Goal: Task Accomplishment & Management: Use online tool/utility

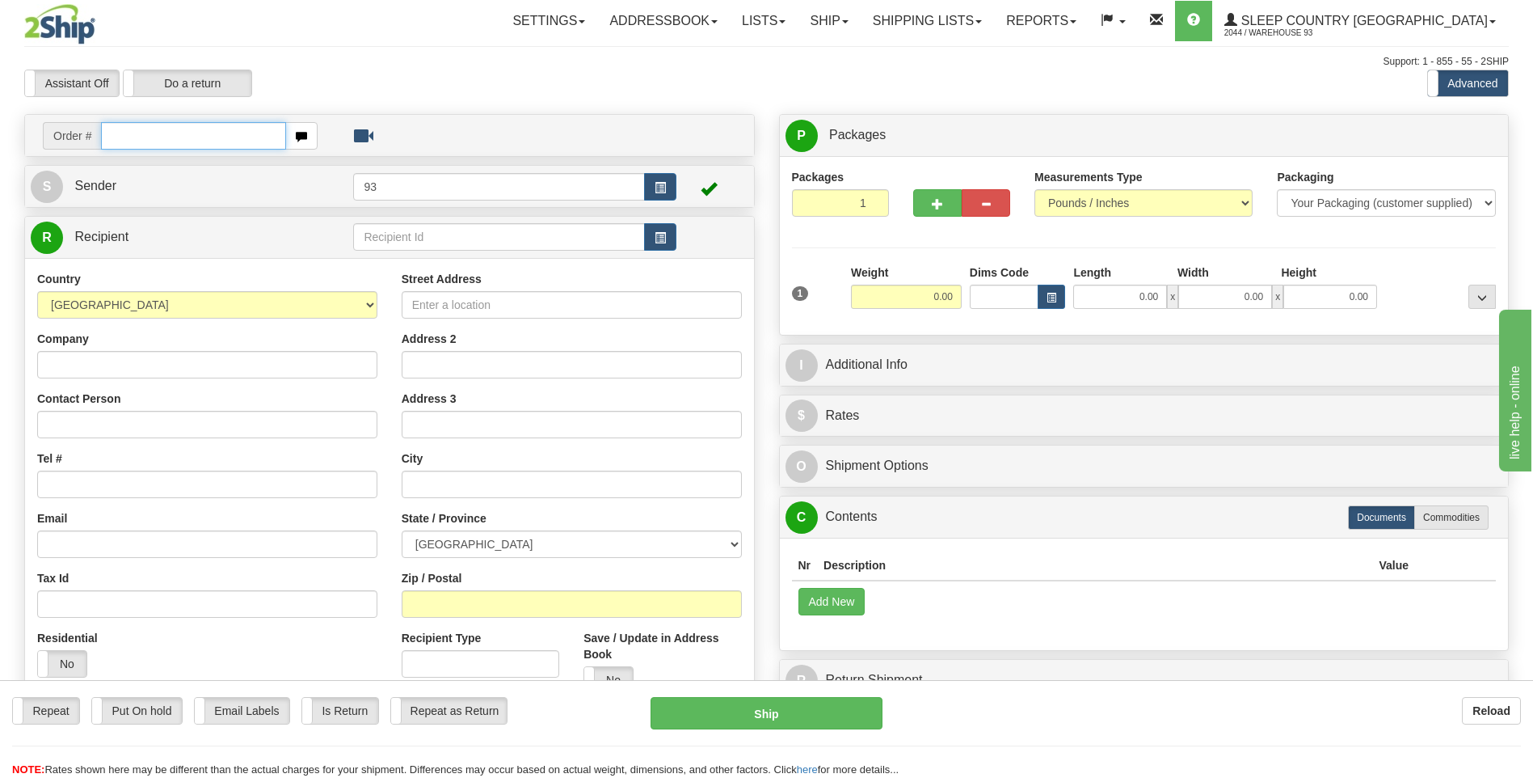
click at [176, 132] on input "text" at bounding box center [193, 135] width 184 height 27
type input "9000I031252"
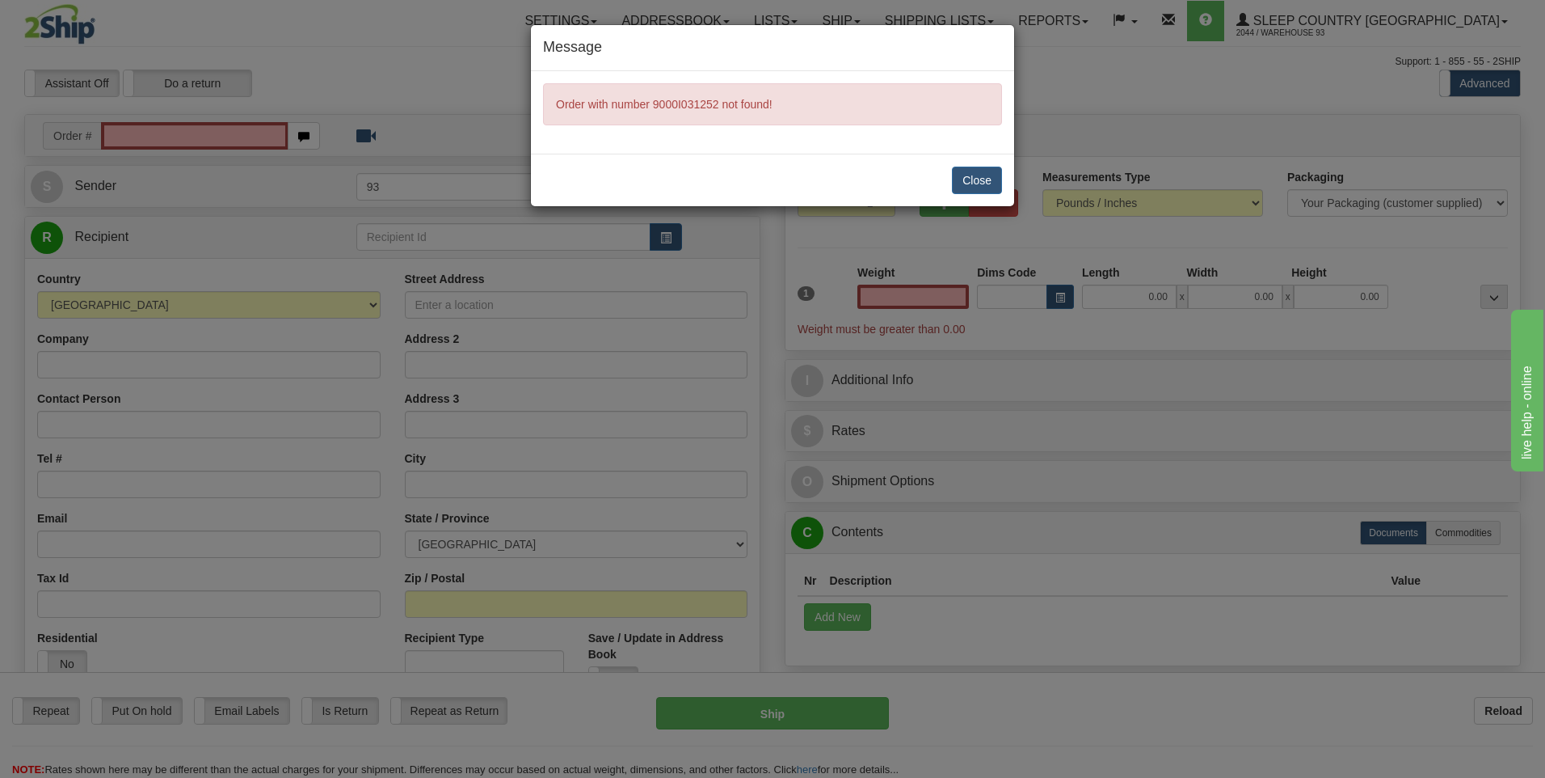
type input "0.00"
click at [978, 180] on button "Close" at bounding box center [977, 180] width 50 height 27
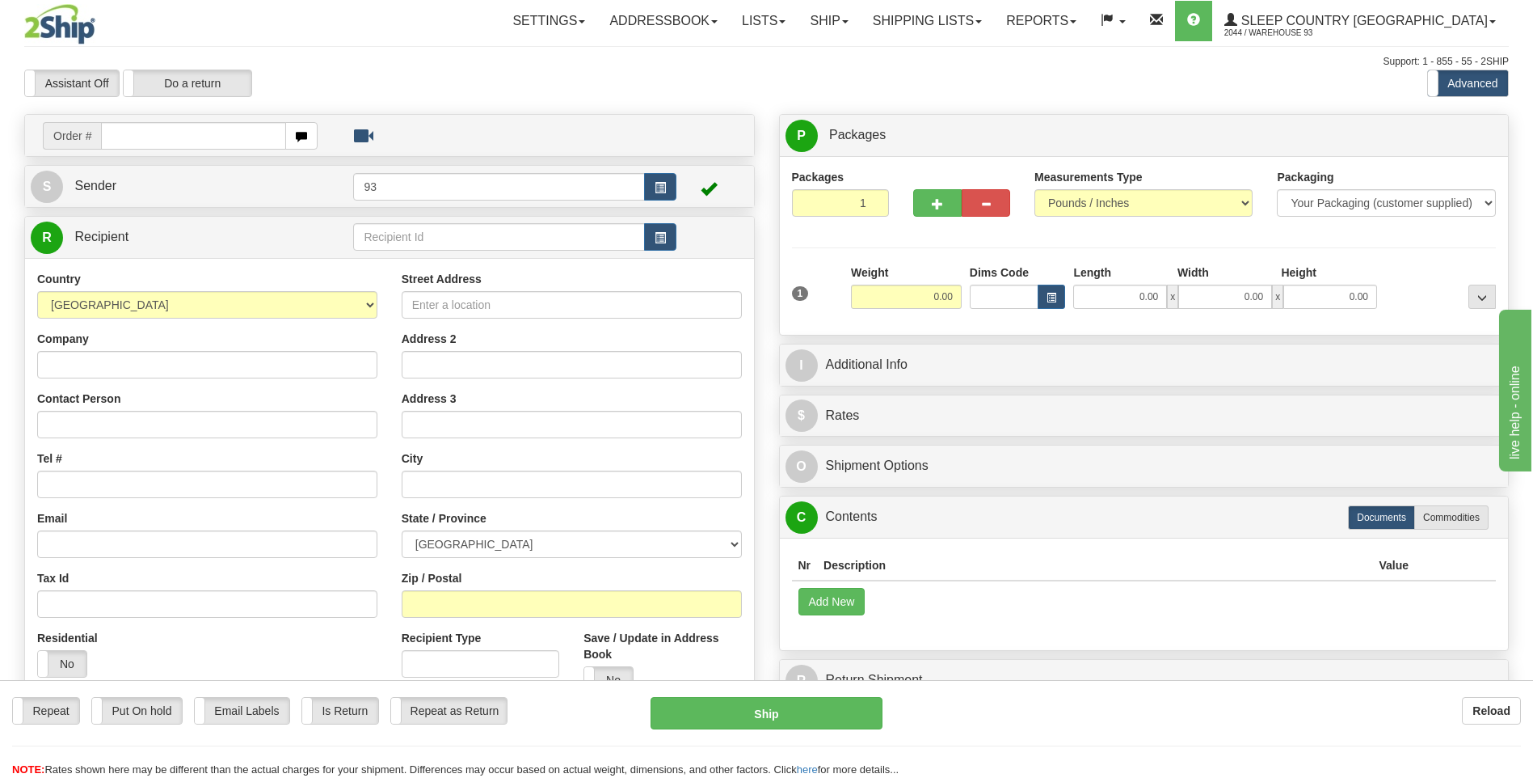
click at [134, 135] on input "text" at bounding box center [193, 135] width 184 height 27
type input "9000I031352"
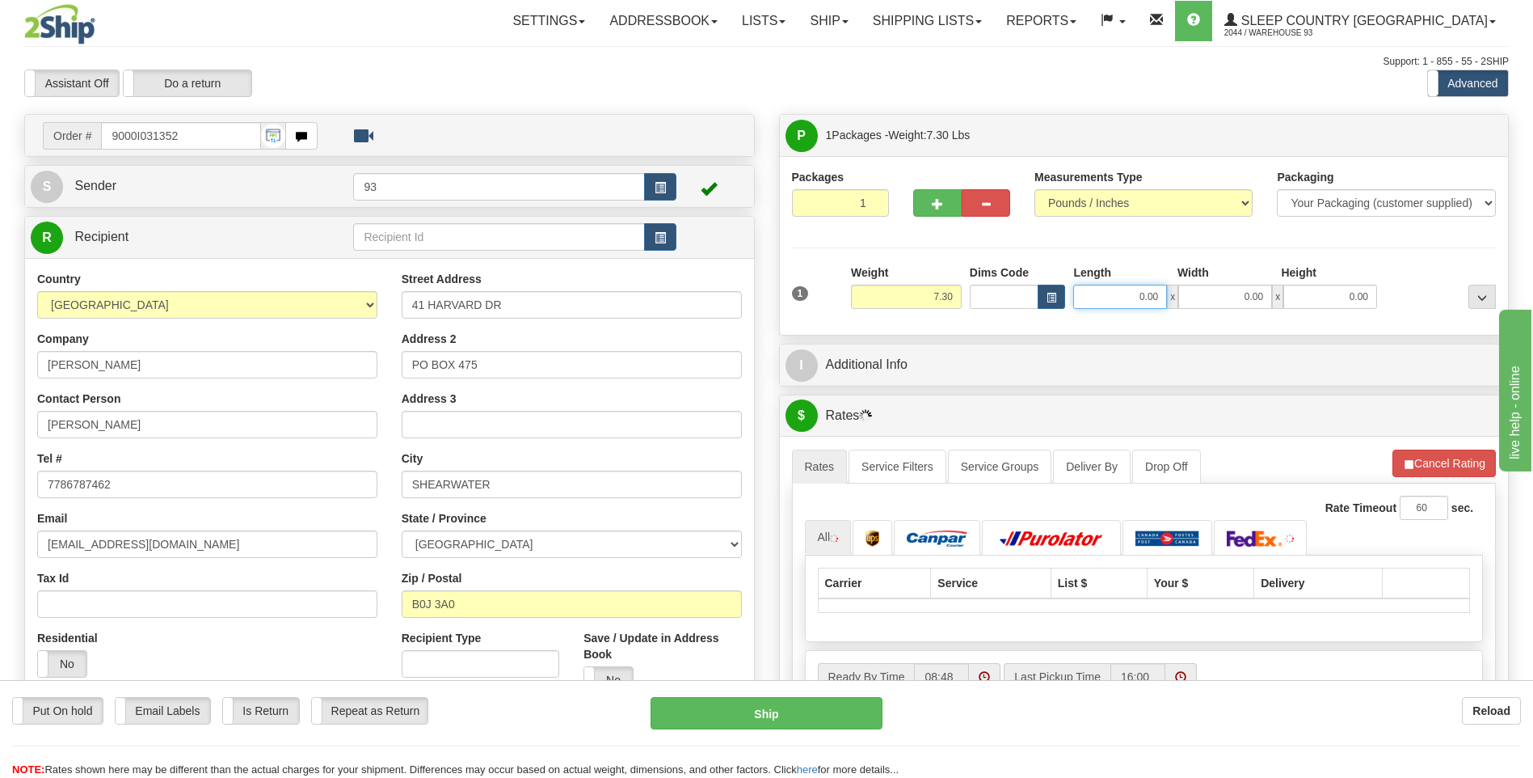
click at [1132, 302] on input "0.00" at bounding box center [1120, 297] width 94 height 24
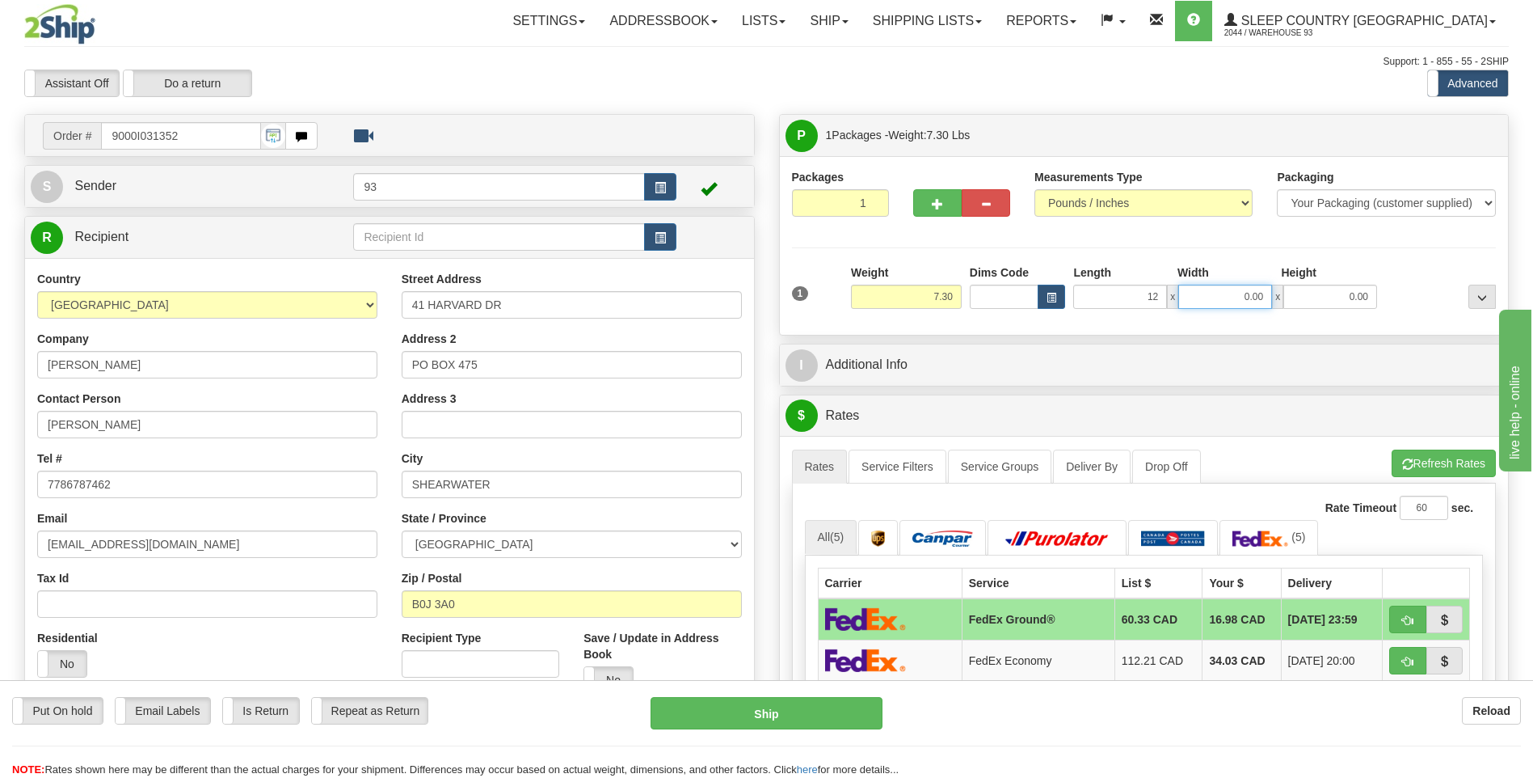
type input "12.00"
click at [1230, 306] on input "0.00" at bounding box center [1225, 297] width 94 height 24
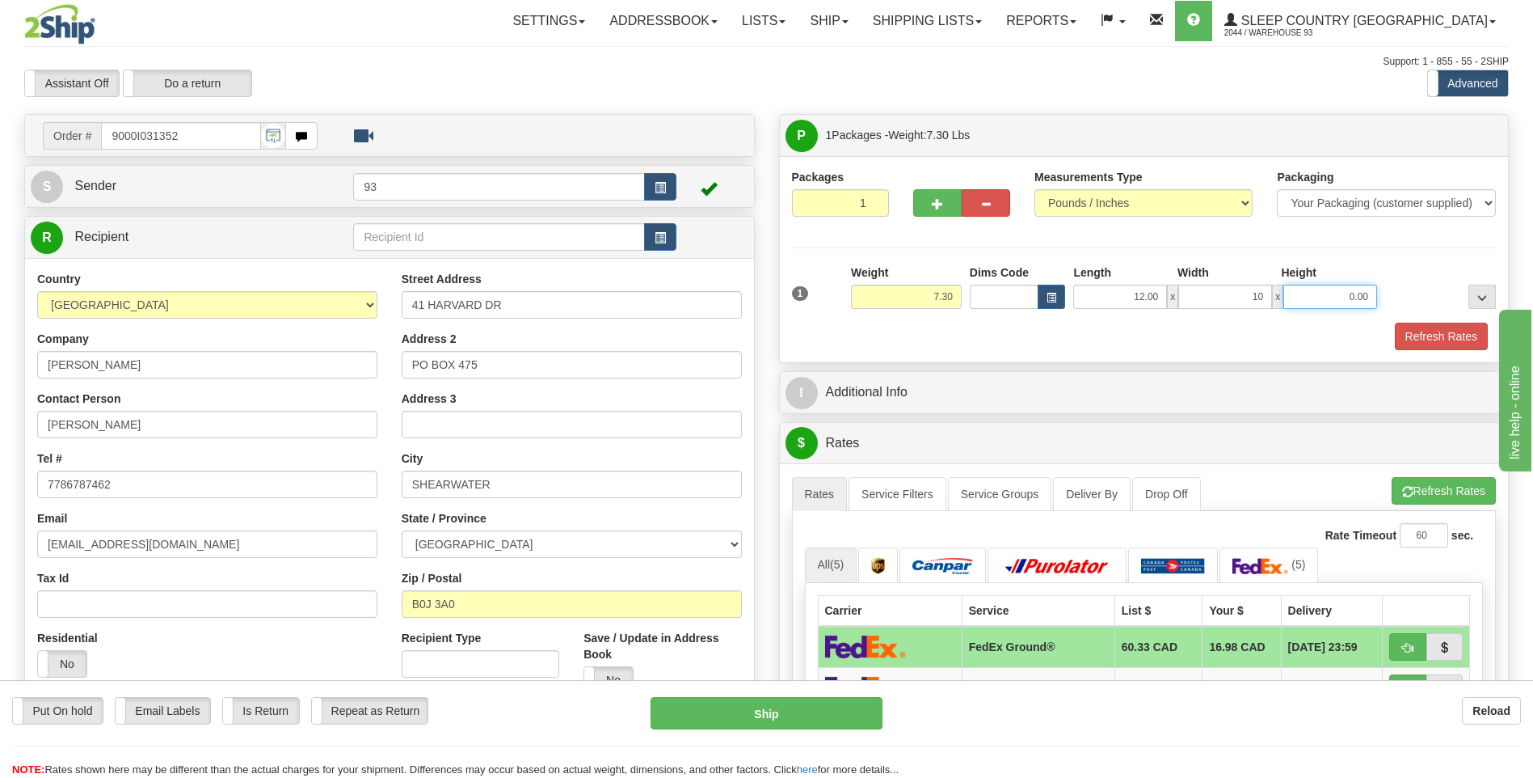
type input "10.00"
click at [1357, 296] on input "0.00" at bounding box center [1331, 297] width 94 height 24
type input "3.00"
click at [1426, 337] on button "Refresh Rates" at bounding box center [1441, 336] width 93 height 27
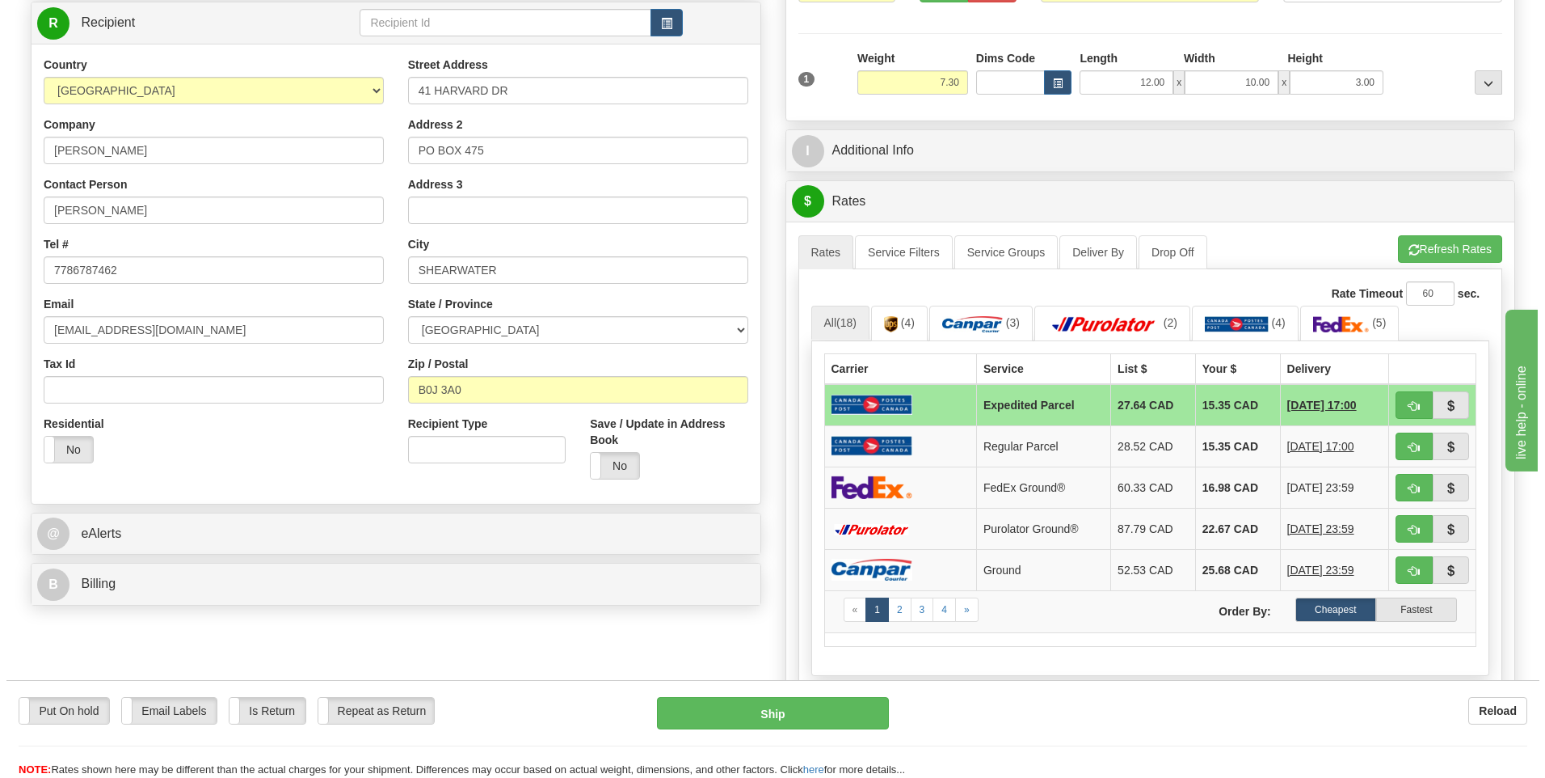
scroll to position [162, 0]
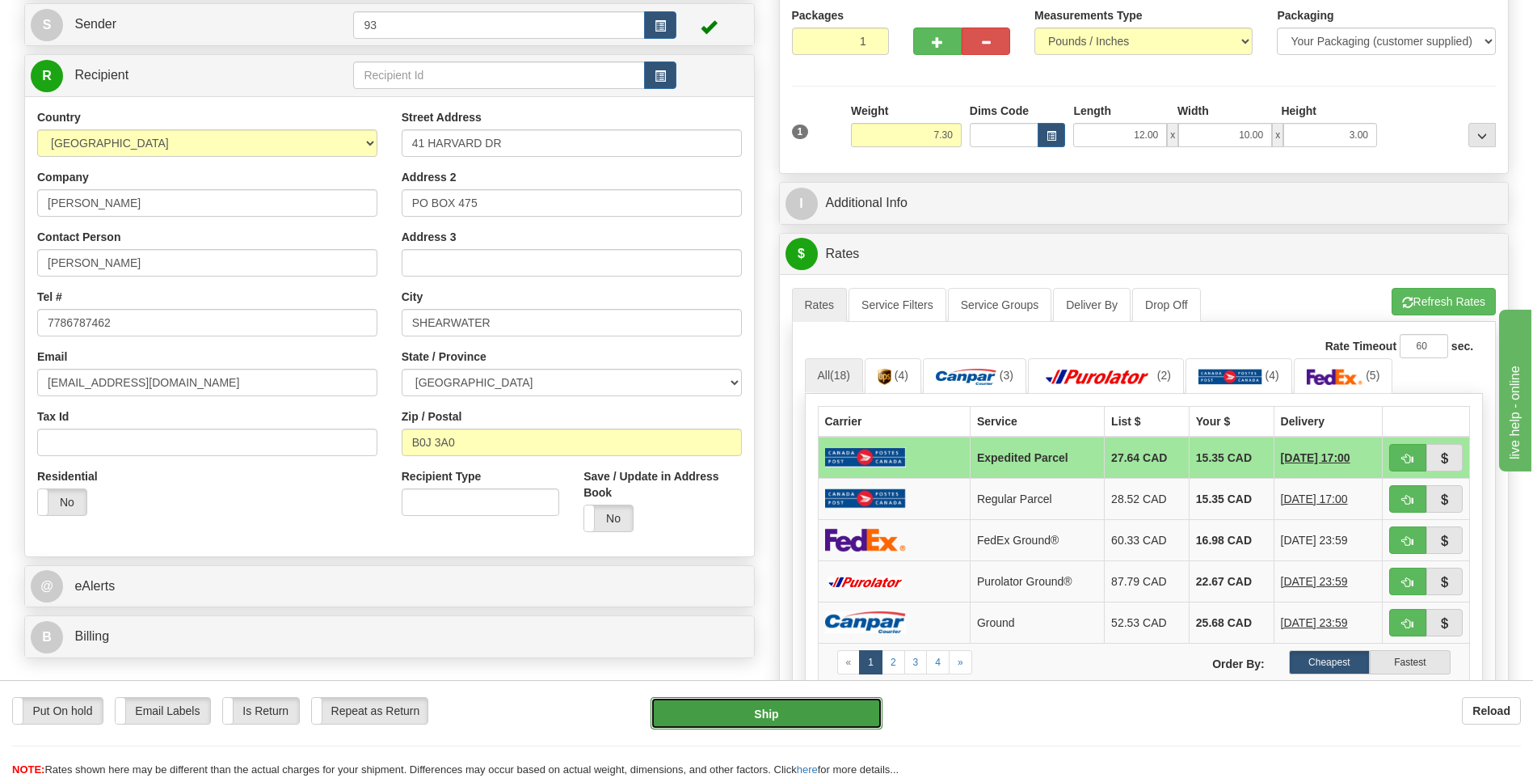
click at [792, 713] on button "Ship" at bounding box center [766, 713] width 231 height 32
type input "DOM.EP"
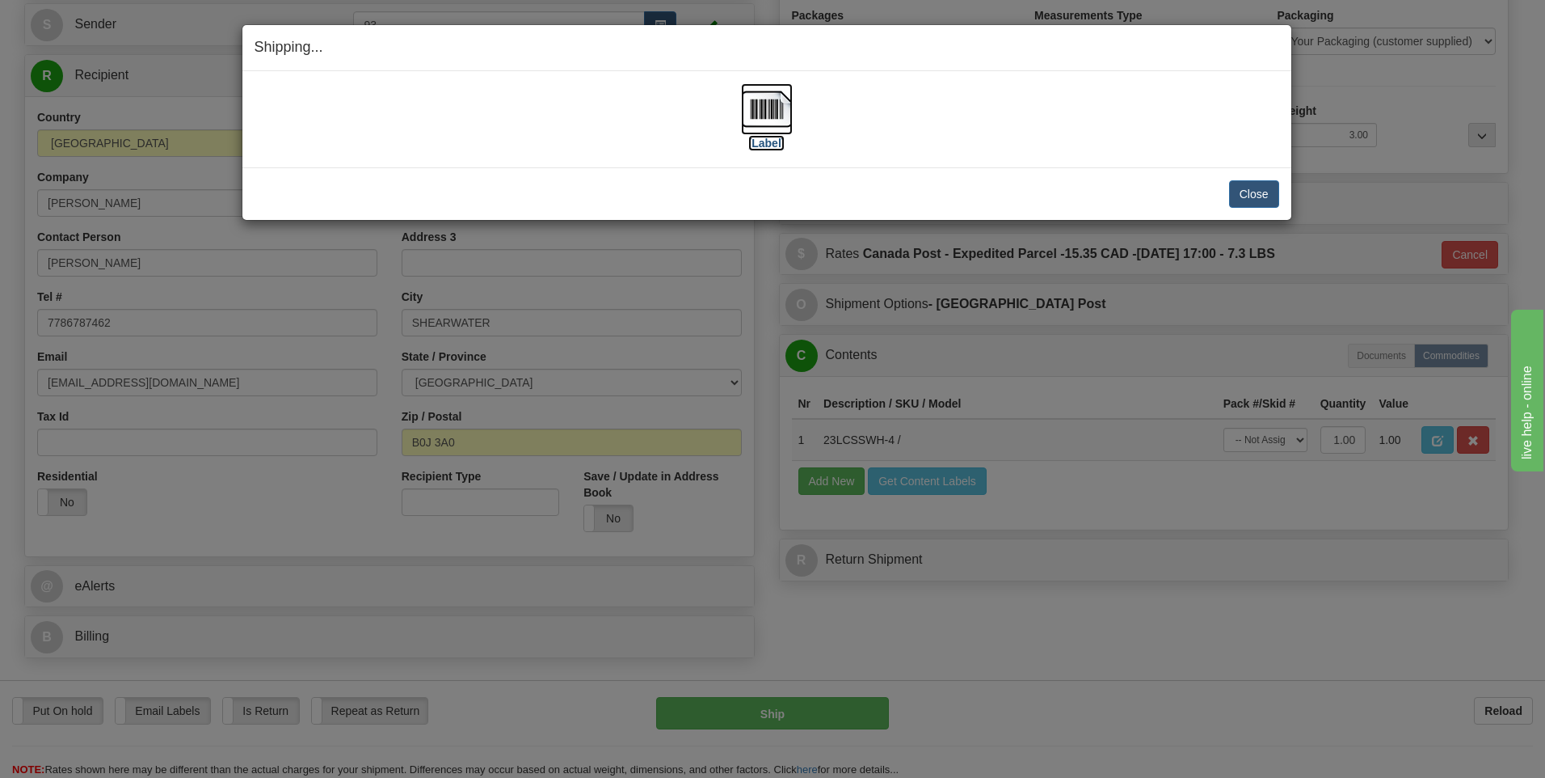
click at [768, 99] on img at bounding box center [767, 109] width 52 height 52
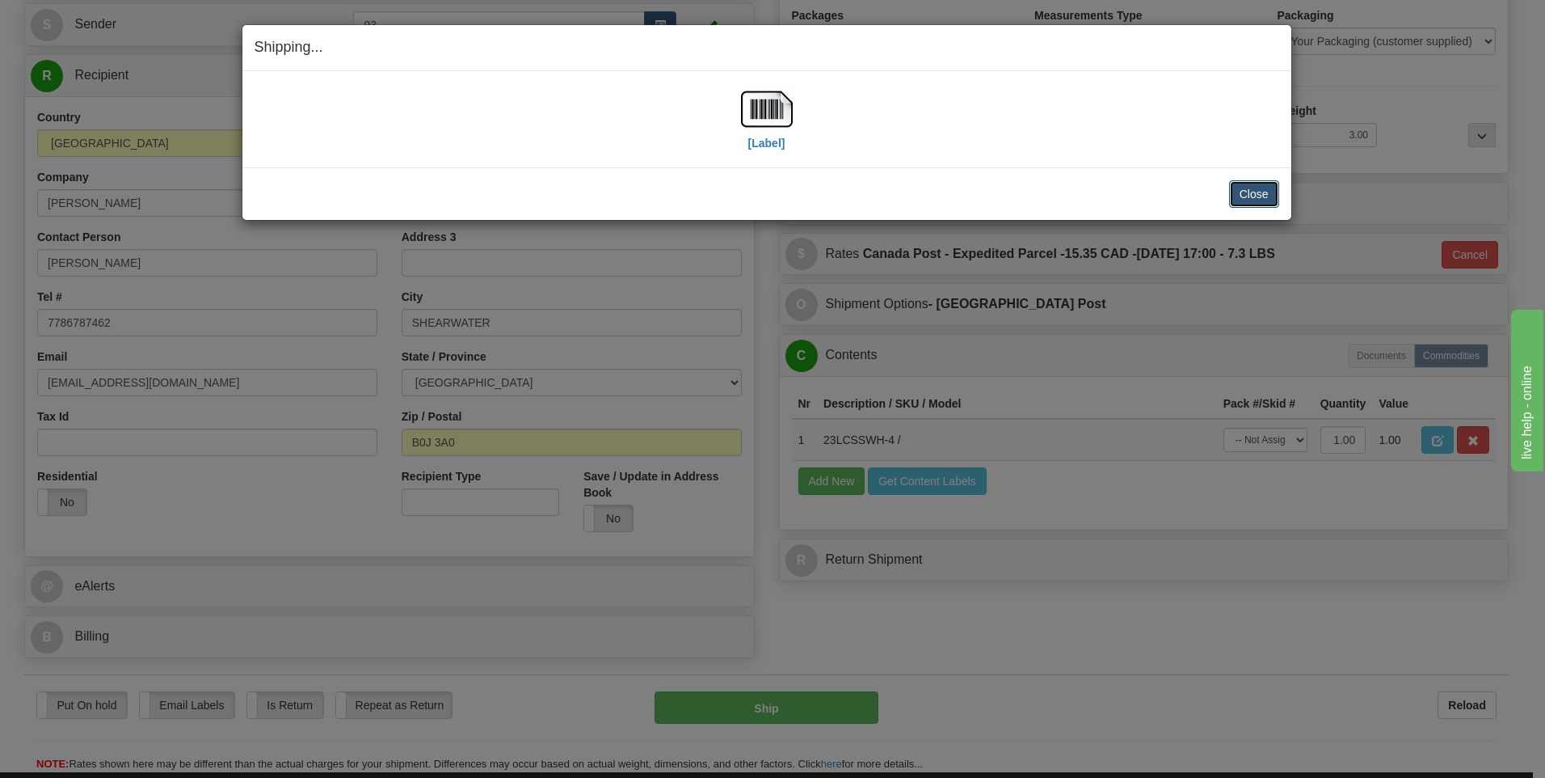
click at [1247, 188] on button "Close" at bounding box center [1254, 193] width 50 height 27
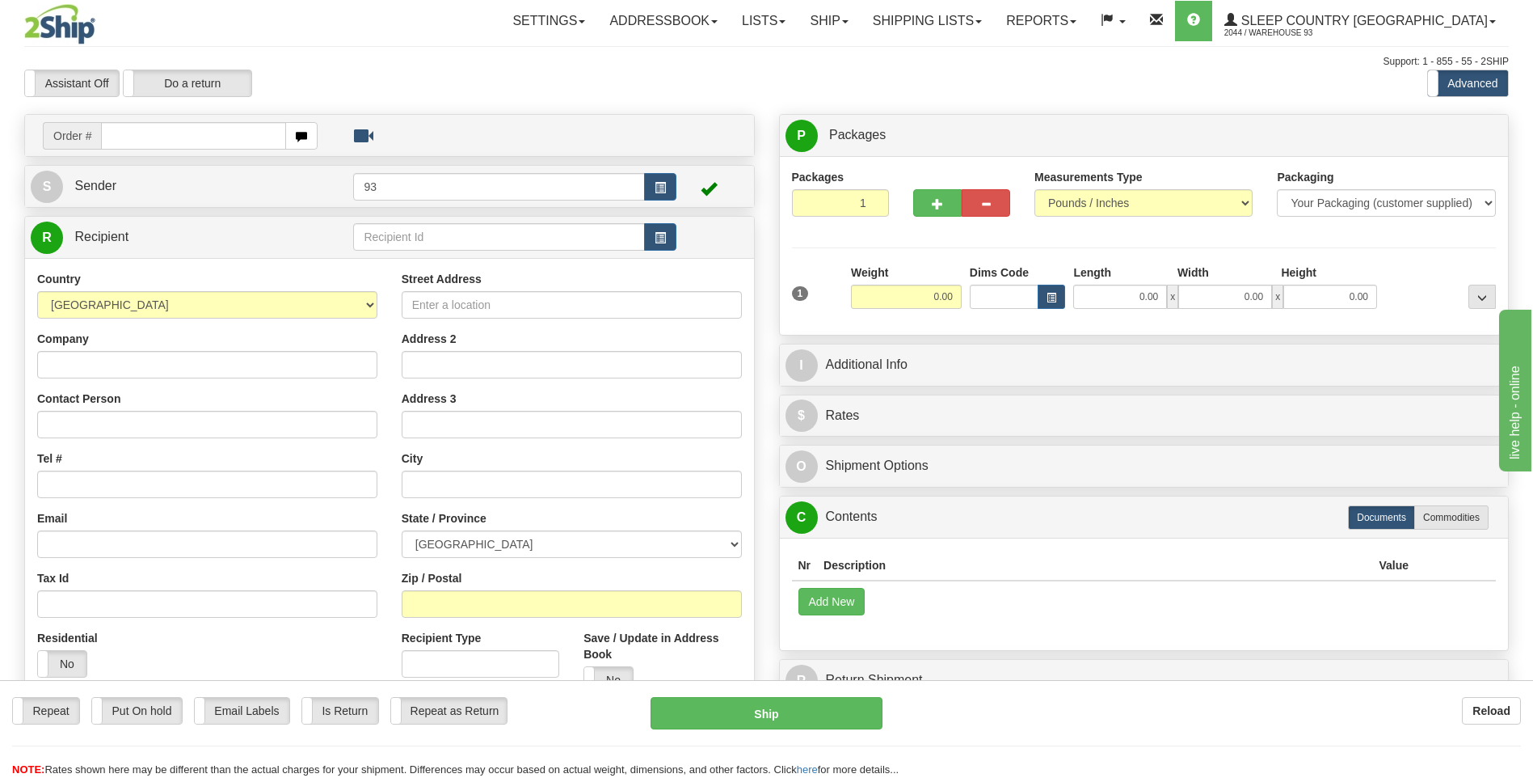
click at [150, 139] on input "text" at bounding box center [193, 135] width 184 height 27
type input "9007I031372"
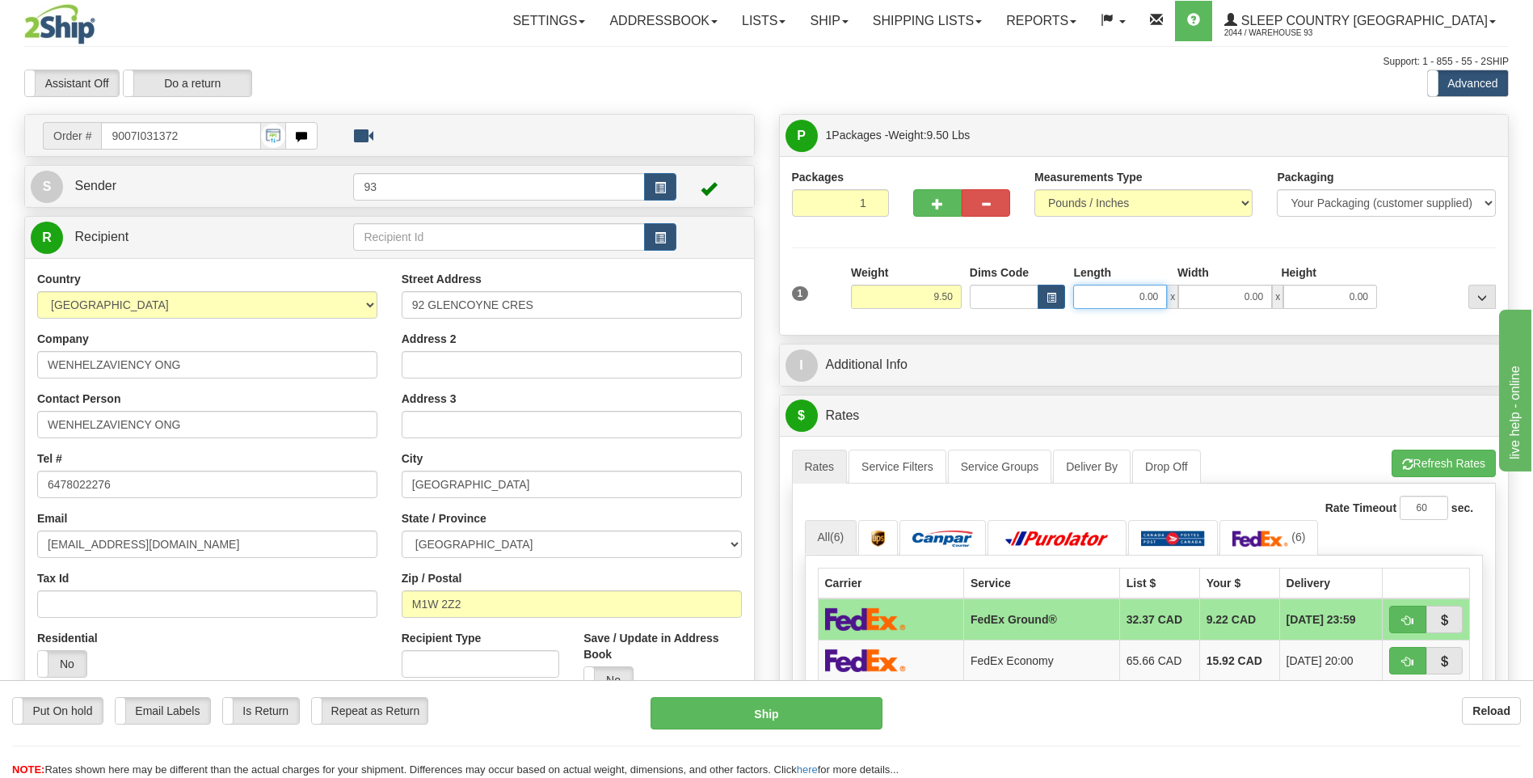
click at [1119, 289] on input "0.00" at bounding box center [1120, 297] width 94 height 24
type input "24.00"
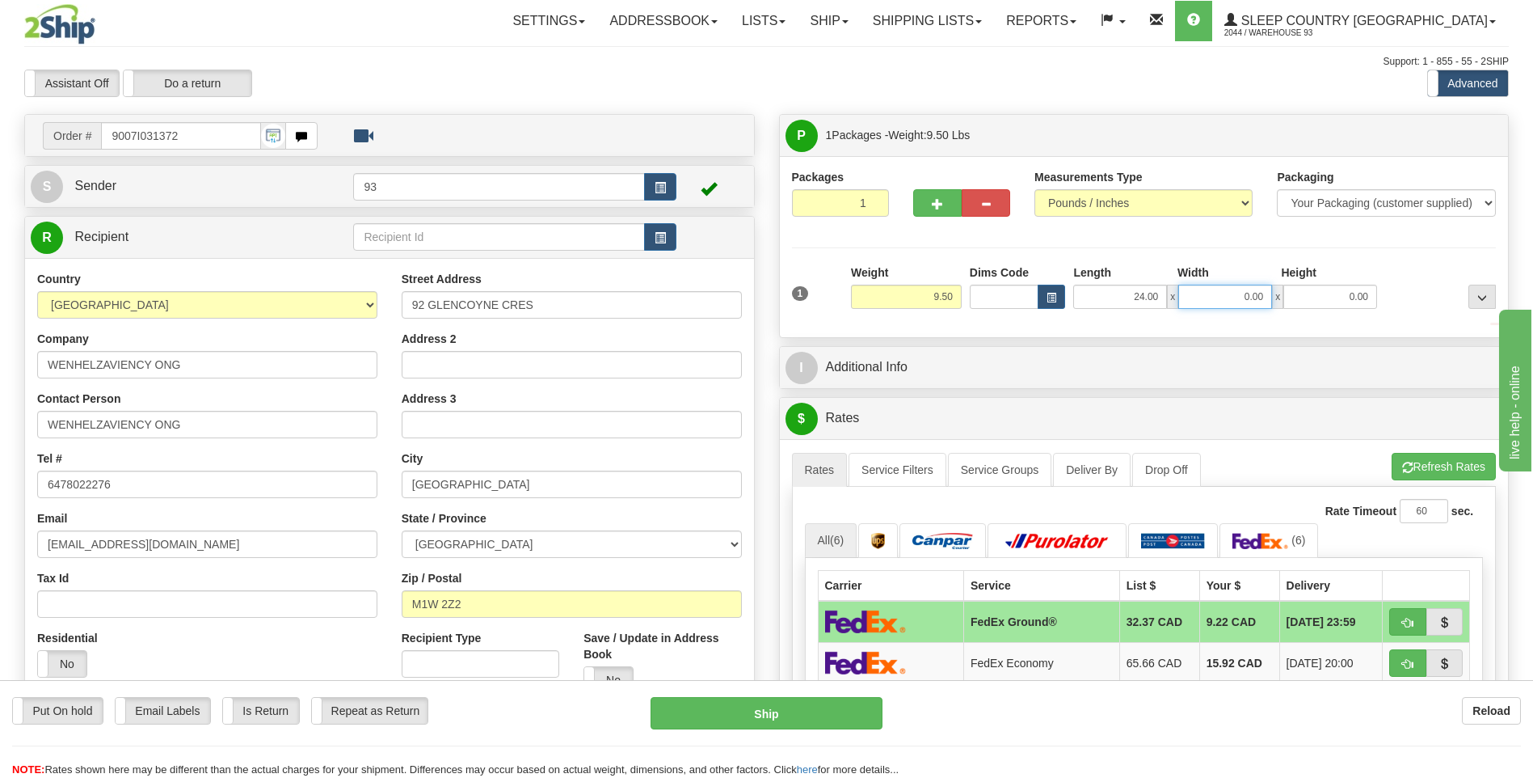
click at [1237, 304] on input "0.00" at bounding box center [1225, 297] width 94 height 24
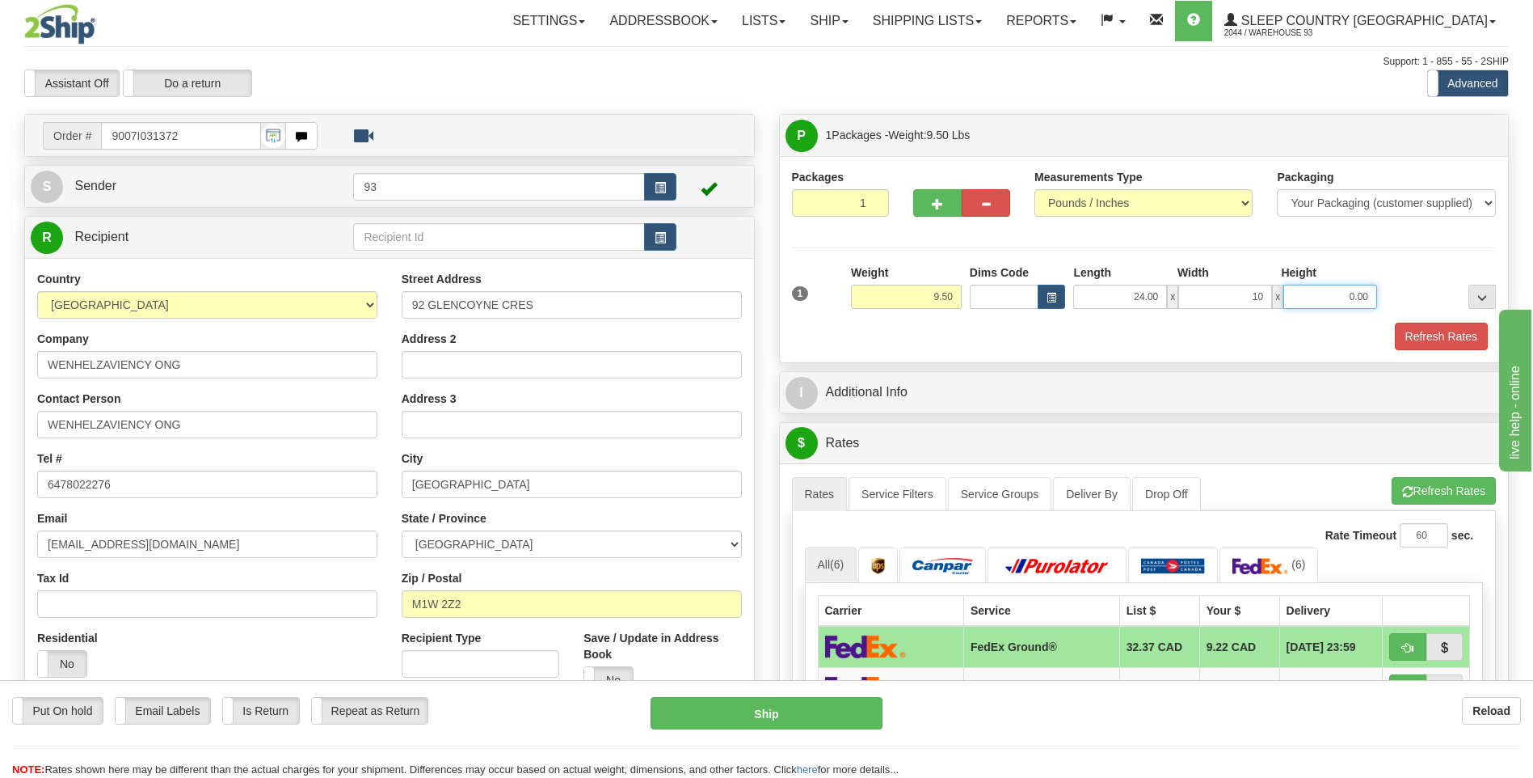
type input "10.00"
click at [1304, 297] on input "0.00" at bounding box center [1331, 297] width 94 height 24
type input "5.00"
click at [1450, 336] on button "Refresh Rates" at bounding box center [1441, 336] width 93 height 27
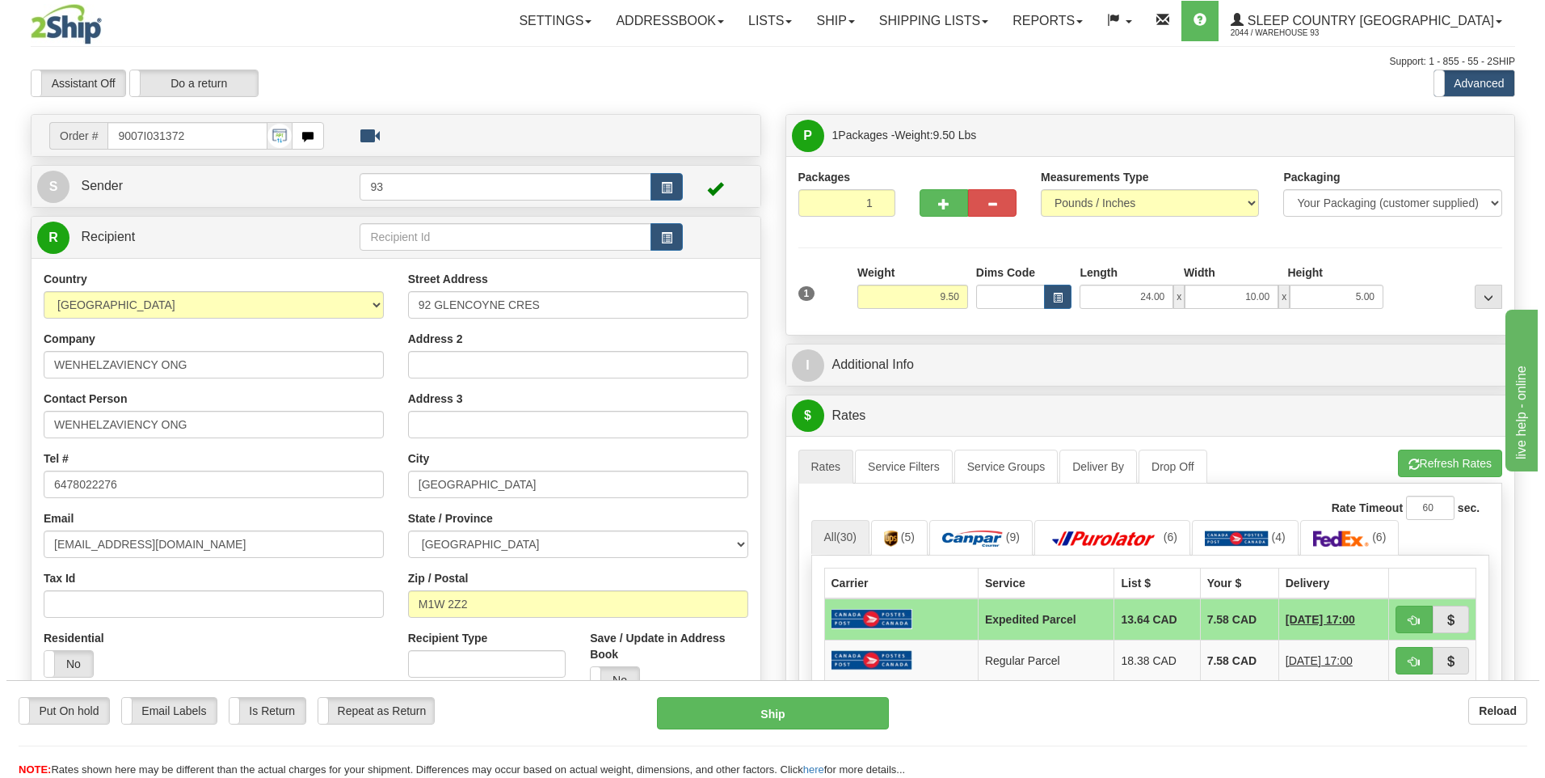
scroll to position [323, 0]
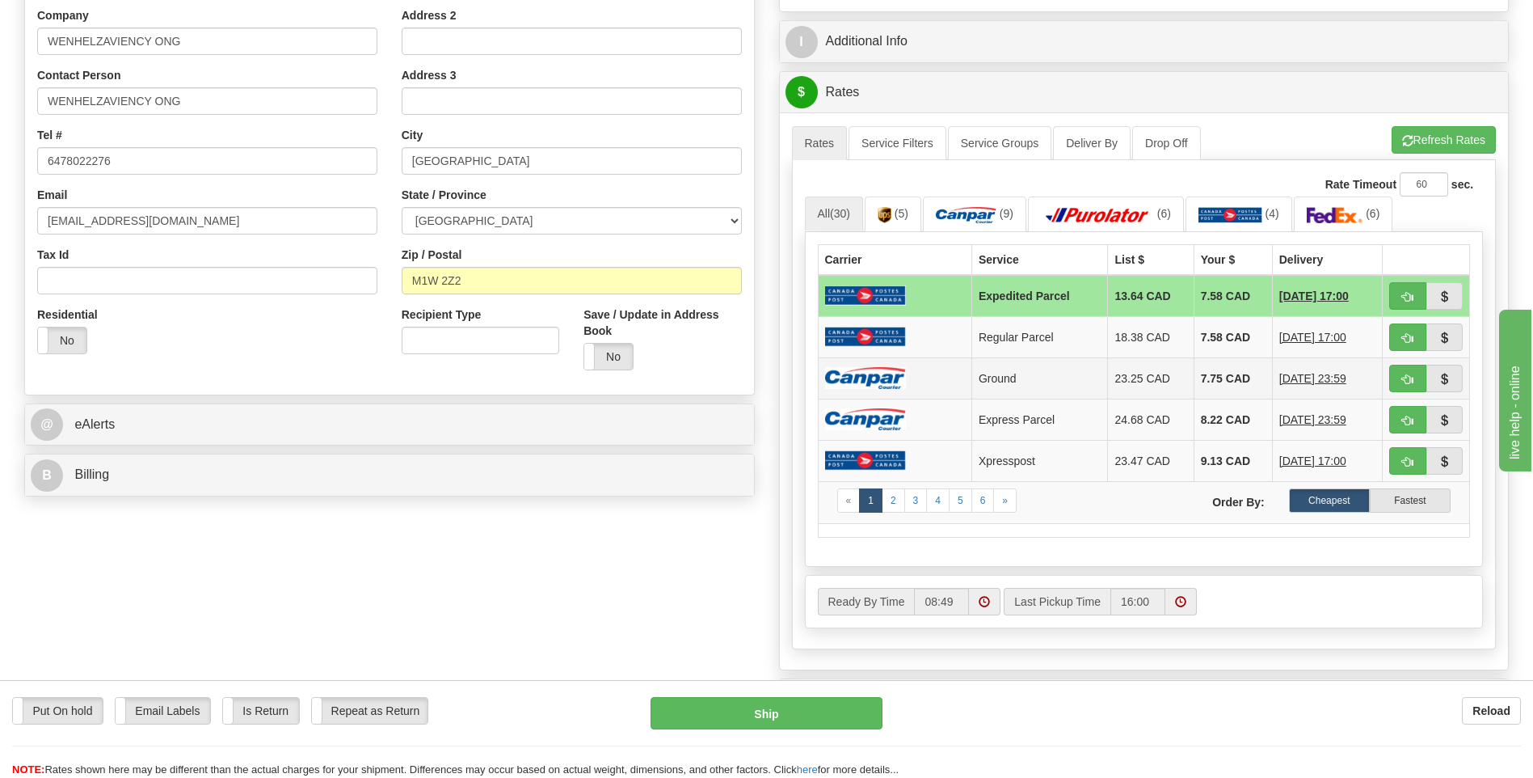
click at [917, 382] on td at bounding box center [895, 377] width 154 height 41
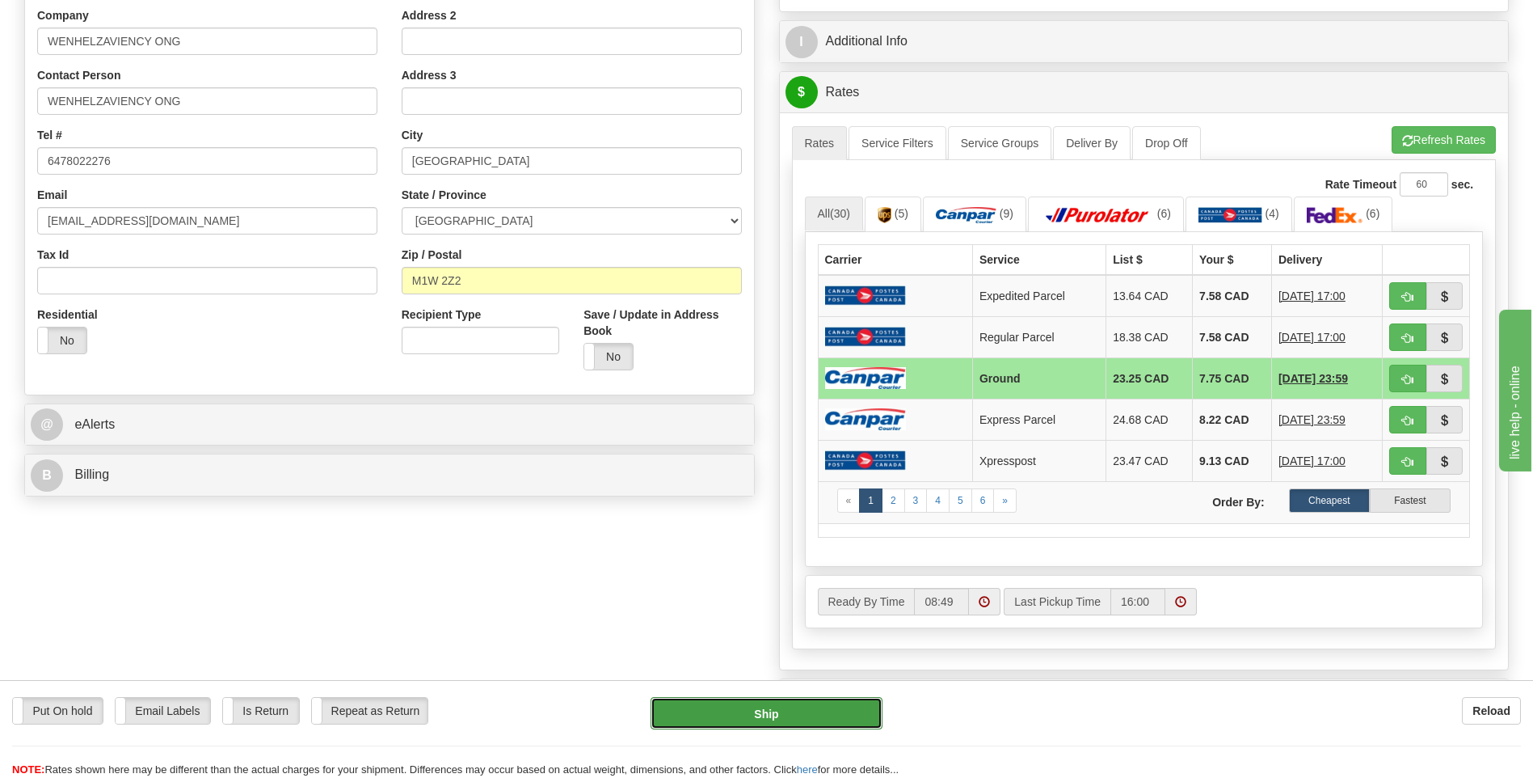
click at [850, 715] on button "Ship" at bounding box center [766, 713] width 231 height 32
type input "1"
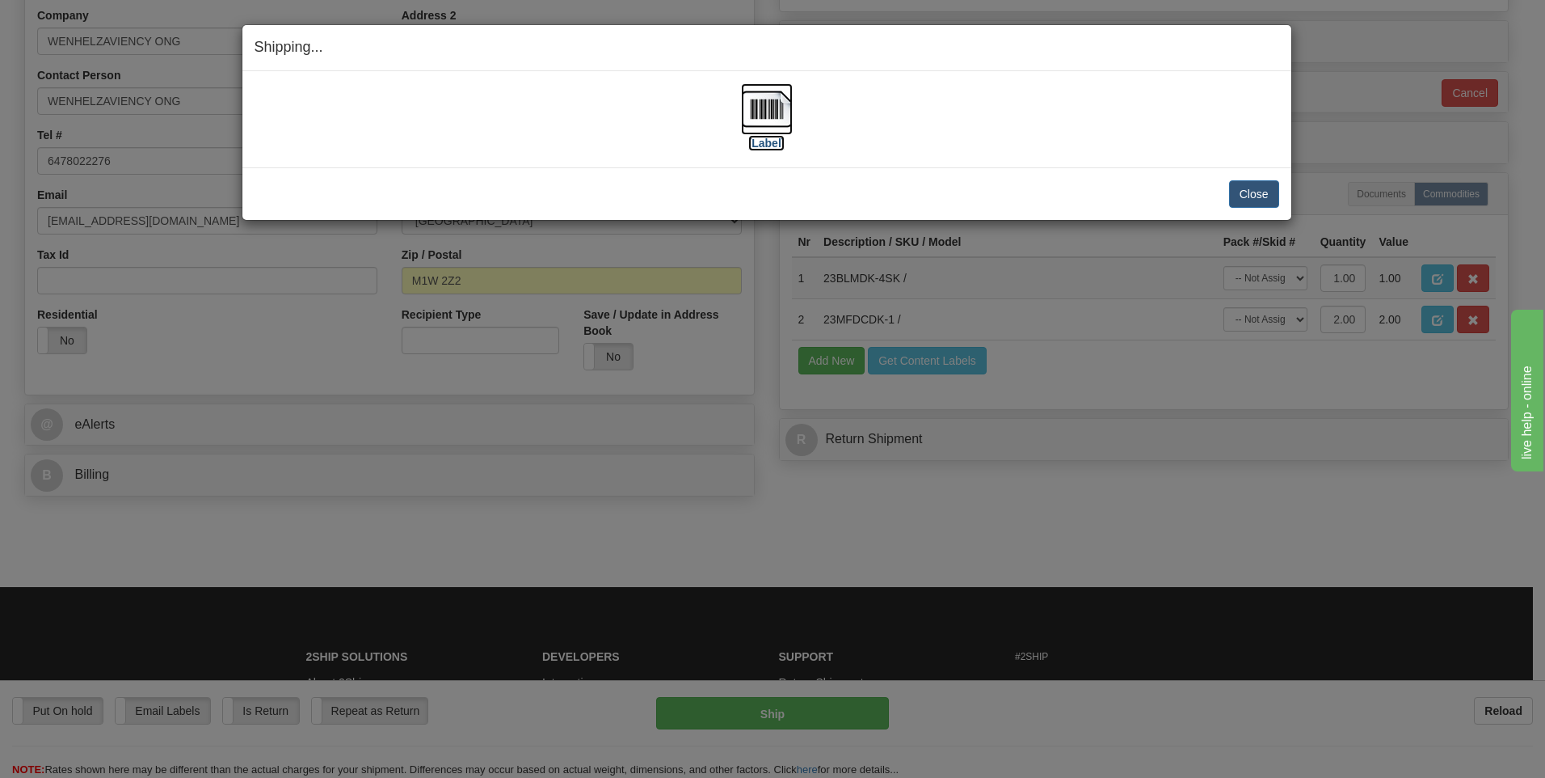
click at [751, 104] on img at bounding box center [767, 109] width 52 height 52
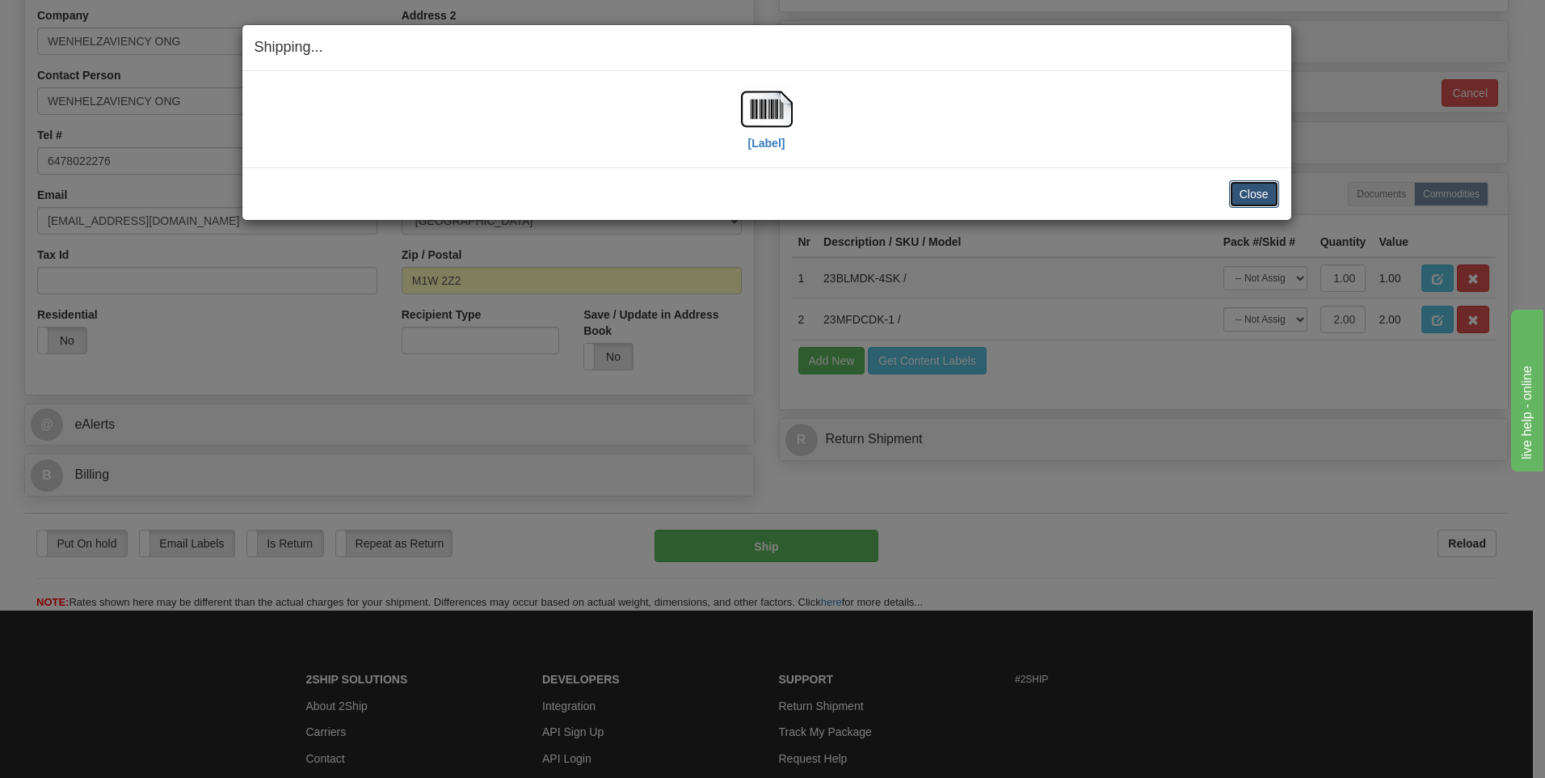
click at [1253, 192] on button "Close" at bounding box center [1254, 193] width 50 height 27
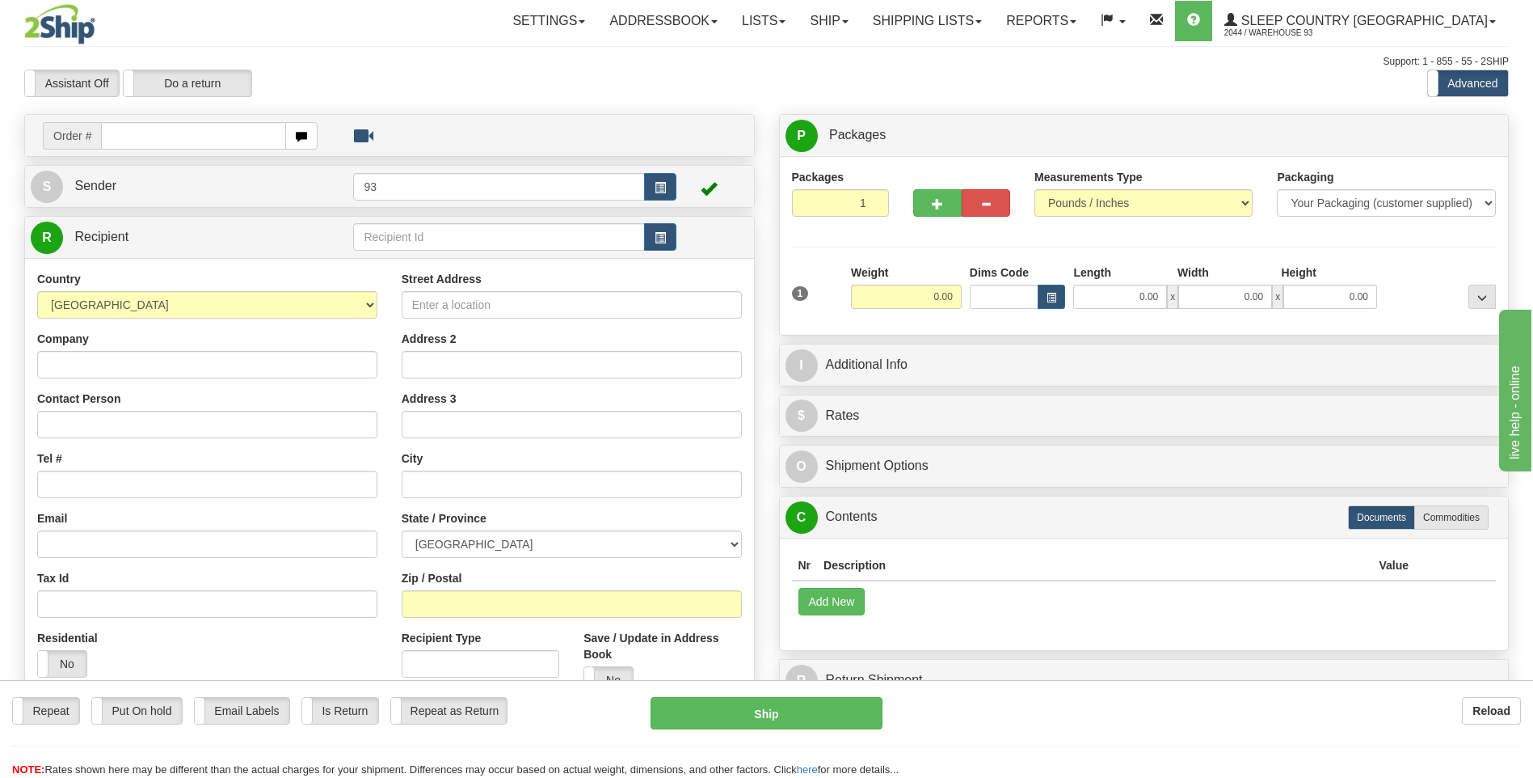
click at [182, 138] on input "text" at bounding box center [193, 135] width 184 height 27
type input "9000I034336"
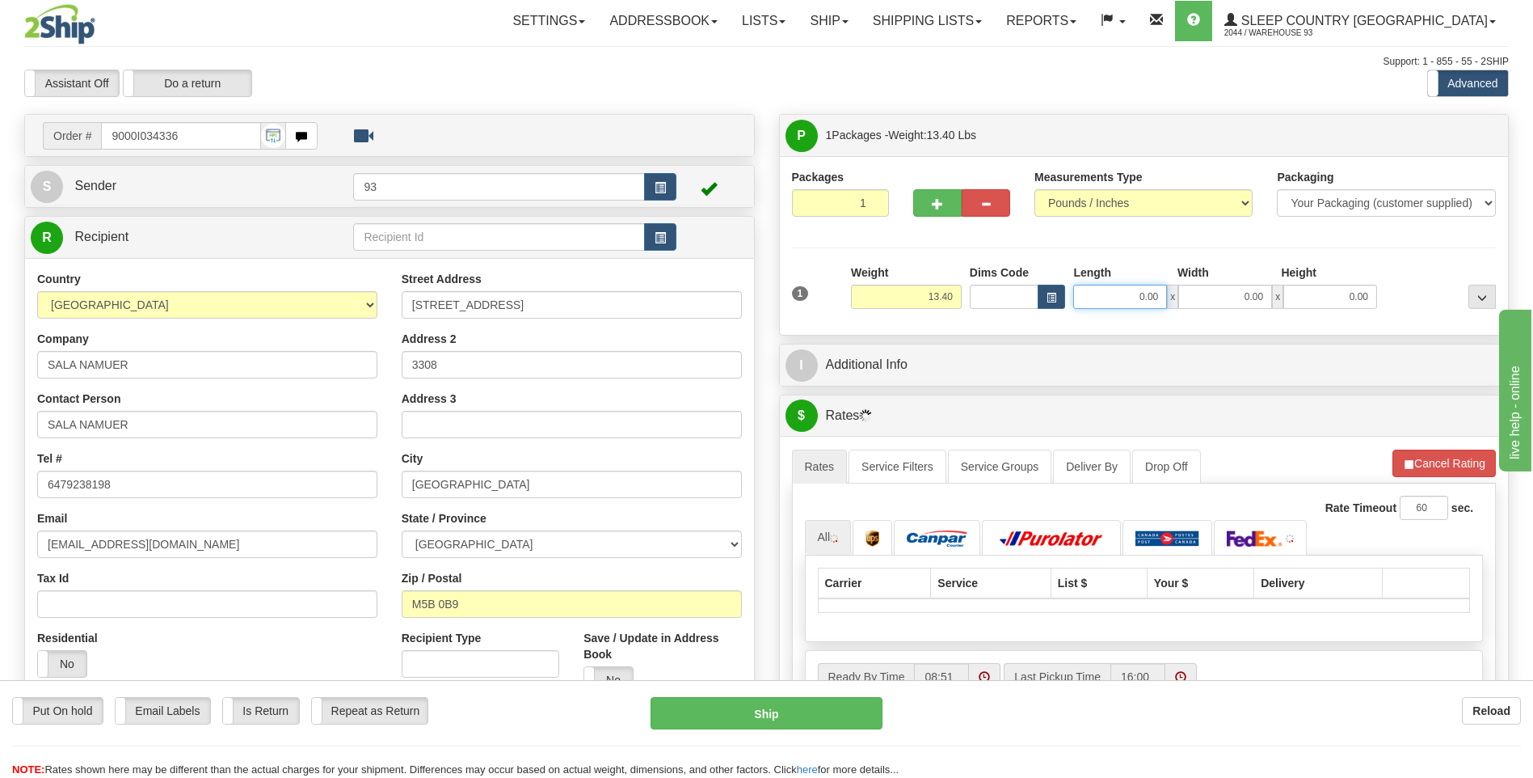
click at [1098, 300] on input "0.00" at bounding box center [1120, 297] width 94 height 24
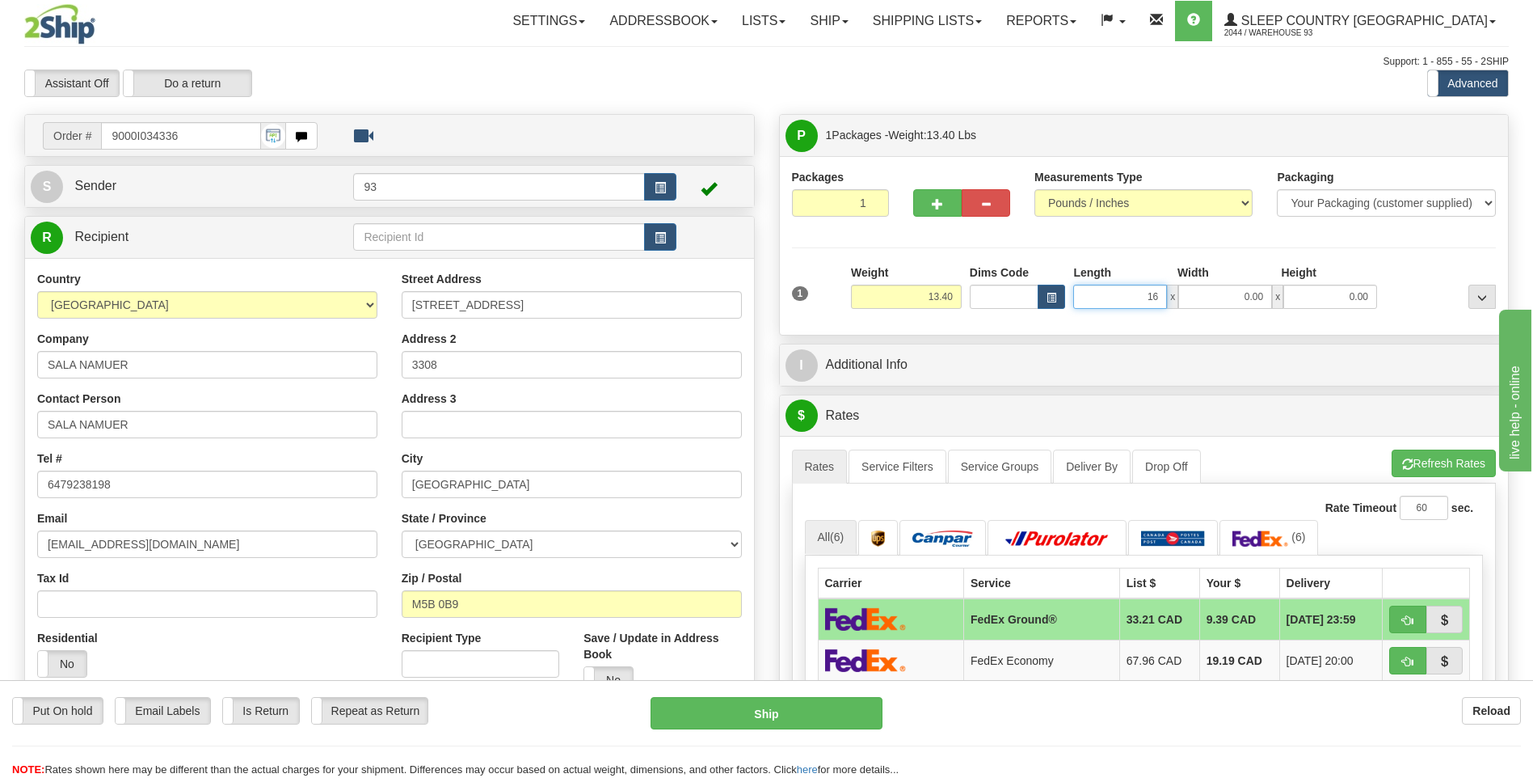
type input "1"
type input "25.00"
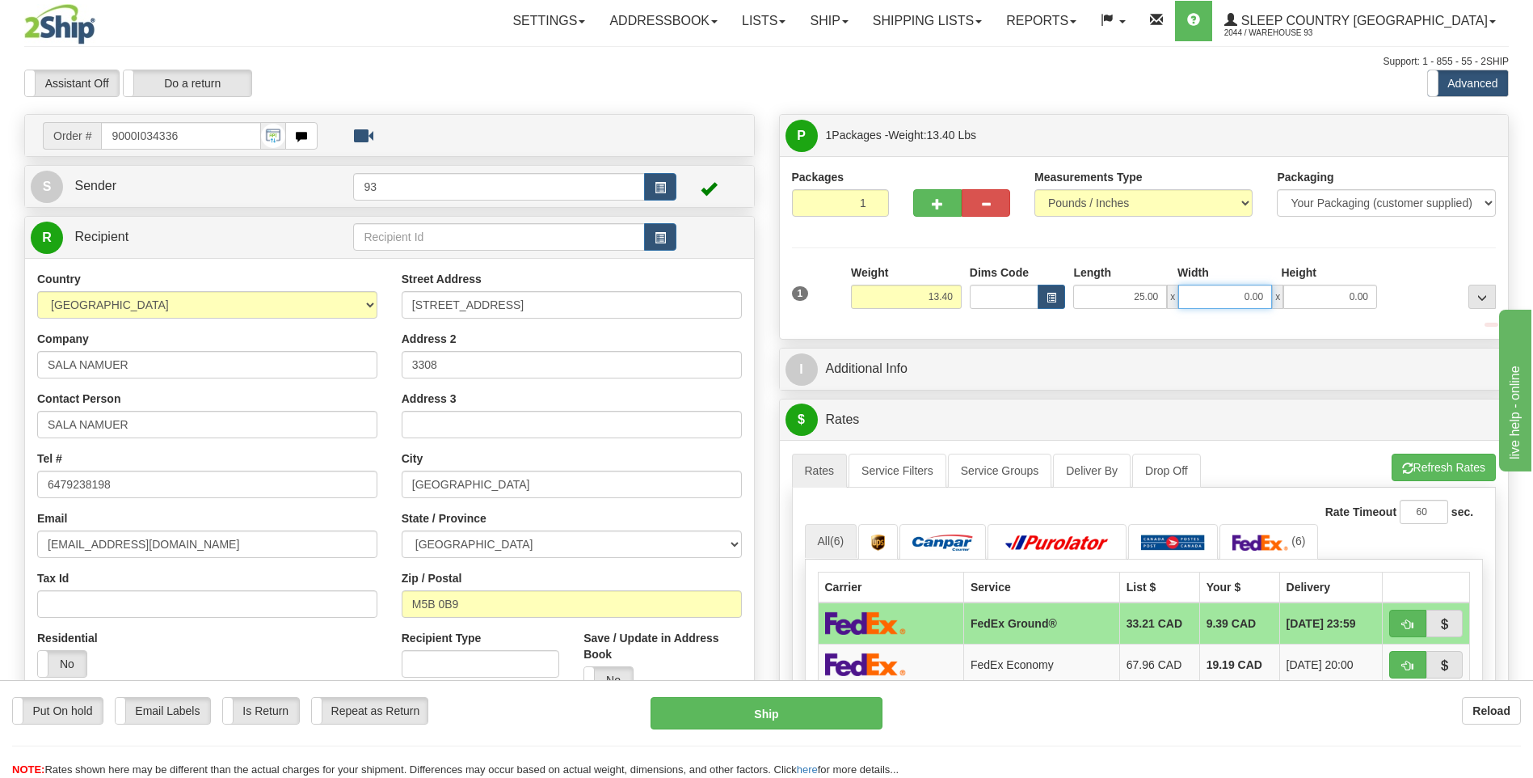
click at [1208, 301] on input "0.00" at bounding box center [1225, 297] width 94 height 24
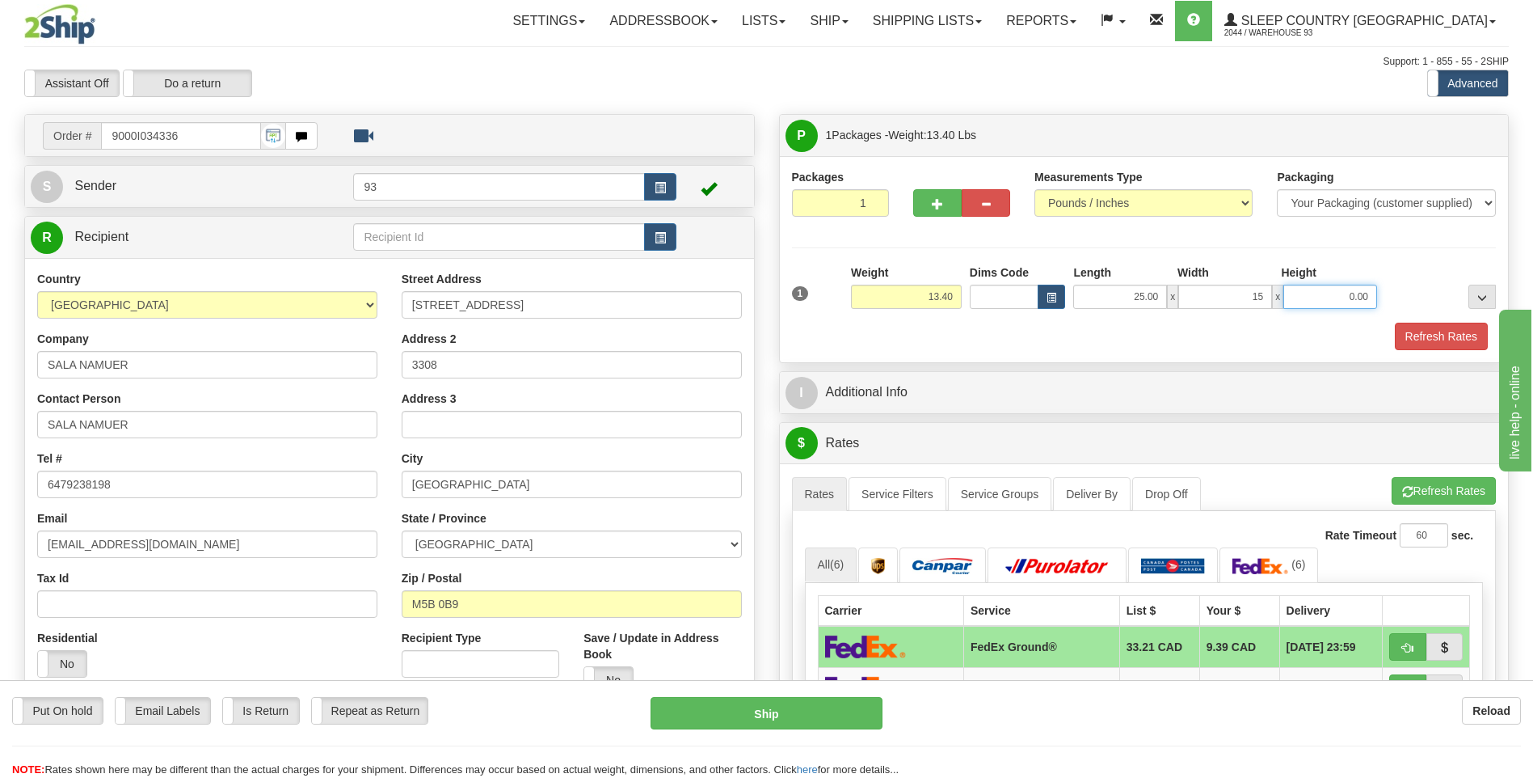
type input "15.00"
click at [1334, 289] on input "0.00" at bounding box center [1331, 297] width 94 height 24
type input "5.00"
click at [1427, 328] on button "Refresh Rates" at bounding box center [1441, 336] width 93 height 27
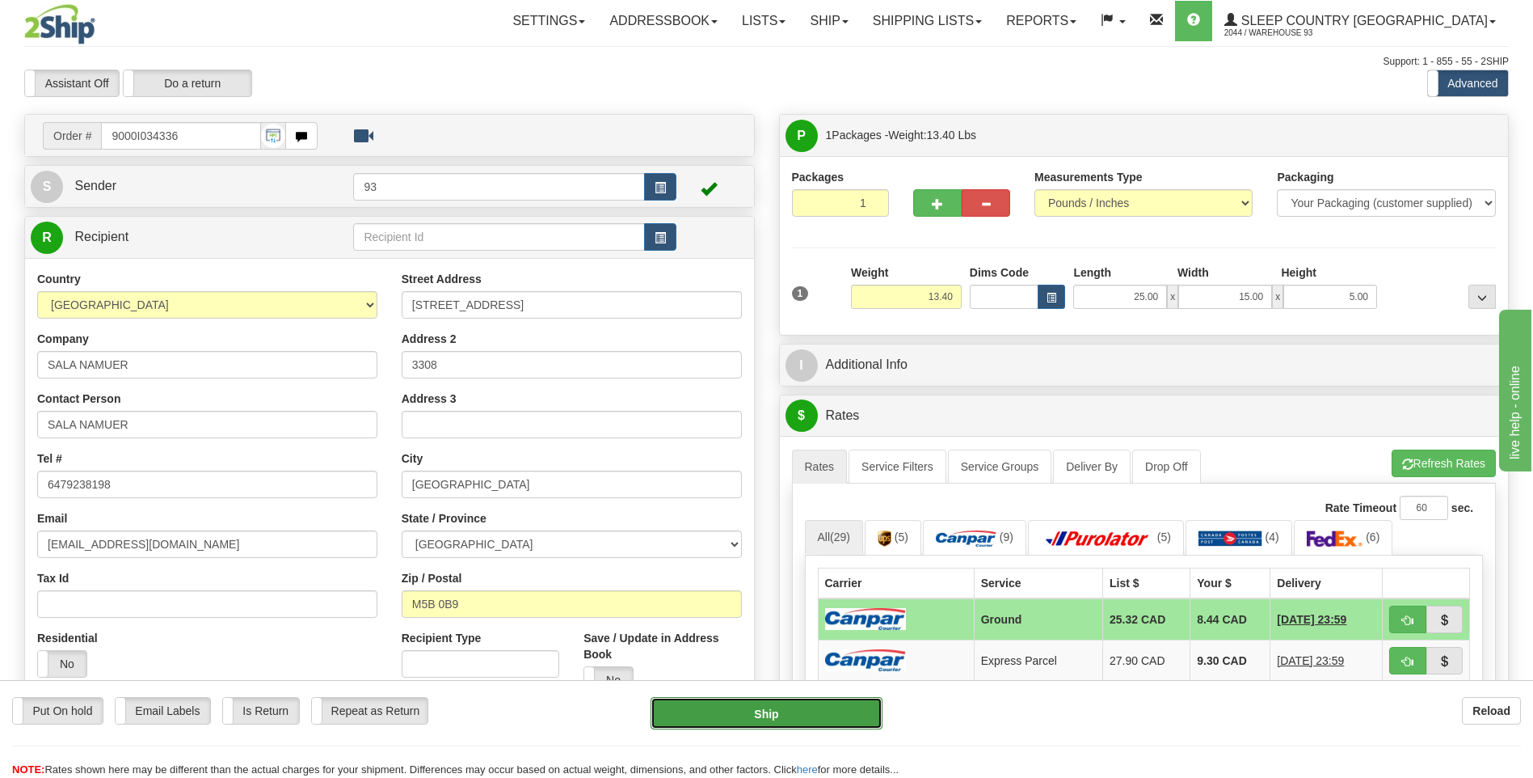
click at [839, 723] on button "Ship" at bounding box center [766, 713] width 231 height 32
type input "1"
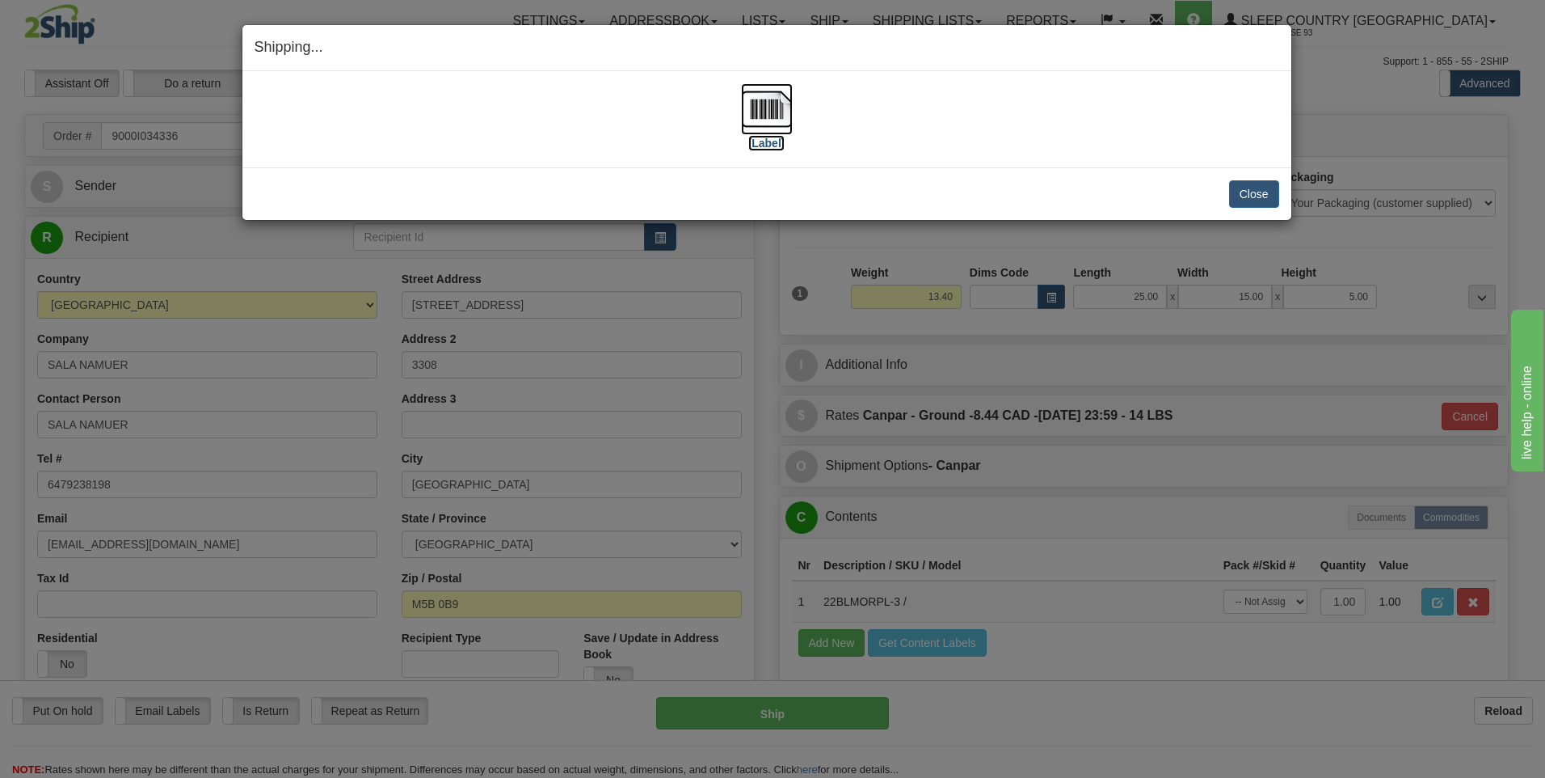
click at [769, 111] on img at bounding box center [767, 109] width 52 height 52
click at [1257, 188] on button "Close" at bounding box center [1254, 193] width 50 height 27
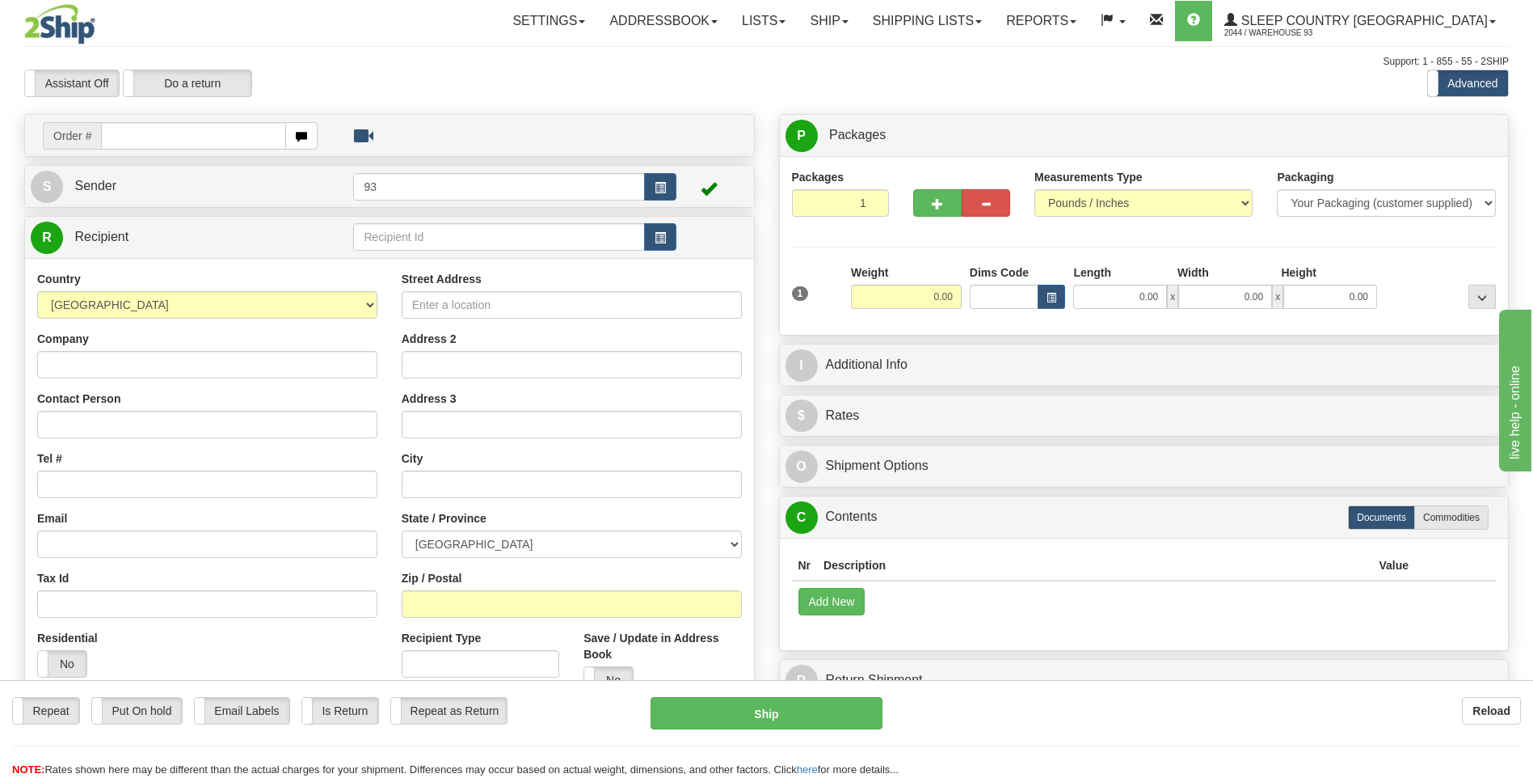
click at [154, 138] on input "text" at bounding box center [193, 135] width 184 height 27
type input "9000I034522"
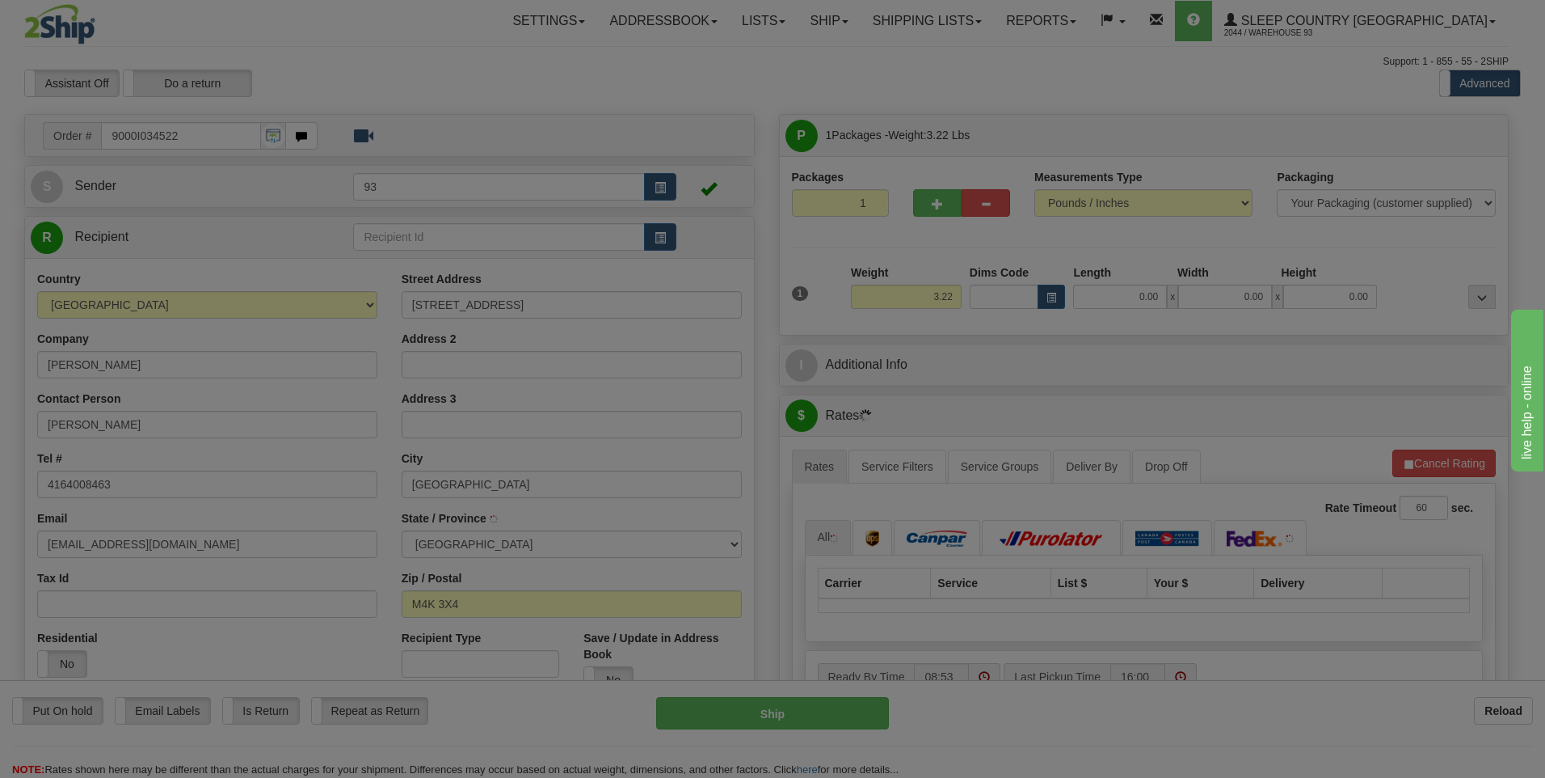
type input "[GEOGRAPHIC_DATA]"
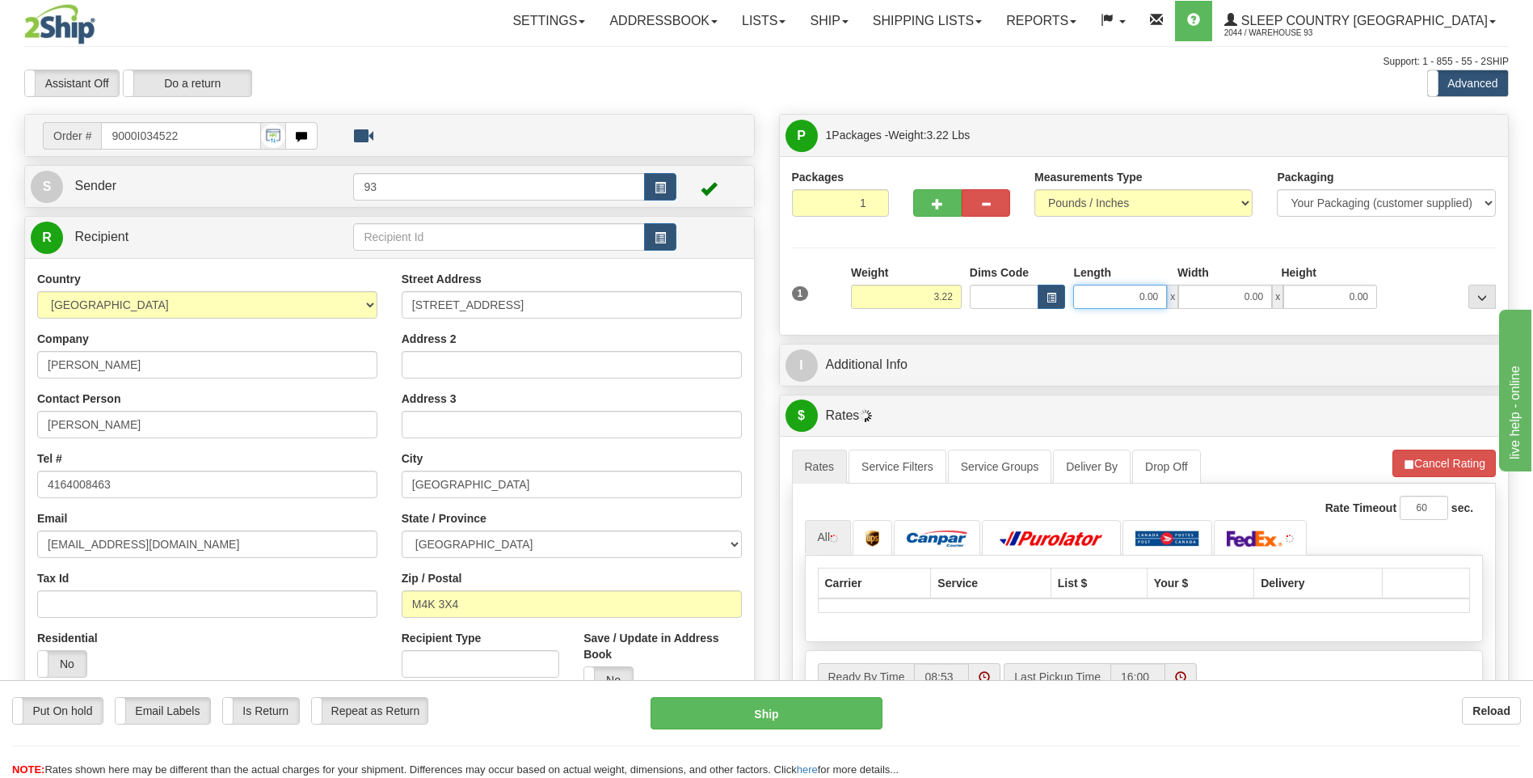
click at [1124, 289] on input "0.00" at bounding box center [1120, 297] width 94 height 24
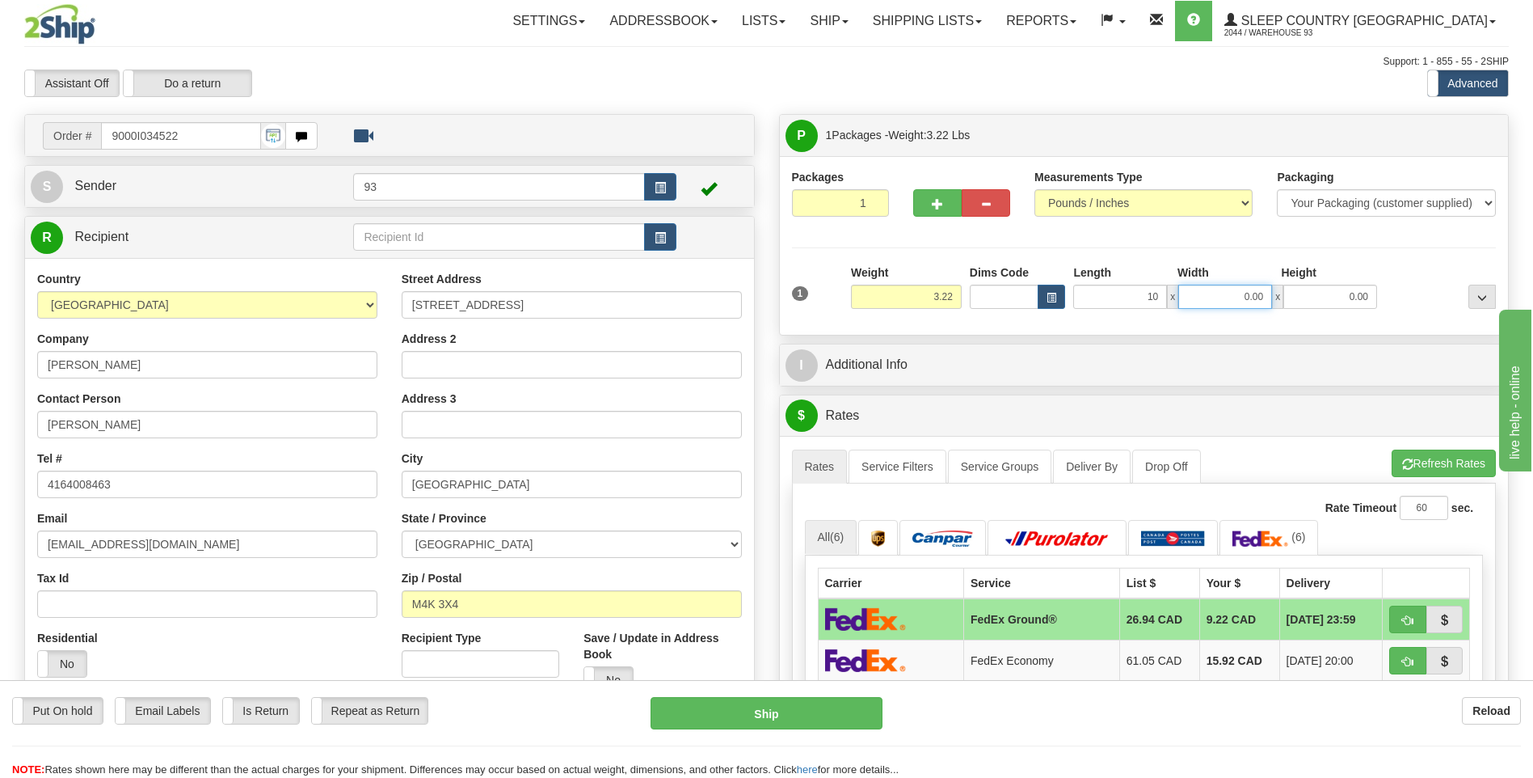
type input "10.00"
click at [1244, 297] on input "0.00" at bounding box center [1225, 297] width 94 height 24
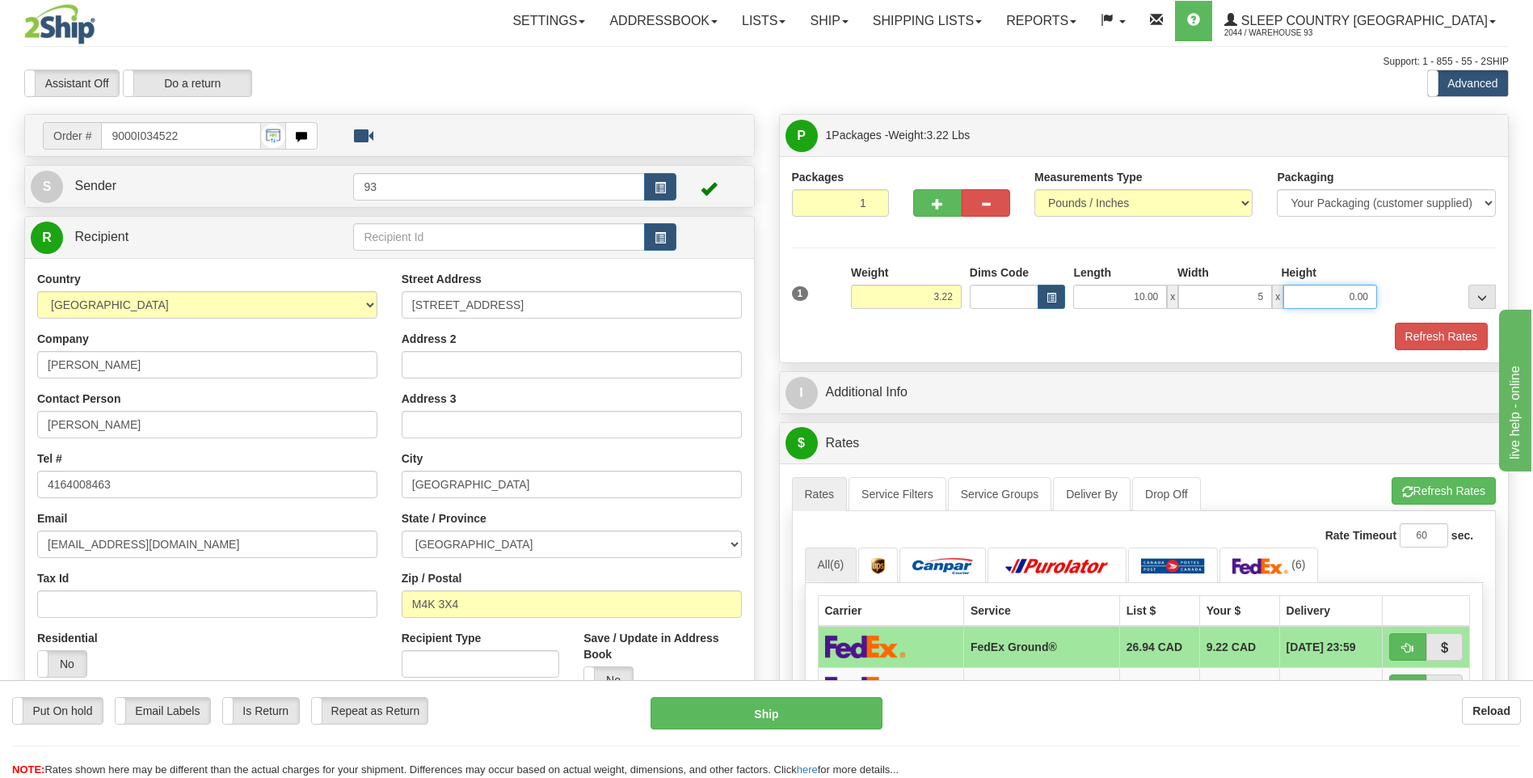
type input "5.00"
click at [1333, 302] on input "0.00" at bounding box center [1331, 297] width 94 height 24
type input "5.00"
click at [1452, 336] on button "Refresh Rates" at bounding box center [1441, 336] width 93 height 27
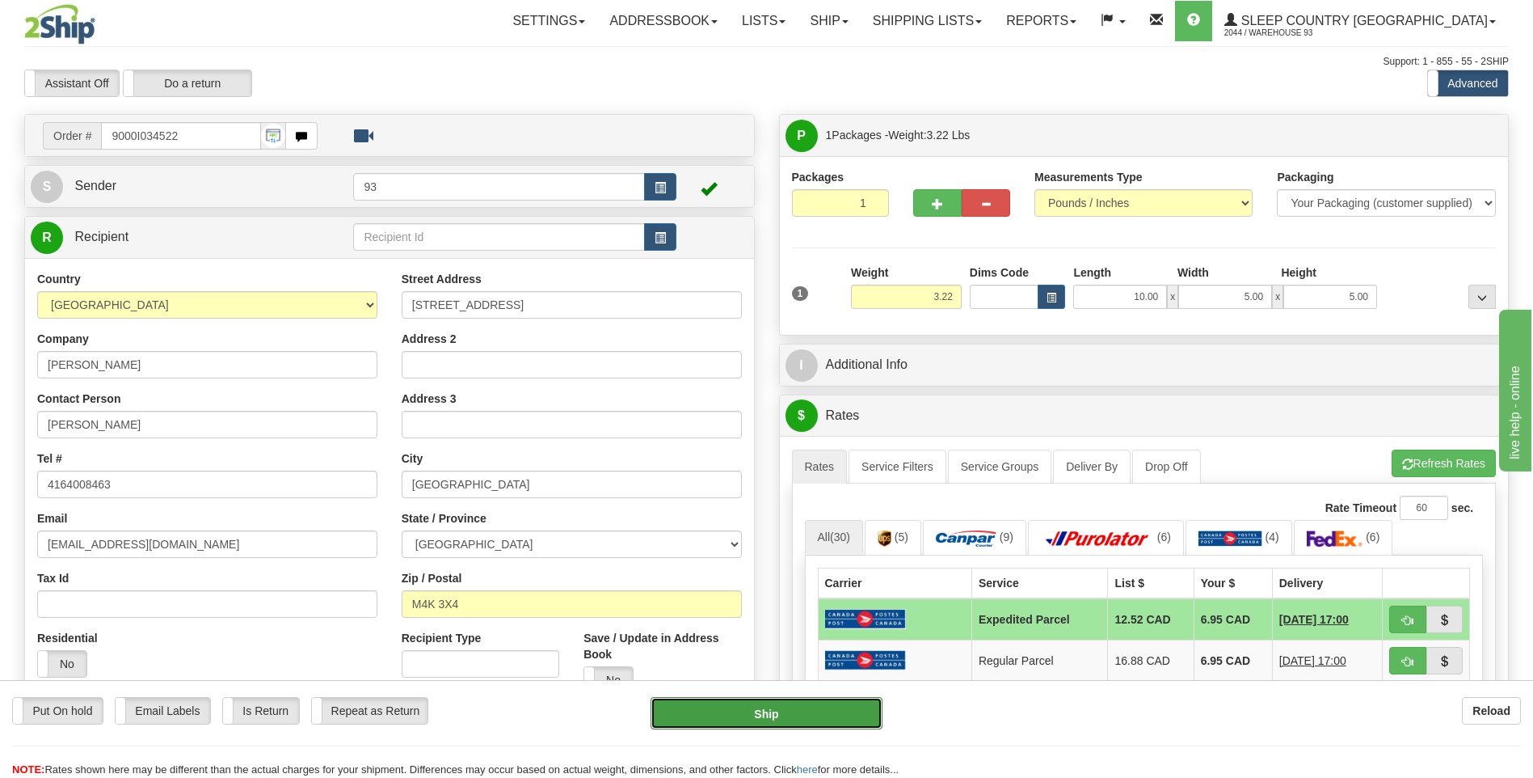
click at [816, 723] on button "Ship" at bounding box center [766, 713] width 231 height 32
type input "DOM.EP"
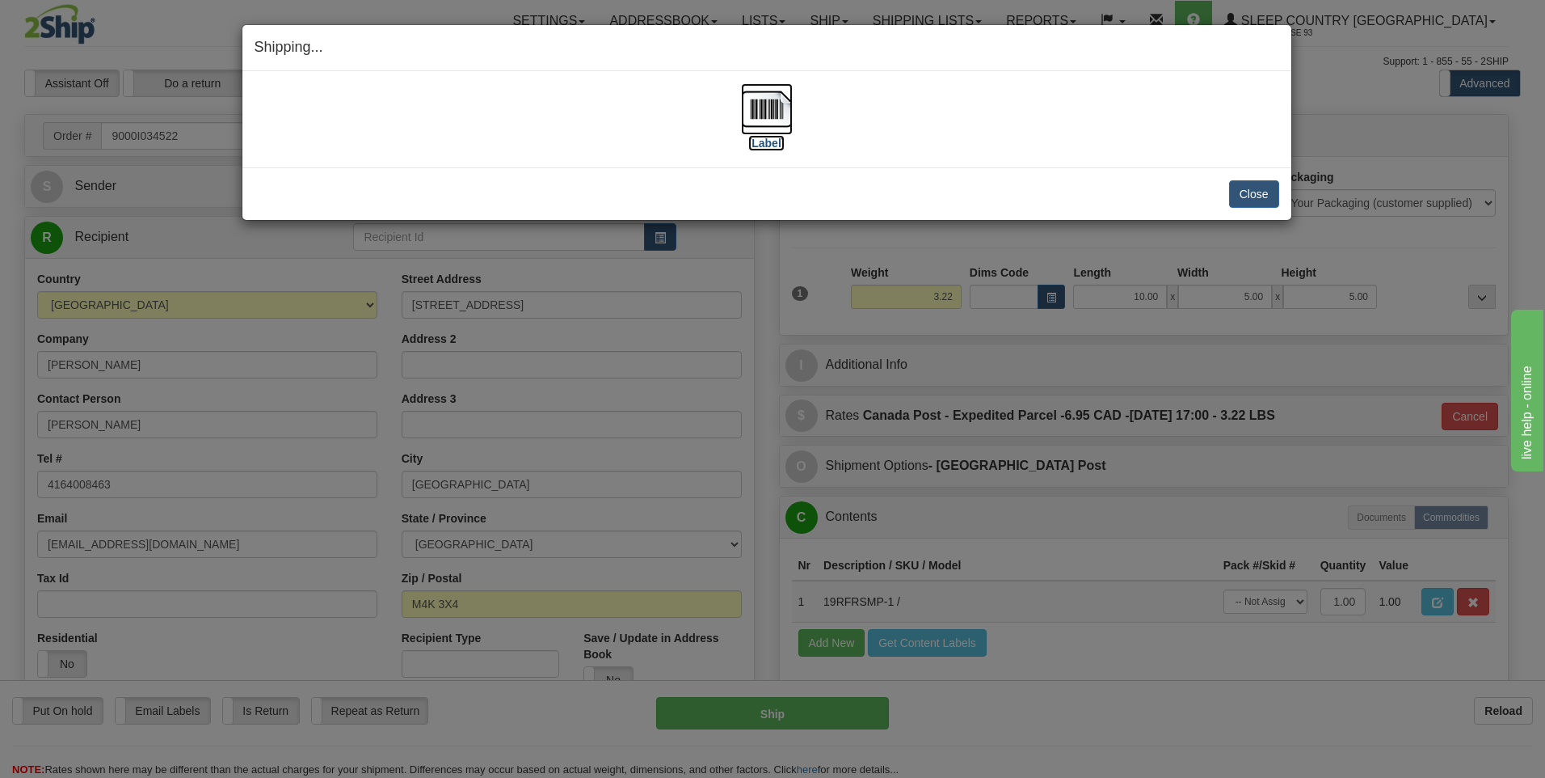
click at [768, 122] on img at bounding box center [767, 109] width 52 height 52
click at [772, 97] on img at bounding box center [767, 109] width 52 height 52
click at [1250, 202] on button "Close" at bounding box center [1254, 193] width 50 height 27
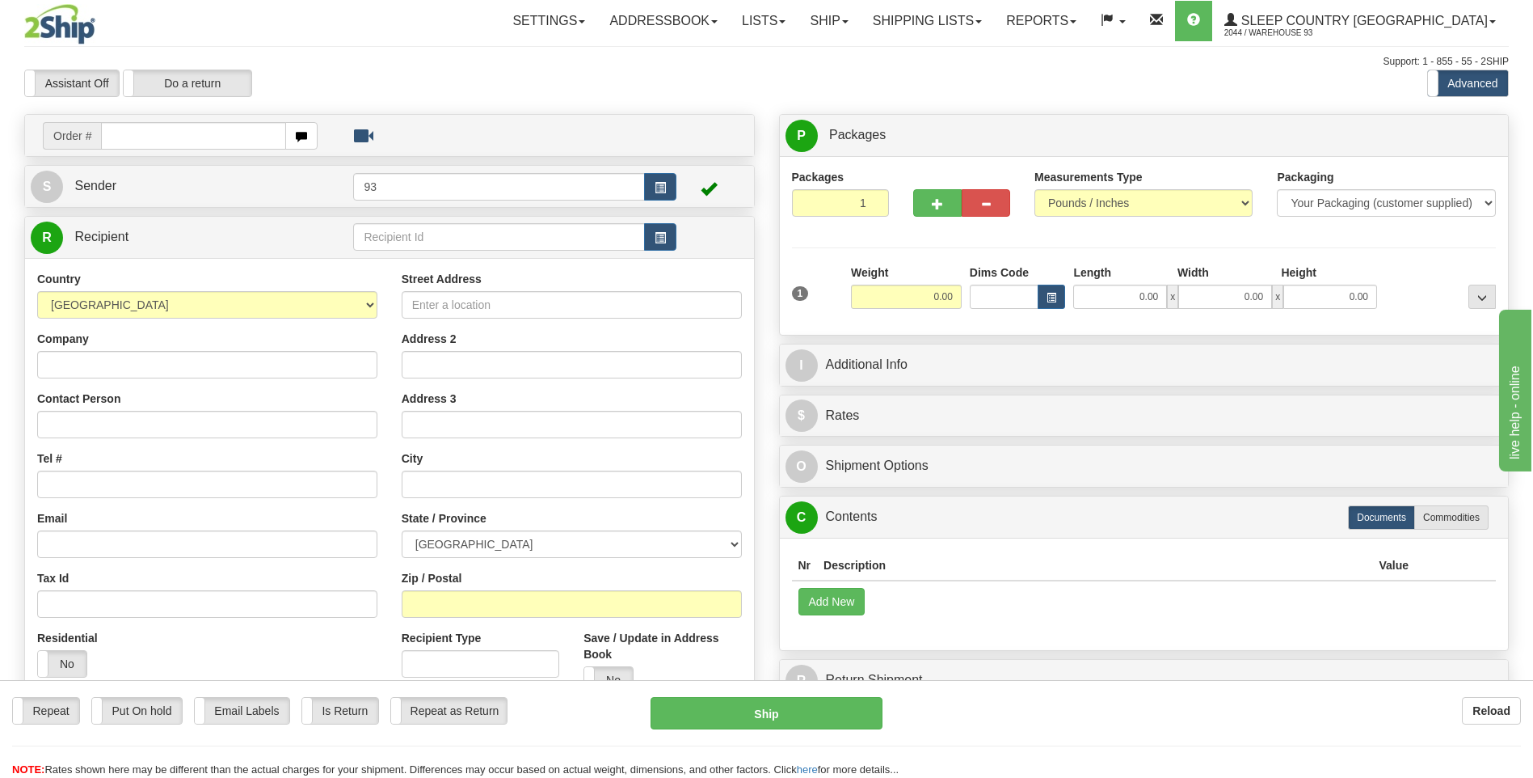
click at [170, 134] on input "text" at bounding box center [193, 135] width 184 height 27
type input "9000I034543"
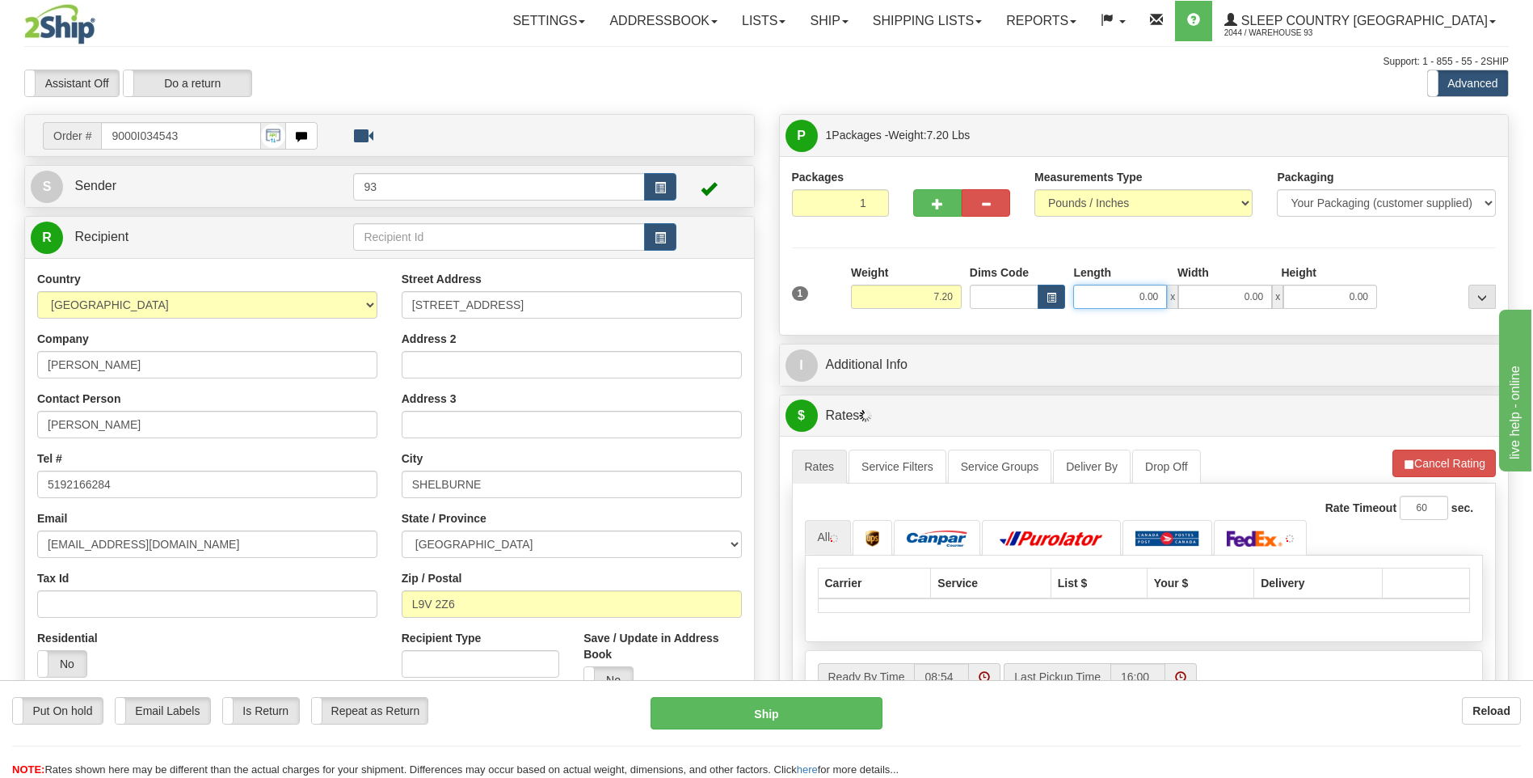
click at [1115, 292] on input "0.00" at bounding box center [1120, 297] width 94 height 24
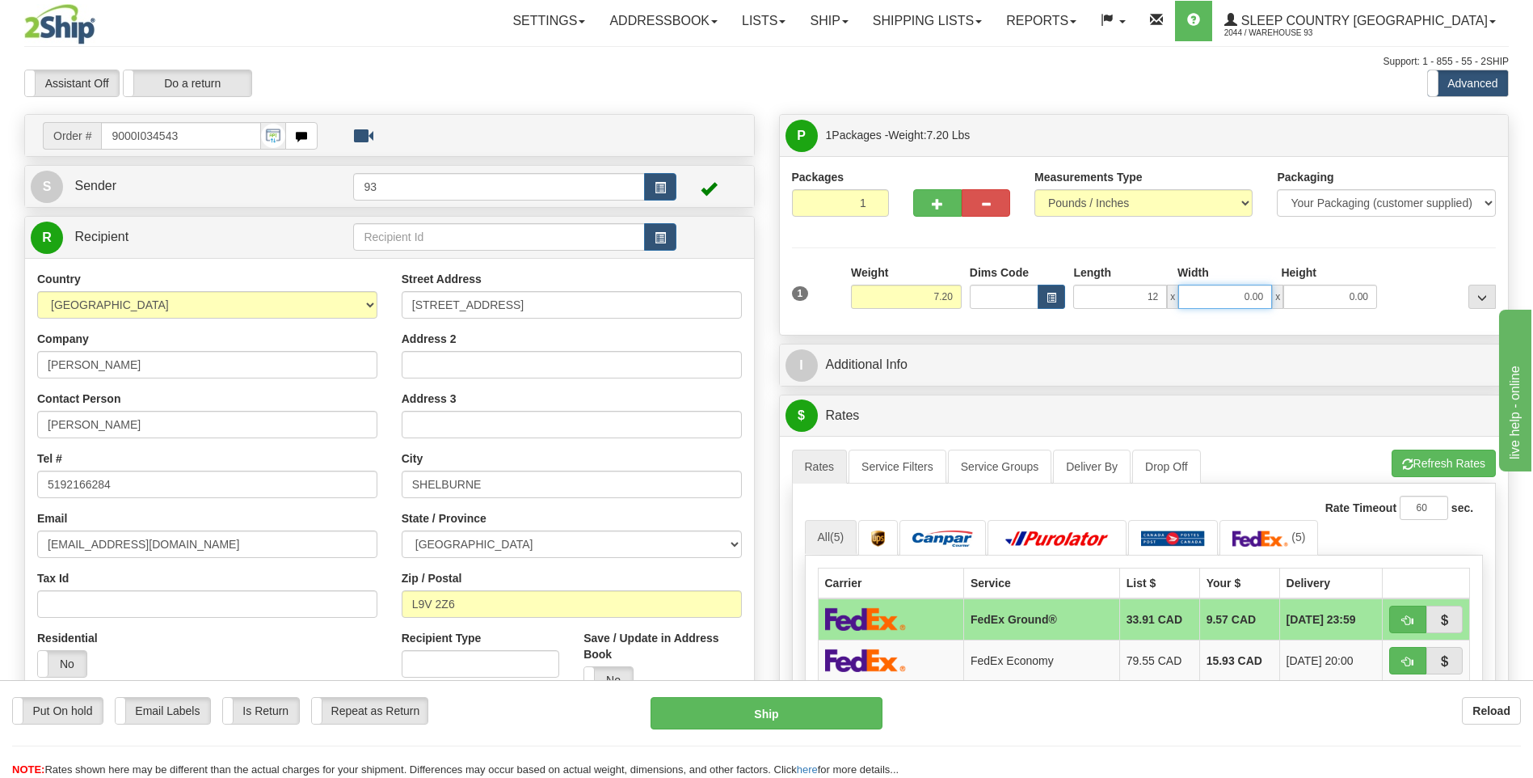
type input "12.00"
click at [1248, 301] on input "0.00" at bounding box center [1225, 297] width 94 height 24
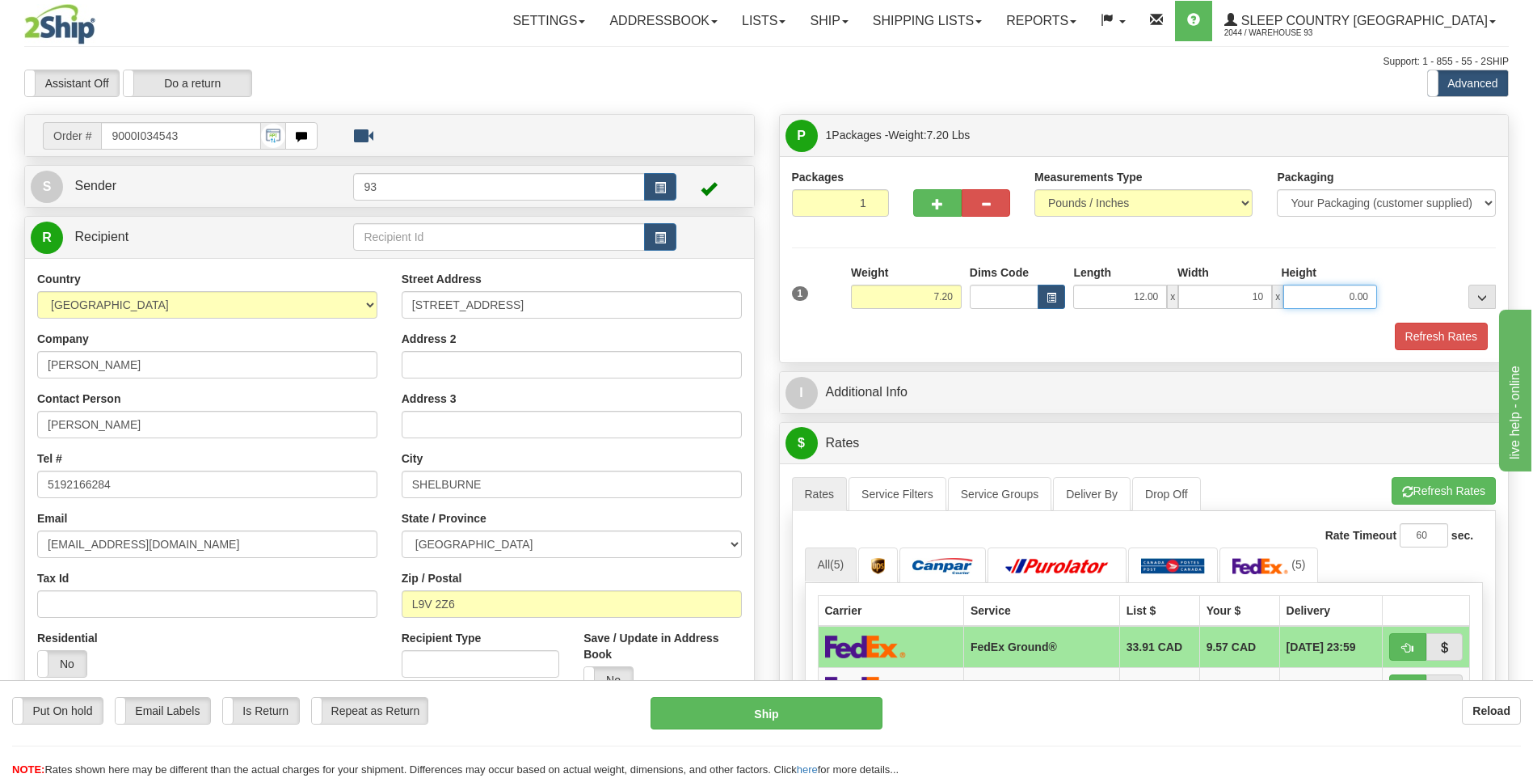
type input "10.00"
click at [1334, 297] on input "0.00" at bounding box center [1331, 297] width 94 height 24
type input "5.00"
click at [1444, 334] on button "Refresh Rates" at bounding box center [1441, 336] width 93 height 27
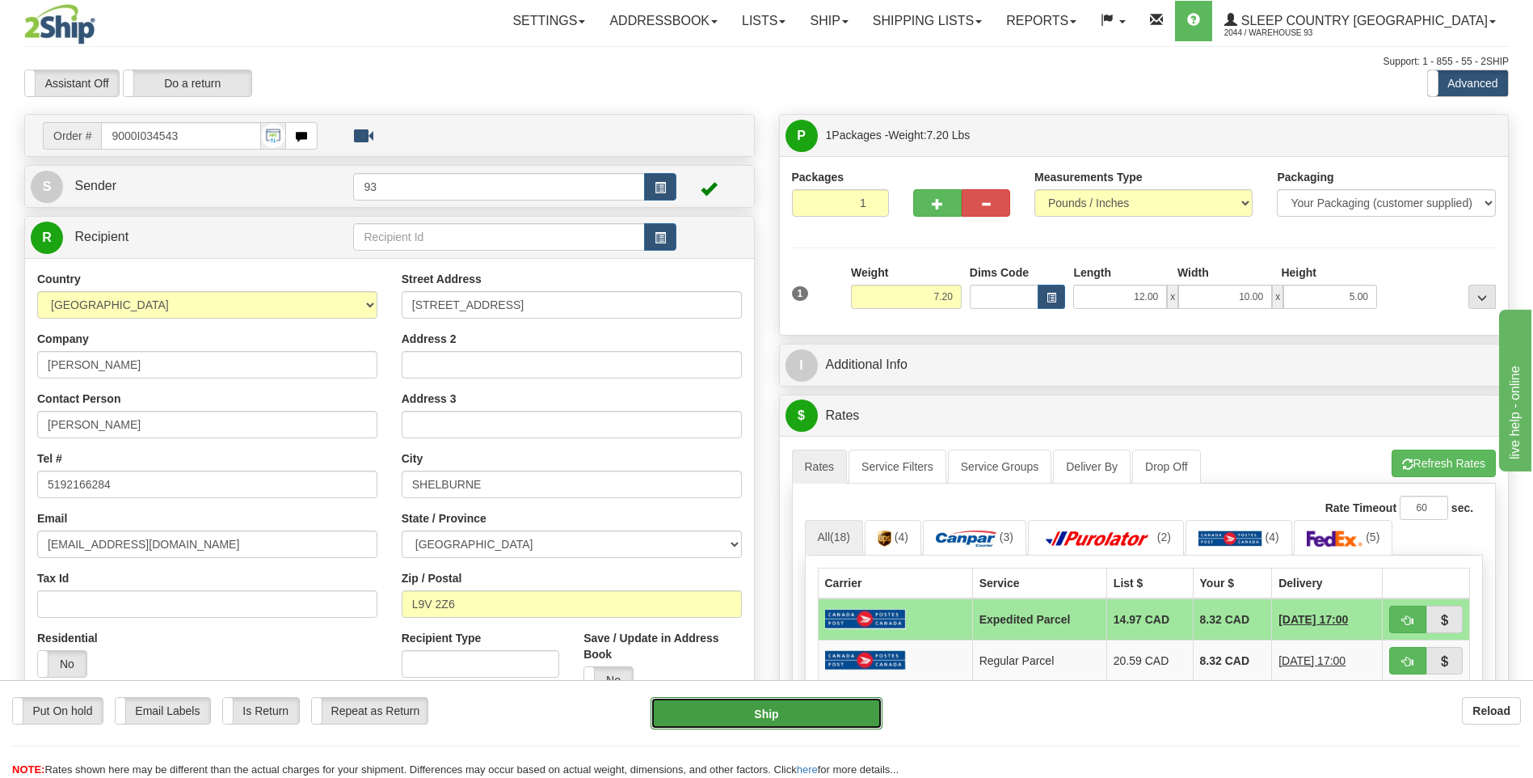
click at [803, 704] on button "Ship" at bounding box center [766, 713] width 231 height 32
type input "DOM.EP"
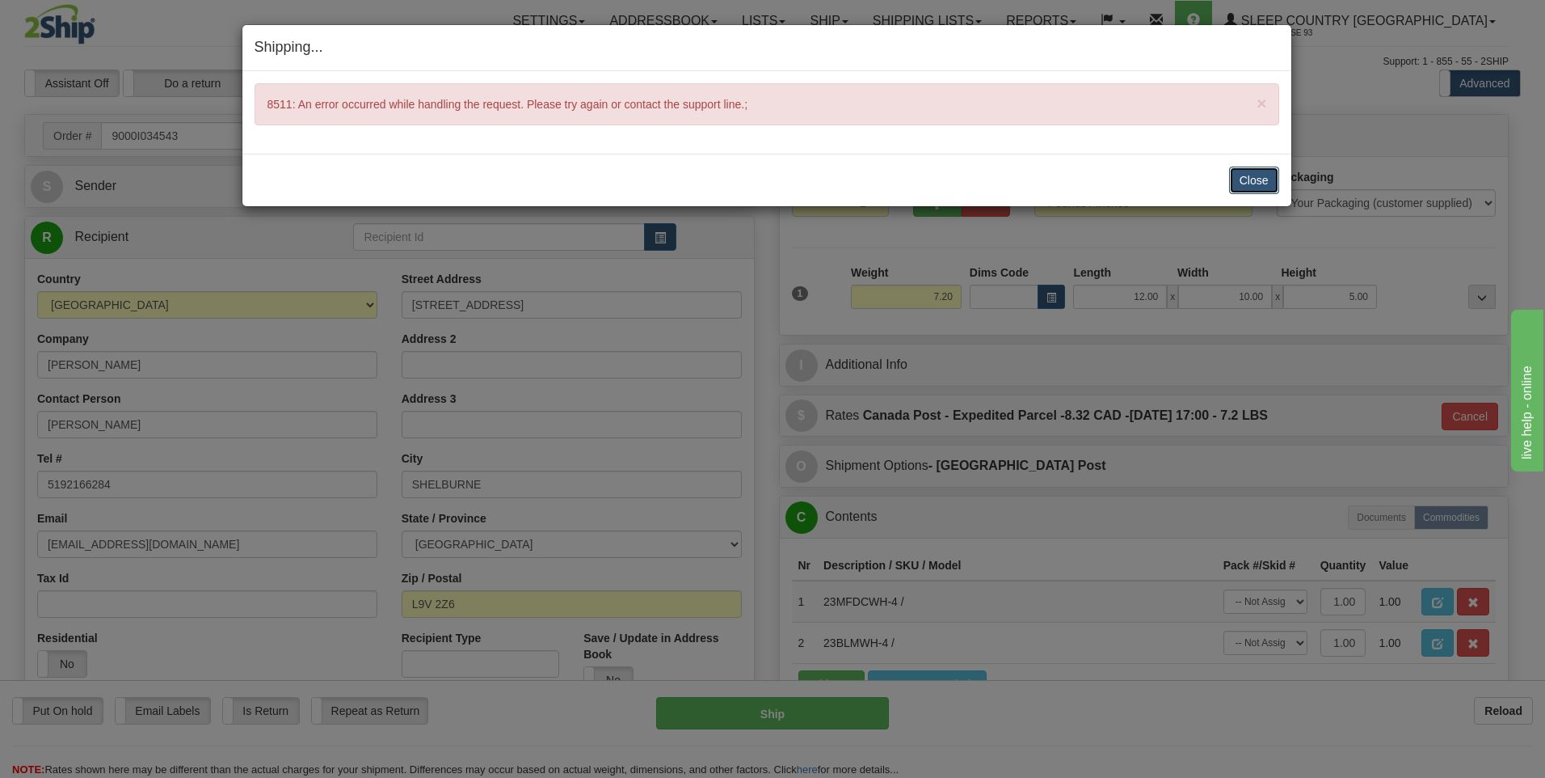
click at [1257, 183] on button "Close" at bounding box center [1254, 180] width 50 height 27
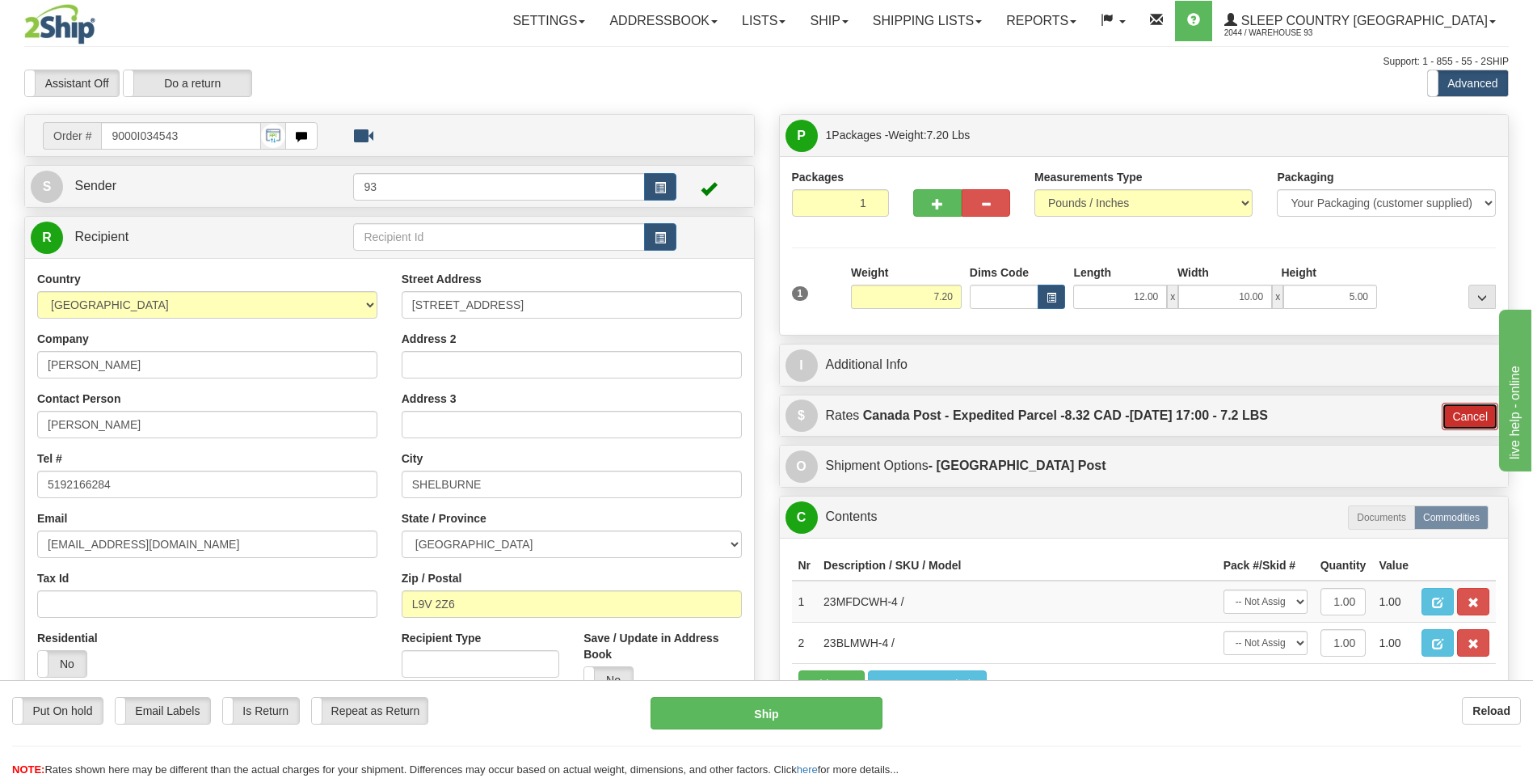
click at [1473, 407] on button "Cancel" at bounding box center [1470, 416] width 57 height 27
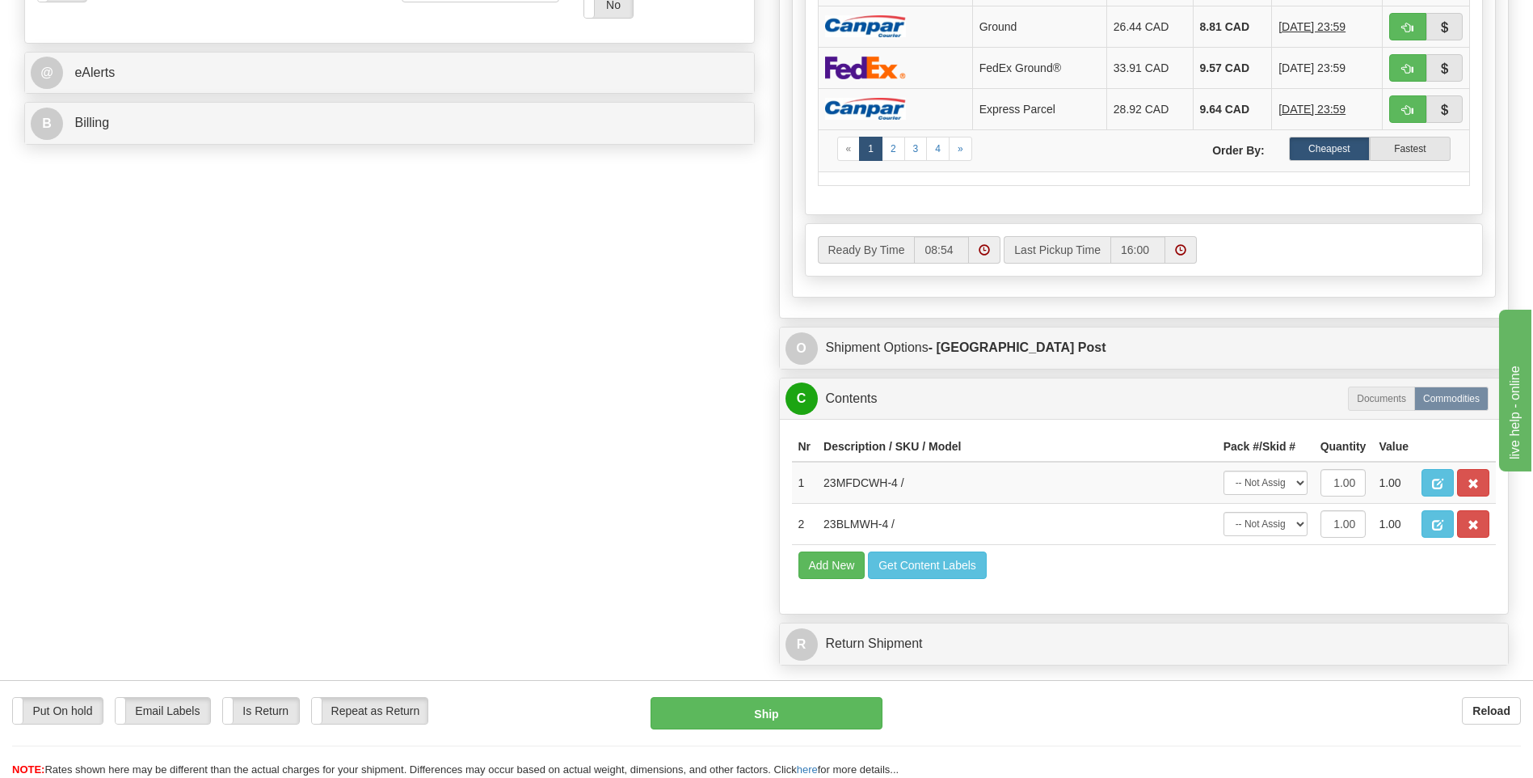
scroll to position [404, 0]
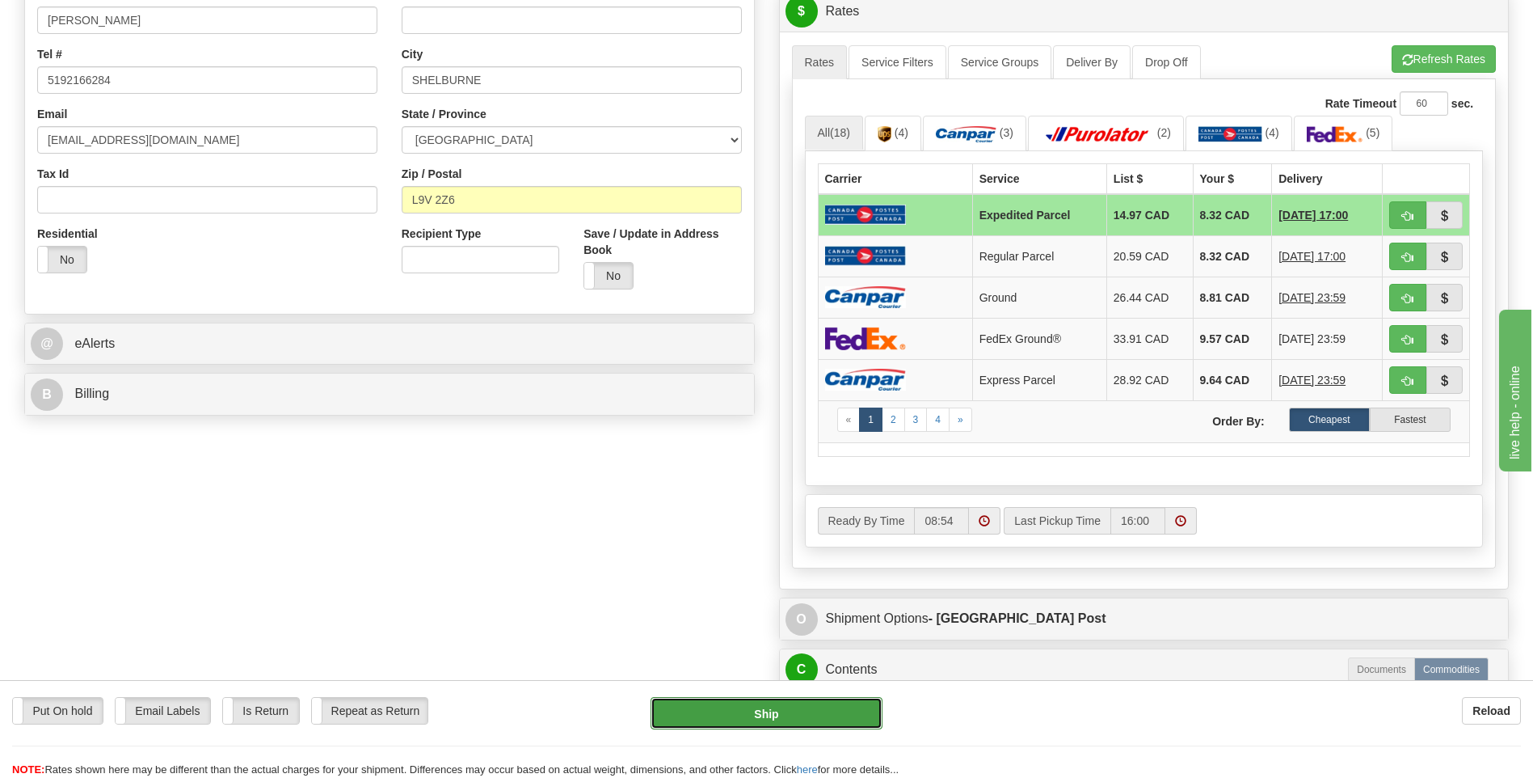
click at [815, 704] on button "Ship" at bounding box center [766, 713] width 231 height 32
type input "DOM.EP"
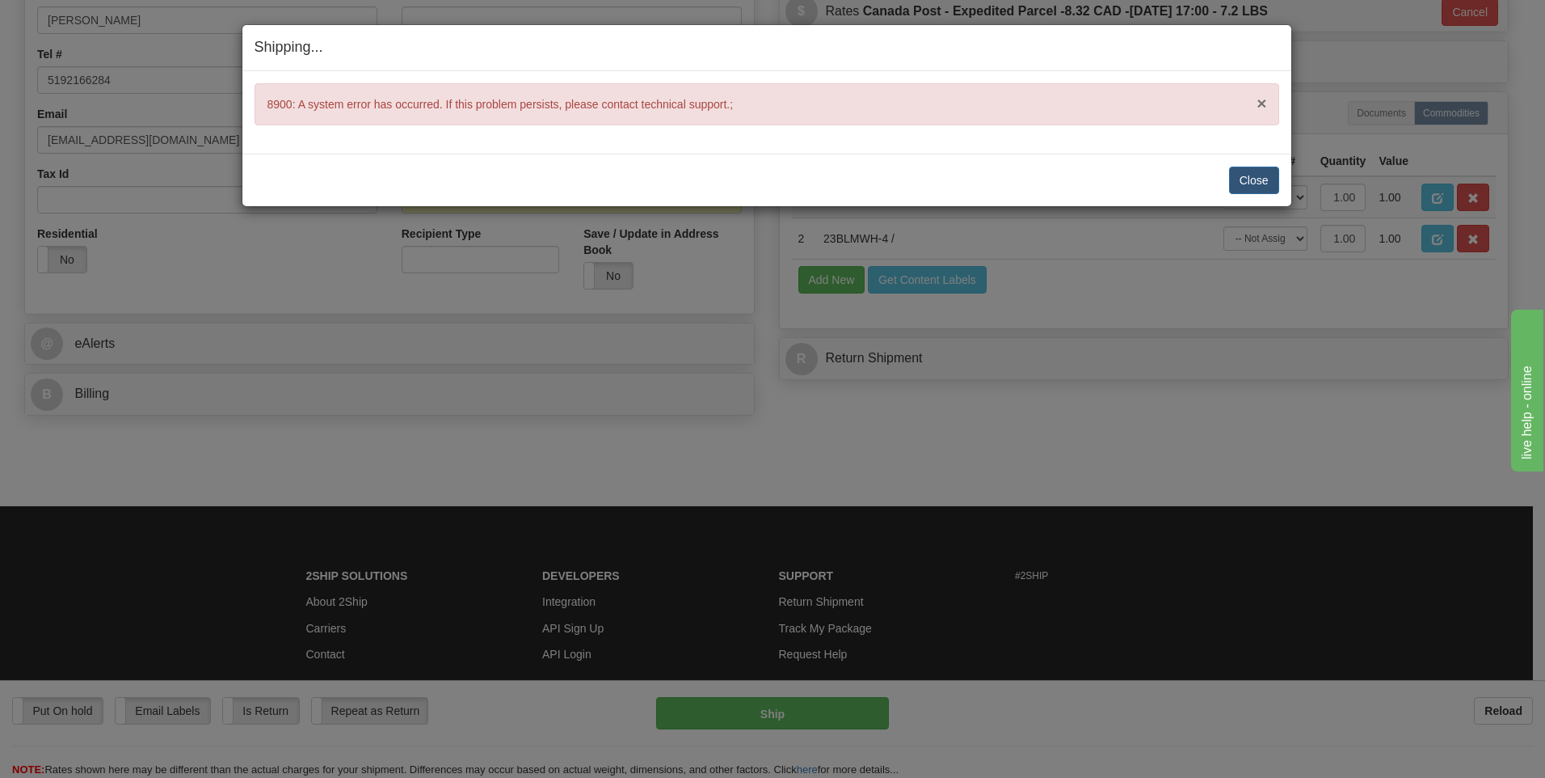
click at [1257, 99] on span "×" at bounding box center [1262, 103] width 10 height 19
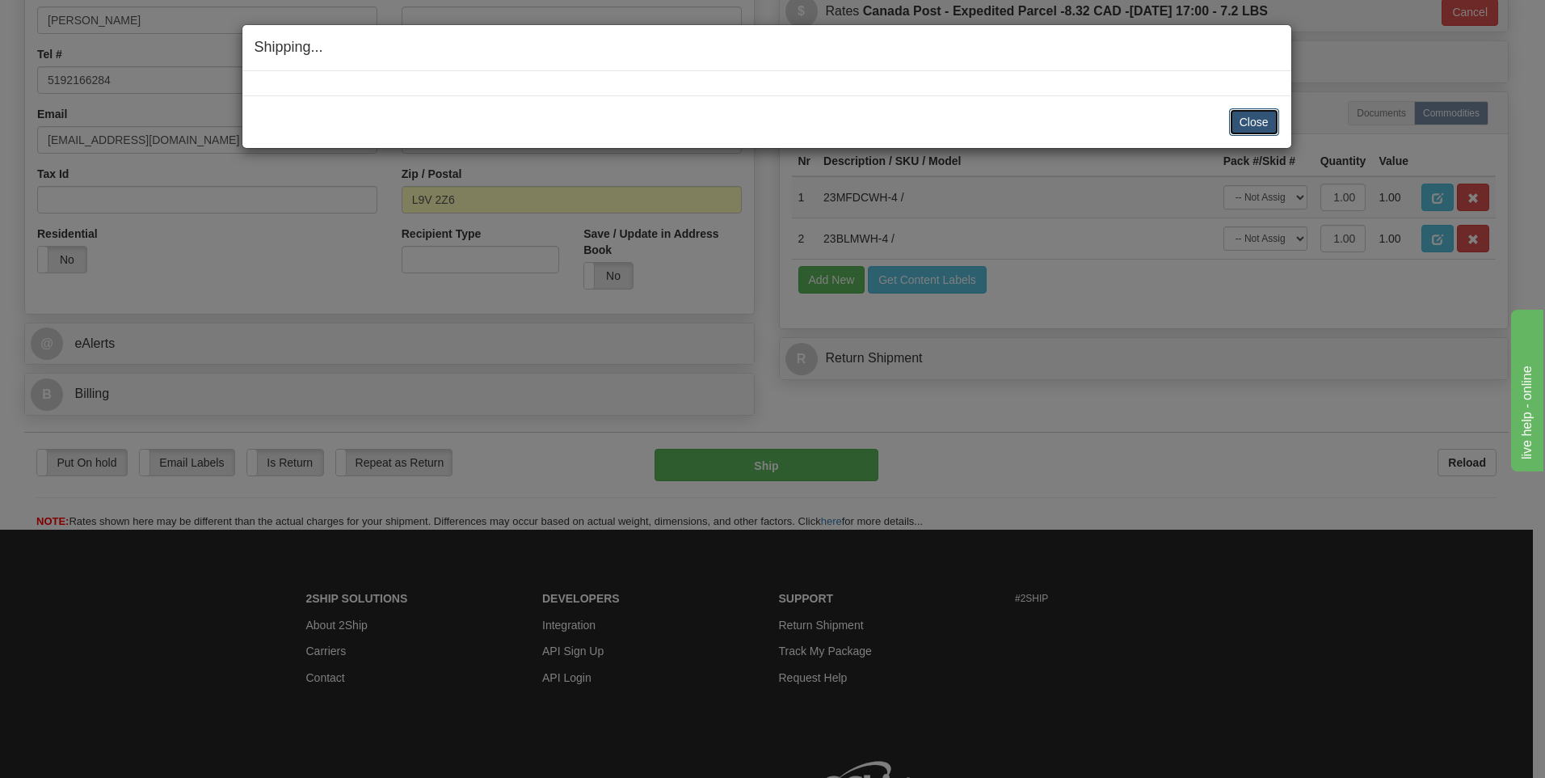
click at [1254, 120] on button "Close" at bounding box center [1254, 121] width 50 height 27
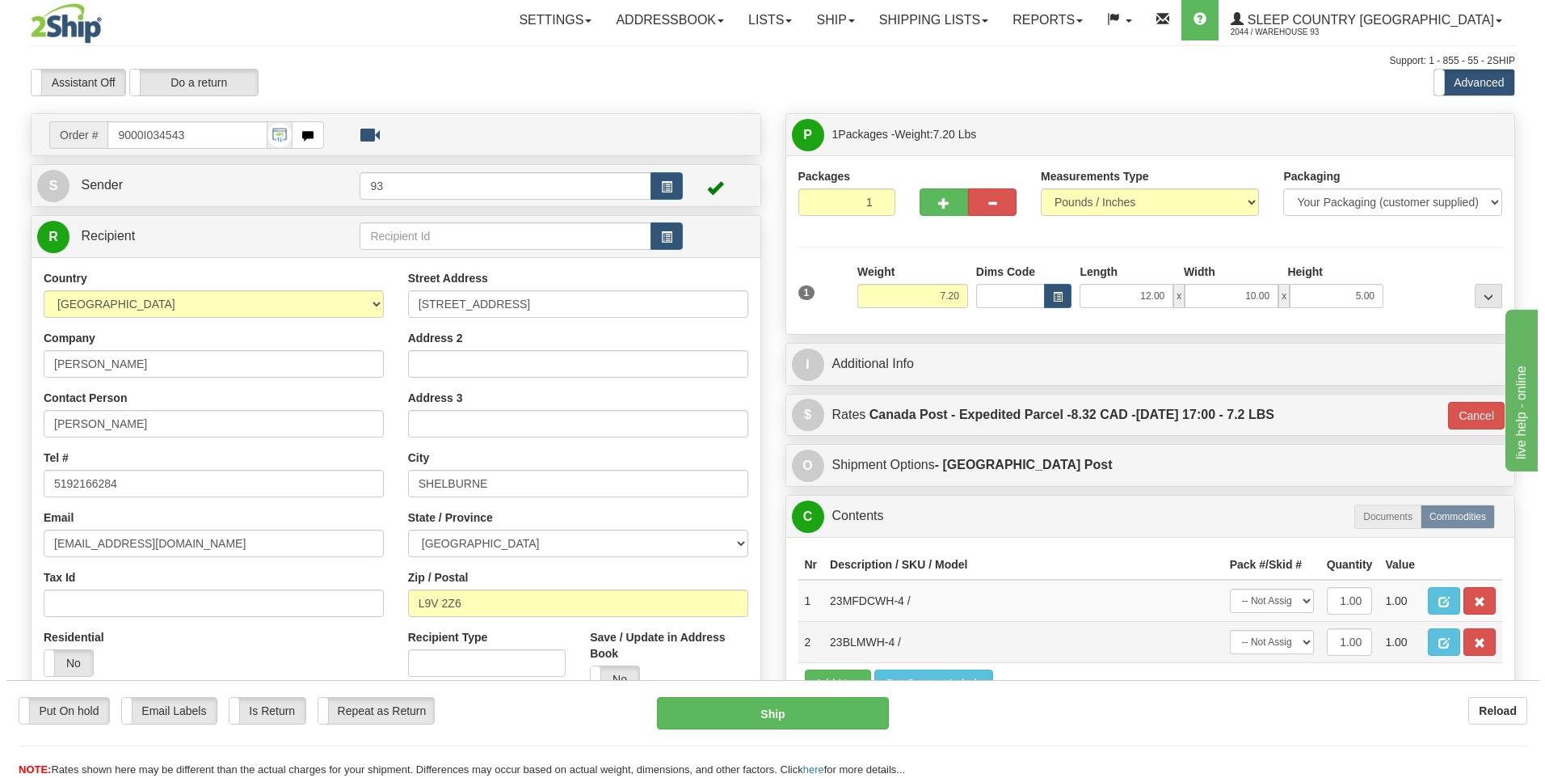
scroll to position [0, 0]
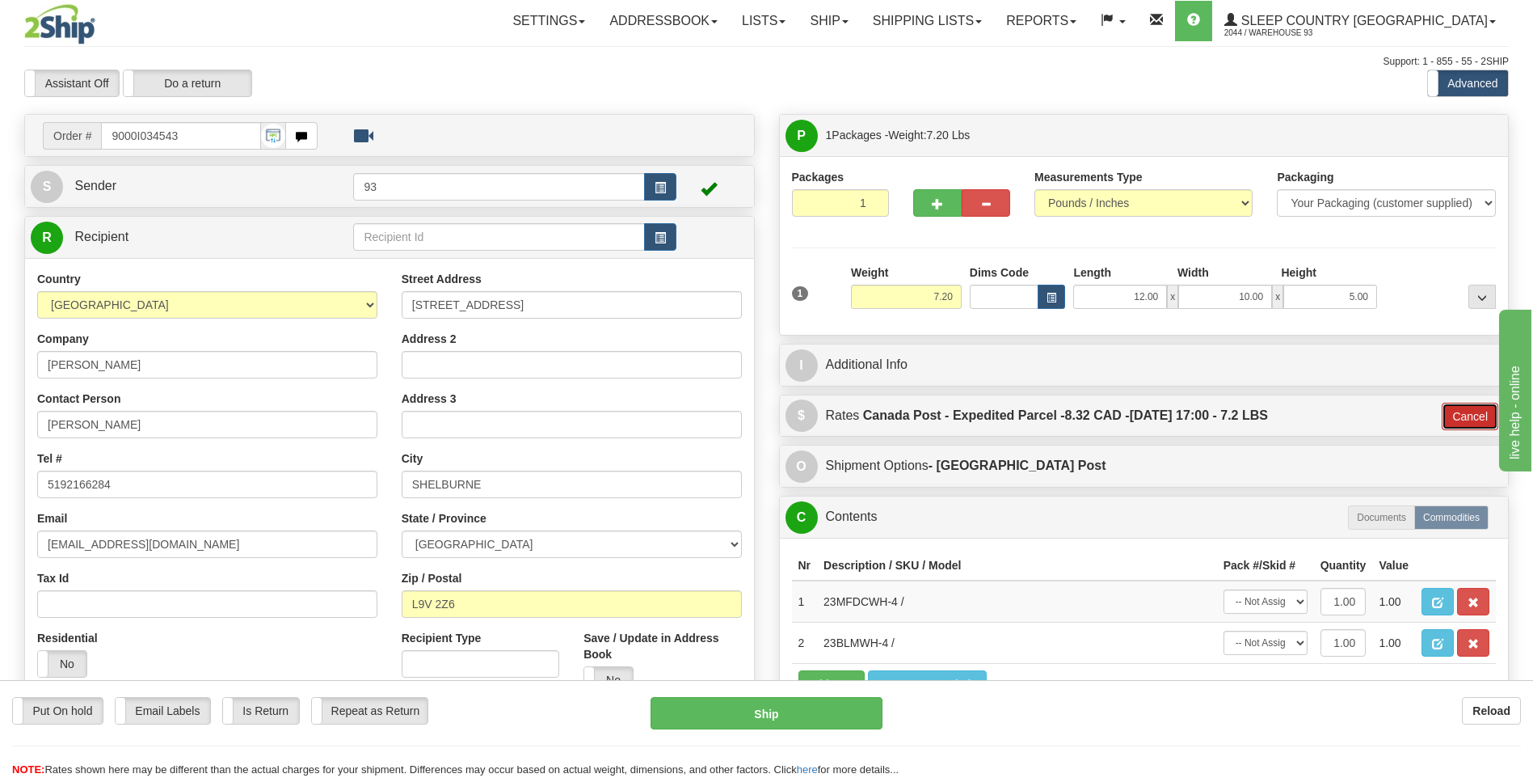
click at [1486, 409] on button "Cancel" at bounding box center [1470, 416] width 57 height 27
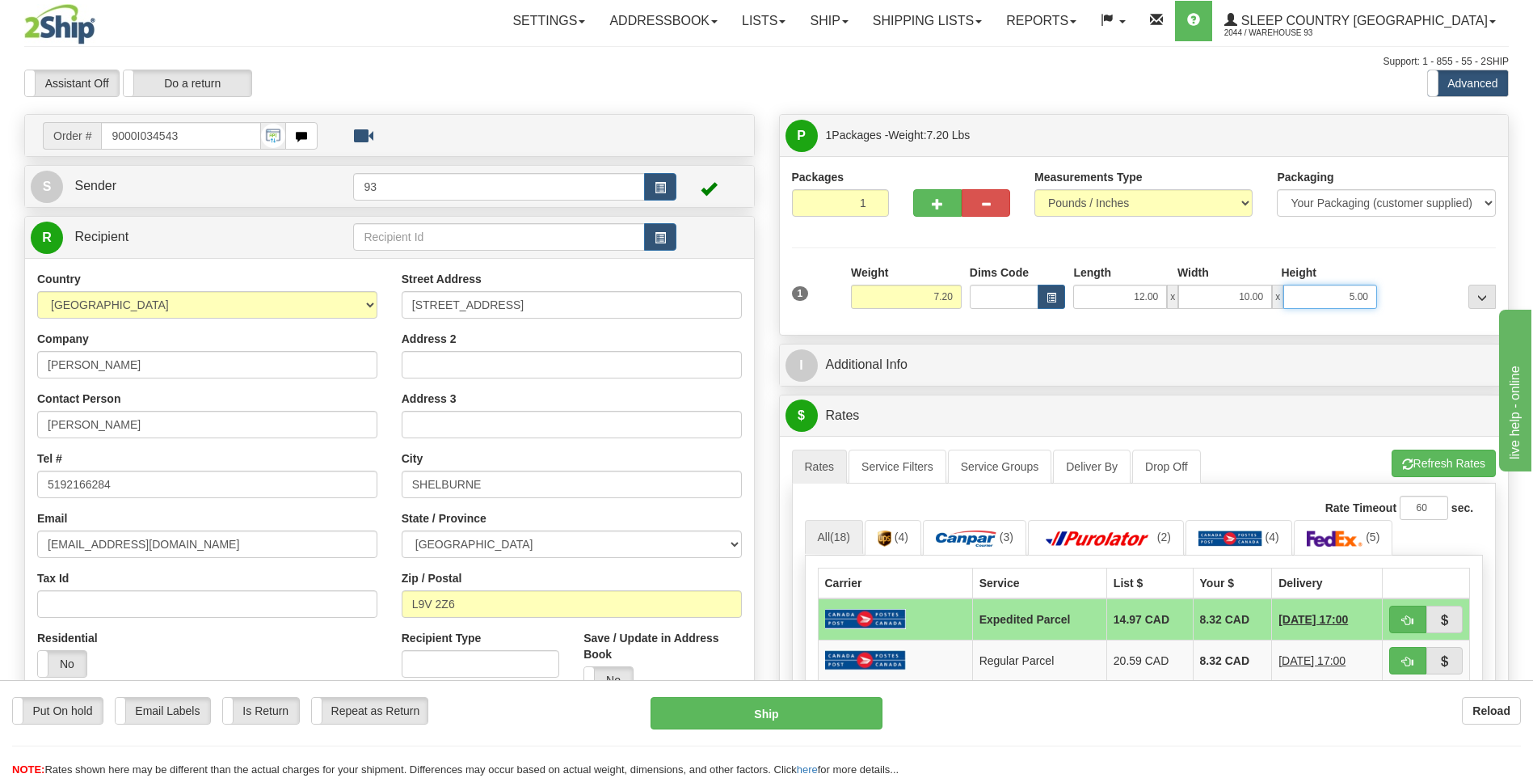
click at [1370, 292] on input "5.00" at bounding box center [1331, 297] width 94 height 24
type input "5"
type input "6.00"
click at [1433, 297] on div at bounding box center [1440, 286] width 119 height 44
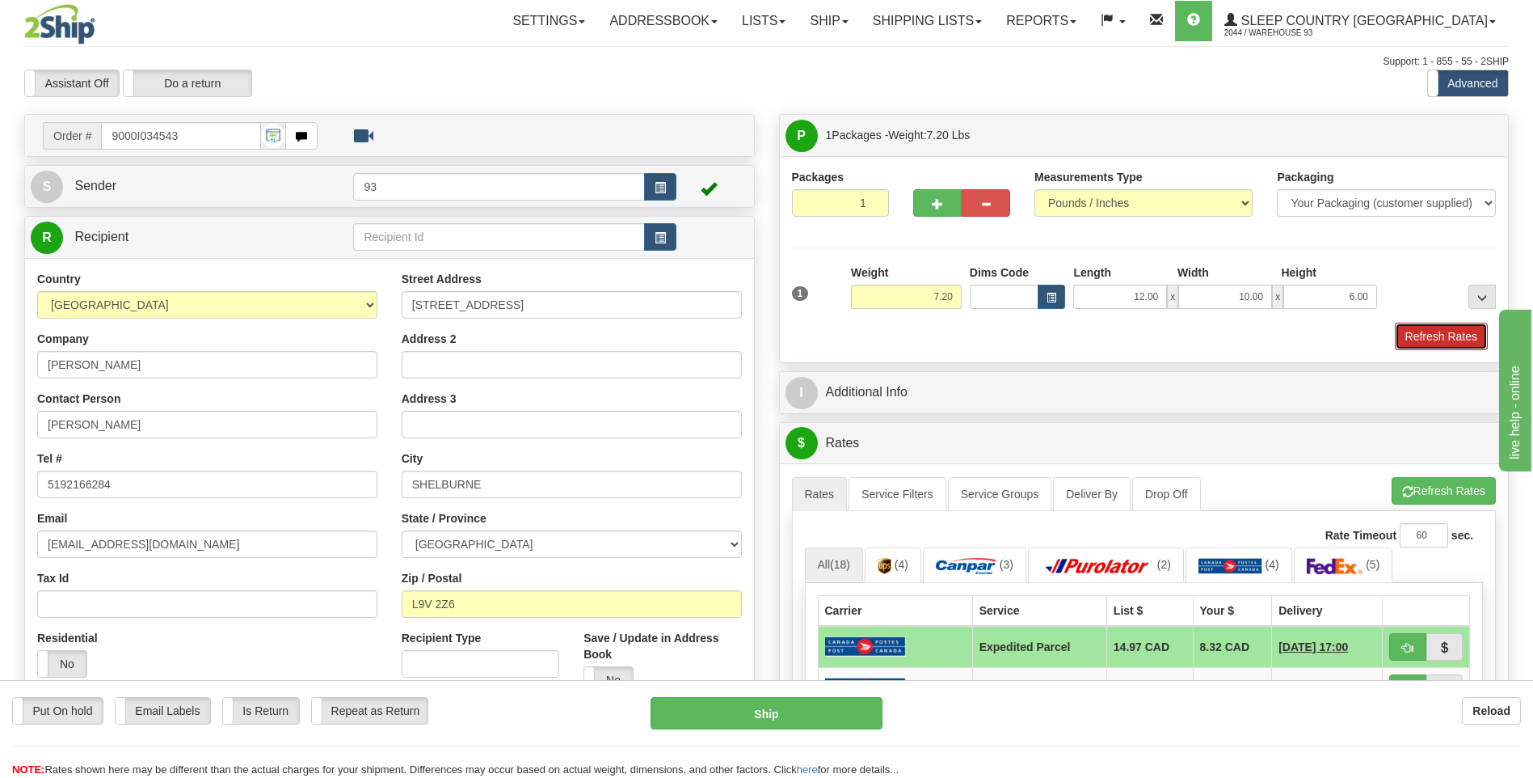
click at [1419, 335] on button "Refresh Rates" at bounding box center [1441, 336] width 93 height 27
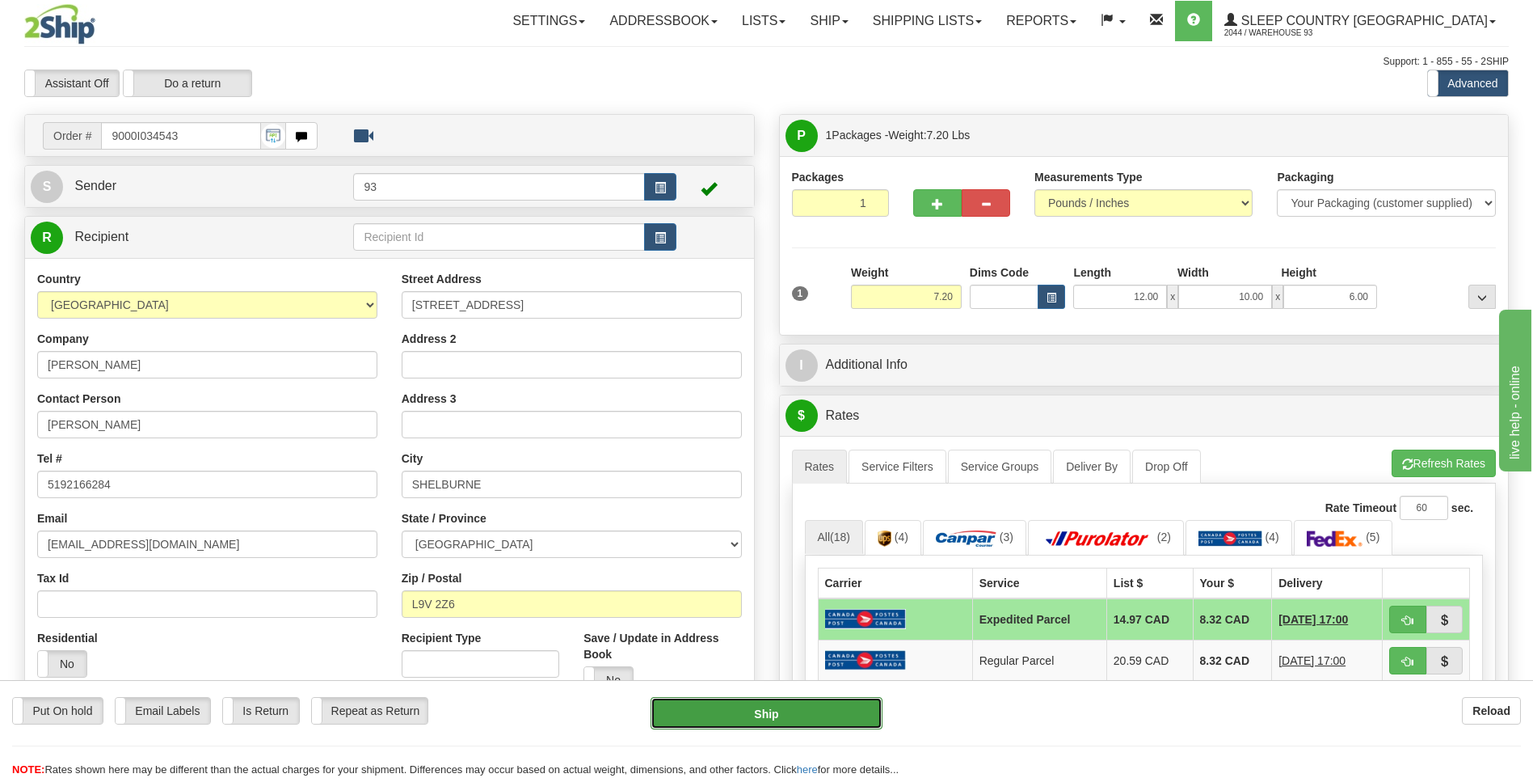
click at [829, 711] on button "Ship" at bounding box center [766, 713] width 231 height 32
type input "DOM.EP"
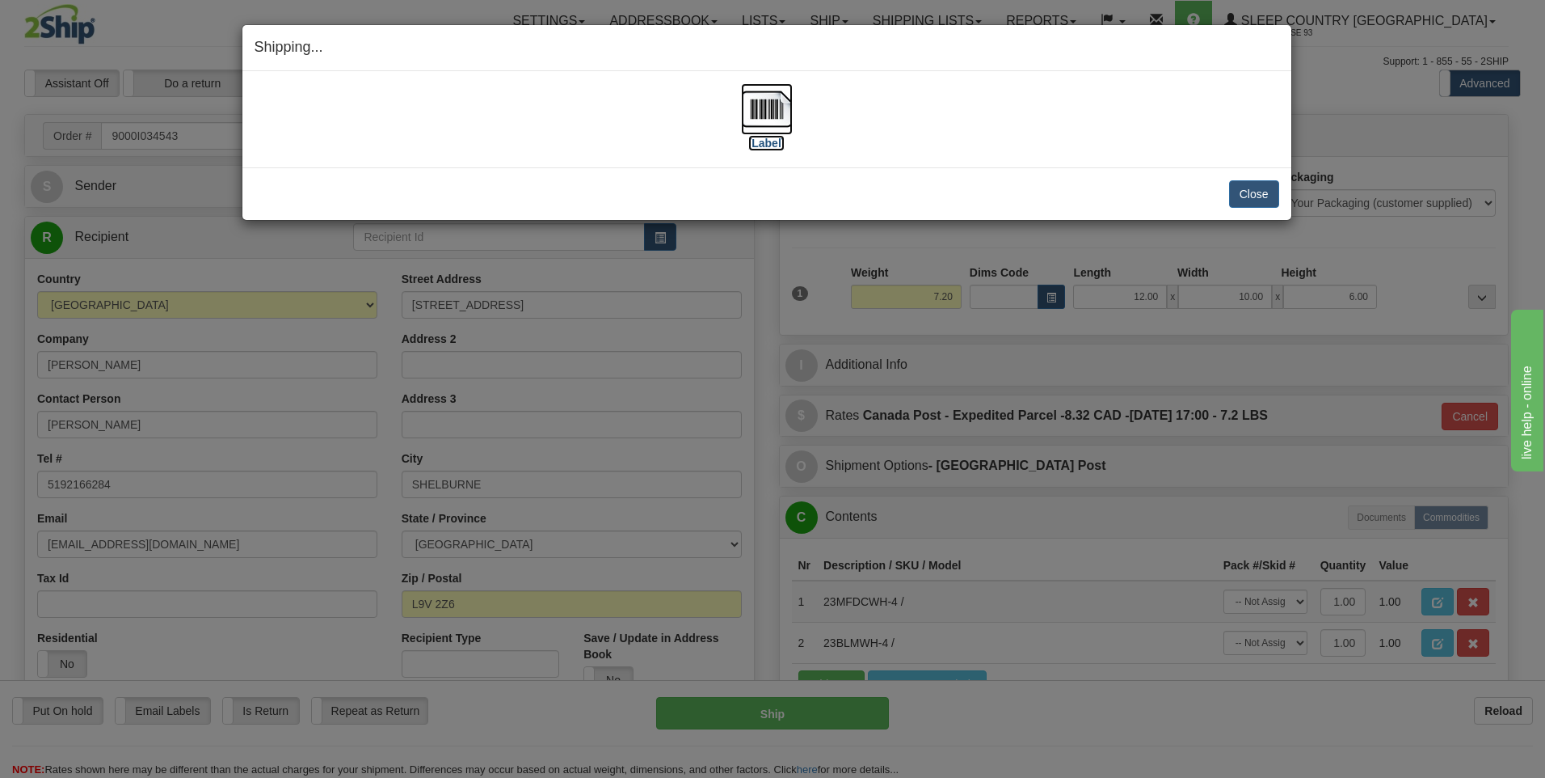
click at [765, 115] on img at bounding box center [767, 109] width 52 height 52
click at [1248, 196] on button "Close" at bounding box center [1254, 193] width 50 height 27
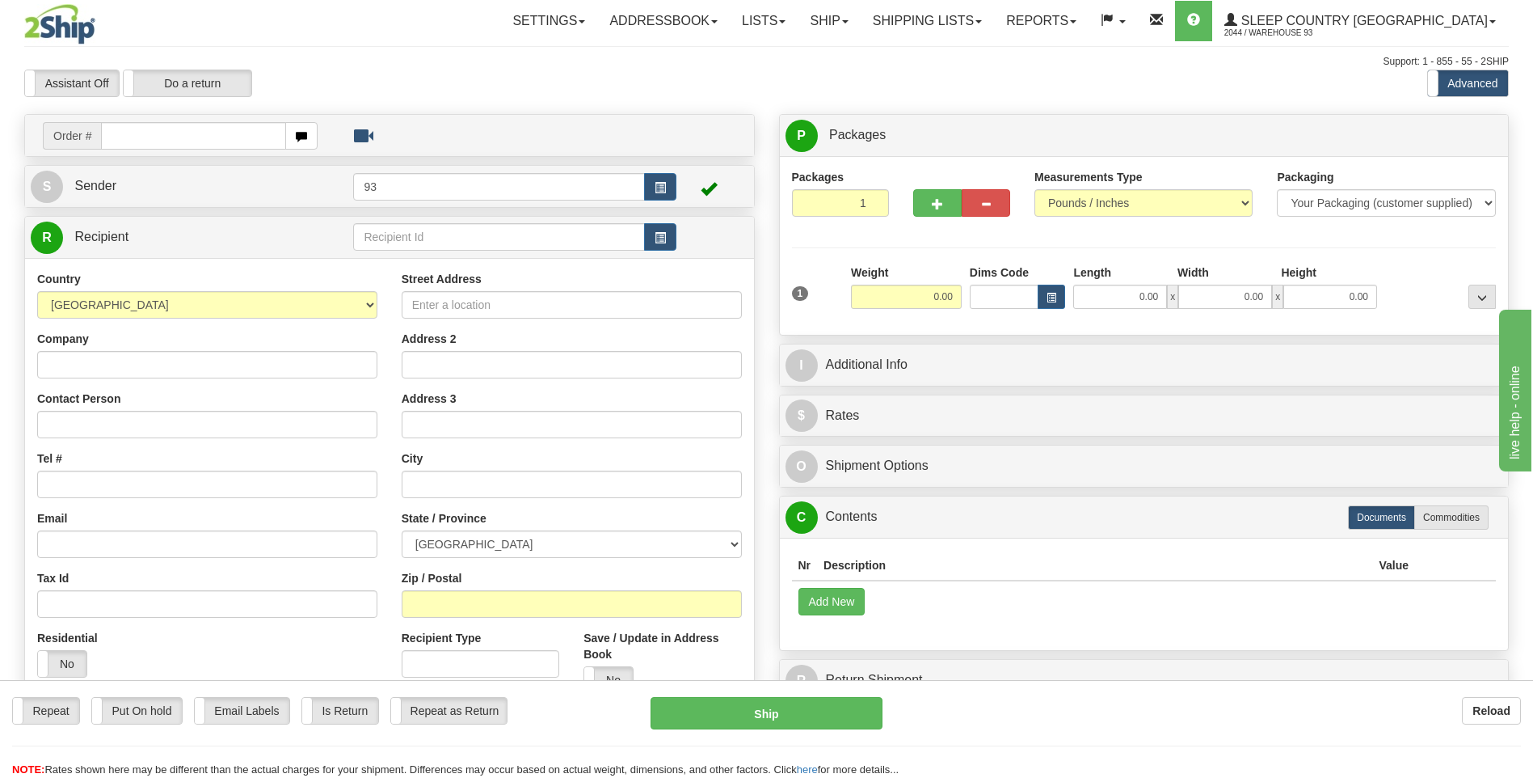
click at [144, 142] on input "text" at bounding box center [193, 135] width 184 height 27
type input "9000I034617"
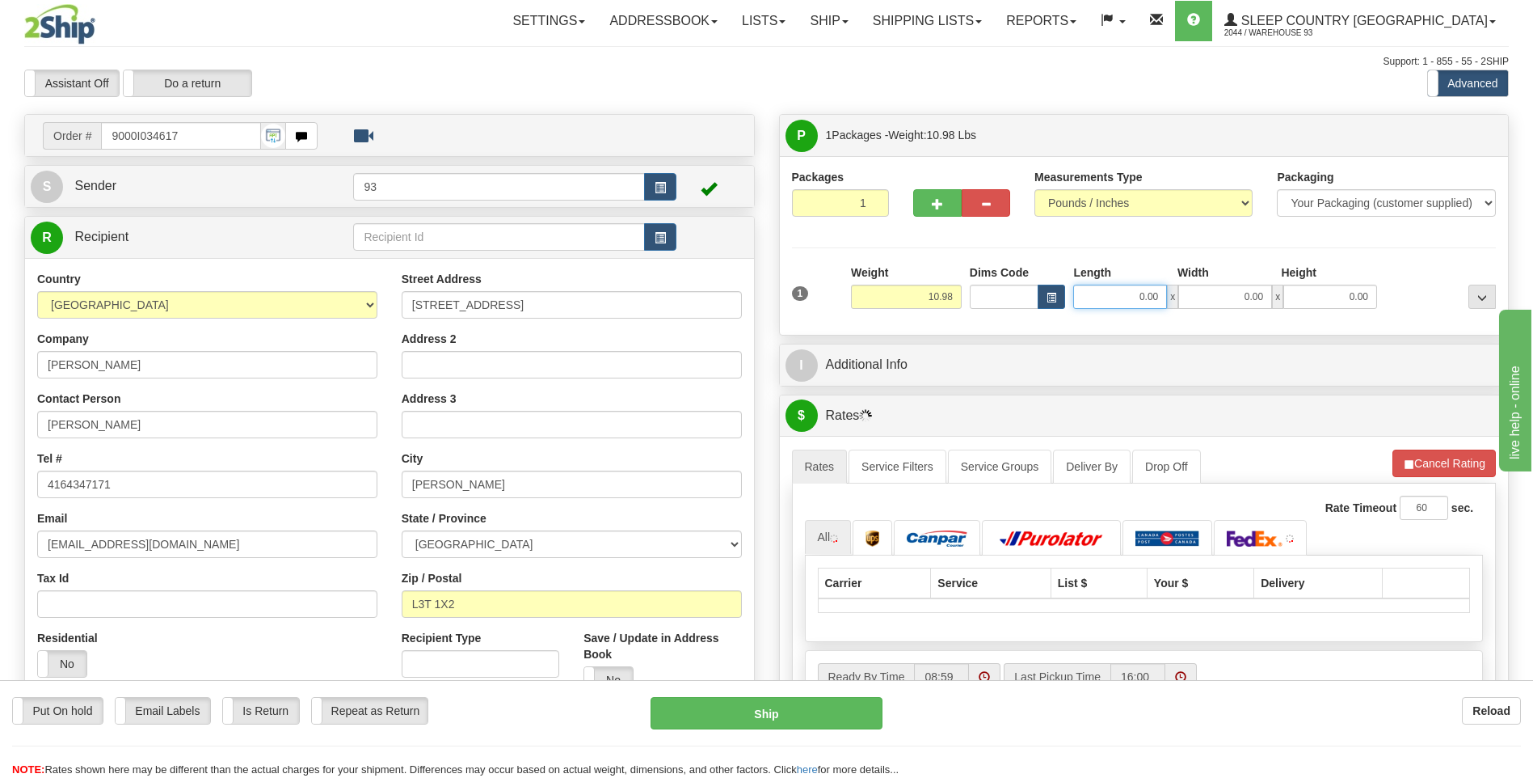
click at [1090, 296] on input "0.00" at bounding box center [1120, 297] width 94 height 24
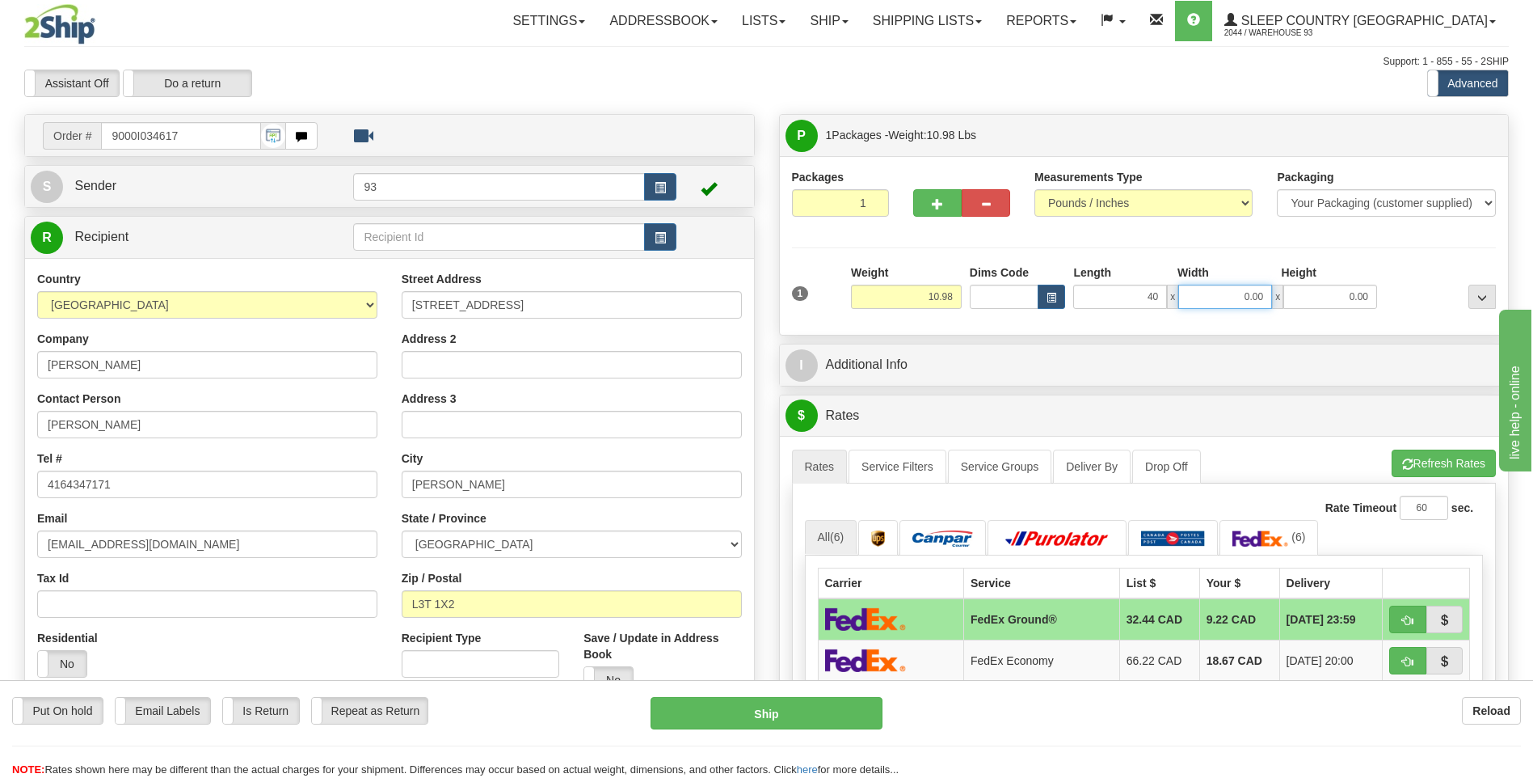
type input "40.00"
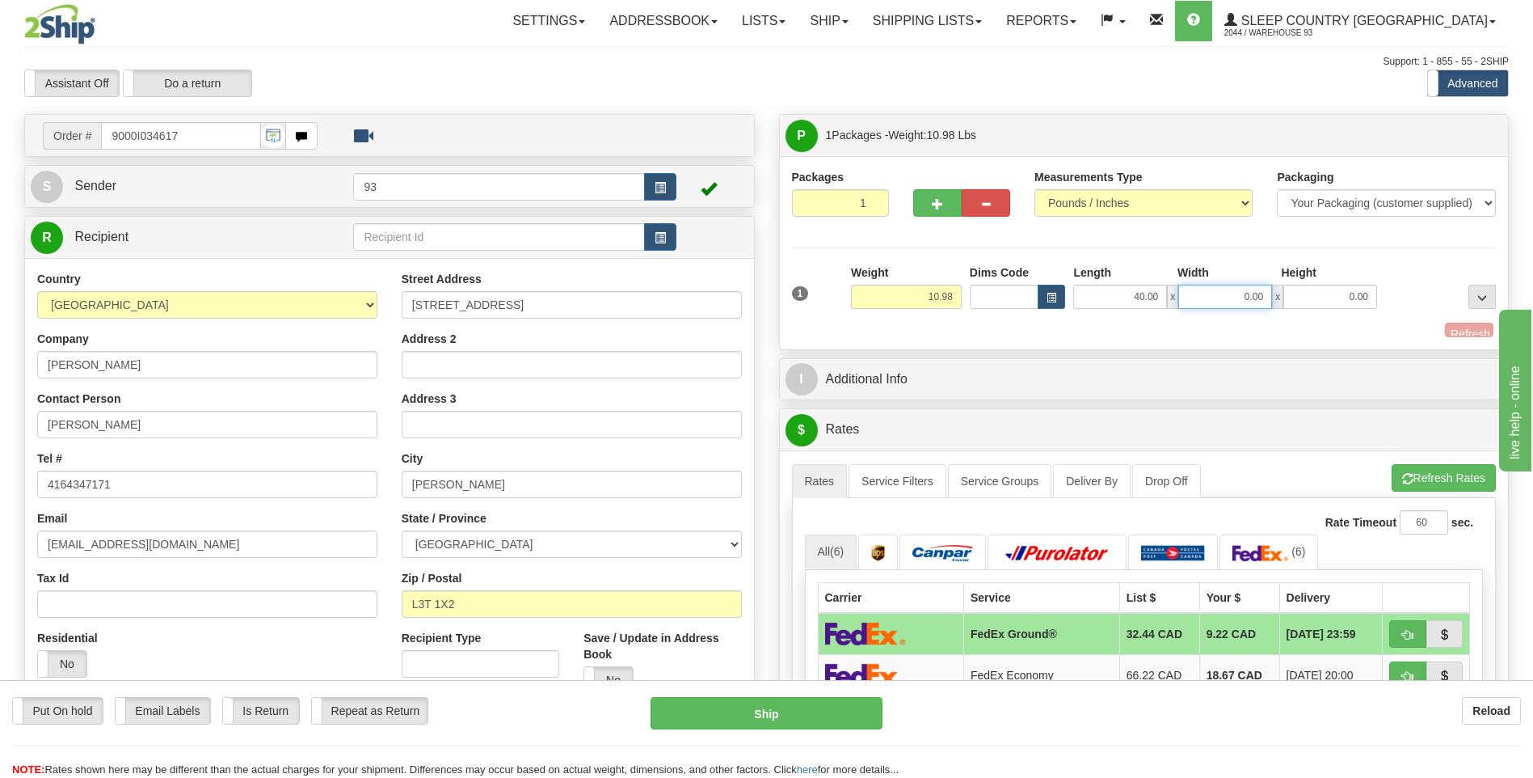
click at [1223, 299] on input "0.00" at bounding box center [1225, 297] width 94 height 24
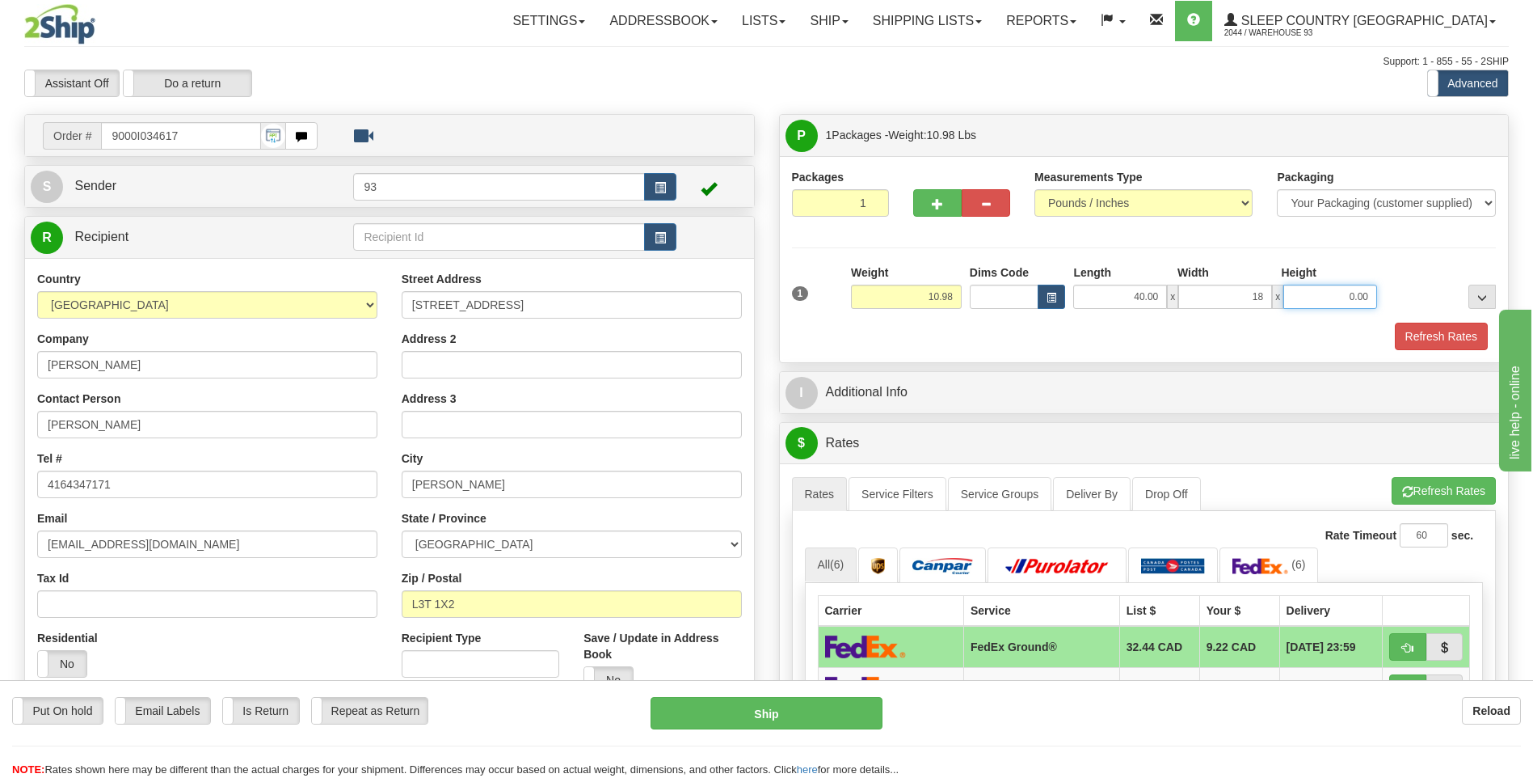
type input "18.00"
click at [1303, 292] on input "0.00" at bounding box center [1331, 297] width 94 height 24
type input "18.00"
click at [1427, 334] on button "Refresh Rates" at bounding box center [1441, 336] width 93 height 27
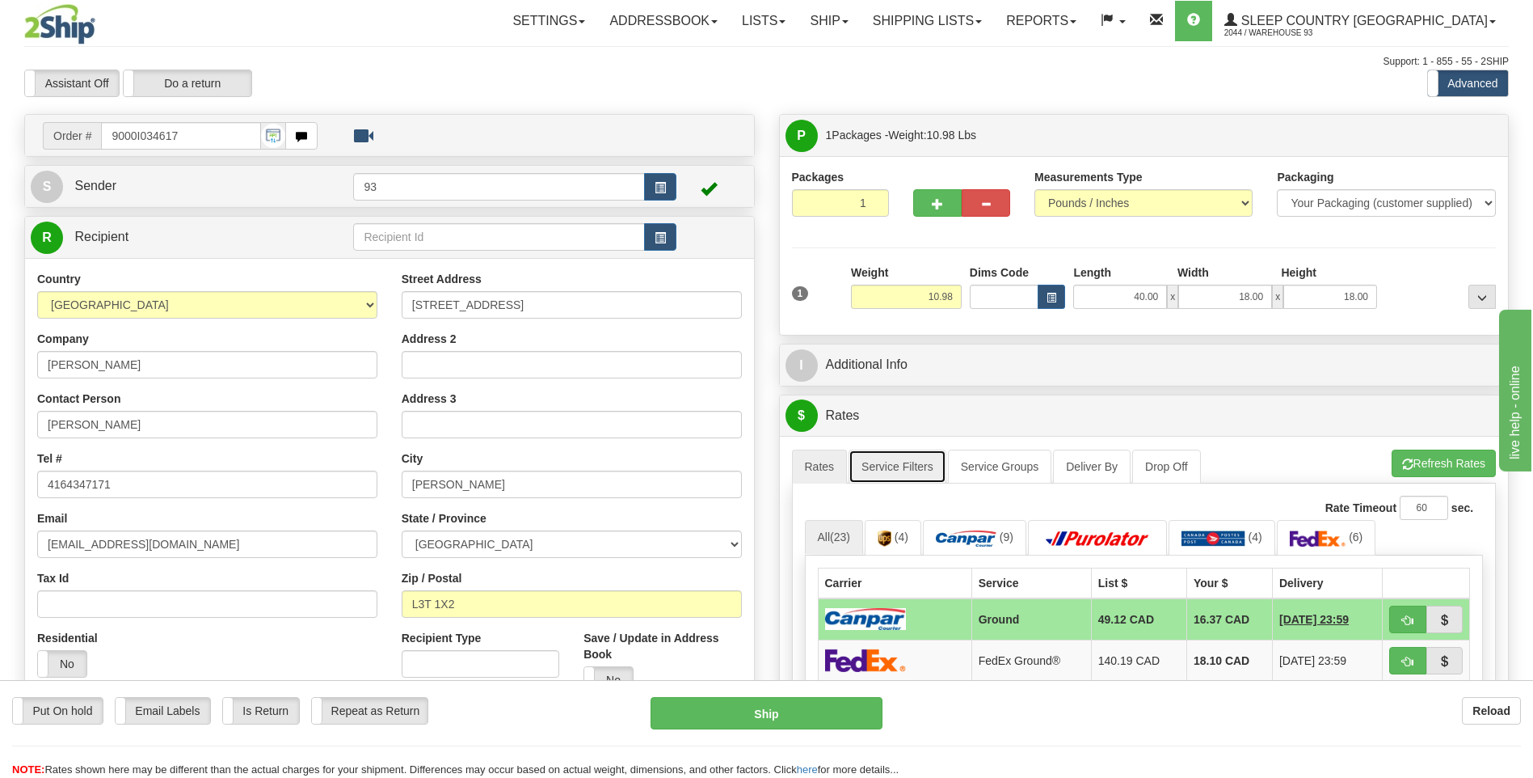
click at [905, 463] on link "Service Filters" at bounding box center [898, 466] width 98 height 34
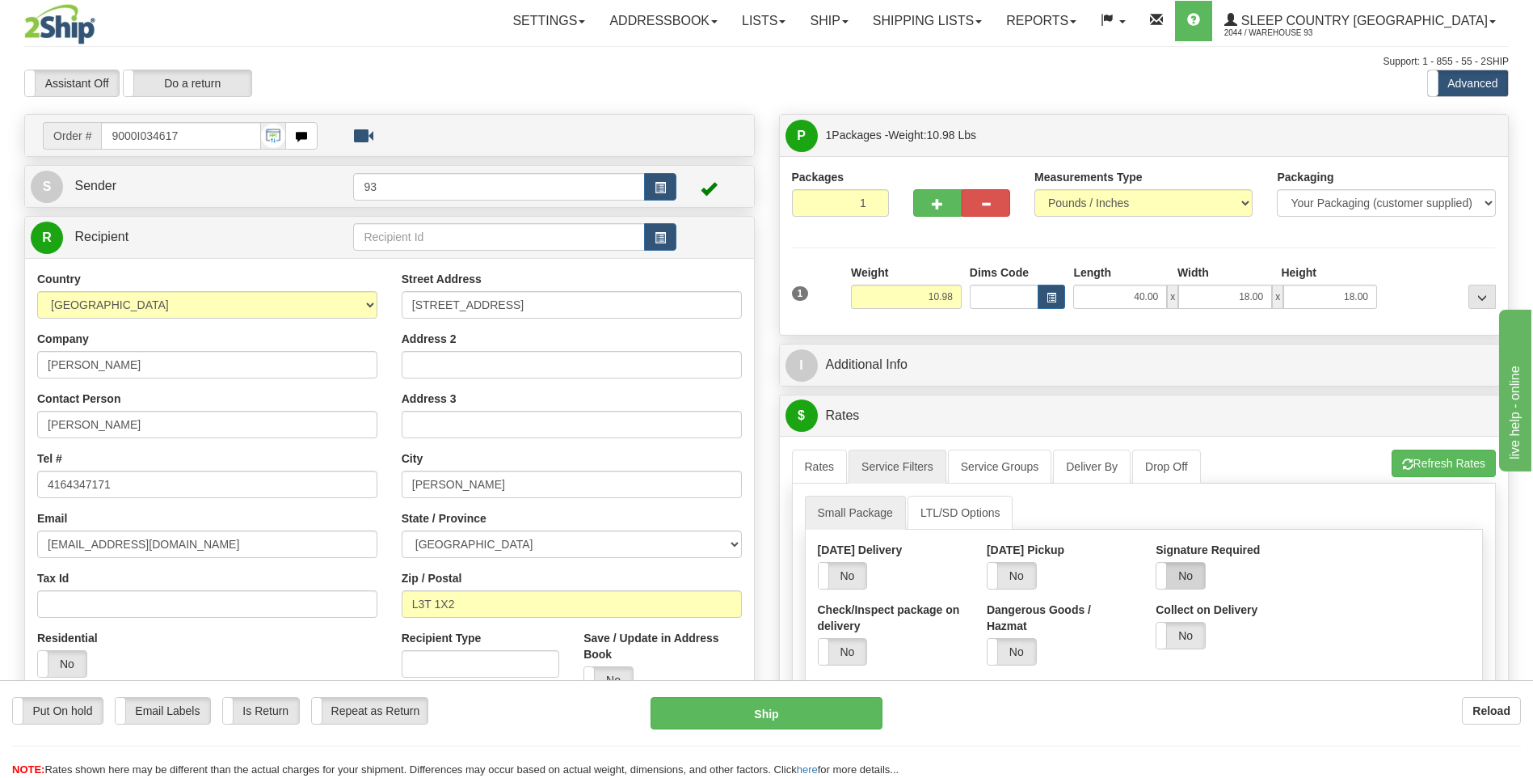
click at [1198, 569] on label "No" at bounding box center [1181, 576] width 48 height 26
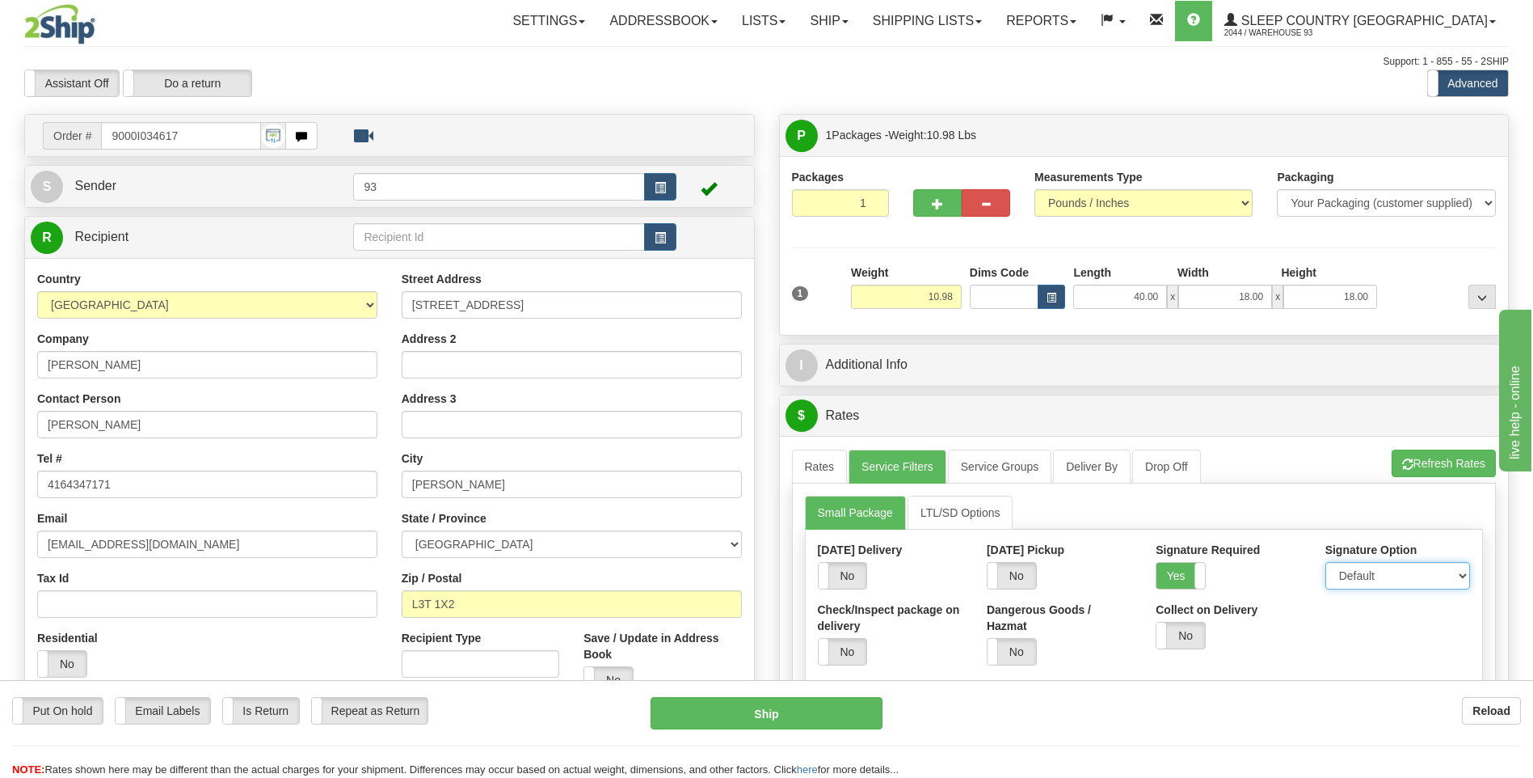
click at [1347, 575] on select "Default Adult Direct Indirect No Signature Required" at bounding box center [1398, 575] width 145 height 27
select select "1"
click at [1326, 562] on select "Default Adult Direct Indirect No Signature Required" at bounding box center [1398, 575] width 145 height 27
click at [820, 462] on link "Rates" at bounding box center [820, 466] width 56 height 34
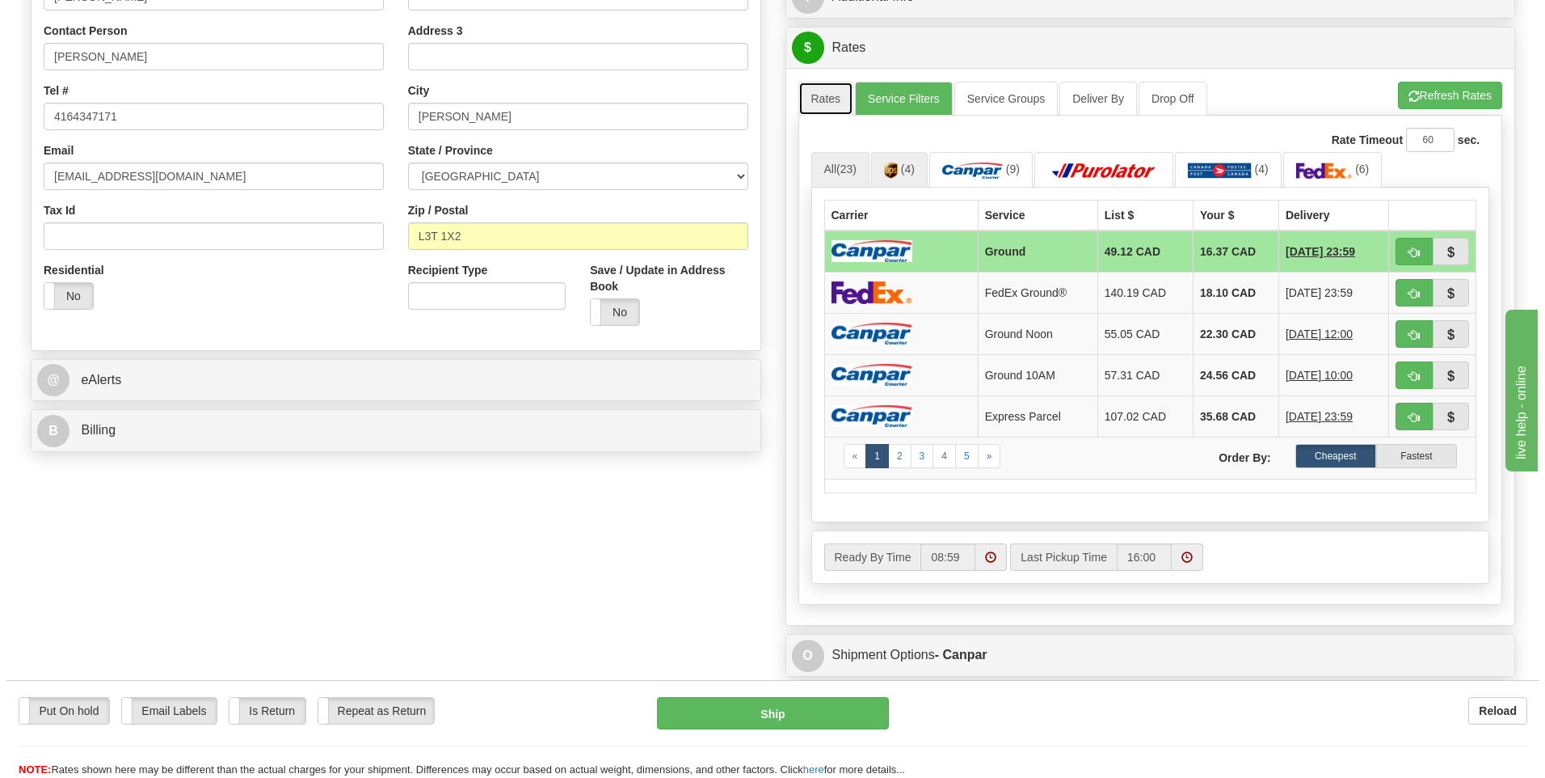
scroll to position [404, 0]
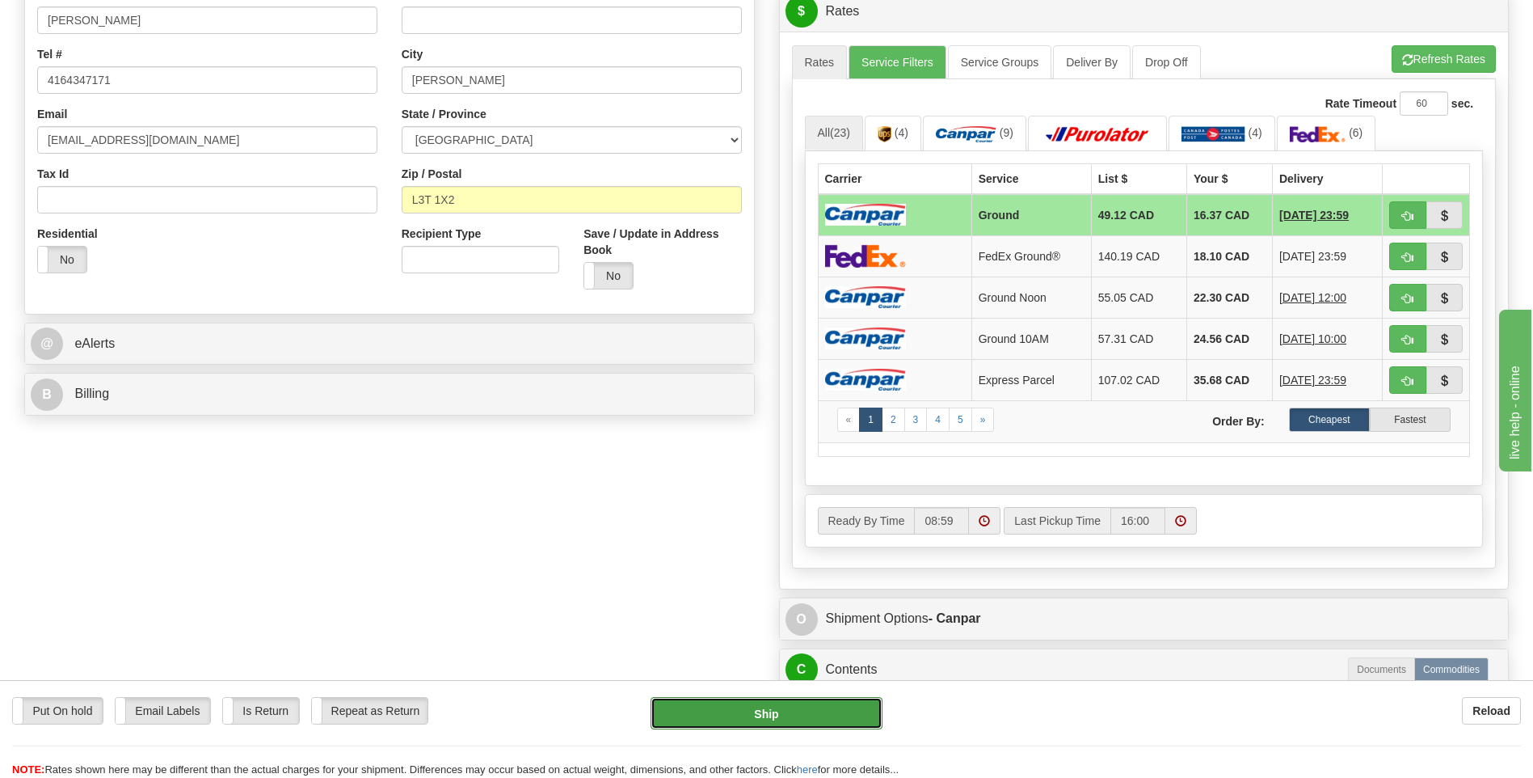
click at [799, 712] on button "Ship" at bounding box center [766, 713] width 231 height 32
type input "1"
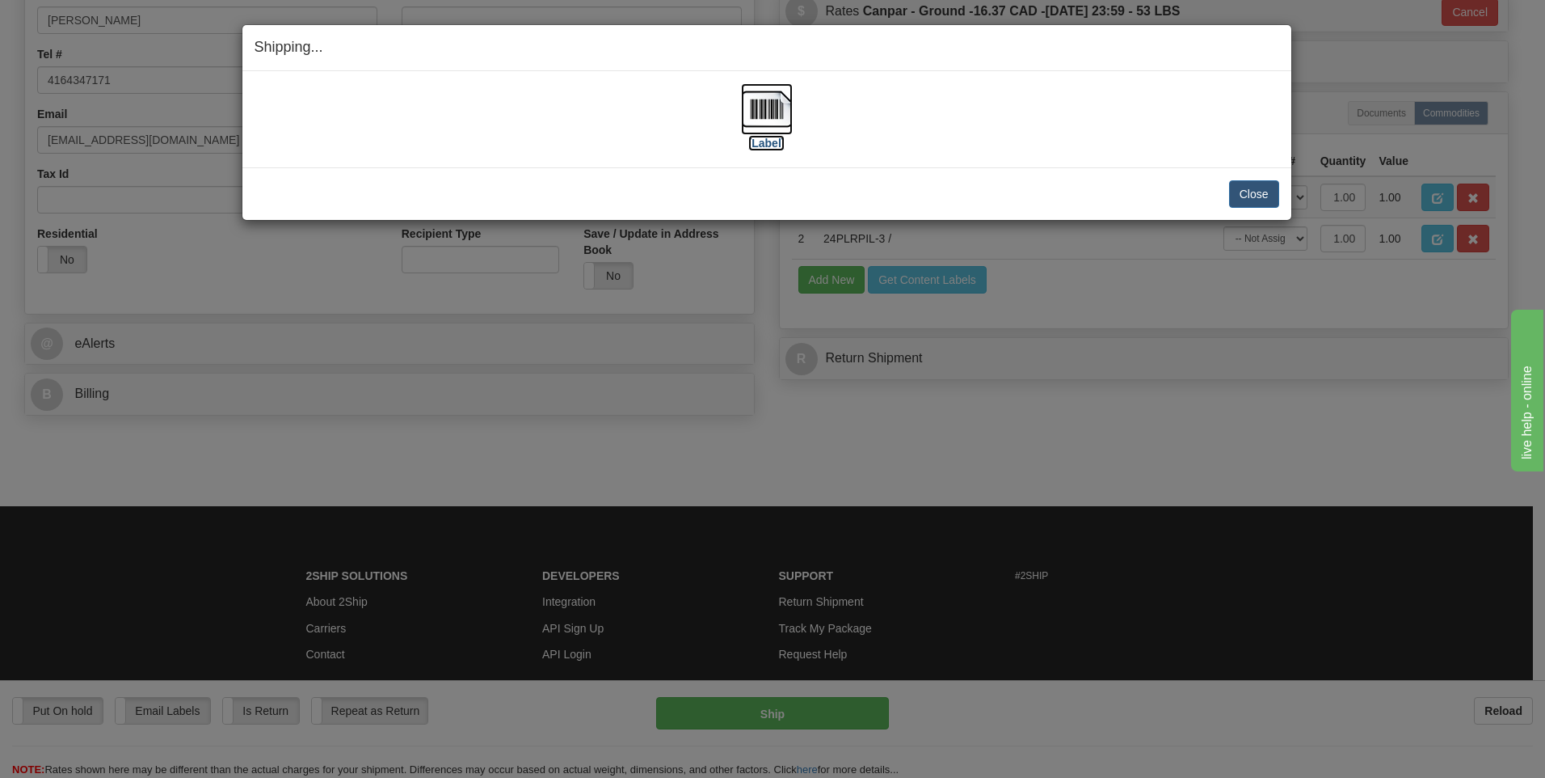
click at [764, 103] on img at bounding box center [767, 109] width 52 height 52
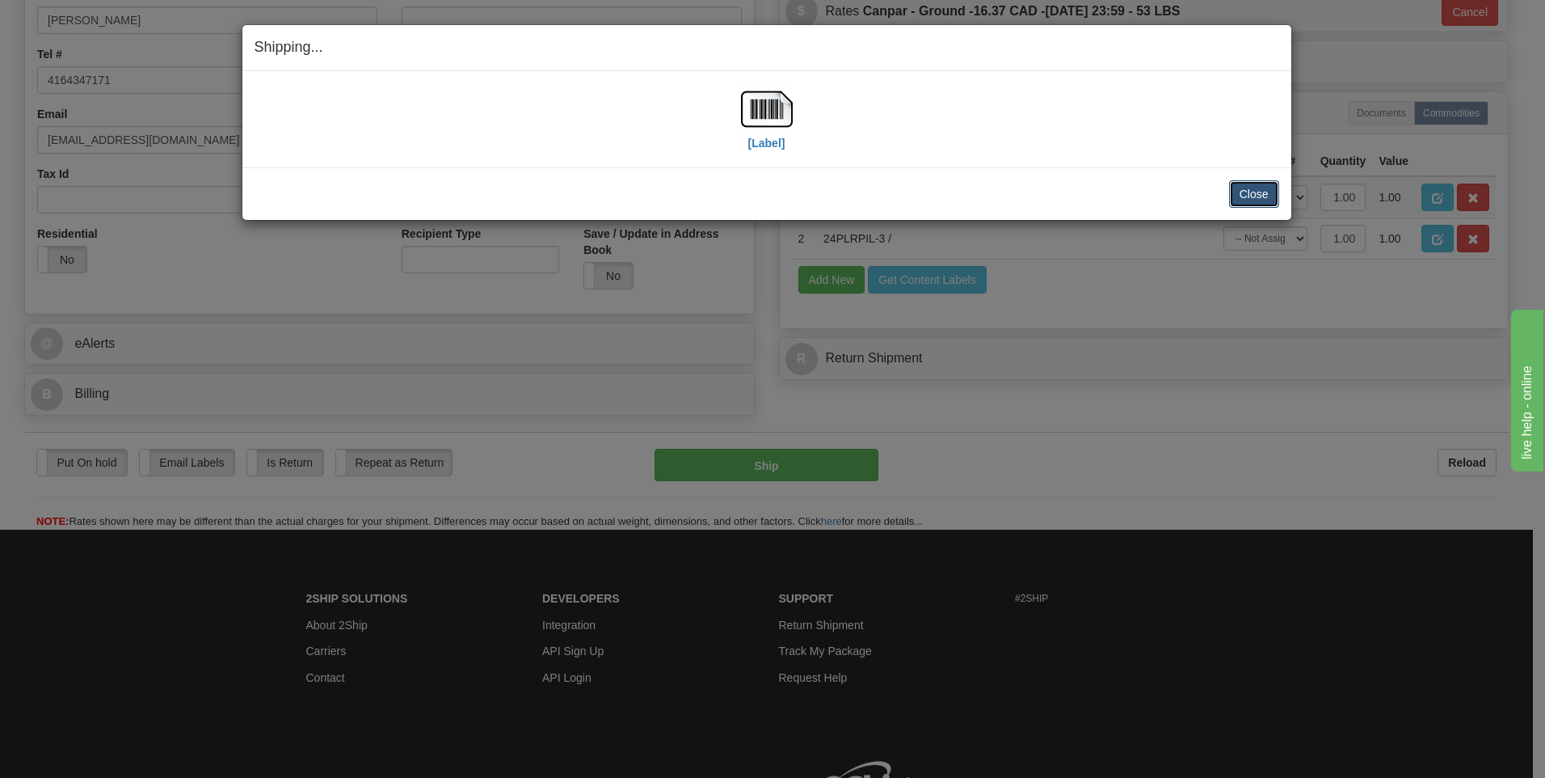
click at [1241, 192] on button "Close" at bounding box center [1254, 193] width 50 height 27
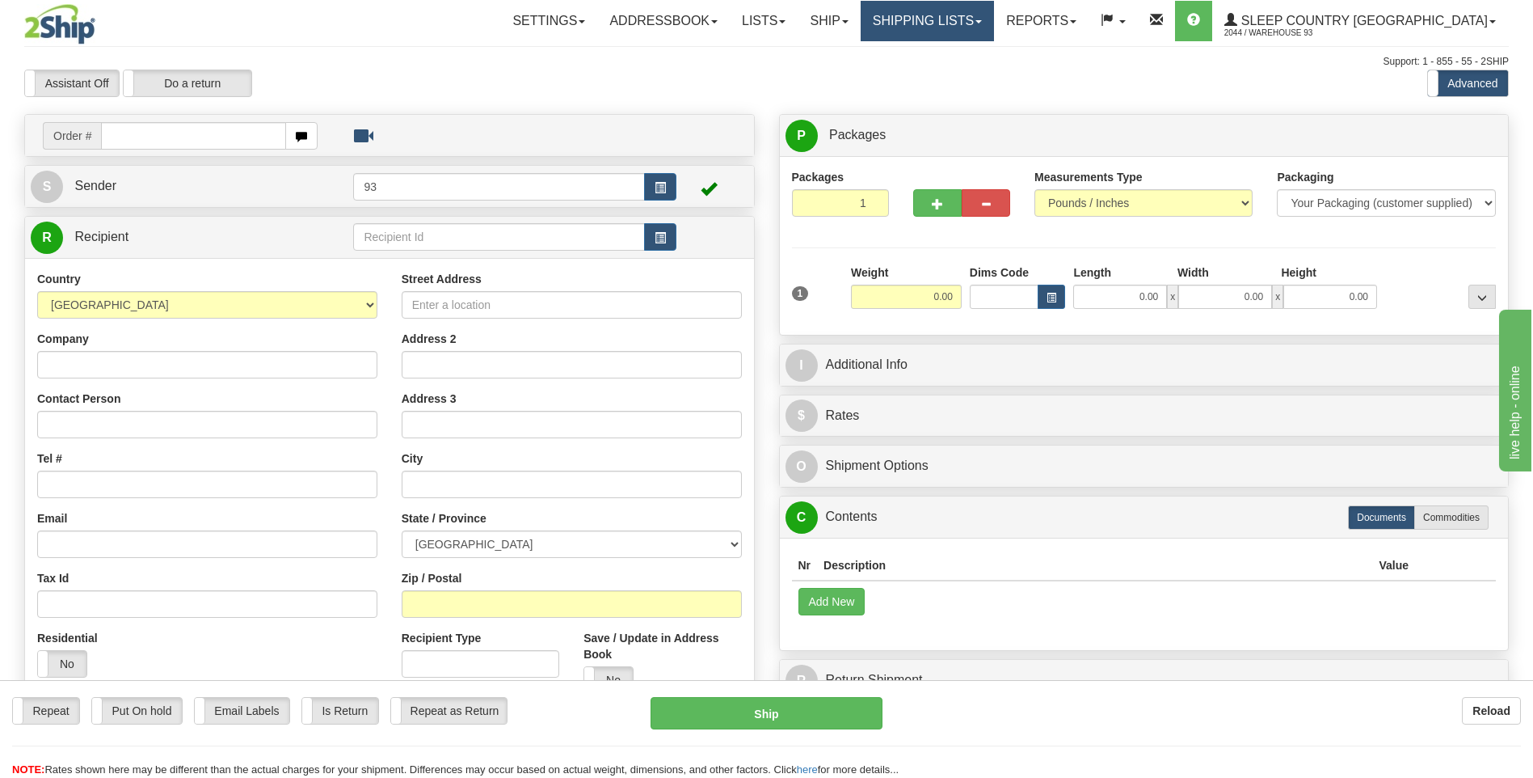
click at [959, 21] on link "Shipping lists" at bounding box center [927, 21] width 133 height 40
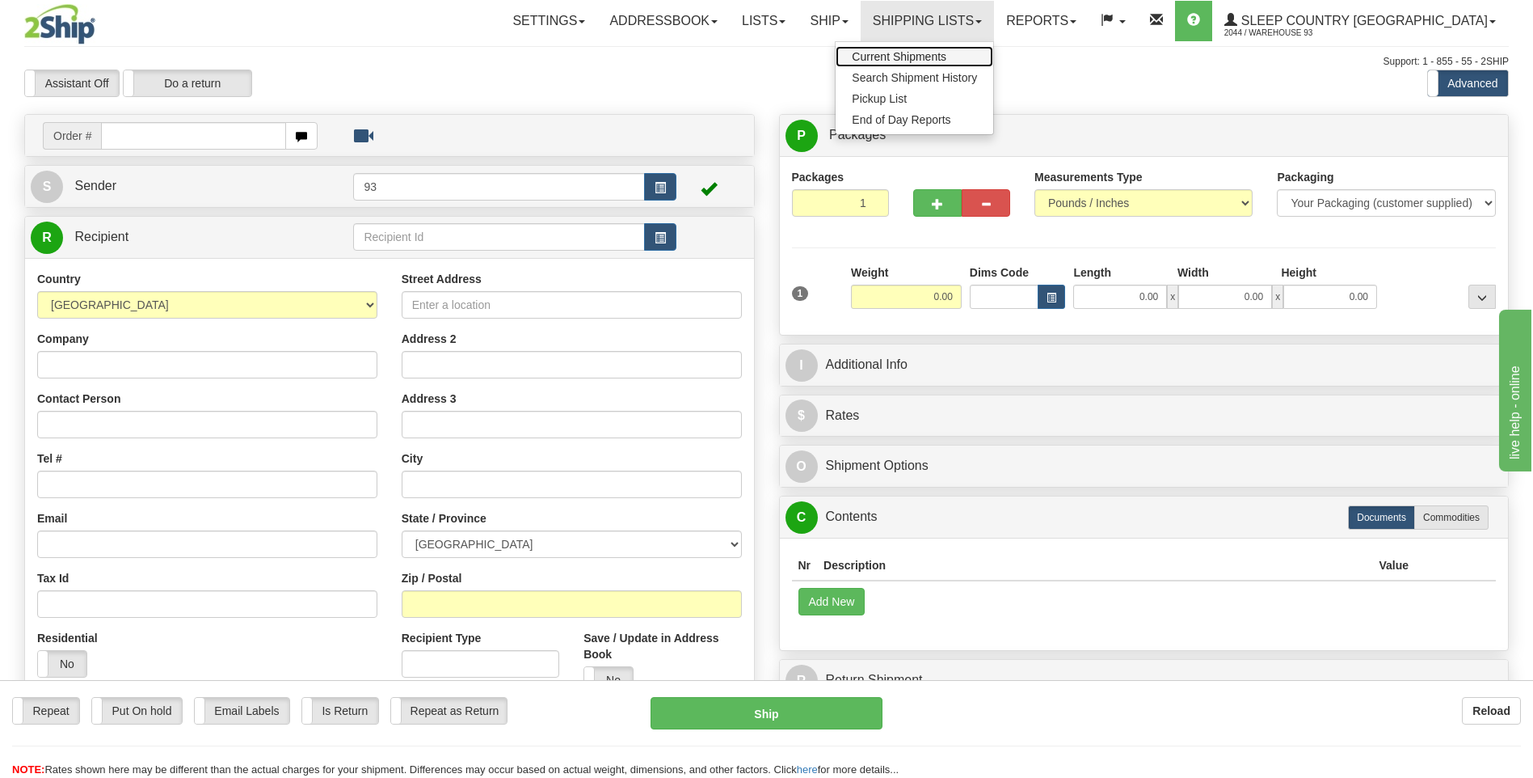
click at [947, 54] on span "Current Shipments" at bounding box center [899, 56] width 95 height 13
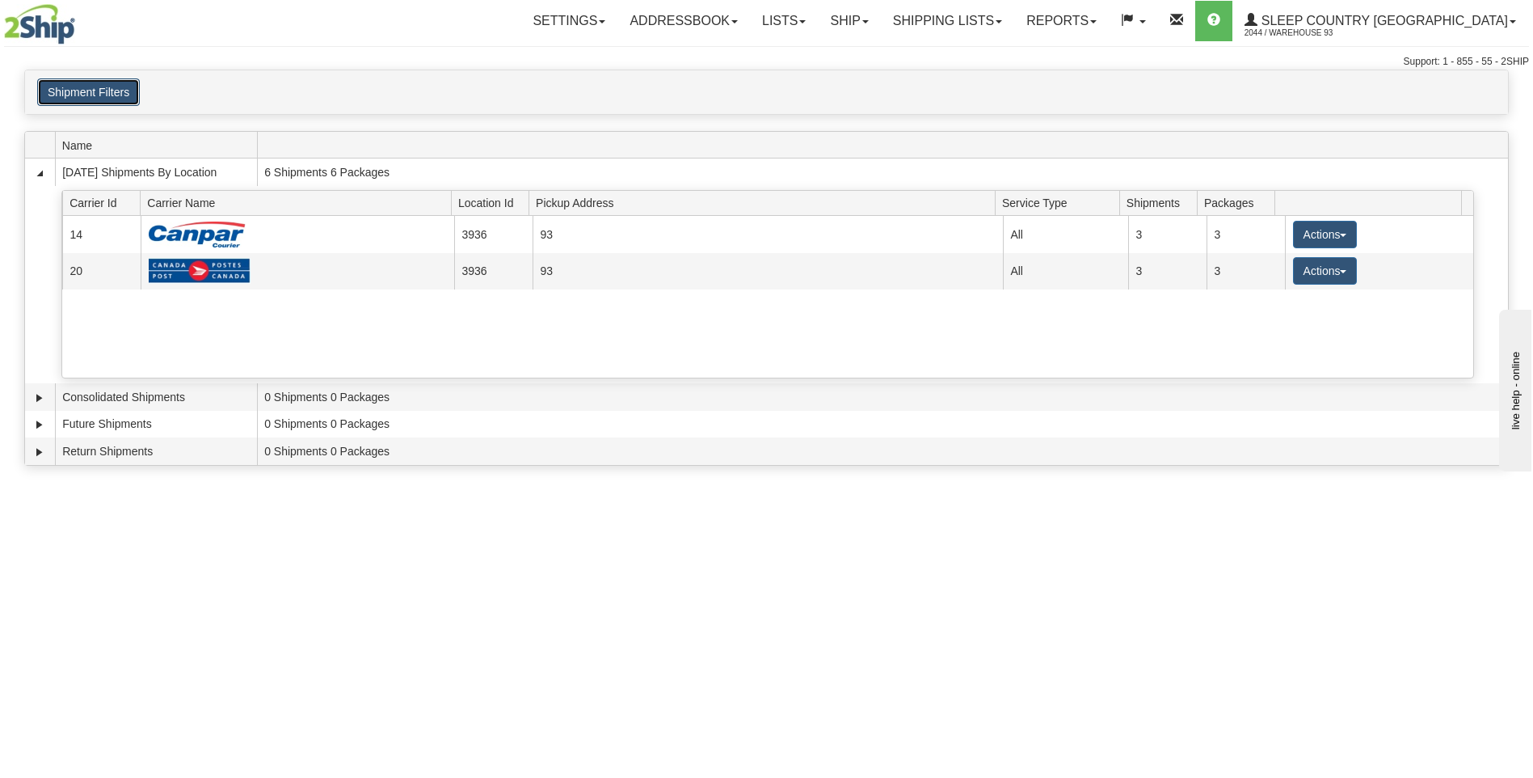
click at [115, 86] on button "Shipment Filters" at bounding box center [88, 91] width 103 height 27
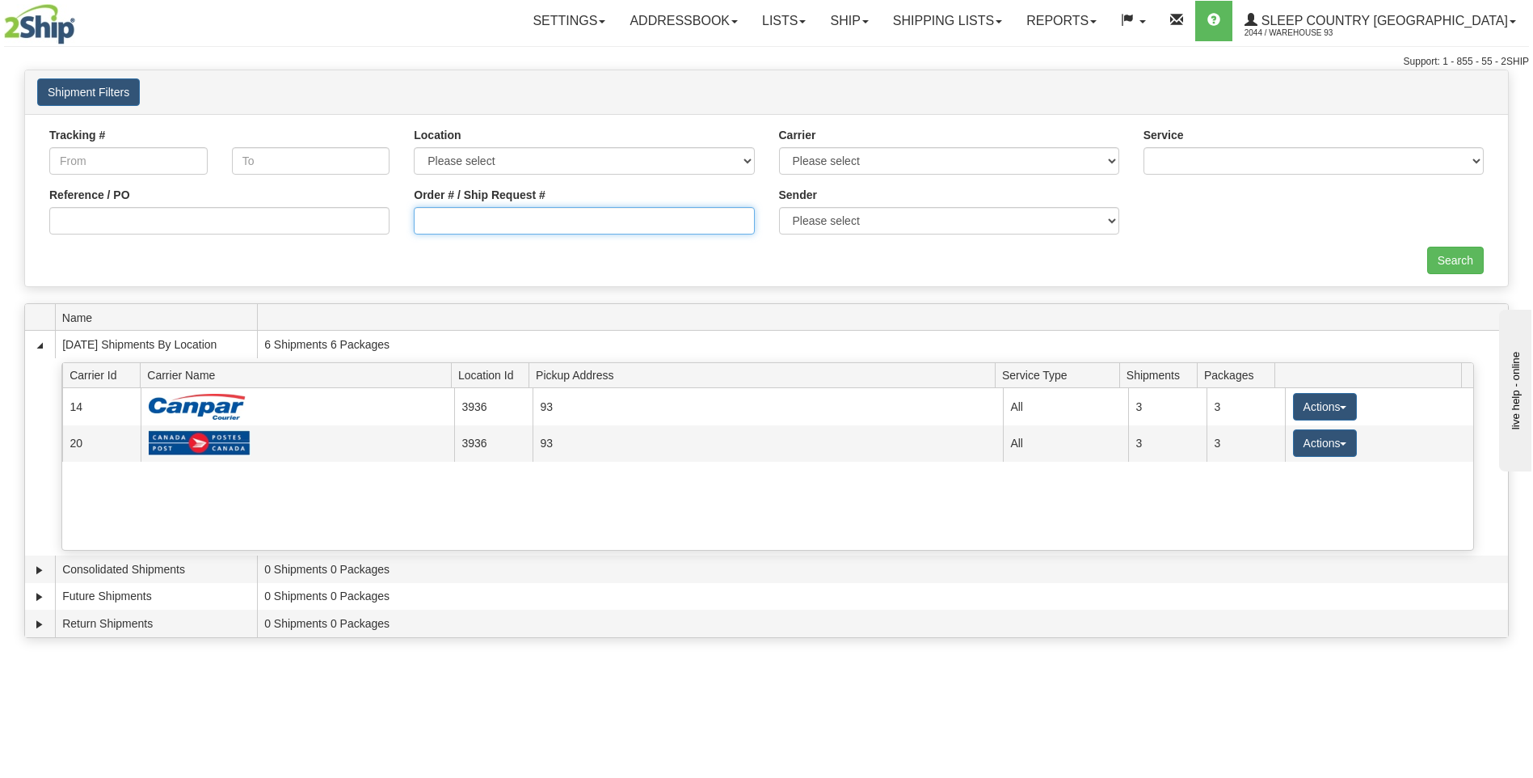
click at [540, 217] on input "Order # / Ship Request #" at bounding box center [584, 220] width 340 height 27
type input "9000I034617"
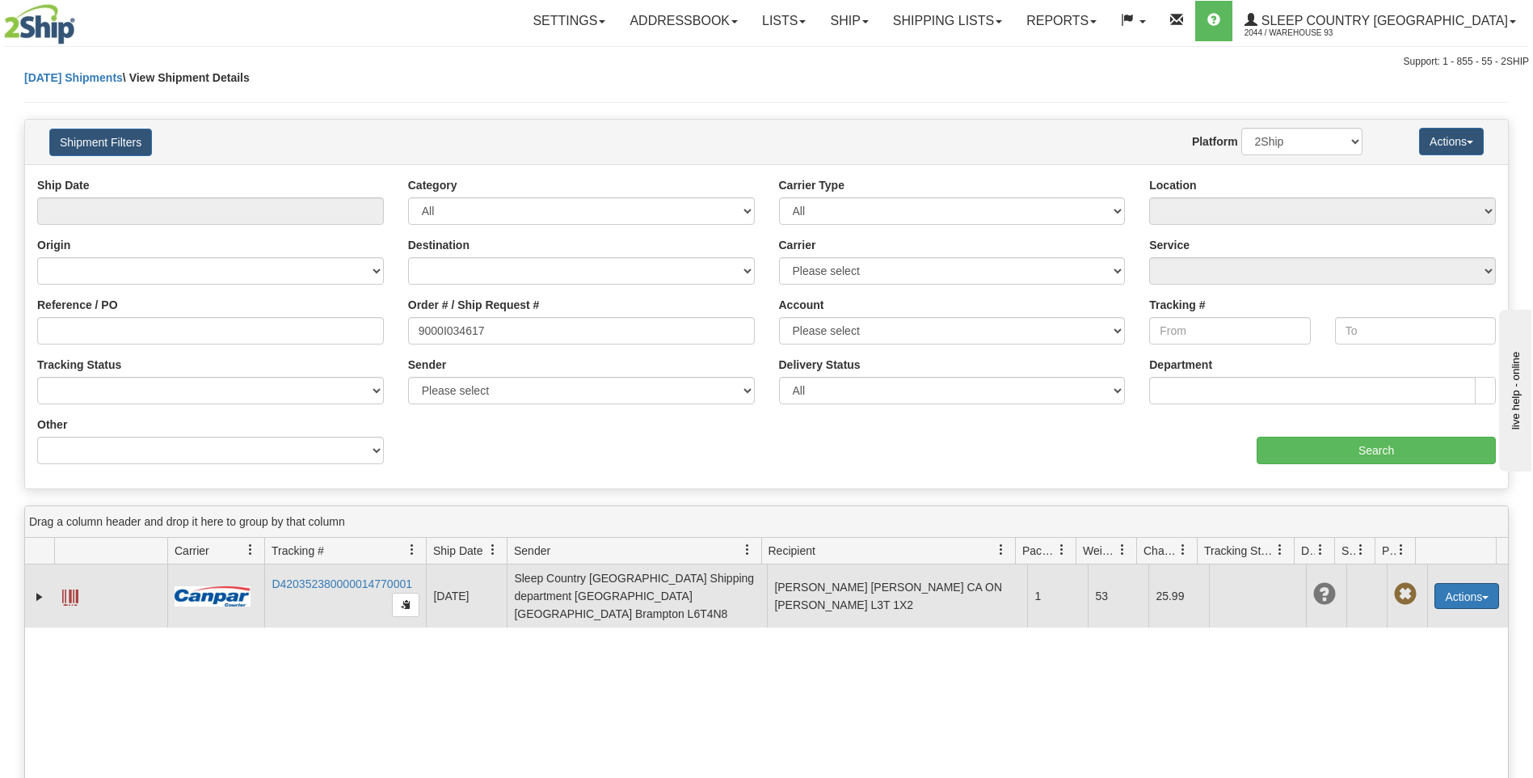
click at [1451, 590] on button "Actions" at bounding box center [1467, 596] width 65 height 26
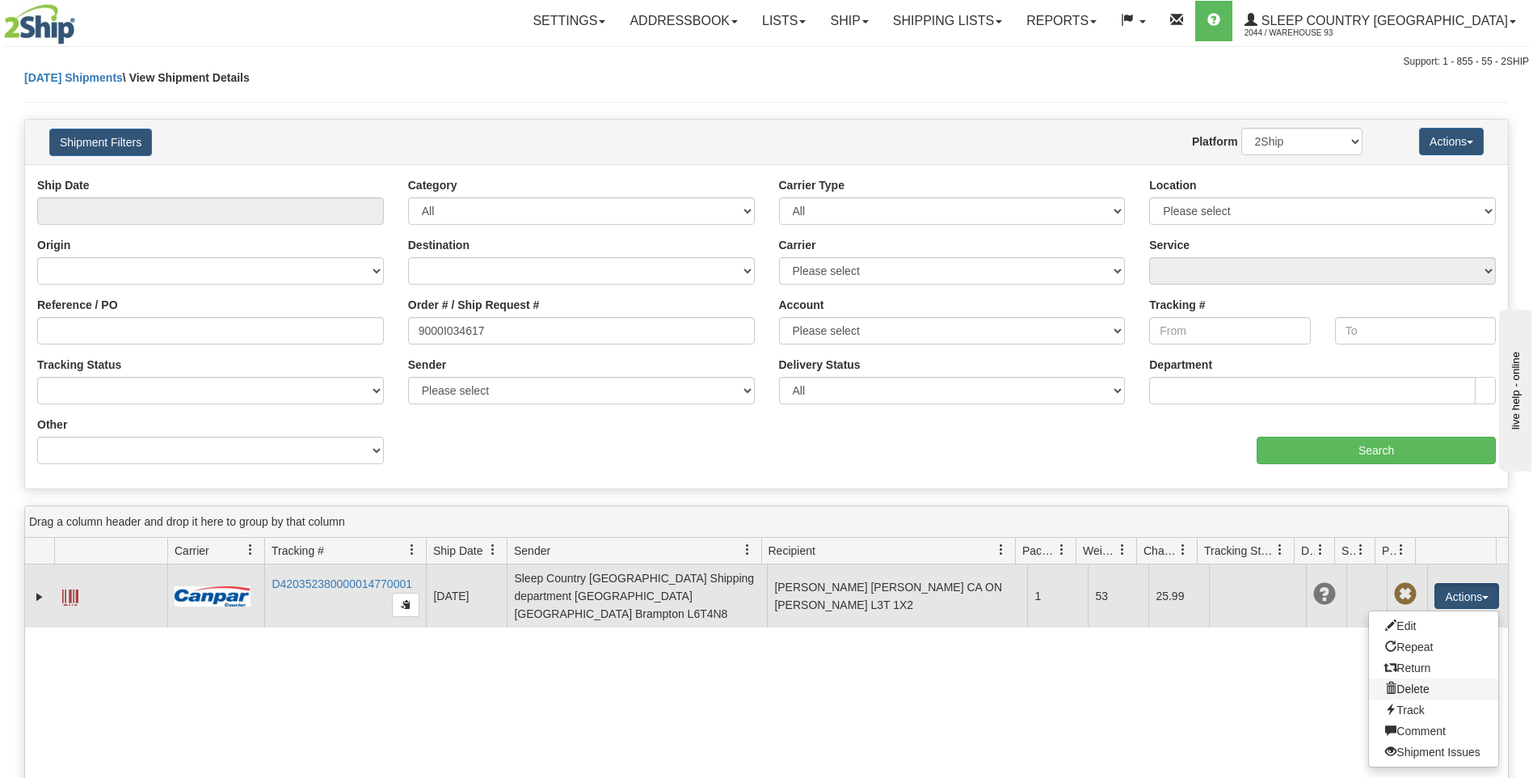
click at [1410, 681] on link "Delete" at bounding box center [1433, 688] width 129 height 21
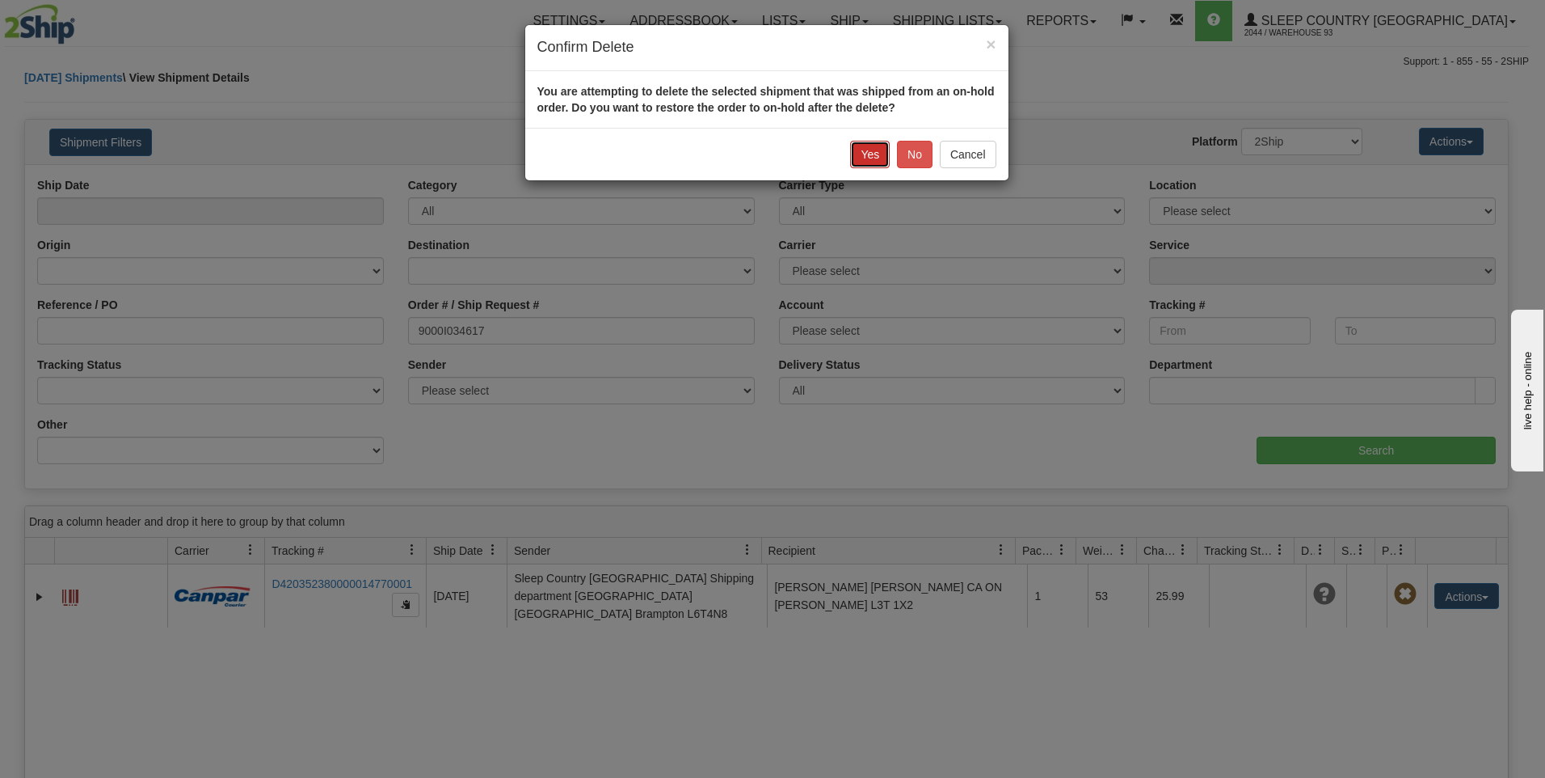
click at [863, 156] on button "Yes" at bounding box center [870, 154] width 40 height 27
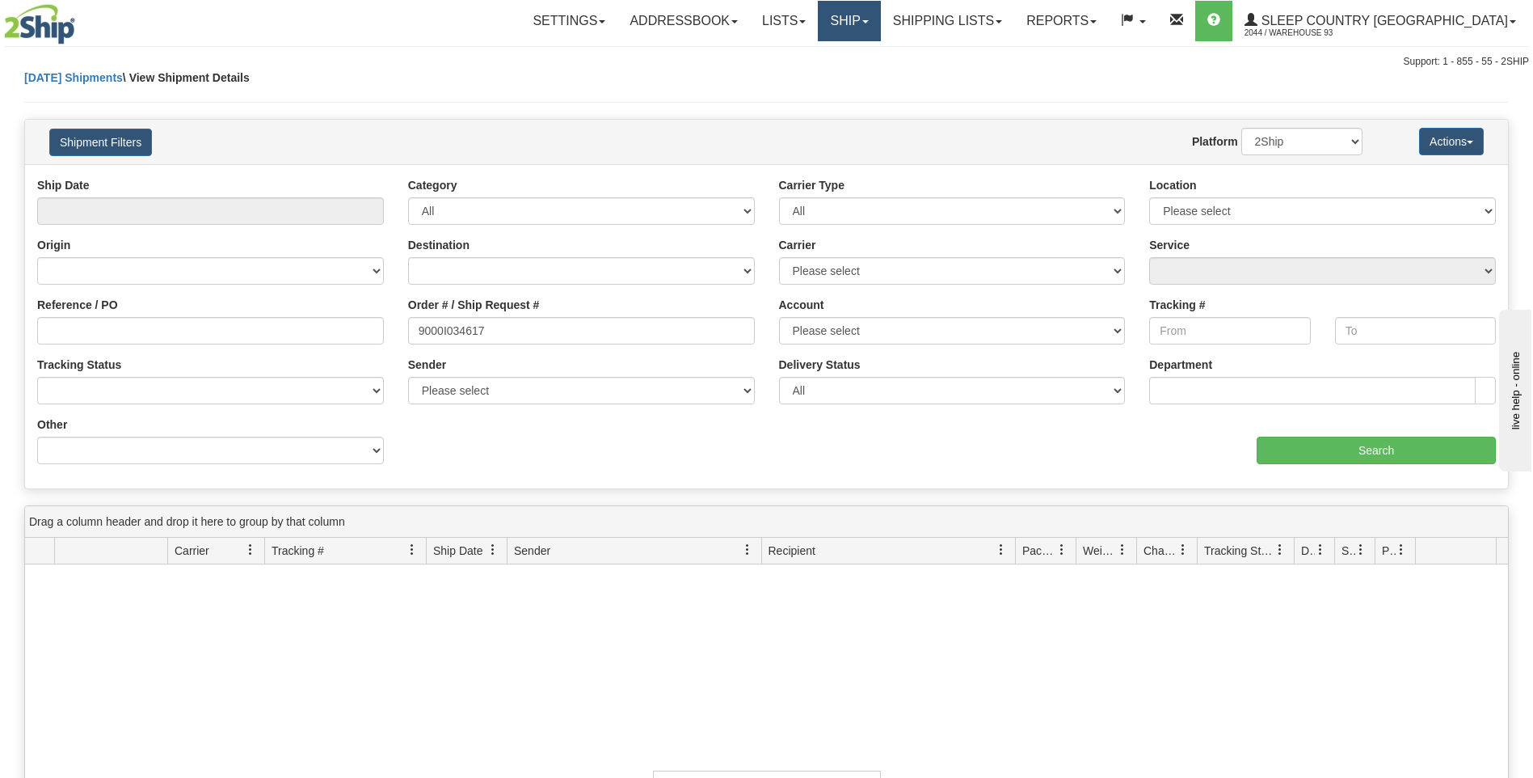
click at [880, 15] on link "Ship" at bounding box center [849, 21] width 62 height 40
click at [812, 59] on span "Ship Screen" at bounding box center [780, 56] width 61 height 13
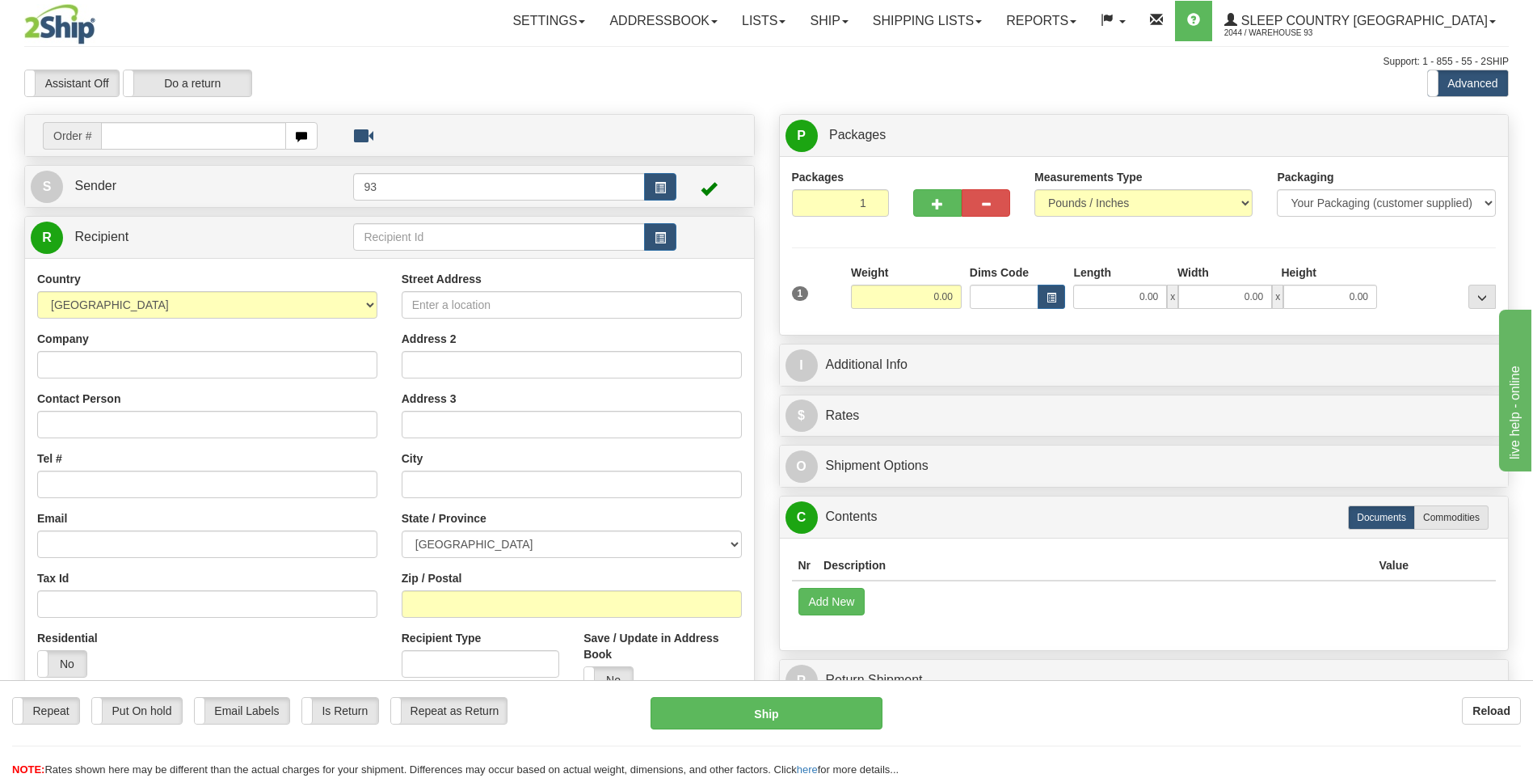
click at [163, 138] on input "text" at bounding box center [193, 135] width 184 height 27
type input "9000I034553"
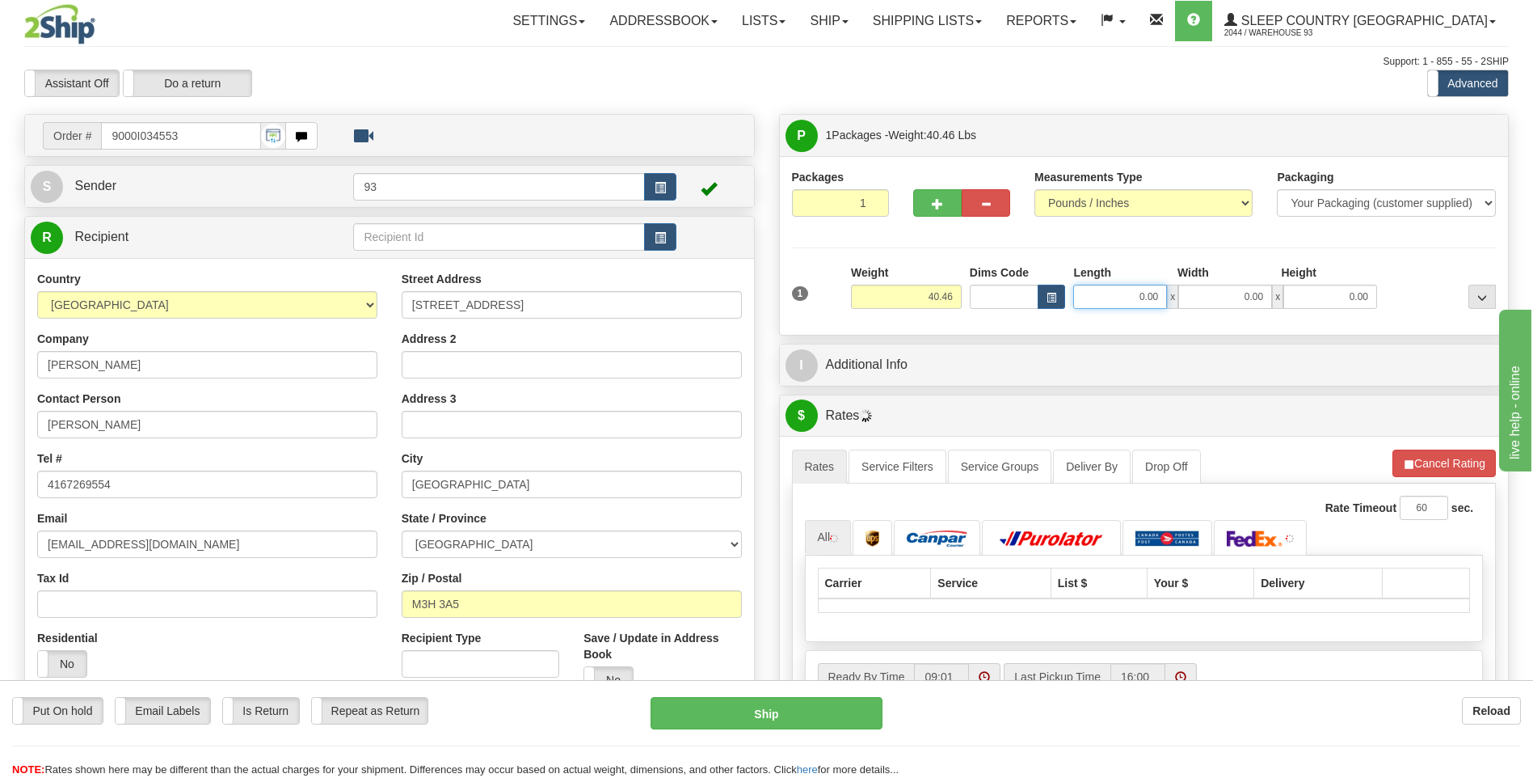
click at [1103, 291] on input "0.00" at bounding box center [1120, 297] width 94 height 24
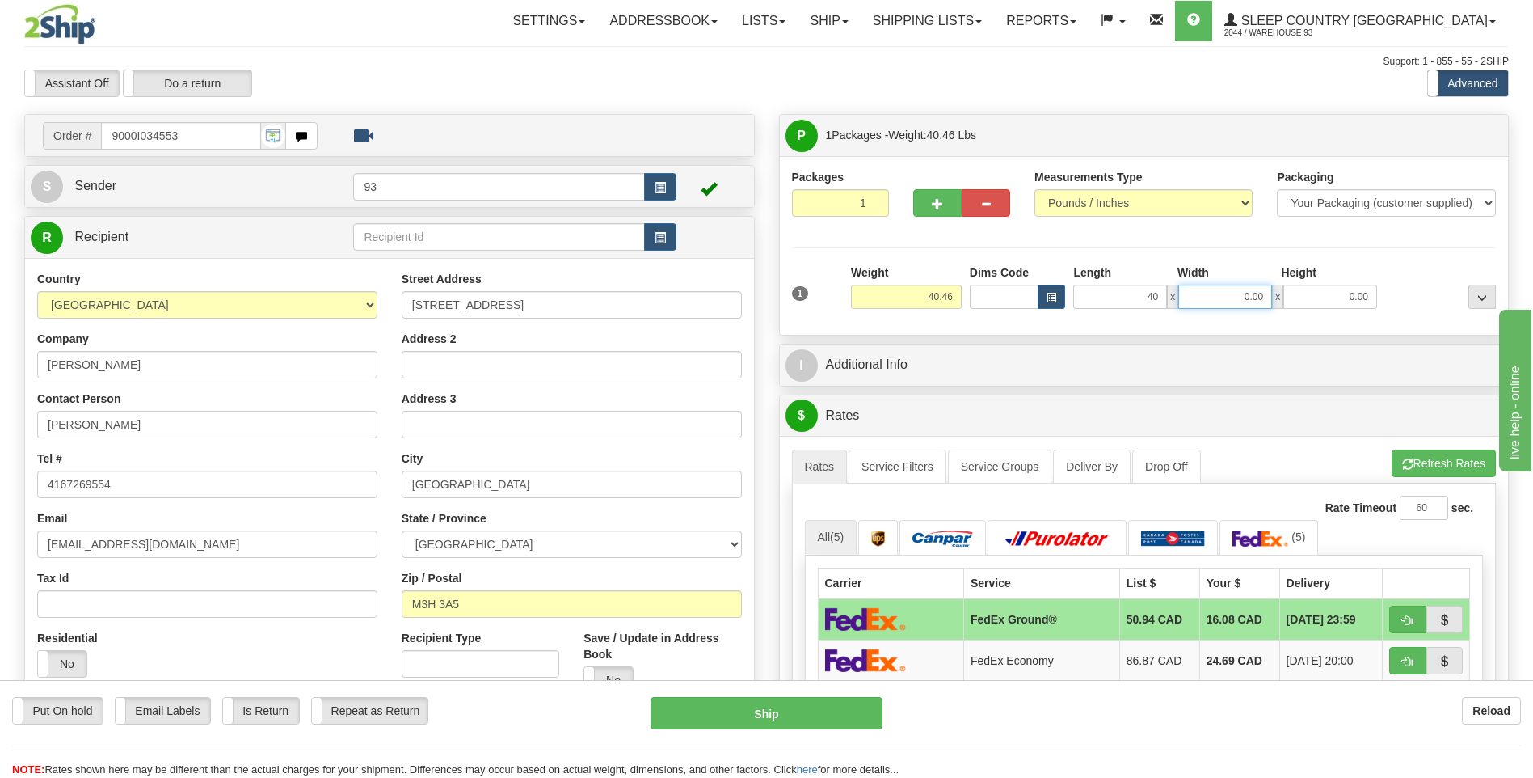
type input "40.00"
click at [1229, 299] on input "0.00" at bounding box center [1225, 297] width 94 height 24
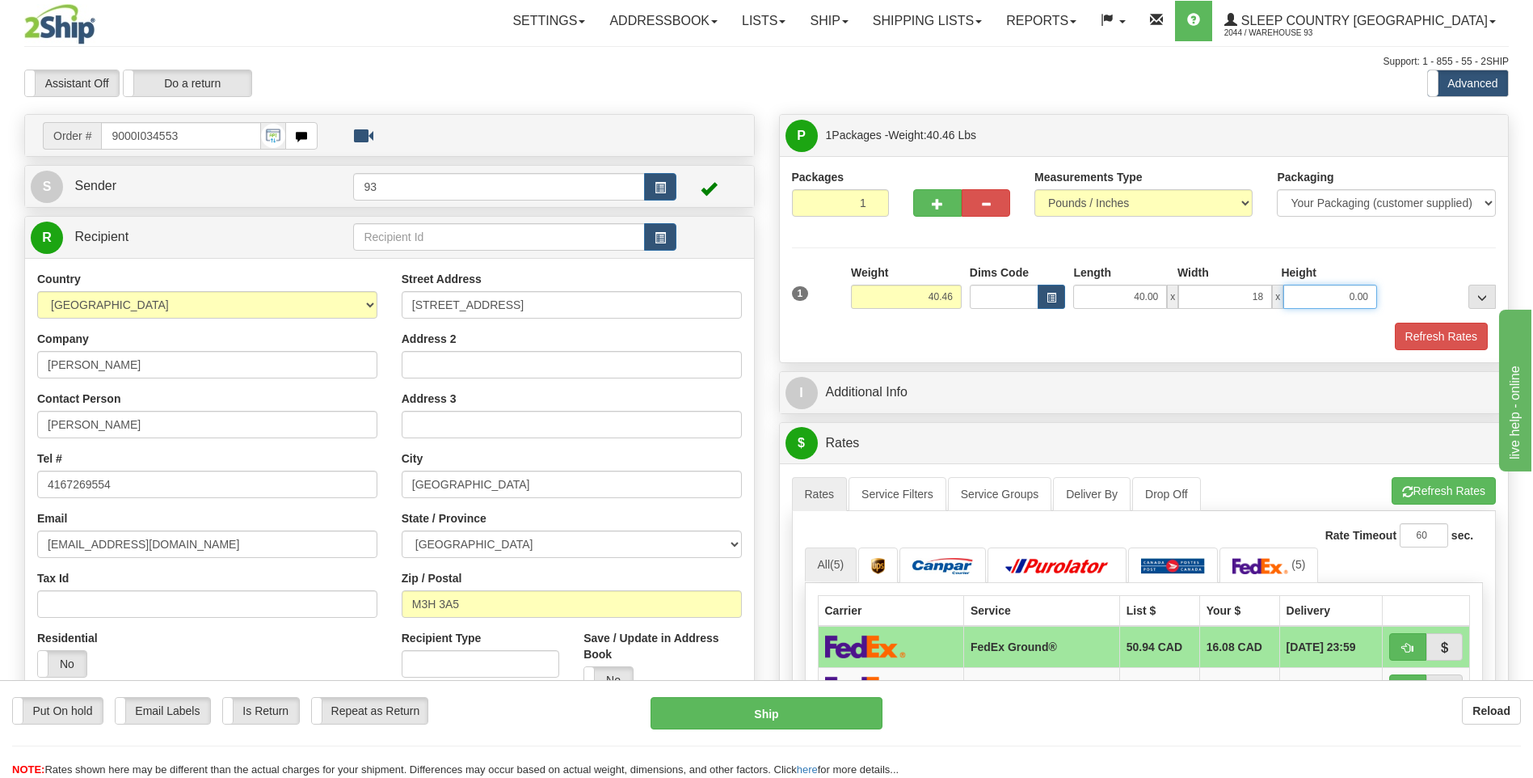
type input "18.00"
click at [1308, 299] on input "0.00" at bounding box center [1331, 297] width 94 height 24
type input "18.00"
click at [1440, 338] on button "Refresh Rates" at bounding box center [1441, 336] width 93 height 27
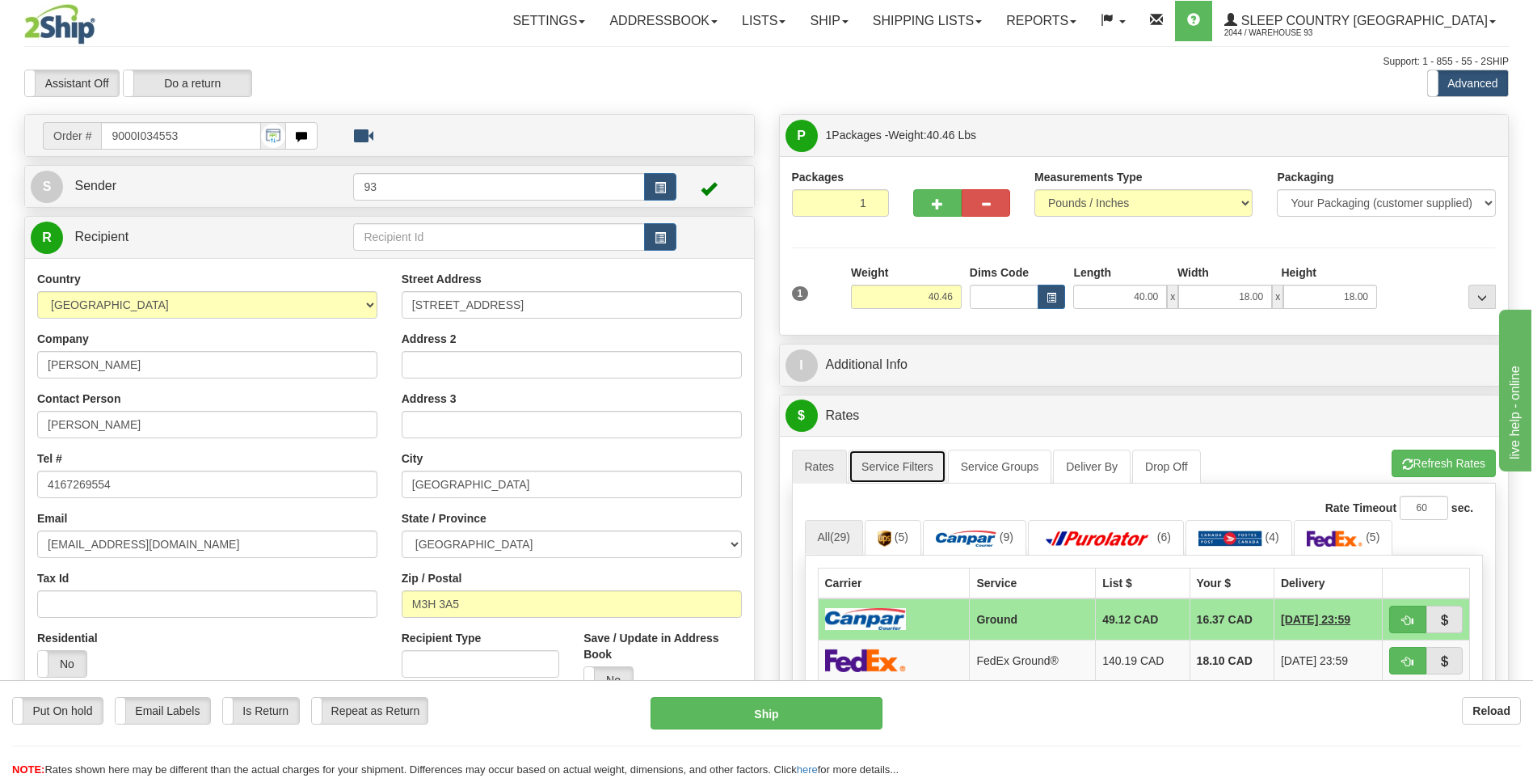
click at [911, 466] on link "Service Filters" at bounding box center [898, 466] width 98 height 34
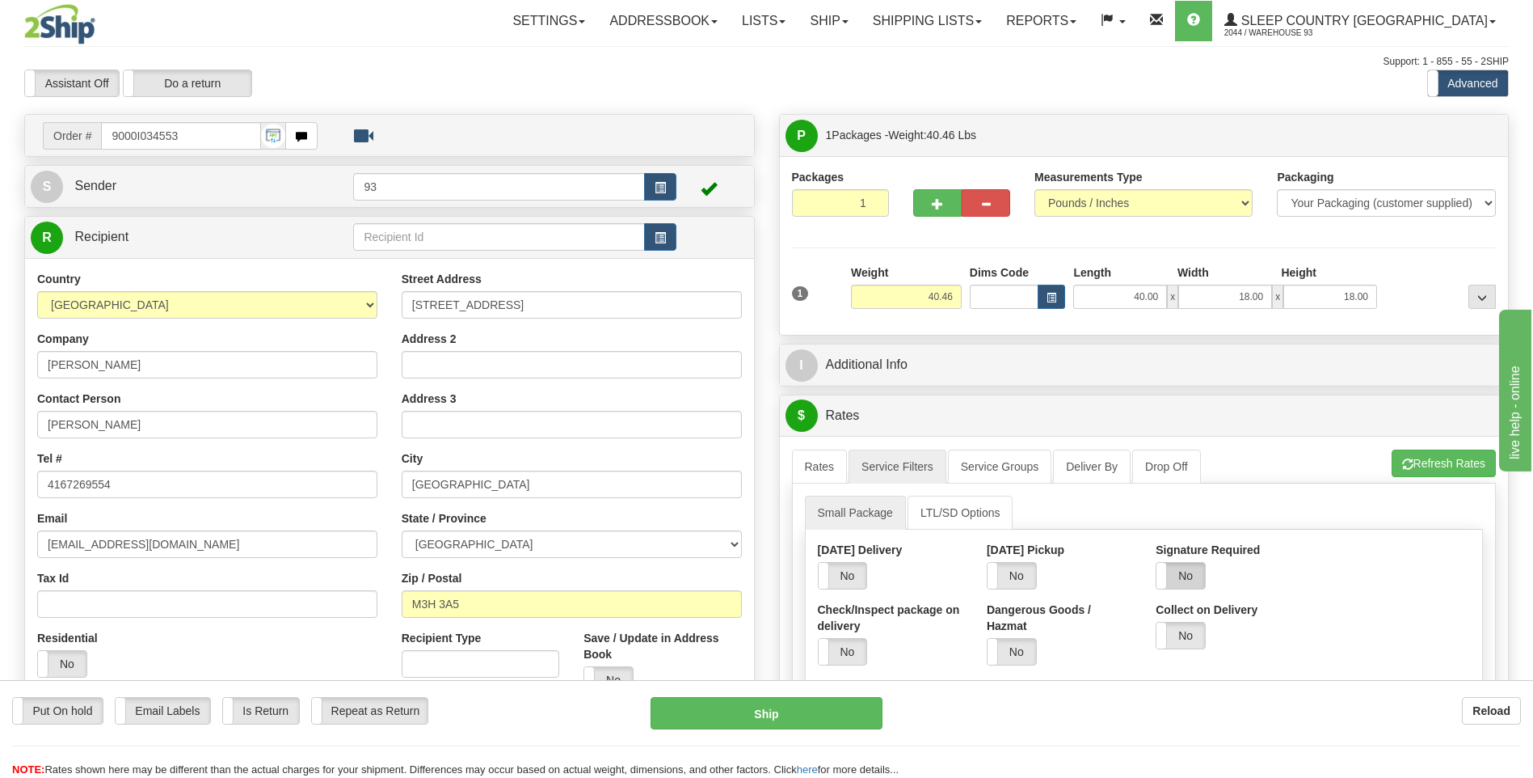
click at [1176, 574] on label "No" at bounding box center [1181, 576] width 48 height 26
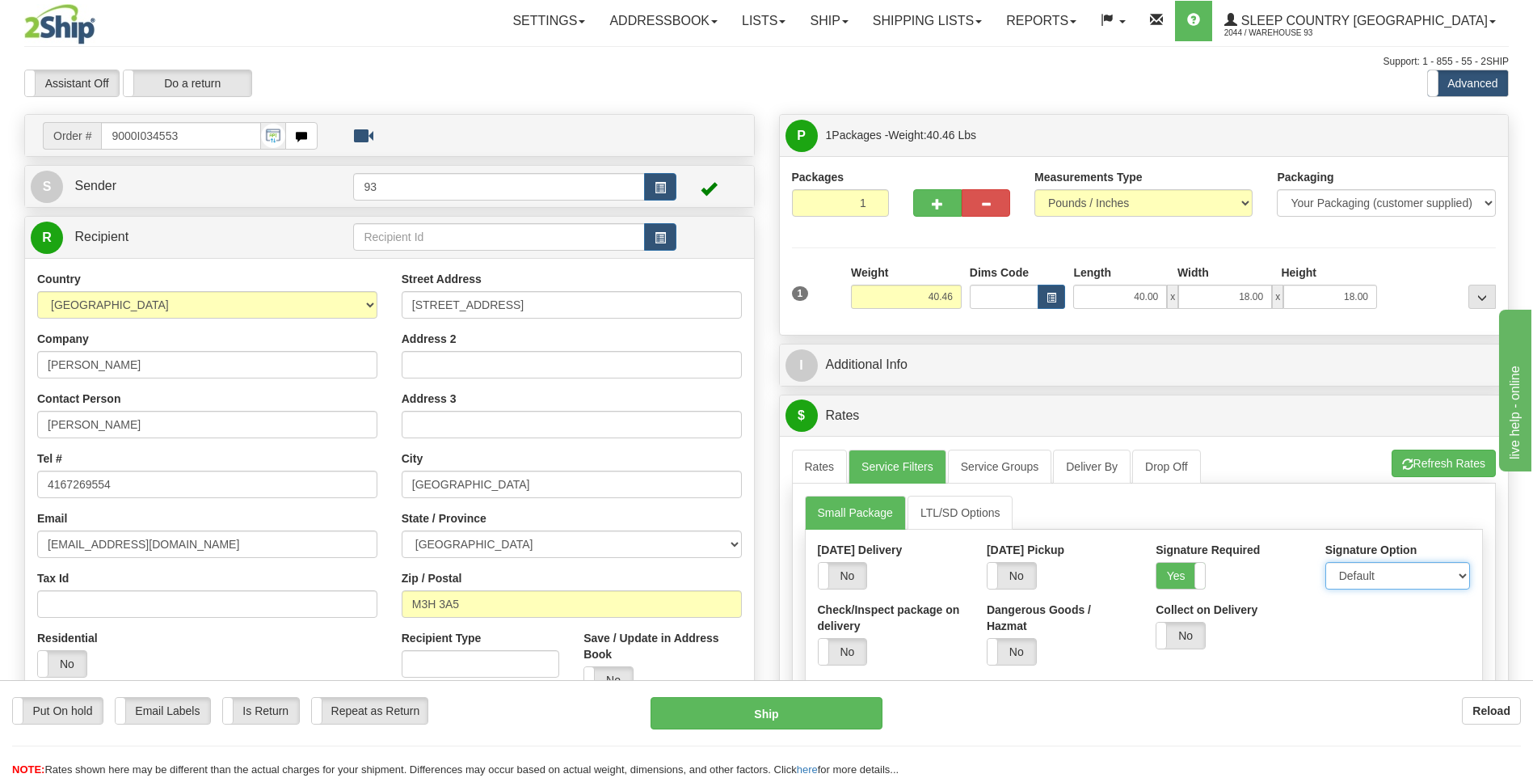
click at [1351, 584] on select "Default Adult Direct Indirect No Signature Required" at bounding box center [1398, 575] width 145 height 27
select select "1"
click at [1326, 562] on select "Default Adult Direct Indirect No Signature Required" at bounding box center [1398, 575] width 145 height 27
click at [802, 463] on link "Rates" at bounding box center [820, 466] width 56 height 34
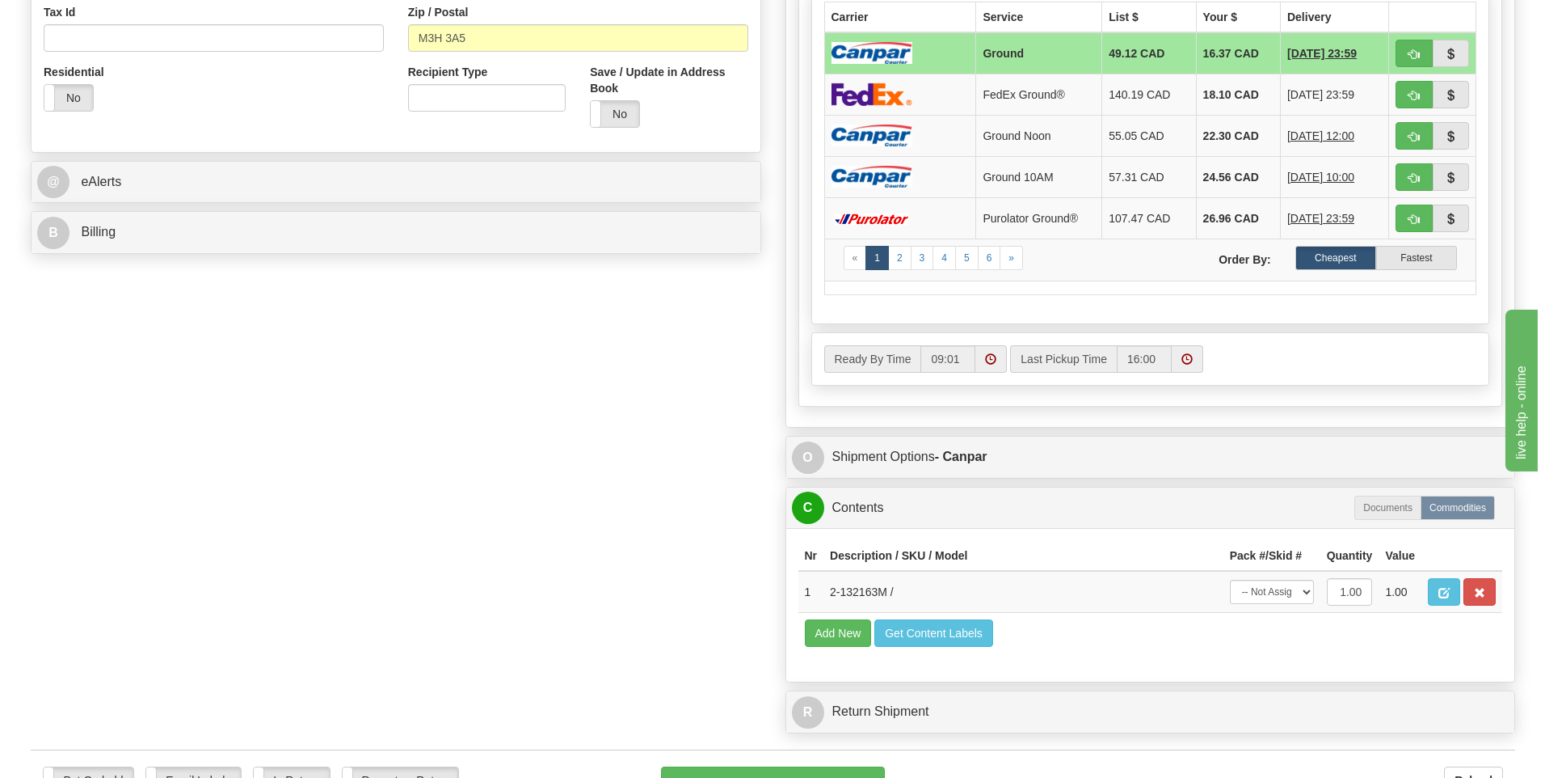
scroll to position [727, 0]
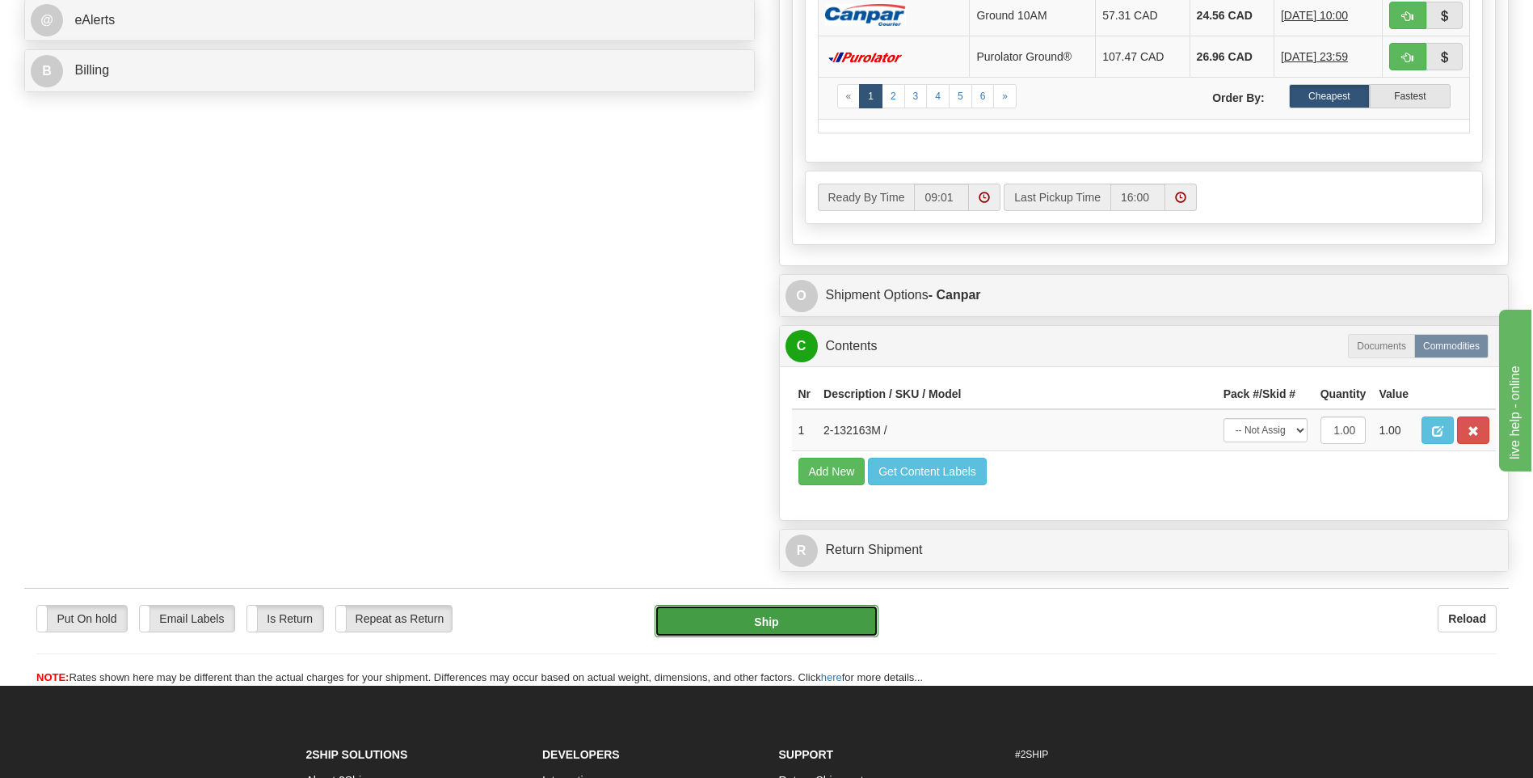
click at [844, 613] on button "Ship" at bounding box center [766, 621] width 223 height 32
type input "1"
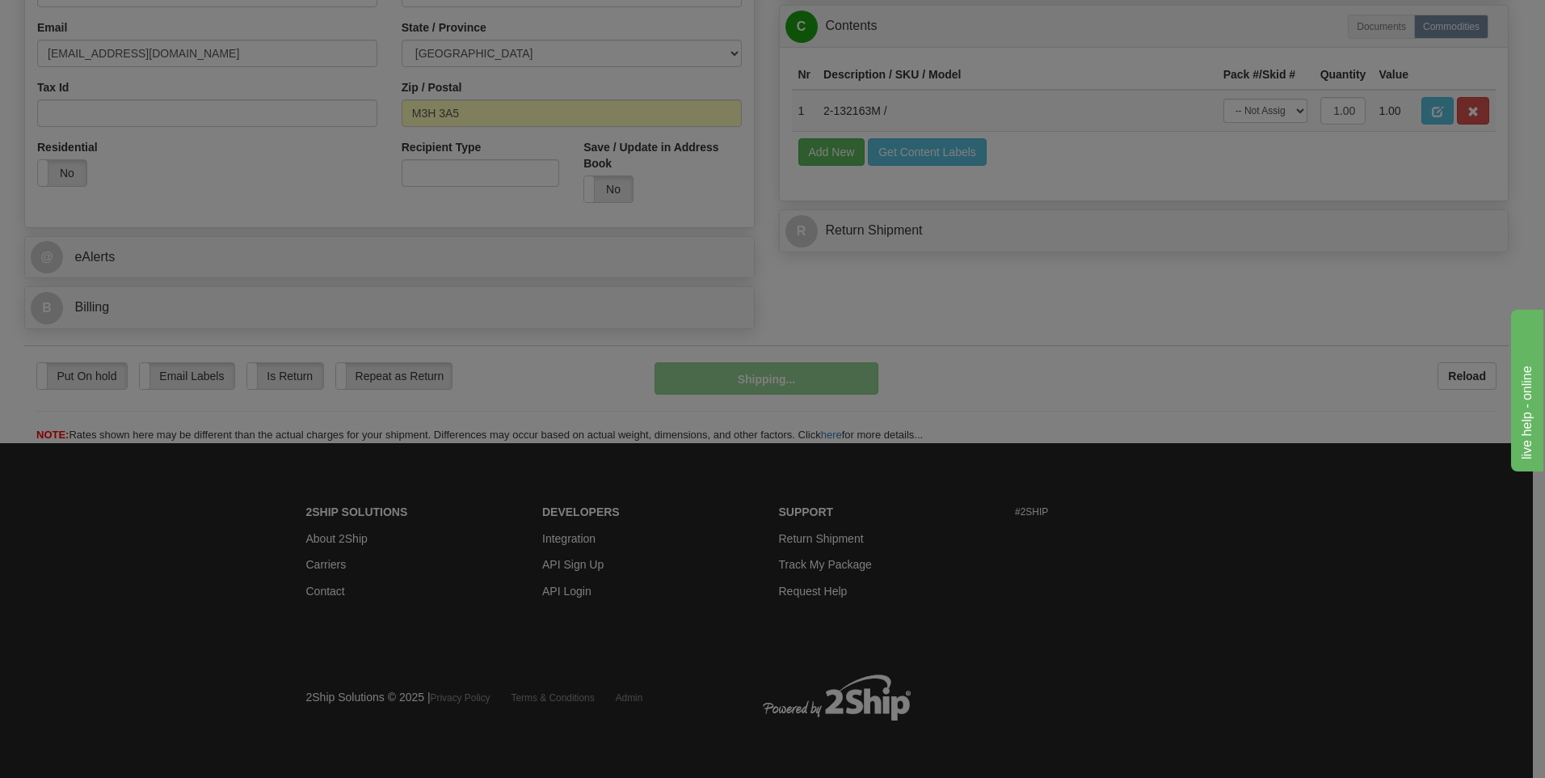
scroll to position [491, 0]
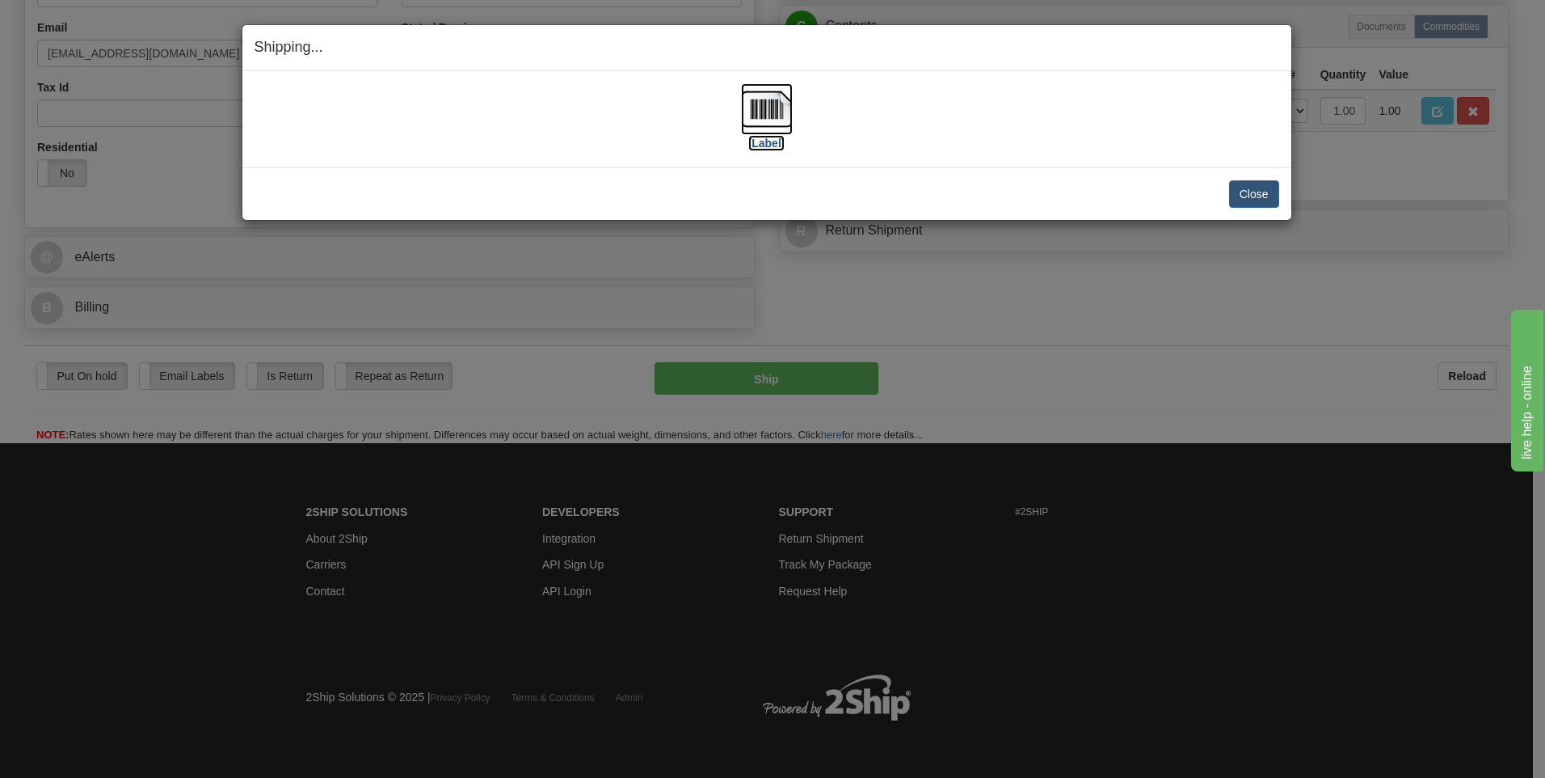
click at [774, 111] on img at bounding box center [767, 109] width 52 height 52
click at [1251, 194] on button "Close" at bounding box center [1254, 193] width 50 height 27
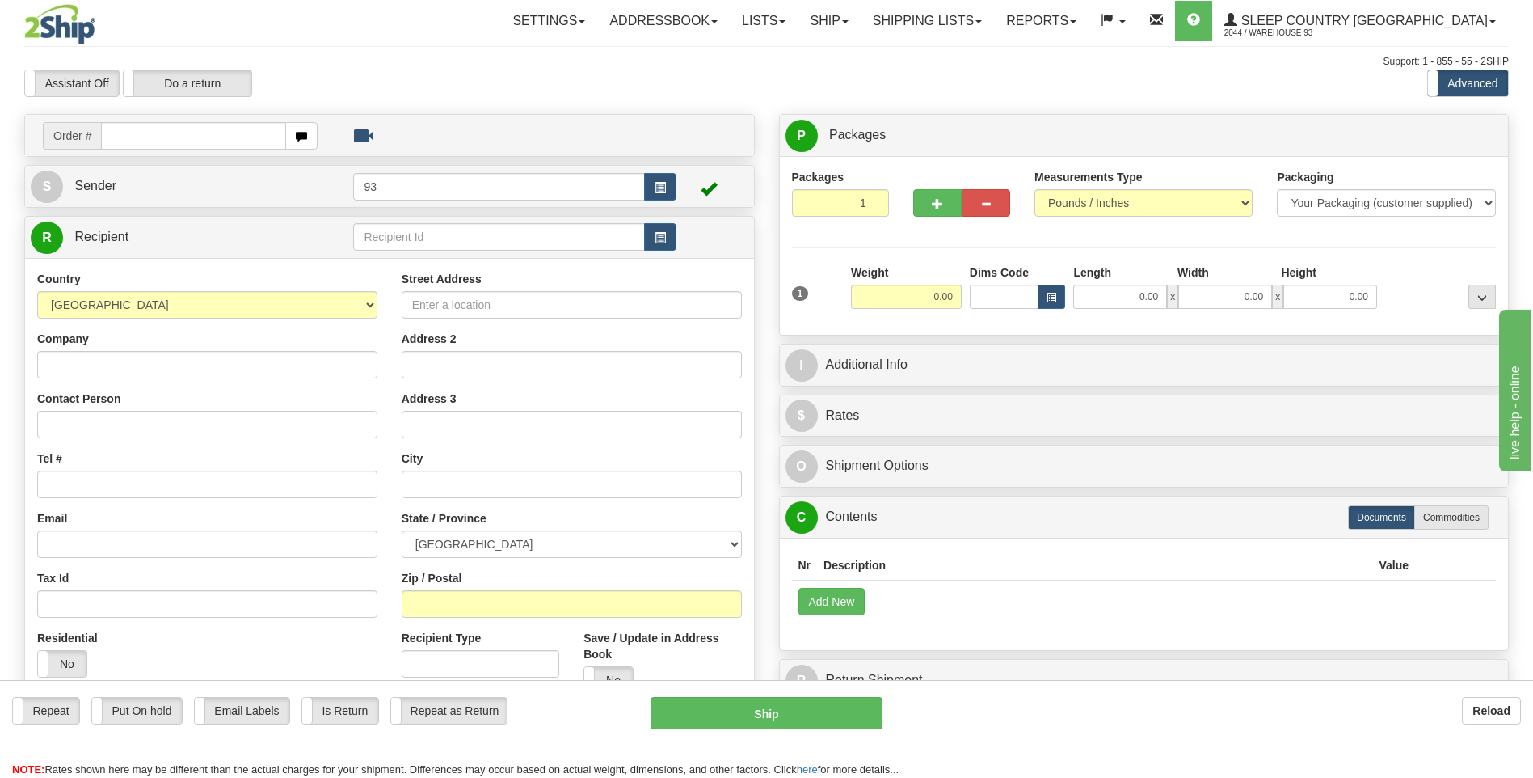
click at [161, 142] on input "text" at bounding box center [193, 135] width 184 height 27
type input "9000I0346617"
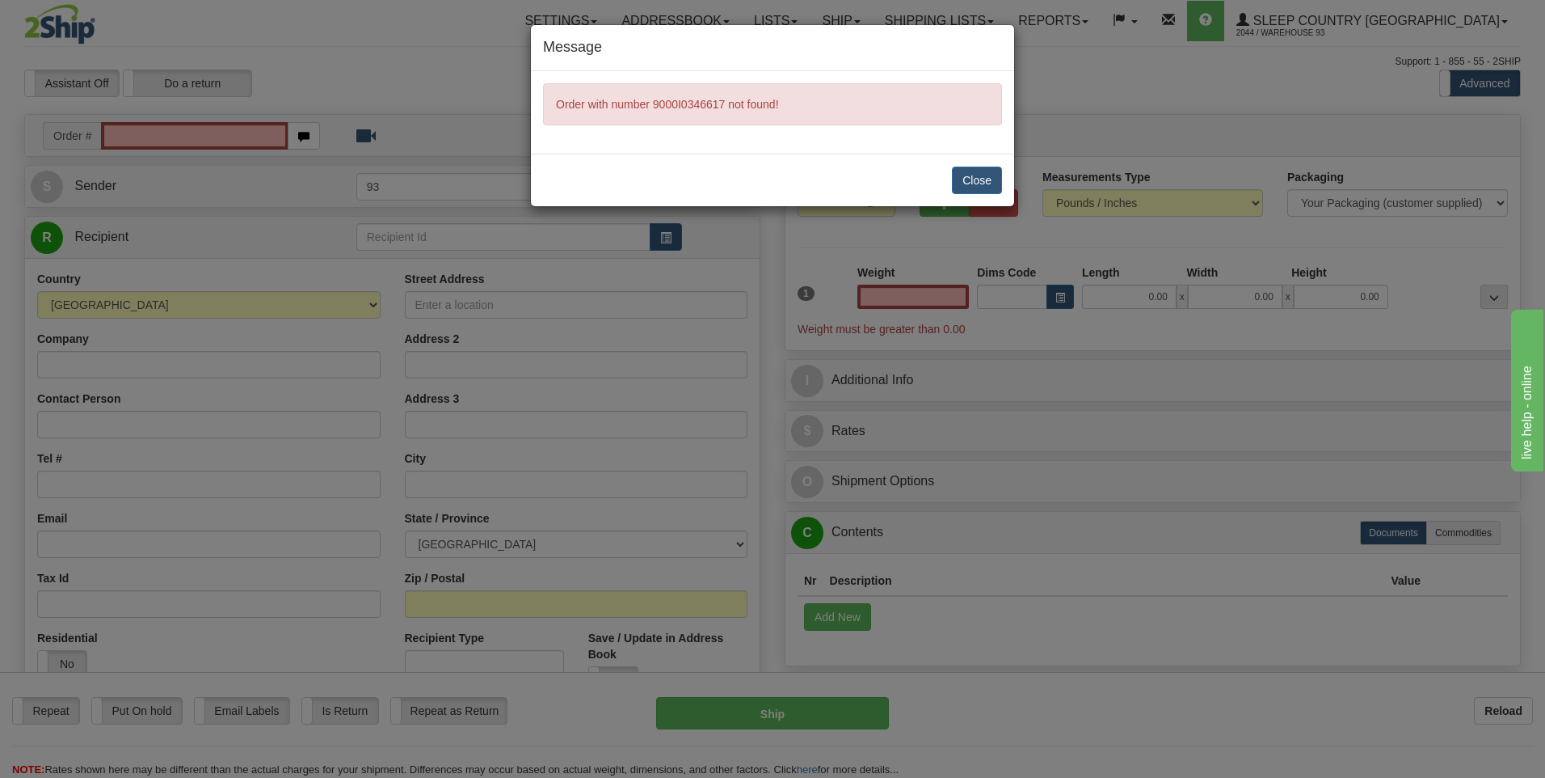
type input "0.00"
click at [990, 175] on button "Close" at bounding box center [977, 180] width 50 height 27
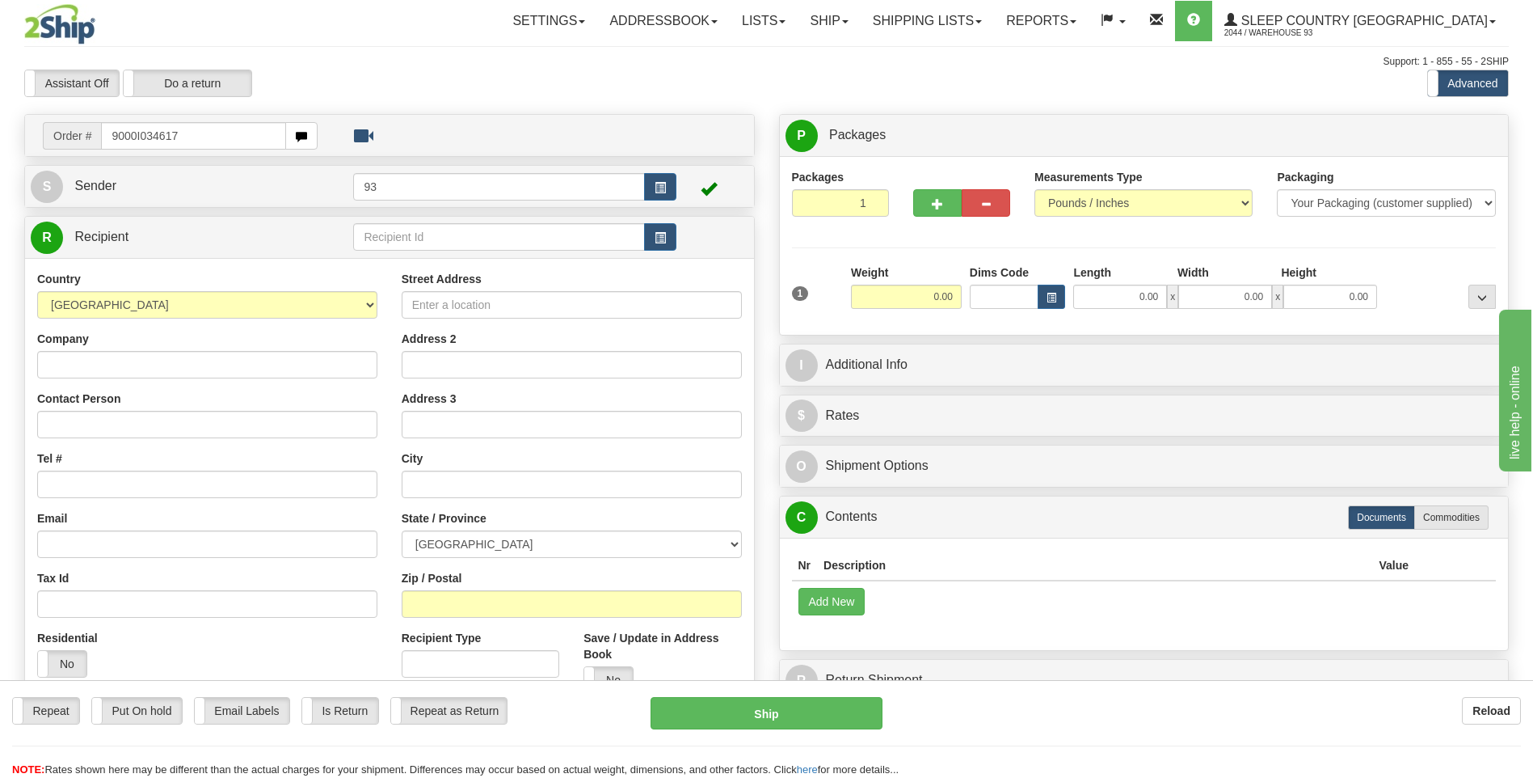
type input "9000I034617"
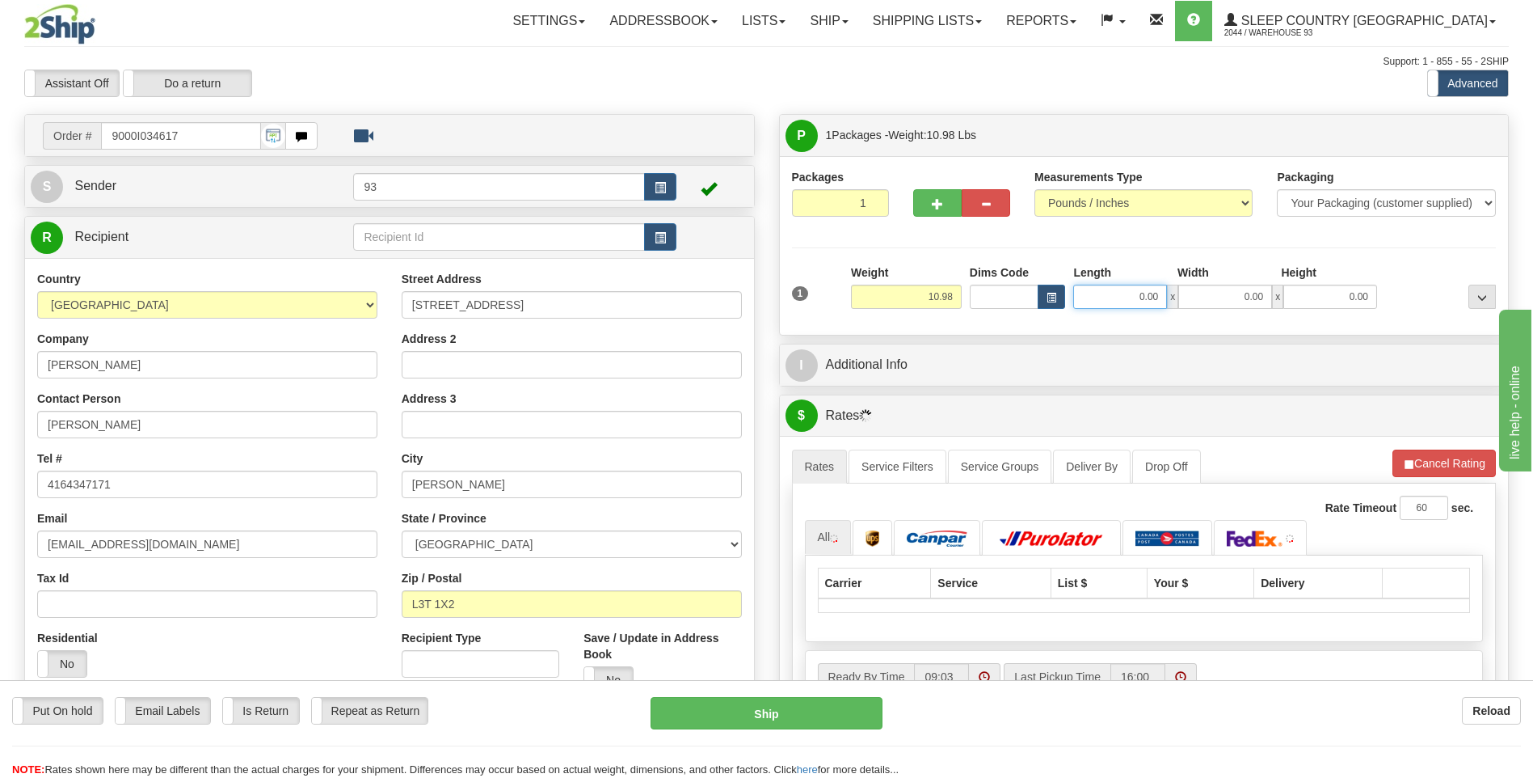
click at [1128, 305] on input "0.00" at bounding box center [1120, 297] width 94 height 24
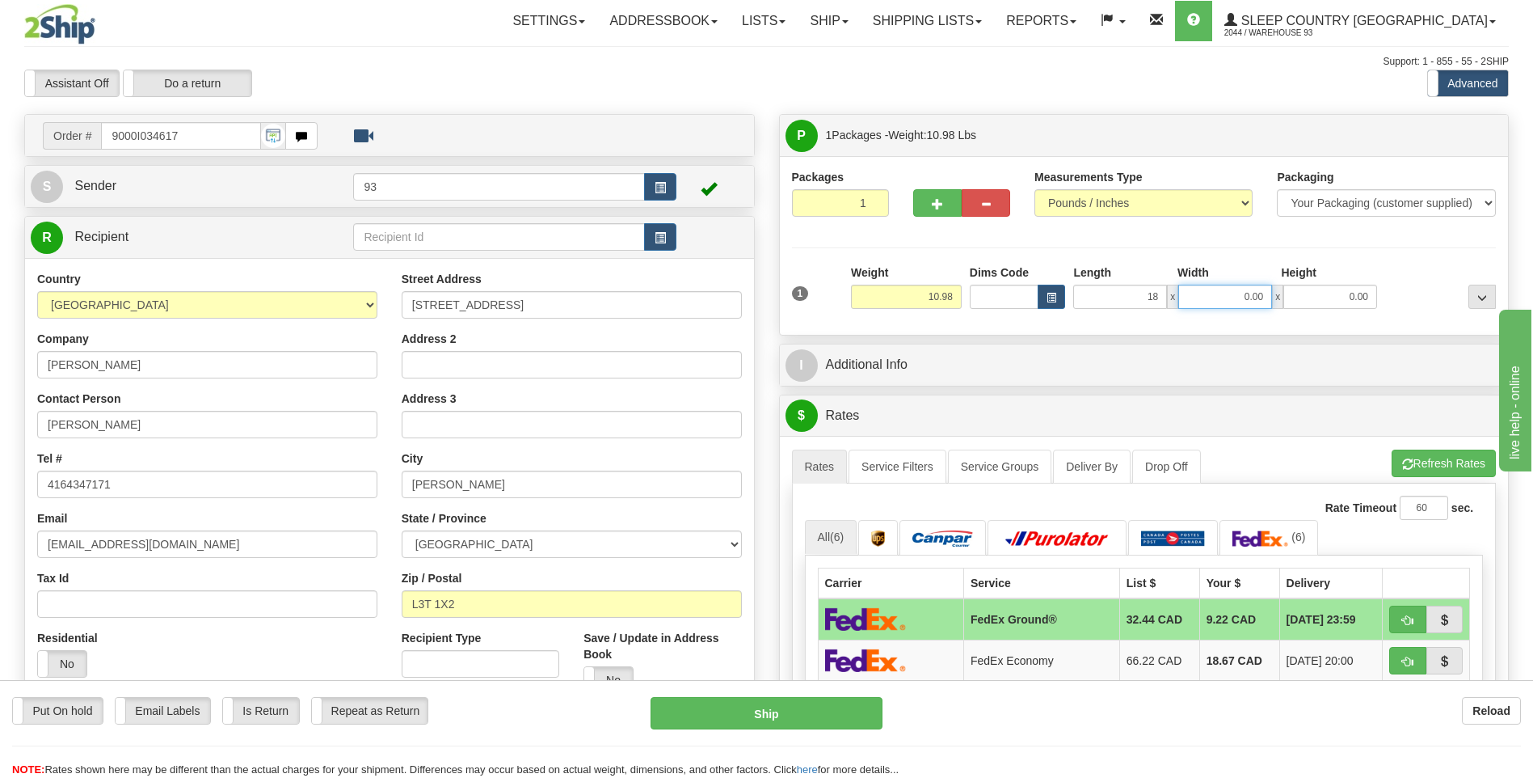
type input "18.00"
click at [1246, 298] on input "0.00" at bounding box center [1225, 297] width 94 height 24
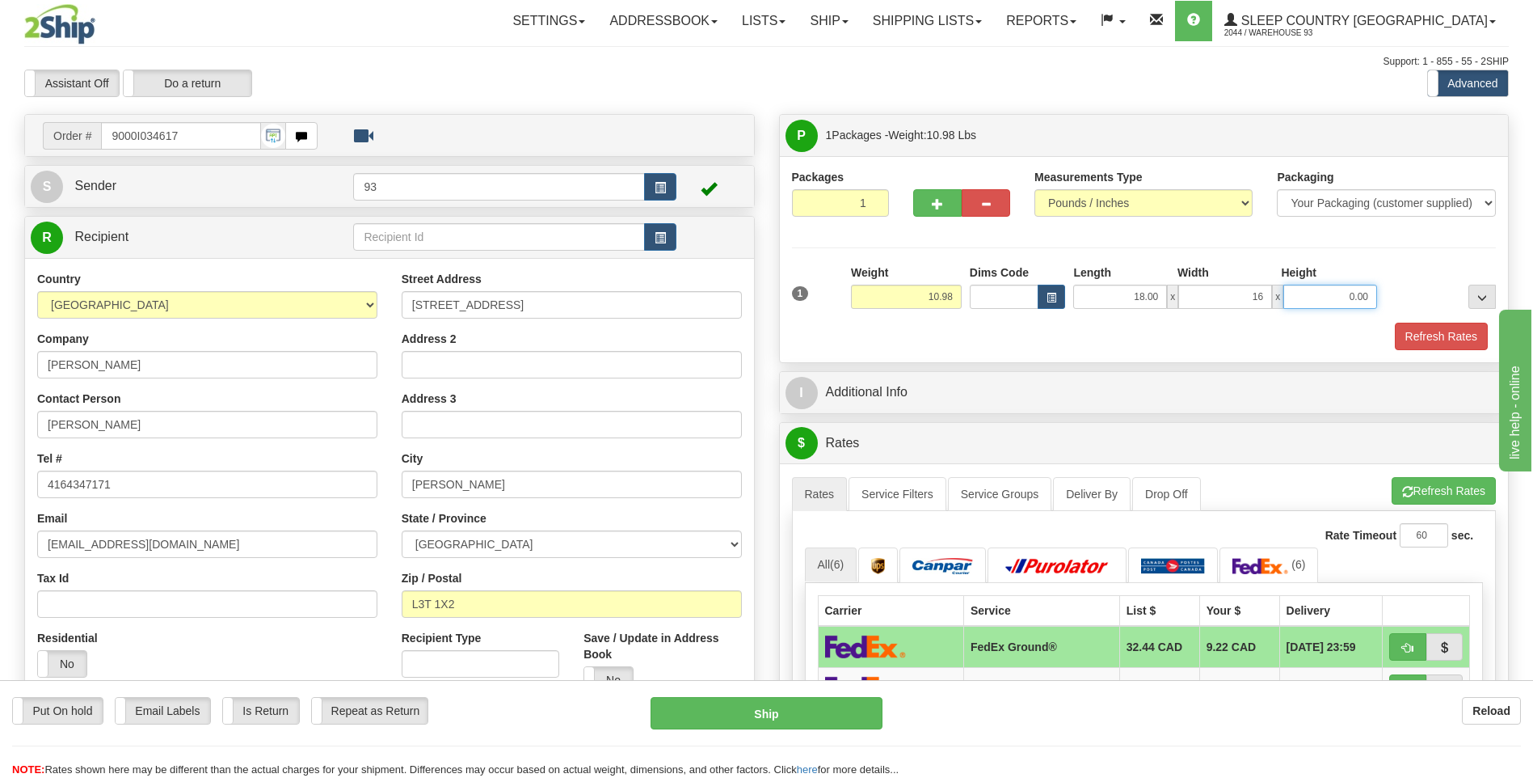
type input "16.00"
click at [1341, 294] on input "0.00" at bounding box center [1331, 297] width 94 height 24
type input "8.00"
click at [1449, 327] on button "Refresh Rates" at bounding box center [1441, 336] width 93 height 27
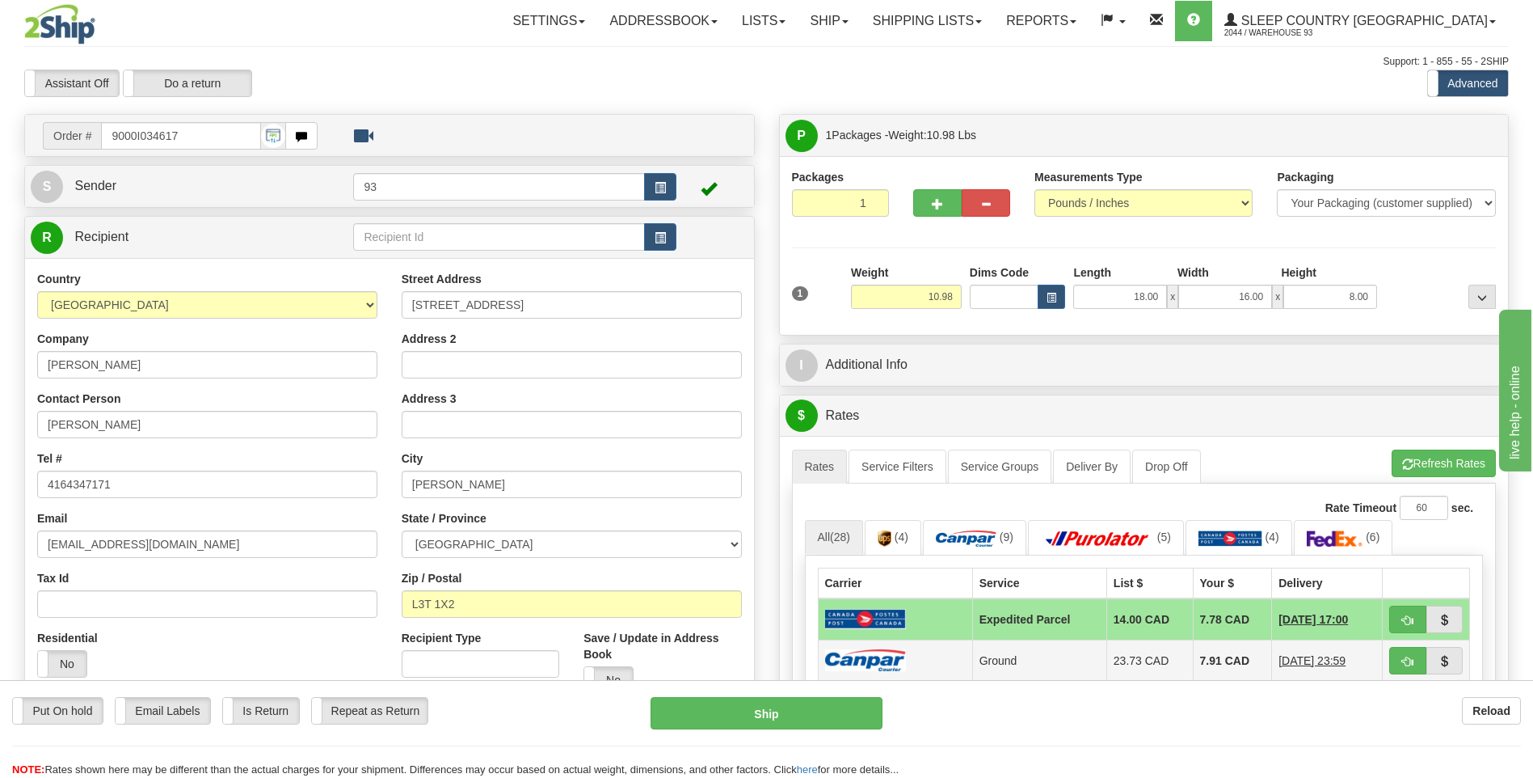
click at [924, 659] on td at bounding box center [895, 659] width 154 height 41
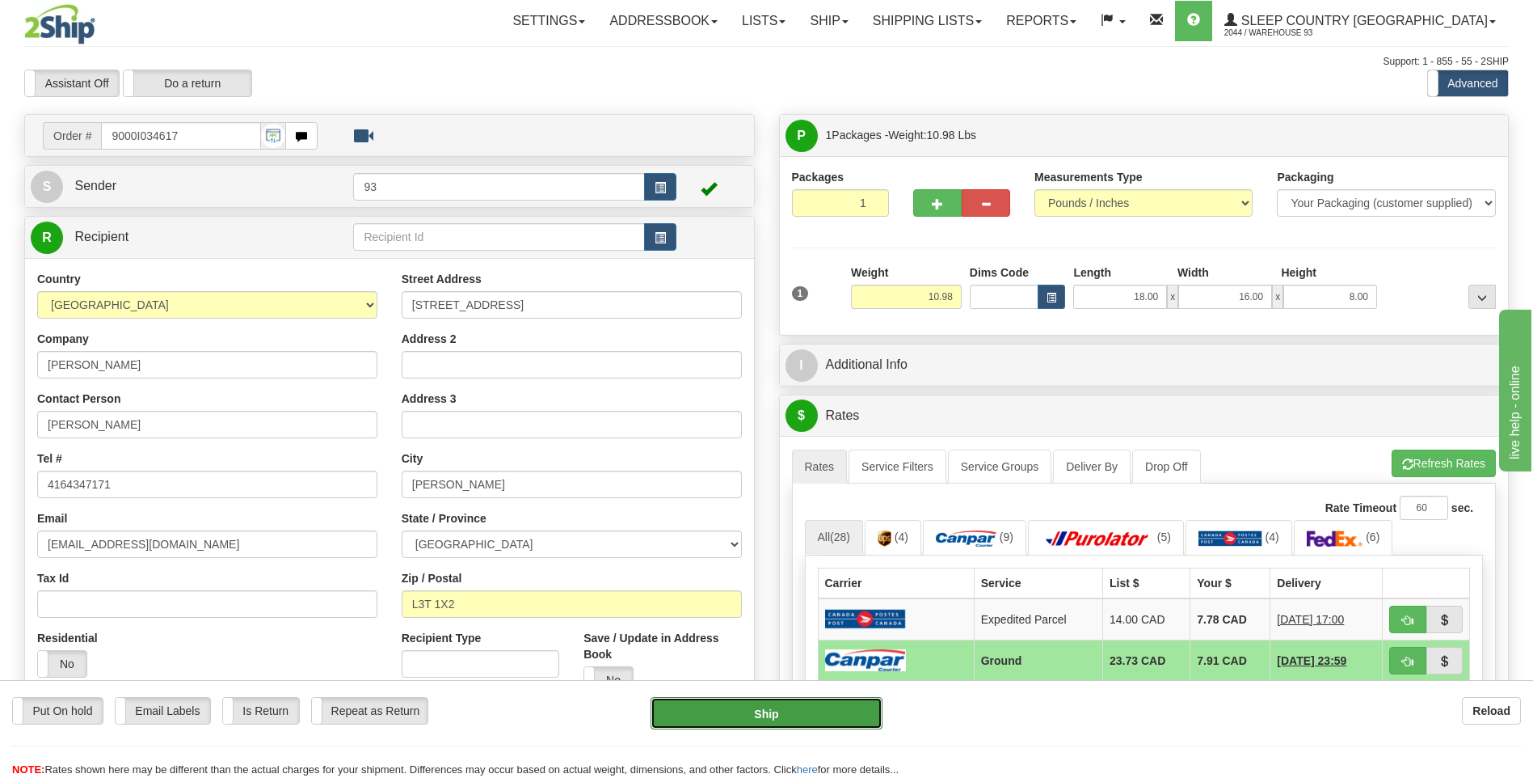
click at [835, 698] on button "Ship" at bounding box center [766, 713] width 231 height 32
type input "1"
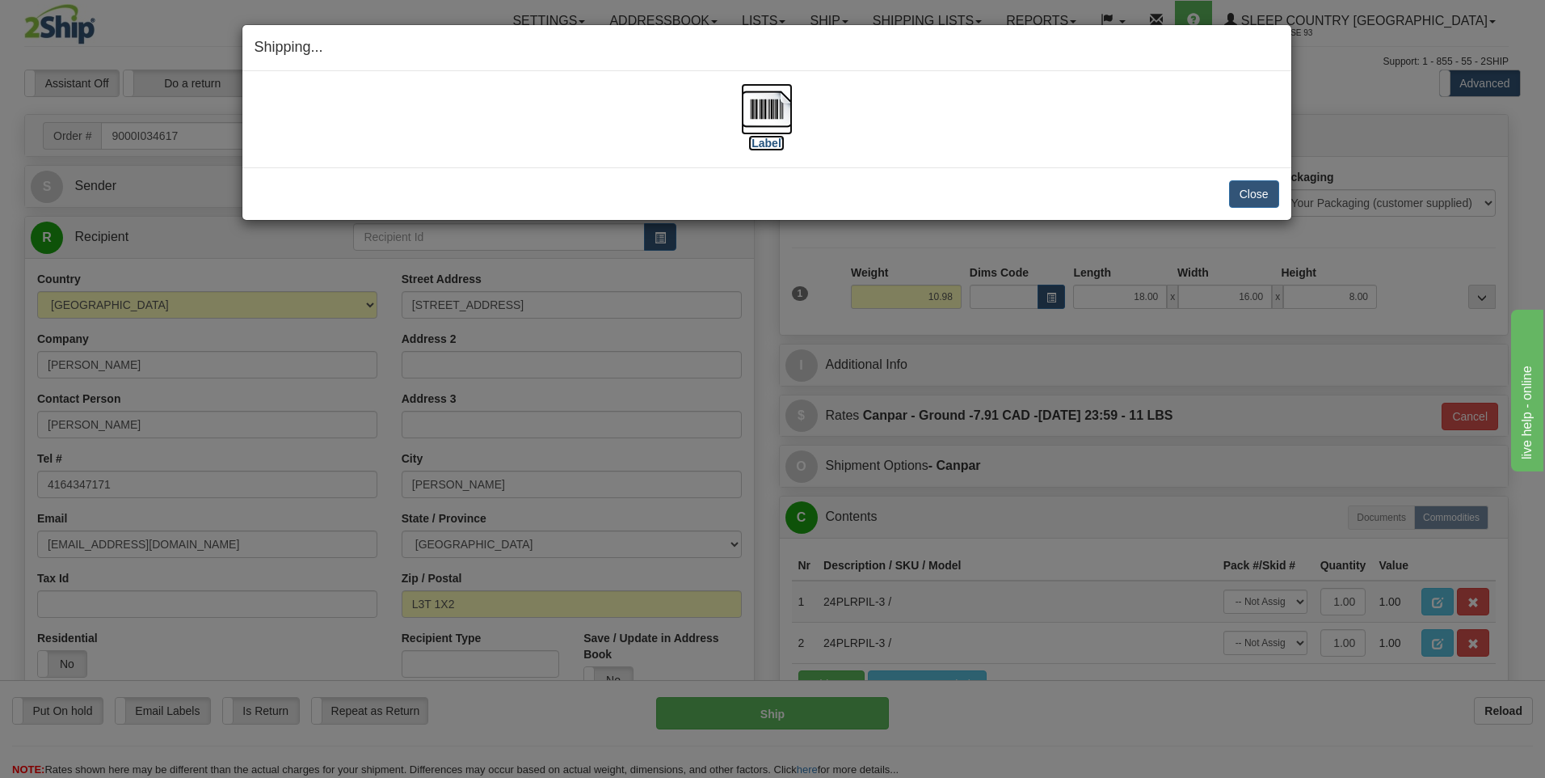
click at [762, 107] on img at bounding box center [767, 109] width 52 height 52
click at [1246, 185] on button "Close" at bounding box center [1254, 193] width 50 height 27
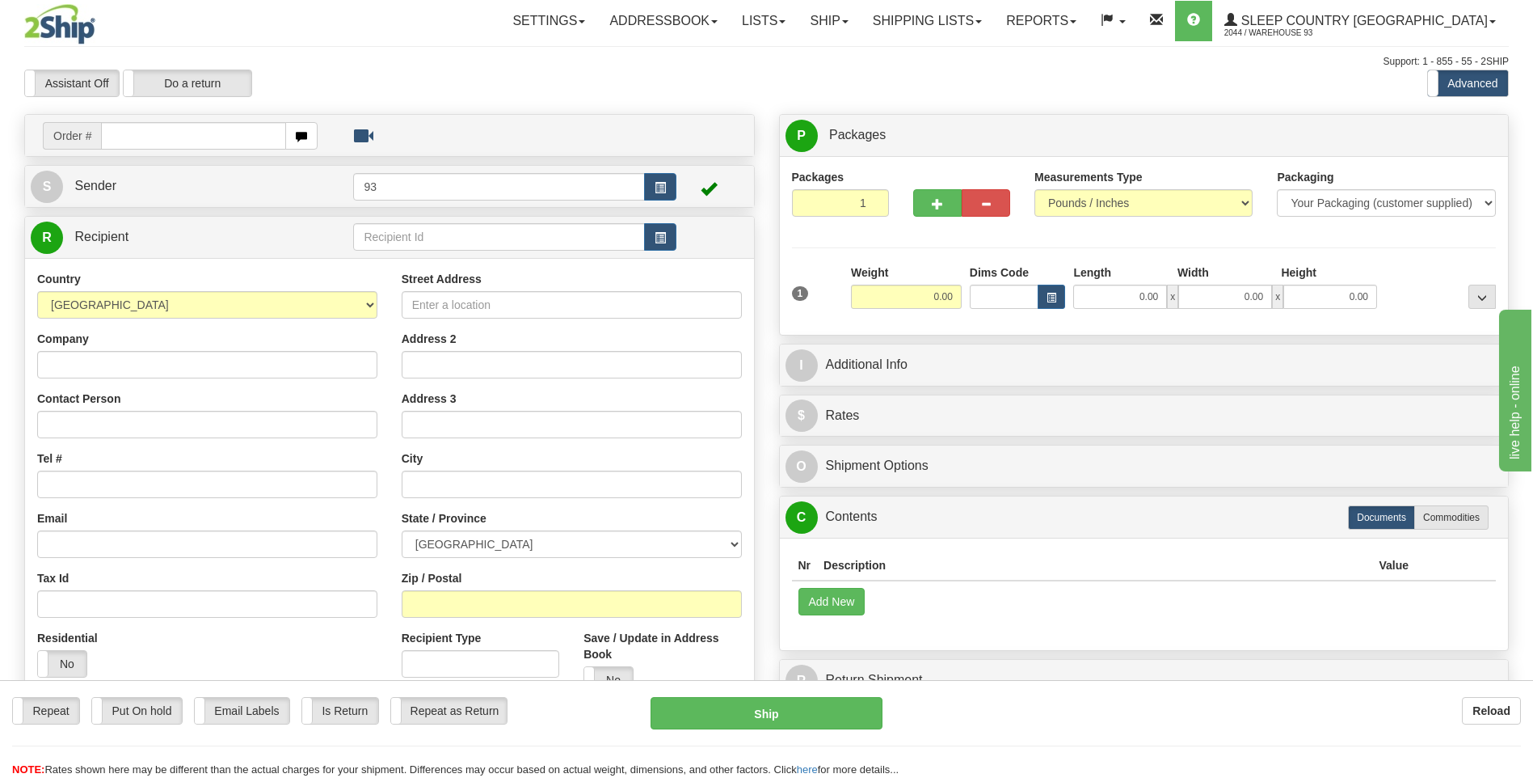
click at [1171, 711] on div "Reload" at bounding box center [1214, 710] width 614 height 27
click at [213, 129] on input "text" at bounding box center [193, 135] width 184 height 27
type input "9000I034668"
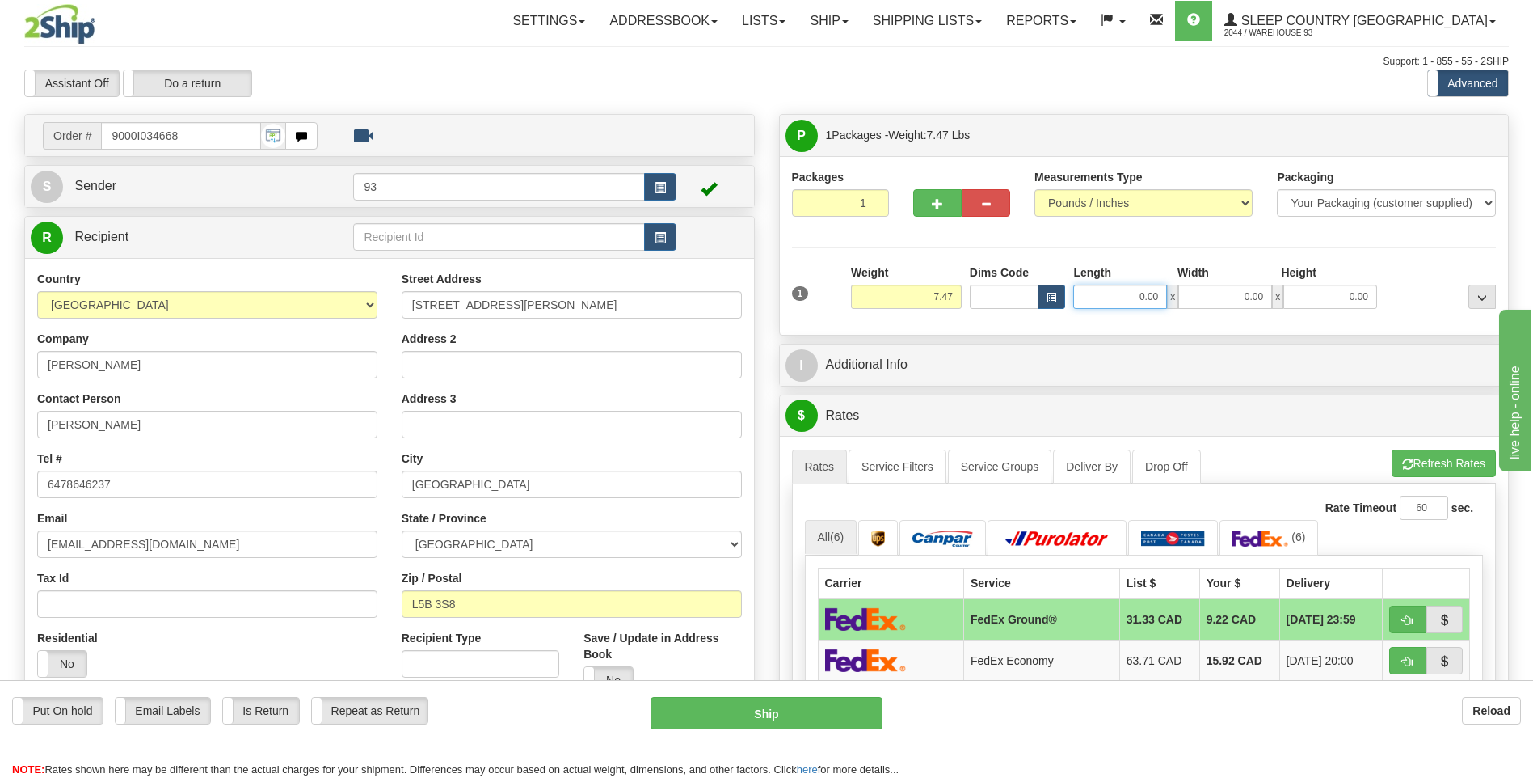
click at [1120, 301] on input "0.00" at bounding box center [1120, 297] width 94 height 24
type input "25.00"
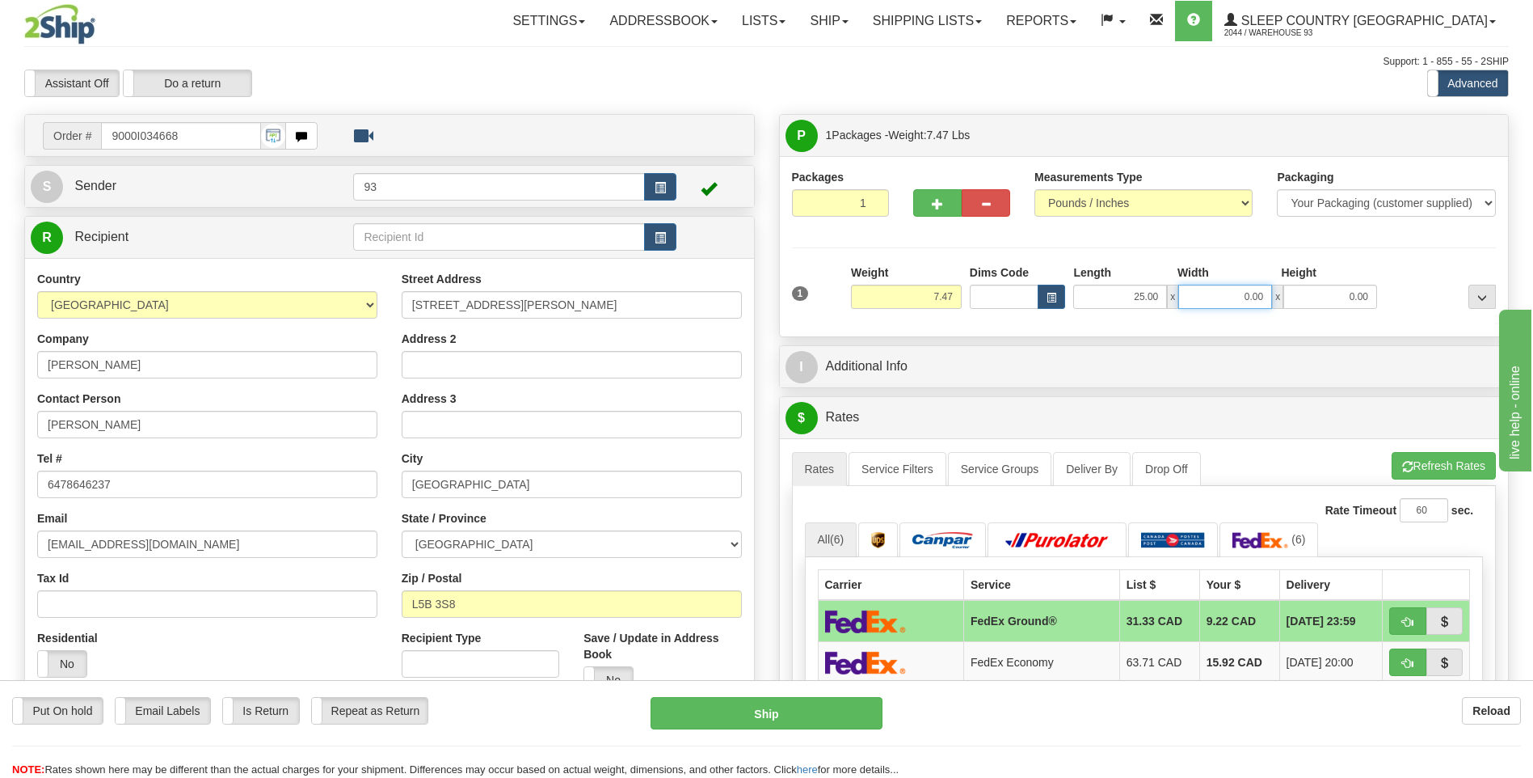
click at [1238, 293] on input "0.00" at bounding box center [1225, 297] width 94 height 24
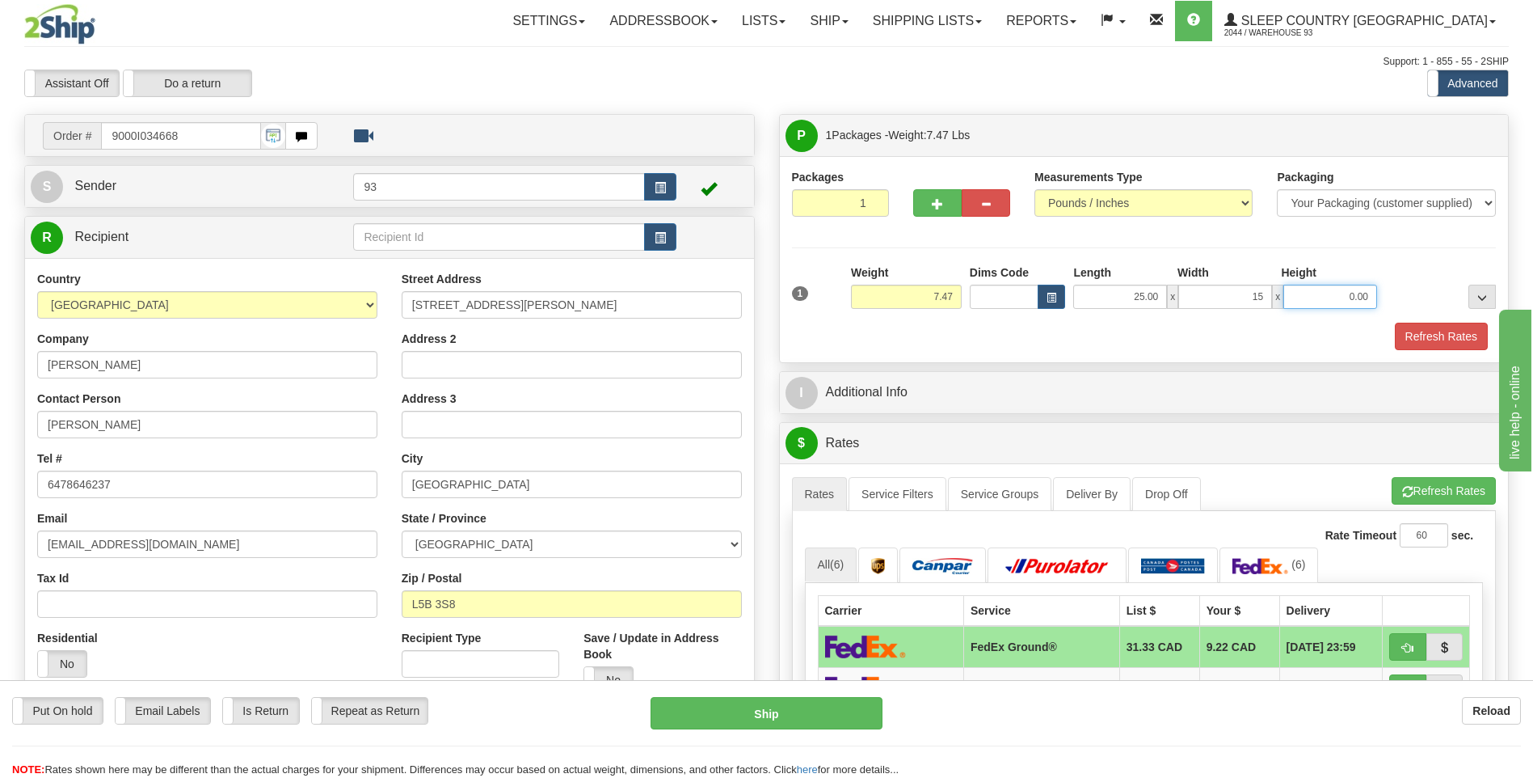
type input "15.00"
click at [1325, 302] on input "0.00" at bounding box center [1331, 297] width 94 height 24
type input "12.00"
click at [1451, 348] on button "Refresh Rates" at bounding box center [1441, 336] width 93 height 27
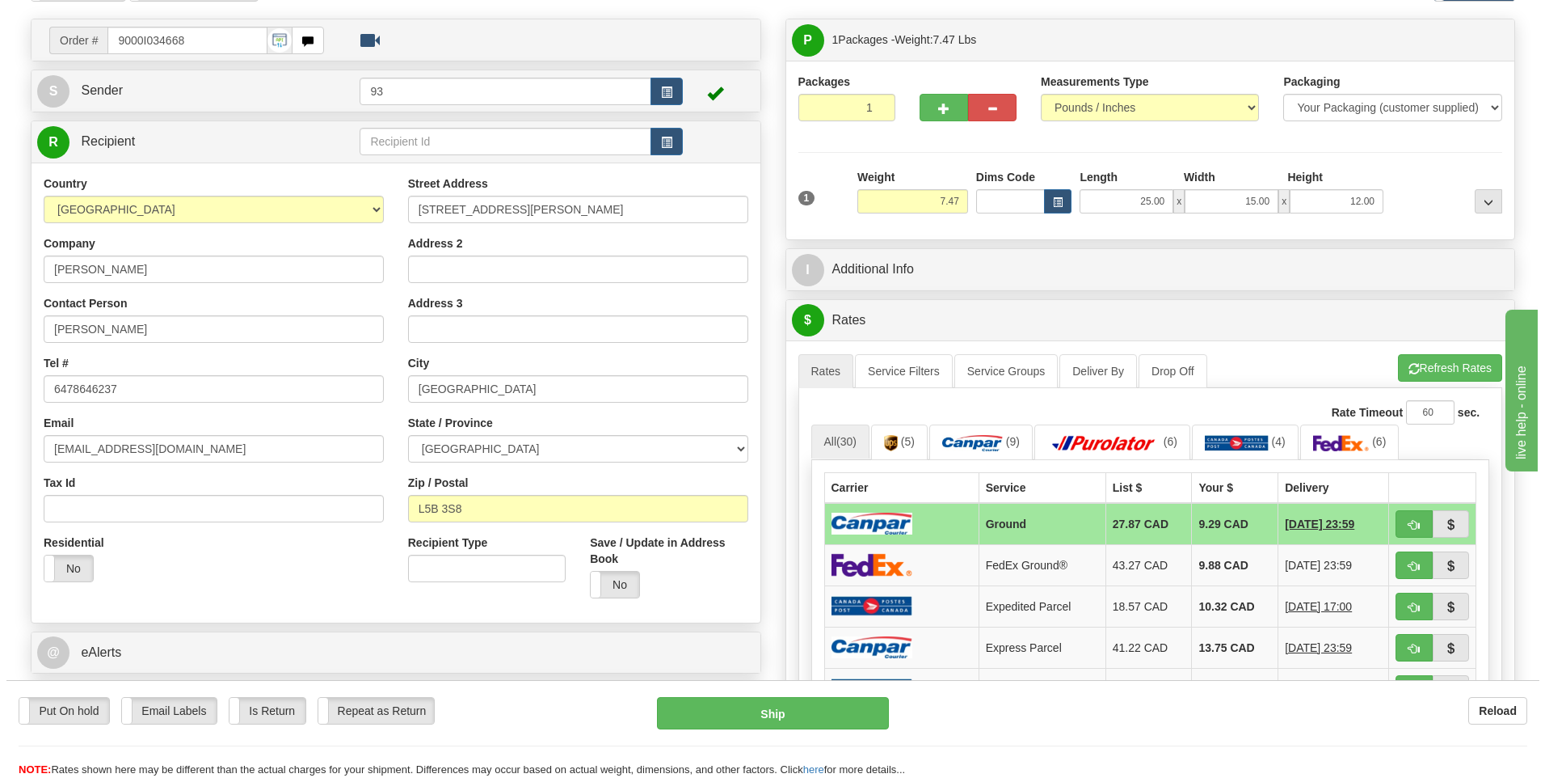
scroll to position [81, 0]
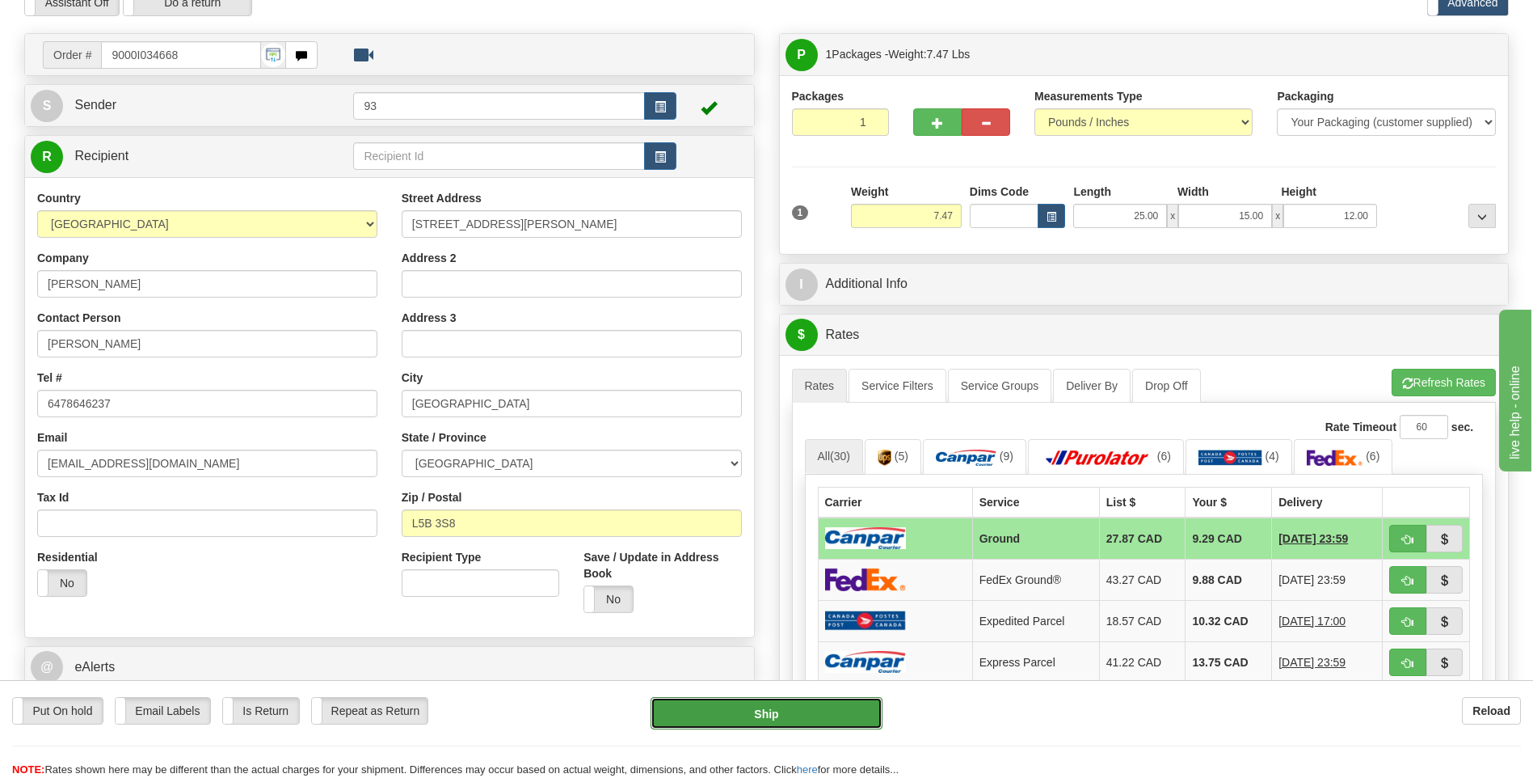
click at [790, 711] on button "Ship" at bounding box center [766, 713] width 231 height 32
type input "1"
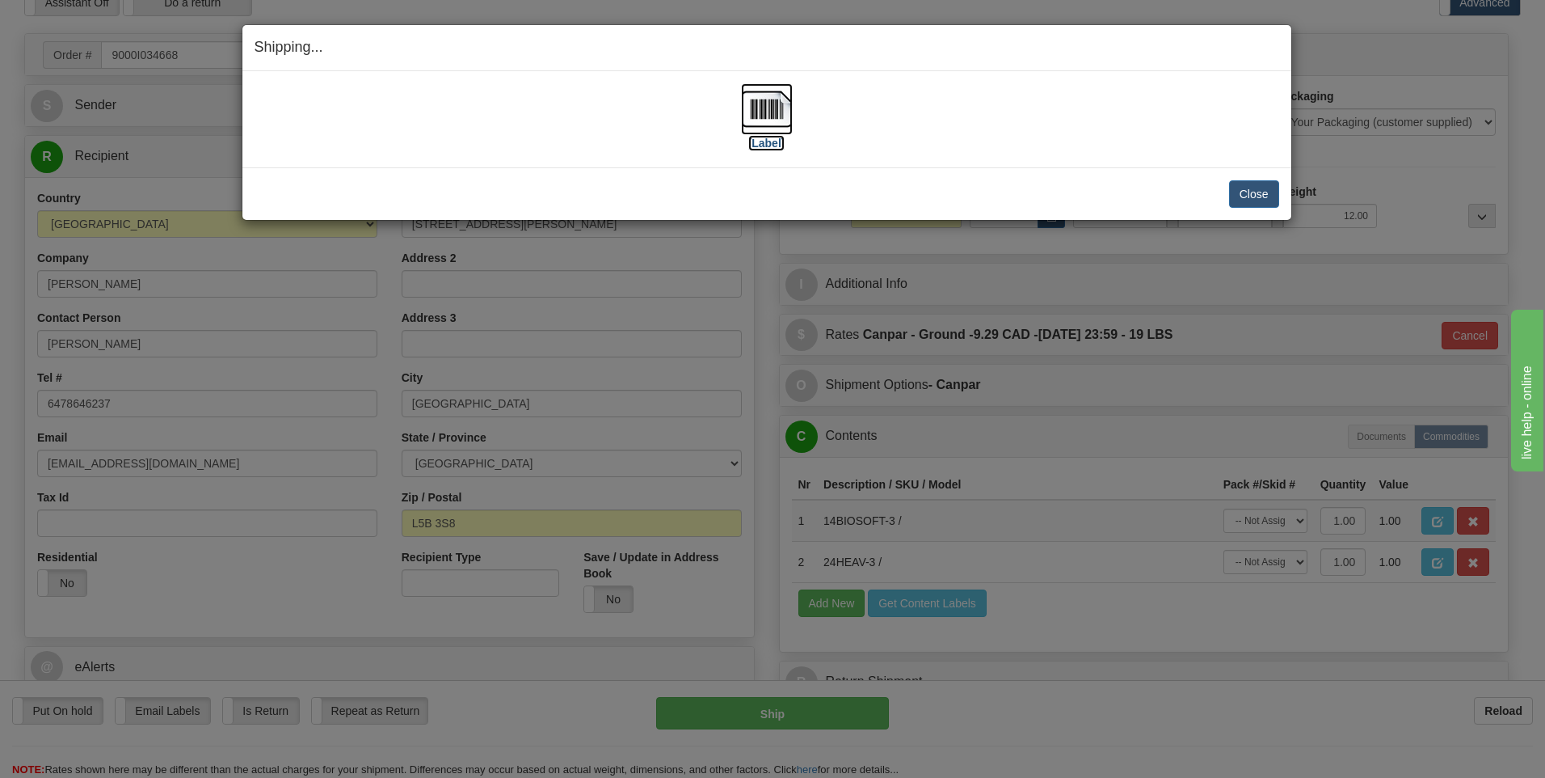
click at [771, 101] on img at bounding box center [767, 109] width 52 height 52
click at [1244, 192] on button "Close" at bounding box center [1254, 193] width 50 height 27
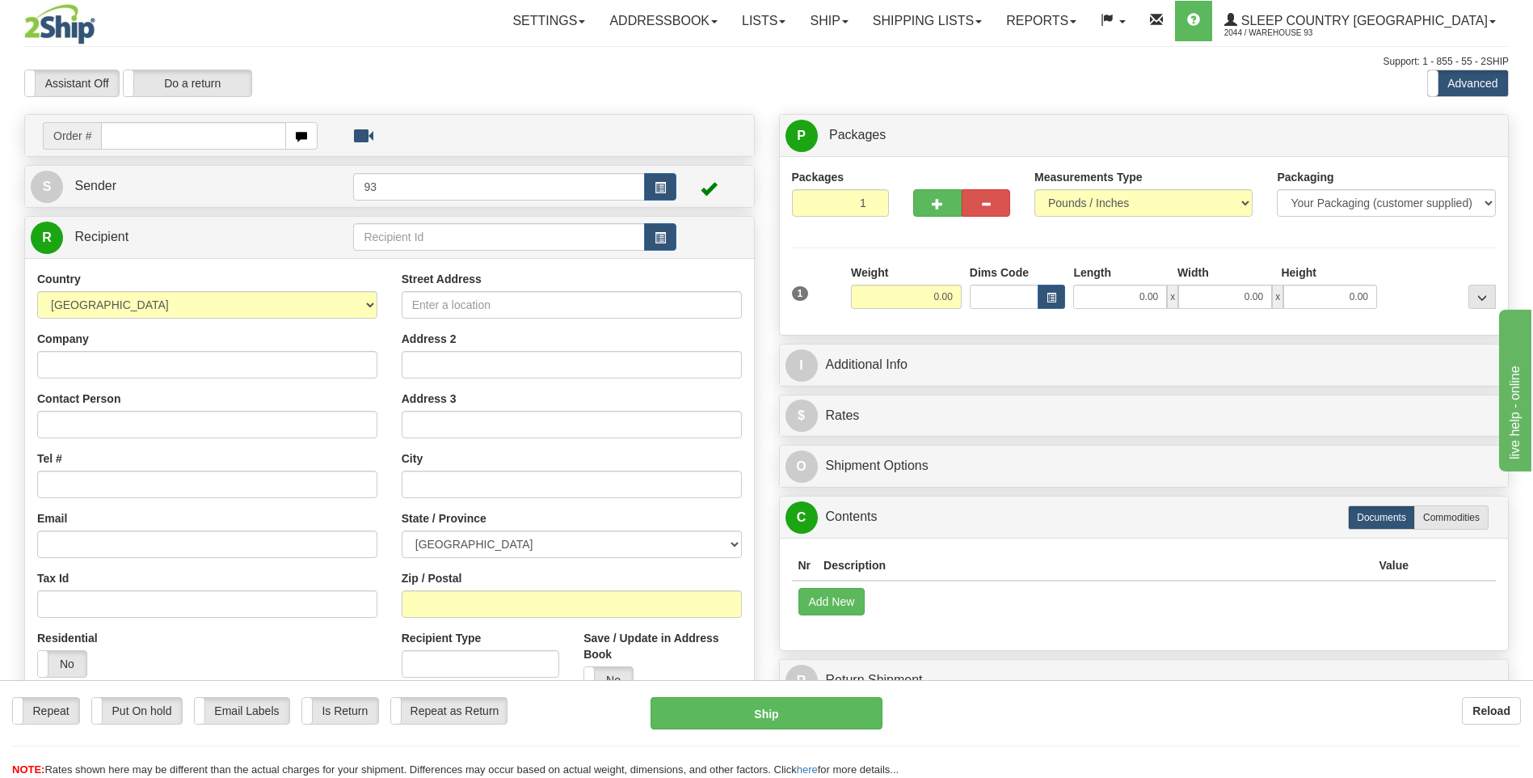
click at [152, 137] on input "text" at bounding box center [193, 135] width 184 height 27
type input "9000I034751"
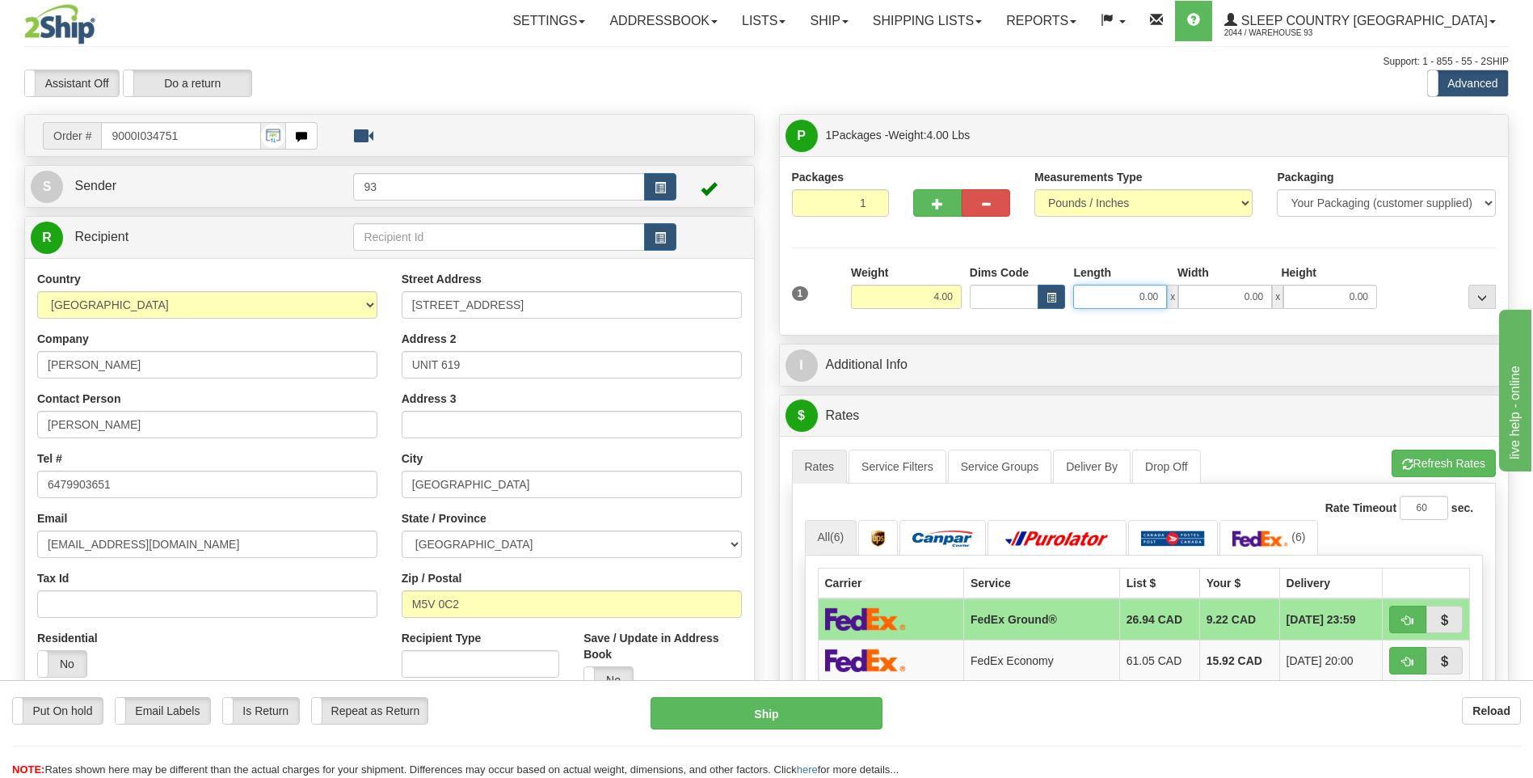
click at [1118, 296] on input "0.00" at bounding box center [1120, 297] width 94 height 24
type input "12.00"
click at [1208, 292] on input "0.00" at bounding box center [1225, 297] width 94 height 24
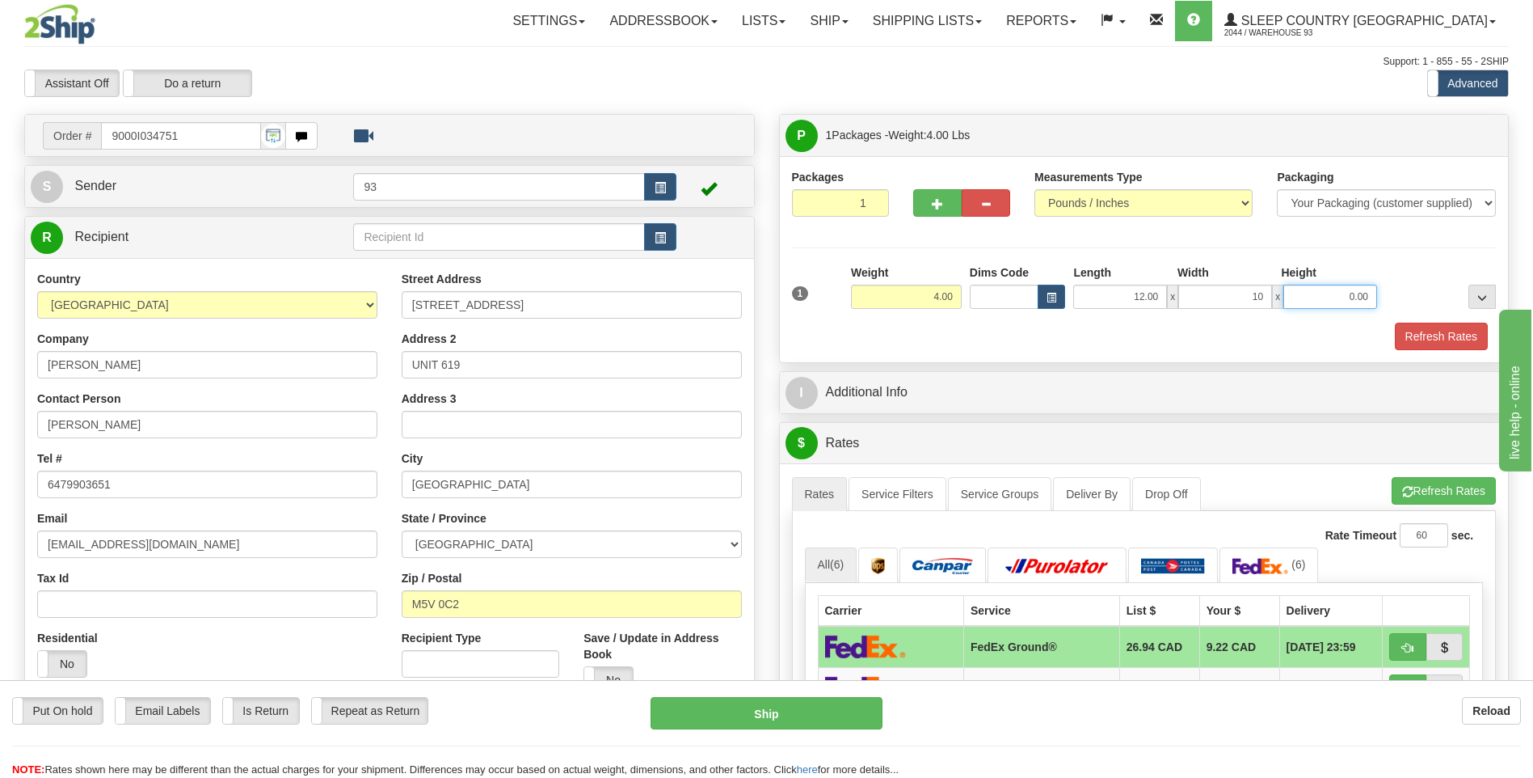
type input "10.00"
click at [1331, 298] on input "0.00" at bounding box center [1331, 297] width 94 height 24
type input "2.00"
click at [1445, 341] on button "Refresh Rates" at bounding box center [1441, 336] width 93 height 27
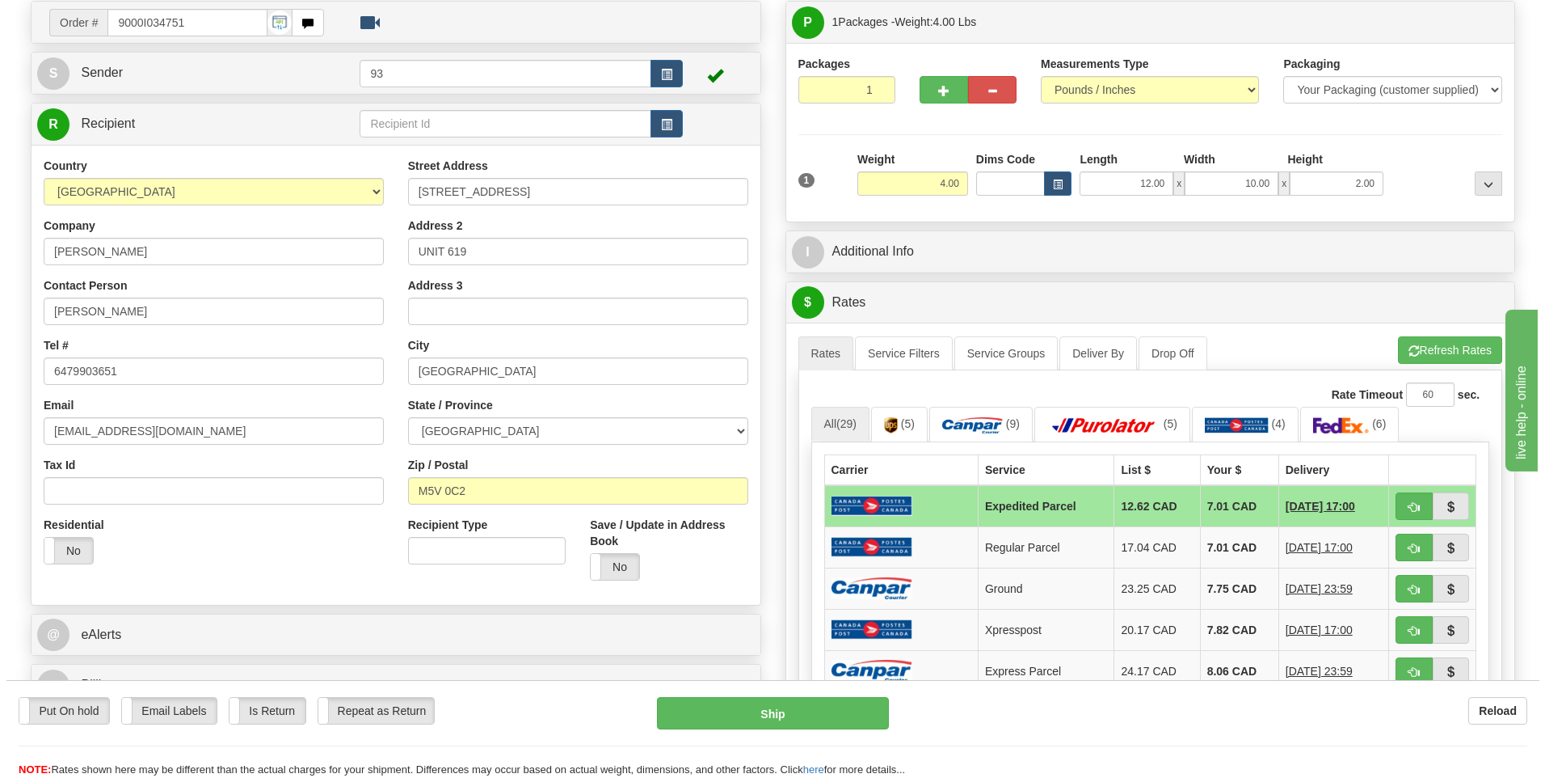
scroll to position [242, 0]
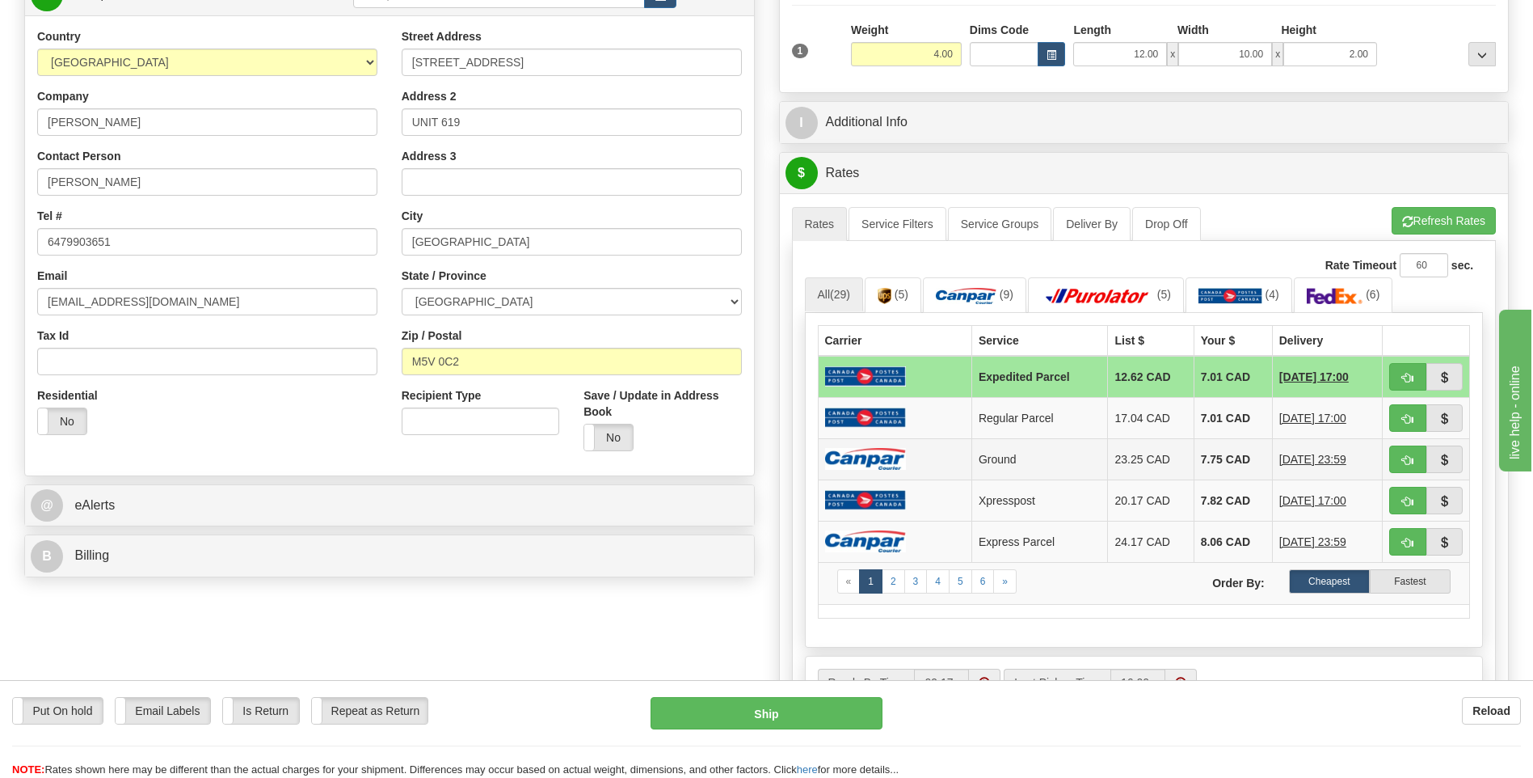
click at [913, 464] on td at bounding box center [895, 458] width 154 height 41
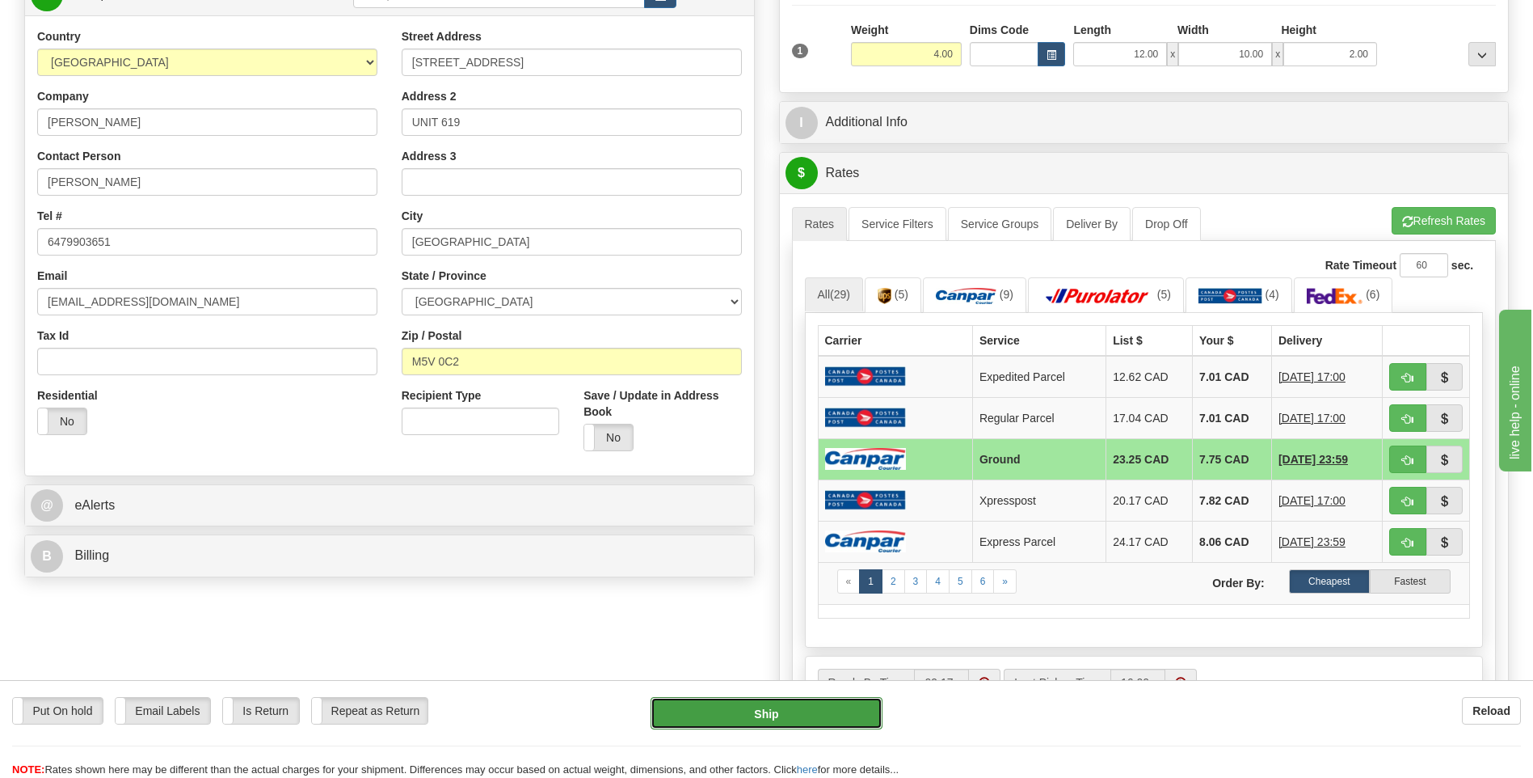
click at [818, 715] on button "Ship" at bounding box center [766, 713] width 231 height 32
type input "1"
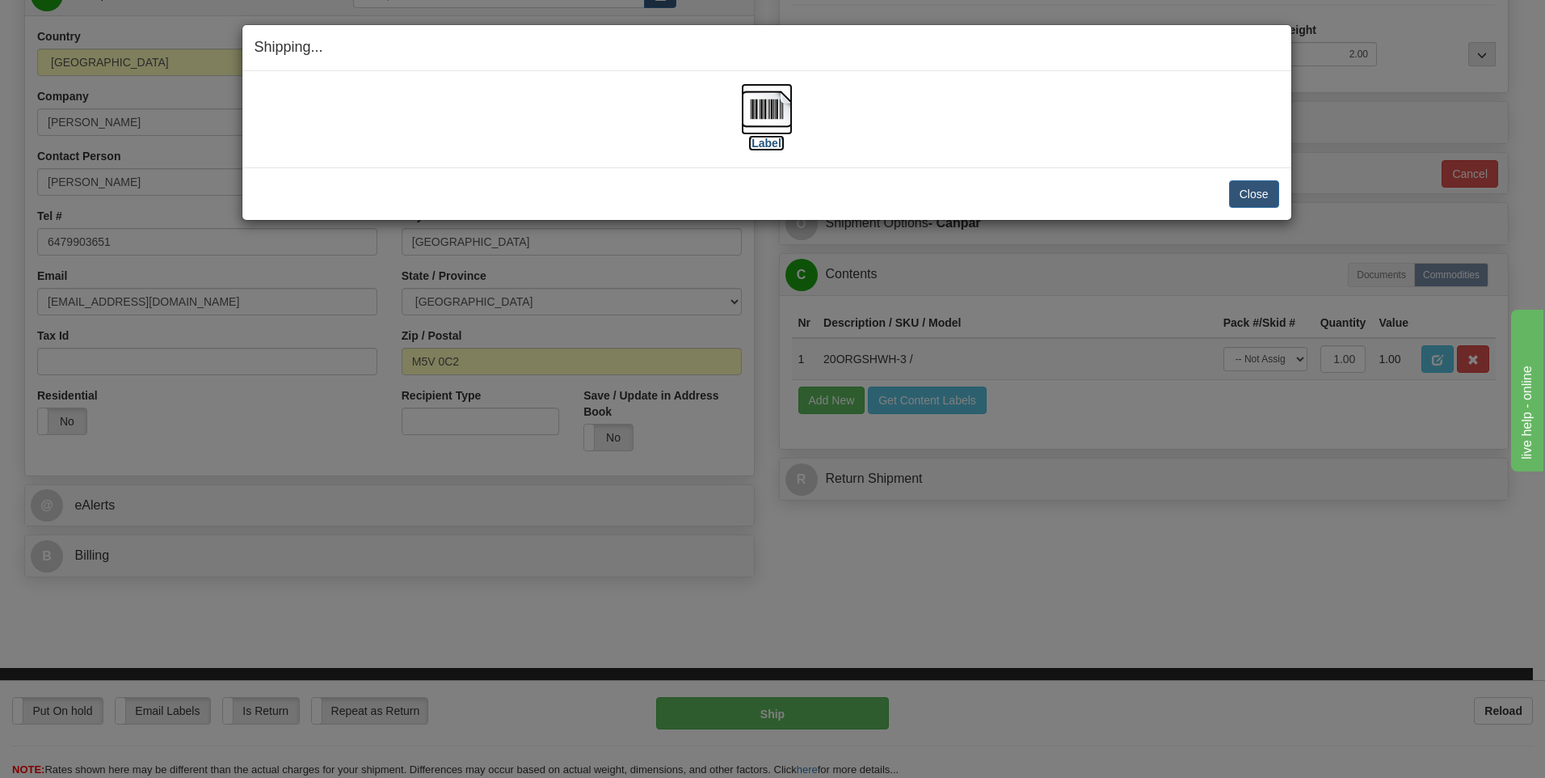
click at [768, 108] on img at bounding box center [767, 109] width 52 height 52
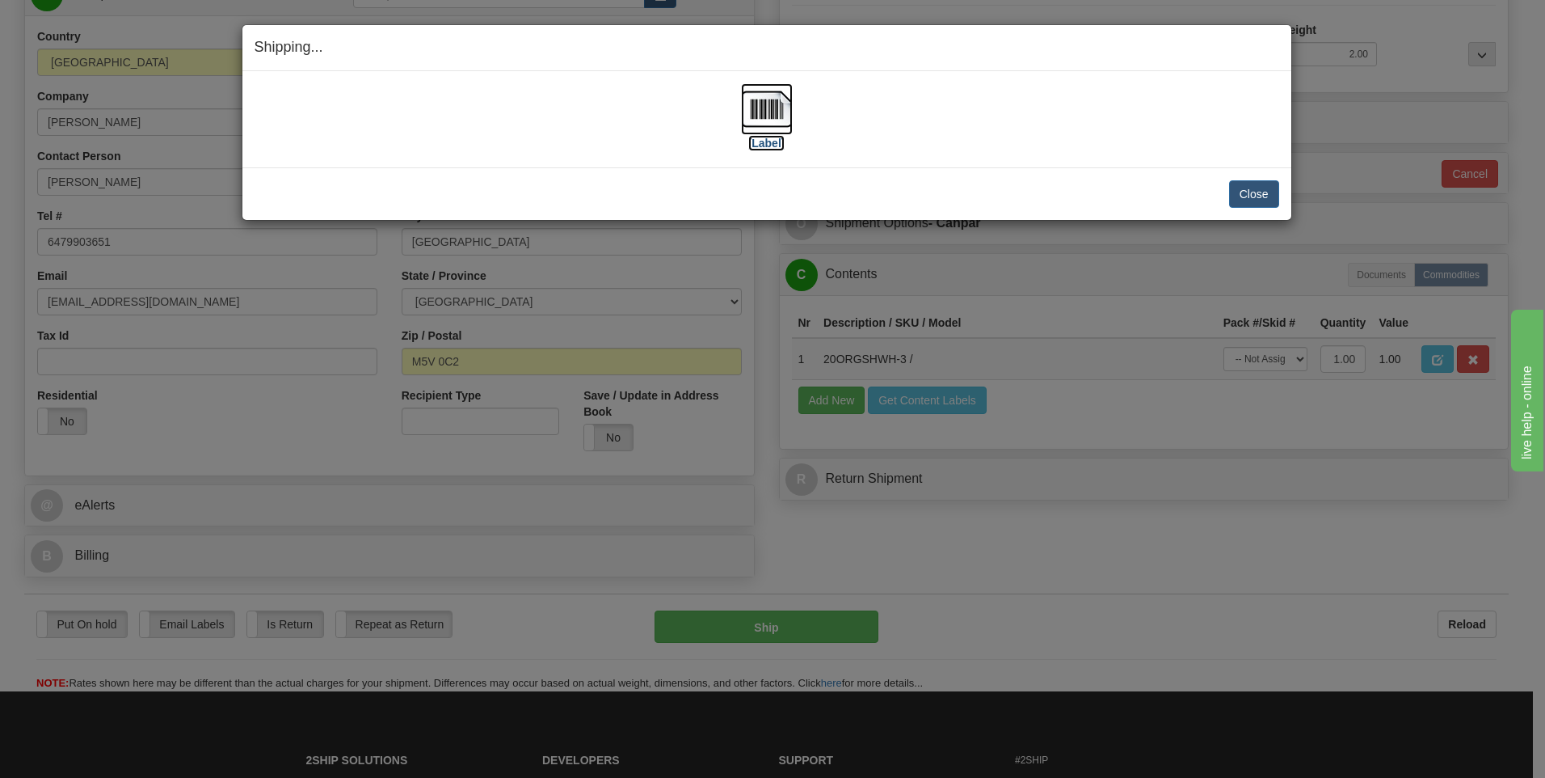
click at [778, 96] on img at bounding box center [767, 109] width 52 height 52
click at [1256, 192] on button "Close" at bounding box center [1254, 193] width 50 height 27
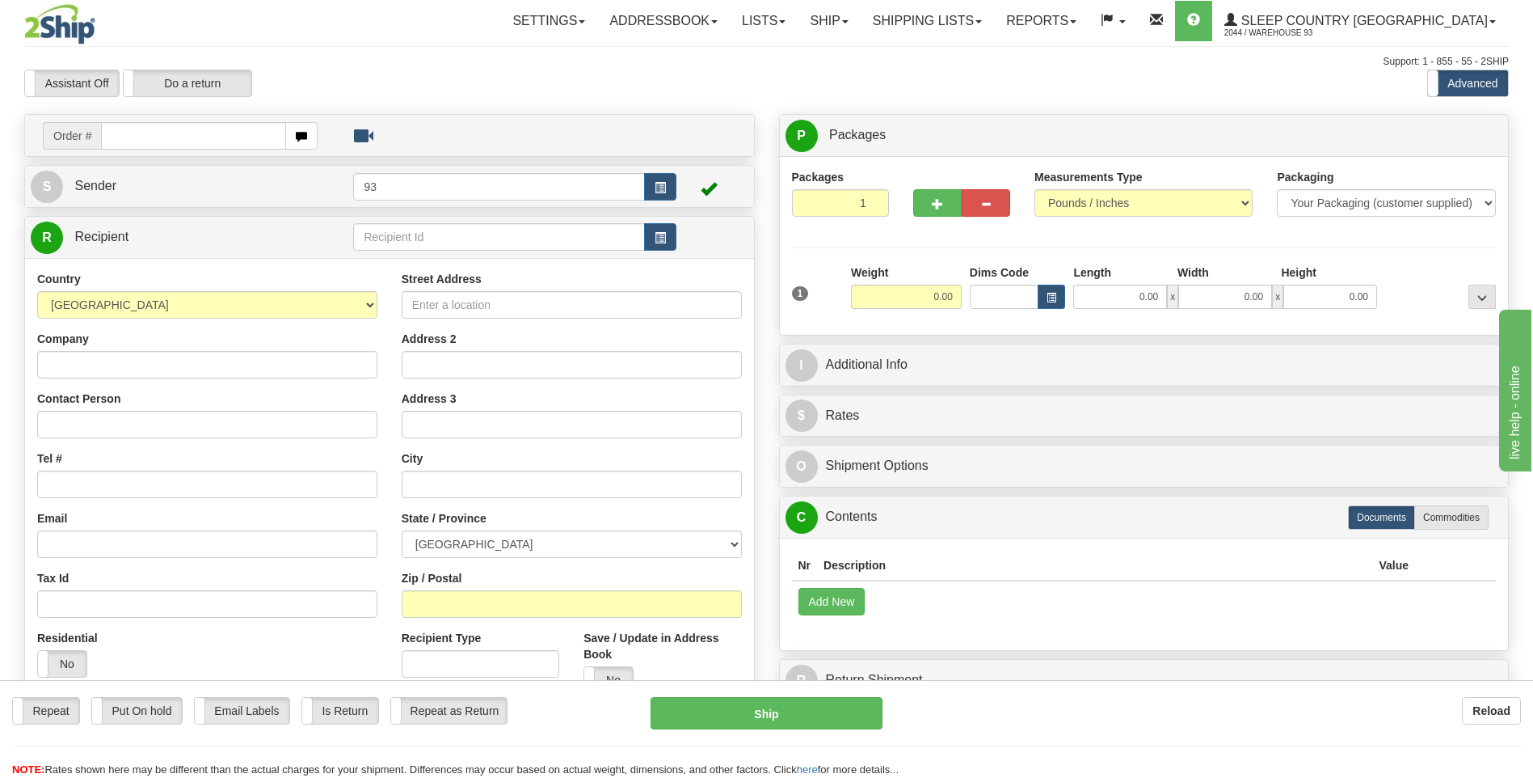
click at [147, 140] on input "text" at bounding box center [193, 135] width 184 height 27
click at [179, 114] on div "Order #" at bounding box center [389, 135] width 731 height 43
click at [169, 133] on input "text" at bounding box center [193, 135] width 184 height 27
type input "9000I034759"
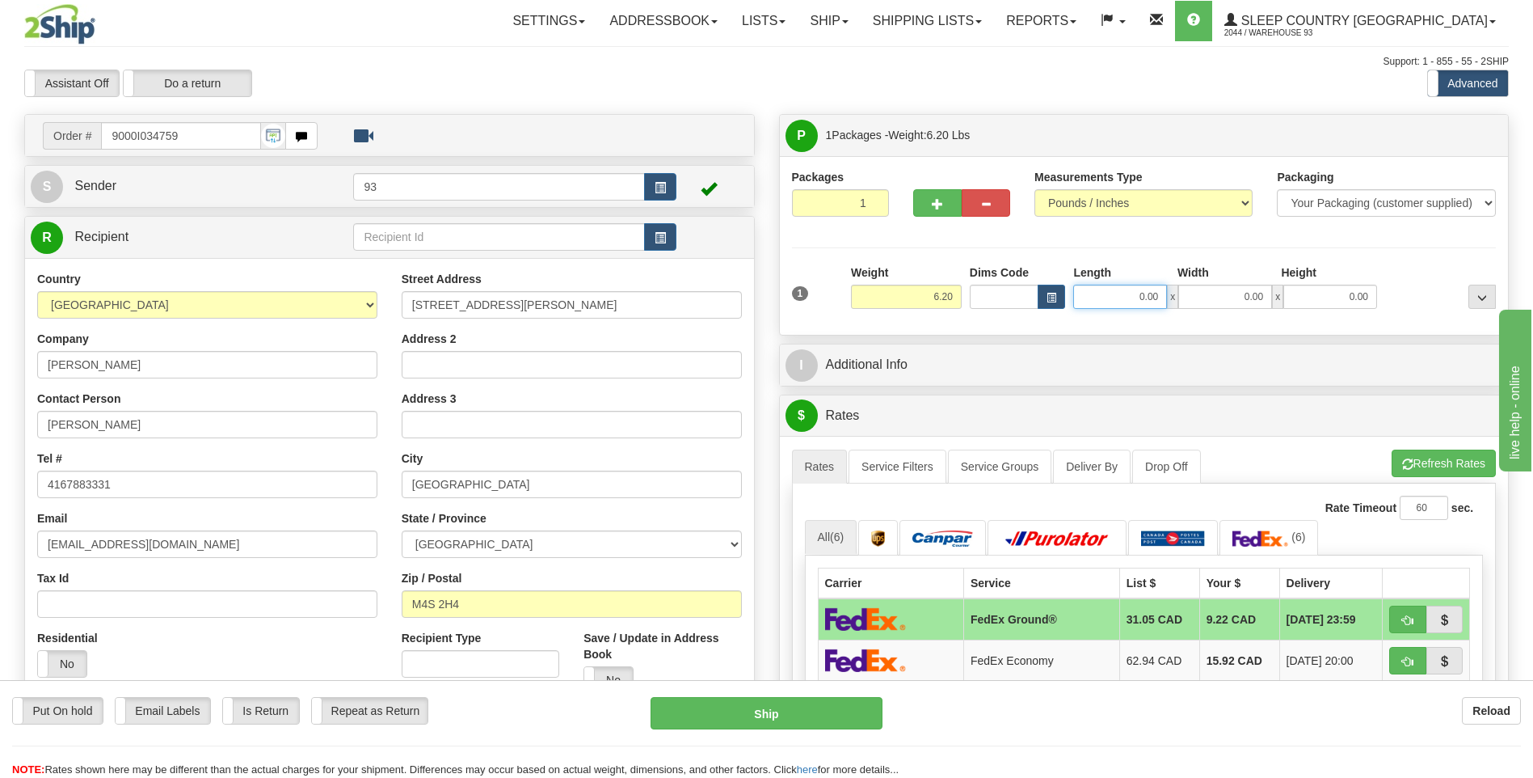
click at [1124, 302] on input "0.00" at bounding box center [1120, 297] width 94 height 24
type input "12.00"
click at [1218, 301] on input "0.00" at bounding box center [1225, 297] width 94 height 24
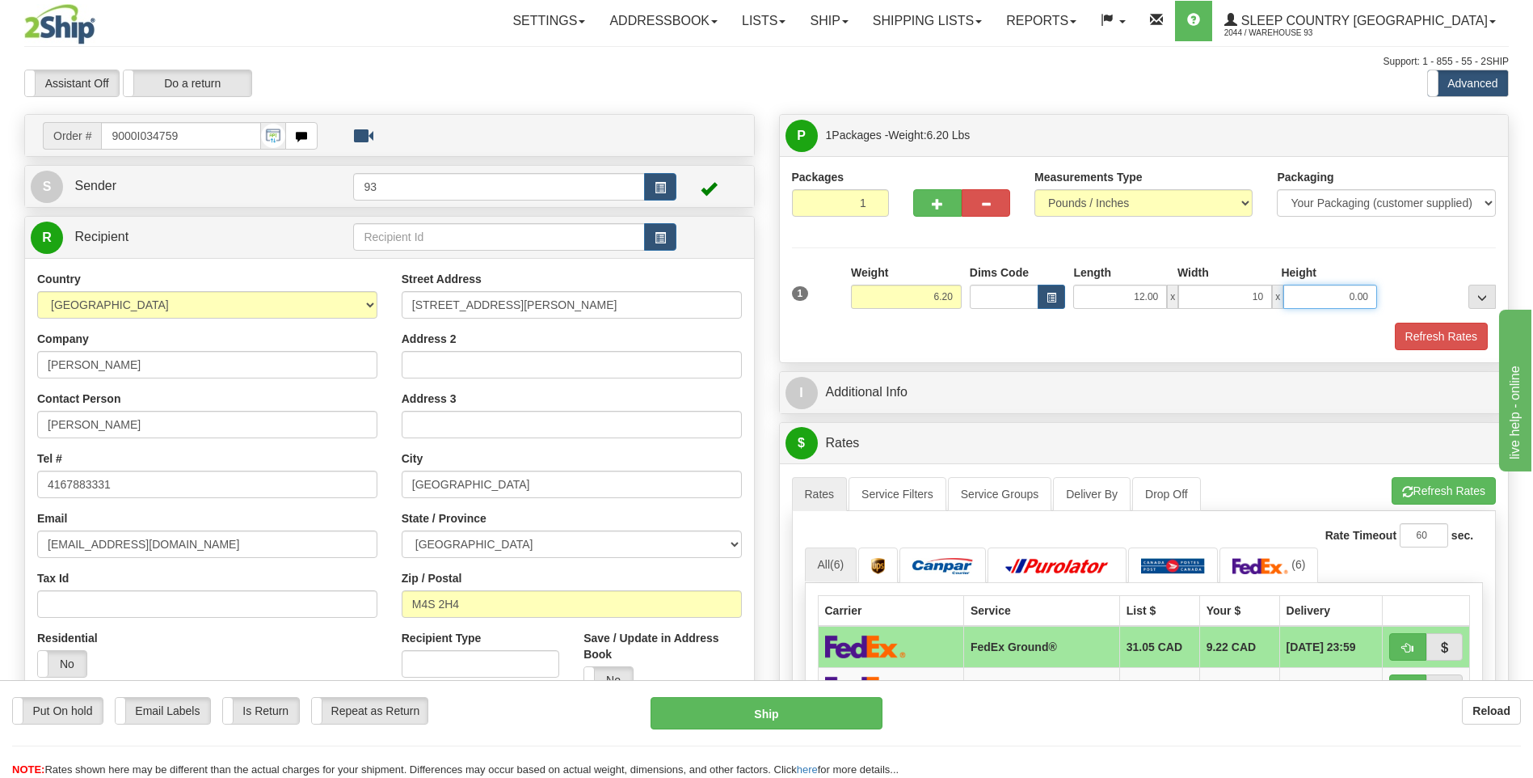
type input "10.00"
click at [1332, 295] on input "0.00" at bounding box center [1331, 297] width 94 height 24
type input "2.00"
click at [1439, 340] on button "Refresh Rates" at bounding box center [1441, 336] width 93 height 27
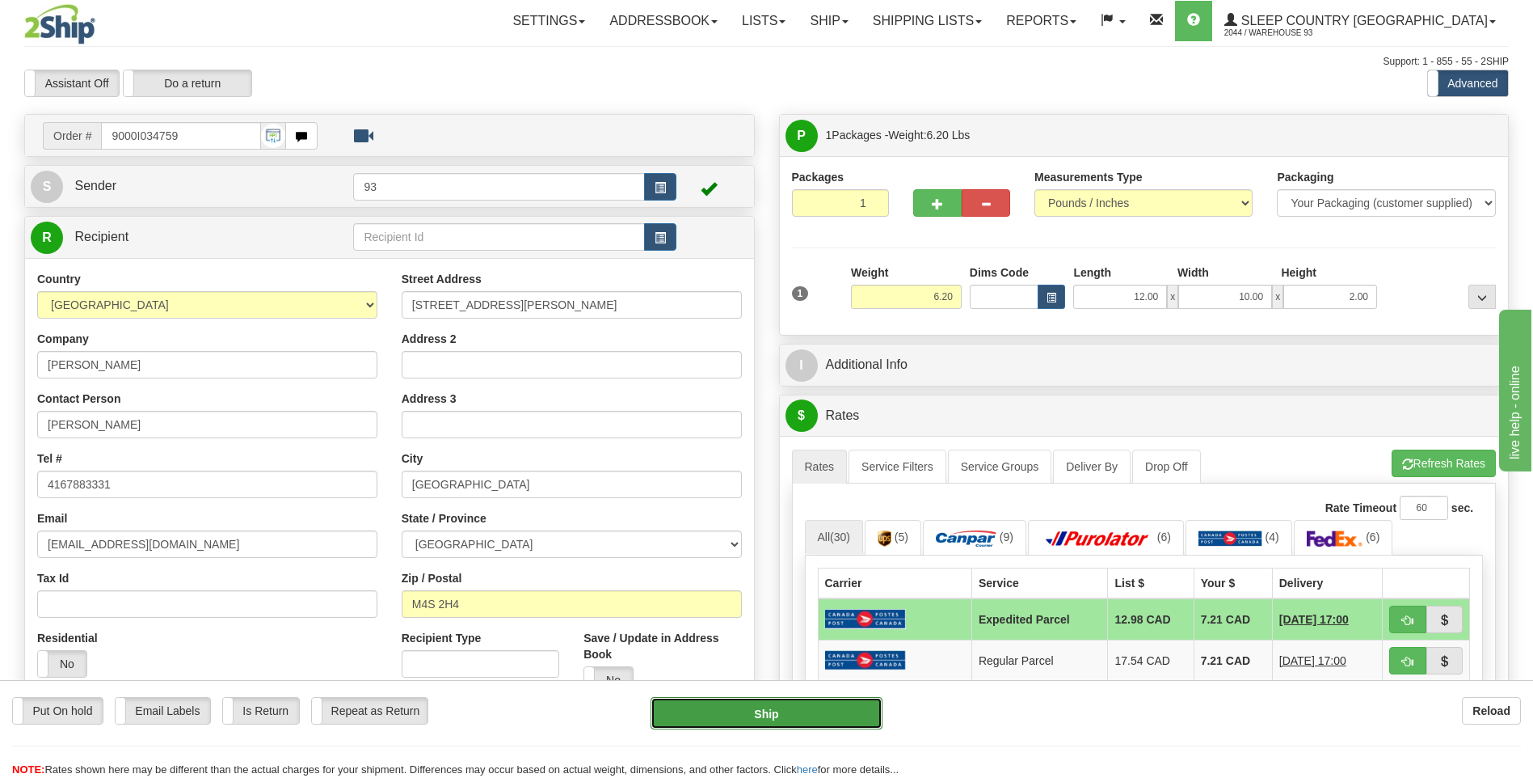
click at [810, 716] on button "Ship" at bounding box center [766, 713] width 231 height 32
type input "DOM.EP"
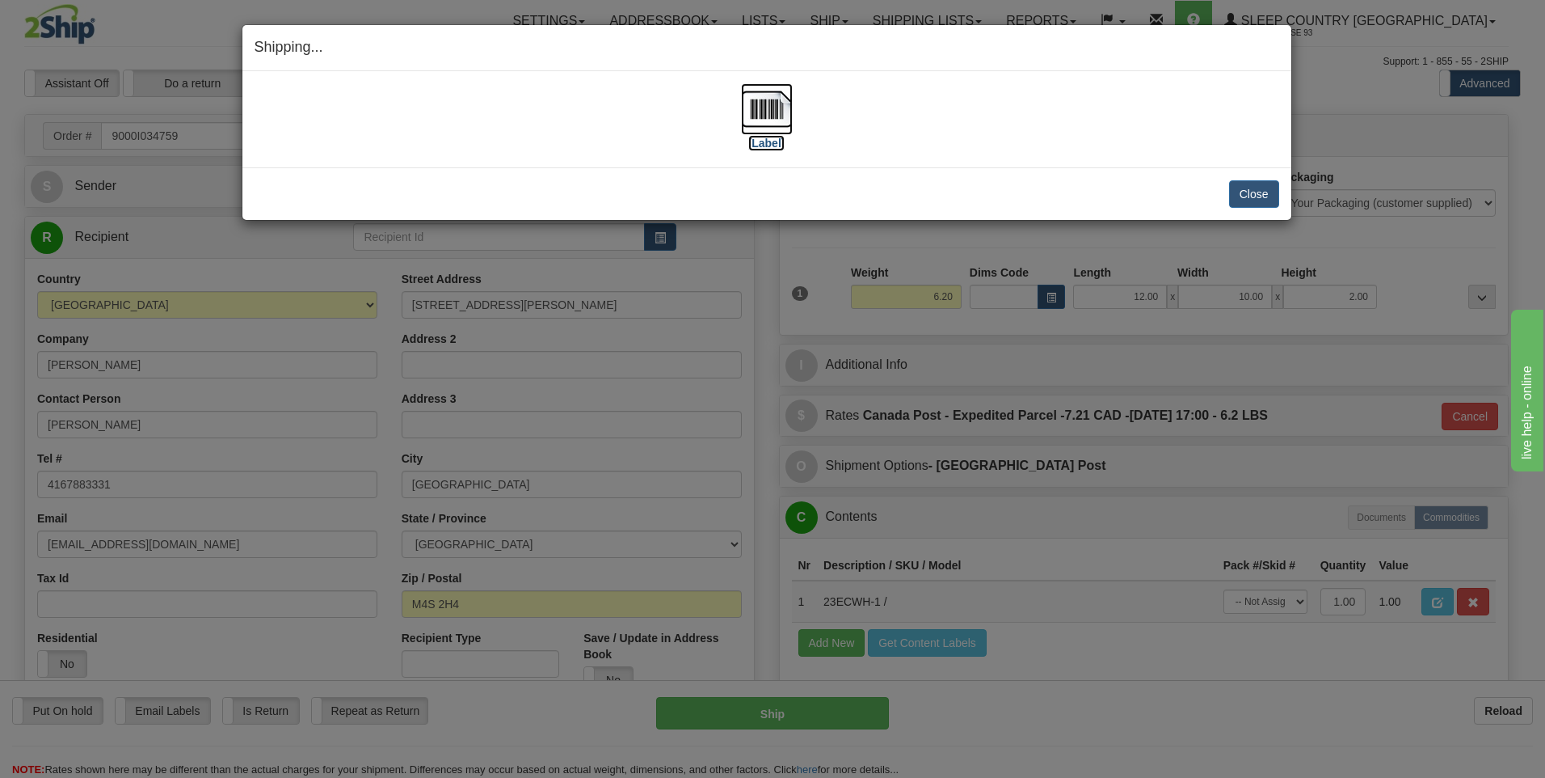
click at [779, 112] on img at bounding box center [767, 109] width 52 height 52
click at [1250, 198] on button "Close" at bounding box center [1254, 193] width 50 height 27
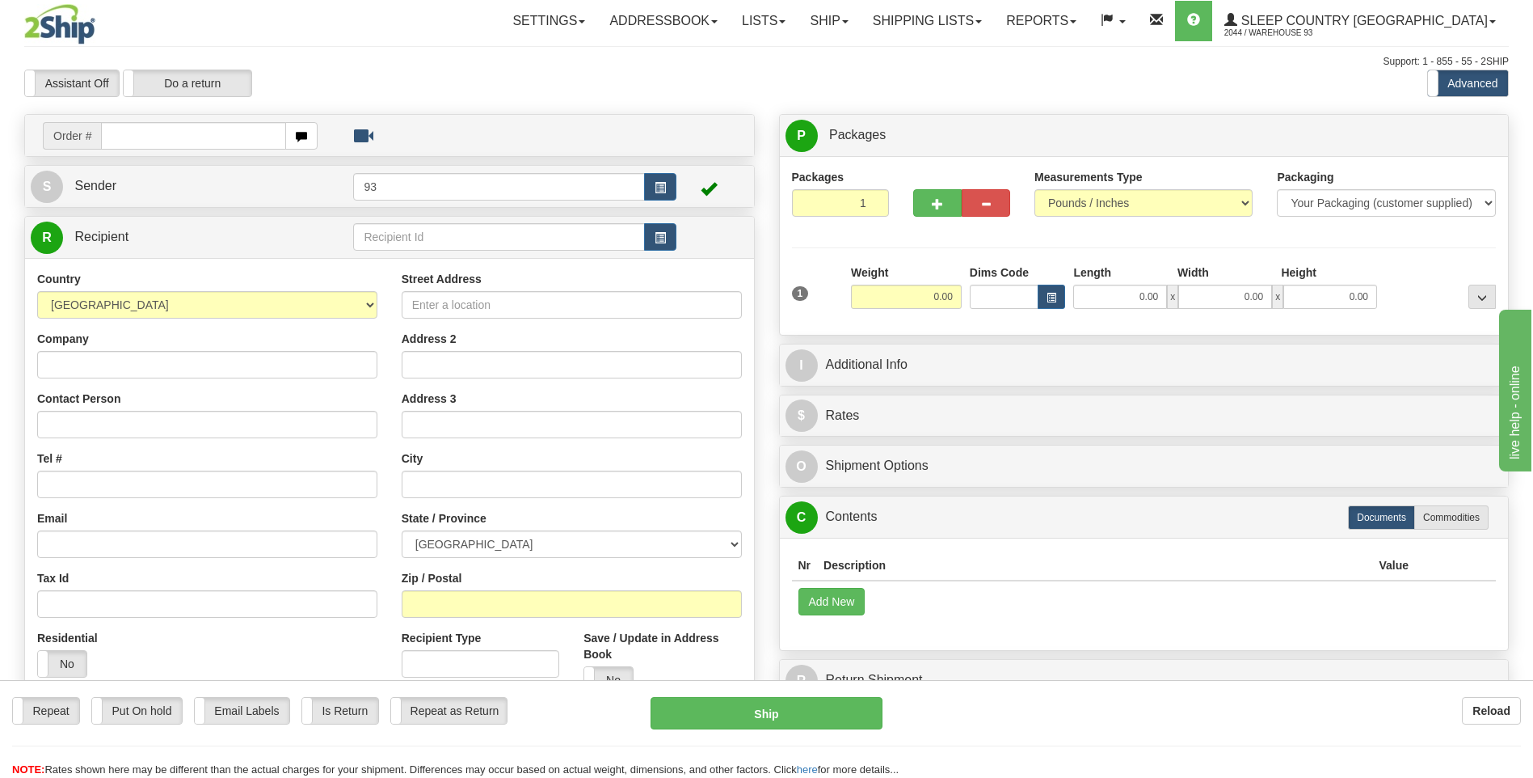
click at [204, 140] on input "text" at bounding box center [193, 135] width 184 height 27
type input "9000I034790"
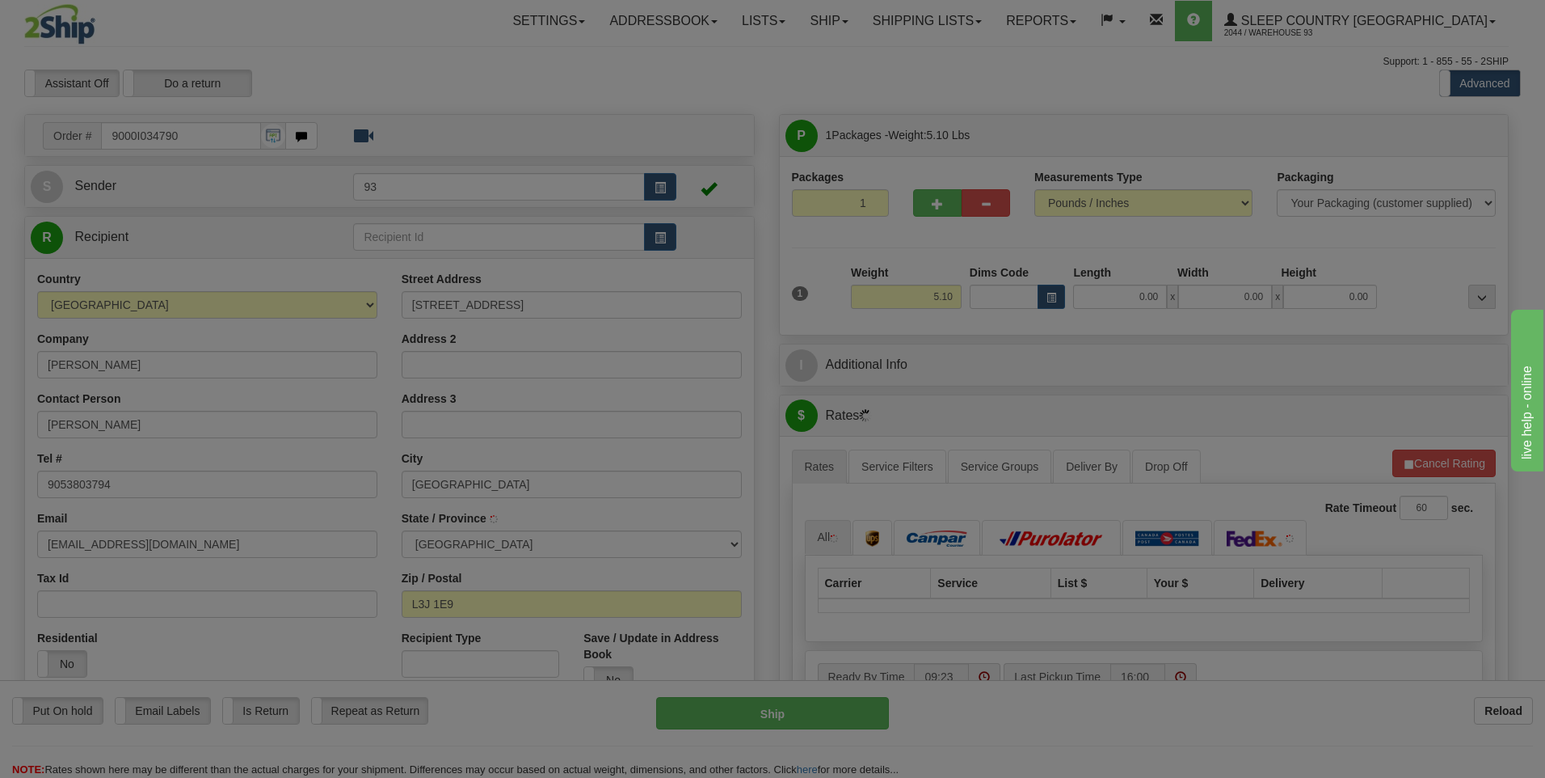
type input "LINCOLN"
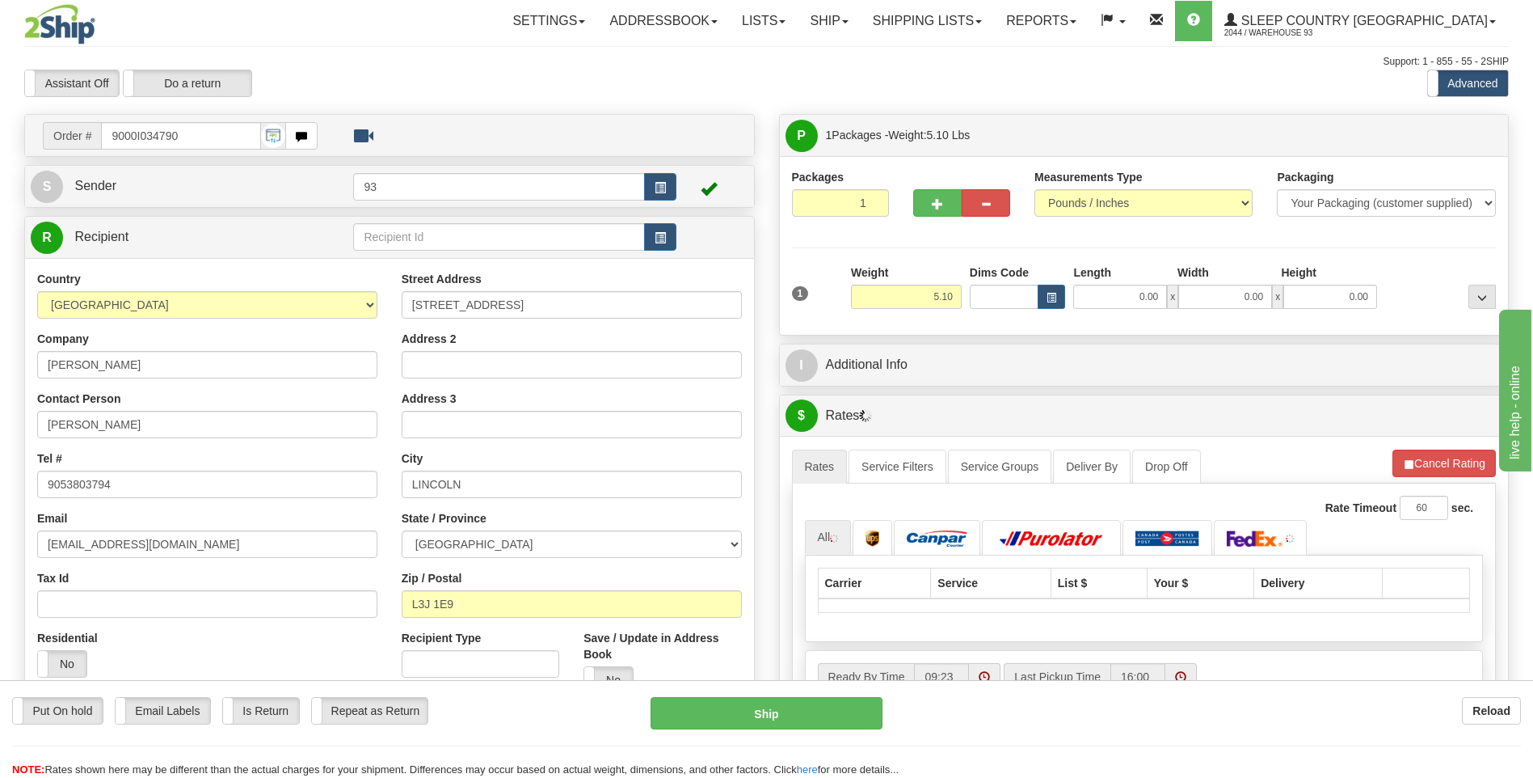
click at [1132, 280] on div "Length" at bounding box center [1121, 274] width 104 height 20
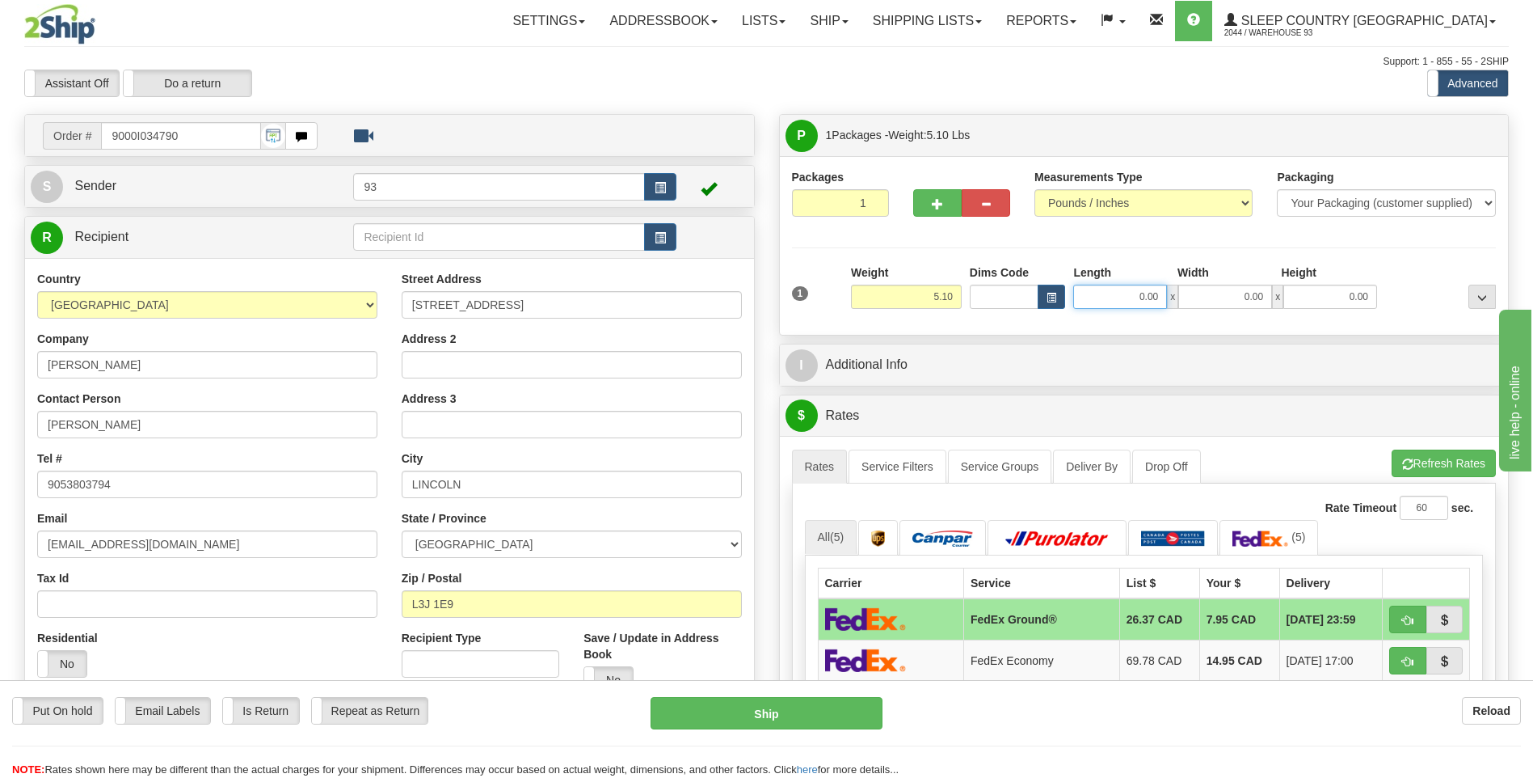
click at [1157, 297] on input "0.00" at bounding box center [1120, 297] width 94 height 24
type input "20.00"
click at [1217, 295] on input "0.00" at bounding box center [1225, 297] width 94 height 24
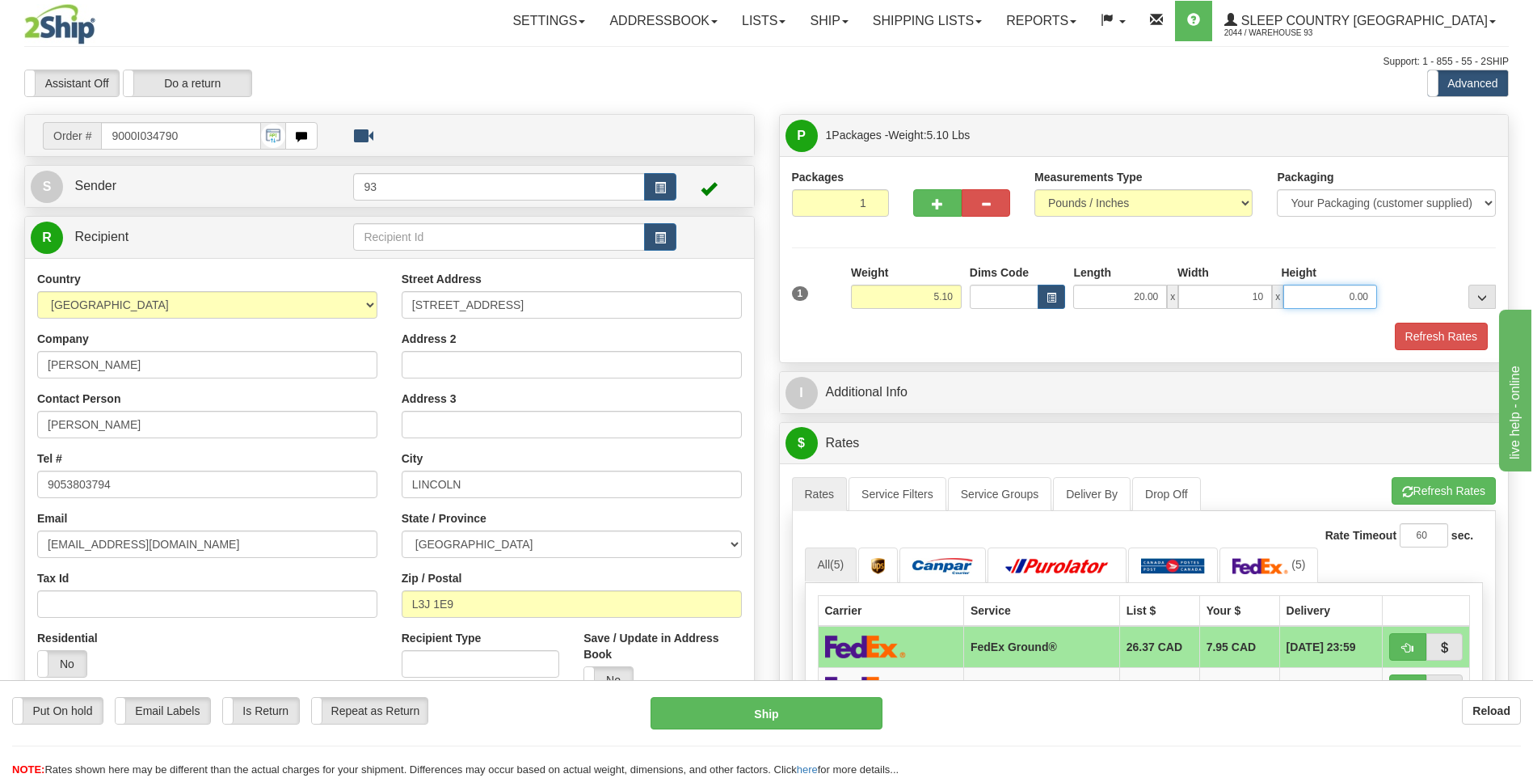
type input "10.00"
click at [1329, 293] on input "0.00" at bounding box center [1331, 297] width 94 height 24
type input "10.00"
click at [1452, 340] on button "Refresh Rates" at bounding box center [1441, 336] width 93 height 27
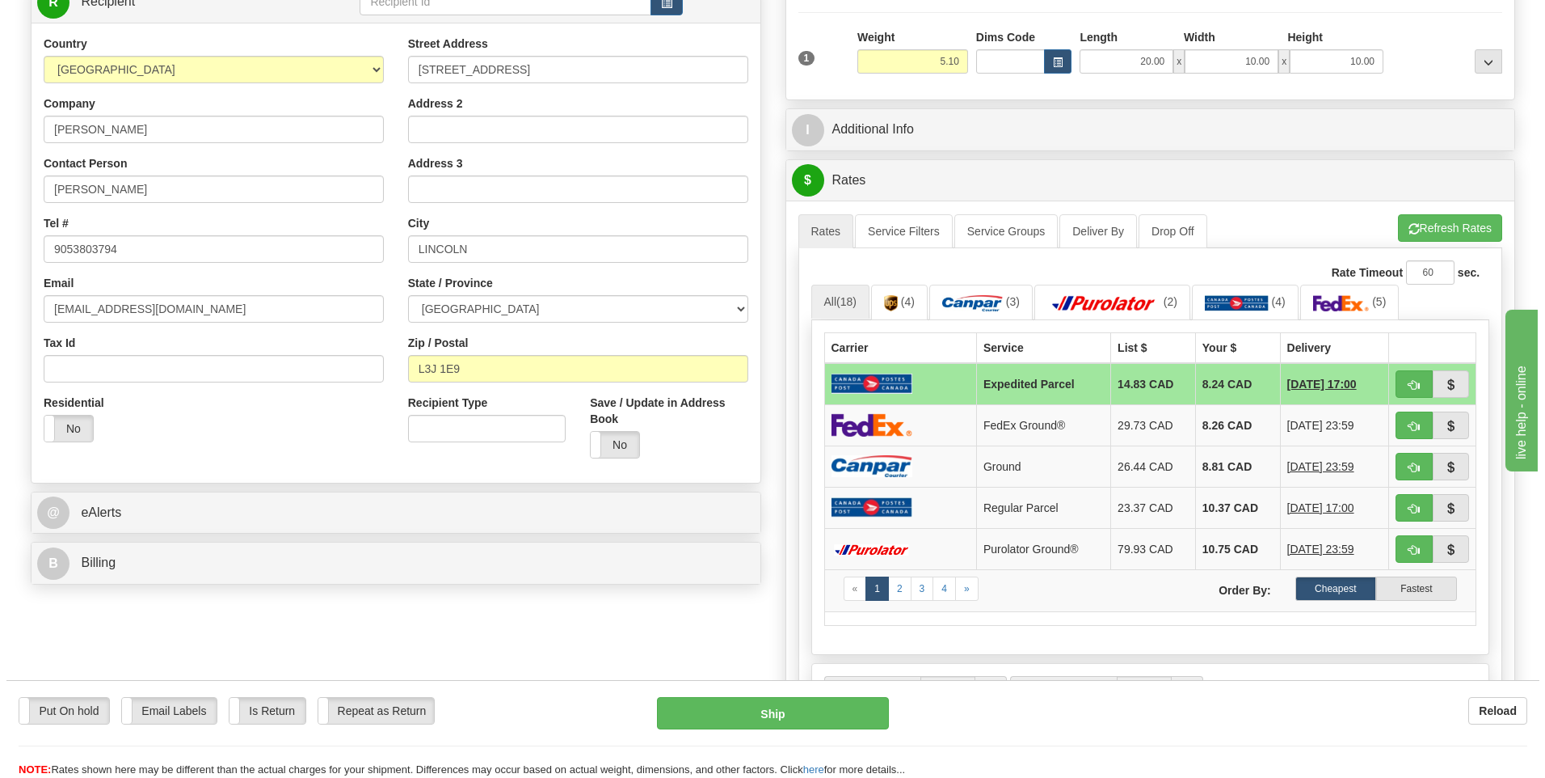
scroll to position [242, 0]
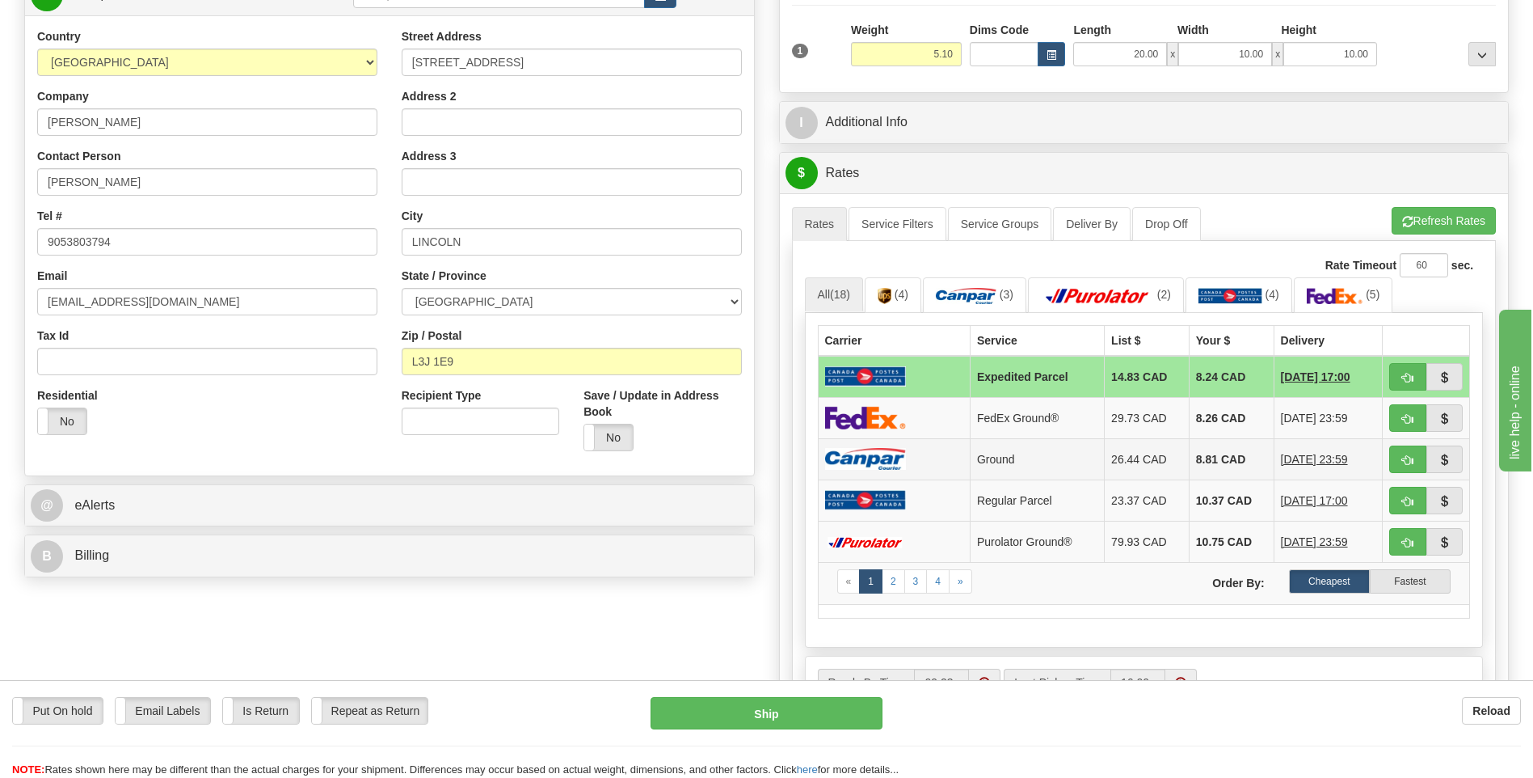
click at [1018, 453] on td "Ground" at bounding box center [1037, 458] width 134 height 41
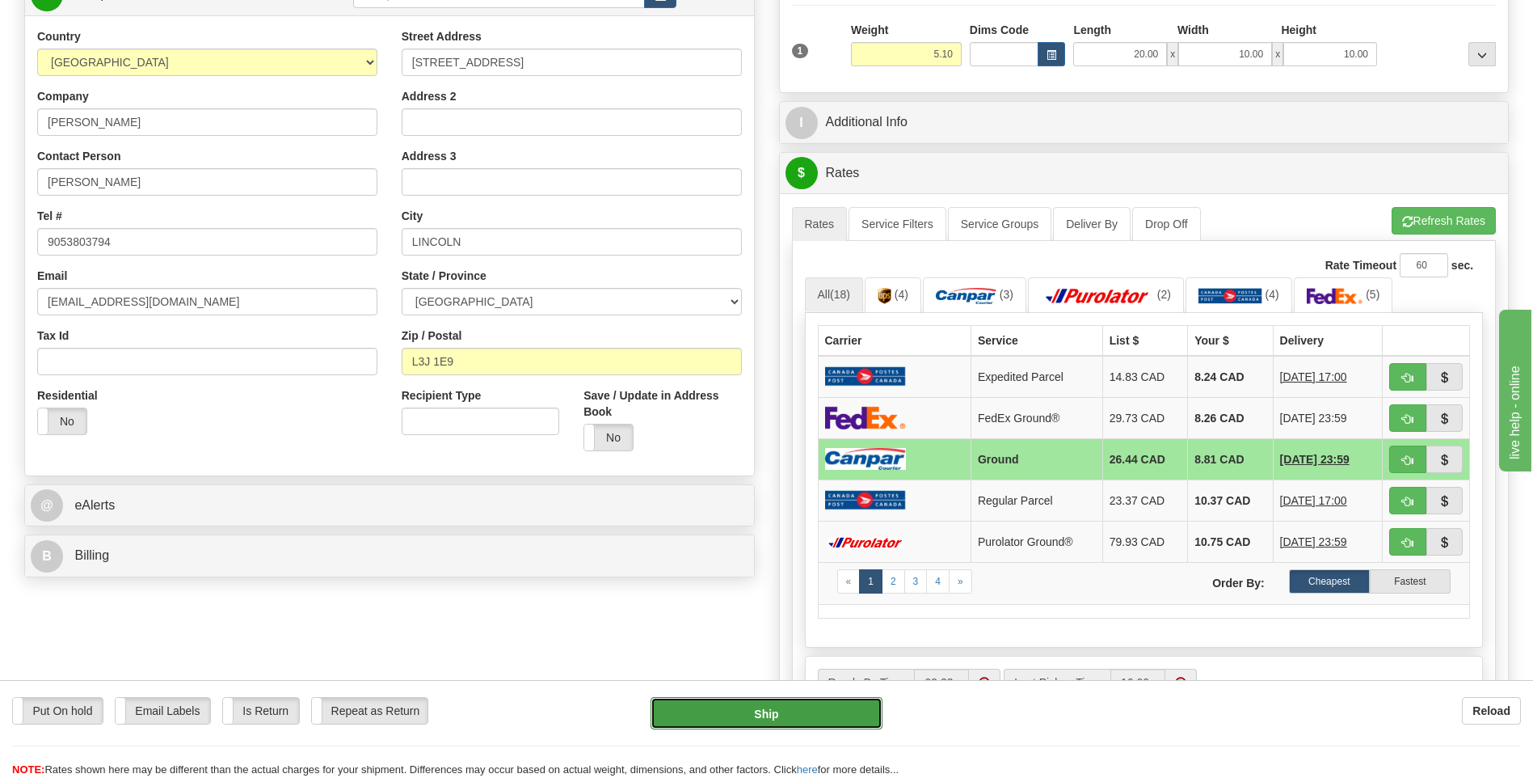
click at [840, 719] on button "Ship" at bounding box center [766, 713] width 231 height 32
type input "1"
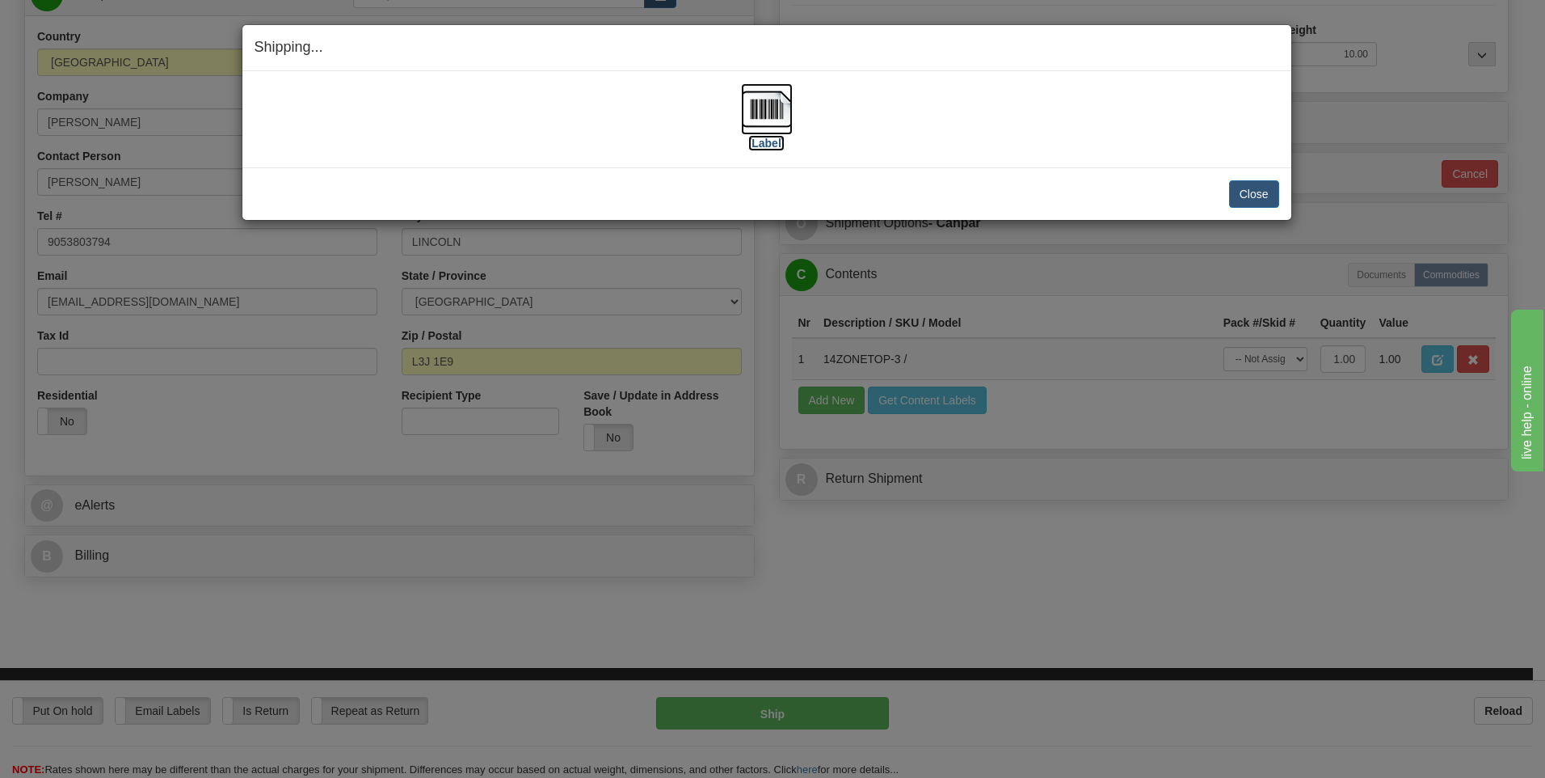
click at [766, 116] on img at bounding box center [767, 109] width 52 height 52
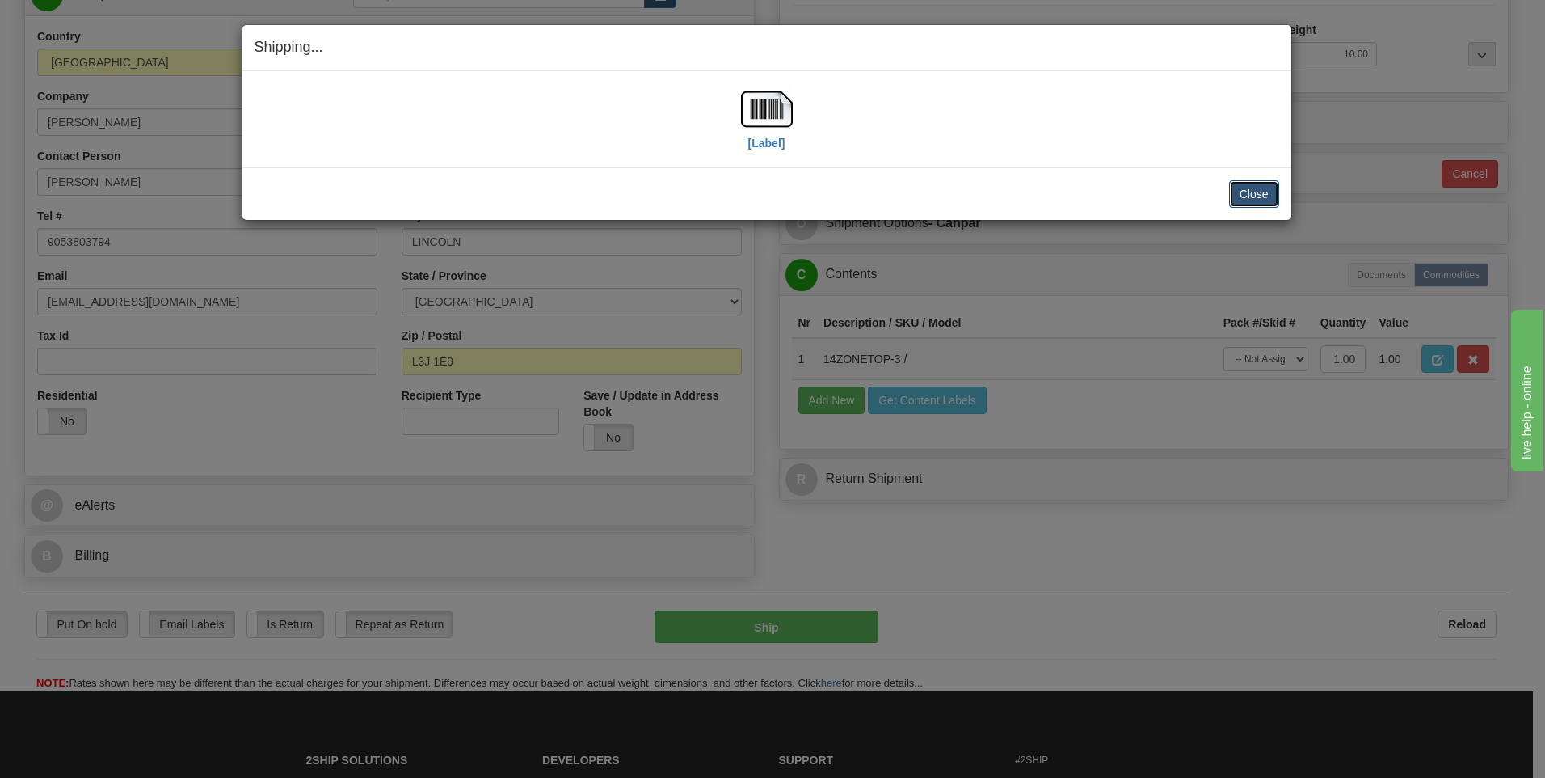
click at [1263, 195] on button "Close" at bounding box center [1254, 193] width 50 height 27
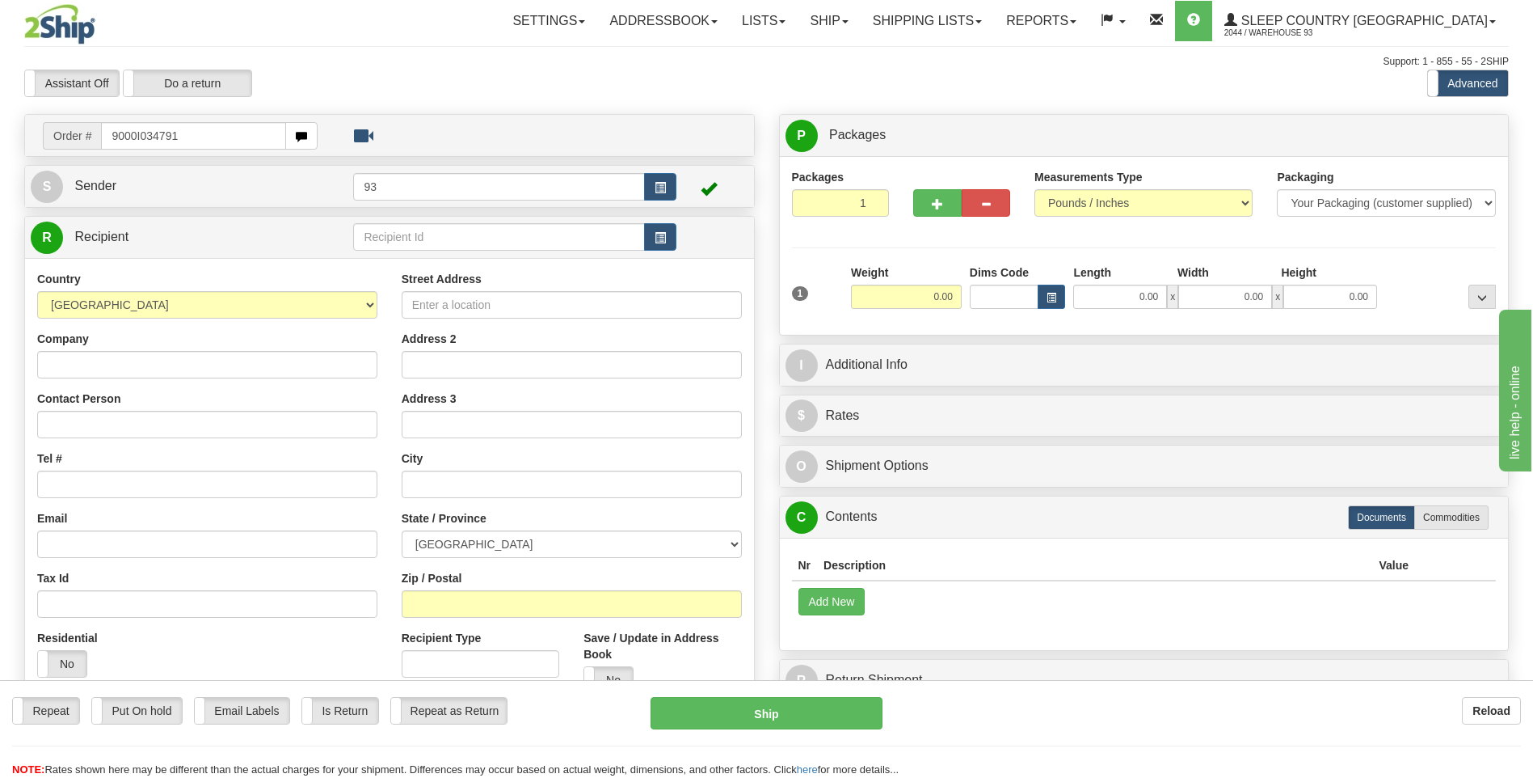
type input "9000I034791"
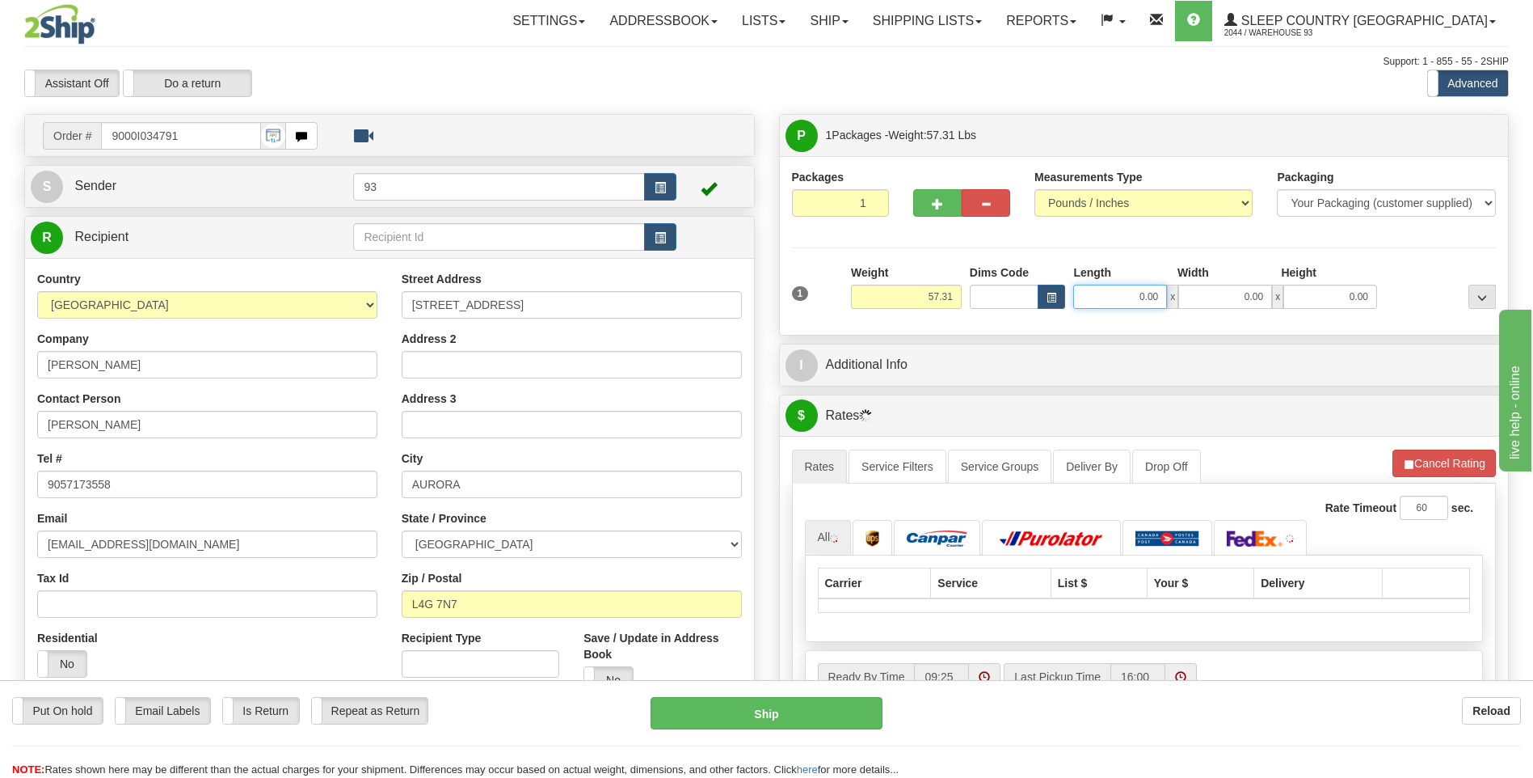
click at [1111, 297] on input "0.00" at bounding box center [1120, 297] width 94 height 24
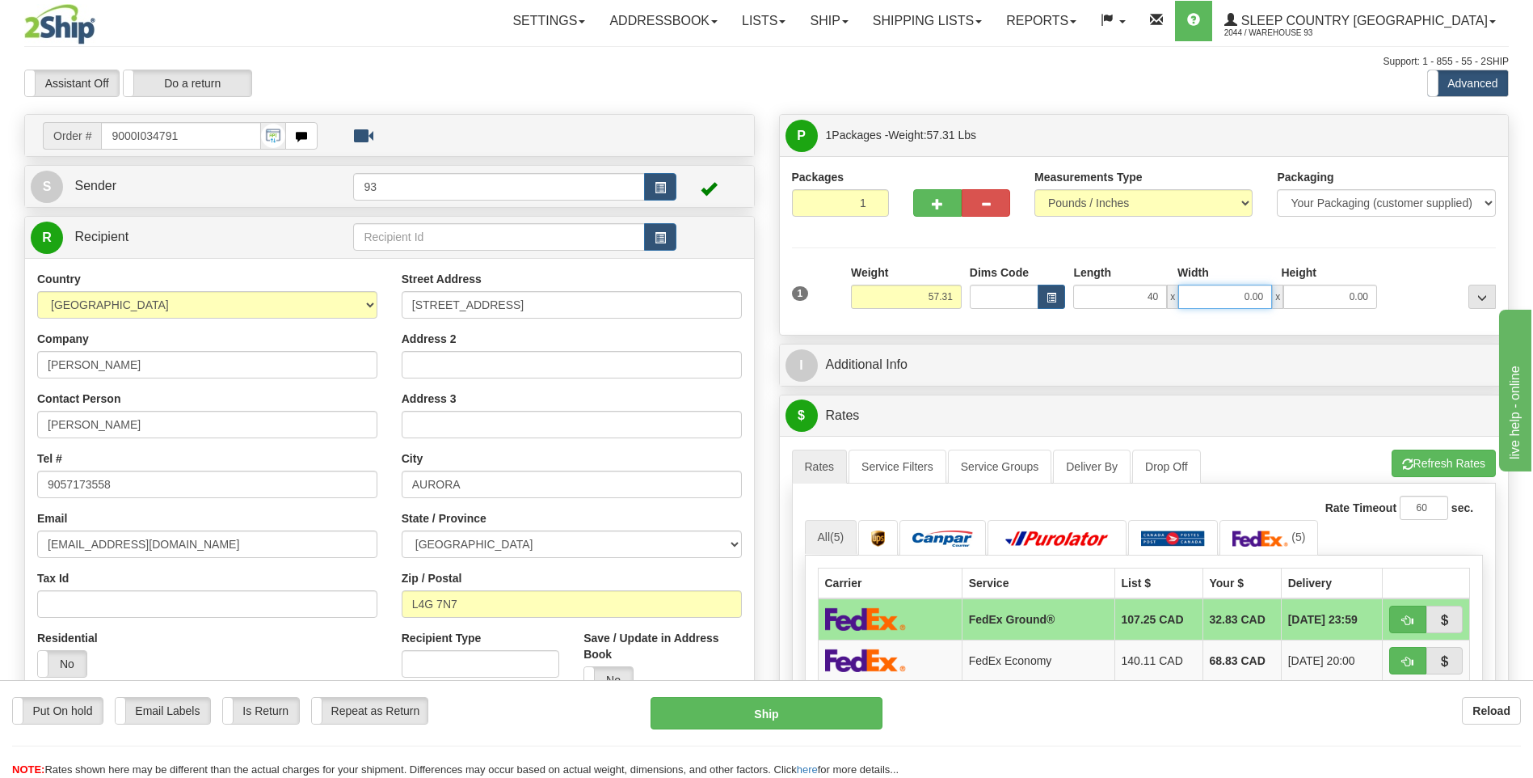
type input "40.00"
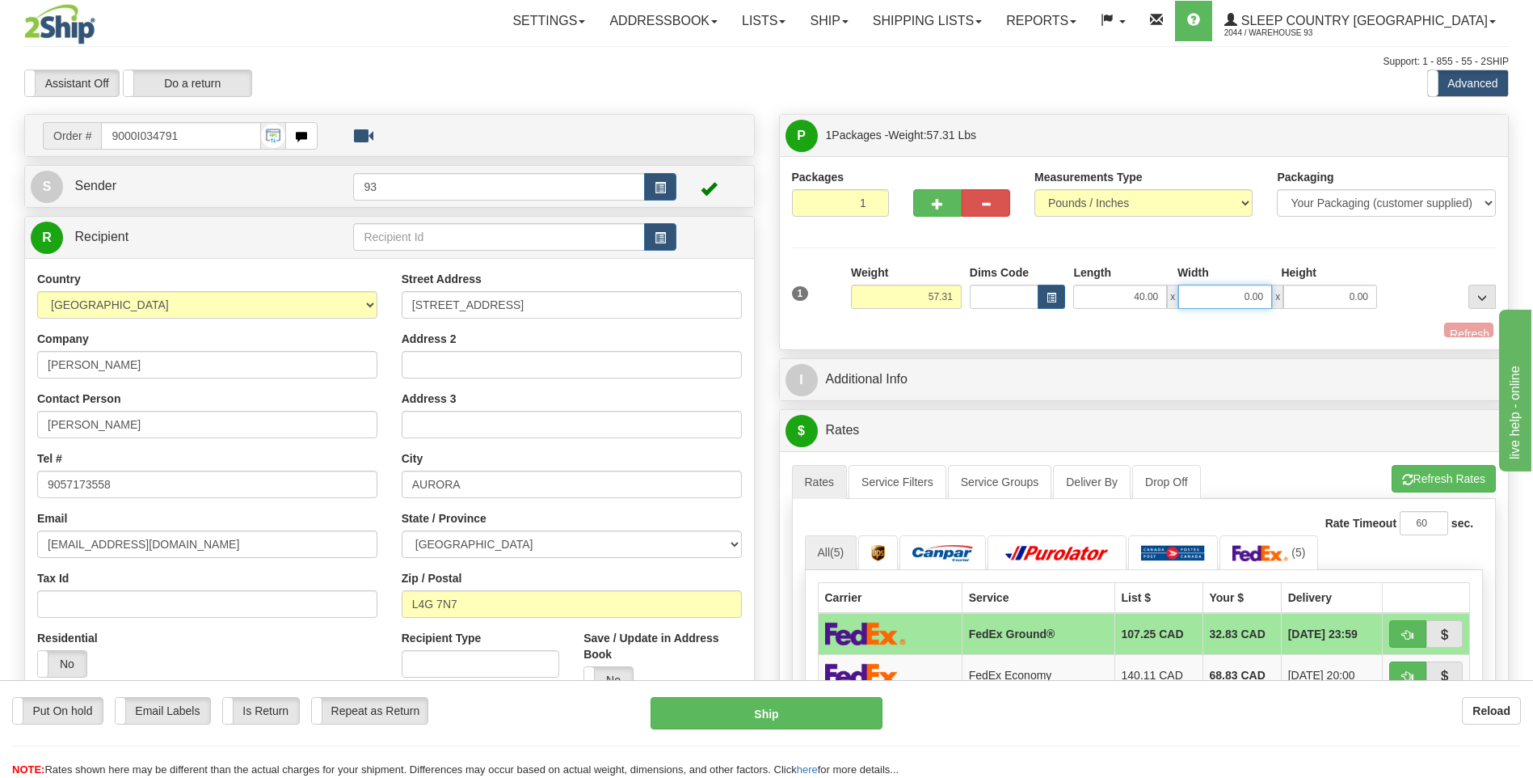
click at [1212, 293] on input "0.00" at bounding box center [1225, 297] width 94 height 24
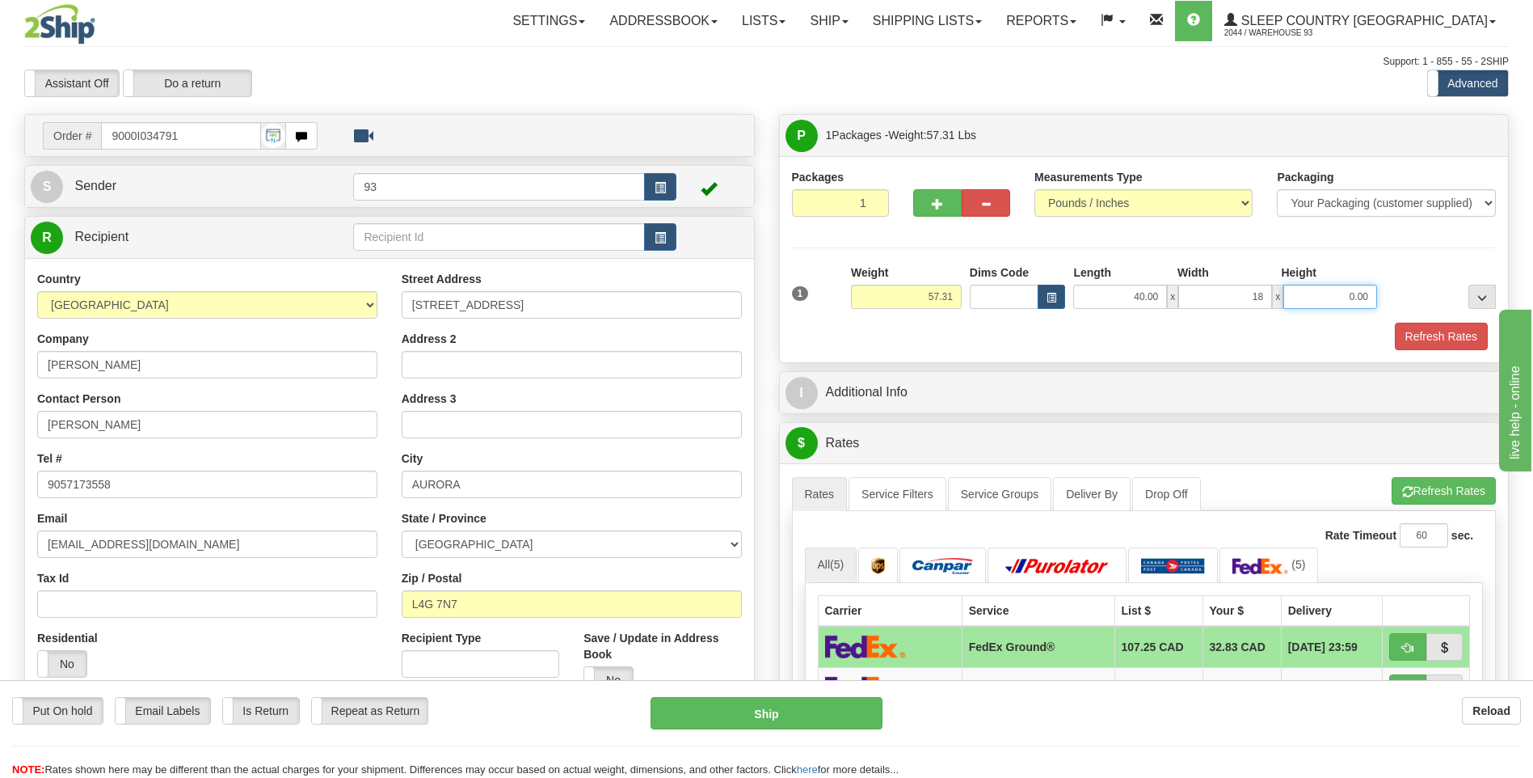
type input "18.00"
drag, startPoint x: 1326, startPoint y: 297, endPoint x: 1328, endPoint y: 312, distance: 15.5
click at [1327, 297] on input "0.00" at bounding box center [1331, 297] width 94 height 24
type input "18.00"
click at [1450, 337] on button "Refresh Rates" at bounding box center [1441, 336] width 93 height 27
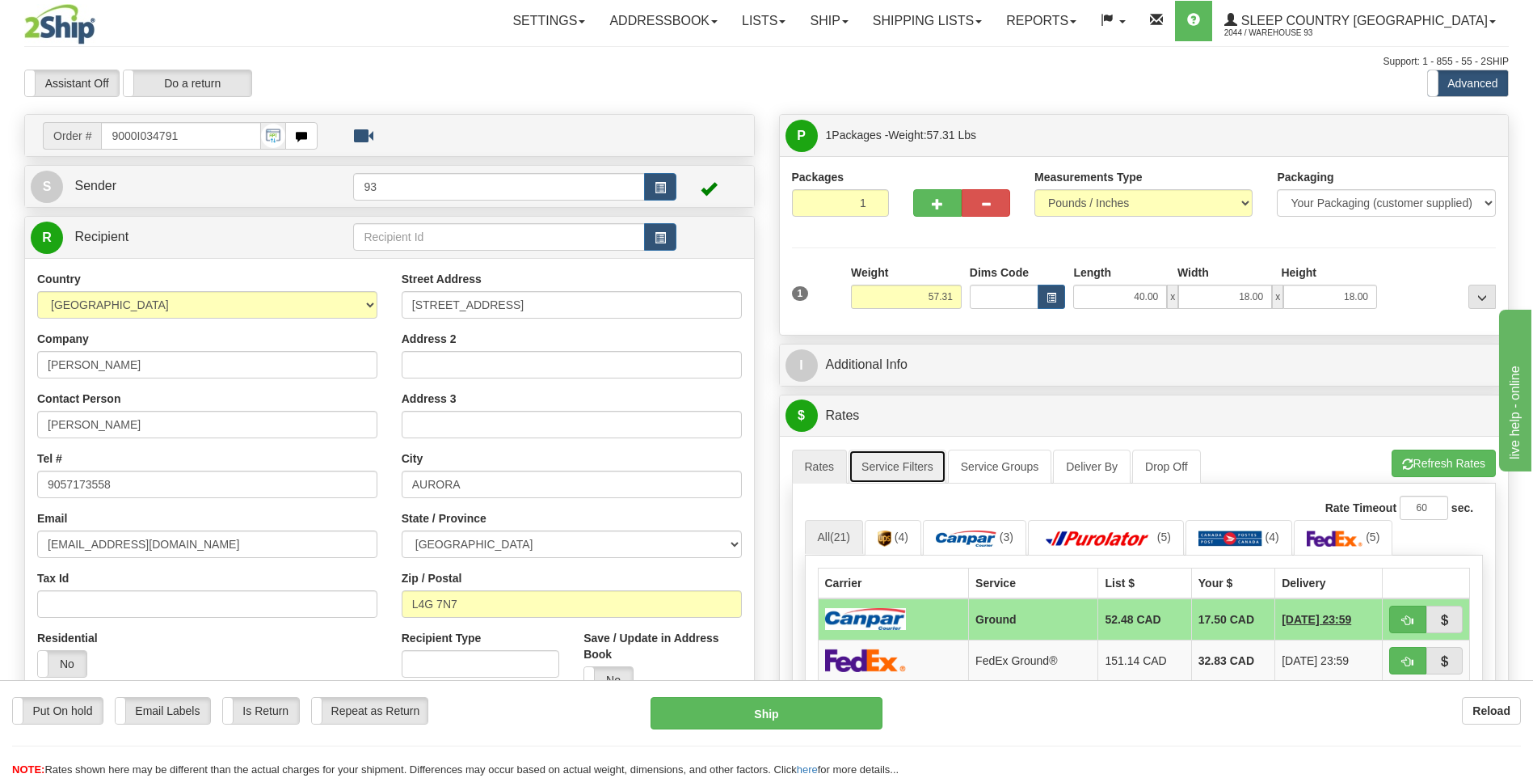
click at [915, 466] on link "Service Filters" at bounding box center [898, 466] width 98 height 34
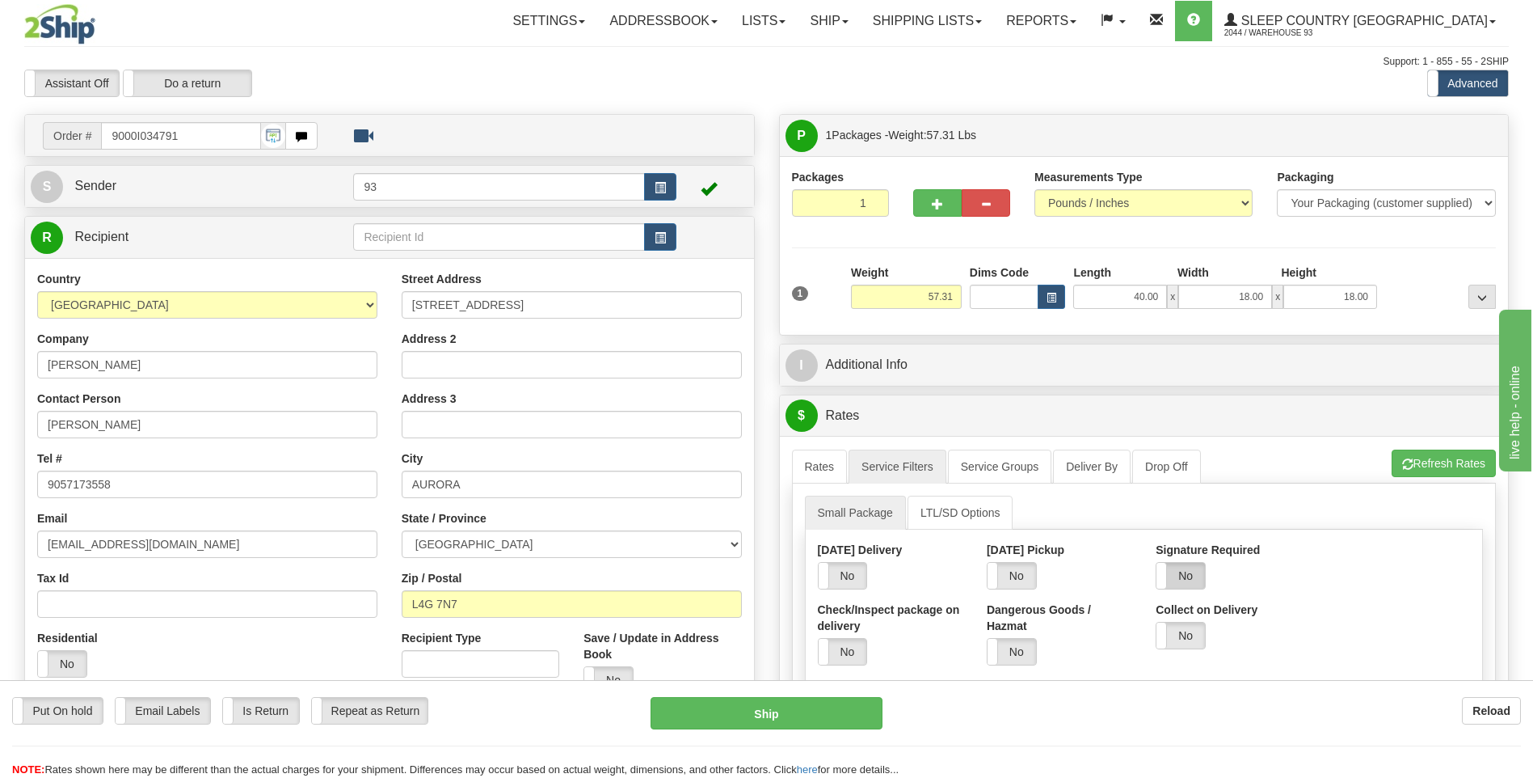
click at [1187, 571] on label "No" at bounding box center [1181, 576] width 48 height 26
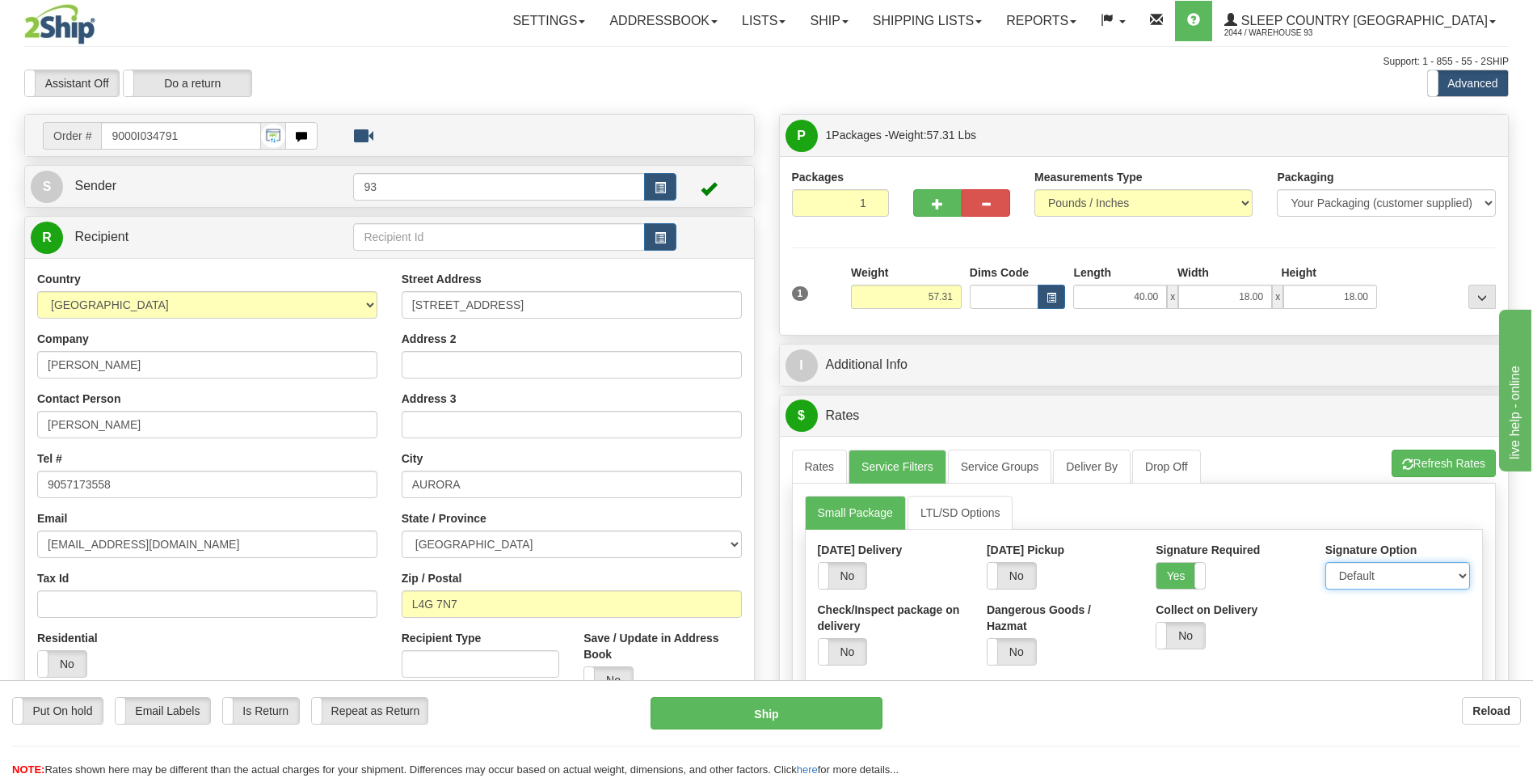
click at [1381, 579] on select "Default Adult Direct Indirect No Signature Required" at bounding box center [1398, 575] width 145 height 27
select select "1"
click at [1326, 562] on select "Default Adult Direct Indirect No Signature Required" at bounding box center [1398, 575] width 145 height 27
click at [809, 462] on link "Rates" at bounding box center [820, 466] width 56 height 34
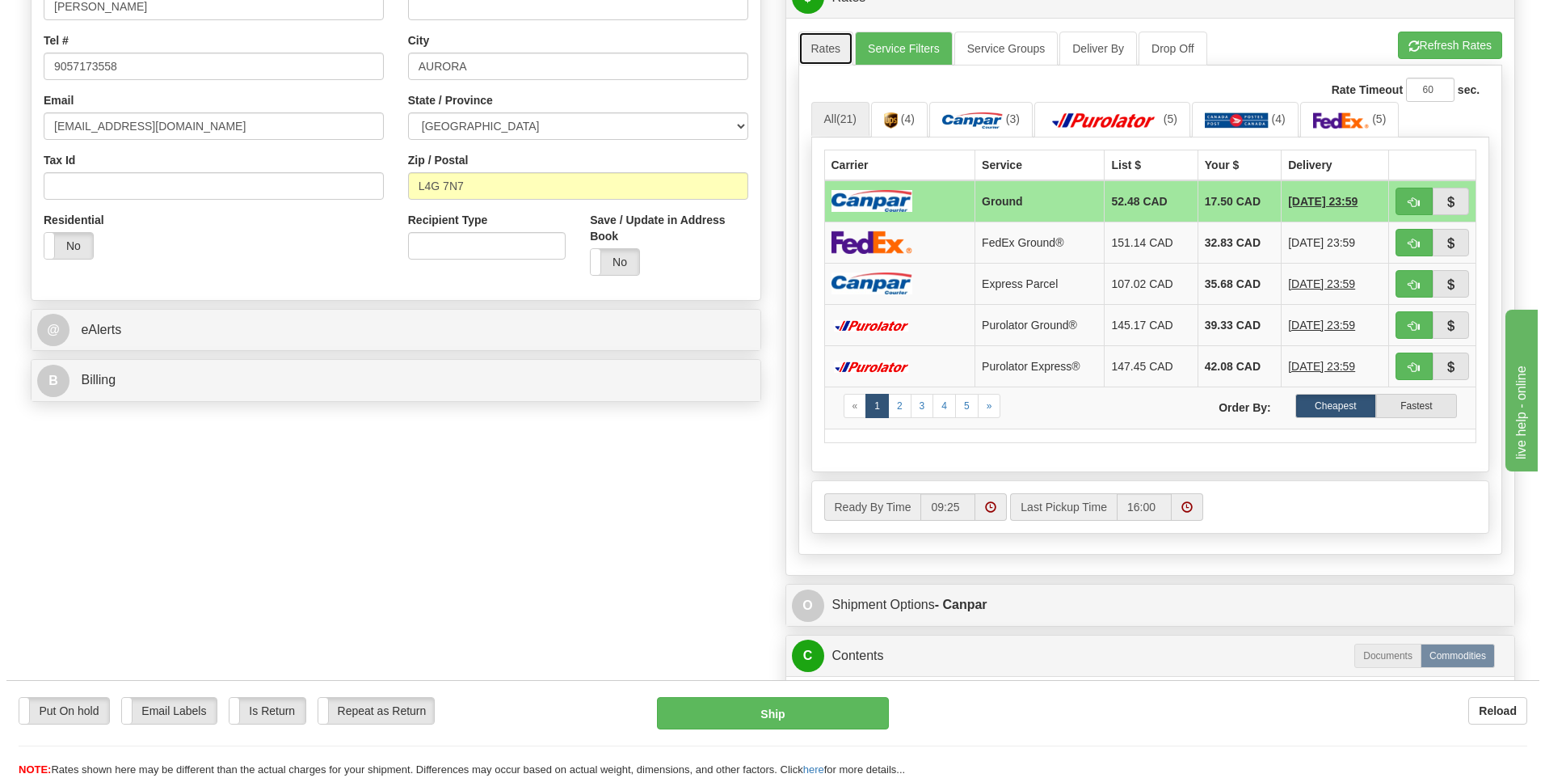
scroll to position [485, 0]
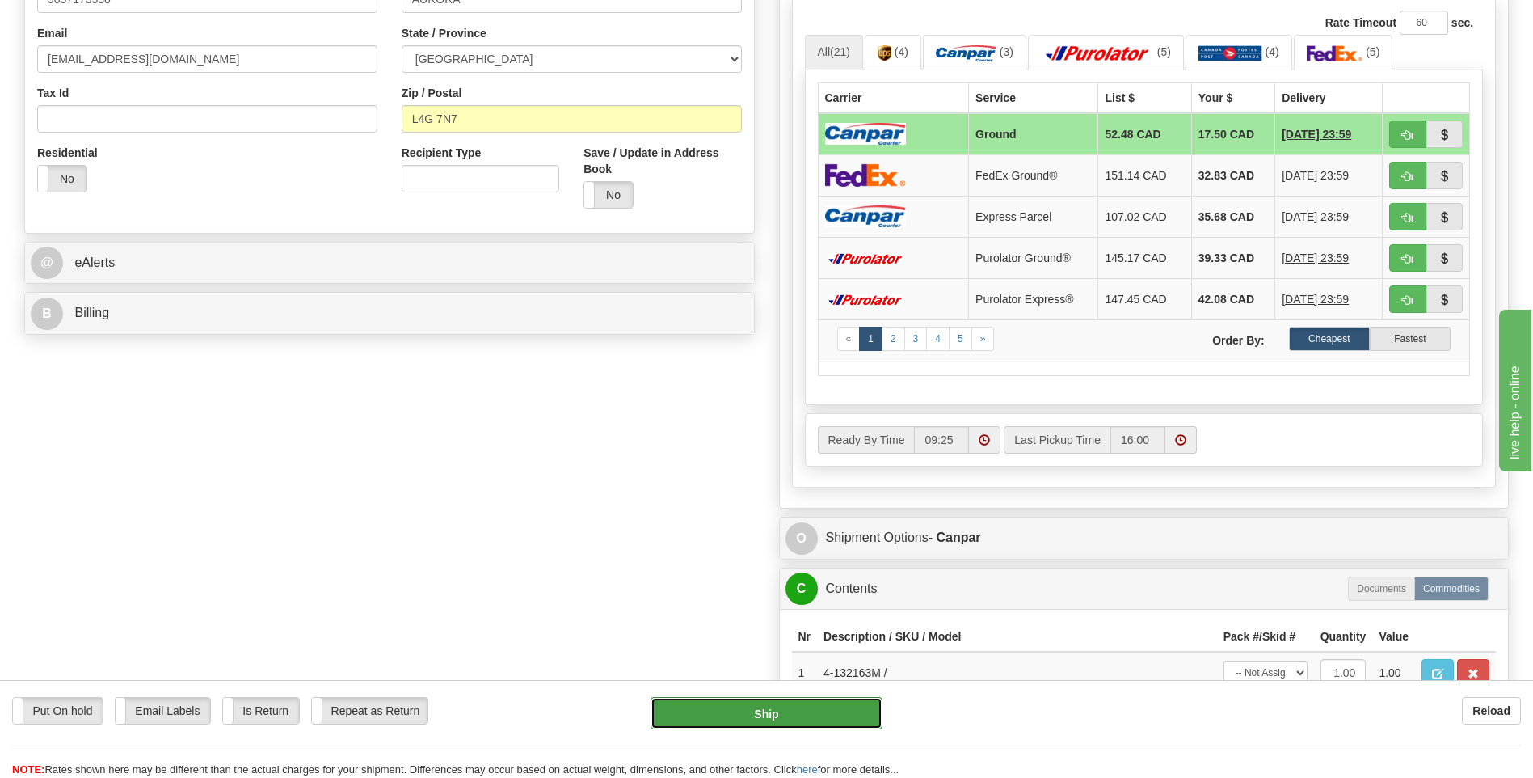
click at [808, 717] on button "Ship" at bounding box center [766, 713] width 231 height 32
type input "1"
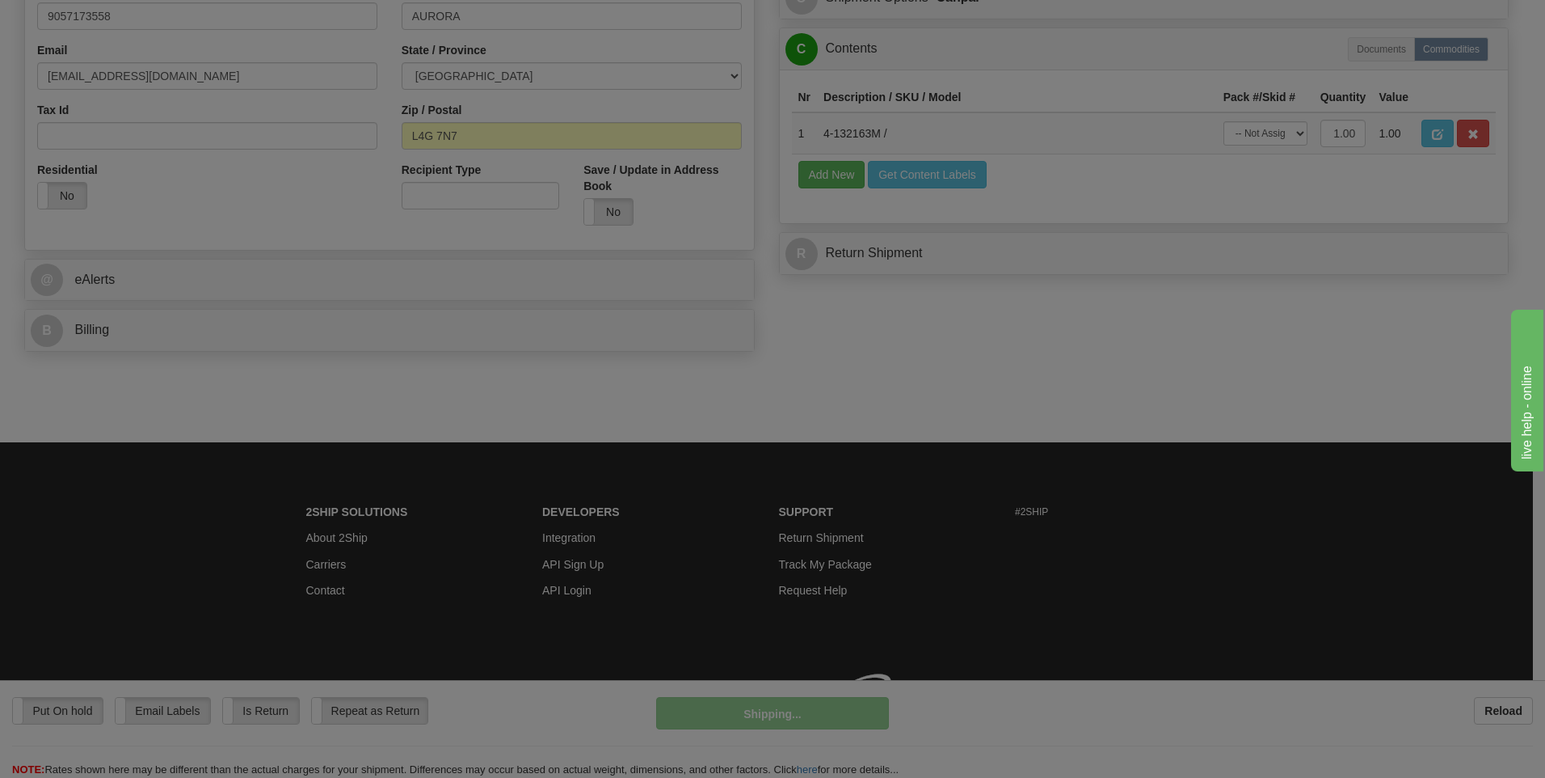
scroll to position [468, 0]
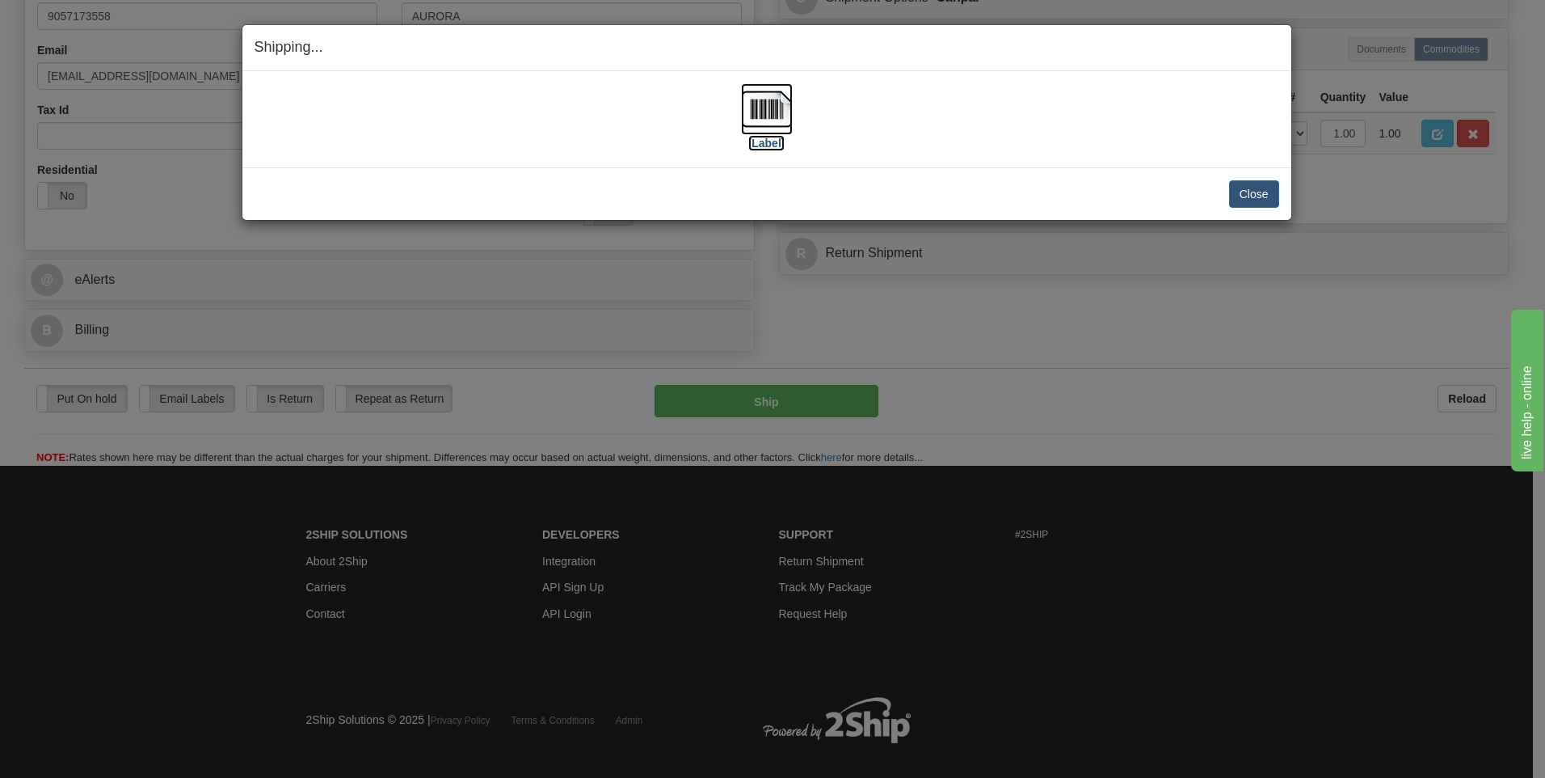
click at [767, 108] on img at bounding box center [767, 109] width 52 height 52
click at [1283, 197] on div "Close Cancel Cancel Shipment and Quit Pickup Quit Pickup ONLY" at bounding box center [766, 193] width 1049 height 53
click at [1262, 197] on button "Close" at bounding box center [1254, 193] width 50 height 27
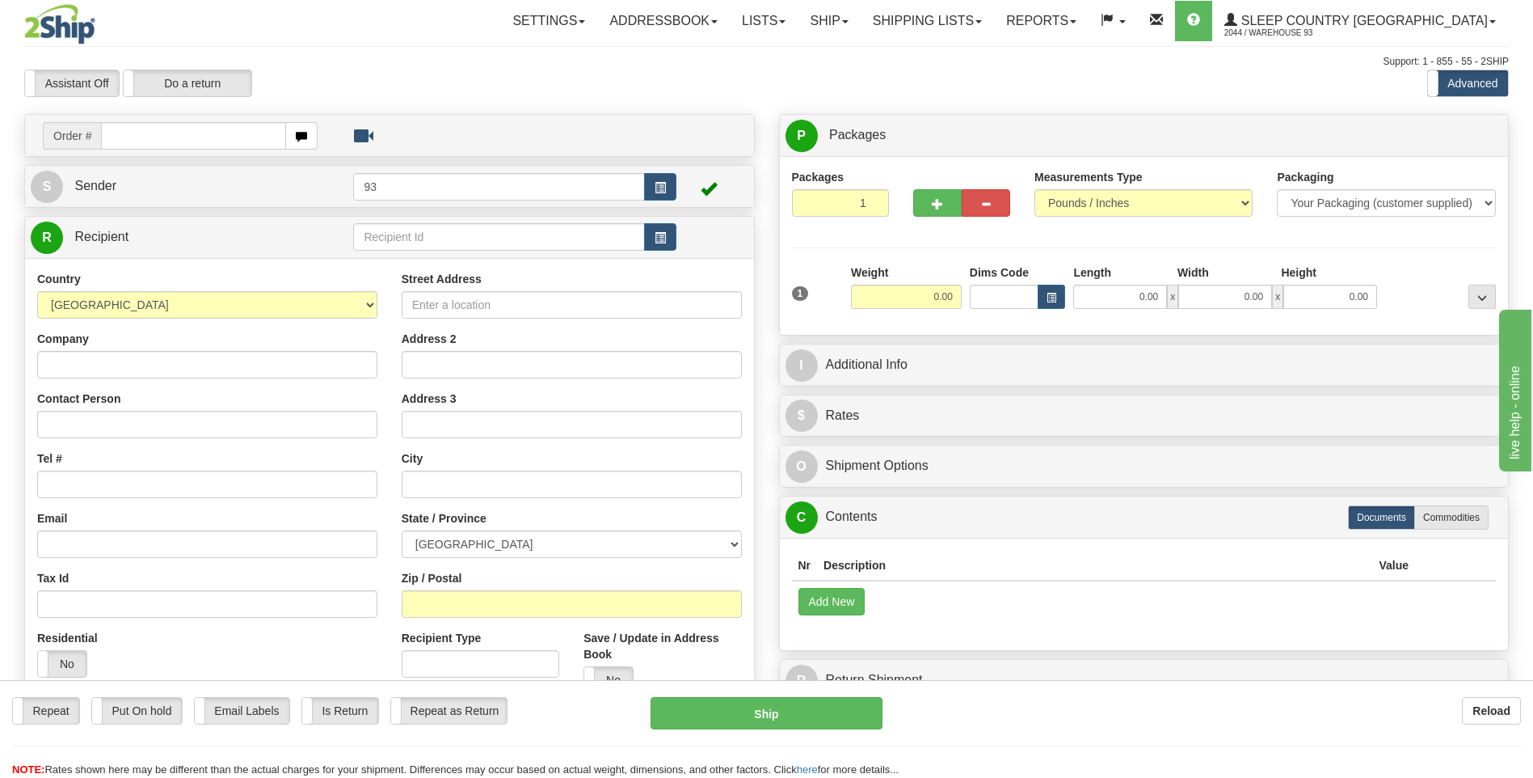
click at [157, 128] on input "text" at bounding box center [193, 135] width 184 height 27
type input "9000I035017"
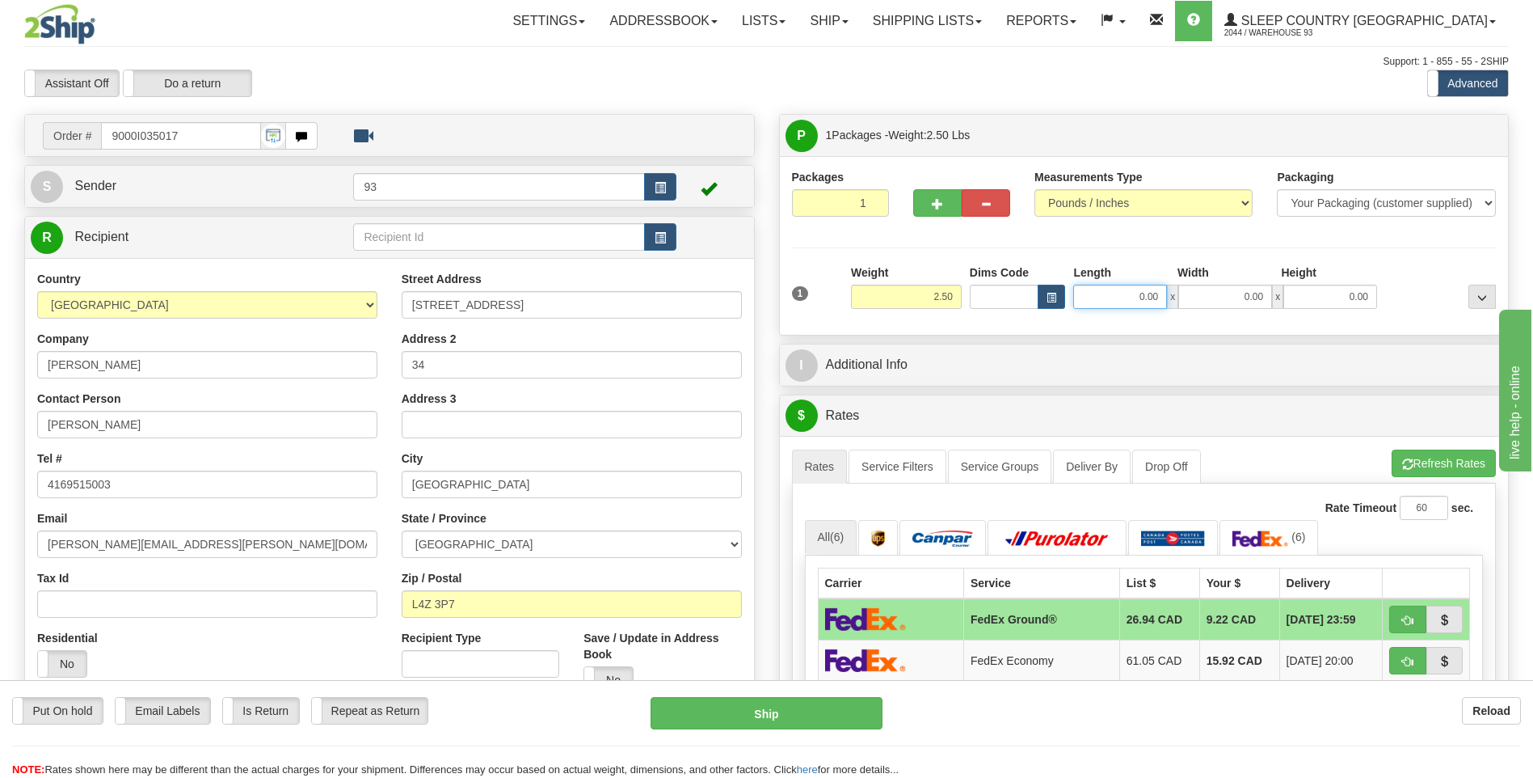
click at [1122, 295] on input "0.00" at bounding box center [1120, 297] width 94 height 24
type input "10.00"
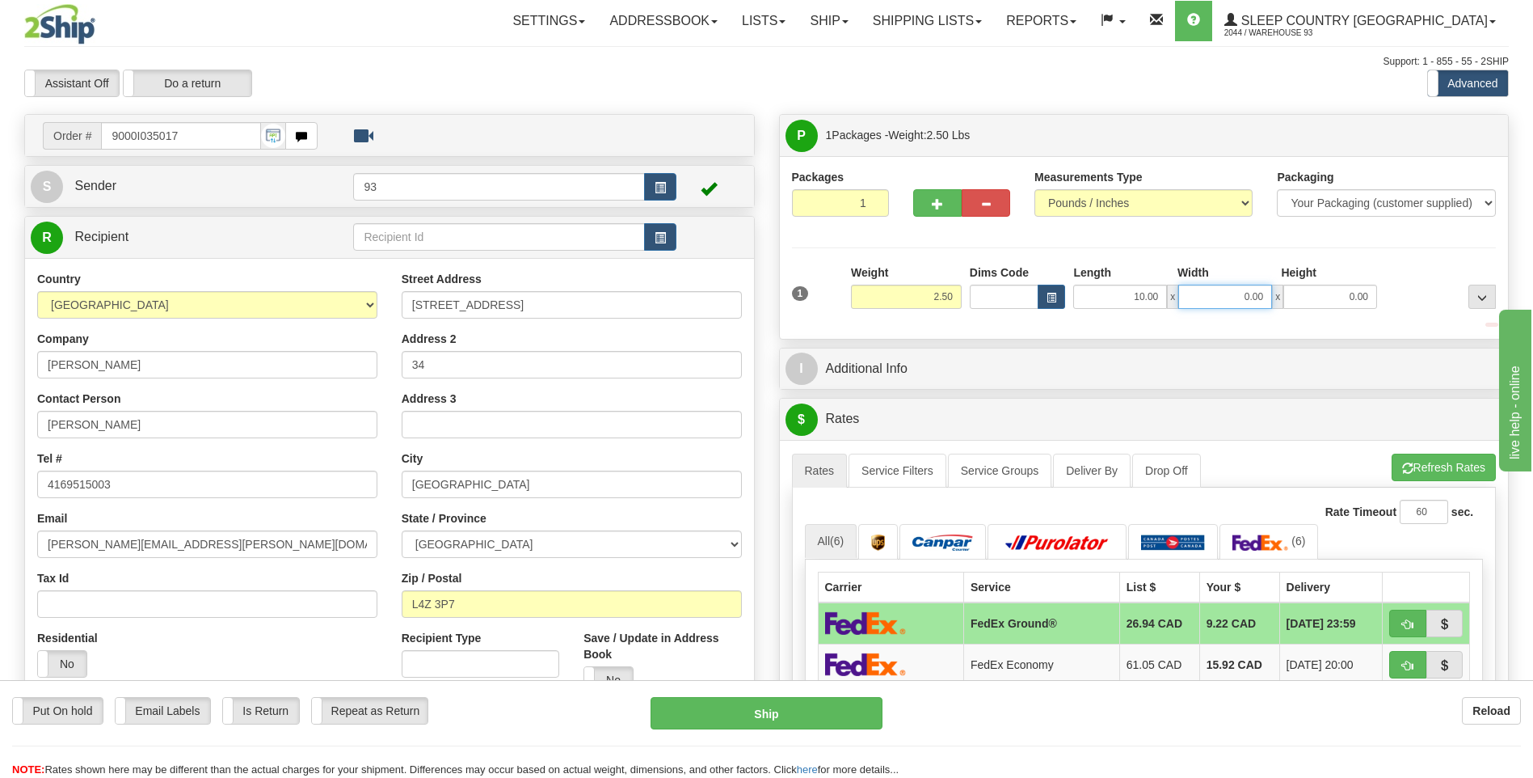
click at [1249, 304] on input "0.00" at bounding box center [1225, 297] width 94 height 24
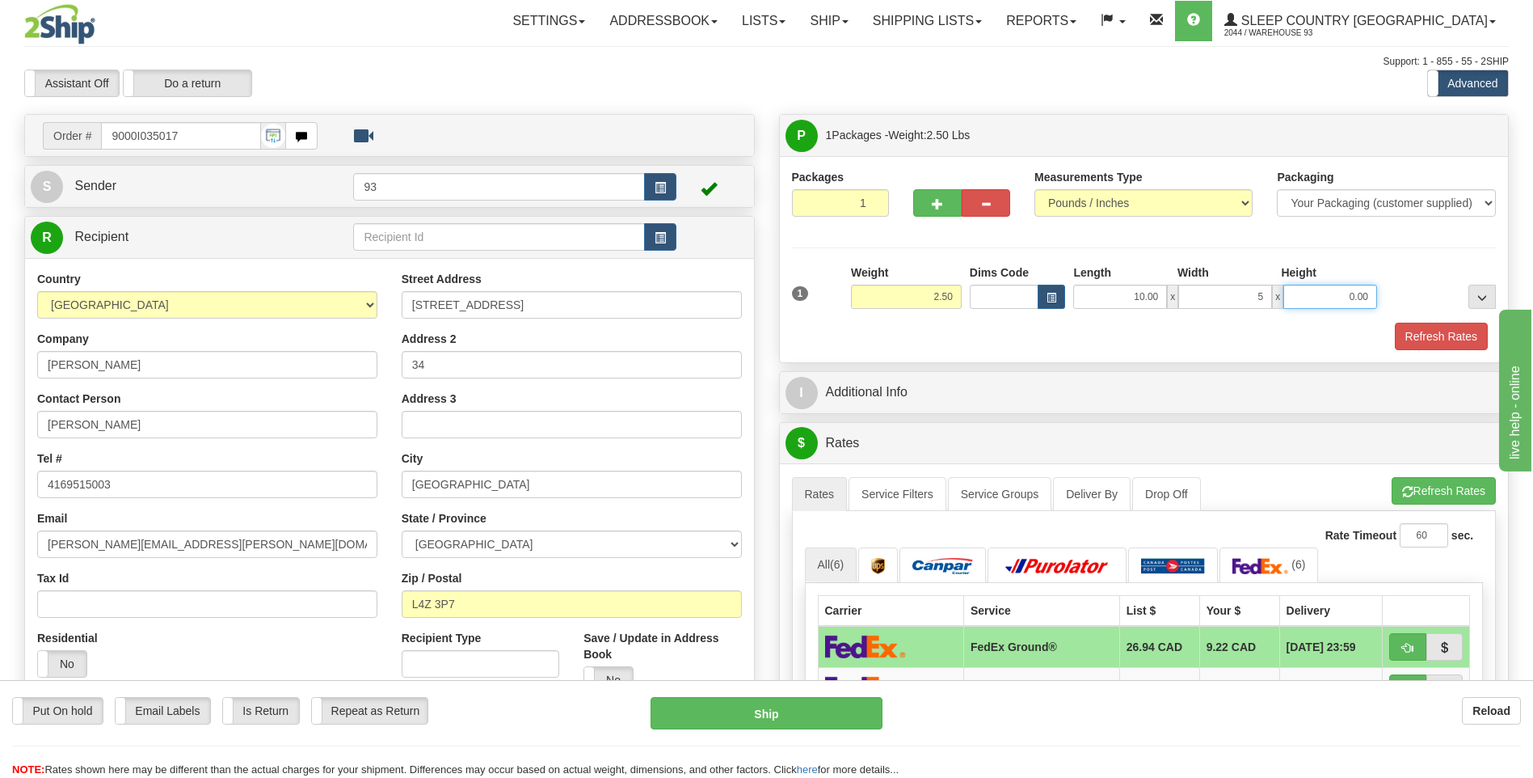
type input "5.00"
click at [1339, 296] on input "0.00" at bounding box center [1331, 297] width 94 height 24
type input "5.00"
click at [1411, 327] on button "Refresh Rates" at bounding box center [1441, 336] width 93 height 27
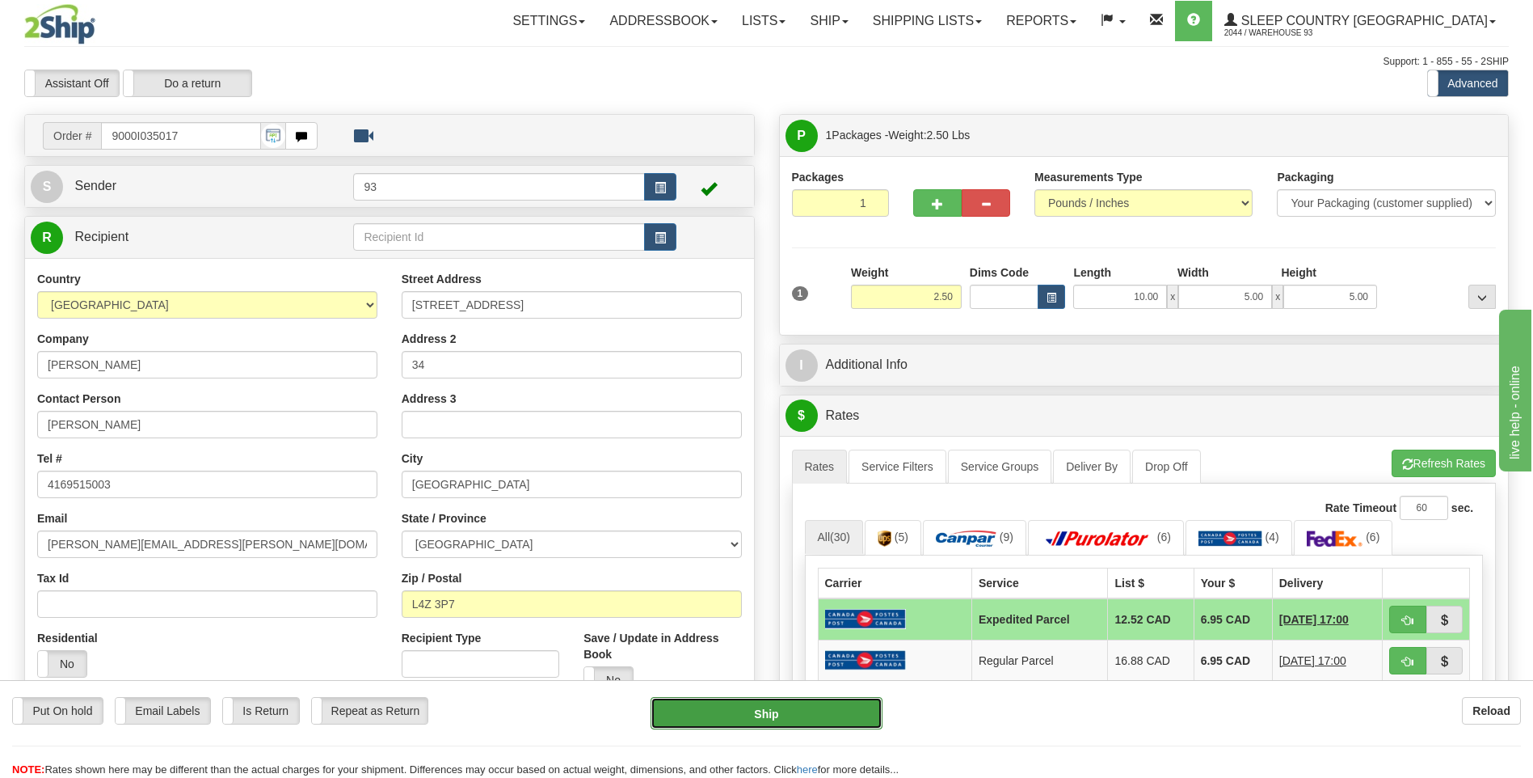
click at [734, 702] on button "Ship" at bounding box center [766, 713] width 231 height 32
type input "DOM.EP"
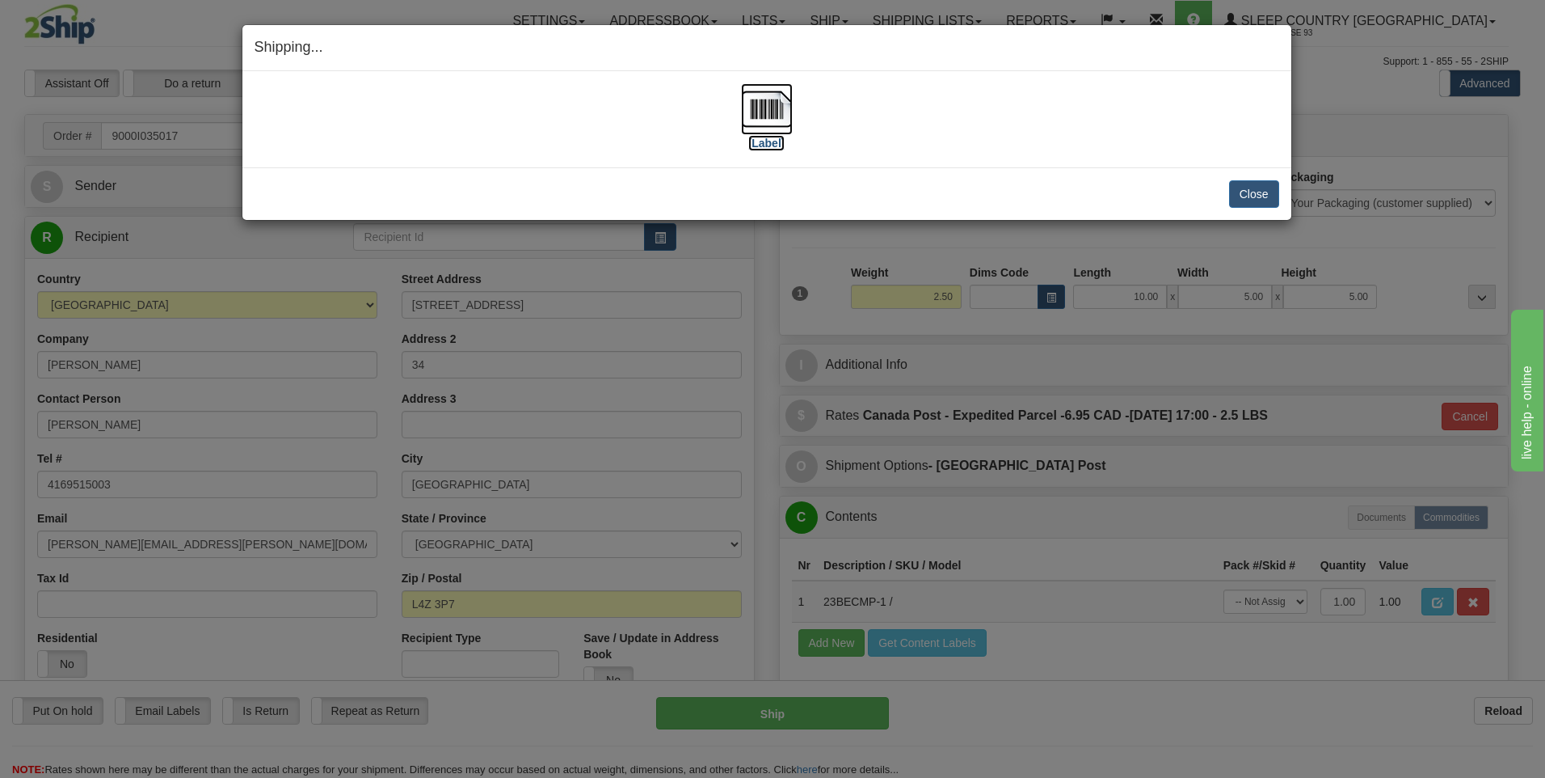
click at [762, 109] on img at bounding box center [767, 109] width 52 height 52
click at [1263, 198] on button "Close" at bounding box center [1254, 193] width 50 height 27
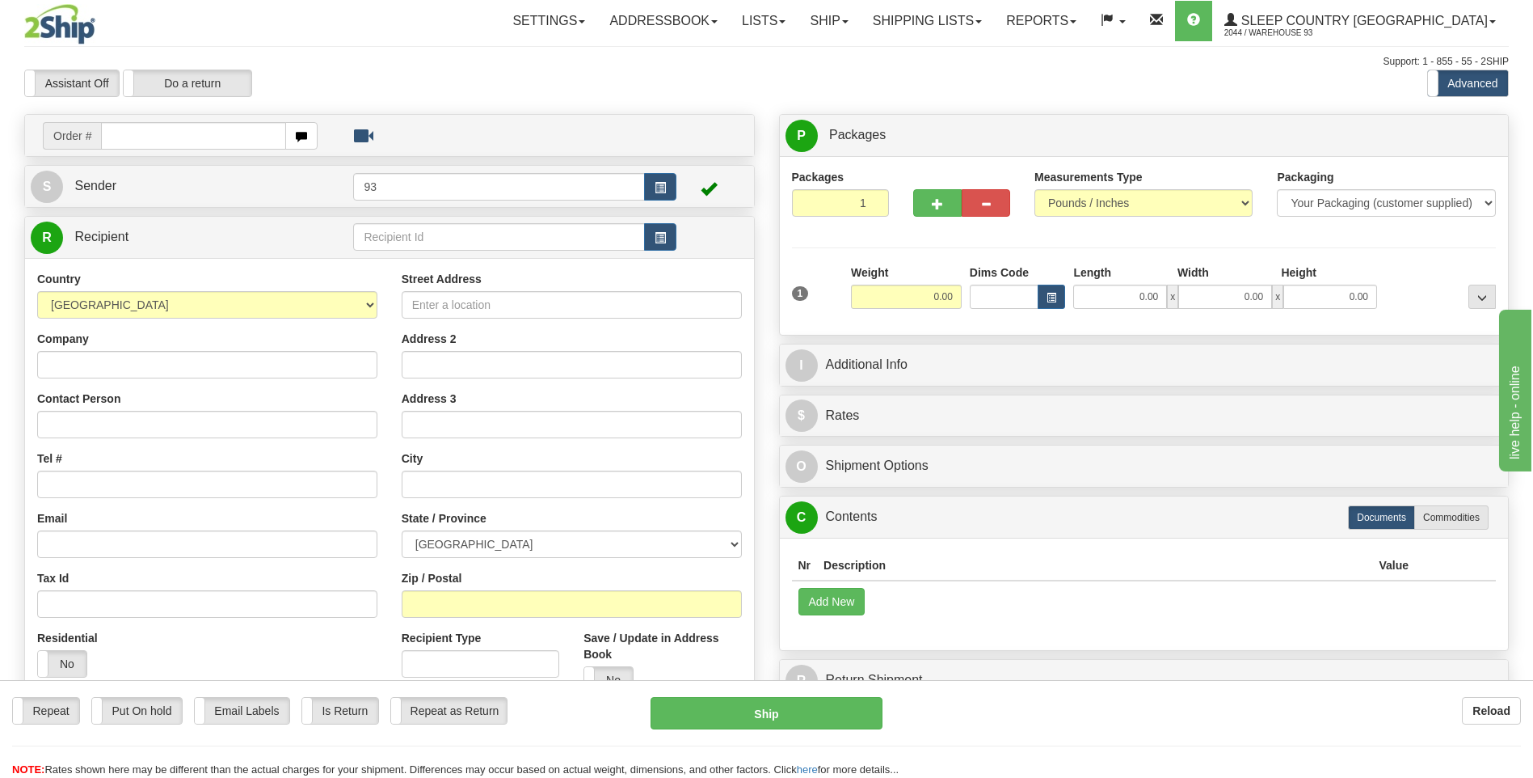
click at [199, 143] on input "text" at bounding box center [193, 135] width 184 height 27
type input "9000I035122"
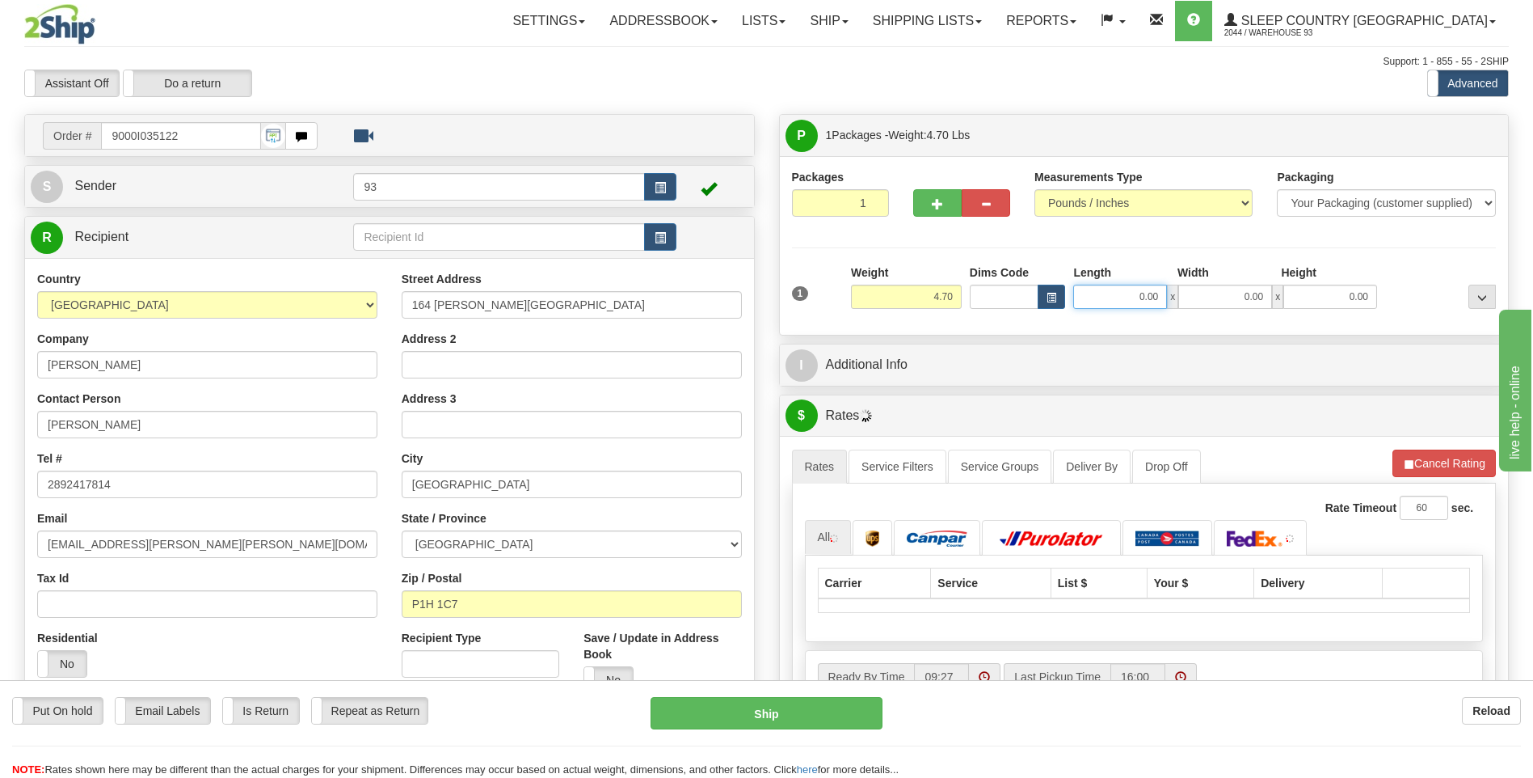
click at [1129, 304] on input "0.00" at bounding box center [1120, 297] width 94 height 24
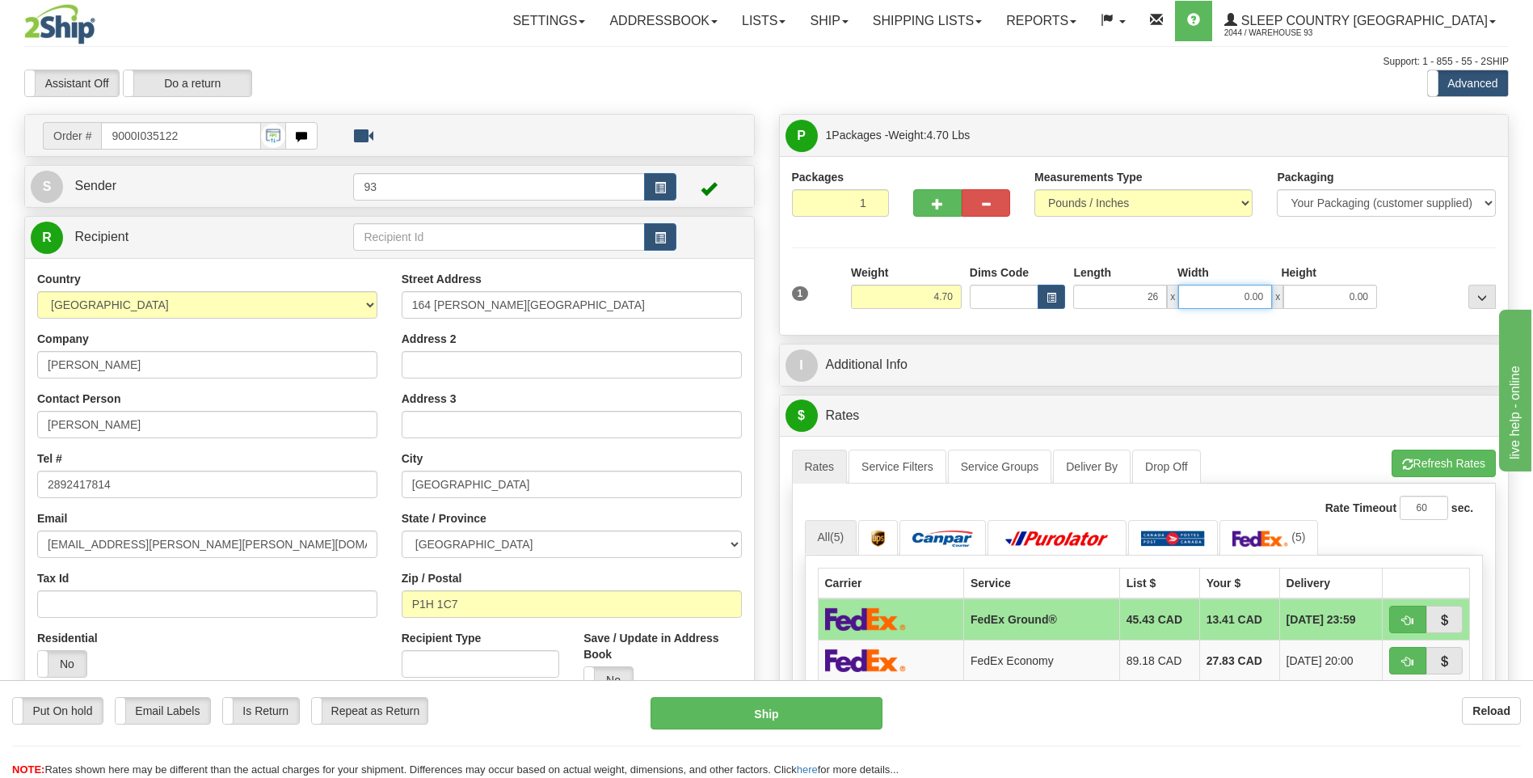
type input "26.00"
click at [1203, 293] on input "0.00" at bounding box center [1225, 297] width 94 height 24
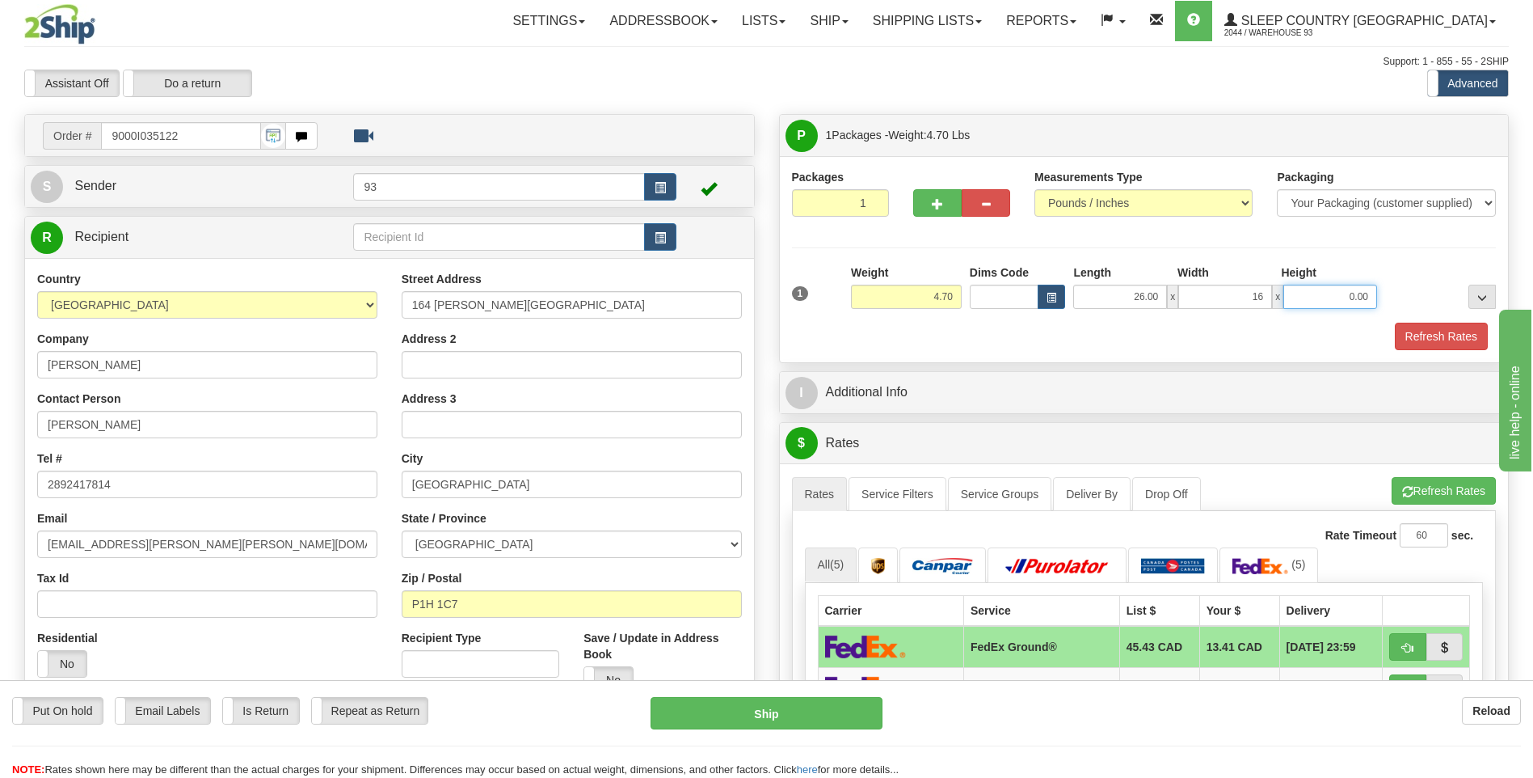
type input "16.00"
click at [1323, 285] on input "0.00" at bounding box center [1331, 297] width 94 height 24
type input "6.00"
click at [1435, 329] on button "Refresh Rates" at bounding box center [1441, 336] width 93 height 27
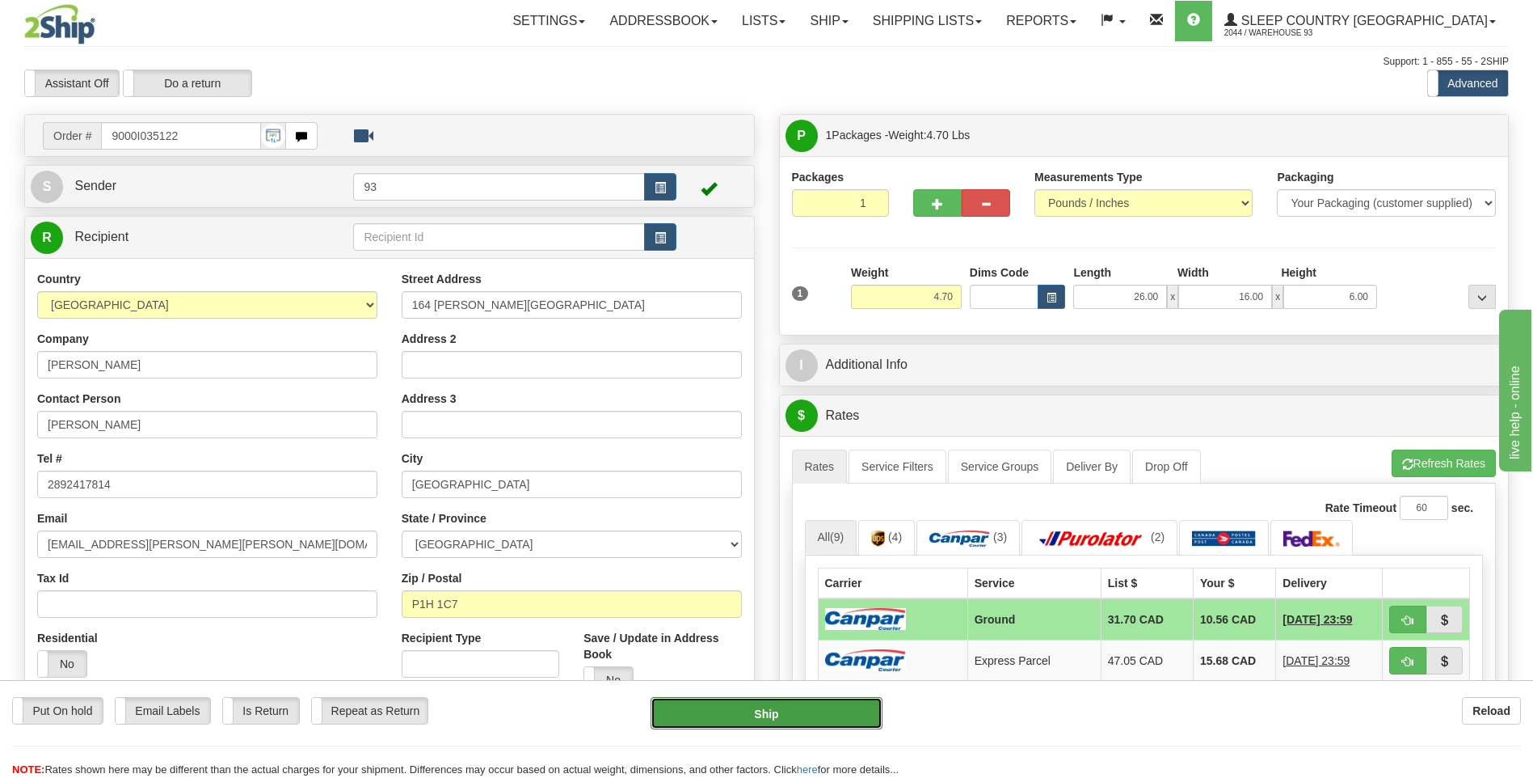
click at [778, 706] on button "Ship" at bounding box center [766, 713] width 231 height 32
type input "1"
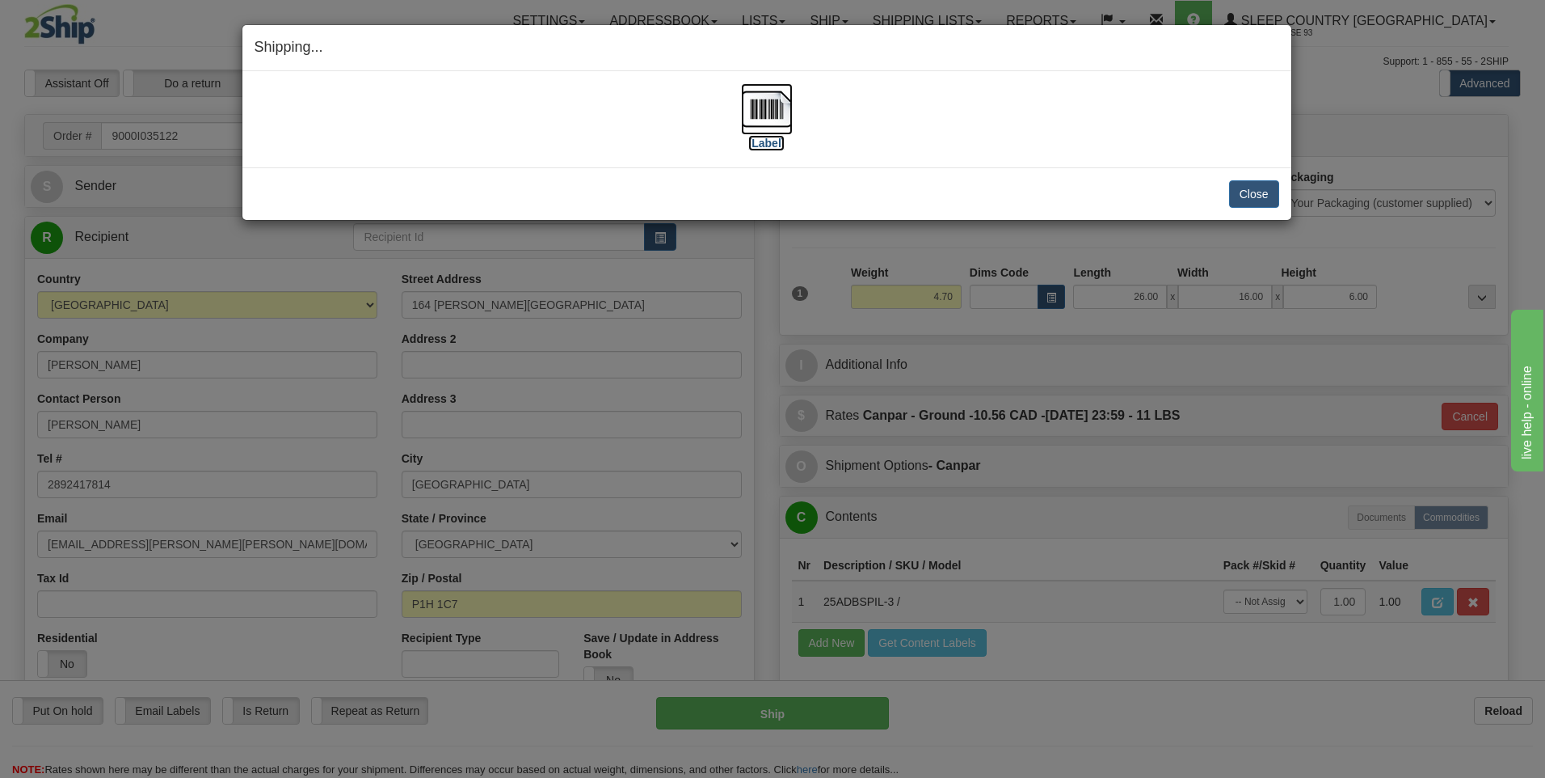
click at [745, 108] on img at bounding box center [767, 109] width 52 height 52
click at [1259, 196] on button "Close" at bounding box center [1254, 193] width 50 height 27
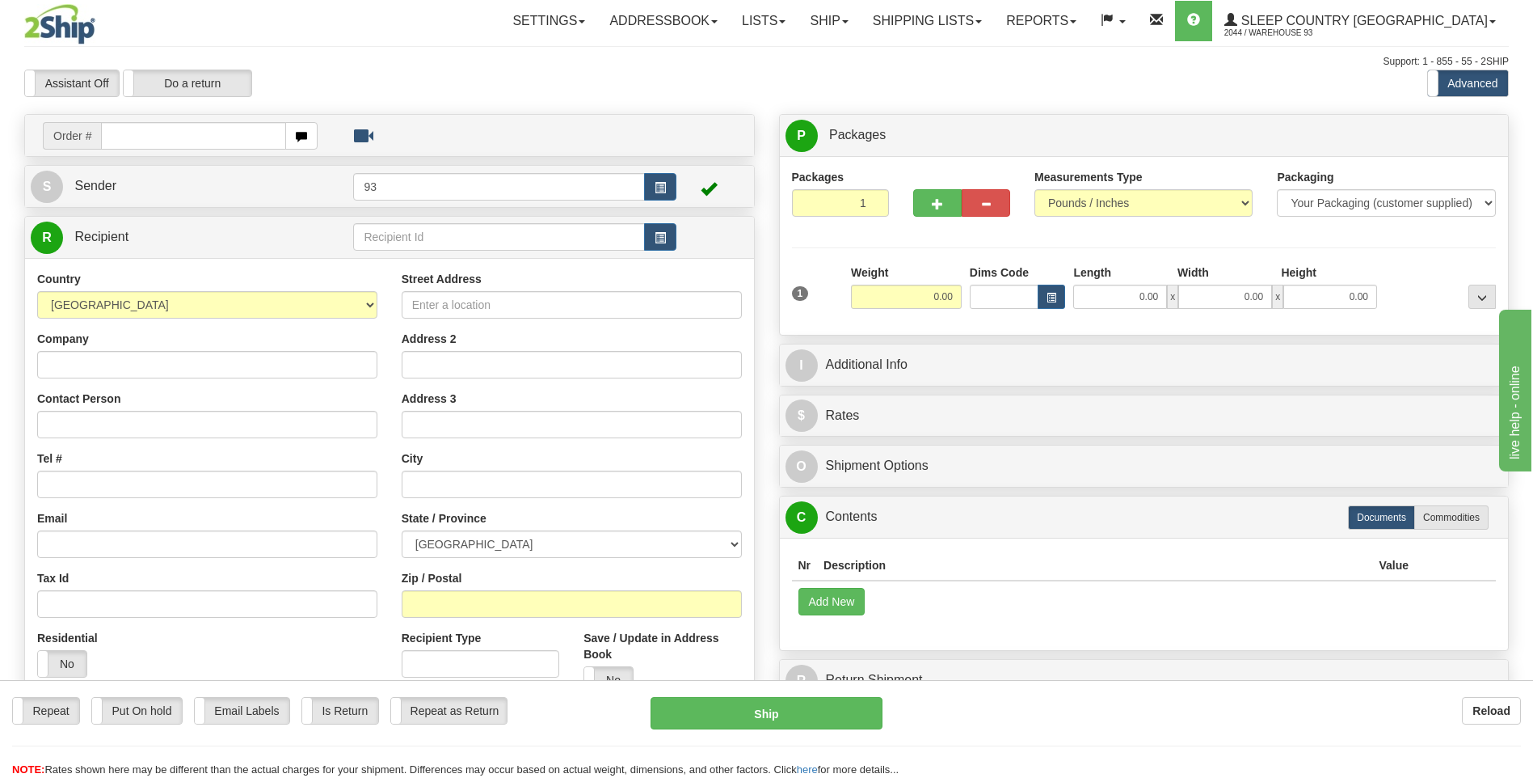
click at [142, 136] on input "text" at bounding box center [193, 135] width 184 height 27
type input "9000I035310"
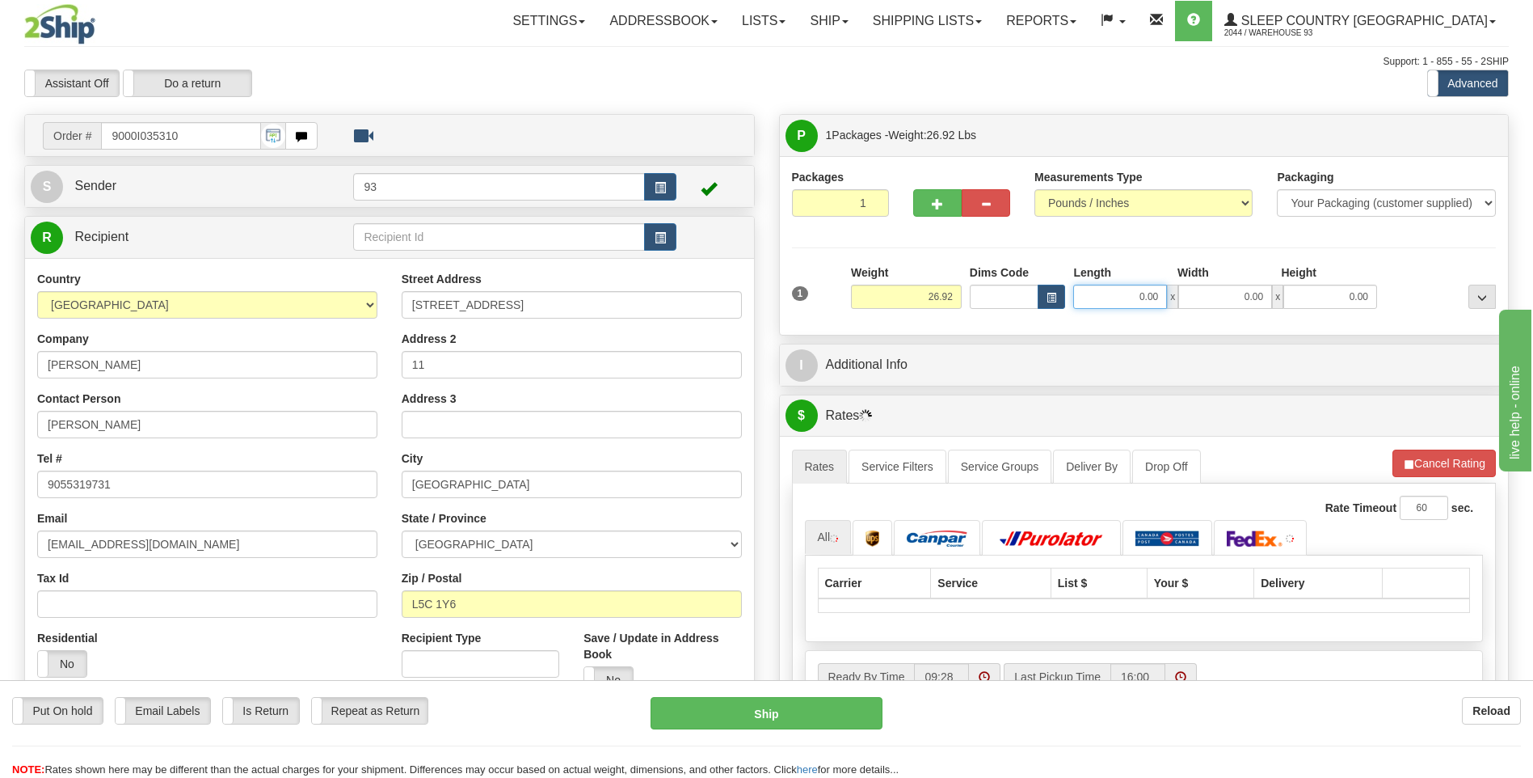
click at [1098, 294] on input "0.00" at bounding box center [1120, 297] width 94 height 24
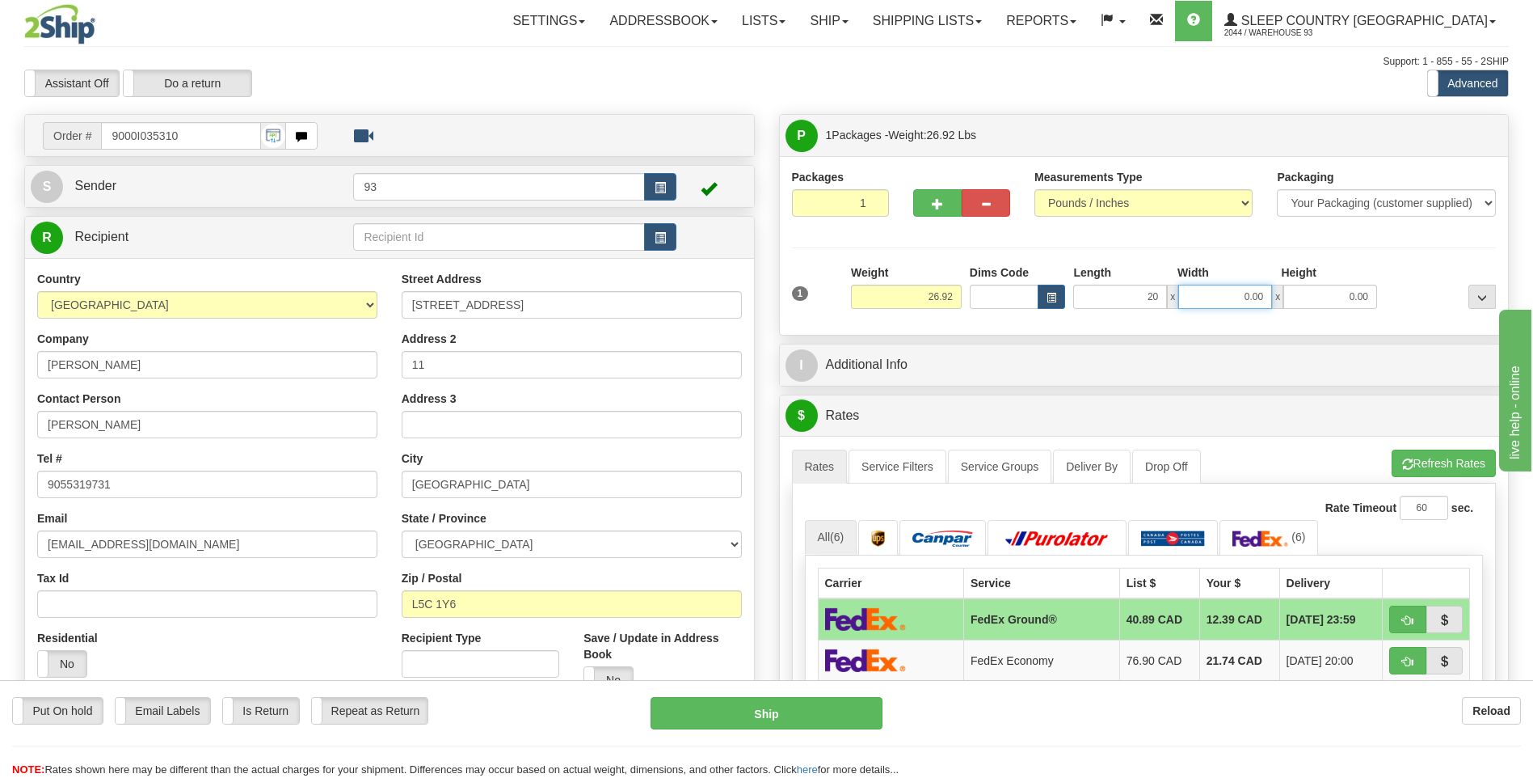
type input "20.00"
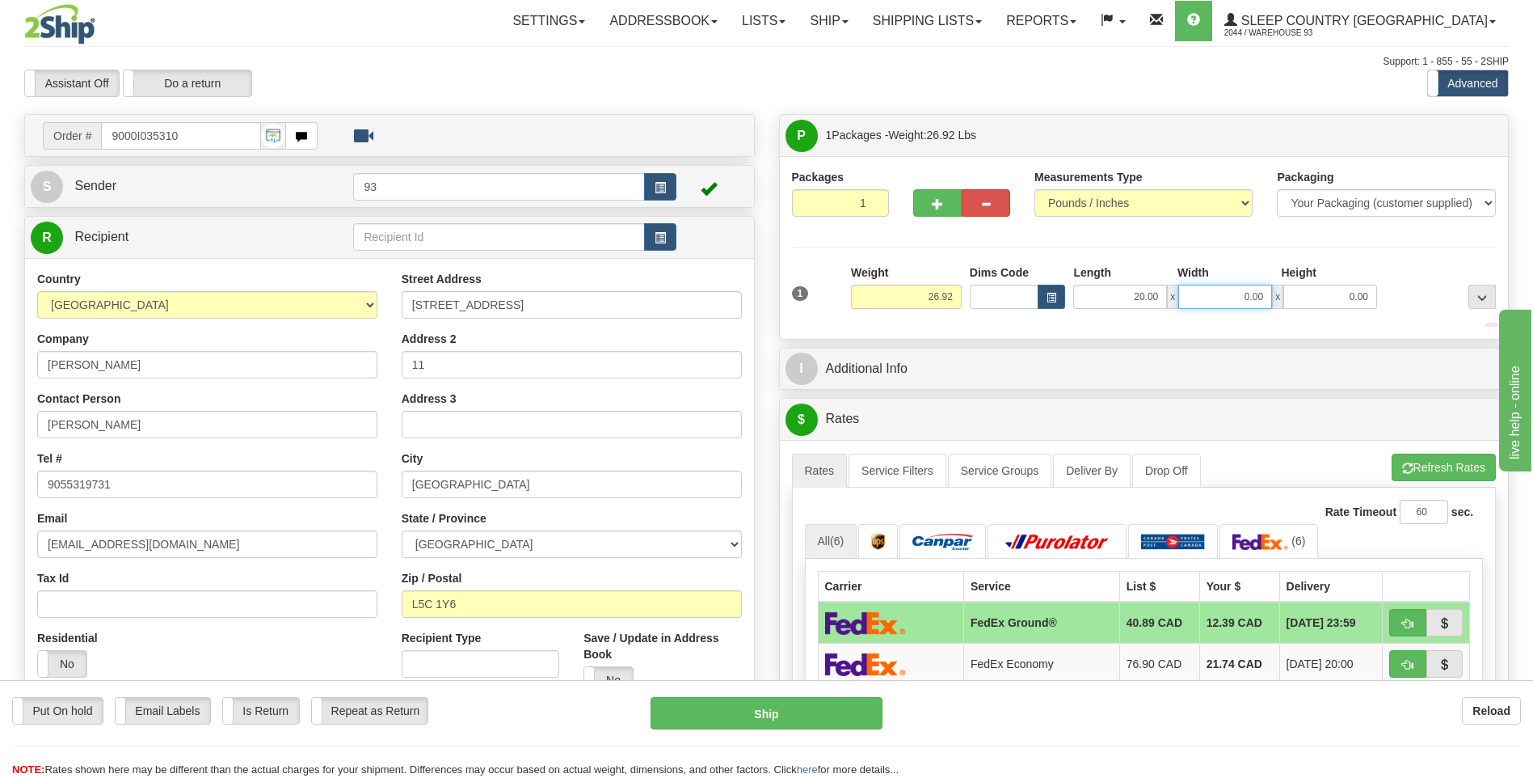
click at [1216, 295] on input "0.00" at bounding box center [1225, 297] width 94 height 24
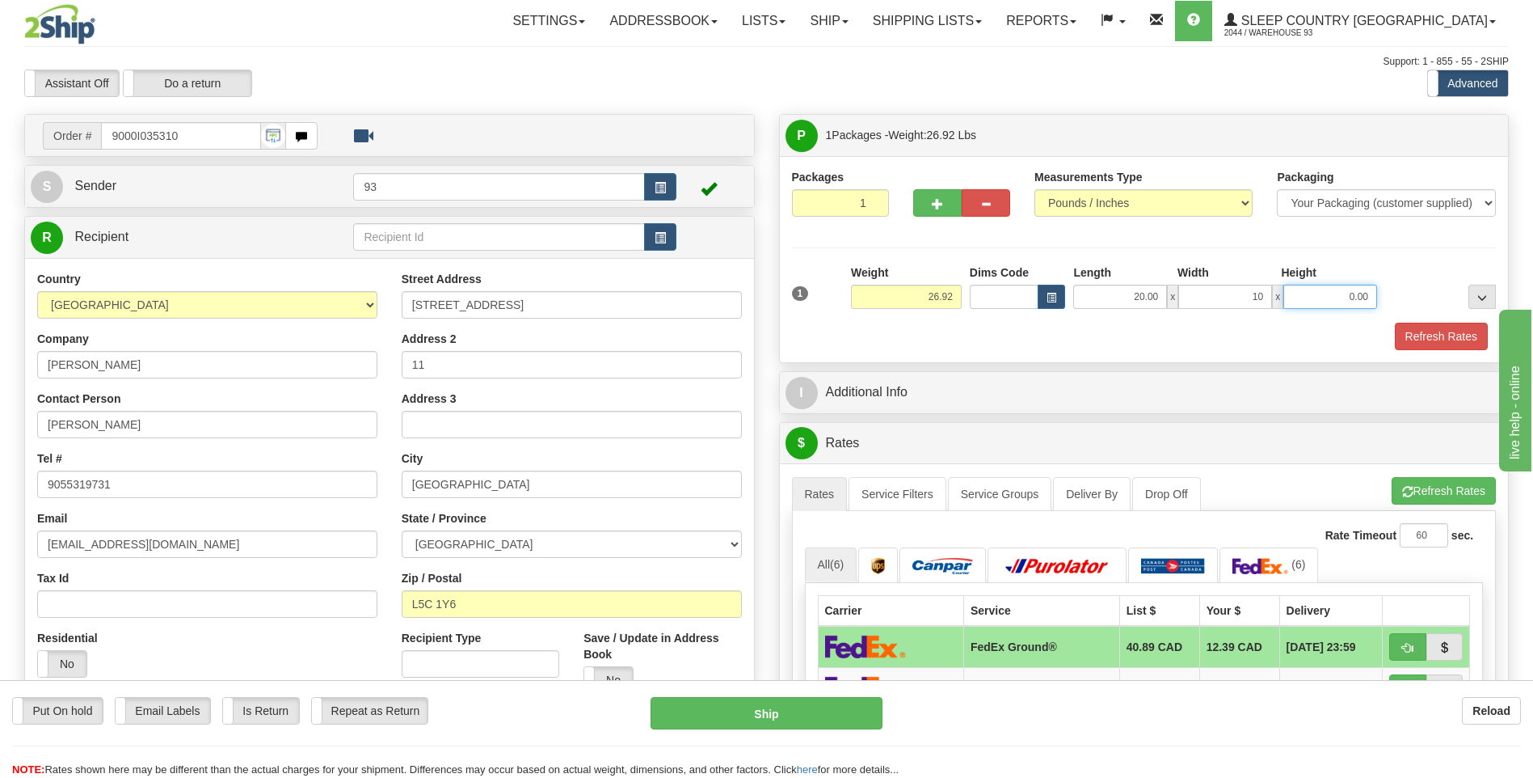
type input "10.00"
click at [1351, 303] on input "0.00" at bounding box center [1331, 297] width 94 height 24
type input "10.00"
click at [1444, 336] on button "Refresh Rates" at bounding box center [1441, 336] width 93 height 27
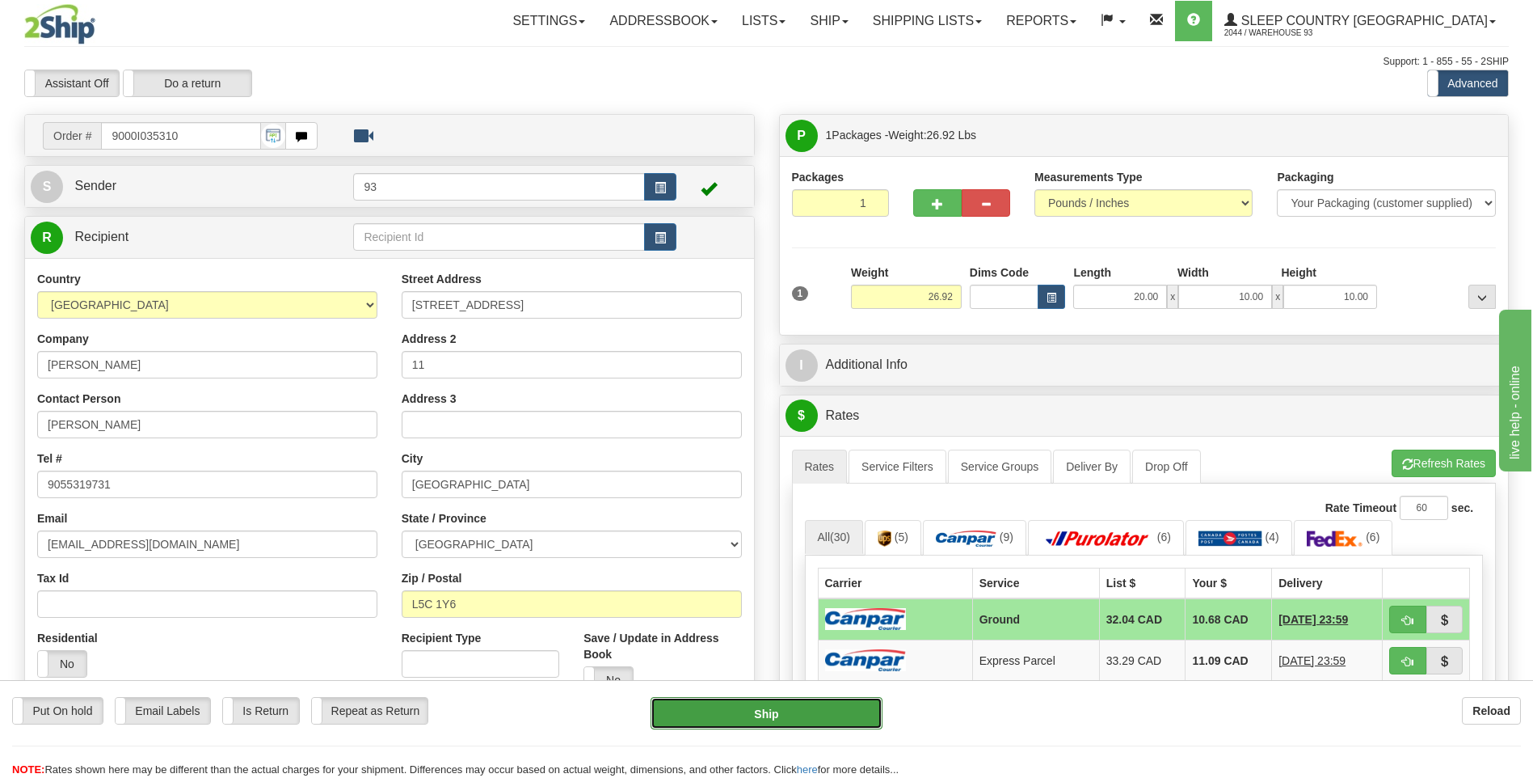
click at [820, 723] on button "Ship" at bounding box center [766, 713] width 231 height 32
type input "1"
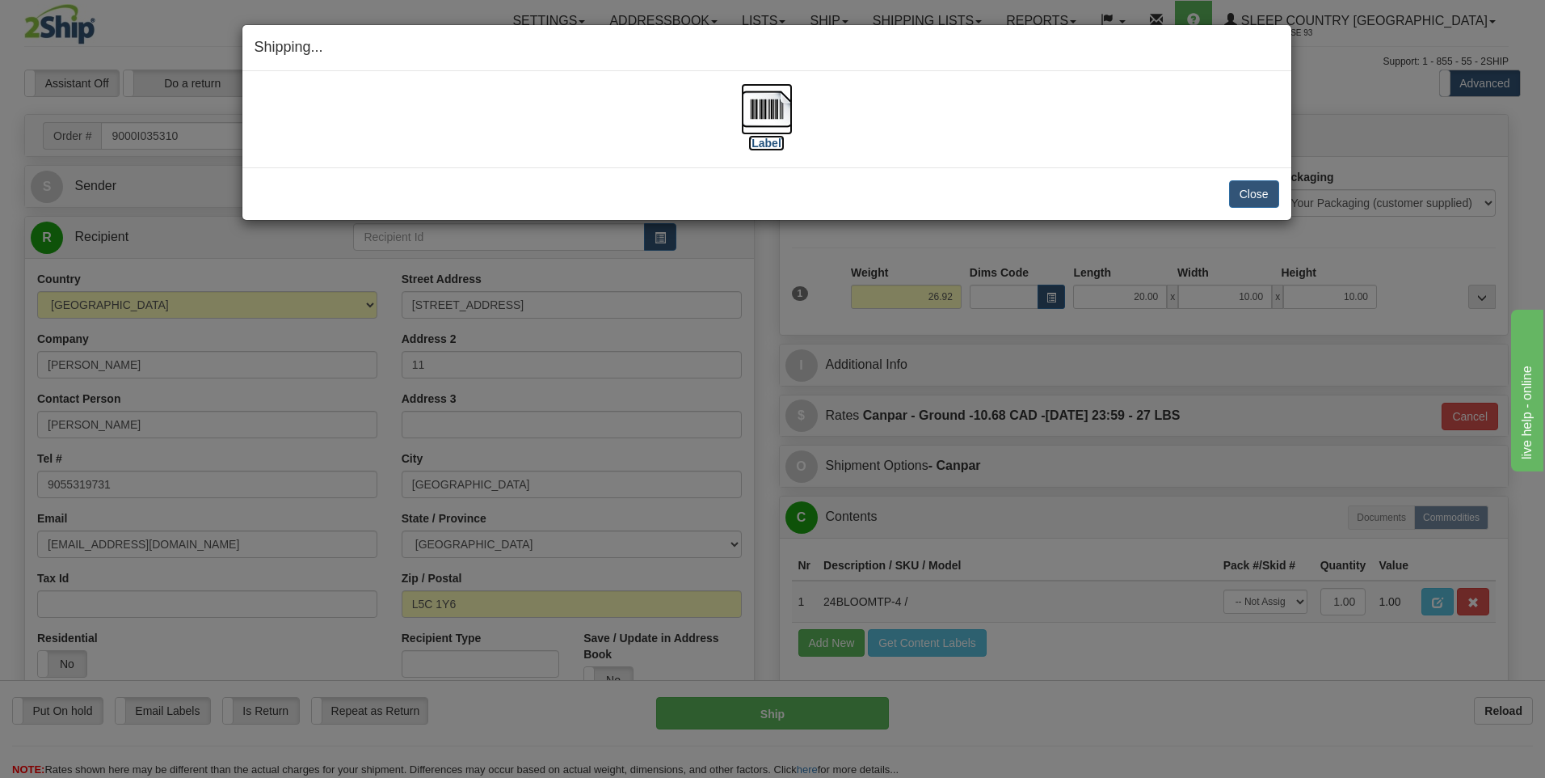
click at [764, 114] on img at bounding box center [767, 109] width 52 height 52
click at [1249, 197] on button "Close" at bounding box center [1254, 193] width 50 height 27
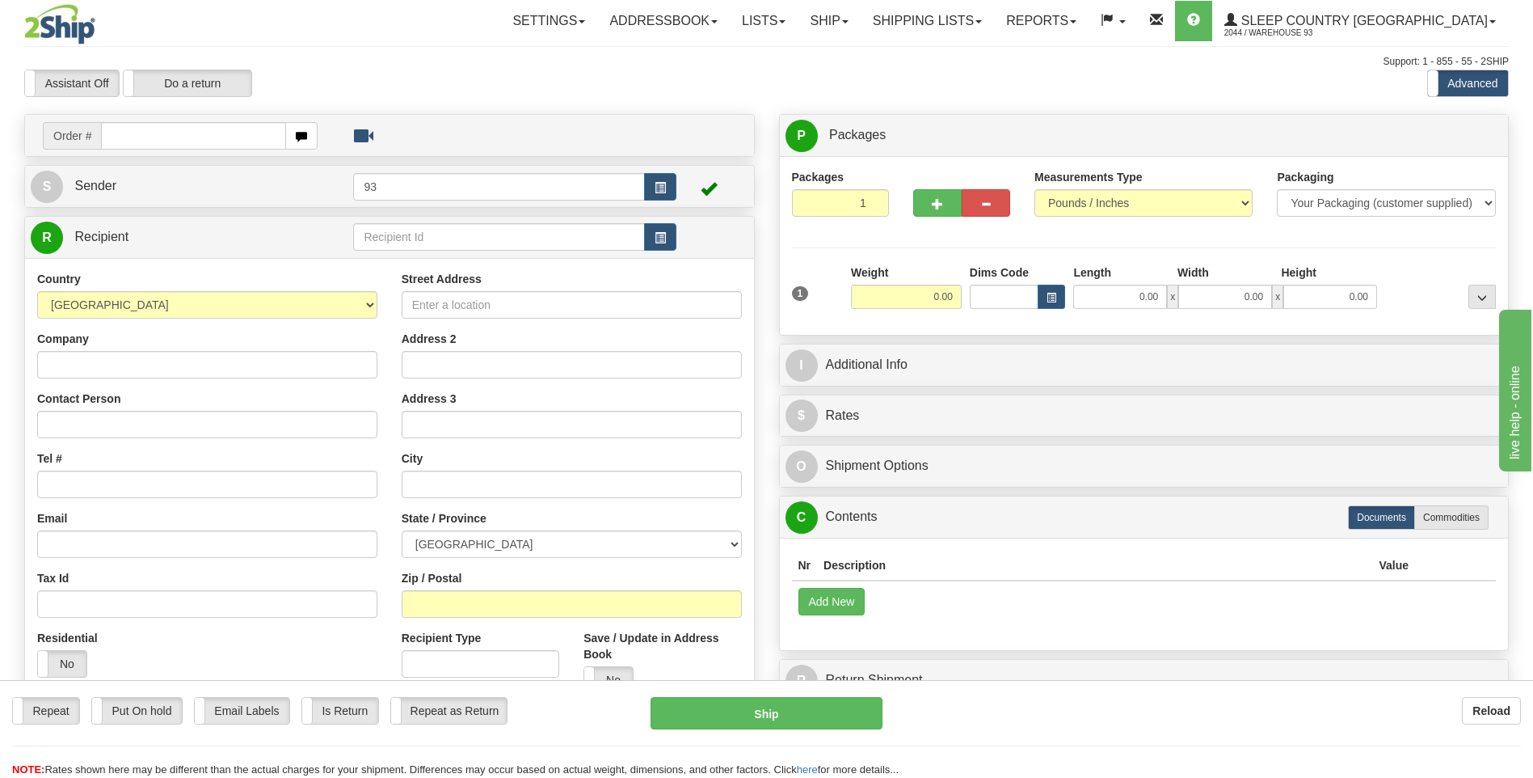
click at [171, 139] on input "text" at bounding box center [193, 135] width 184 height 27
type input "9000I035312"
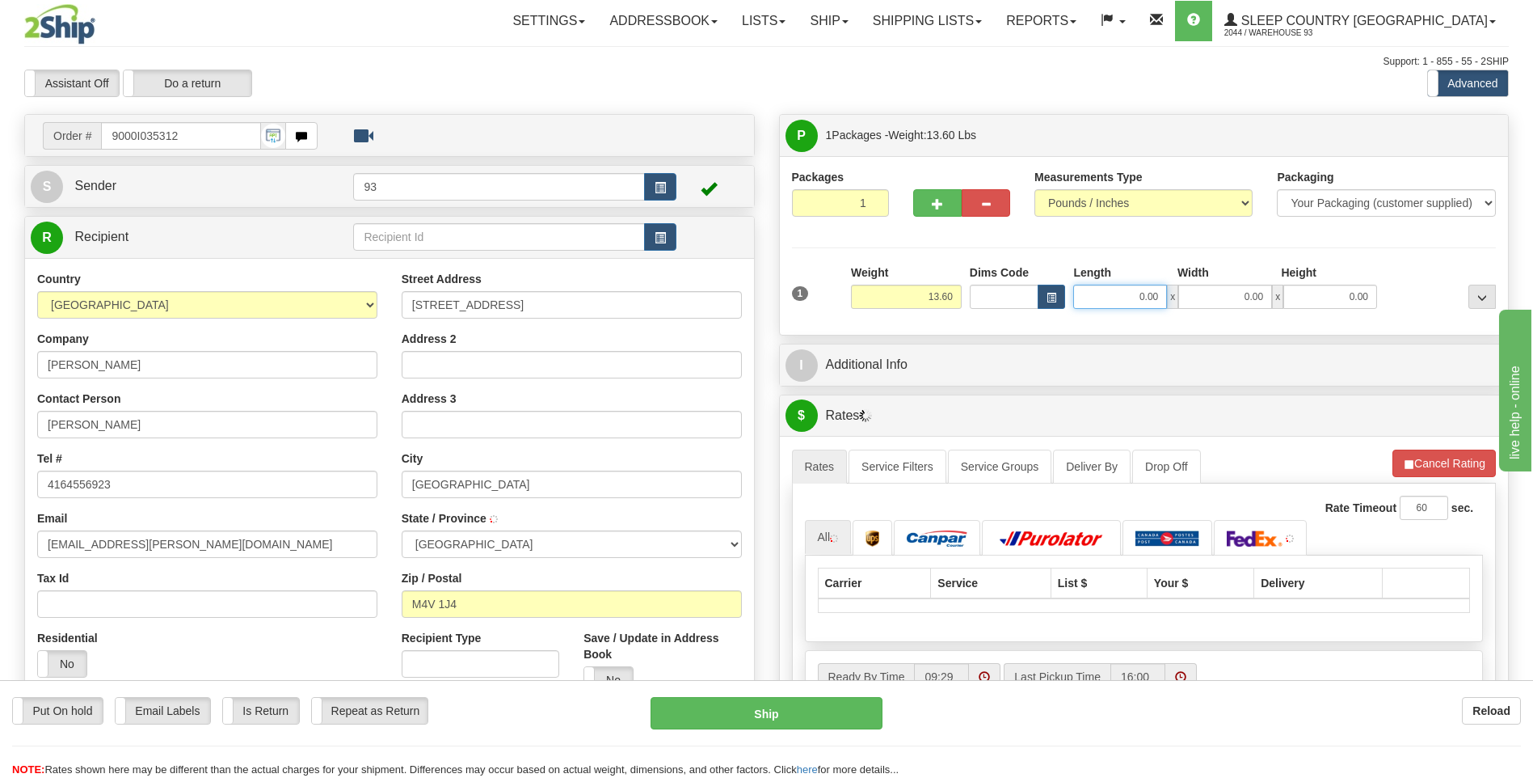
click at [1108, 288] on input "0.00" at bounding box center [1120, 297] width 94 height 24
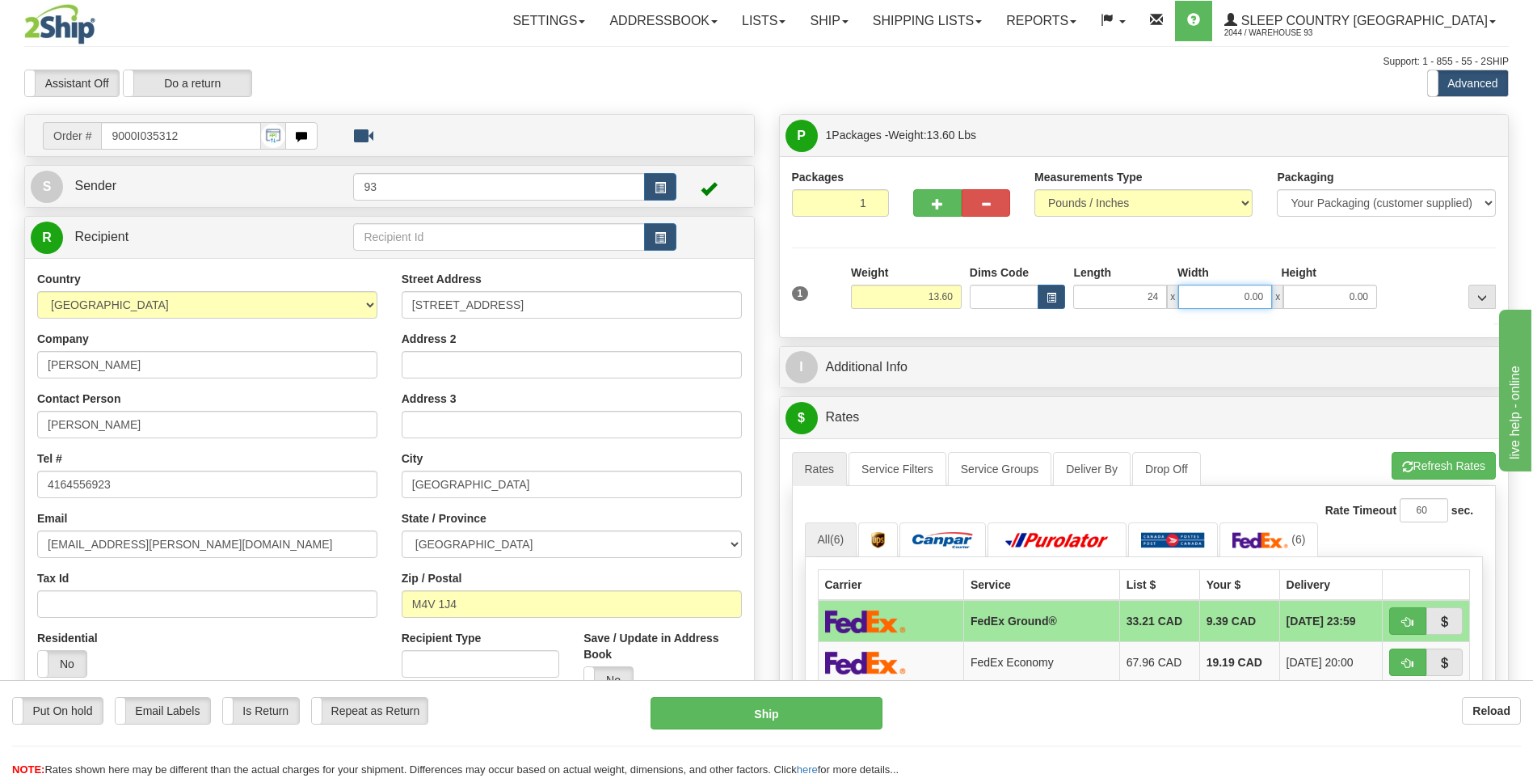
type input "24.00"
click at [1208, 298] on input "0.00" at bounding box center [1225, 297] width 94 height 24
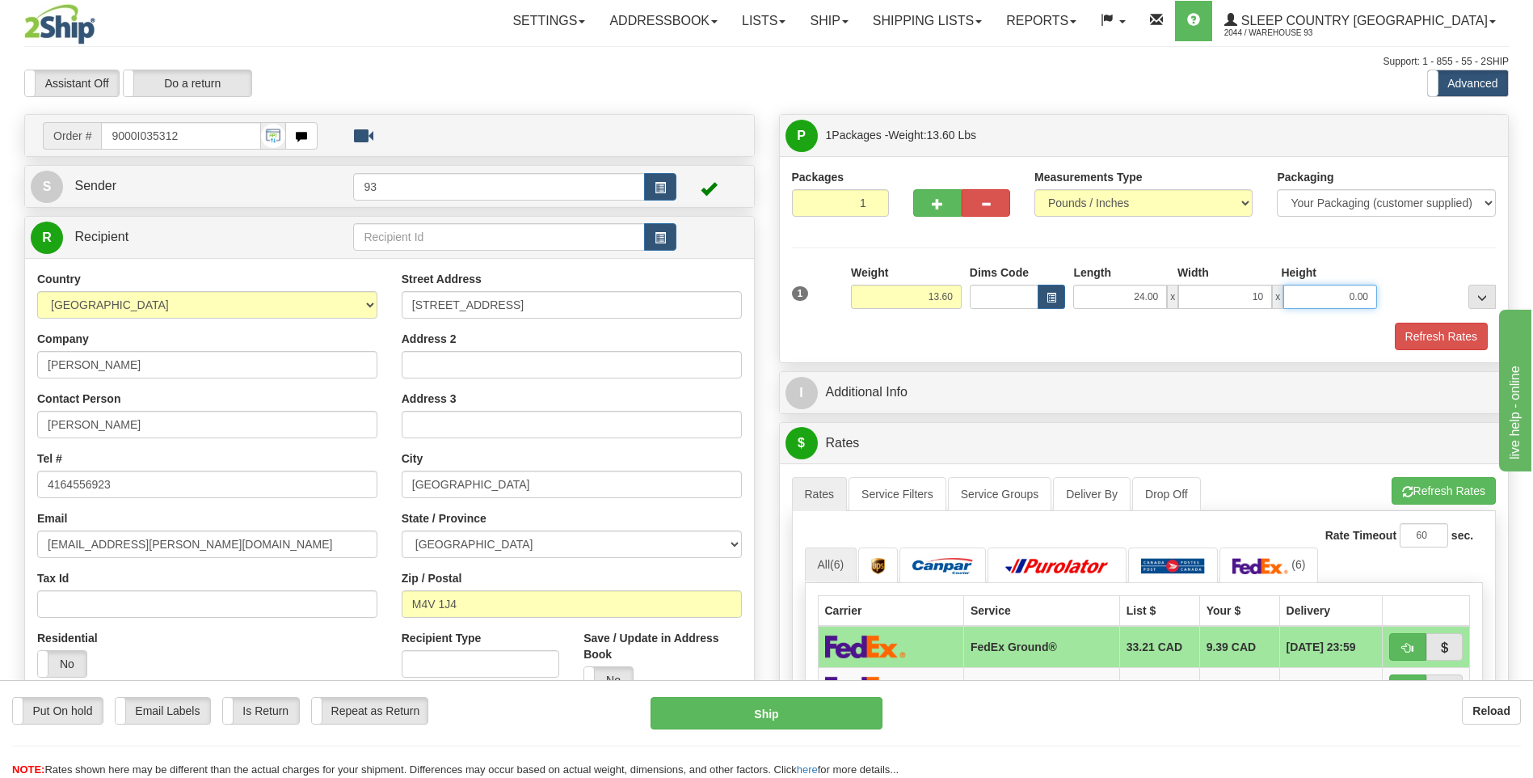
type input "10.00"
click at [1348, 307] on input "0.00" at bounding box center [1331, 297] width 94 height 24
type input "5.00"
click at [1436, 330] on button "Refresh Rates" at bounding box center [1441, 336] width 93 height 27
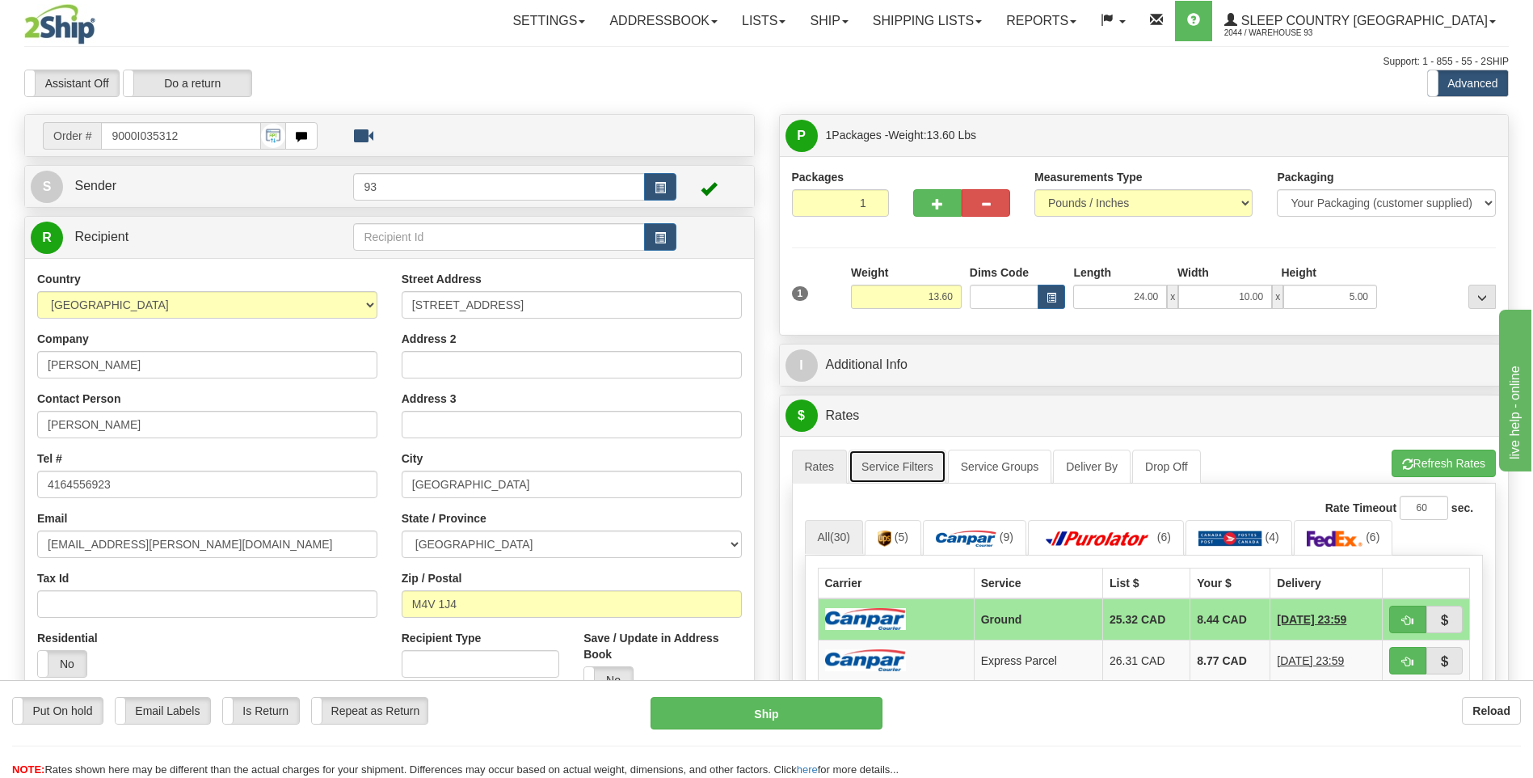
click at [902, 466] on link "Service Filters" at bounding box center [898, 466] width 98 height 34
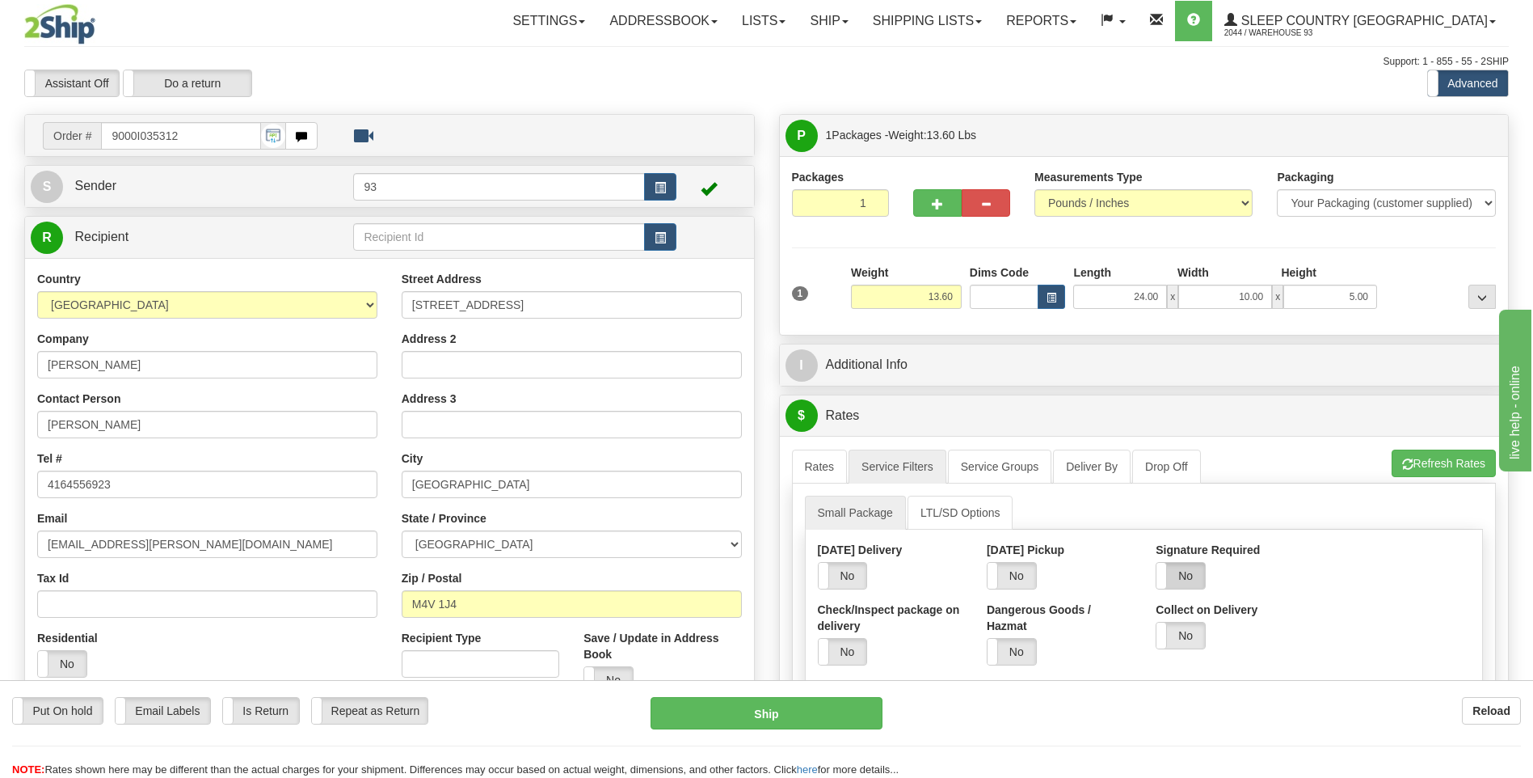
click at [1185, 573] on label "No" at bounding box center [1181, 576] width 48 height 26
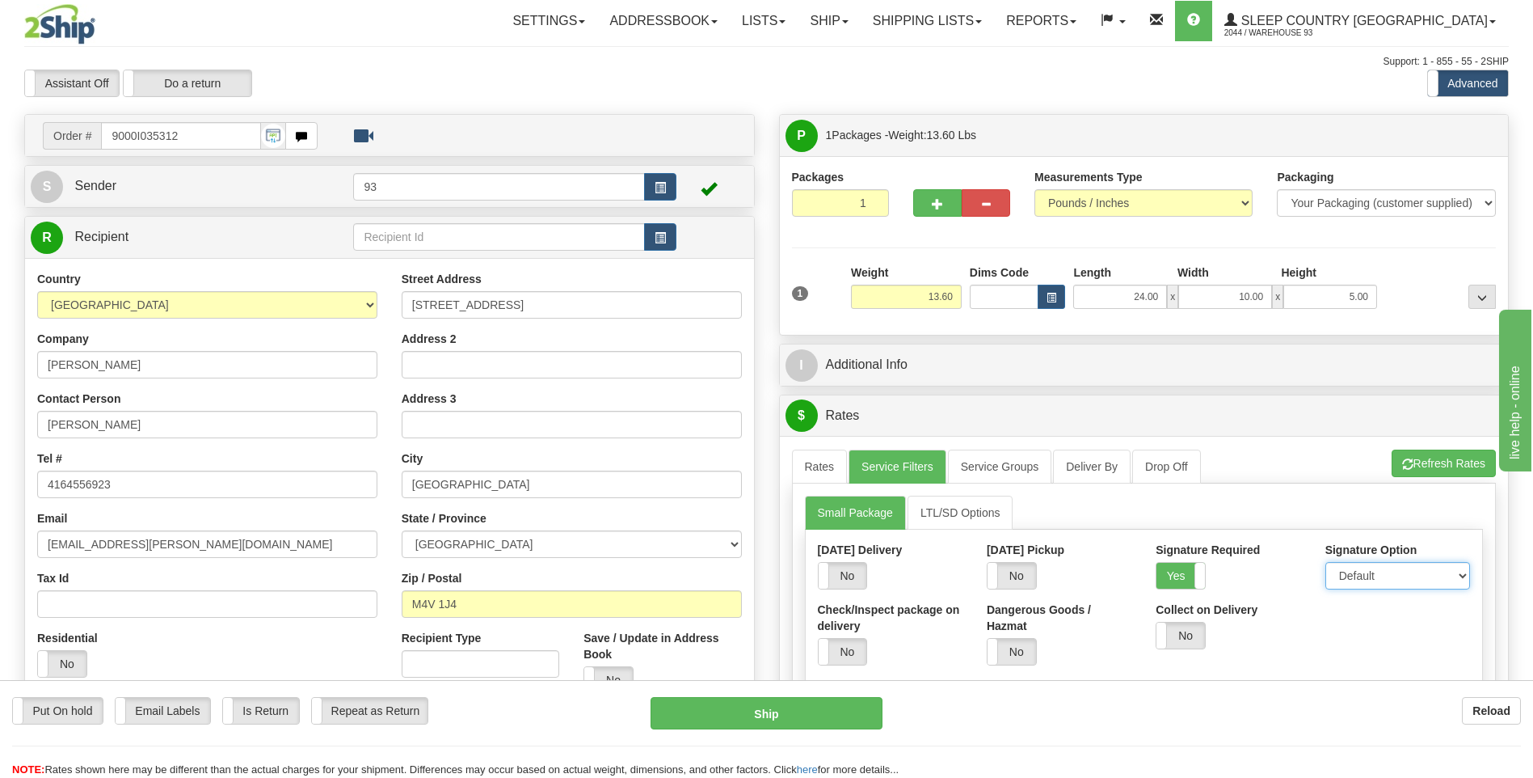
click at [1384, 572] on select "Default Adult Direct Indirect No Signature Required" at bounding box center [1398, 575] width 145 height 27
select select "1"
click at [1326, 562] on select "Default Adult Direct Indirect No Signature Required" at bounding box center [1398, 575] width 145 height 27
click at [809, 461] on link "Rates" at bounding box center [820, 466] width 56 height 34
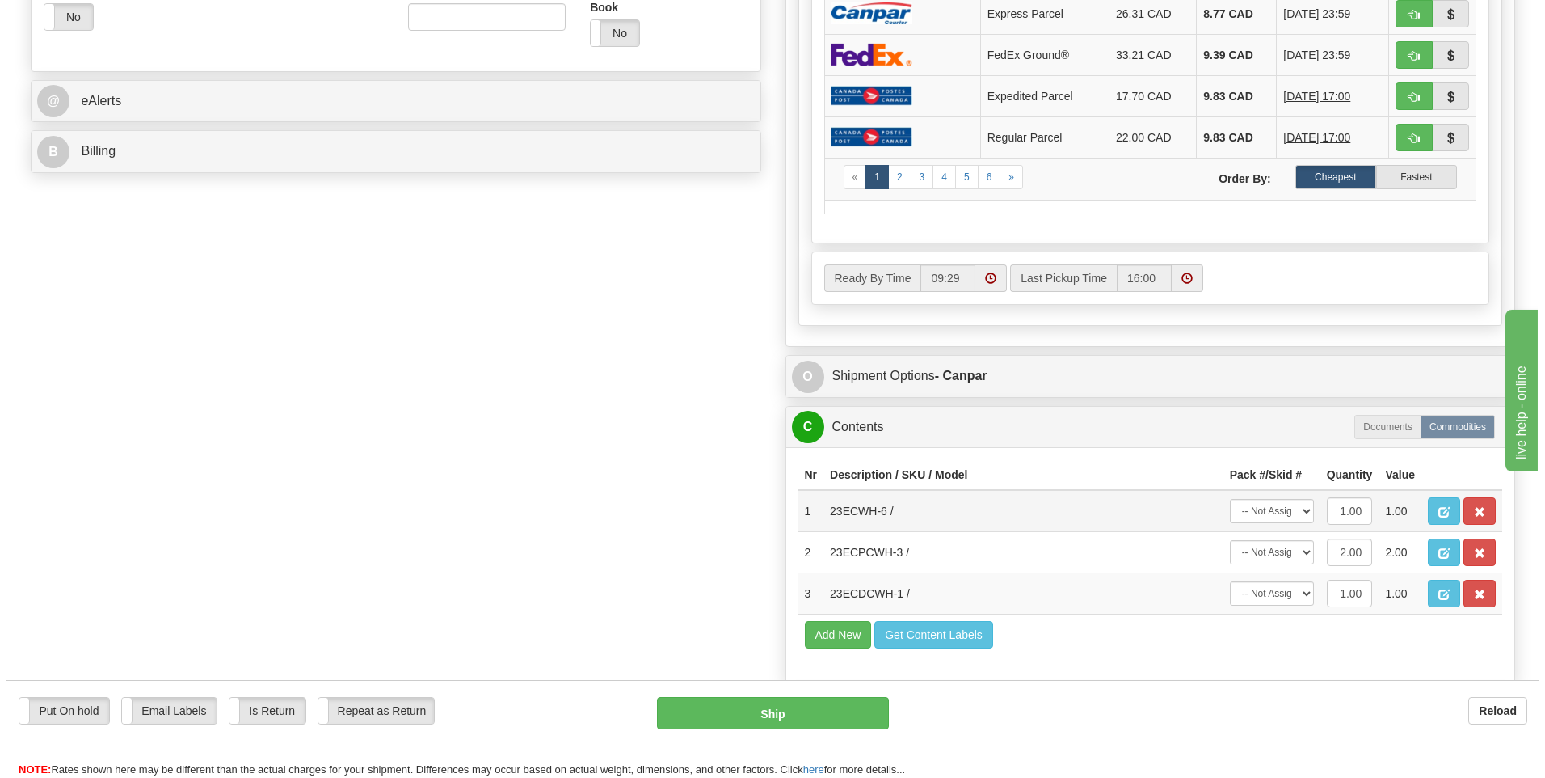
scroll to position [727, 0]
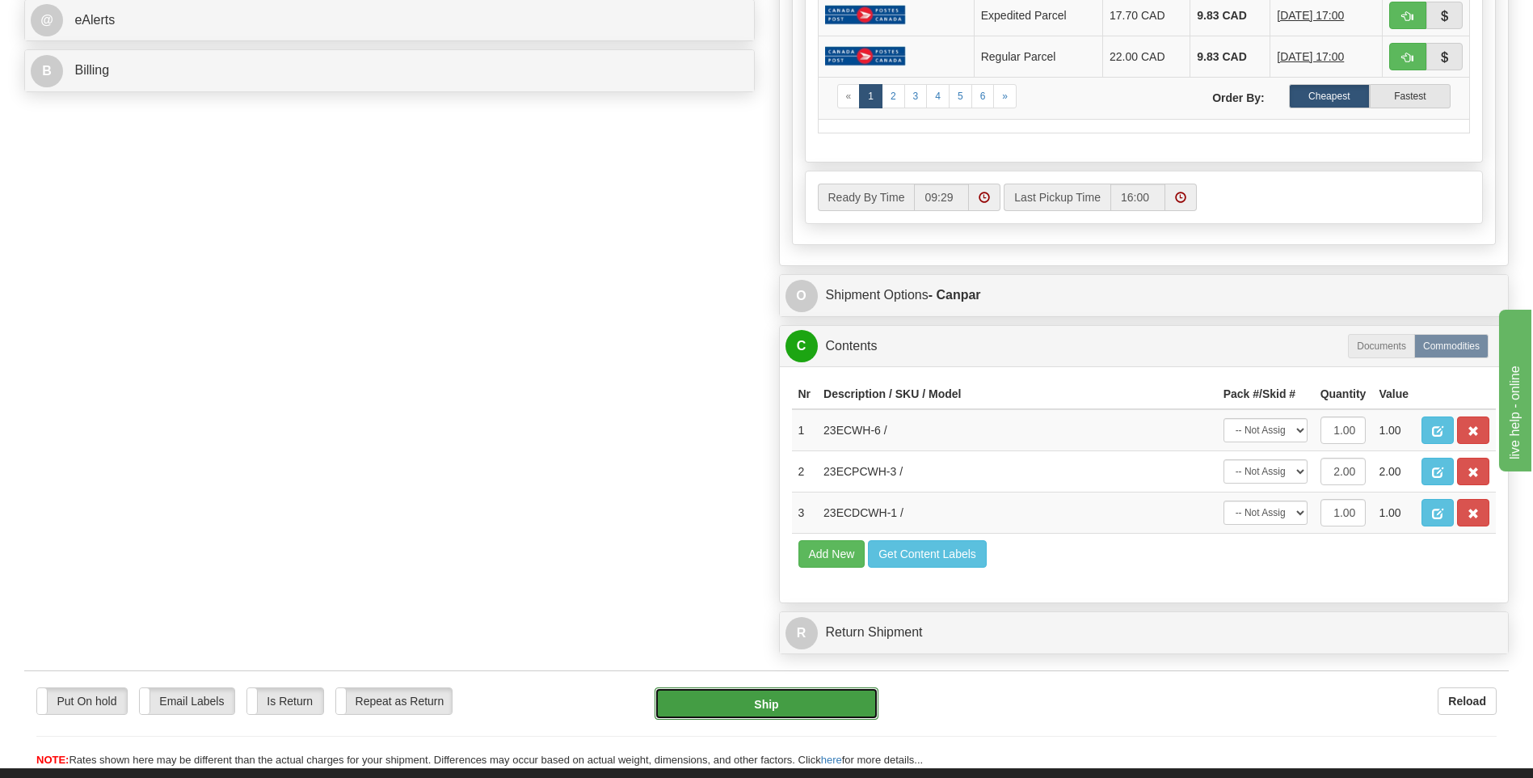
click at [858, 703] on button "Ship" at bounding box center [766, 703] width 223 height 32
type input "1"
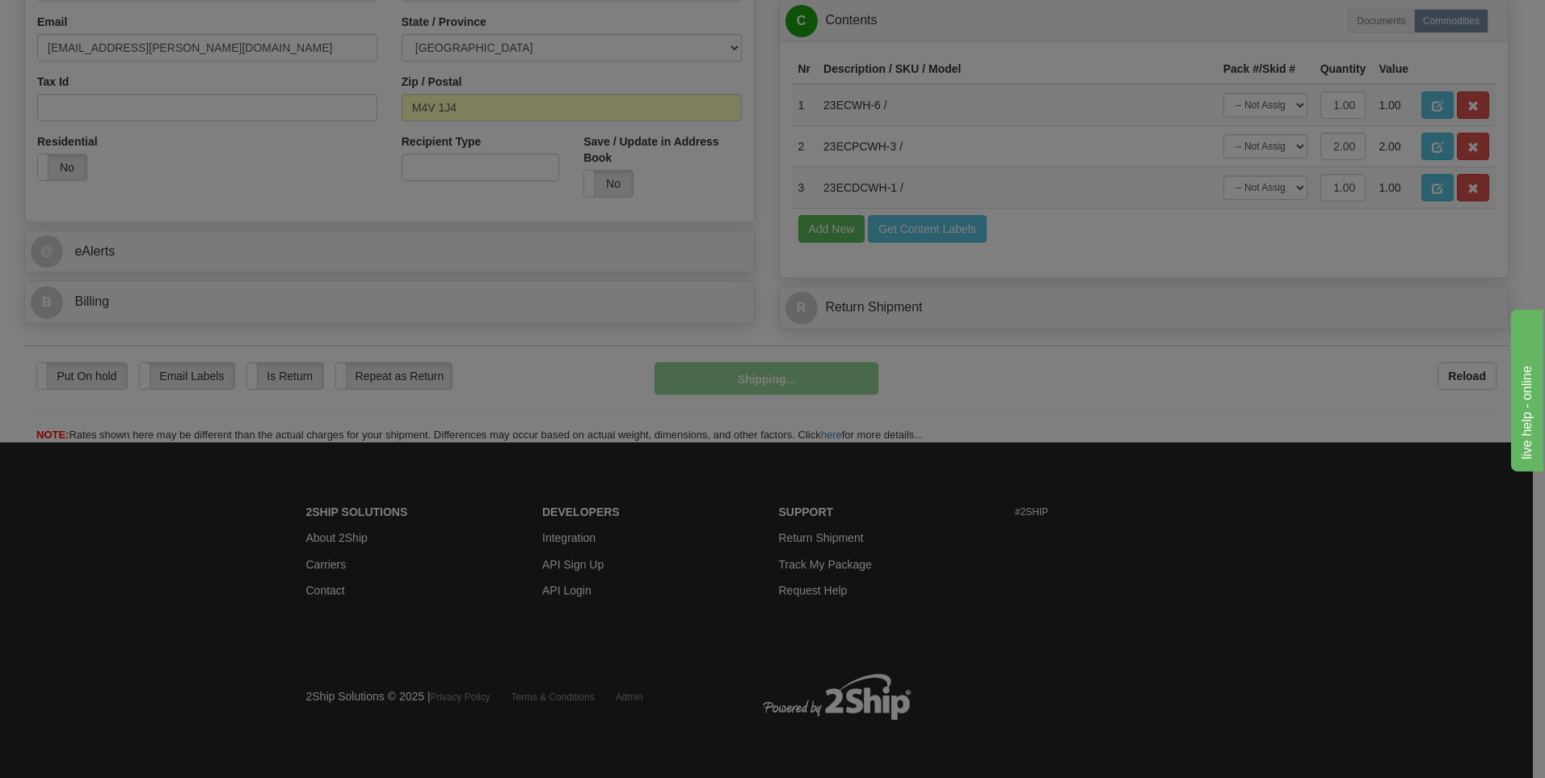
scroll to position [496, 0]
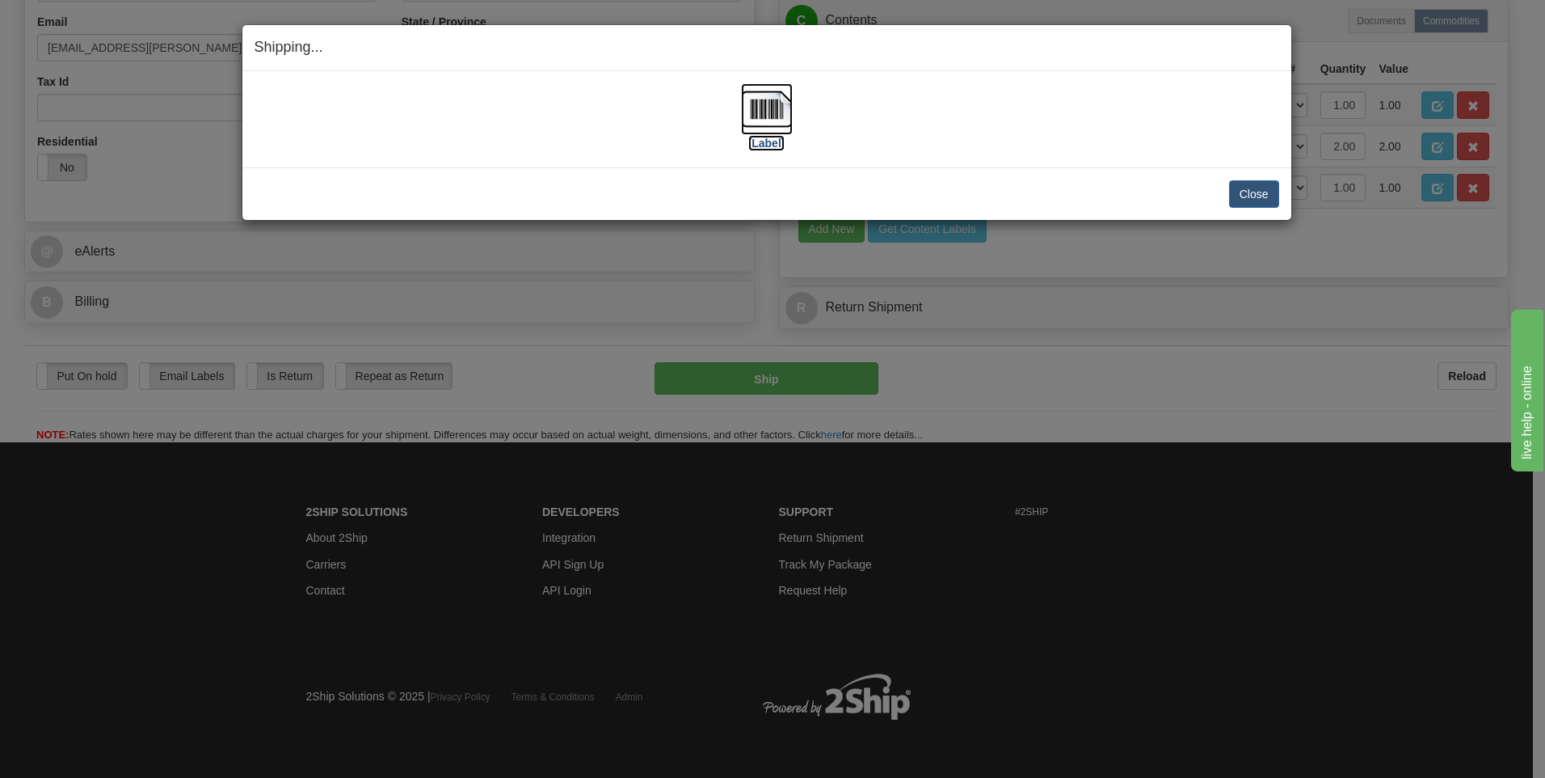
click at [761, 103] on img at bounding box center [767, 109] width 52 height 52
click at [1252, 204] on button "Close" at bounding box center [1254, 193] width 50 height 27
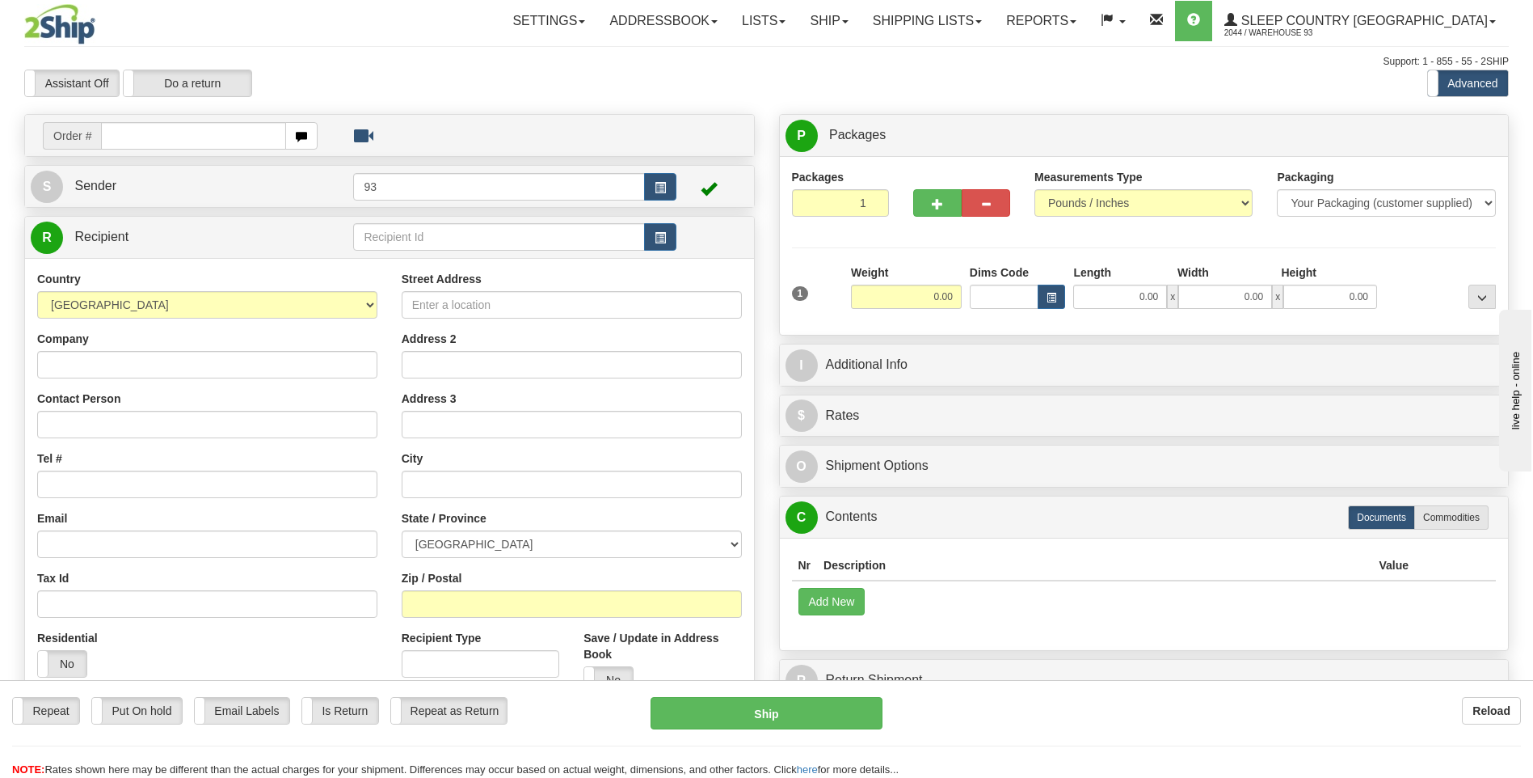
click at [227, 143] on input "text" at bounding box center [193, 135] width 184 height 27
type input "9000I035316"
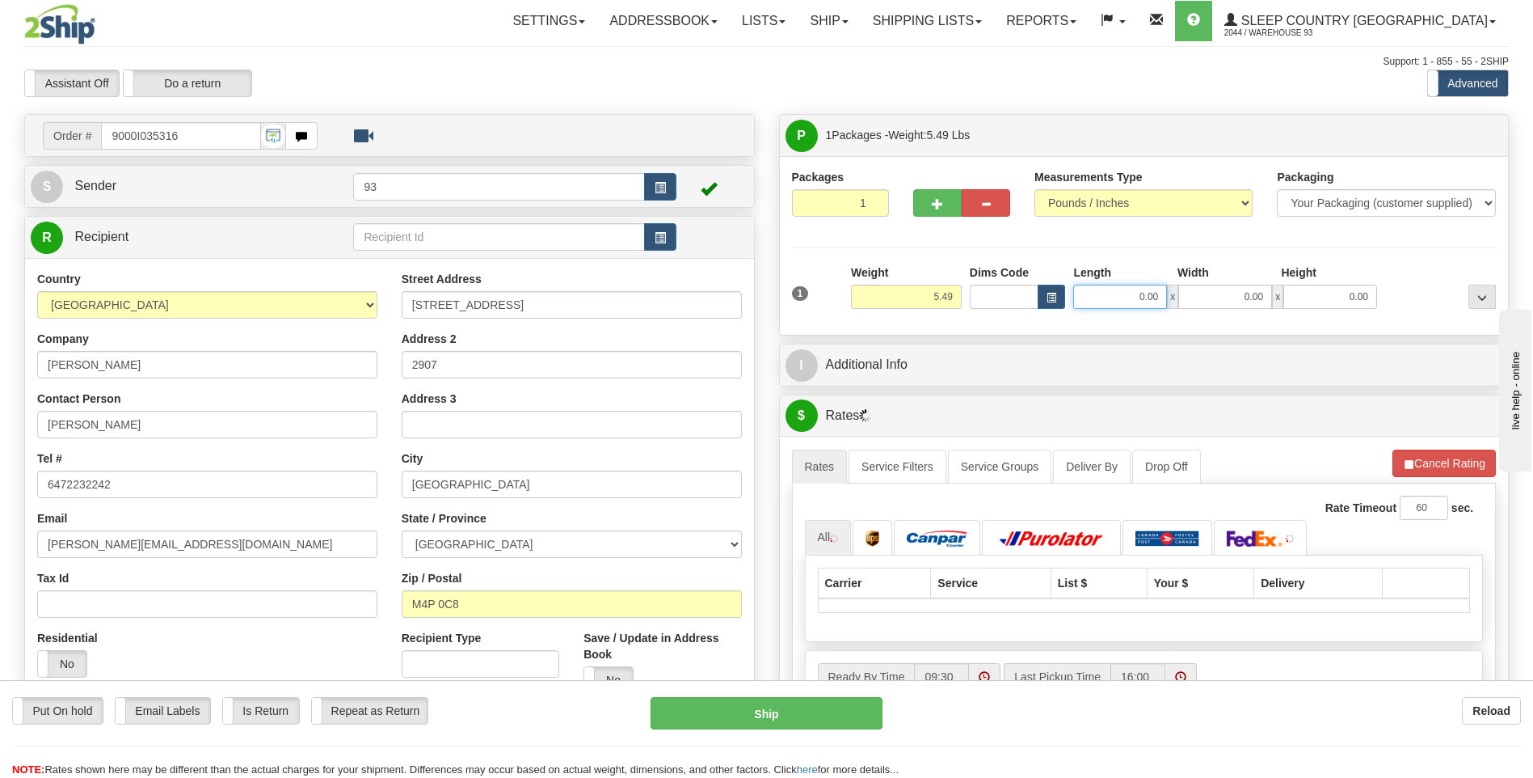
click at [1140, 292] on input "0.00" at bounding box center [1120, 297] width 94 height 24
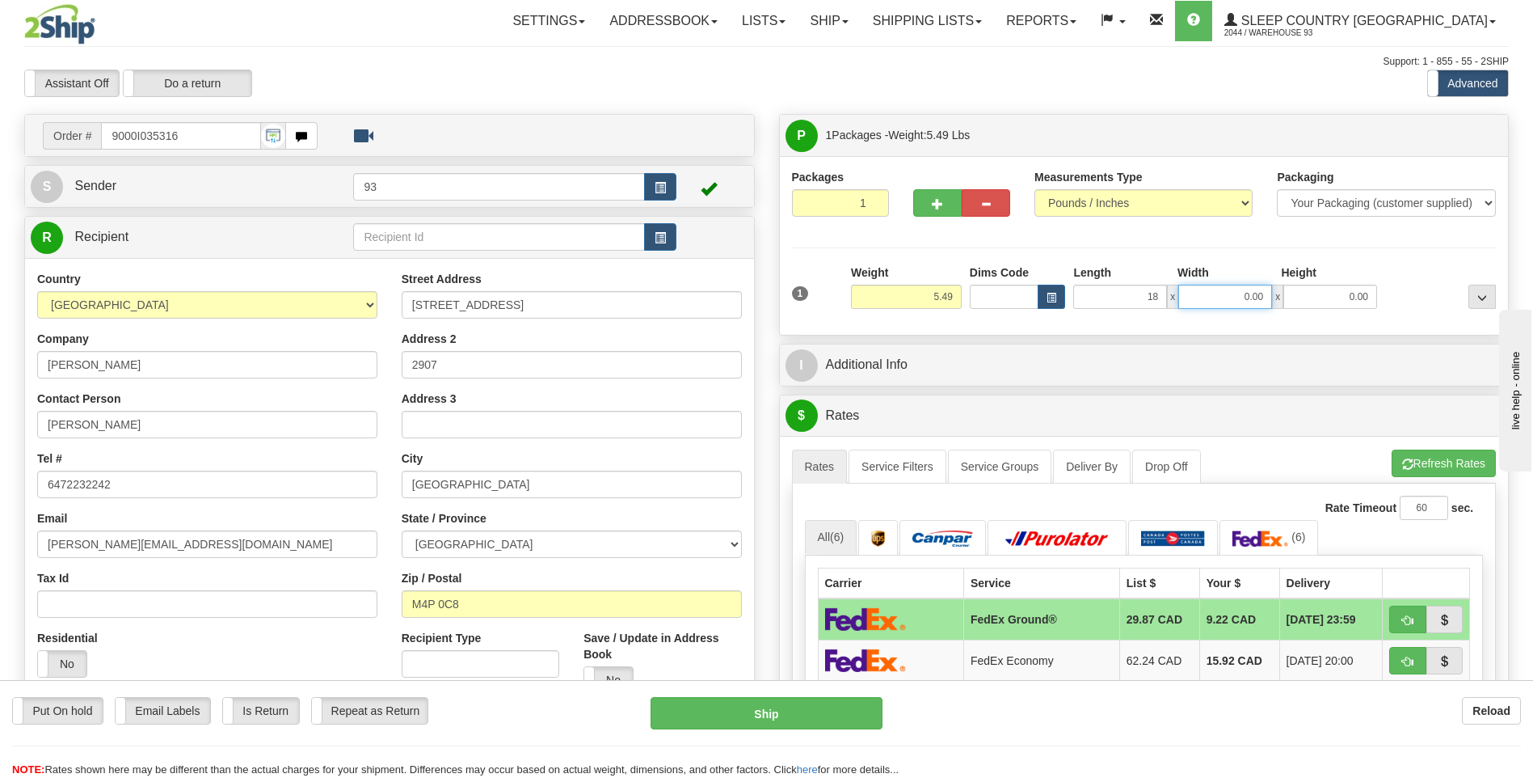
type input "18.00"
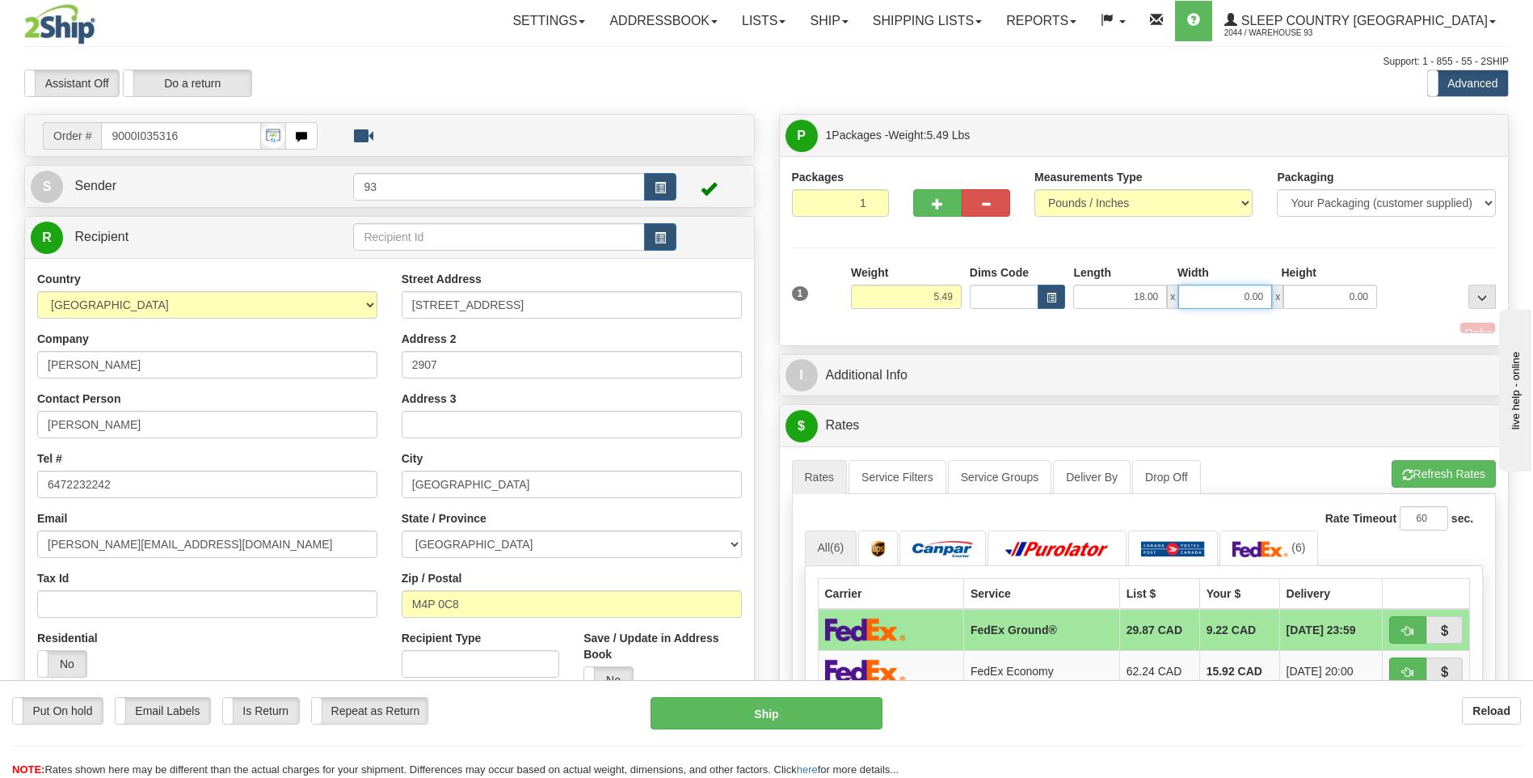
click at [1201, 301] on input "0.00" at bounding box center [1225, 297] width 94 height 24
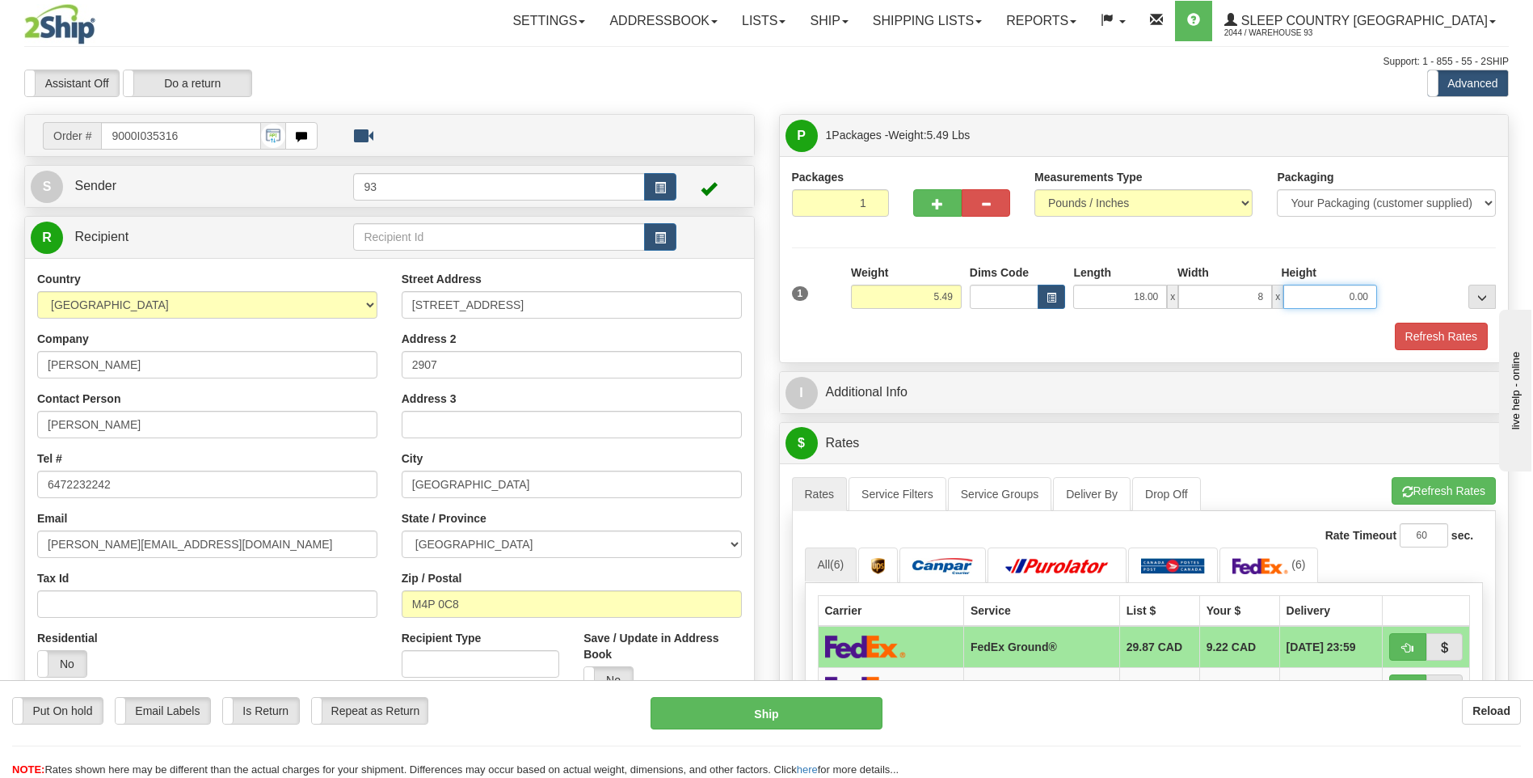
type input "8.00"
click at [1333, 294] on input "0.00" at bounding box center [1331, 297] width 94 height 24
type input "8.00"
click at [1428, 336] on button "Refresh Rates" at bounding box center [1441, 336] width 93 height 27
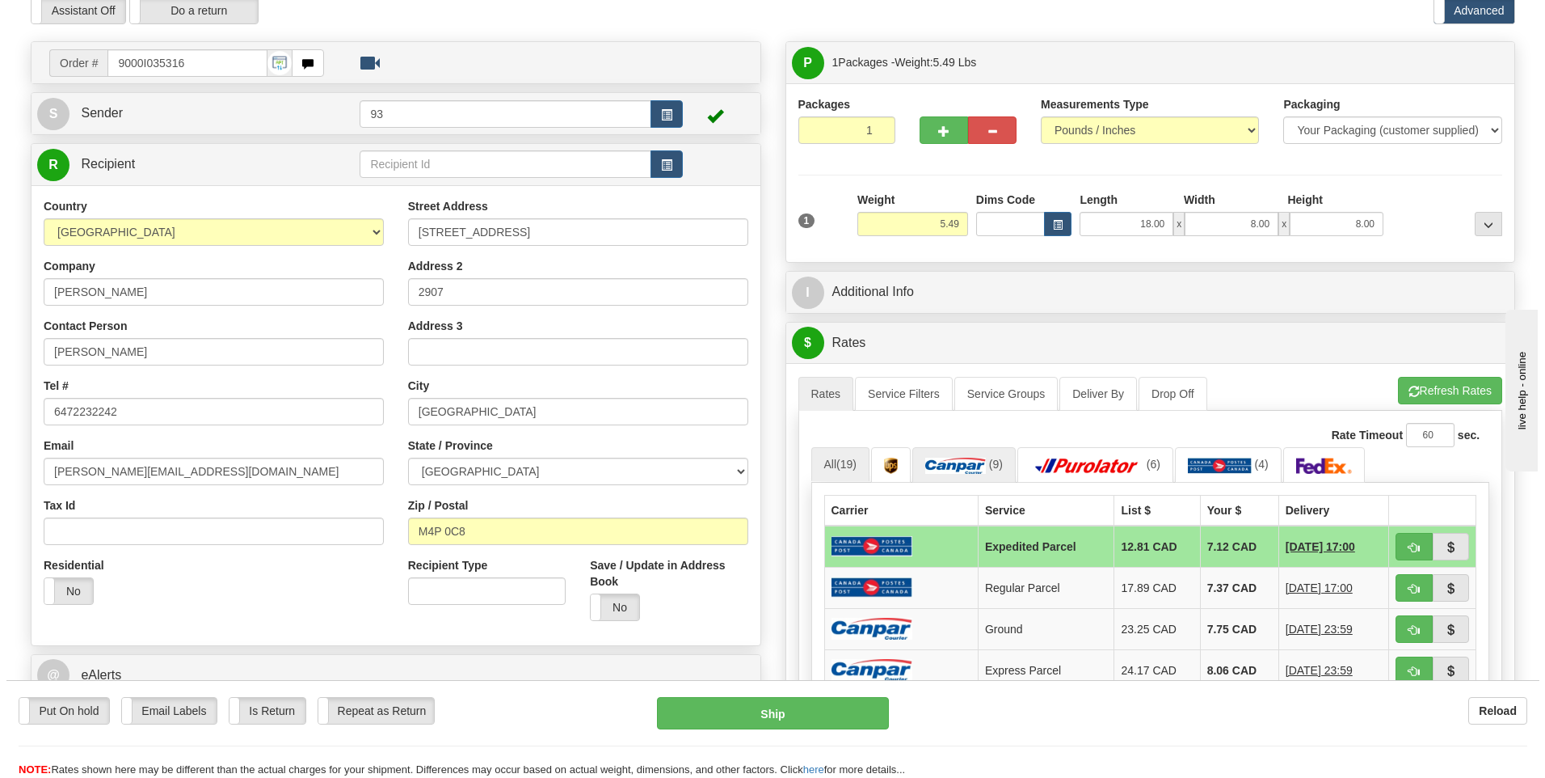
scroll to position [162, 0]
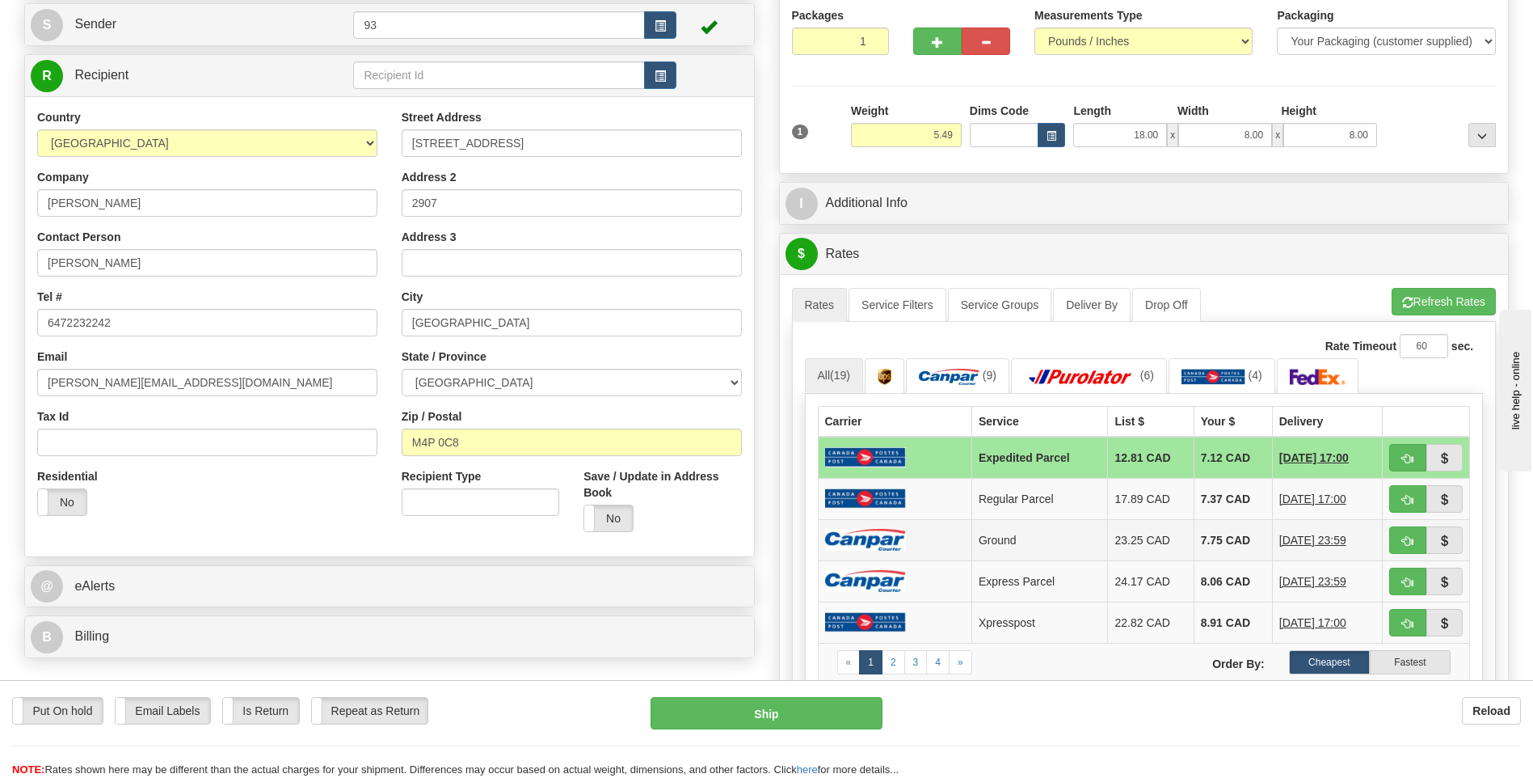
click at [888, 540] on img at bounding box center [865, 540] width 81 height 22
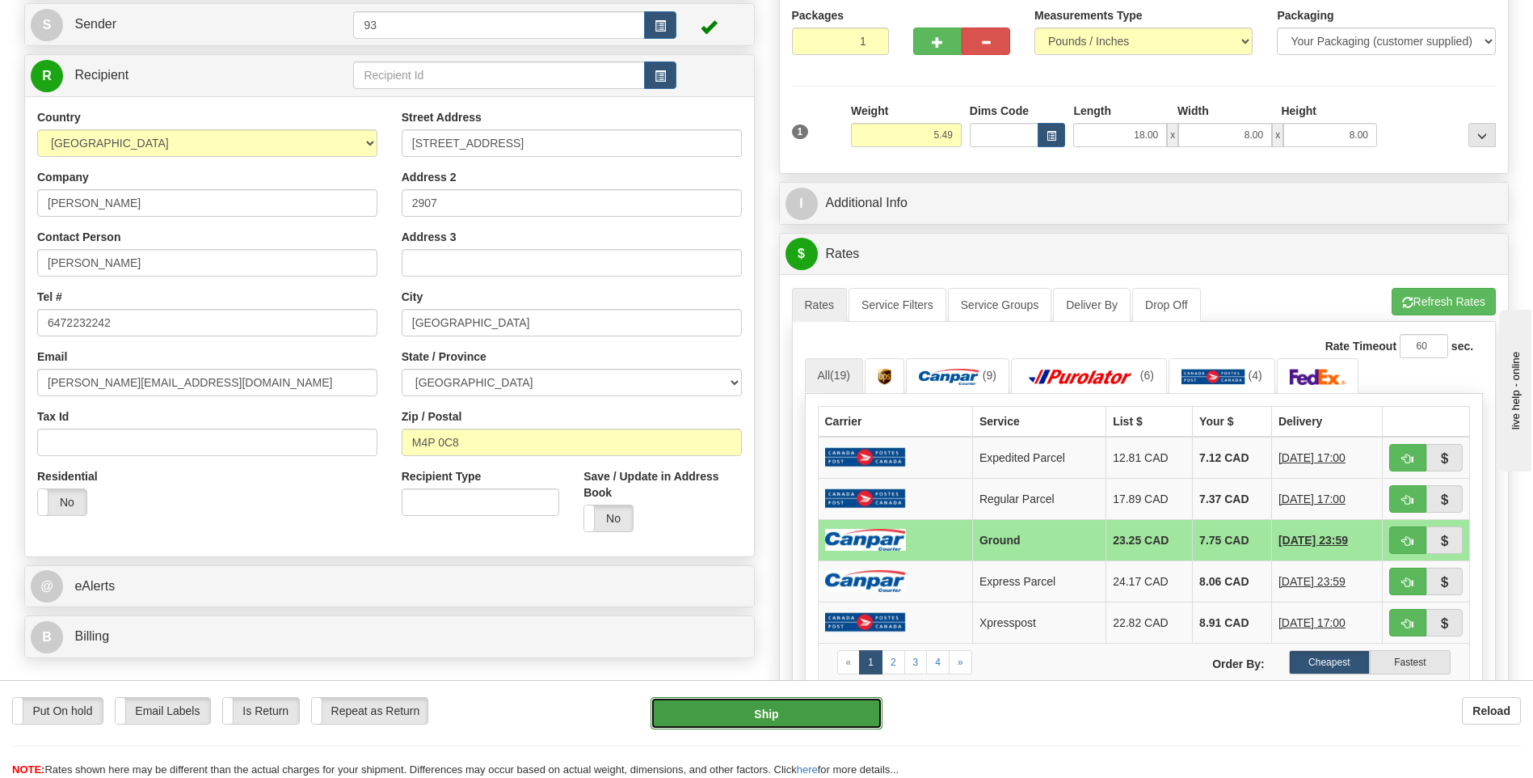
click at [852, 706] on button "Ship" at bounding box center [766, 713] width 231 height 32
type input "1"
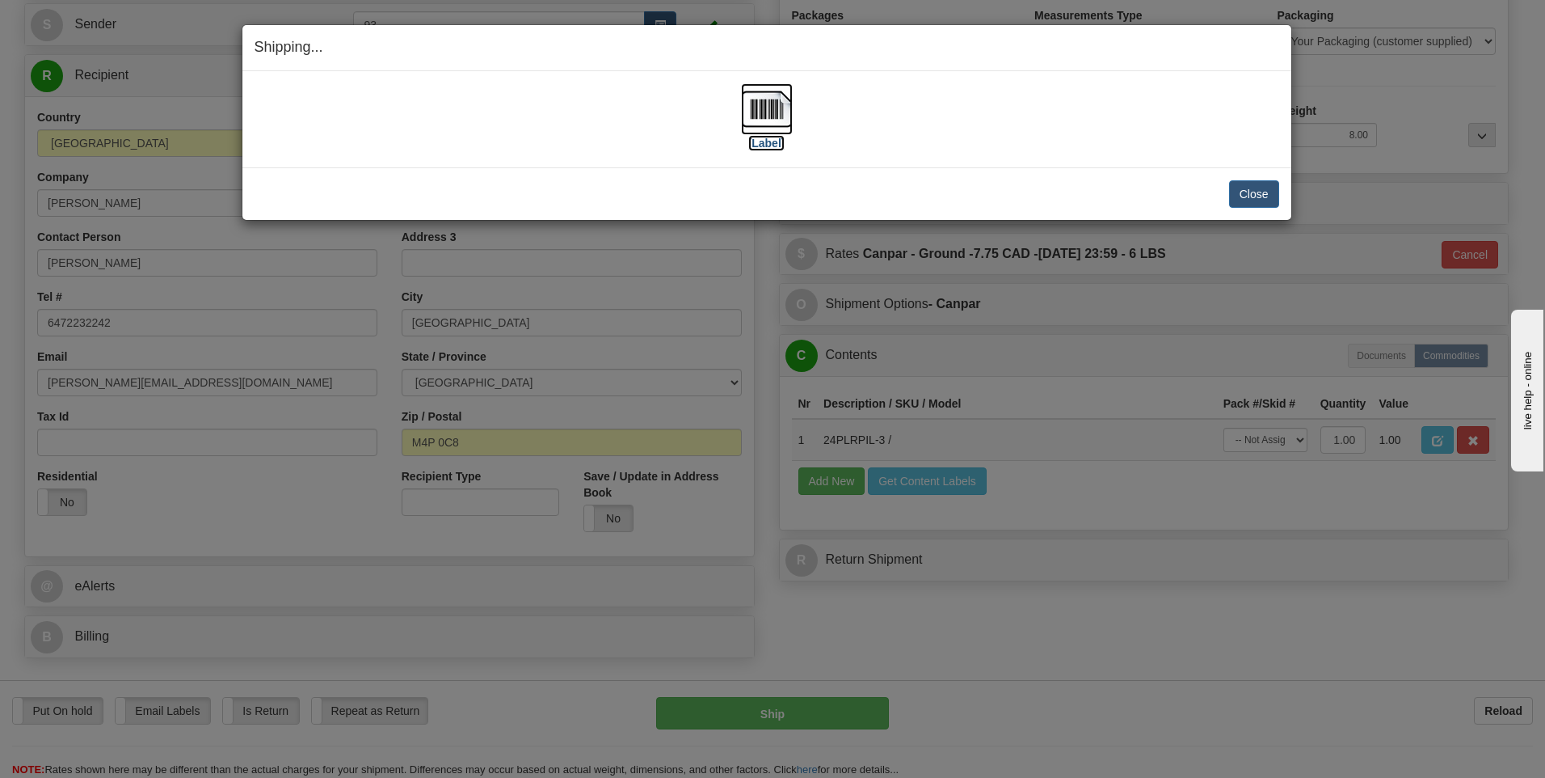
click at [778, 101] on img at bounding box center [767, 109] width 52 height 52
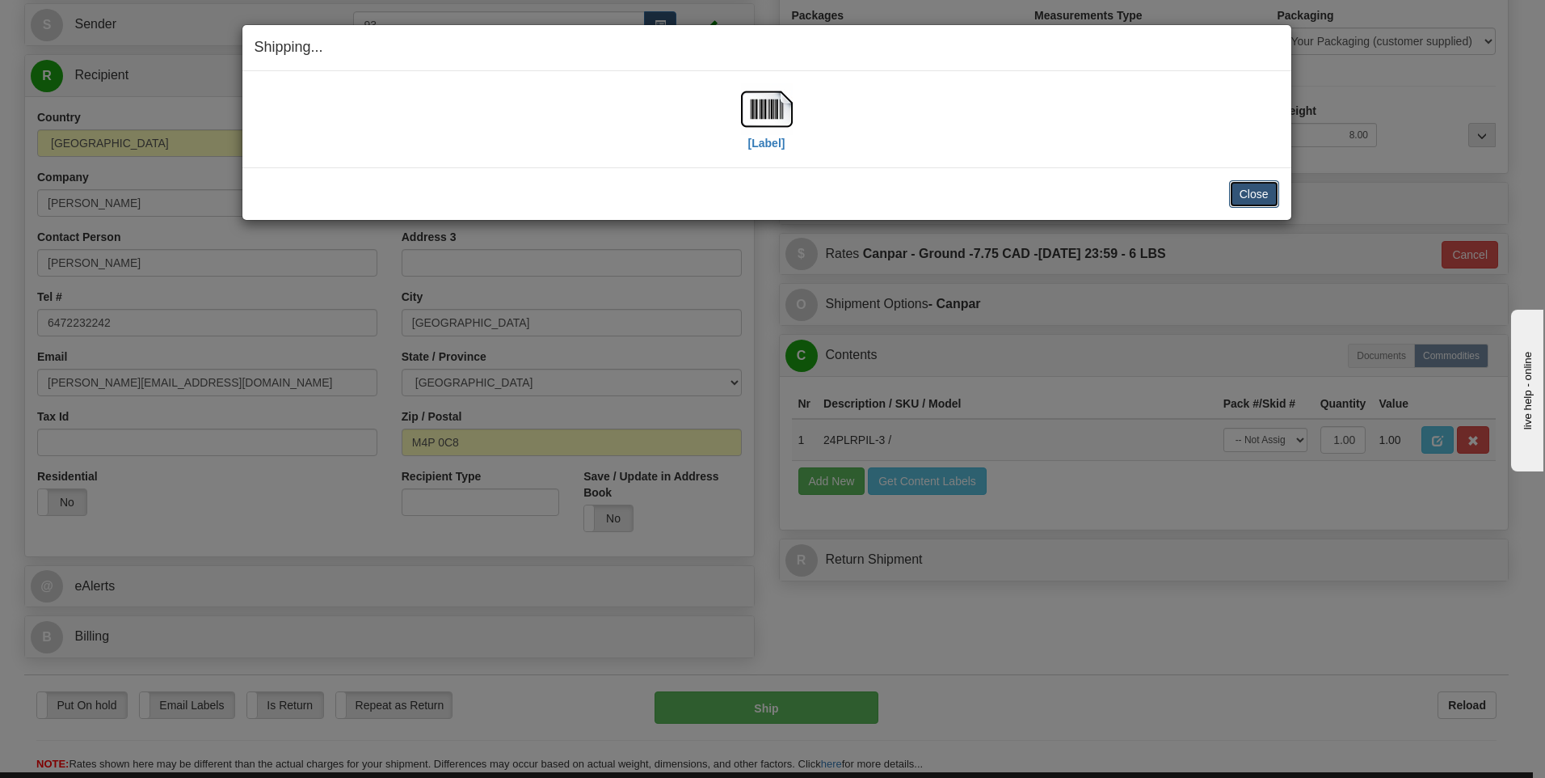
click at [1251, 199] on button "Close" at bounding box center [1254, 193] width 50 height 27
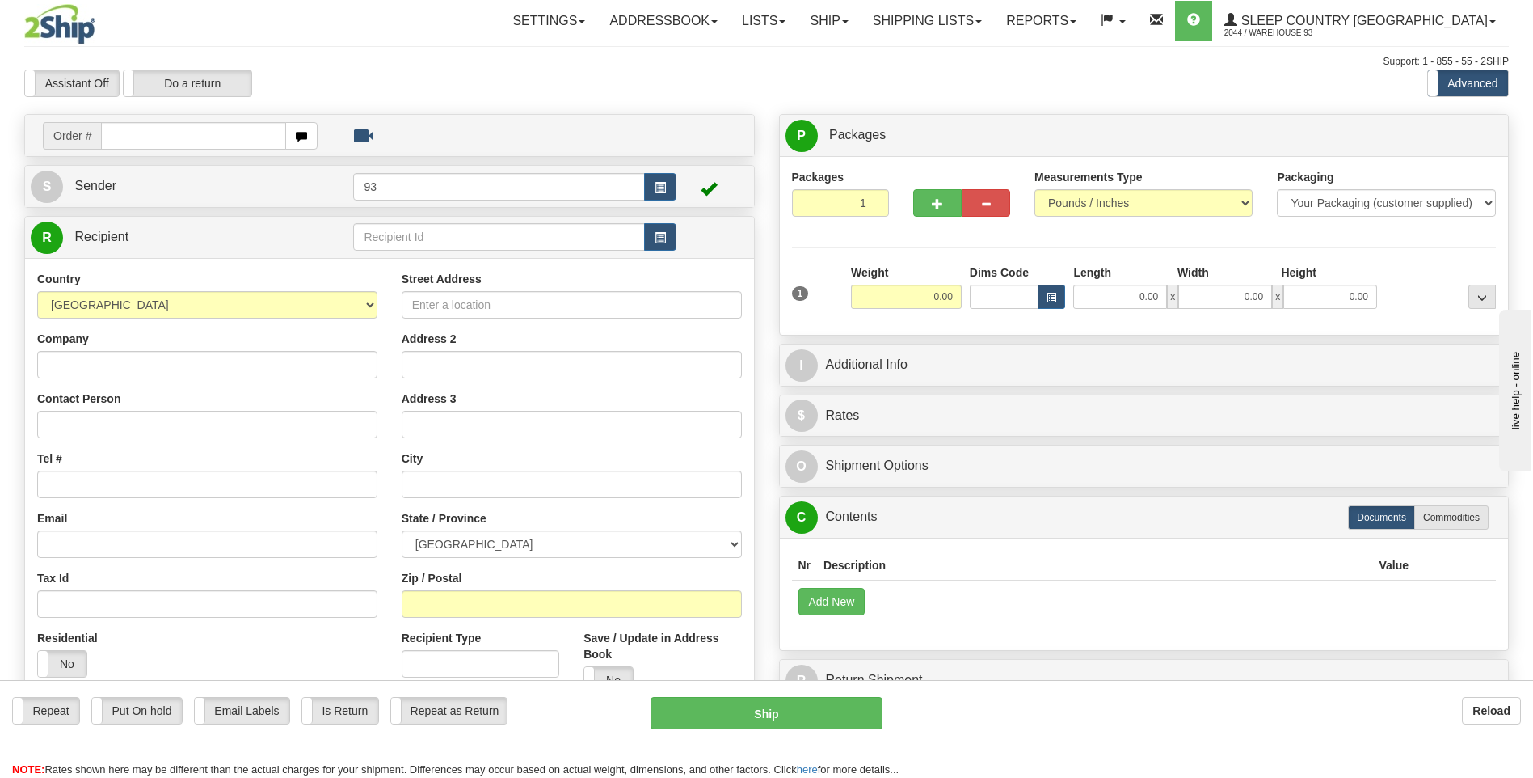
click at [217, 141] on input "text" at bounding box center [193, 135] width 184 height 27
type input "9000I035529"
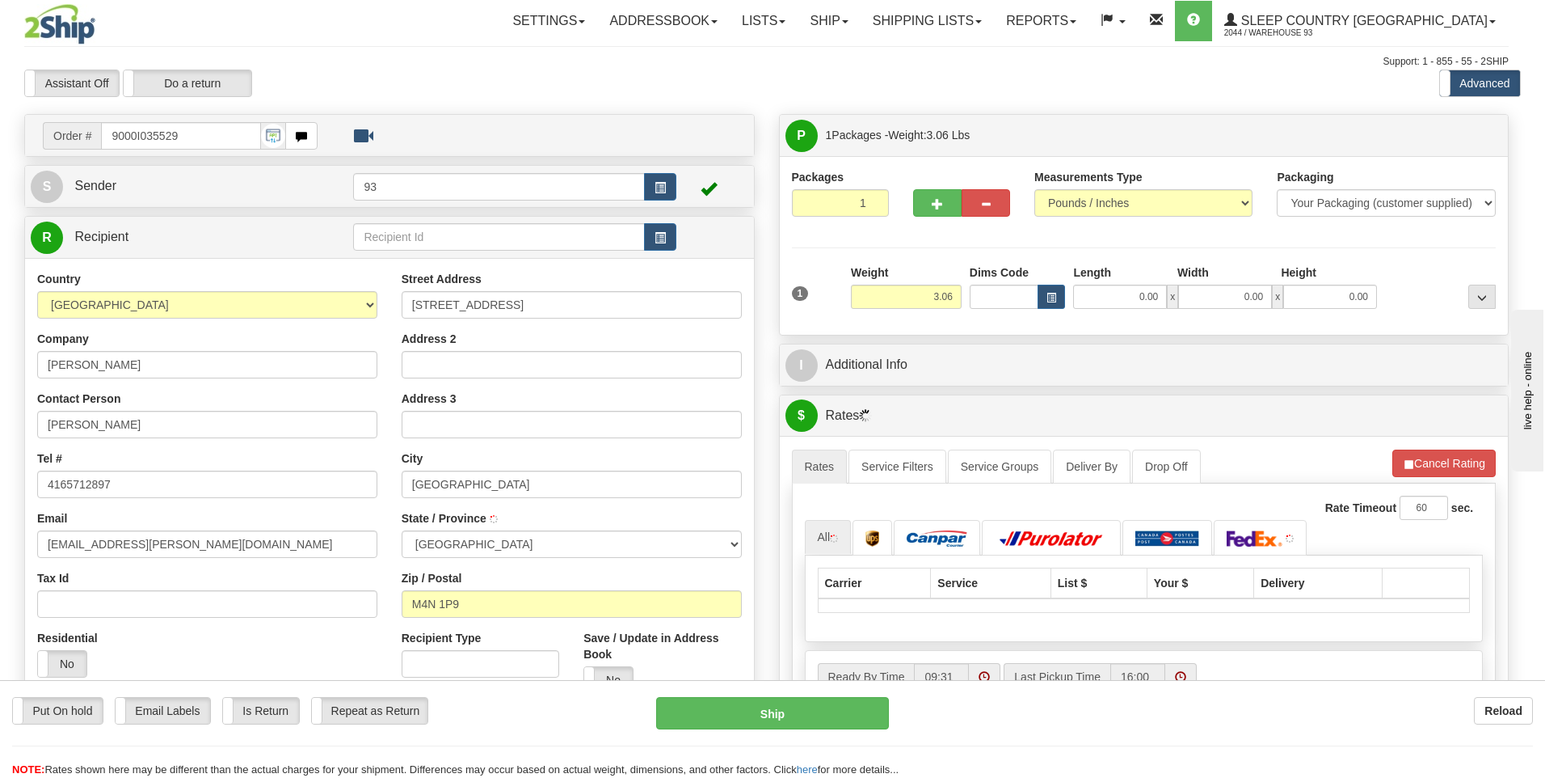
type input "[GEOGRAPHIC_DATA]"
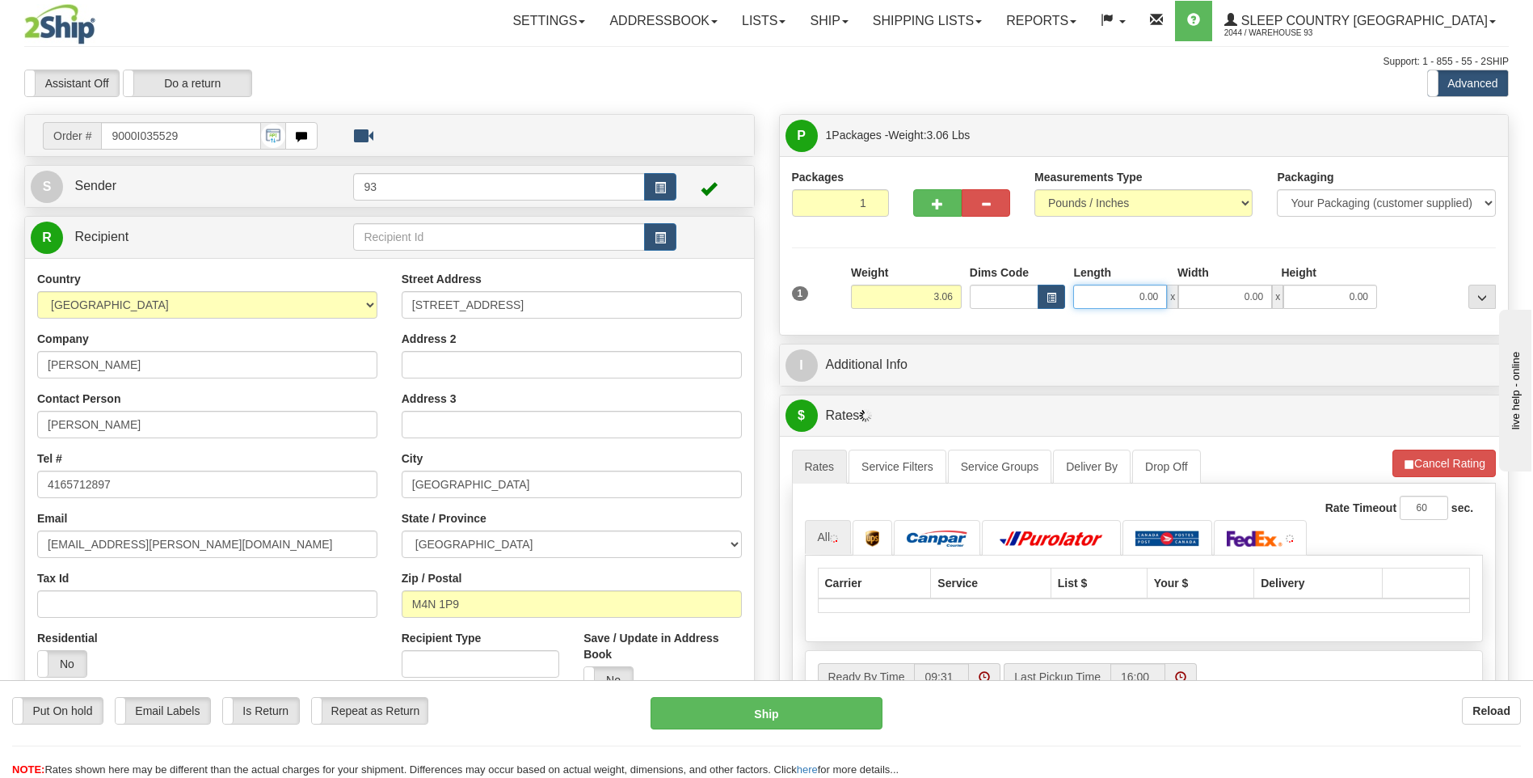
click at [1127, 304] on input "0.00" at bounding box center [1120, 297] width 94 height 24
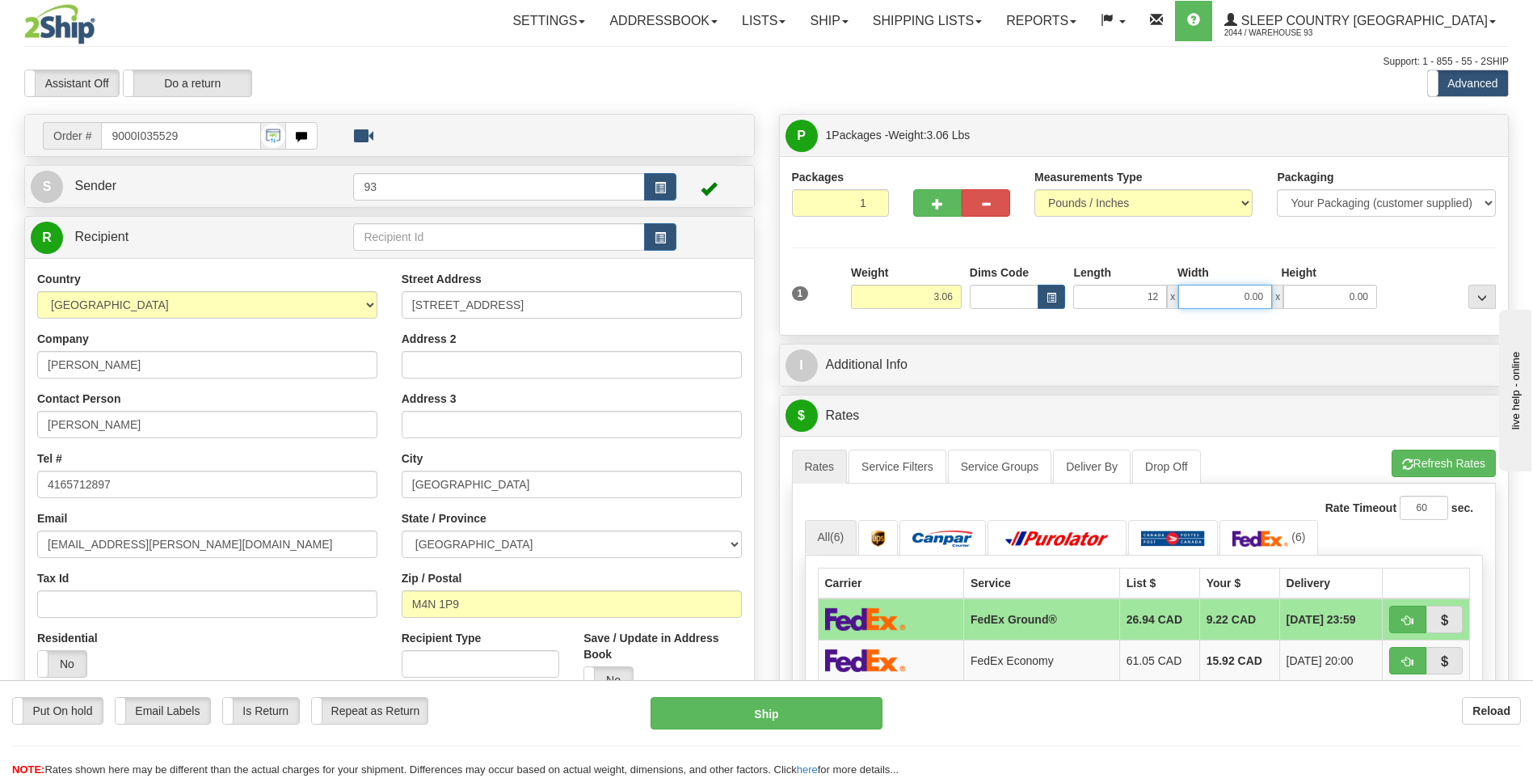
type input "12.00"
click at [1216, 290] on input "0.00" at bounding box center [1225, 297] width 94 height 24
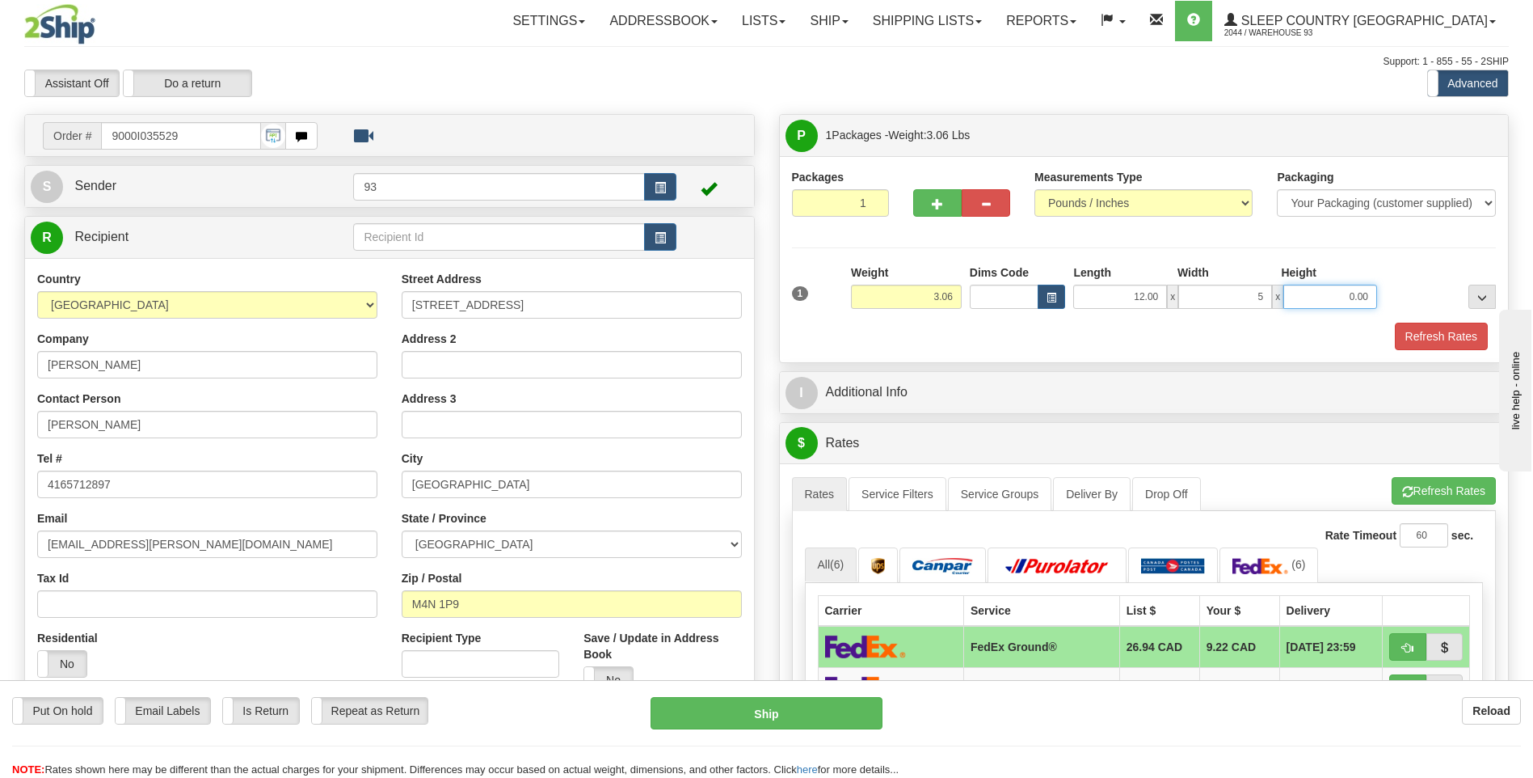
type input "5.00"
click at [1313, 294] on input "0.00" at bounding box center [1331, 297] width 94 height 24
type input "5.00"
click at [1461, 343] on button "Refresh Rates" at bounding box center [1441, 336] width 93 height 27
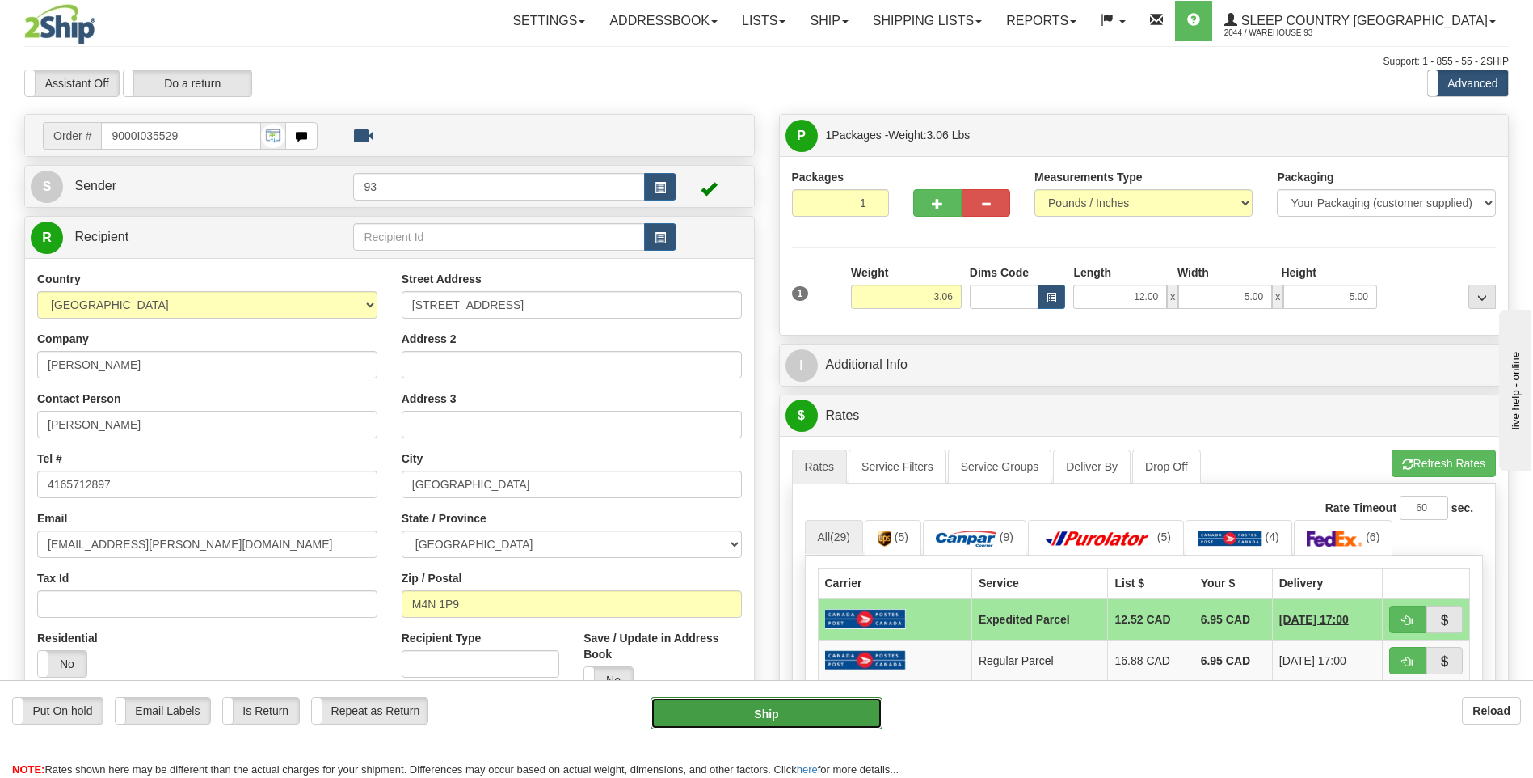
click at [820, 716] on button "Ship" at bounding box center [766, 713] width 231 height 32
type input "DOM.EP"
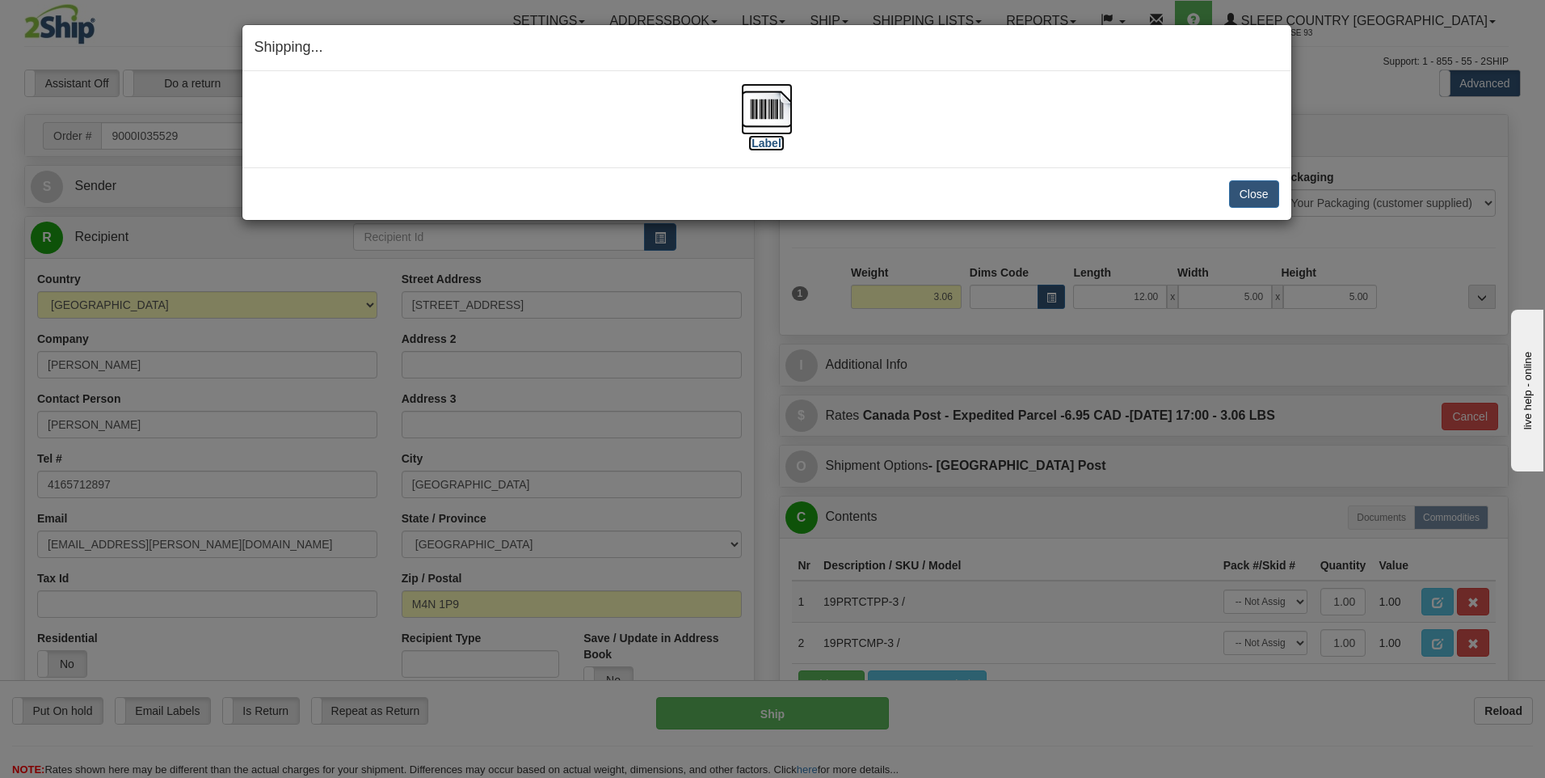
click at [770, 104] on img at bounding box center [767, 109] width 52 height 52
click at [1259, 192] on button "Close" at bounding box center [1254, 193] width 50 height 27
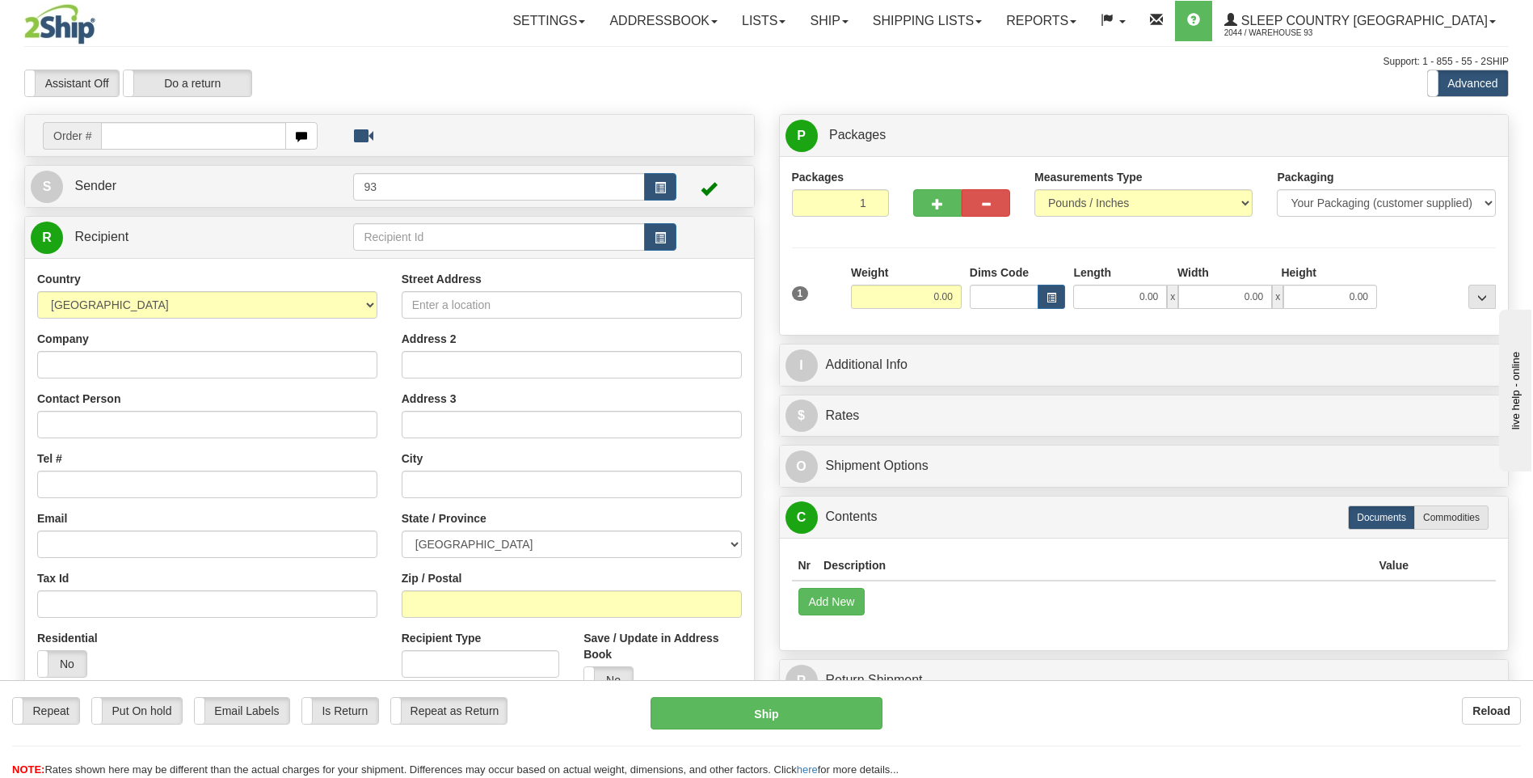
click at [189, 140] on input "text" at bounding box center [193, 135] width 184 height 27
type input "9000I035603"
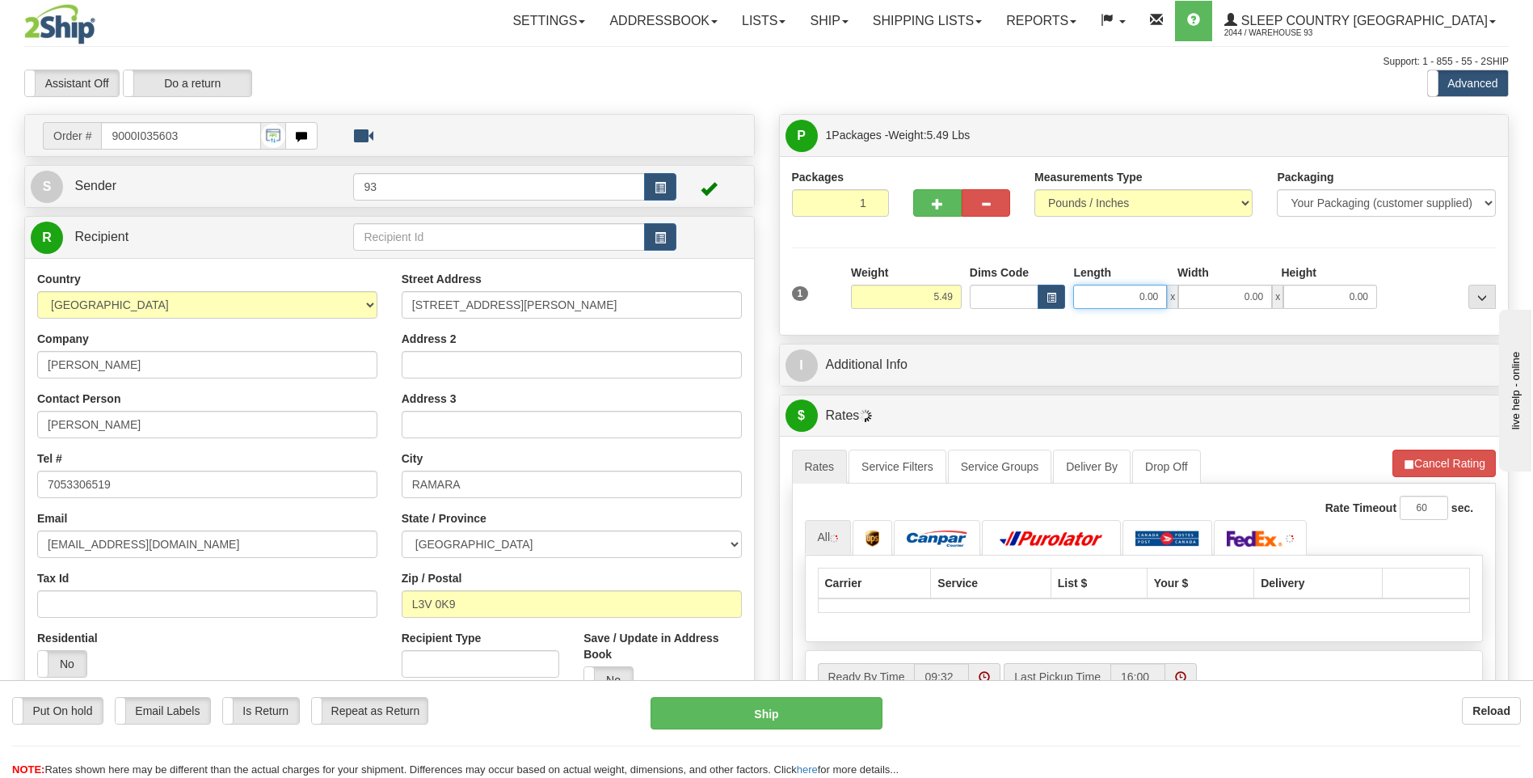
click at [1138, 299] on input "0.00" at bounding box center [1120, 297] width 94 height 24
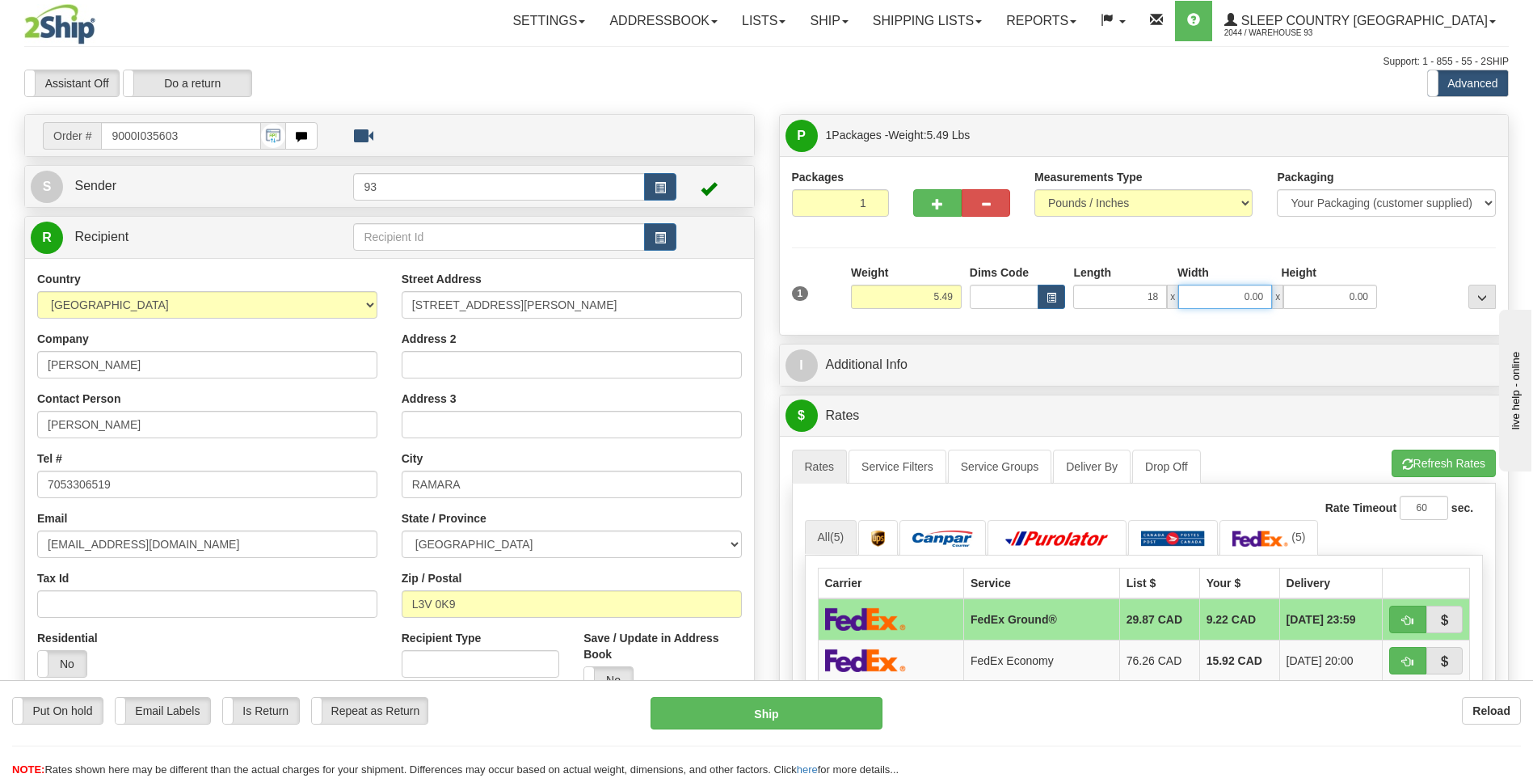
type input "18.00"
click at [1264, 300] on input "0.00" at bounding box center [1225, 297] width 94 height 24
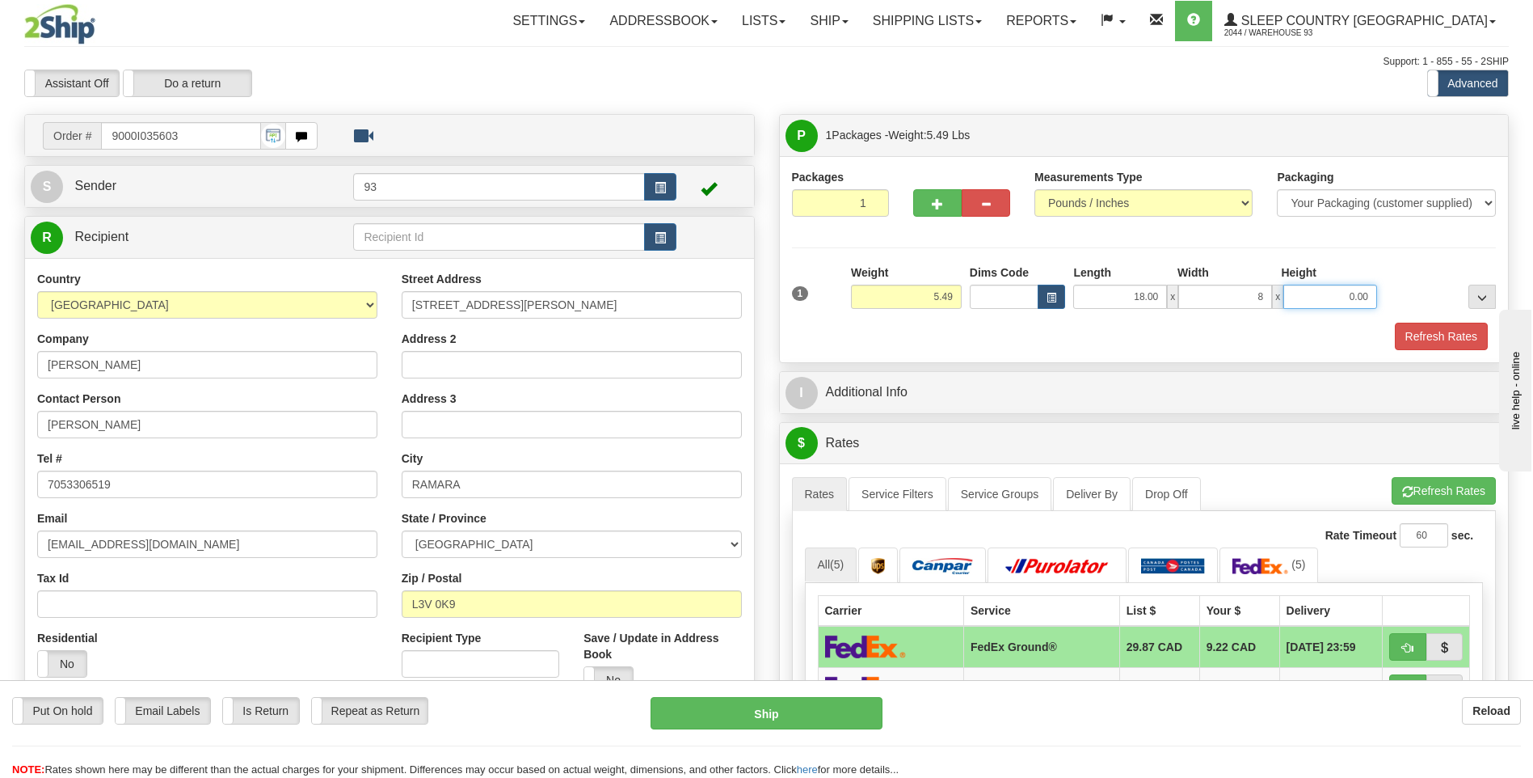
type input "8.00"
click at [1324, 294] on input "0.00" at bounding box center [1331, 297] width 94 height 24
type input "8.00"
click at [1426, 323] on button "Refresh Rates" at bounding box center [1441, 336] width 93 height 27
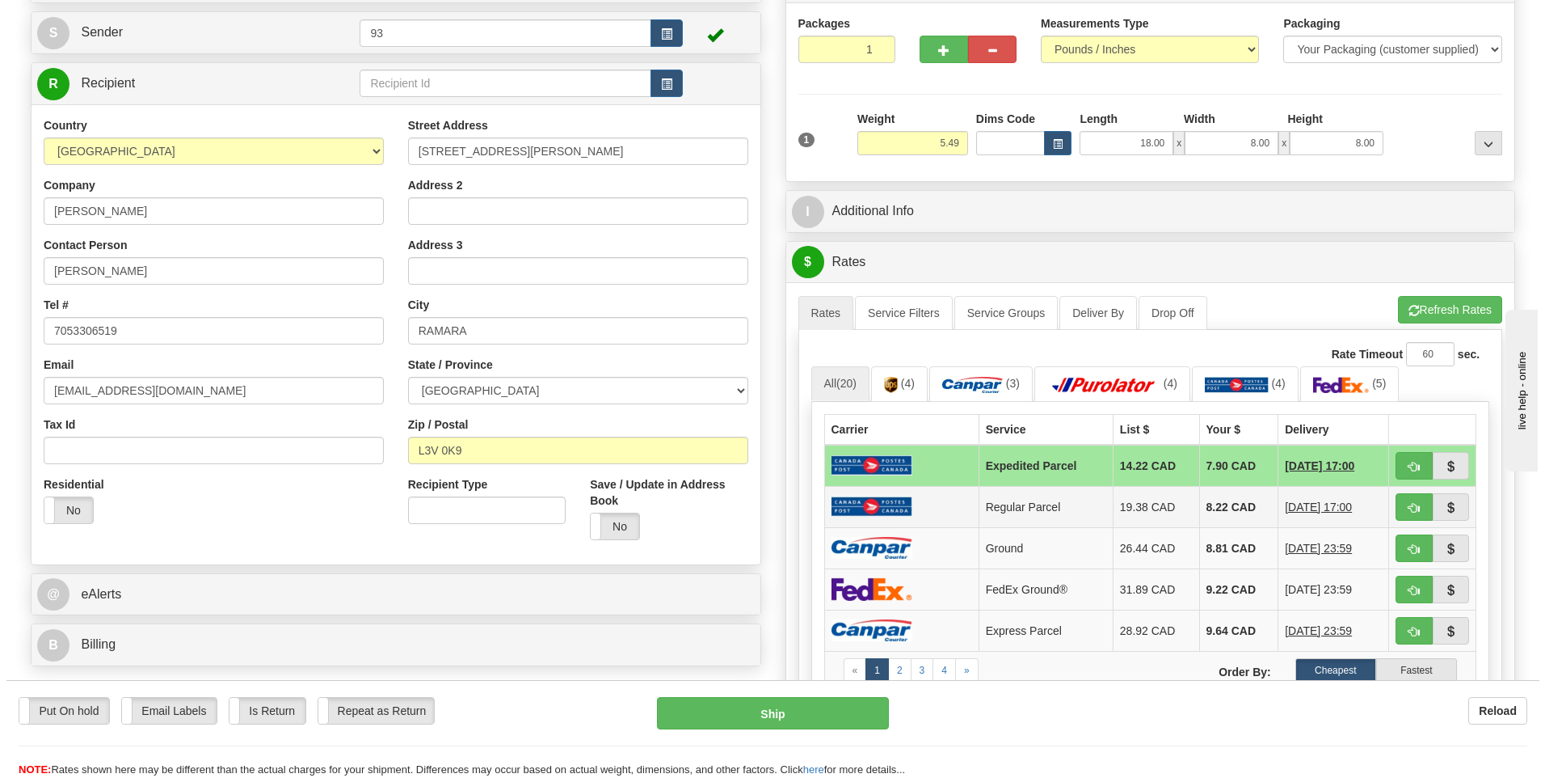
scroll to position [242, 0]
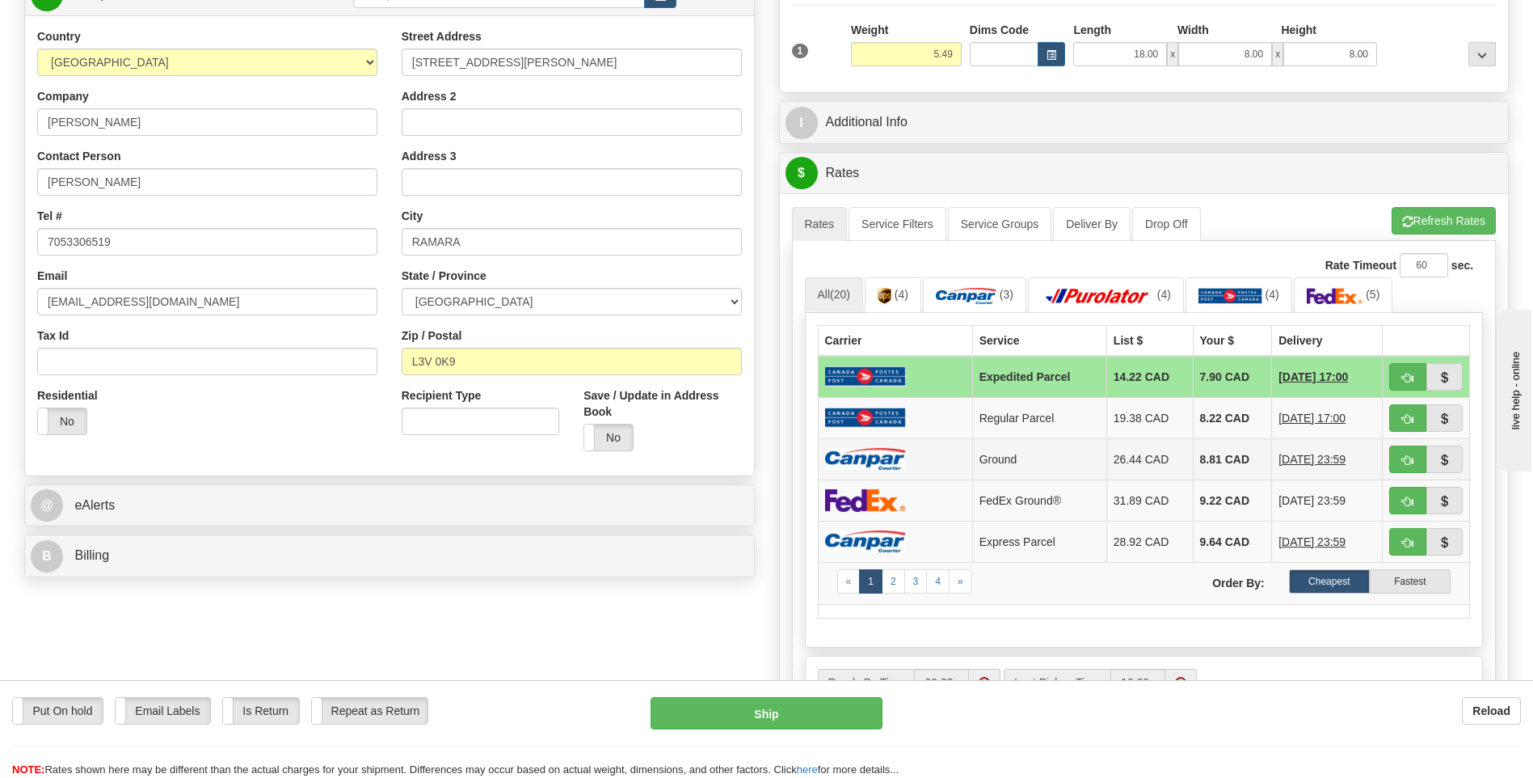
click at [1206, 453] on td "8.81 CAD" at bounding box center [1232, 458] width 79 height 41
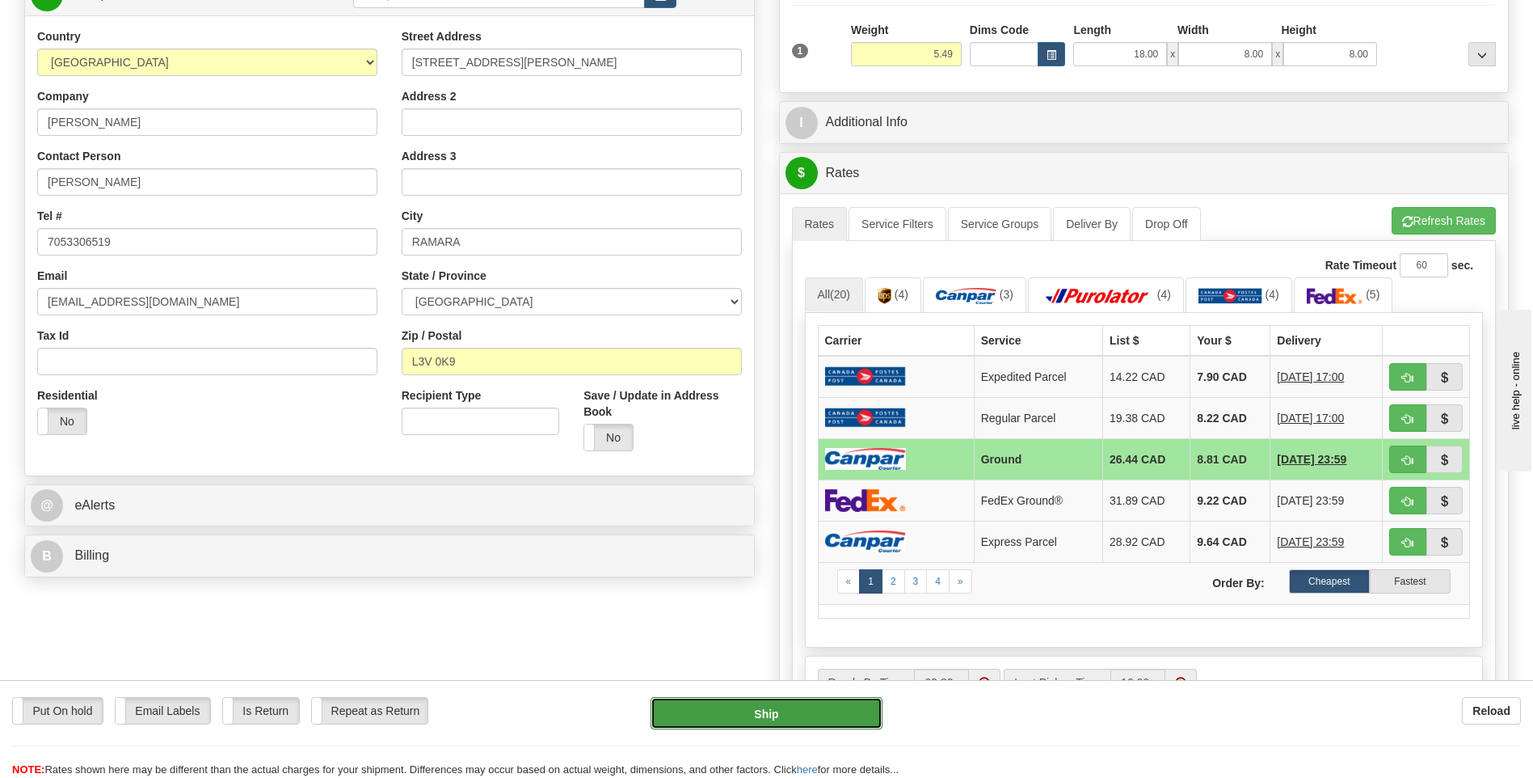
click at [788, 718] on button "Ship" at bounding box center [766, 713] width 231 height 32
type input "1"
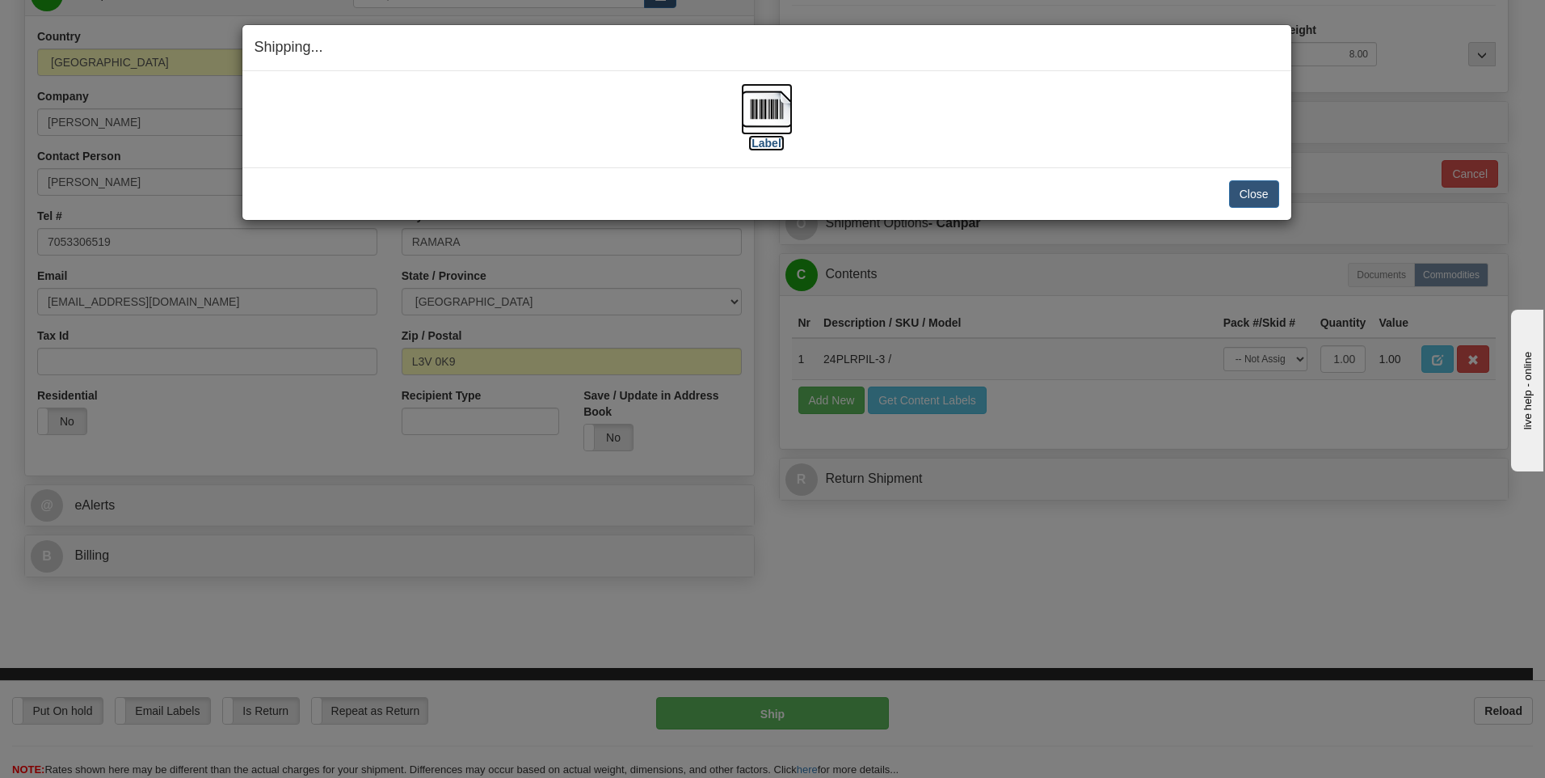
click at [771, 107] on img at bounding box center [767, 109] width 52 height 52
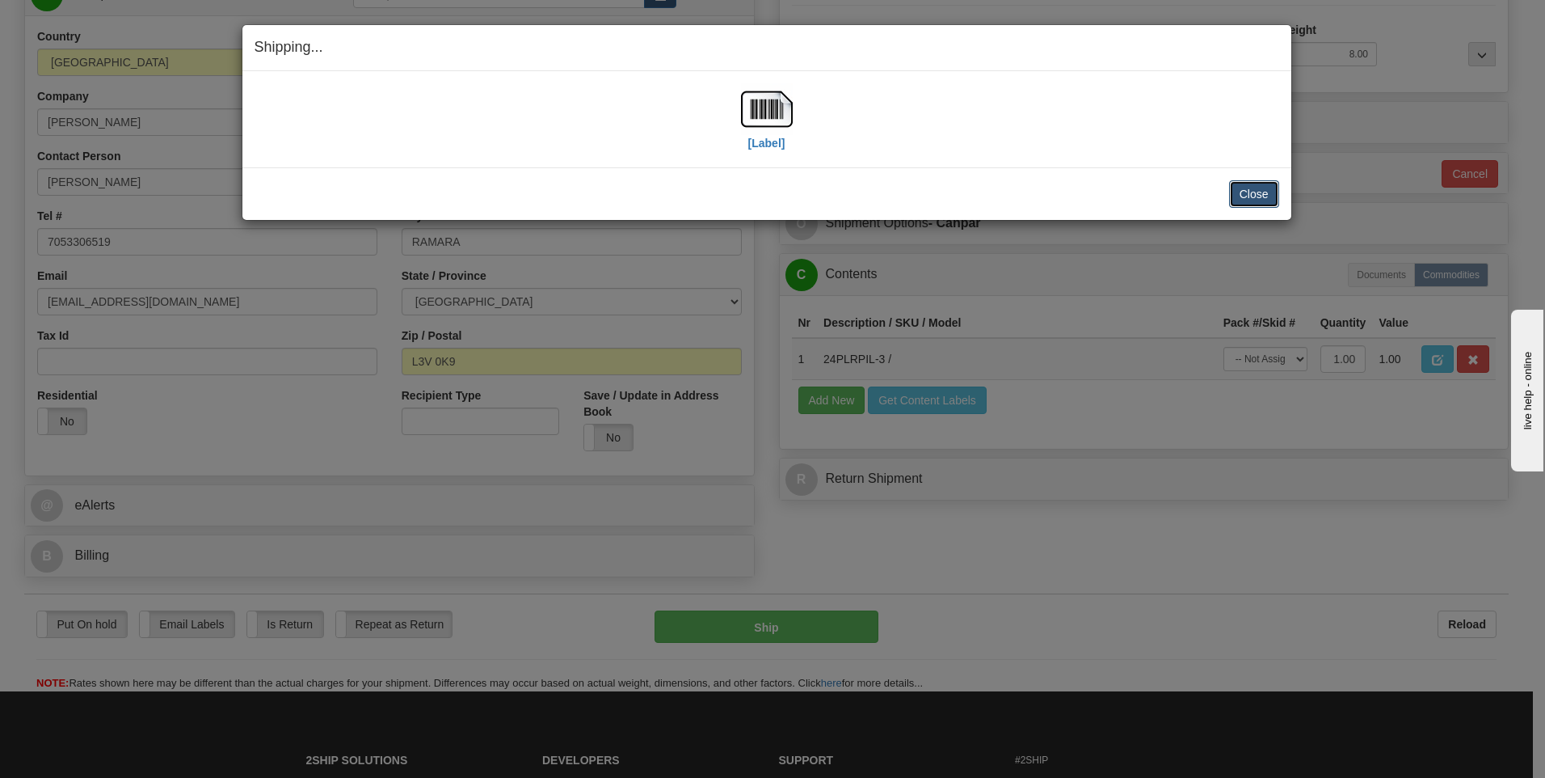
click at [1243, 204] on button "Close" at bounding box center [1254, 193] width 50 height 27
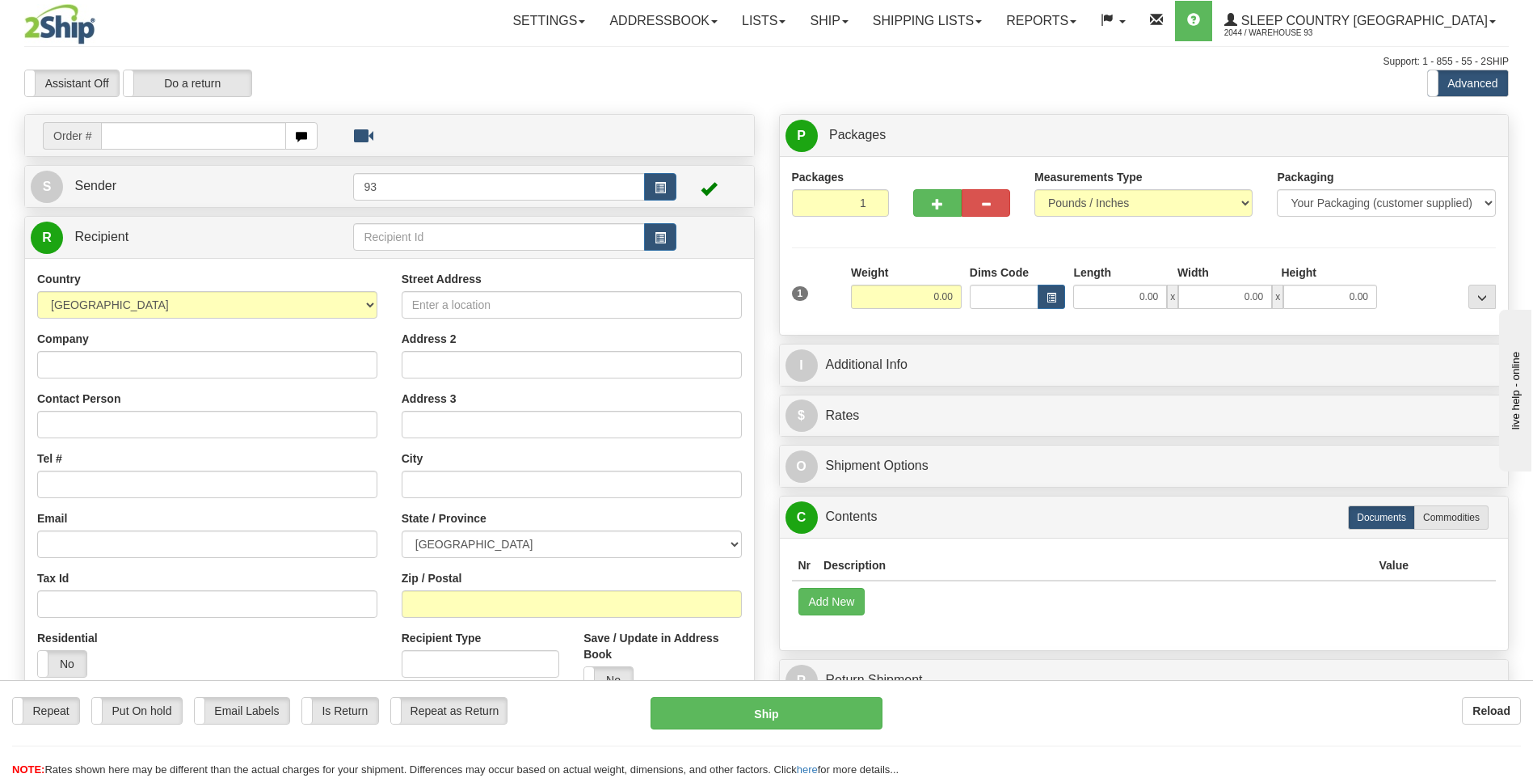
click at [179, 137] on input "text" at bounding box center [193, 135] width 184 height 27
type input "9000I035888"
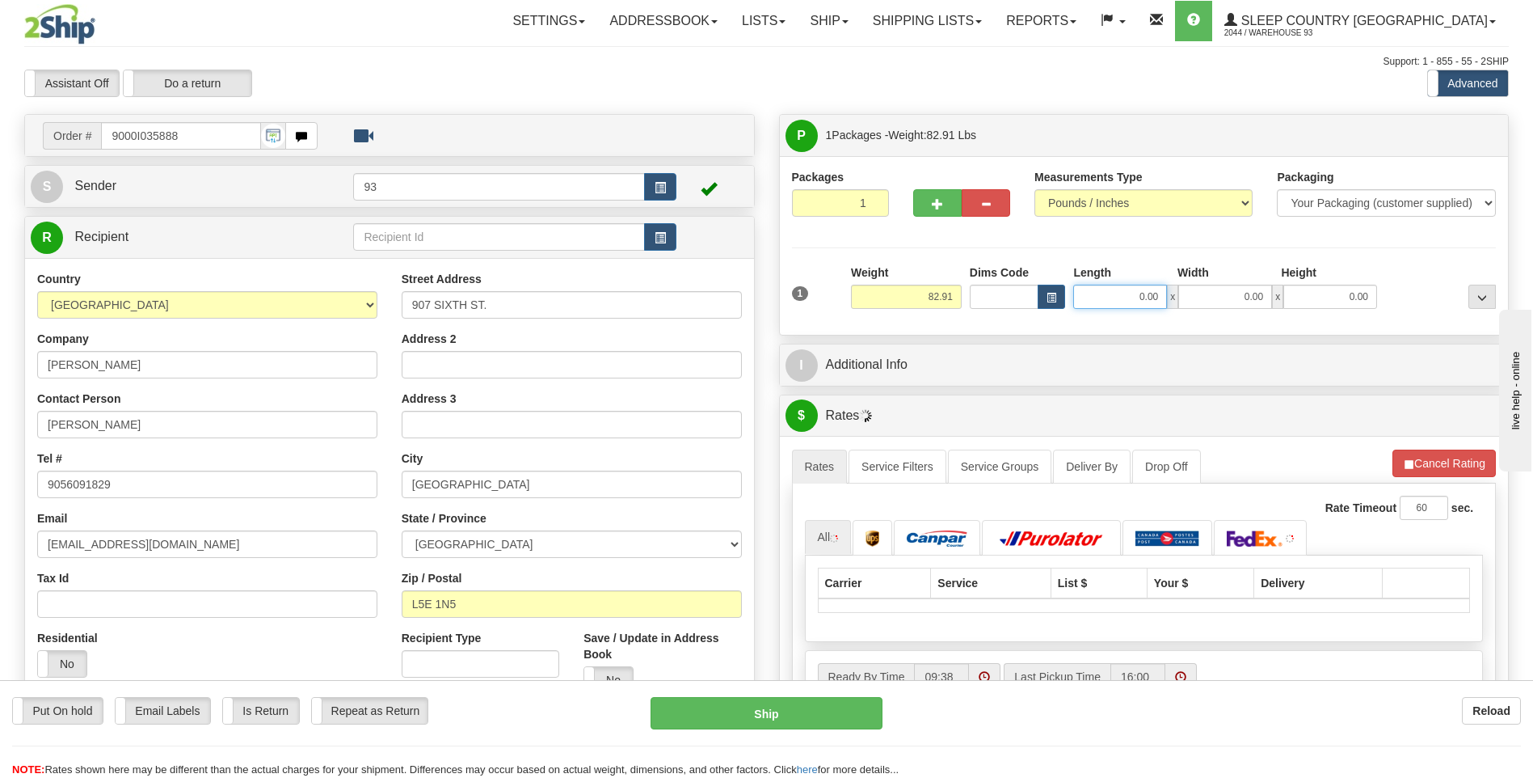
click at [1120, 289] on input "0.00" at bounding box center [1120, 297] width 94 height 24
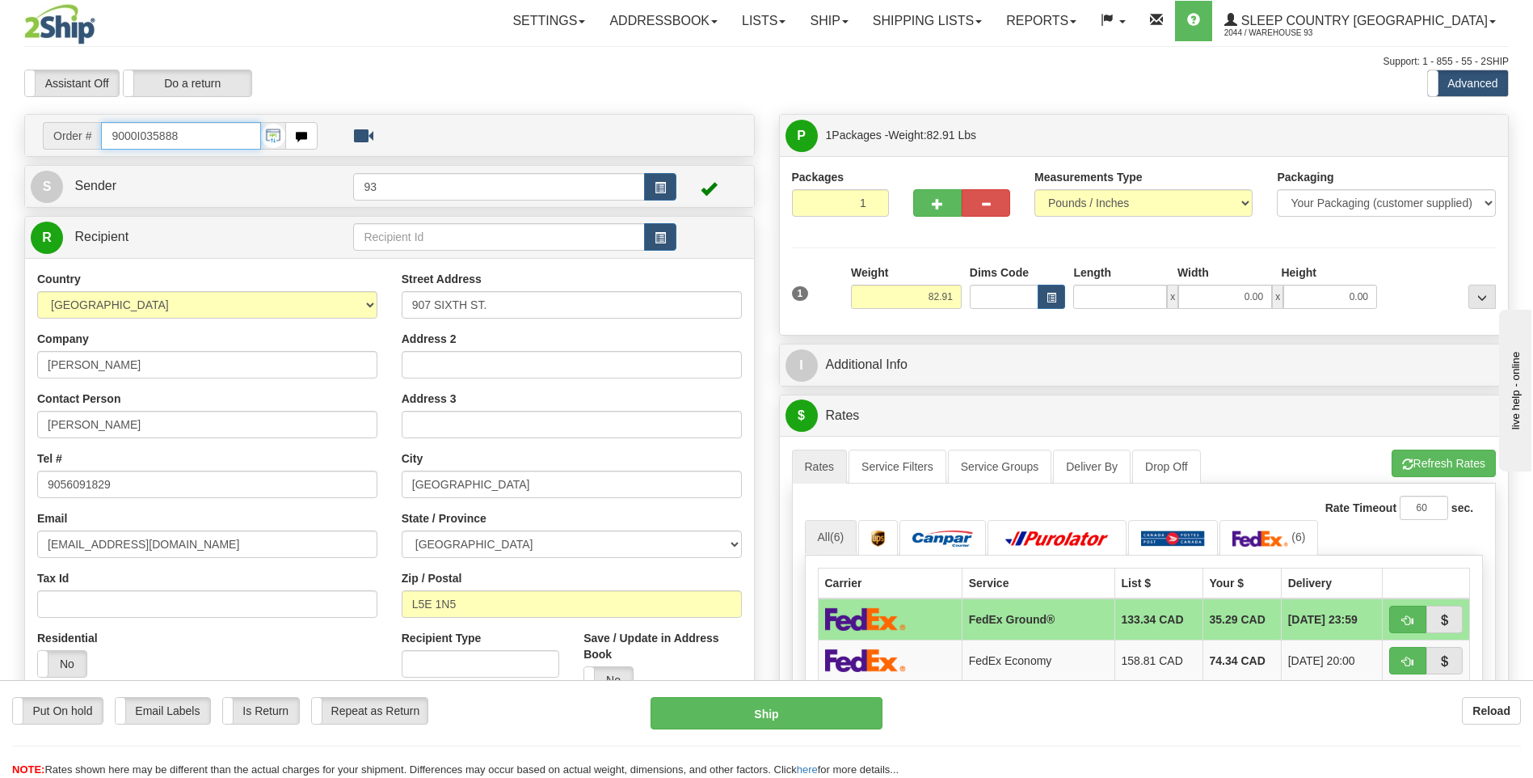
type input "0.00"
click at [211, 140] on input "9000I035888" at bounding box center [180, 135] width 159 height 27
click at [860, 11] on link "Ship" at bounding box center [829, 21] width 62 height 40
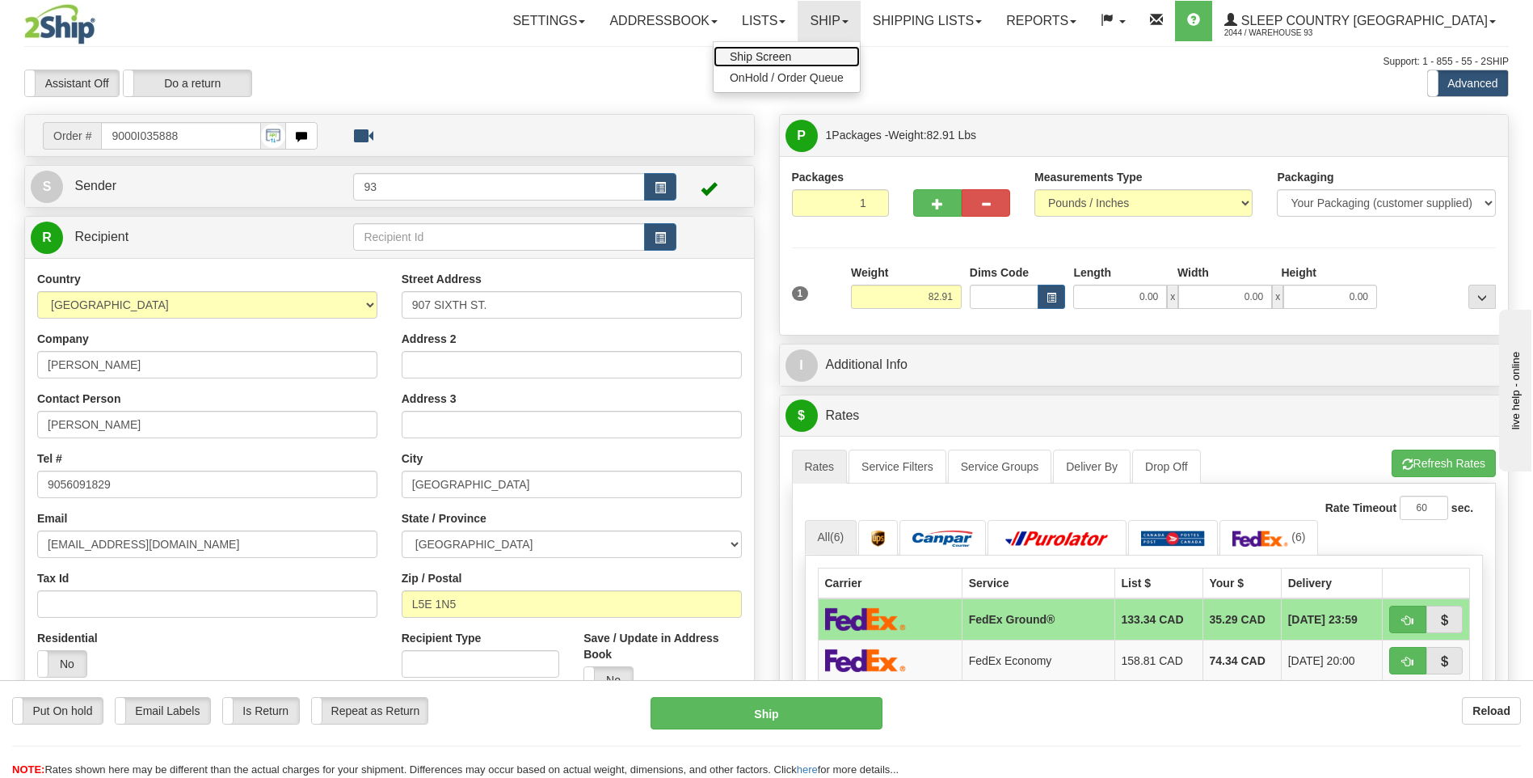
click at [860, 50] on link "Ship Screen" at bounding box center [787, 56] width 146 height 21
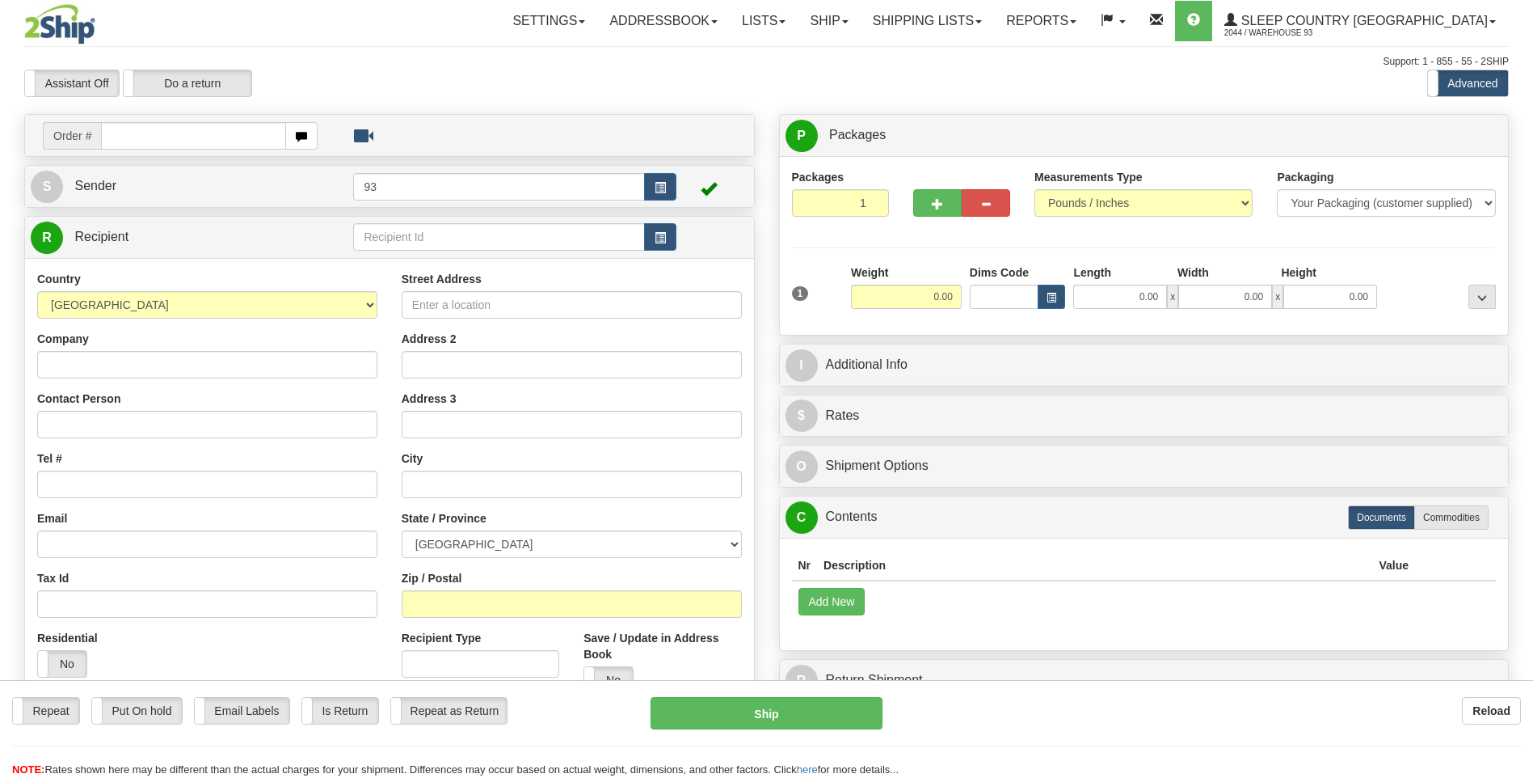
click at [160, 131] on input "text" at bounding box center [193, 135] width 184 height 27
type input "9000I035668"
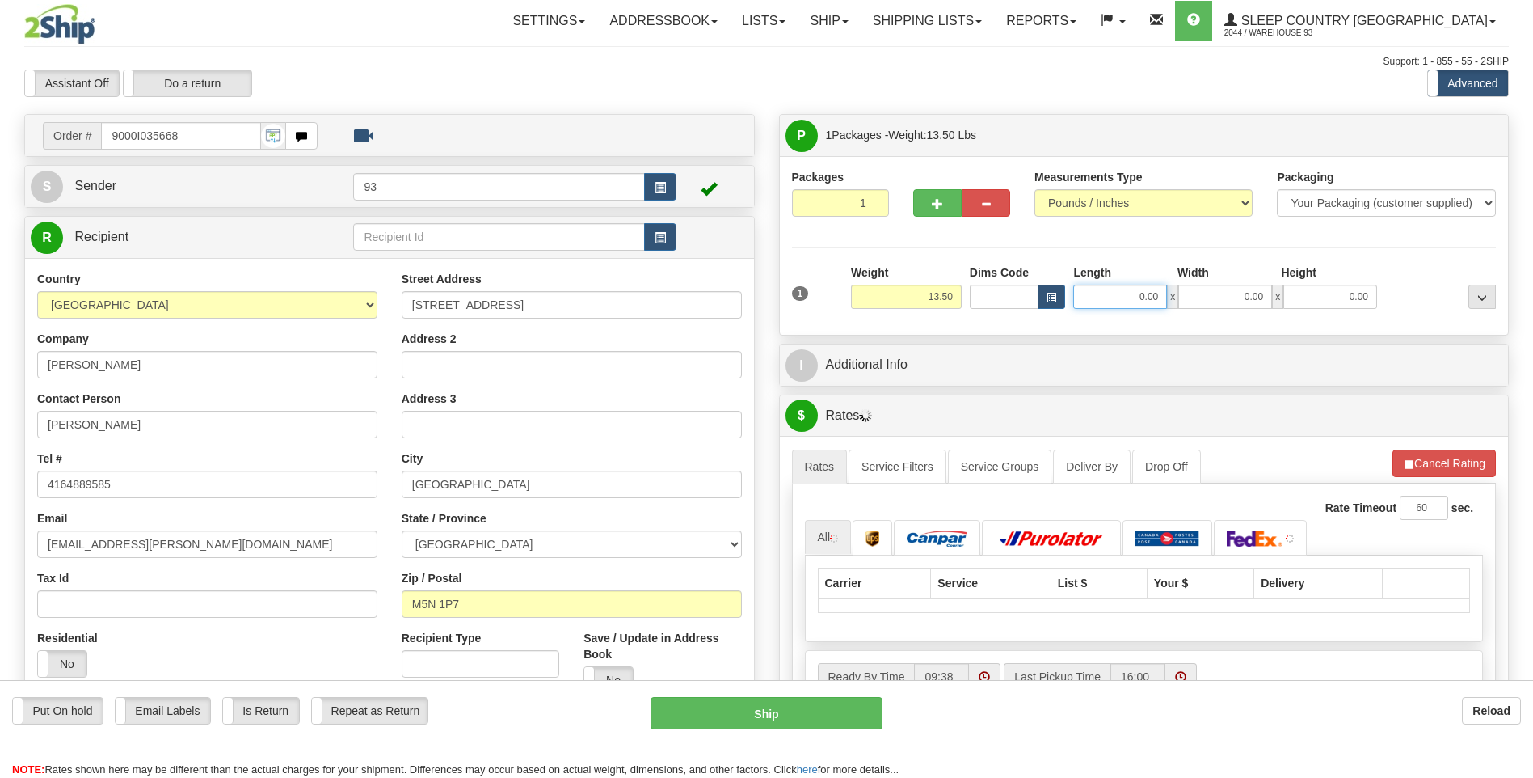
click at [1119, 297] on input "0.00" at bounding box center [1120, 297] width 94 height 24
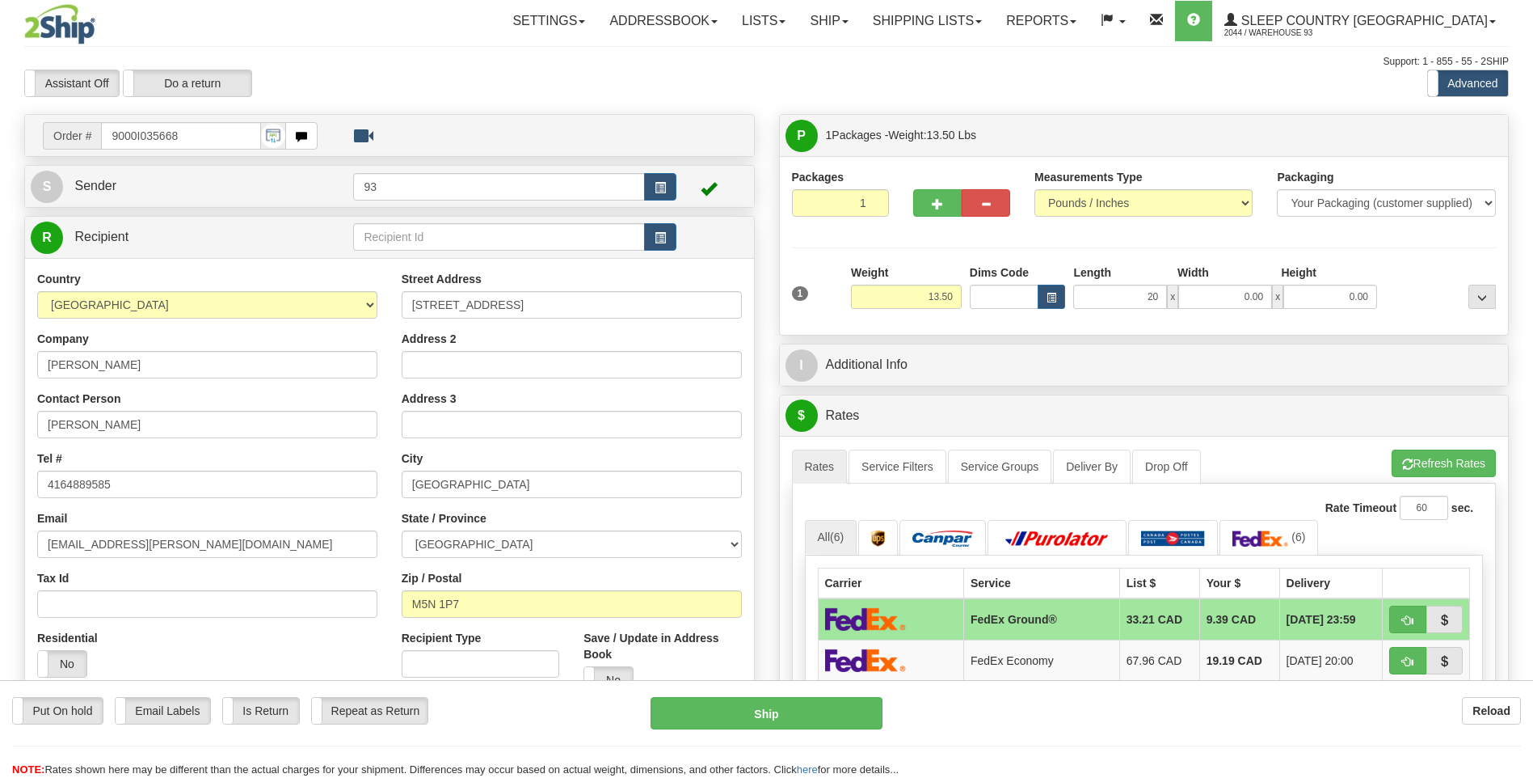
type input "20.00"
click at [1227, 309] on div "1 Weight 13.50 Dims Code x x" at bounding box center [1144, 292] width 713 height 57
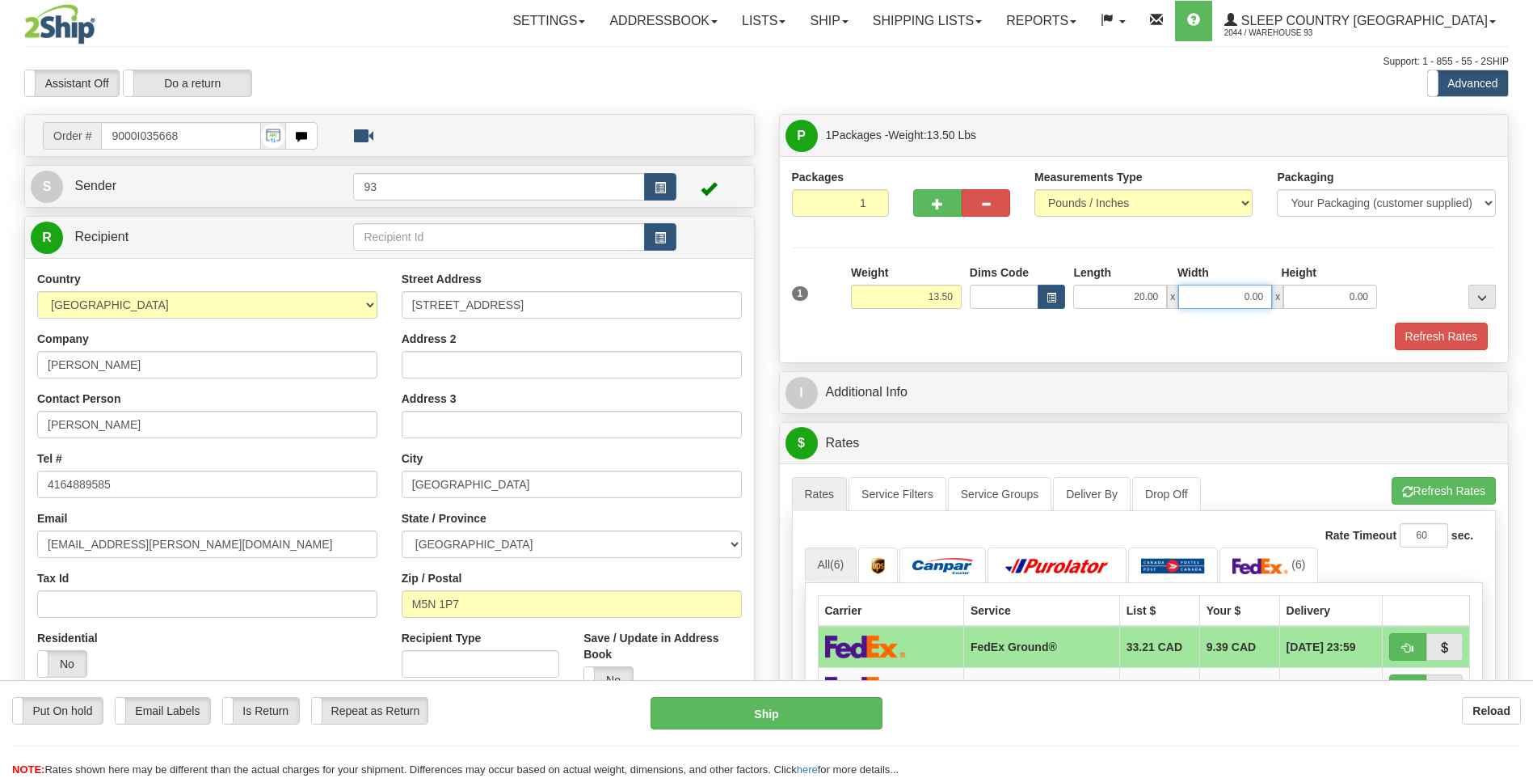
click at [1246, 294] on input "0.00" at bounding box center [1225, 297] width 94 height 24
type input "10.00"
click at [1318, 303] on input "0.00" at bounding box center [1331, 297] width 94 height 24
type input "10.00"
click at [1457, 342] on button "Refresh Rates" at bounding box center [1441, 336] width 93 height 27
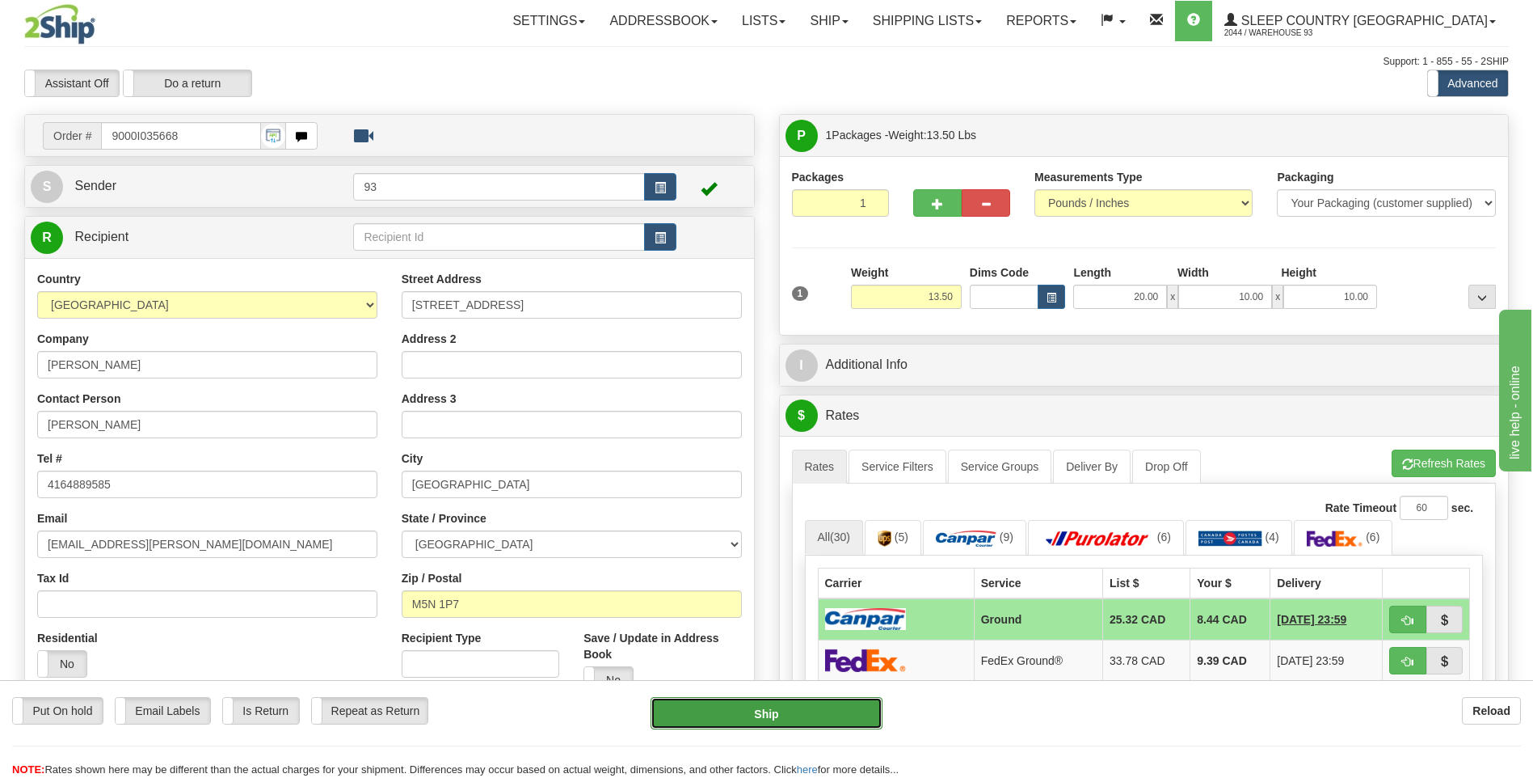
click at [807, 706] on button "Ship" at bounding box center [766, 713] width 231 height 32
type input "1"
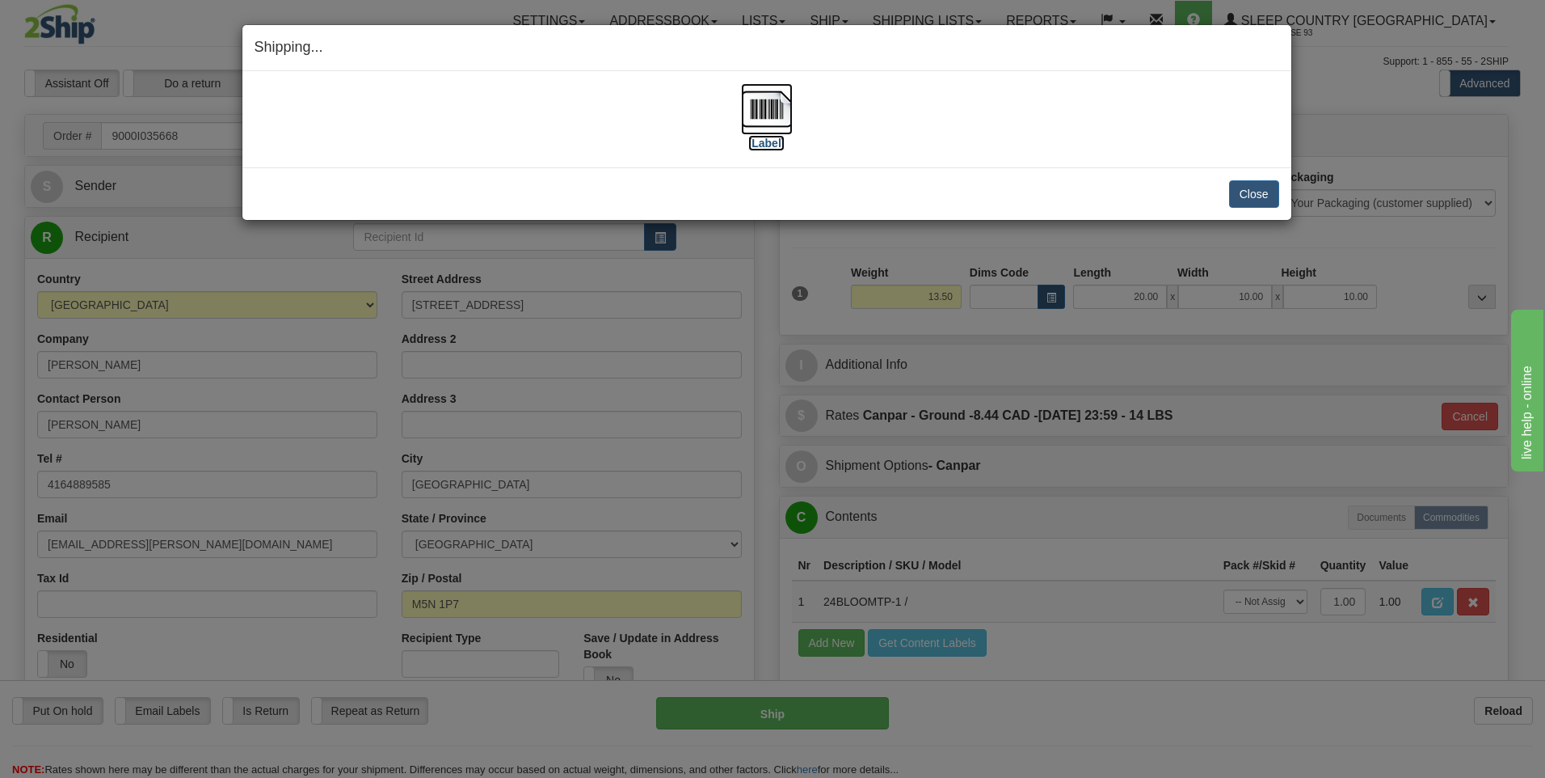
click at [769, 109] on img at bounding box center [767, 109] width 52 height 52
click at [1247, 192] on button "Close" at bounding box center [1254, 193] width 50 height 27
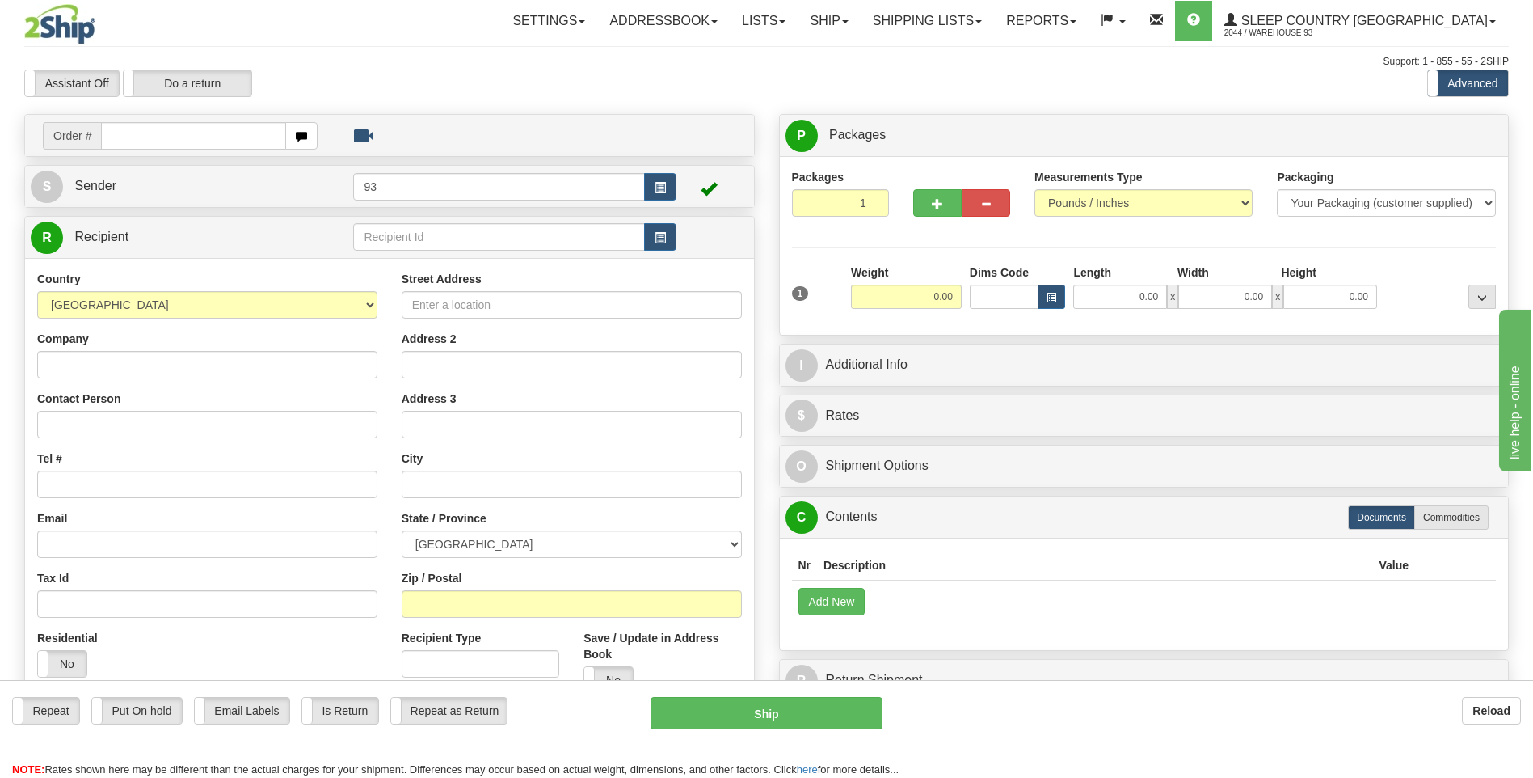
click at [186, 137] on input "text" at bounding box center [193, 135] width 184 height 27
type input "9000I035888"
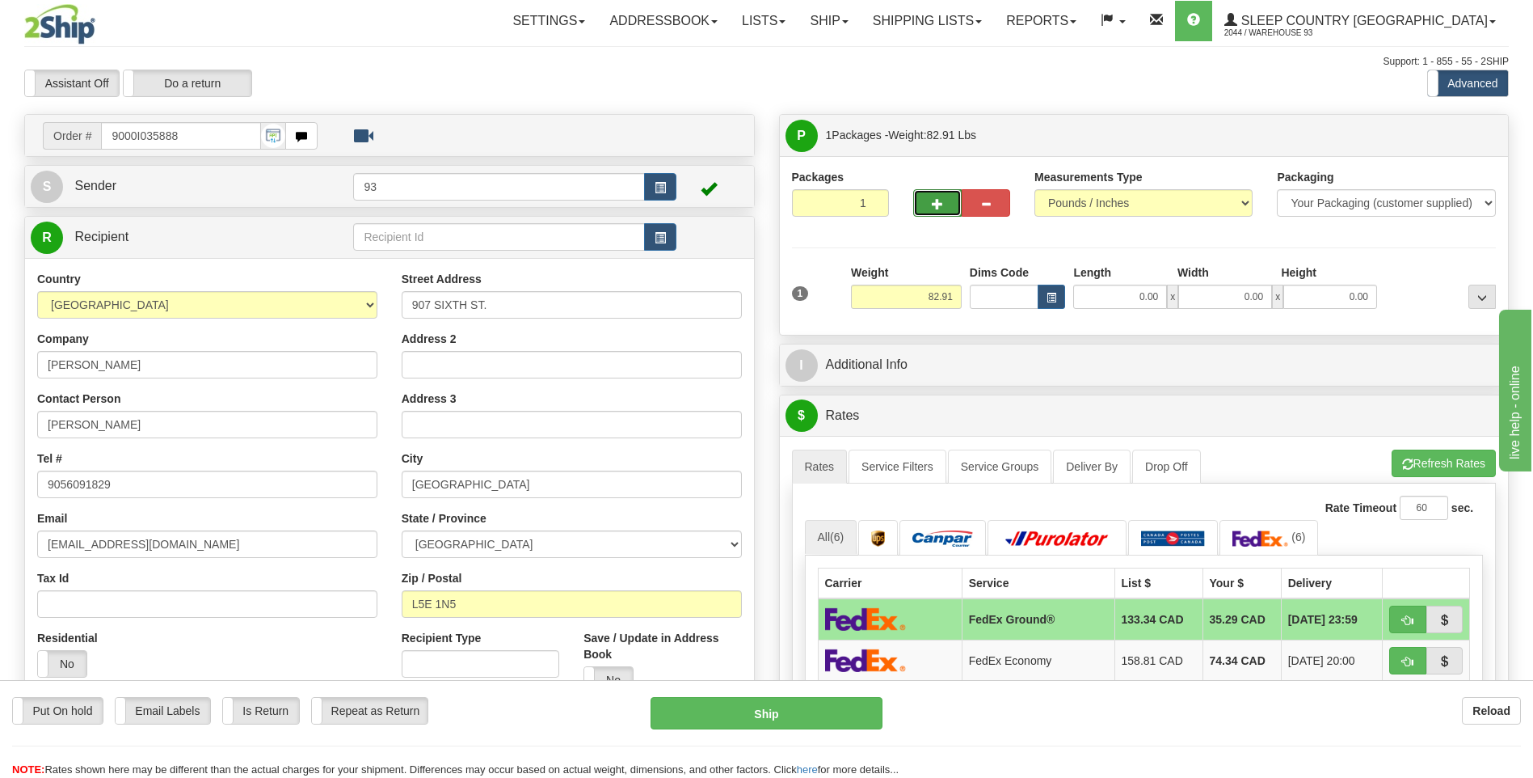
click at [934, 205] on span "button" at bounding box center [937, 204] width 11 height 11
type input "2"
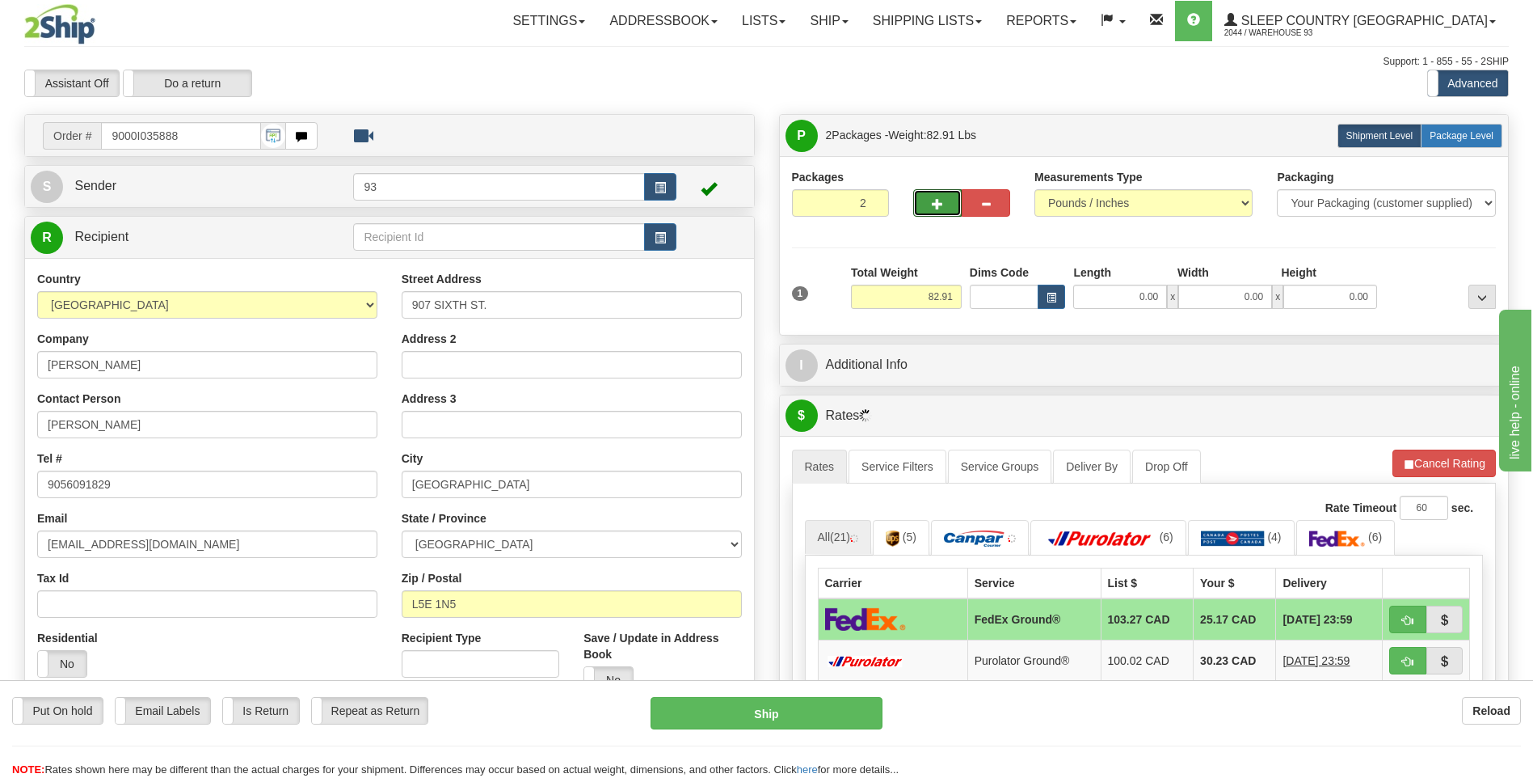
click at [1452, 135] on span "Package Level" at bounding box center [1462, 135] width 64 height 11
radio input "true"
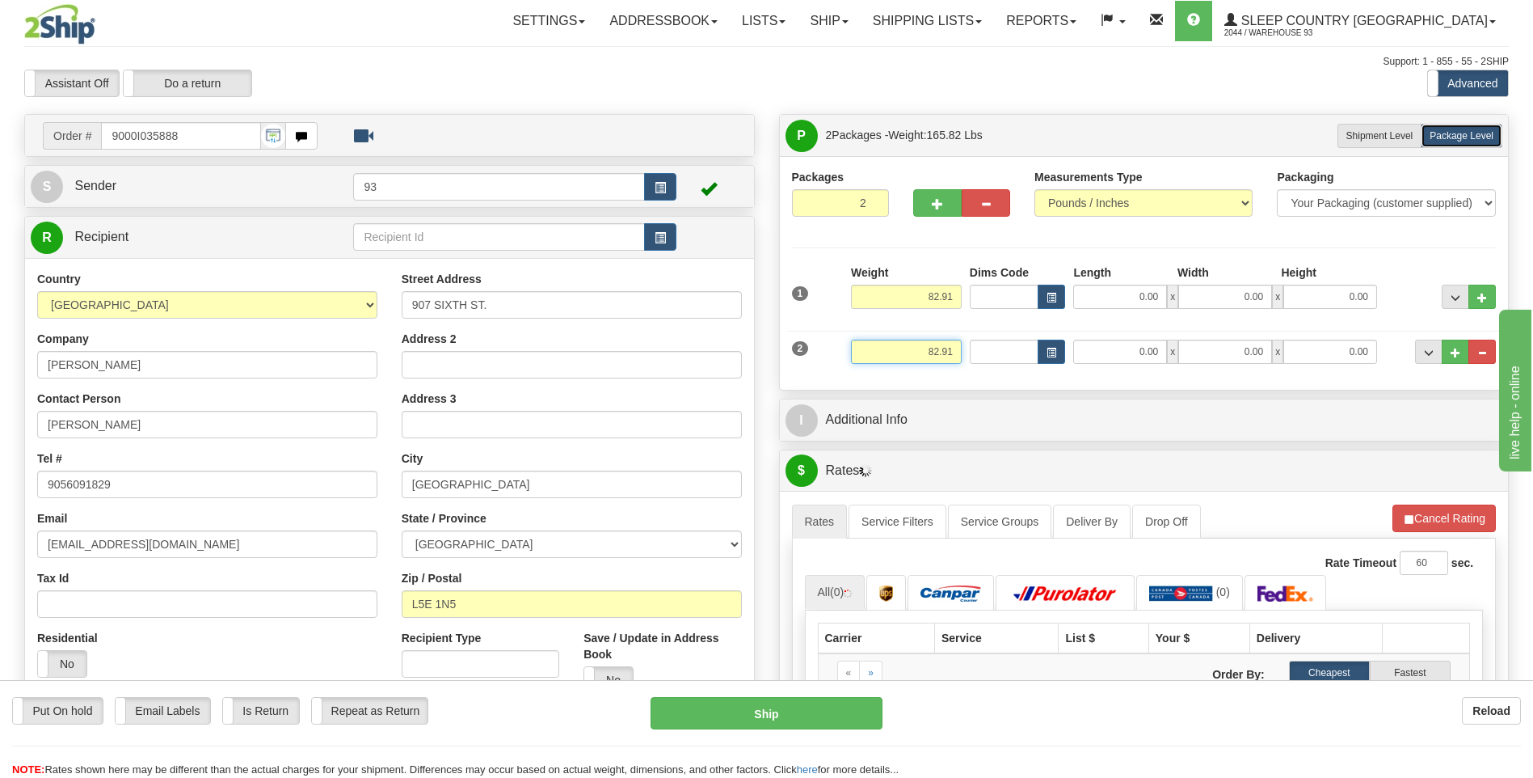
click at [960, 358] on input "82.91" at bounding box center [906, 351] width 111 height 24
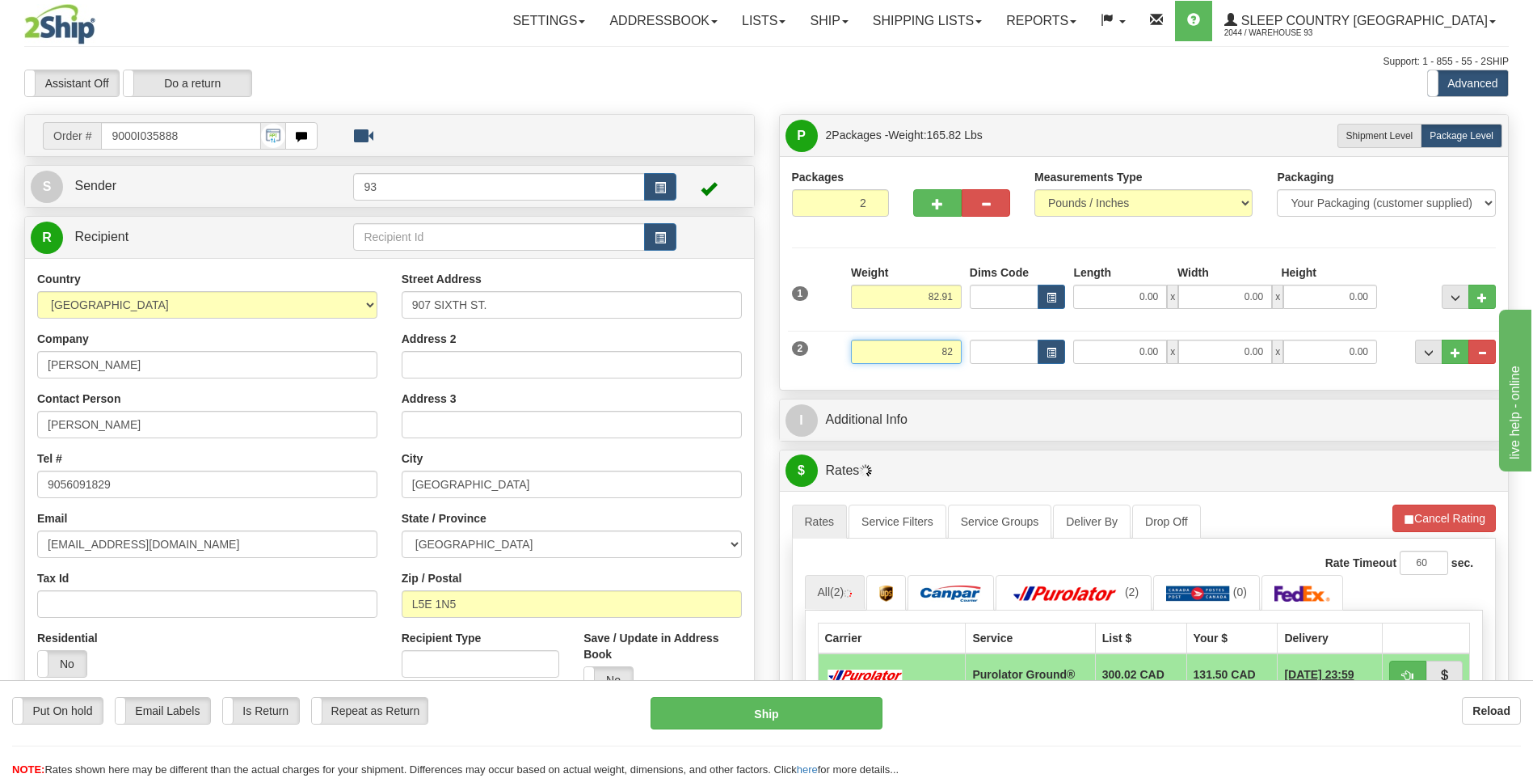
type input "8"
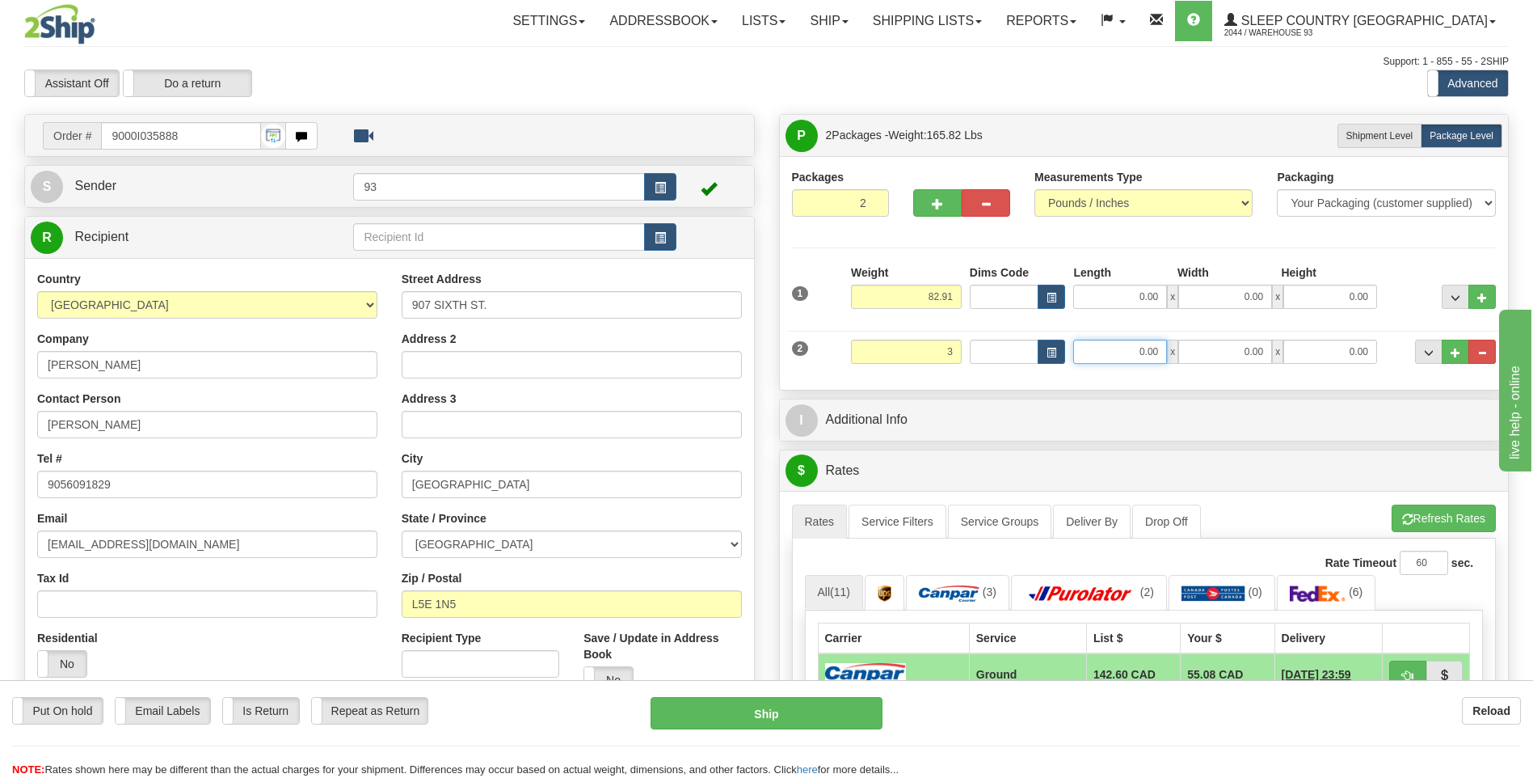
type input "3.00"
click at [1109, 355] on input "0.00" at bounding box center [1120, 351] width 94 height 24
type input "10.00"
click at [1243, 347] on input "0.00" at bounding box center [1225, 351] width 94 height 24
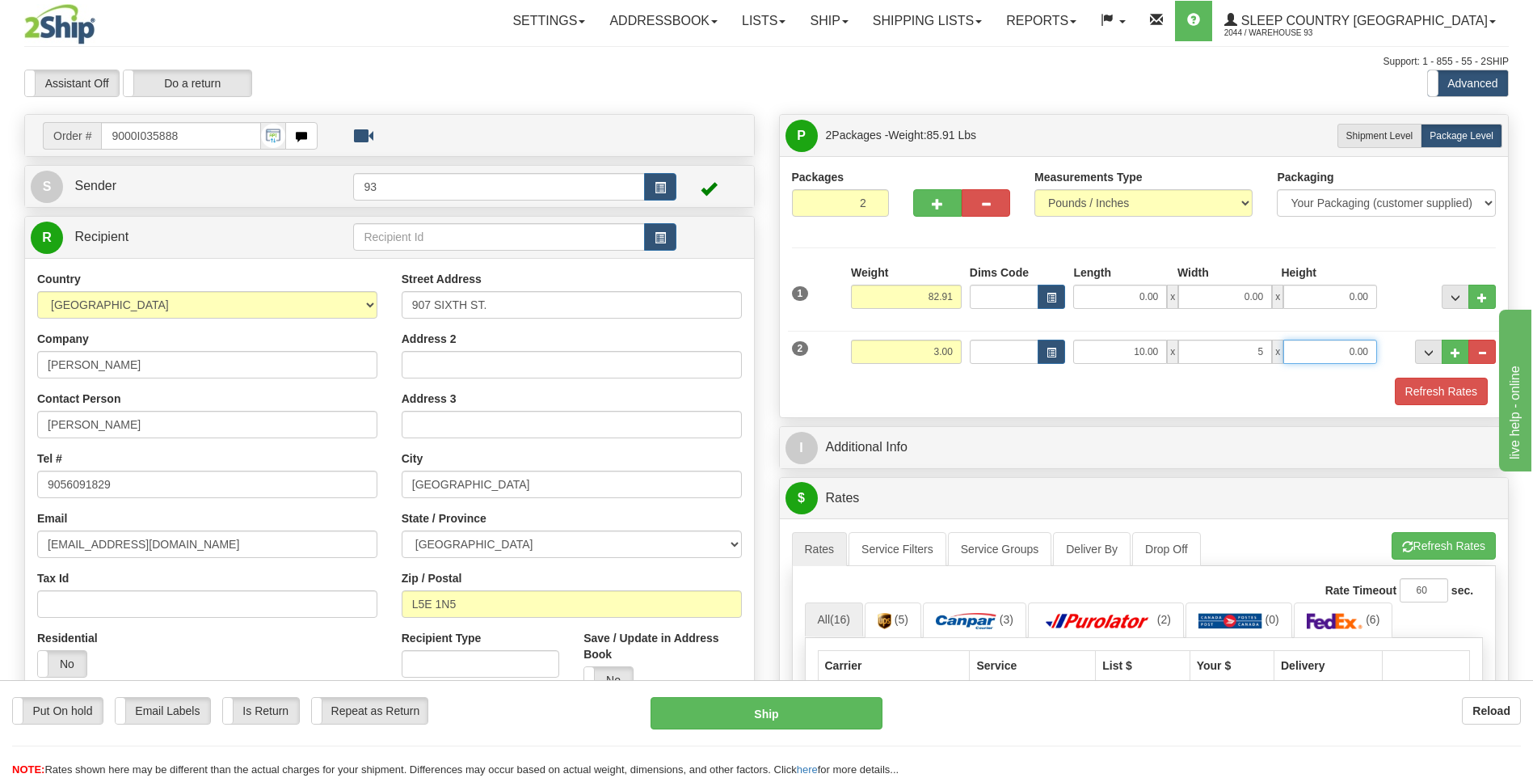
type input "5.00"
click at [1336, 353] on input "0.00" at bounding box center [1331, 351] width 94 height 24
type input "5.00"
click at [963, 293] on div "Weight 82.91" at bounding box center [906, 292] width 119 height 57
click at [956, 297] on input "82.91" at bounding box center [906, 297] width 111 height 24
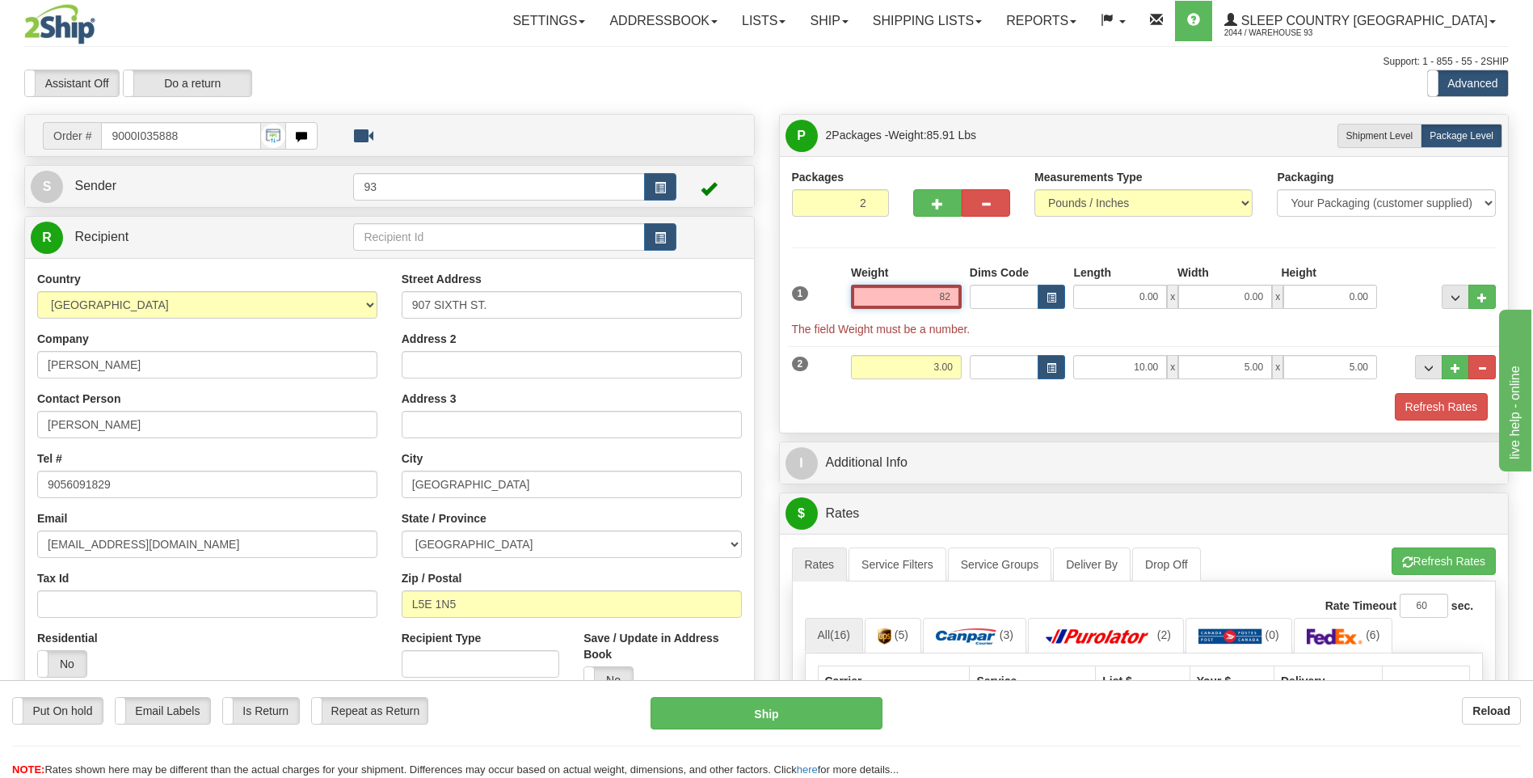
type input "8"
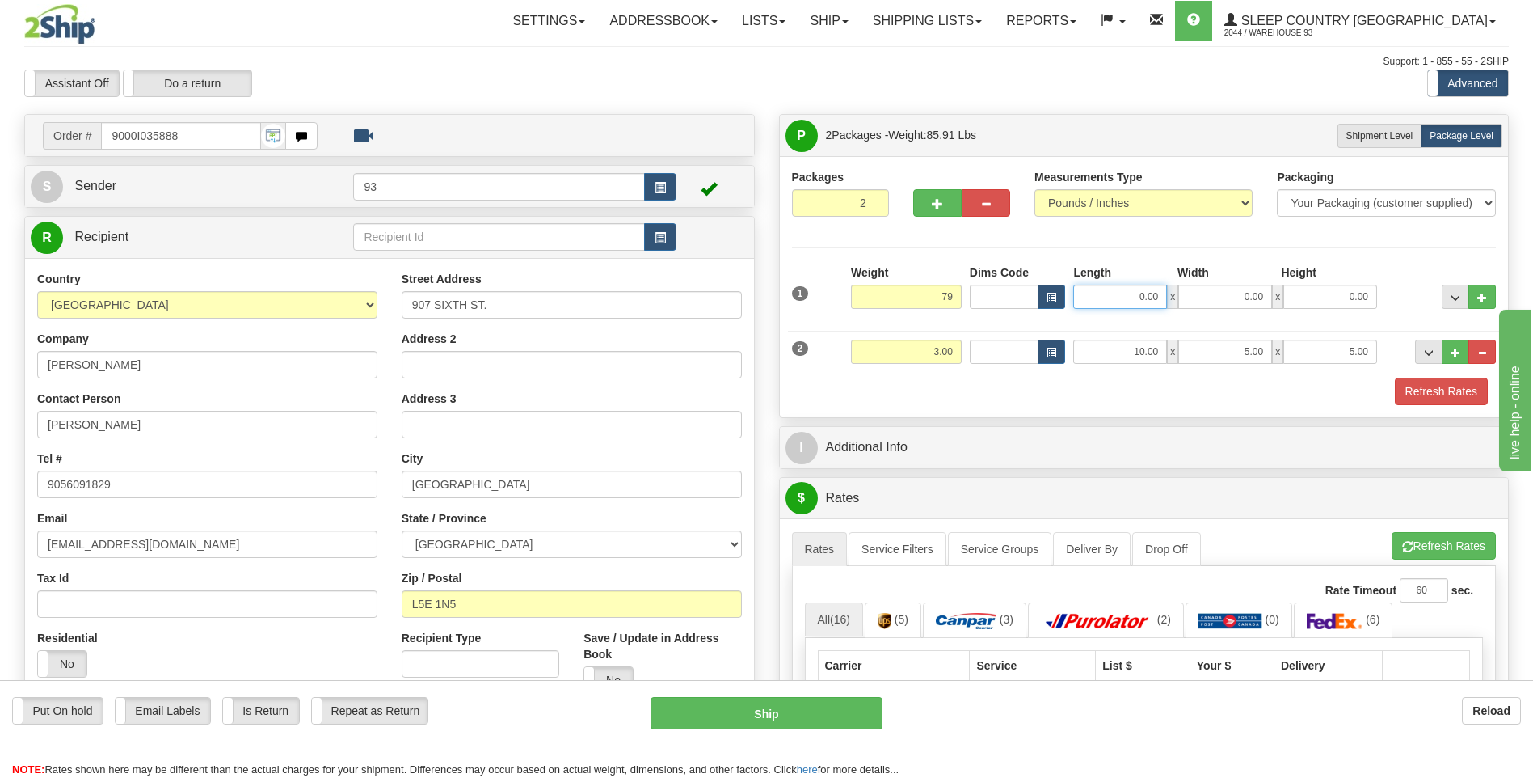
type input "79.00"
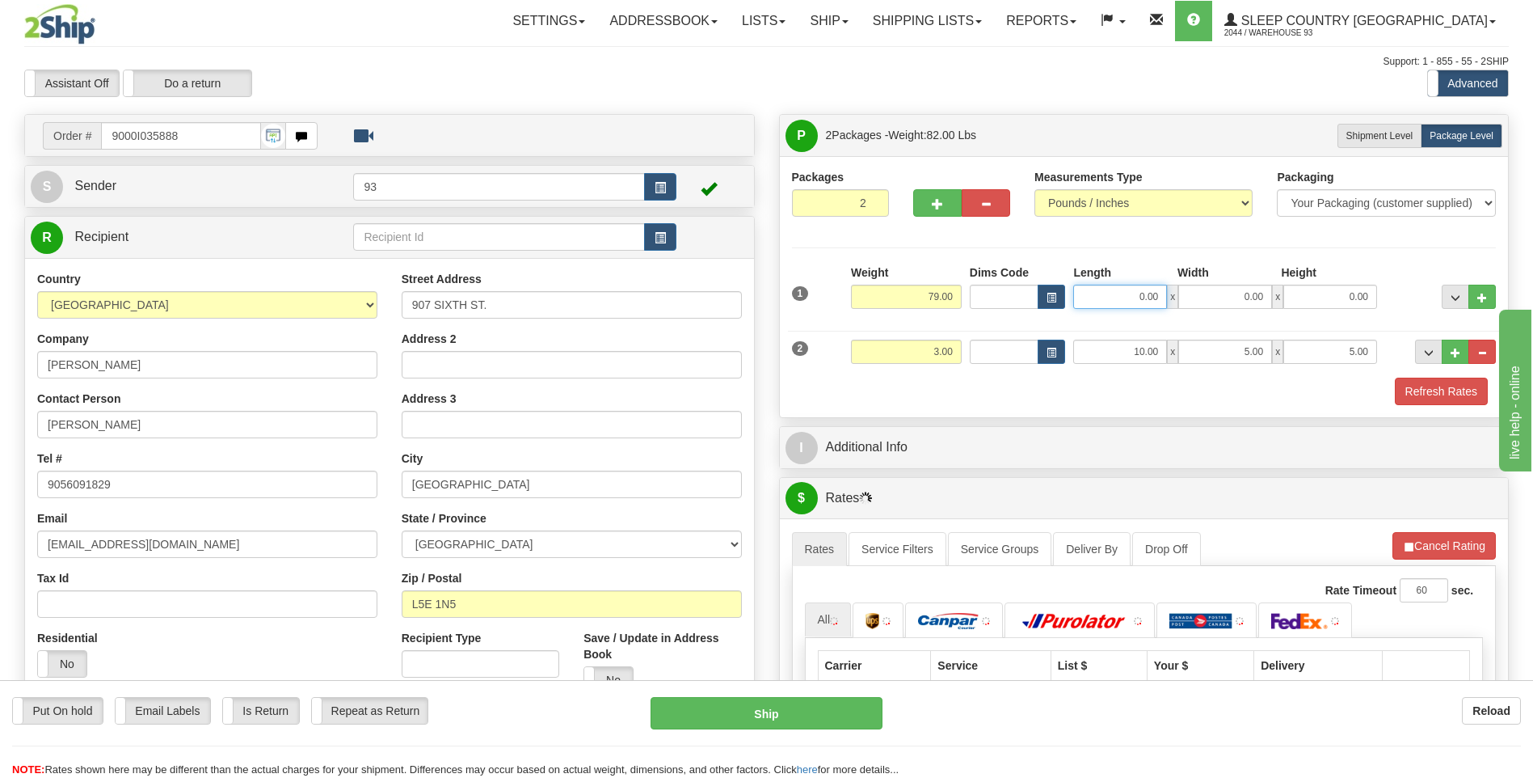
click at [1112, 297] on input "0.00" at bounding box center [1120, 297] width 94 height 24
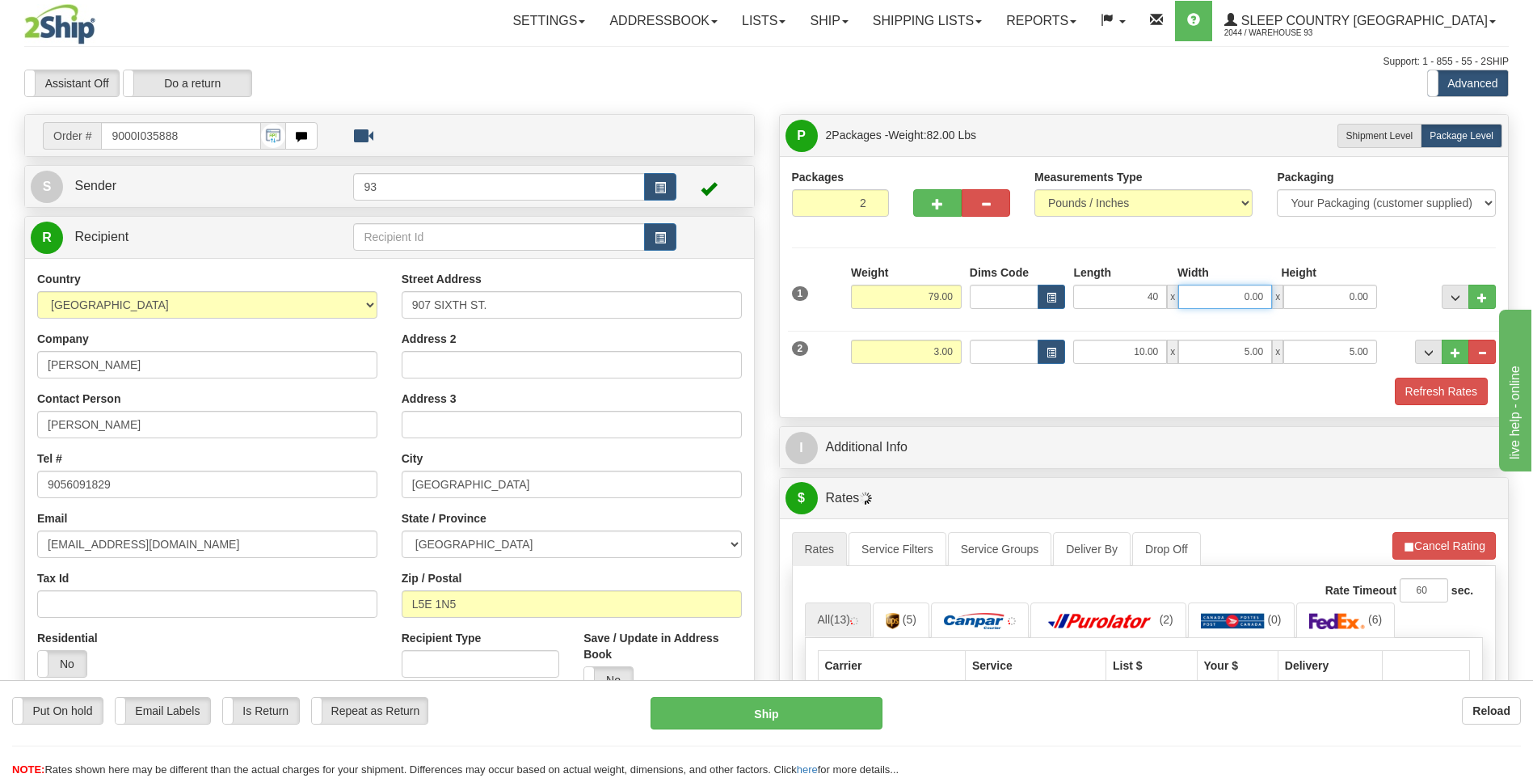
type input "40.00"
click at [1234, 291] on input "0.00" at bounding box center [1225, 297] width 94 height 24
type input "21.00"
click at [1374, 302] on input "0.00" at bounding box center [1331, 297] width 94 height 24
type input "21.00"
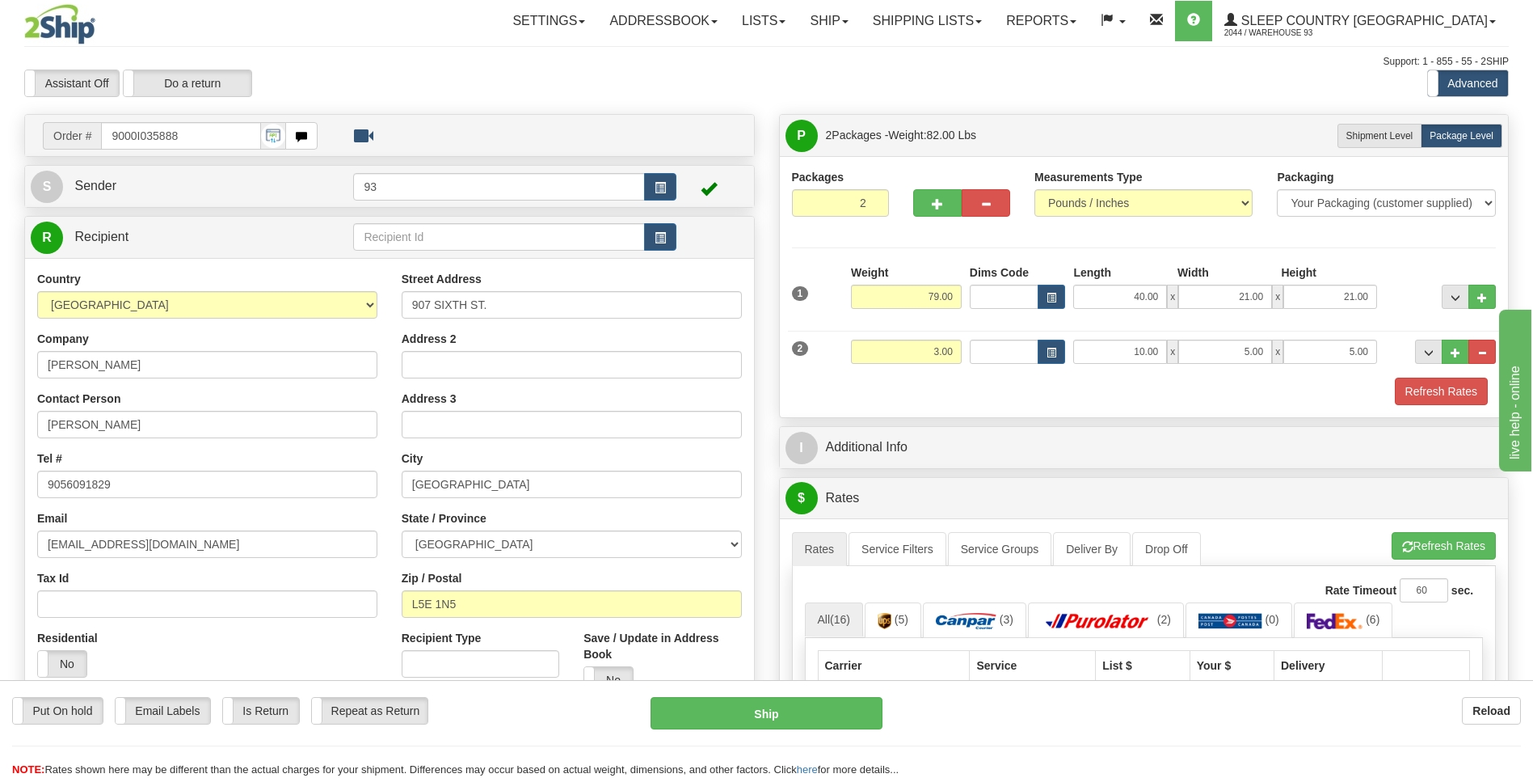
click at [1343, 382] on div "Refresh Rates" at bounding box center [1144, 390] width 713 height 27
click at [1414, 390] on button "Refresh Rates" at bounding box center [1441, 390] width 93 height 27
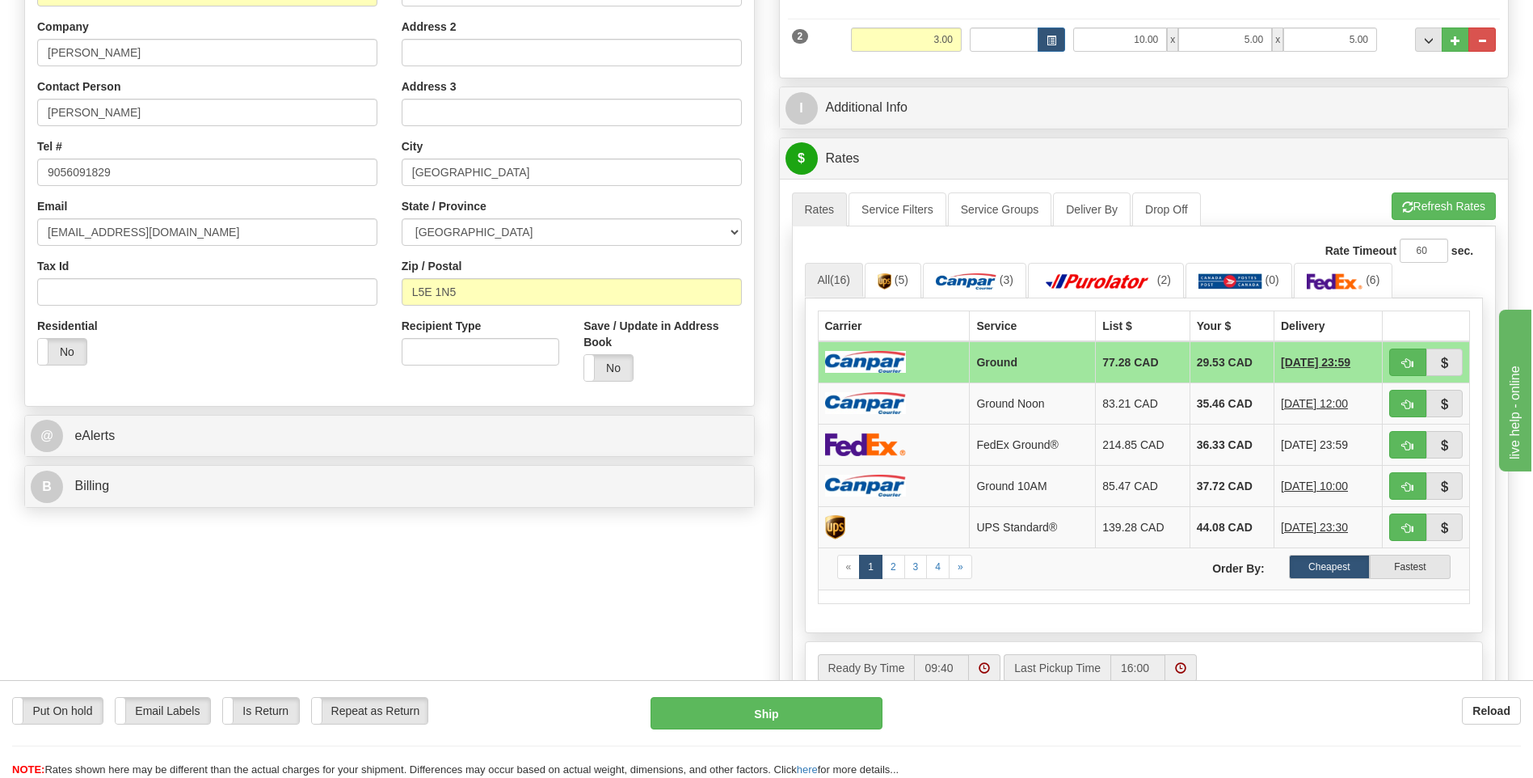
scroll to position [323, 0]
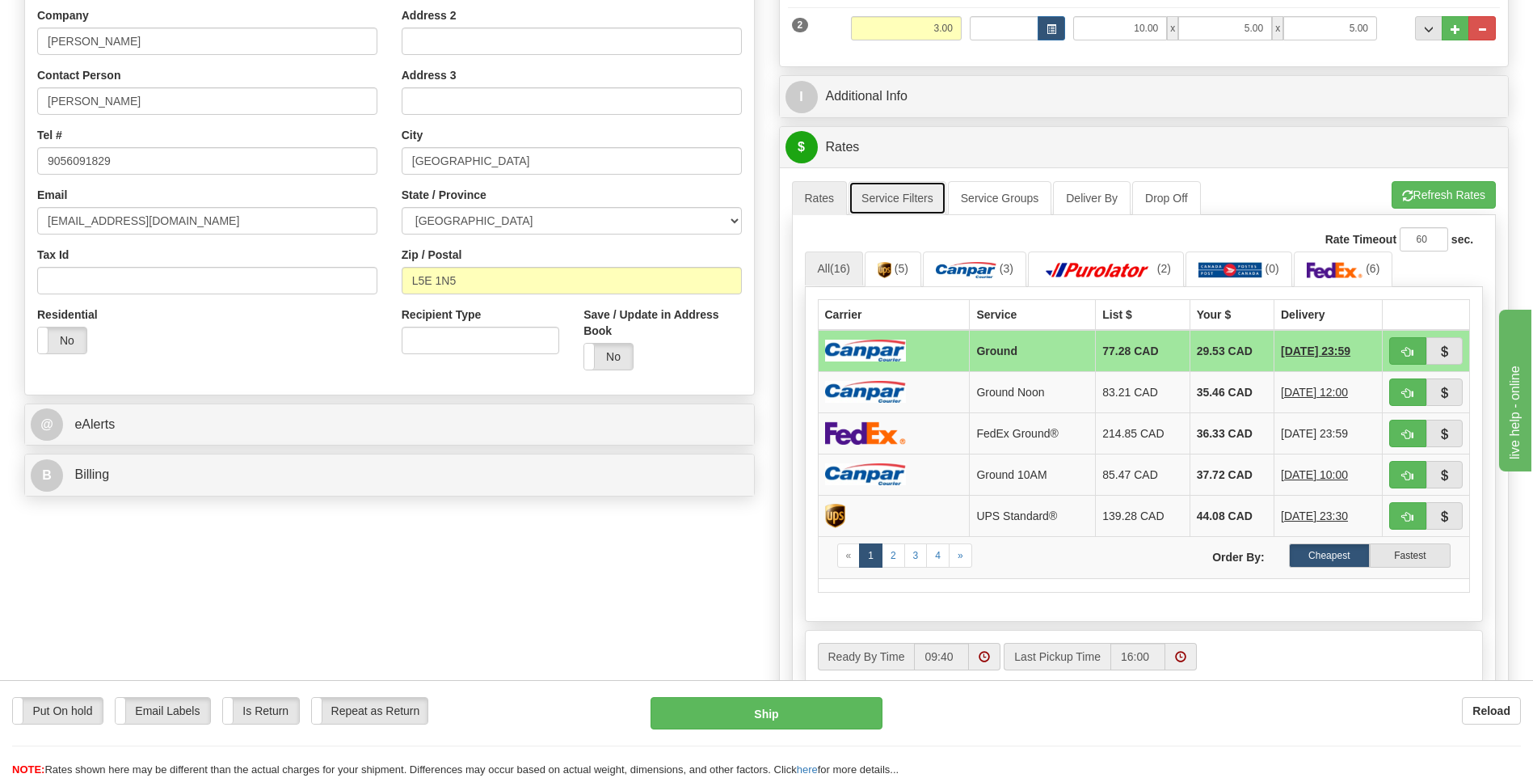
click at [913, 192] on link "Service Filters" at bounding box center [898, 198] width 98 height 34
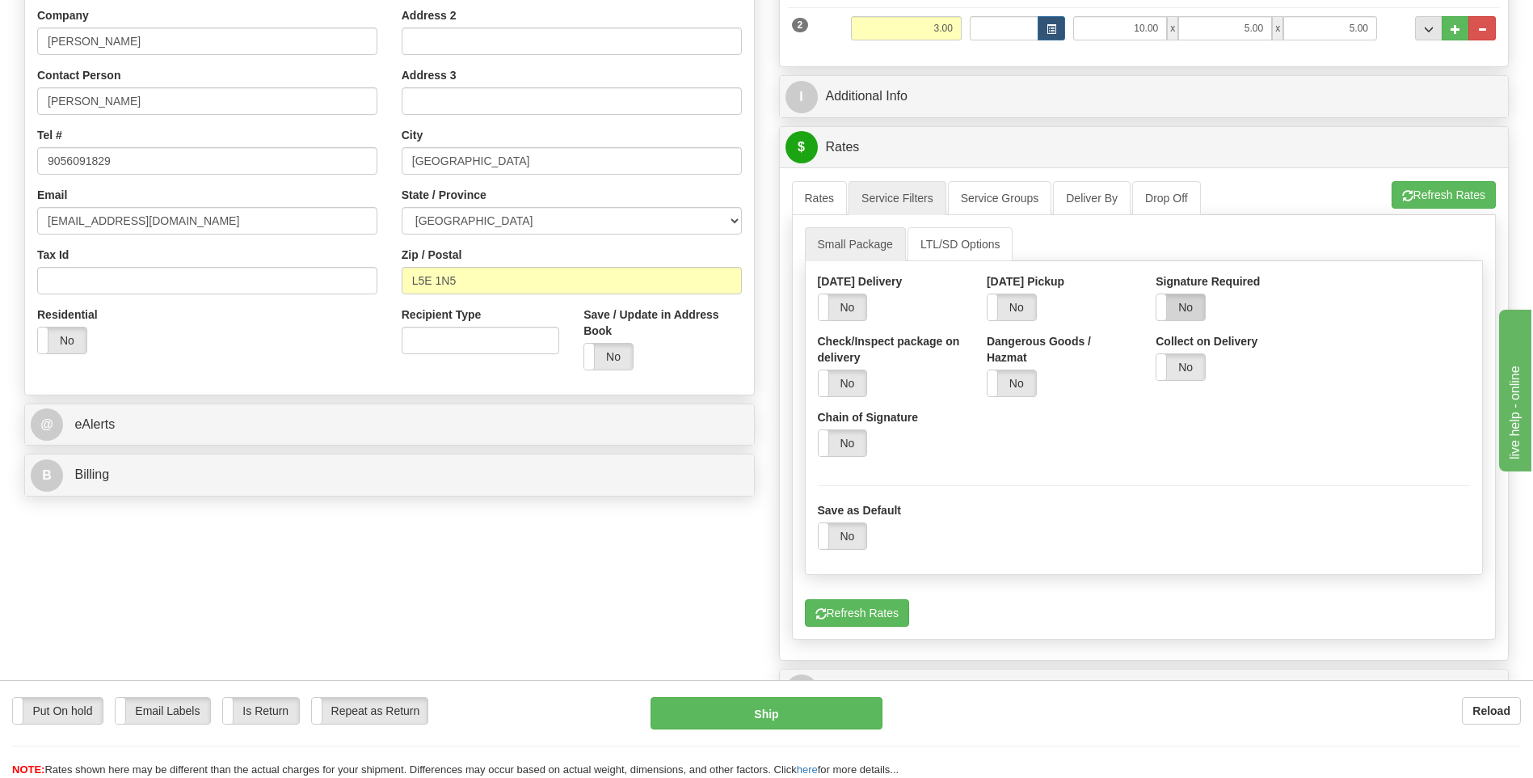
click at [1188, 307] on label "No" at bounding box center [1181, 307] width 48 height 26
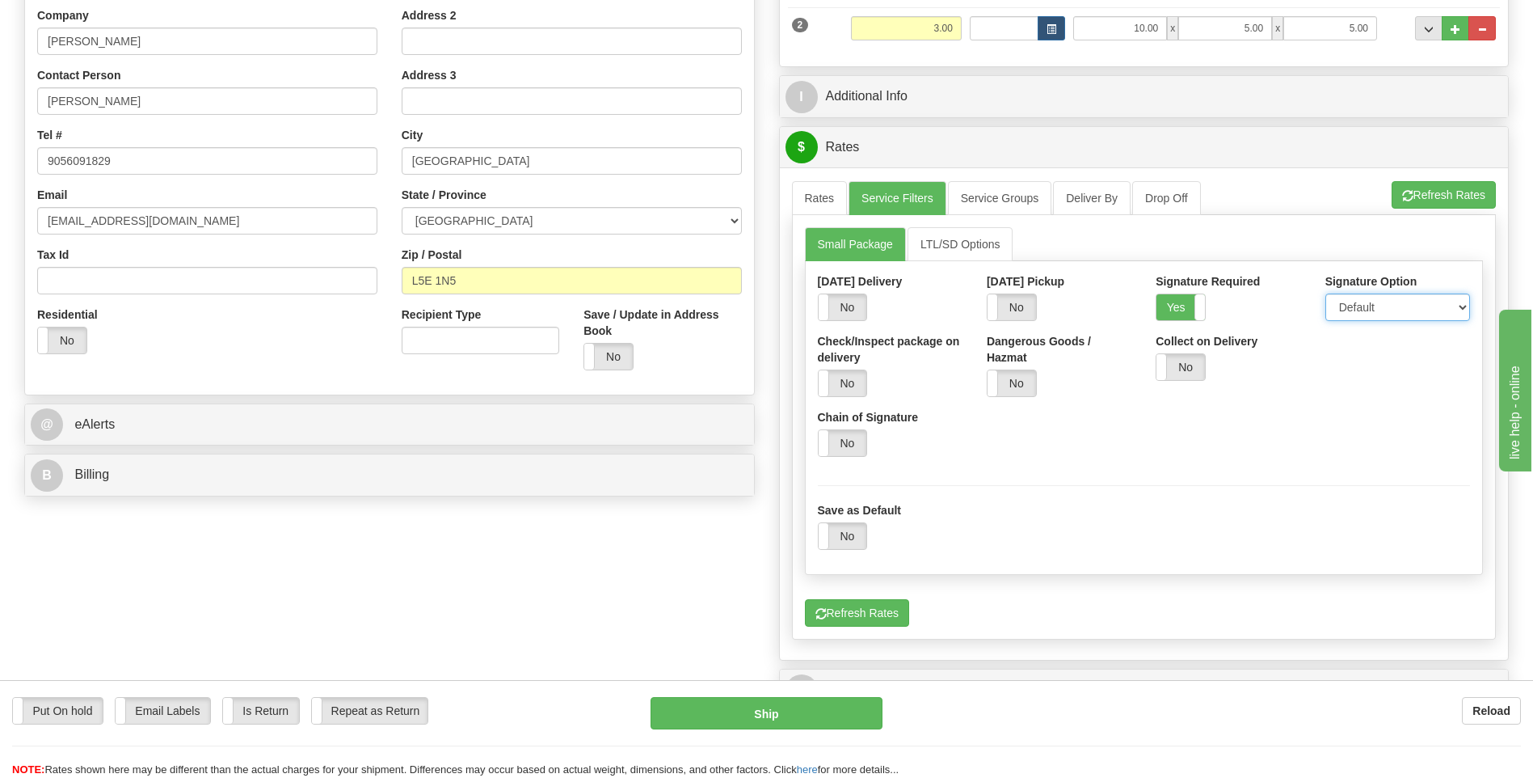
click at [1346, 305] on select "Default Adult Direct Indirect No Signature Required" at bounding box center [1398, 306] width 145 height 27
select select "1"
click at [1326, 293] on select "Default Adult Direct Indirect No Signature Required" at bounding box center [1398, 306] width 145 height 27
click at [814, 195] on link "Rates" at bounding box center [820, 198] width 56 height 34
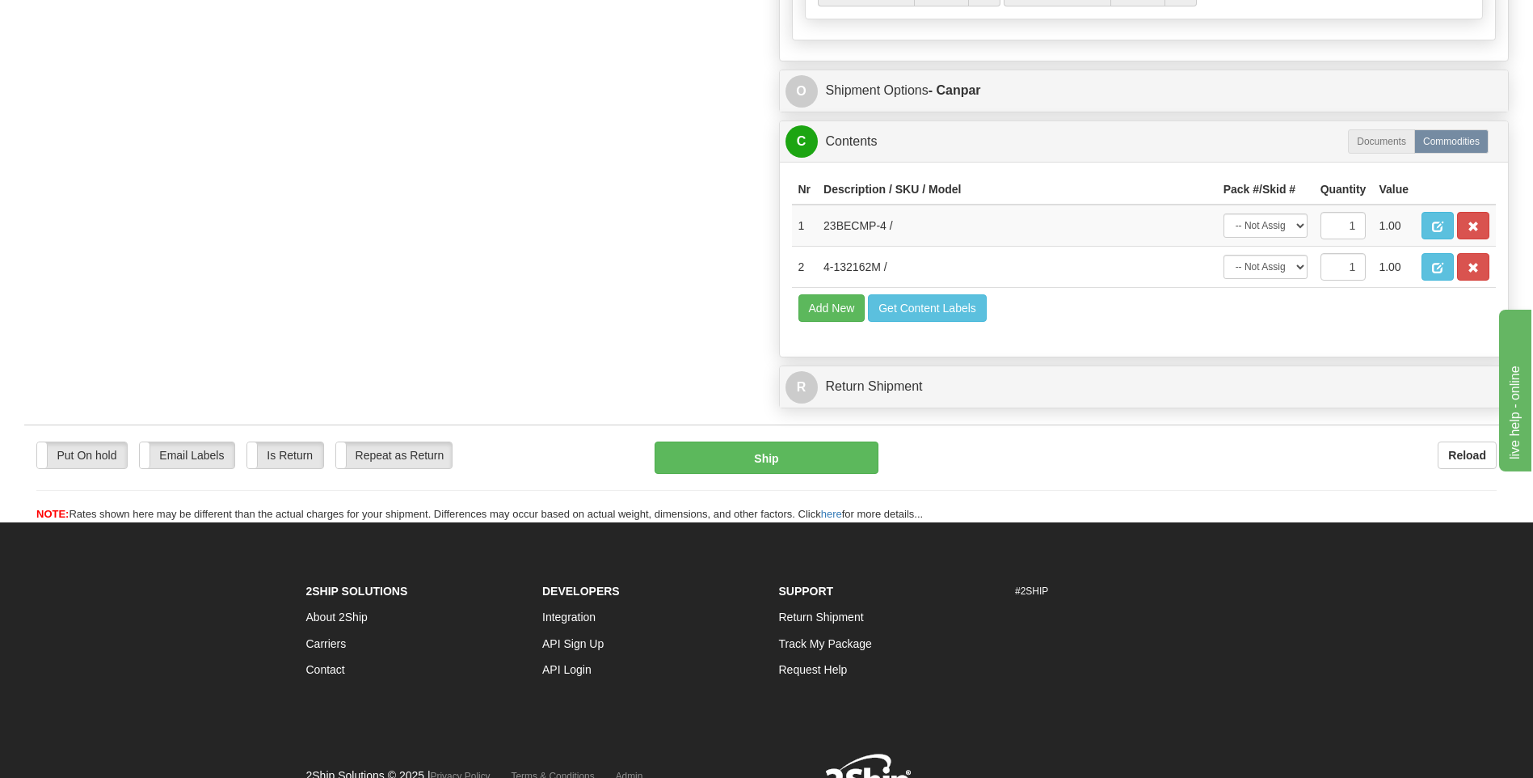
scroll to position [1051, 0]
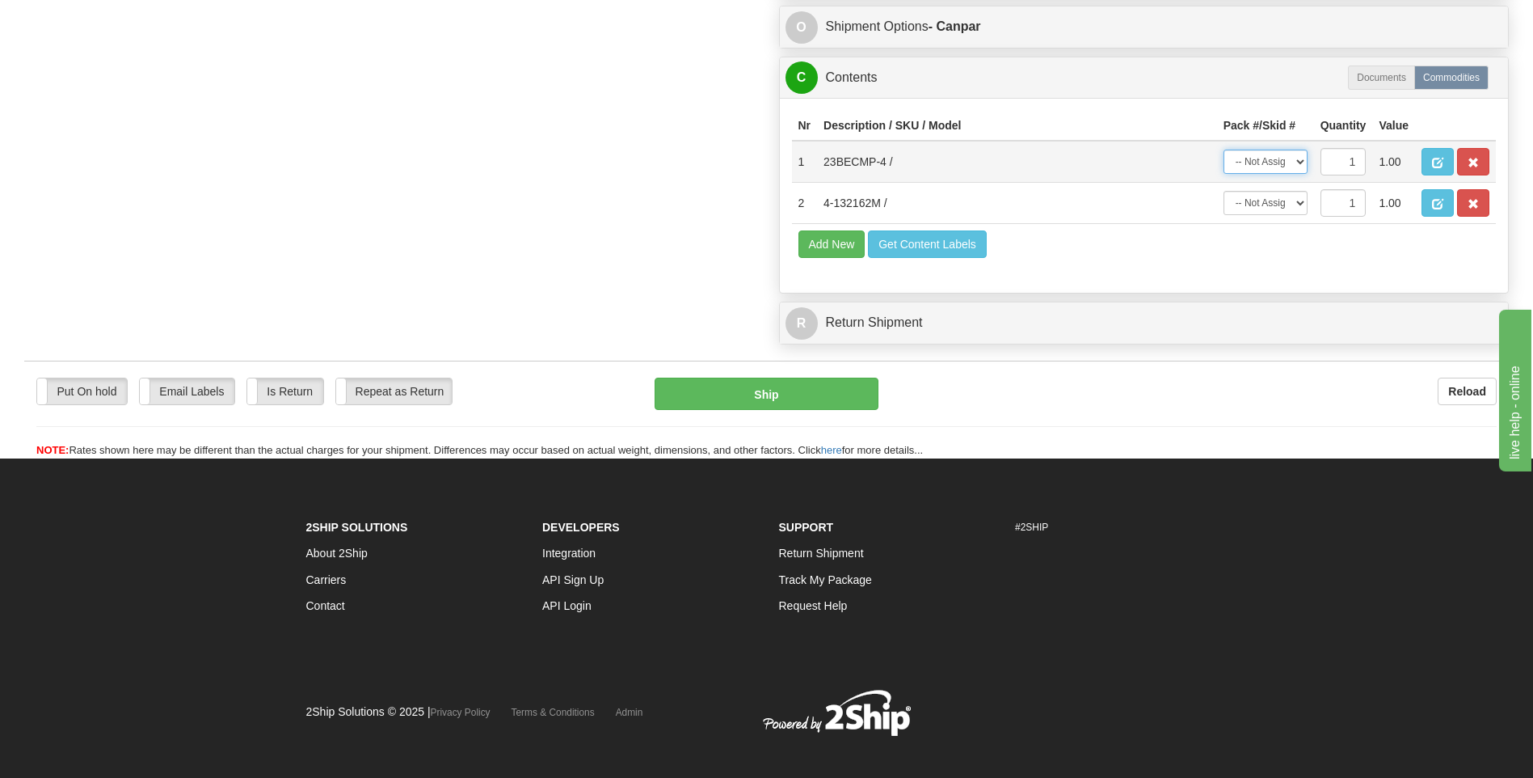
click at [1290, 161] on select "-- Not Assigned -- Package 1 Package 2" at bounding box center [1266, 162] width 84 height 24
select select "1"
click at [1224, 150] on select "-- Not Assigned -- Package 1 Package 2" at bounding box center [1266, 162] width 84 height 24
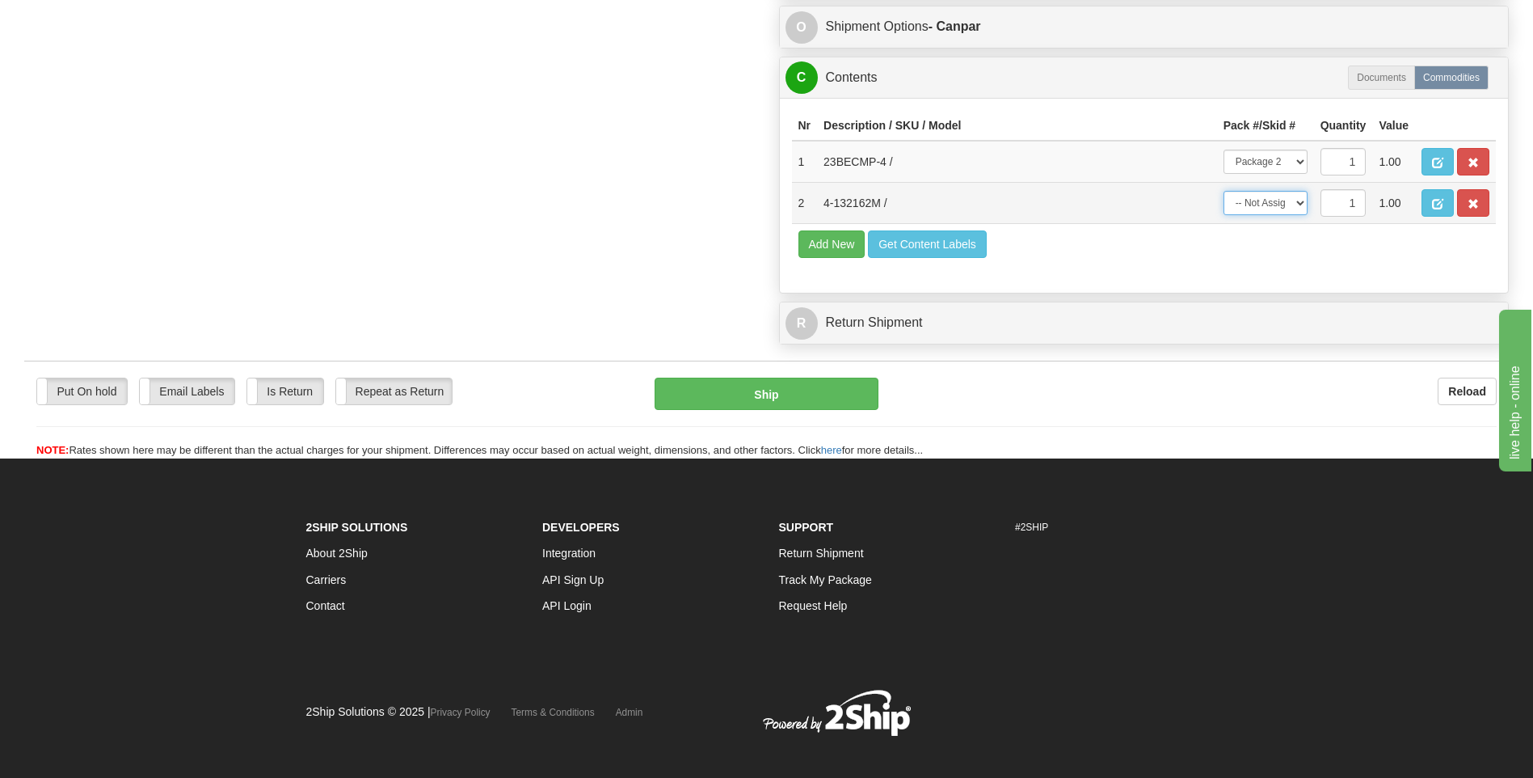
click at [1283, 204] on select "-- Not Assigned -- Package 1 Package 2" at bounding box center [1266, 203] width 84 height 24
select select "0"
click at [1224, 191] on select "-- Not Assigned -- Package 1 Package 2" at bounding box center [1266, 203] width 84 height 24
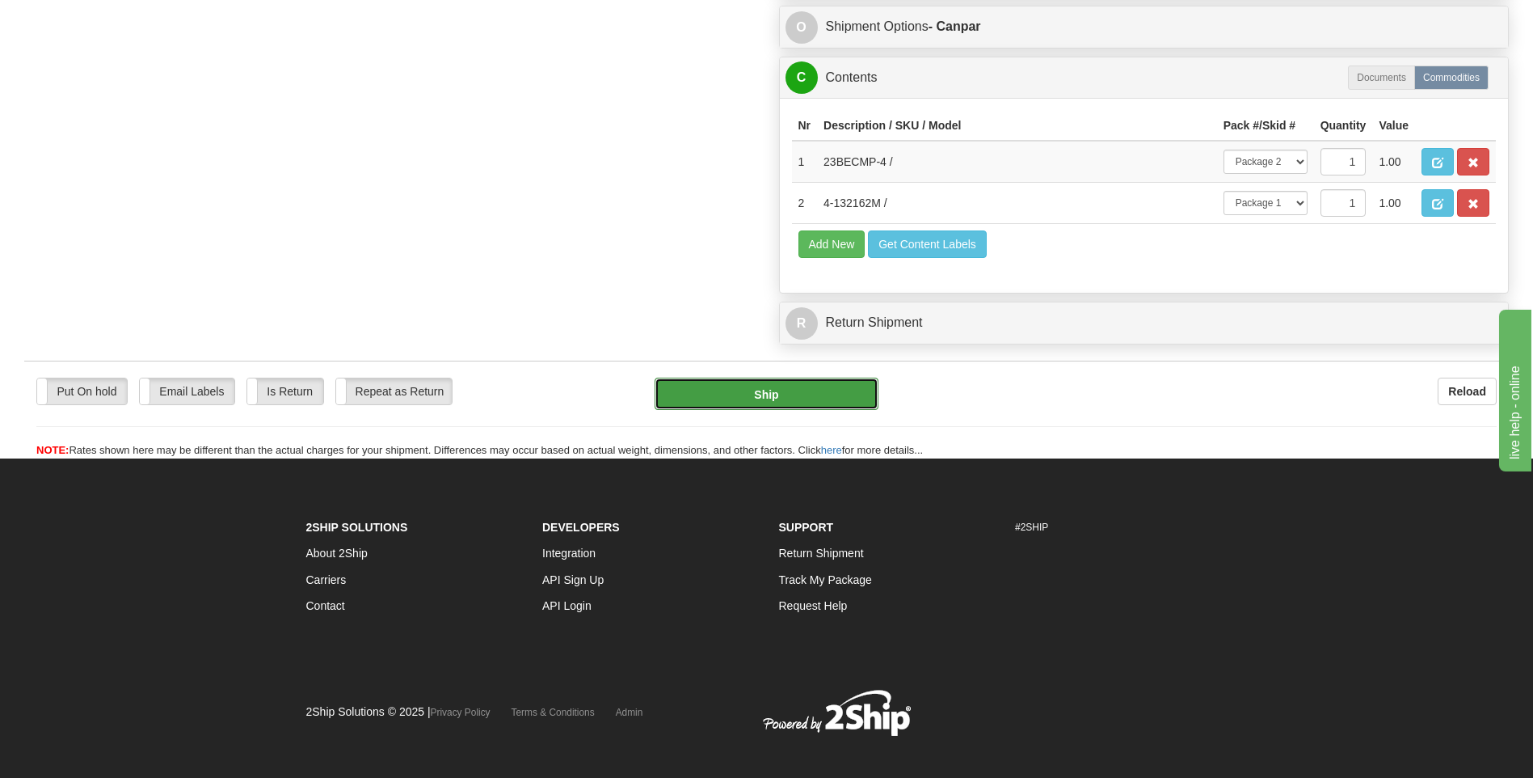
click at [799, 405] on button "Ship" at bounding box center [766, 393] width 223 height 32
type input "1"
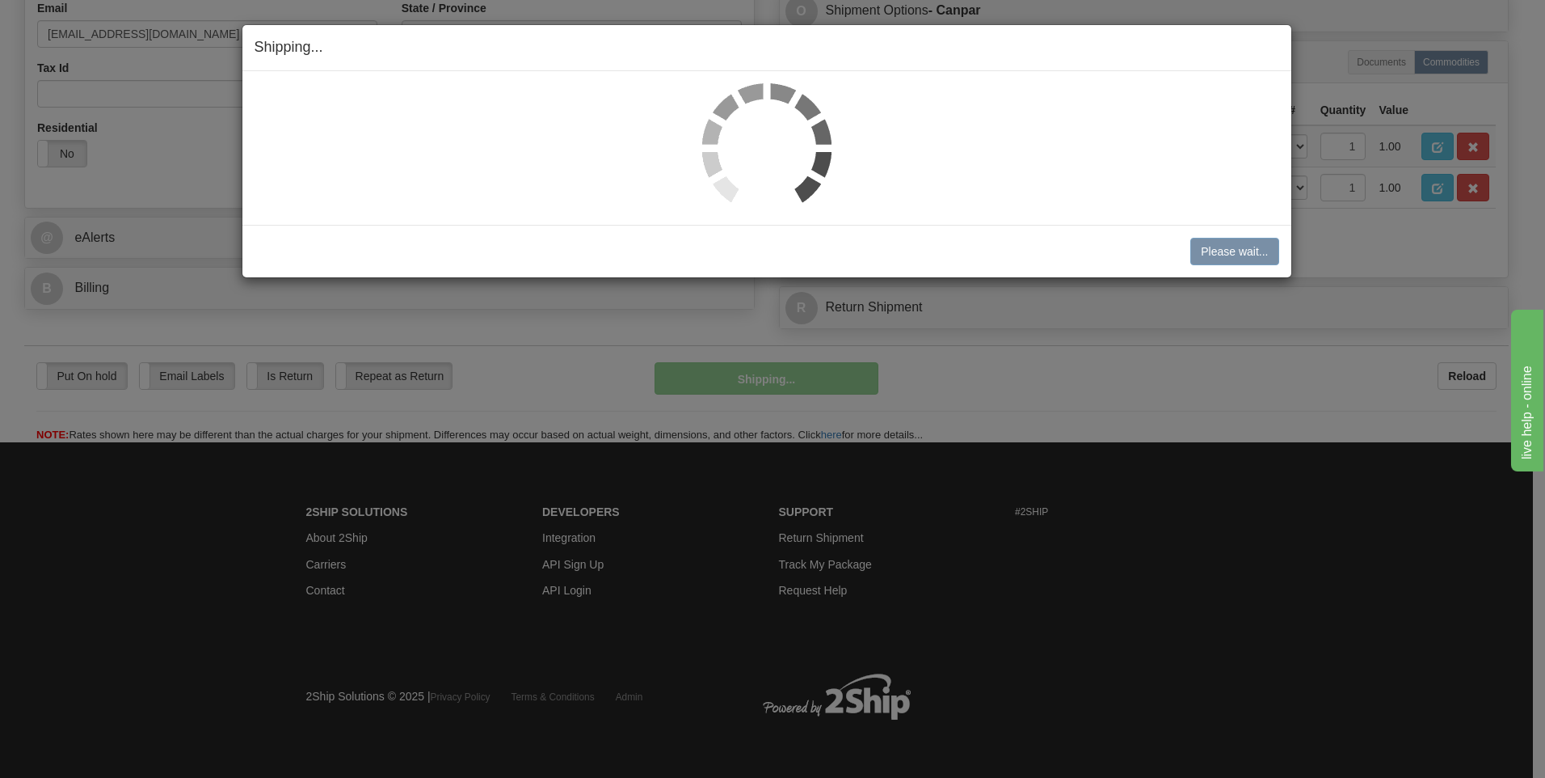
scroll to position [495, 0]
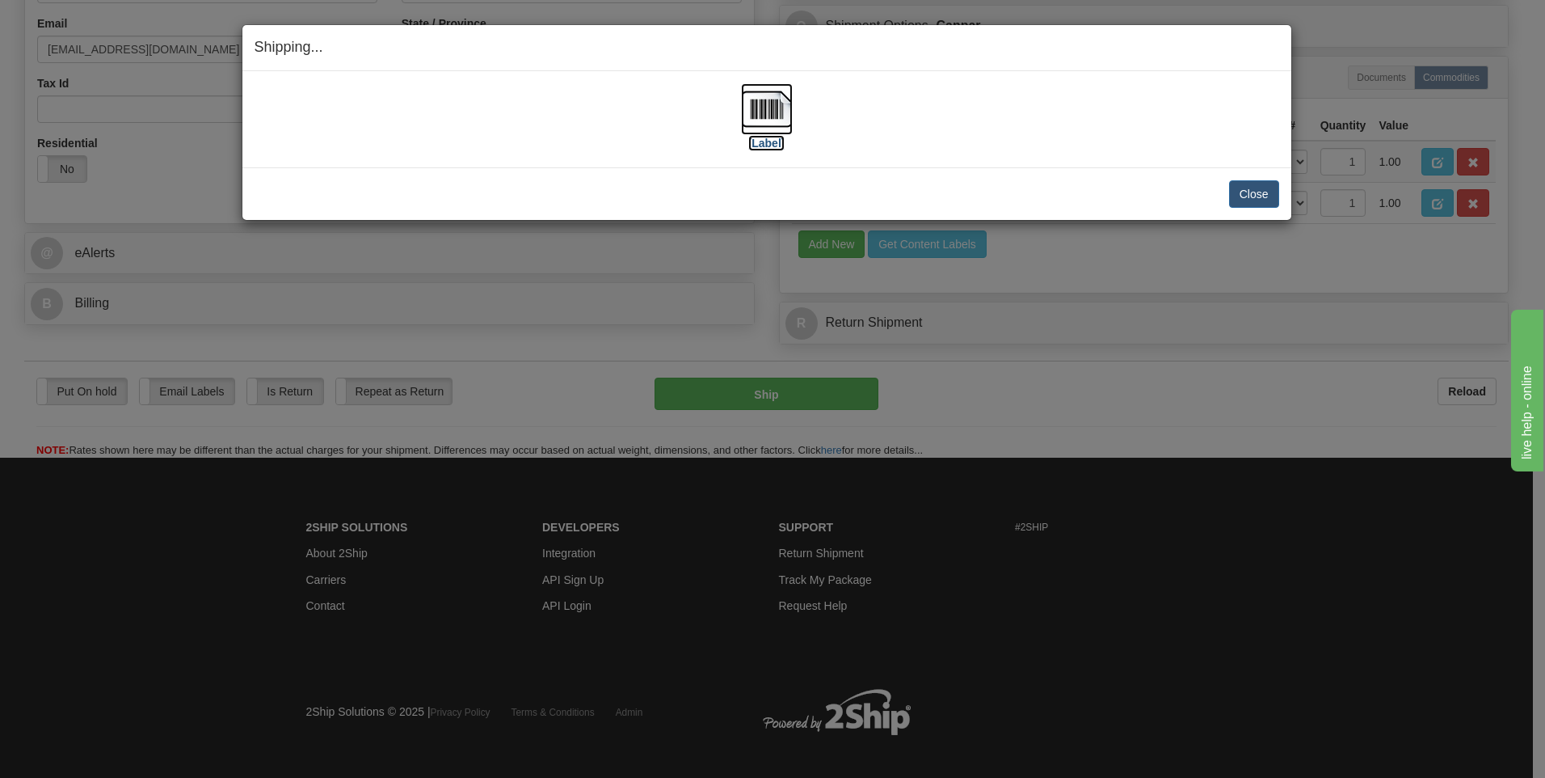
click at [756, 108] on img at bounding box center [767, 109] width 52 height 52
click at [1273, 195] on button "Close" at bounding box center [1254, 193] width 50 height 27
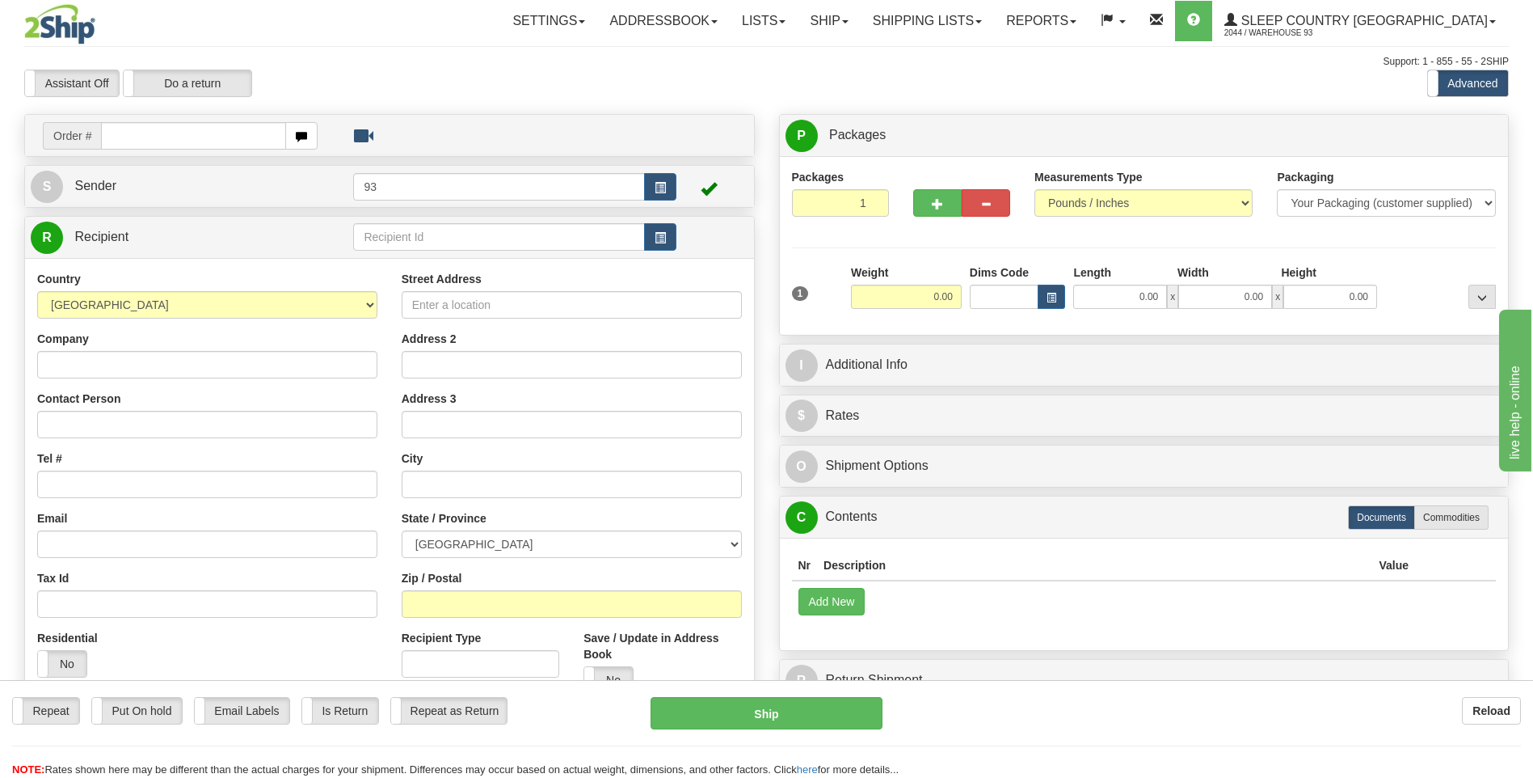
click at [157, 143] on input "text" at bounding box center [193, 135] width 184 height 27
type input "9000I035922"
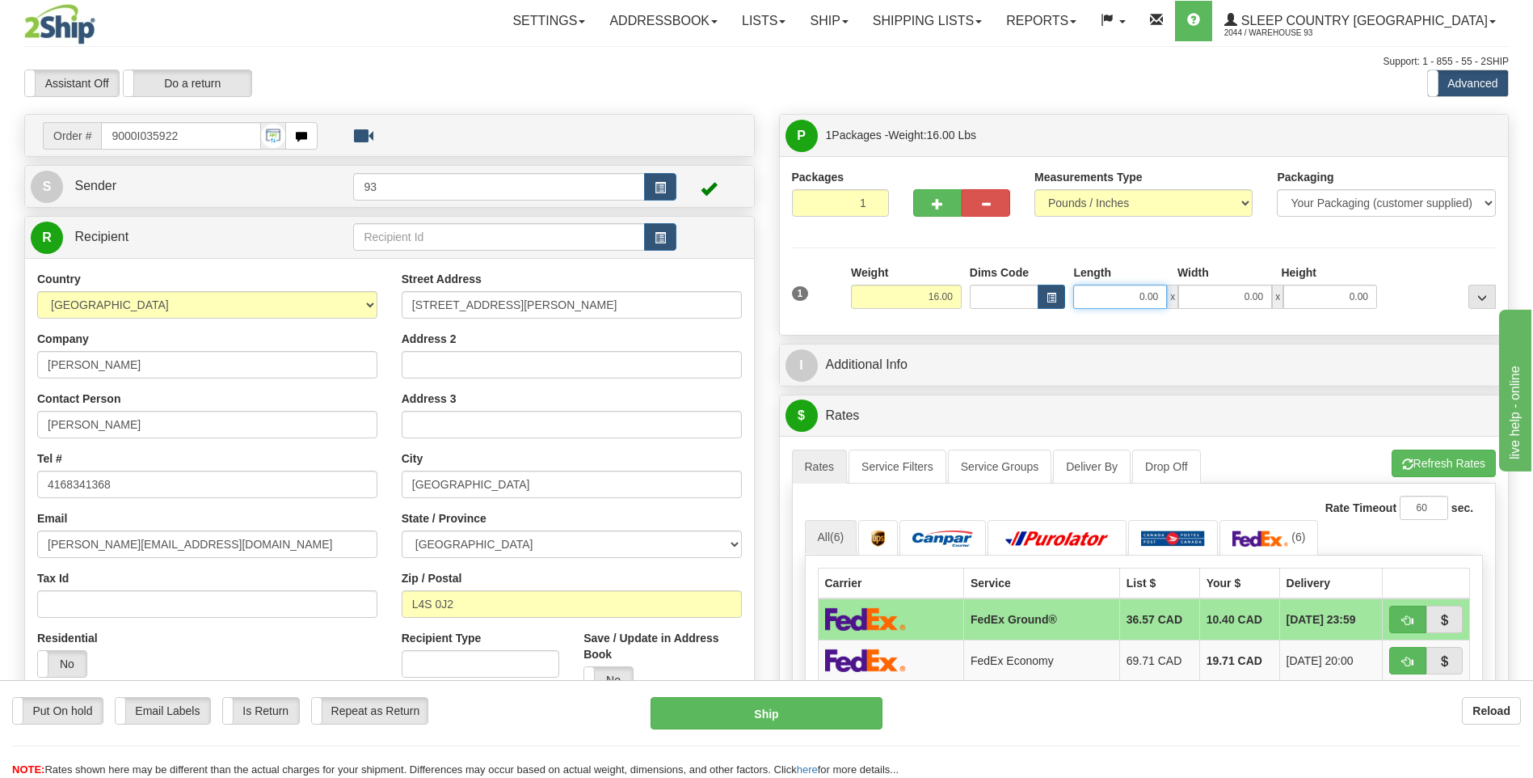
click at [1124, 303] on input "0.00" at bounding box center [1120, 297] width 94 height 24
type input "22.00"
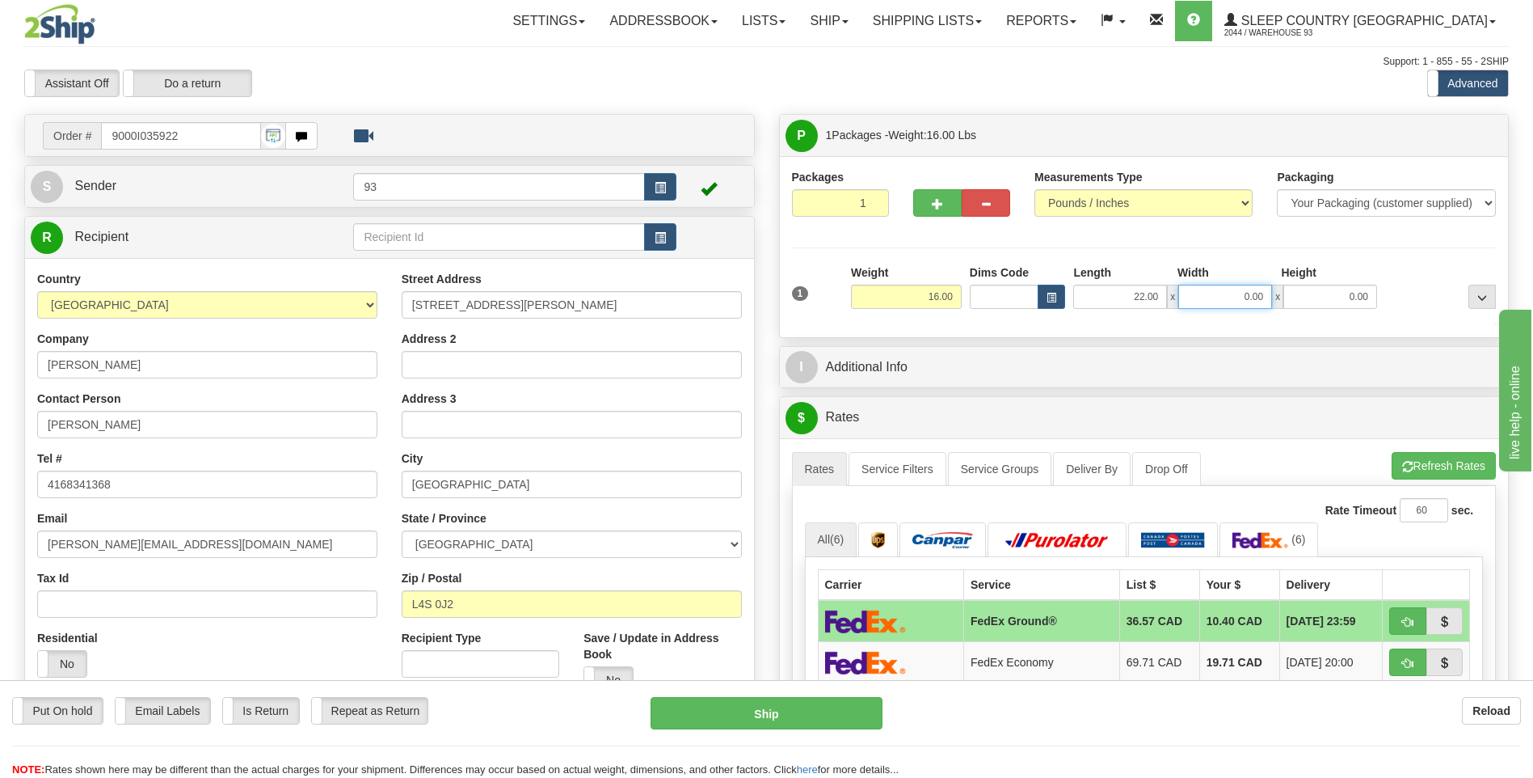
click at [1208, 289] on input "0.00" at bounding box center [1225, 297] width 94 height 24
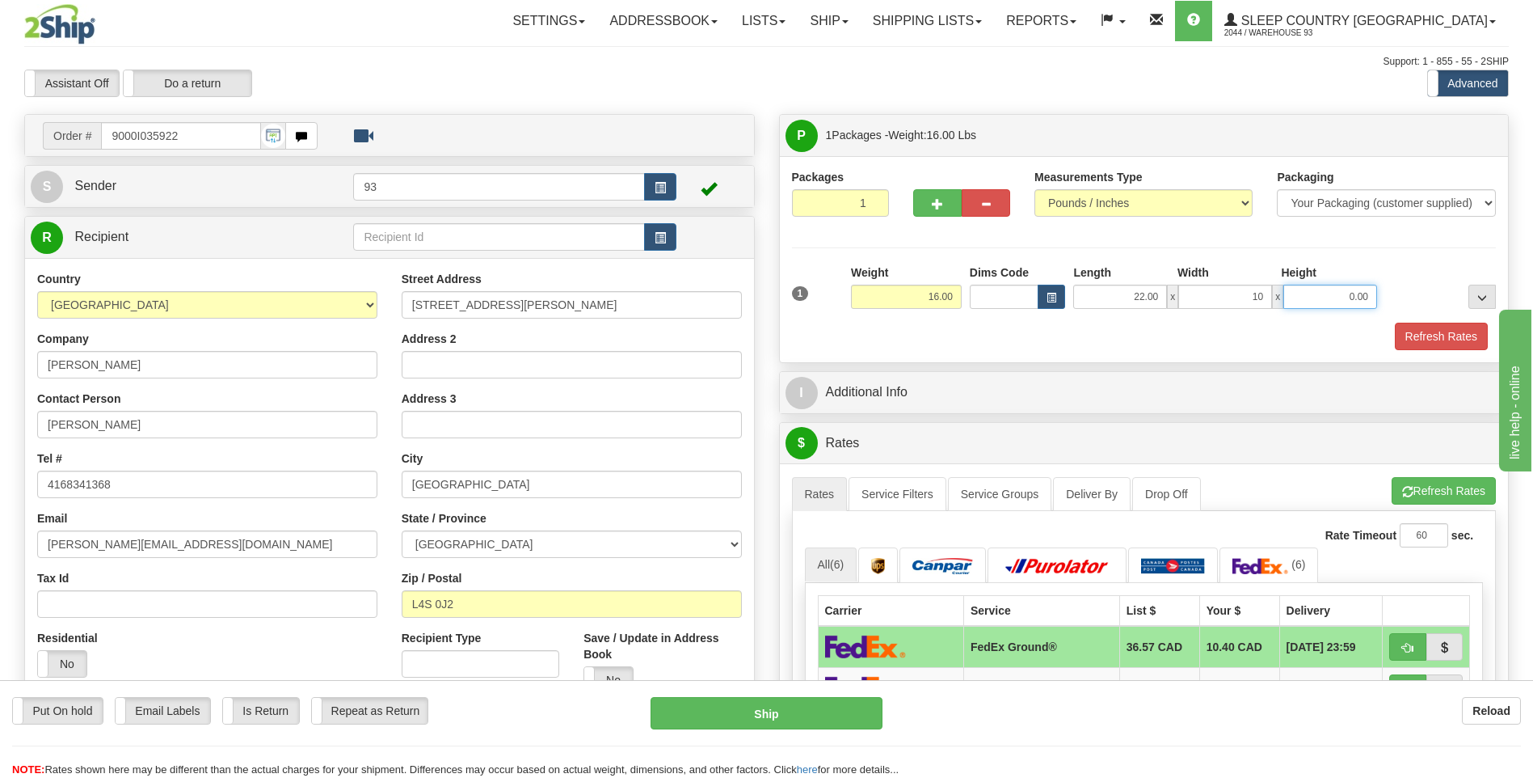
type input "10.00"
click at [1325, 290] on input "0.00" at bounding box center [1331, 297] width 94 height 24
type input "10.00"
click at [1469, 343] on button "Refresh Rates" at bounding box center [1441, 336] width 93 height 27
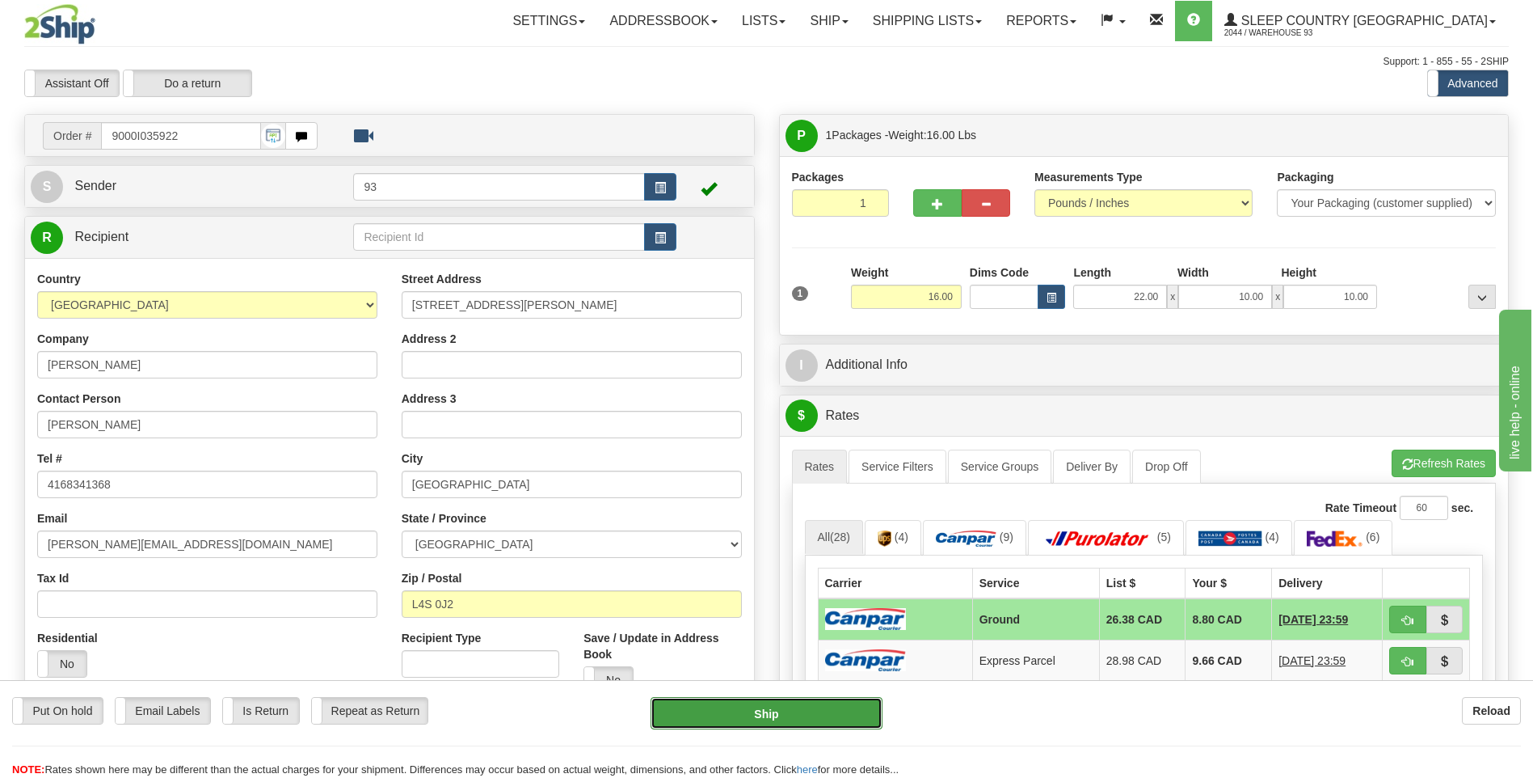
click at [778, 705] on button "Ship" at bounding box center [766, 713] width 231 height 32
type input "1"
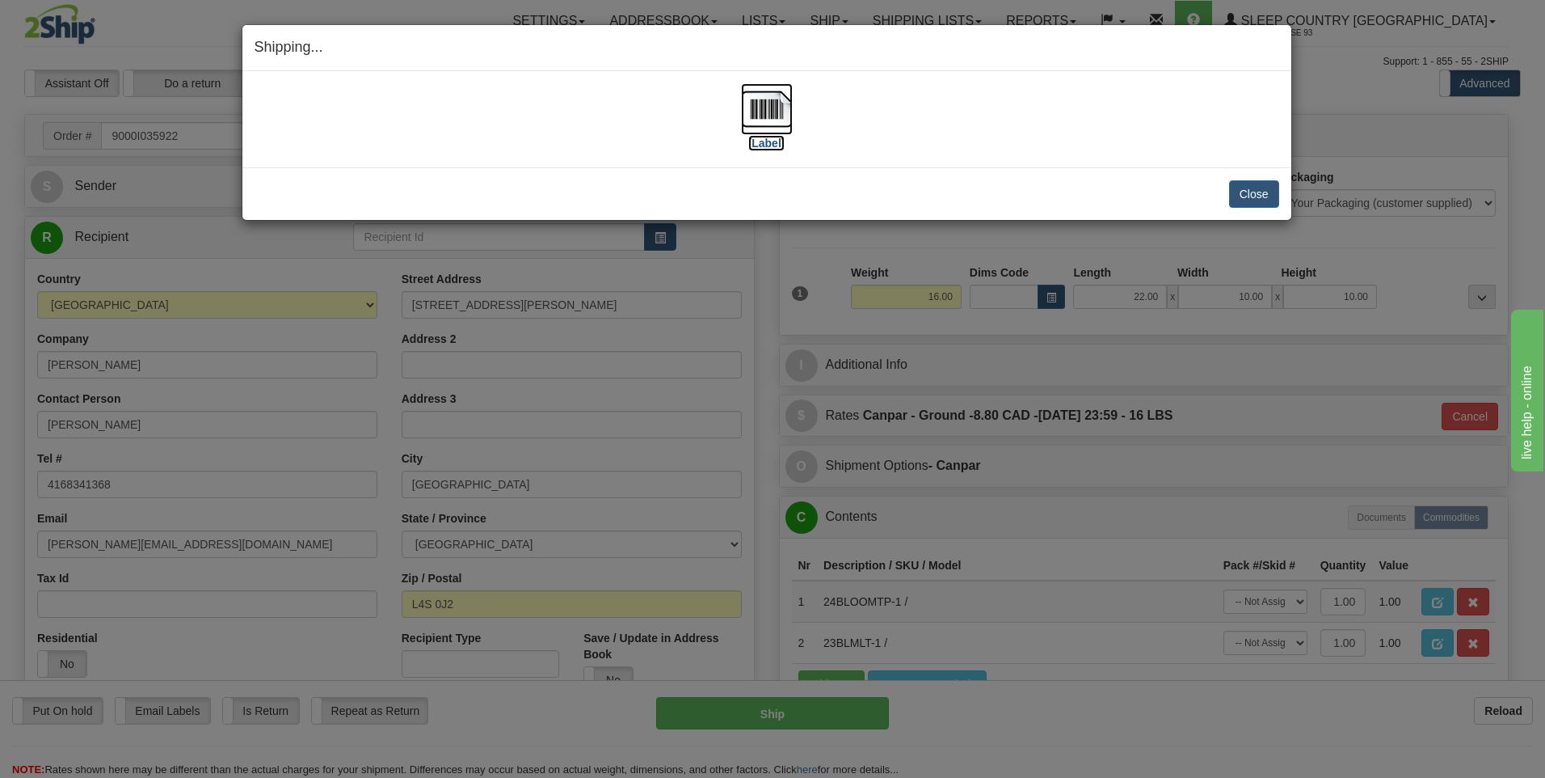
click at [770, 123] on img at bounding box center [767, 109] width 52 height 52
click at [1240, 204] on button "Close" at bounding box center [1254, 193] width 50 height 27
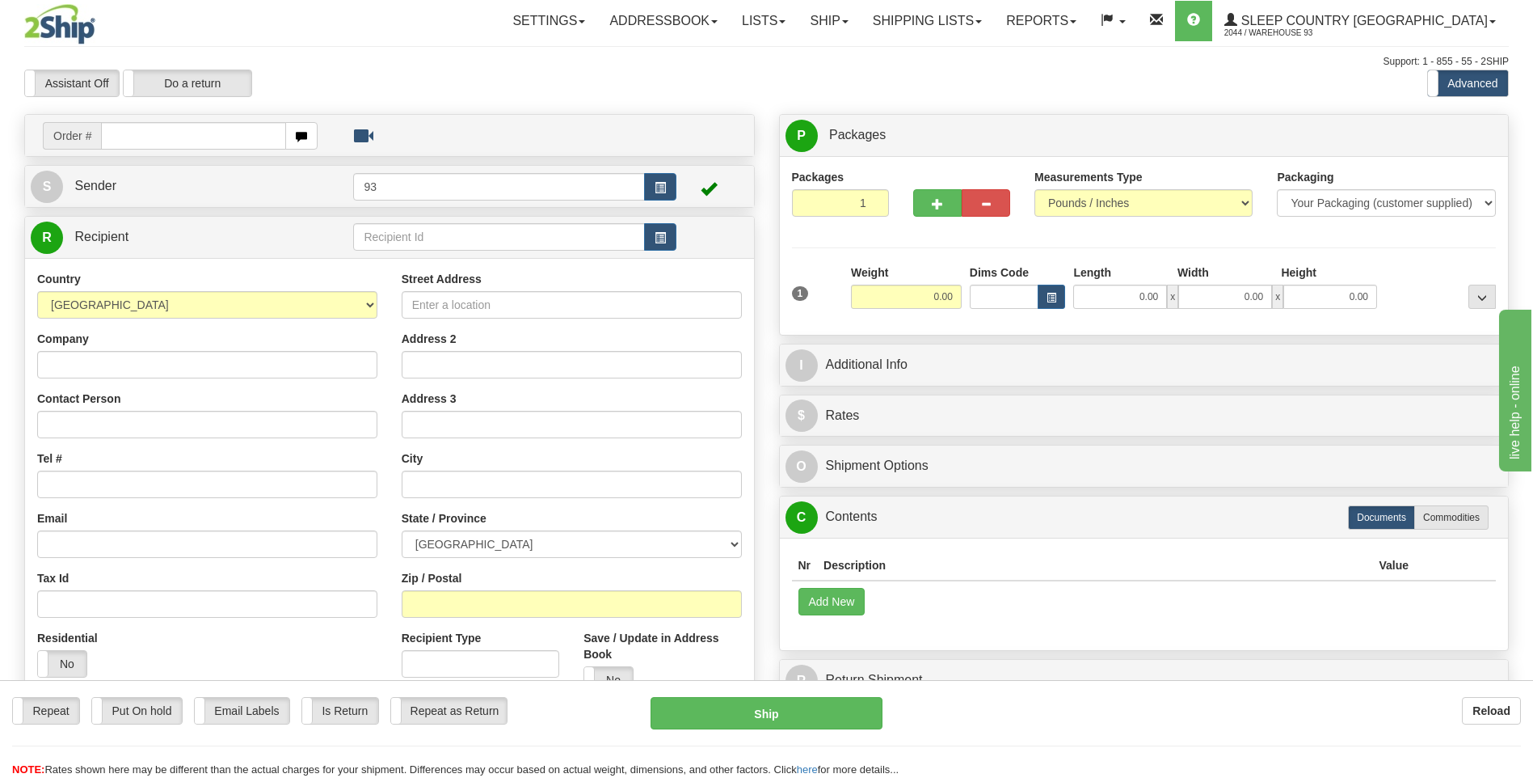
click at [194, 137] on input "text" at bounding box center [193, 135] width 184 height 27
type input "9000I036185"
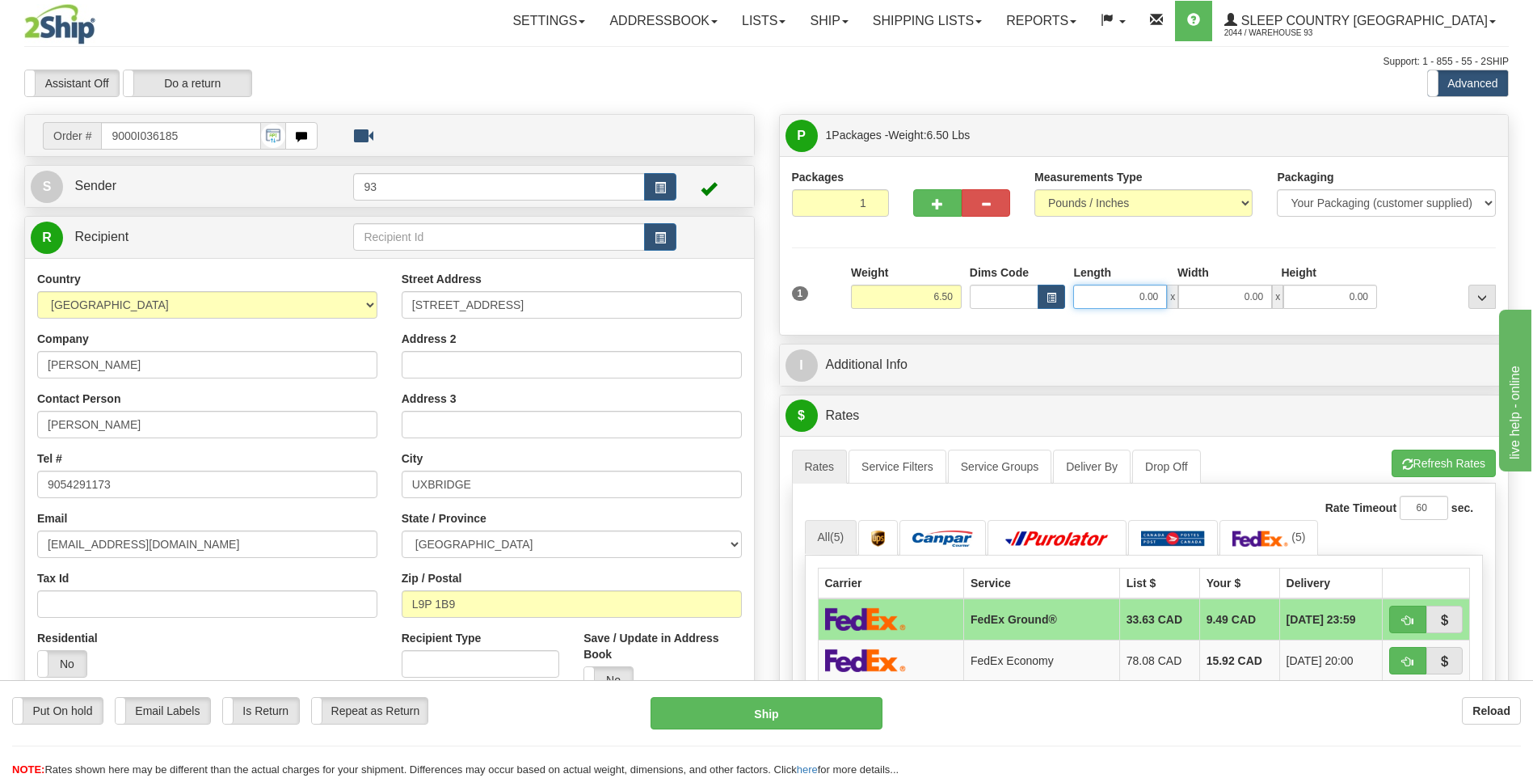
click at [1107, 301] on input "0.00" at bounding box center [1120, 297] width 94 height 24
type input "25.00"
click at [1218, 298] on input "0.00" at bounding box center [1225, 297] width 94 height 24
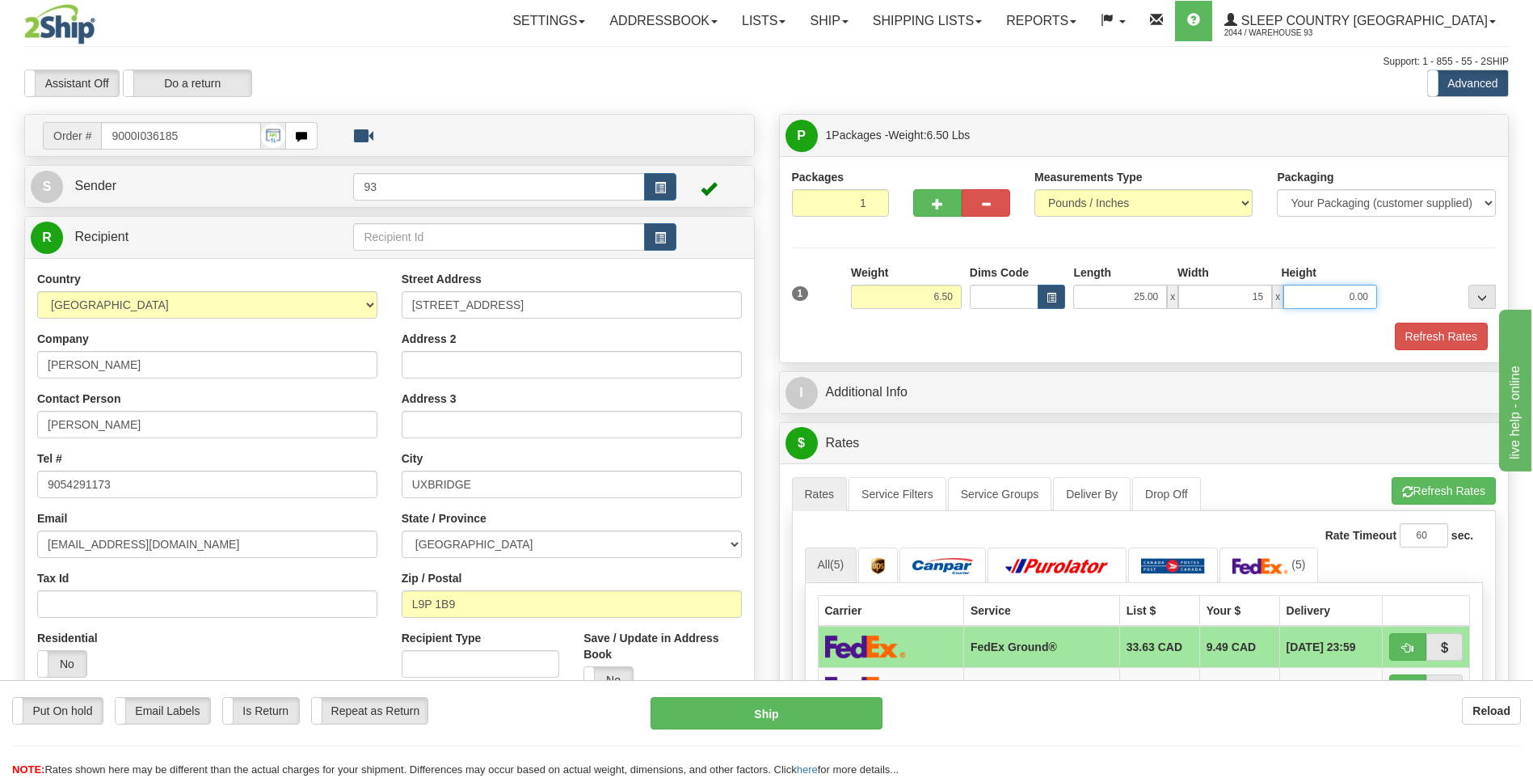
type input "15.00"
click at [1310, 288] on input "0.00" at bounding box center [1331, 297] width 94 height 24
type input "10.00"
click at [1457, 334] on button "Refresh Rates" at bounding box center [1441, 336] width 93 height 27
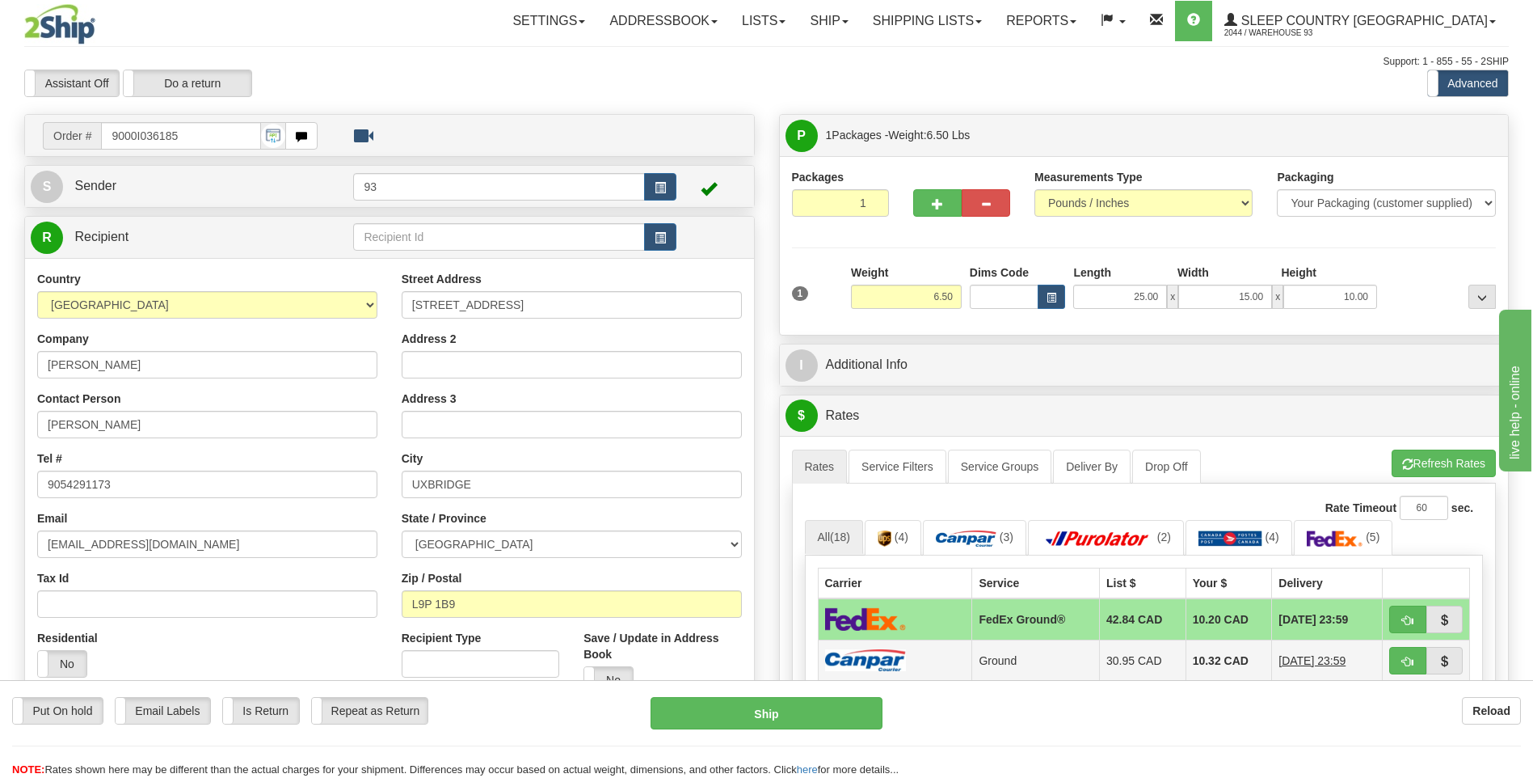
click at [891, 659] on img at bounding box center [865, 660] width 81 height 22
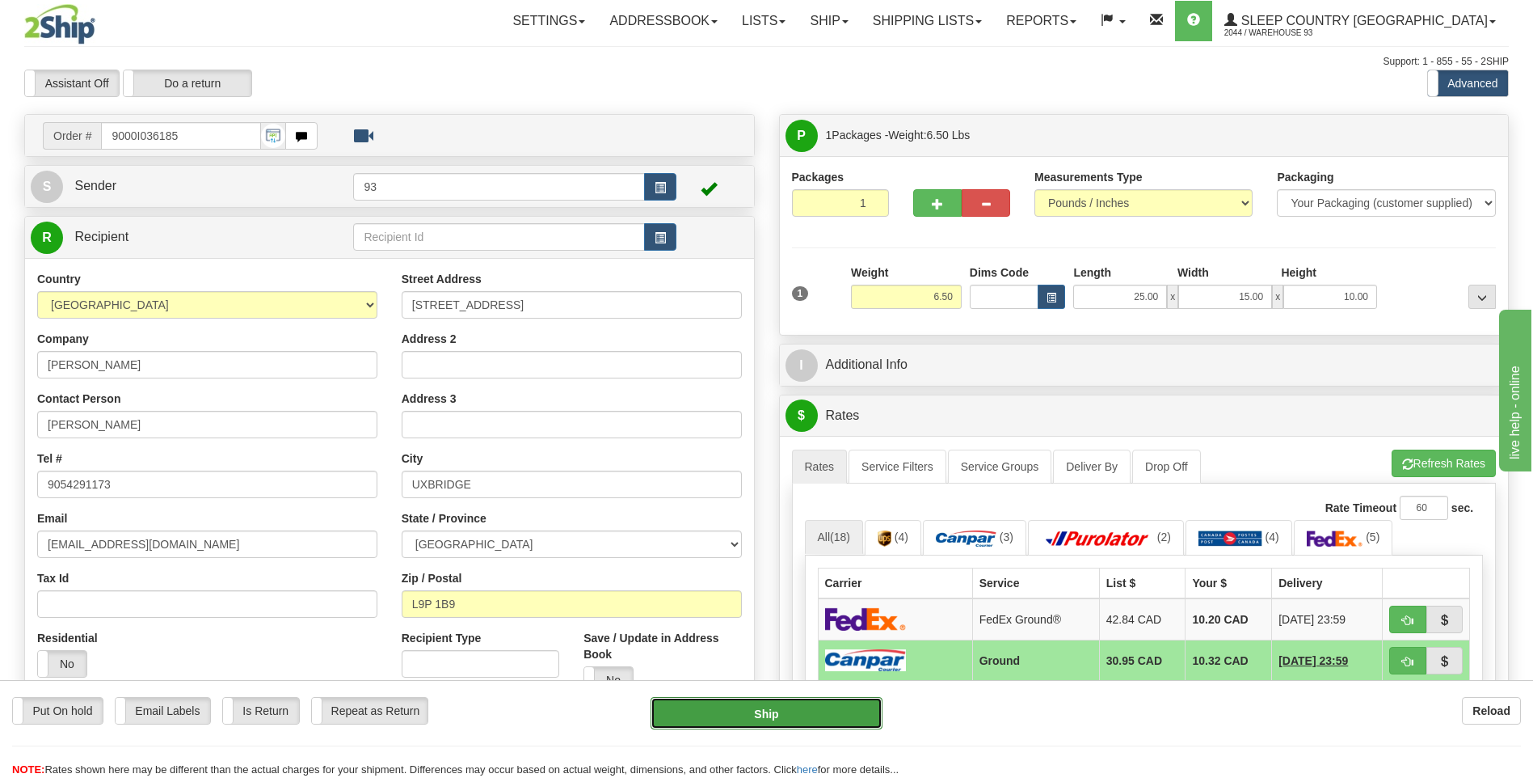
click at [765, 715] on button "Ship" at bounding box center [766, 713] width 231 height 32
type input "1"
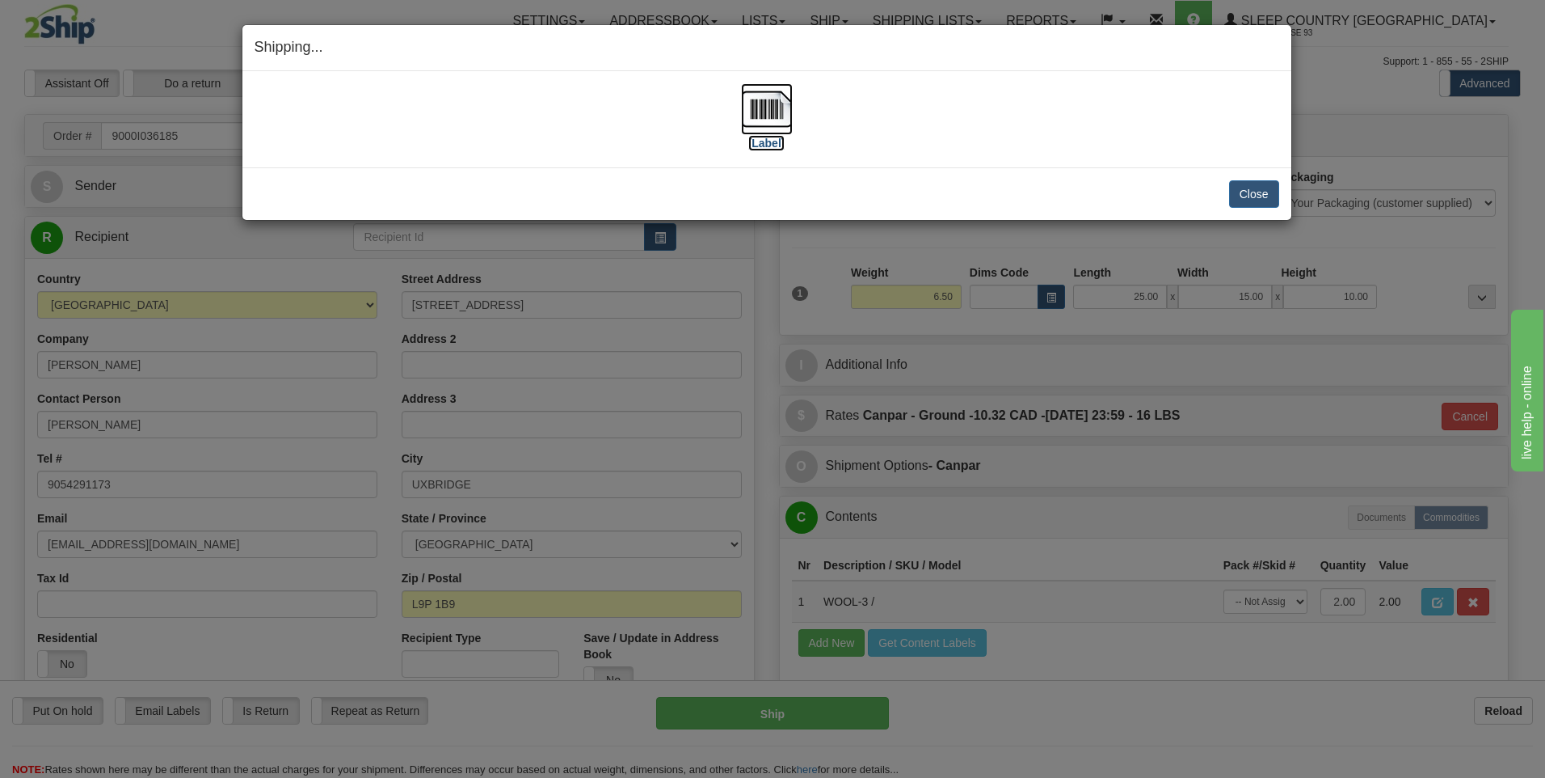
click at [768, 101] on img at bounding box center [767, 109] width 52 height 52
click at [1249, 191] on button "Close" at bounding box center [1254, 193] width 50 height 27
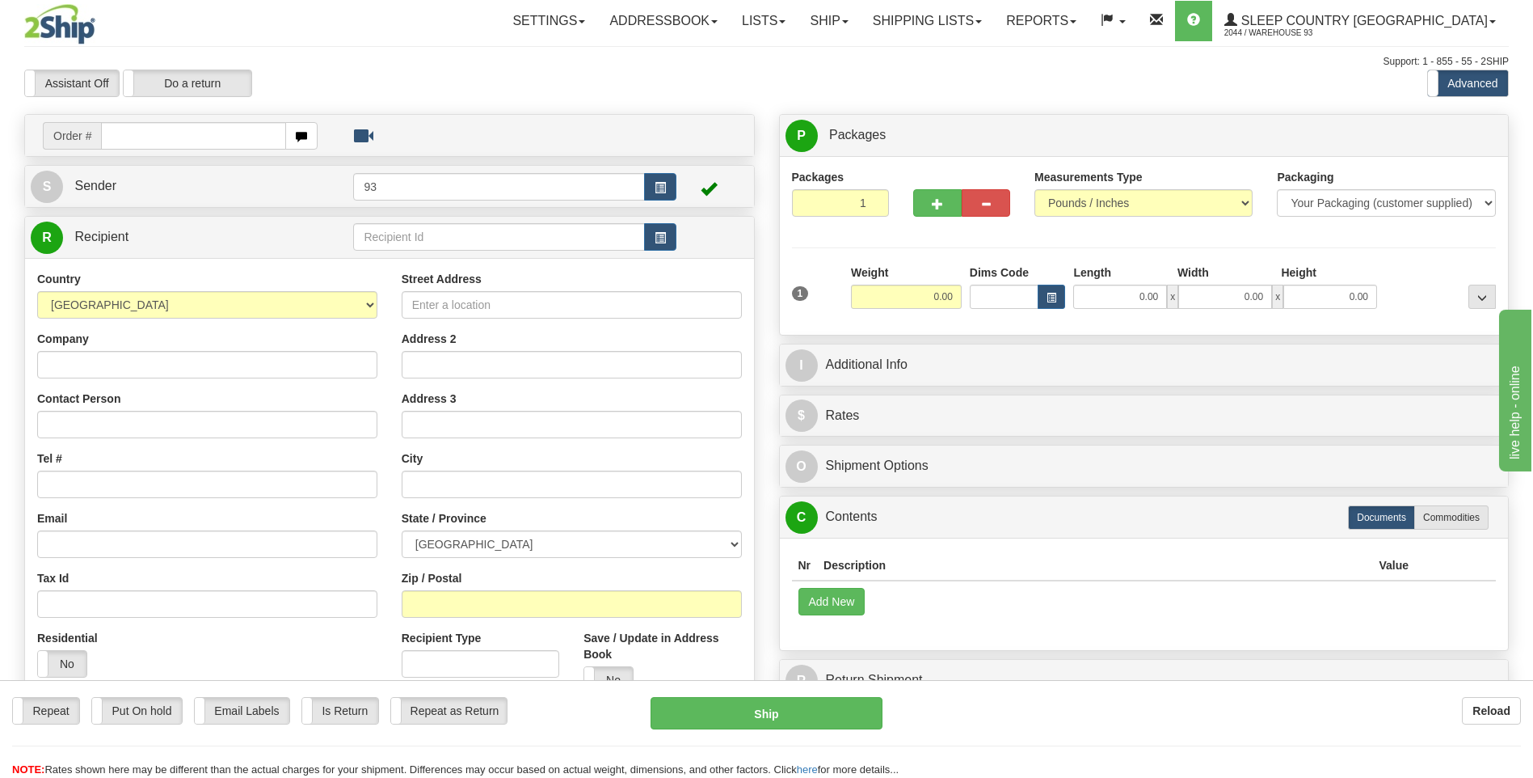
click at [164, 145] on input "text" at bounding box center [193, 135] width 184 height 27
type input "9000I036259"
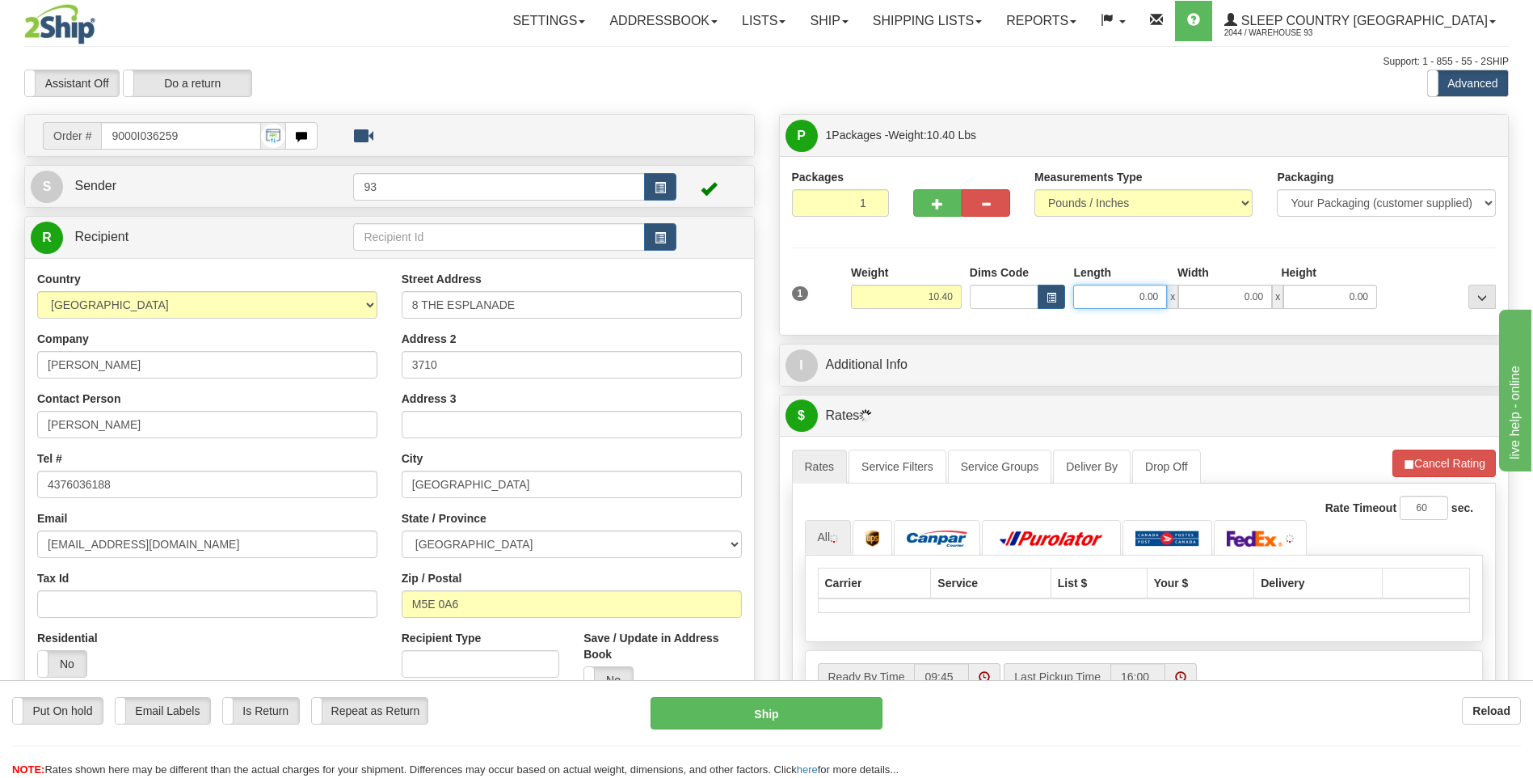
click at [1131, 287] on input "0.00" at bounding box center [1120, 297] width 94 height 24
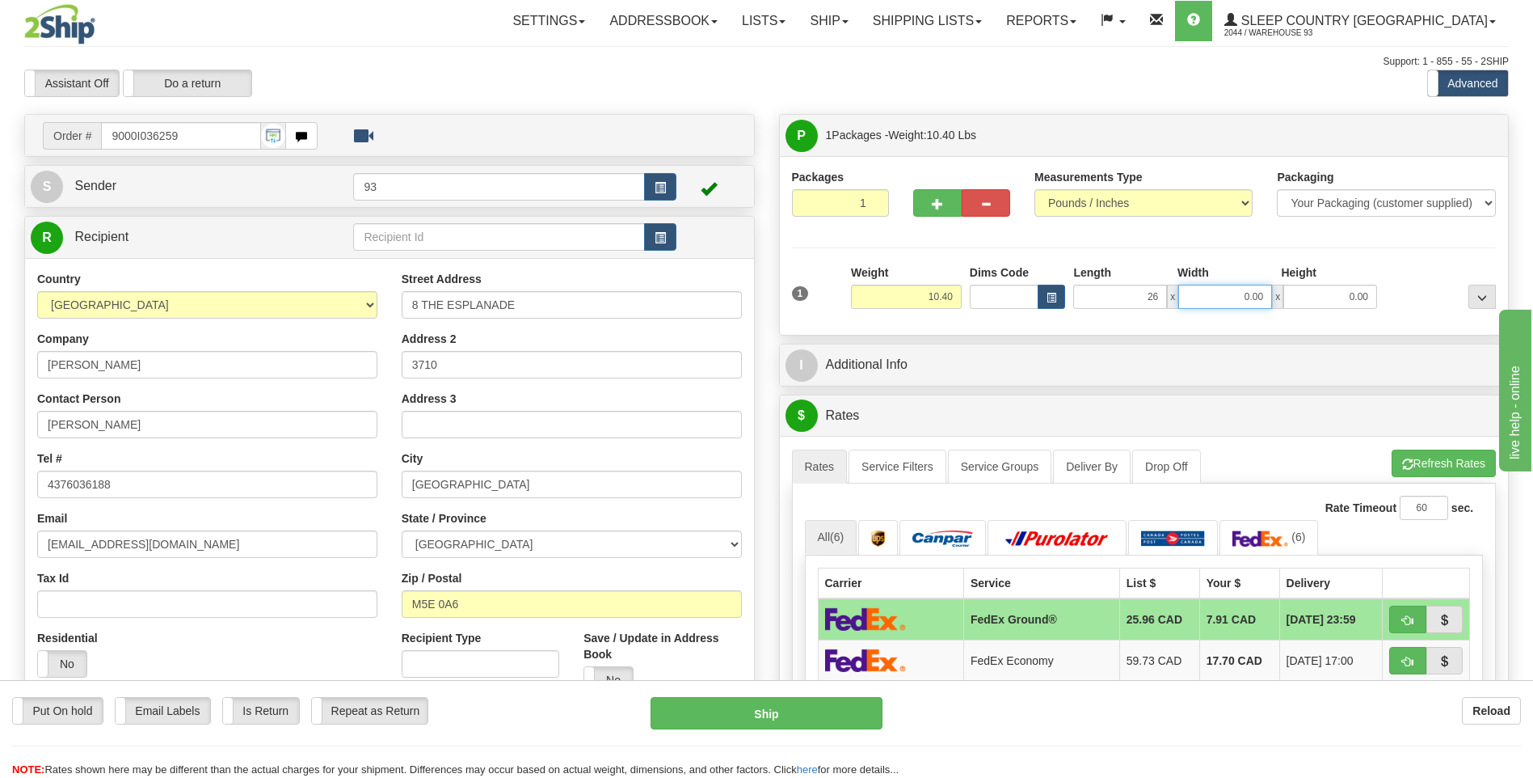
type input "26.00"
click at [1221, 292] on input "0.00" at bounding box center [1225, 297] width 94 height 24
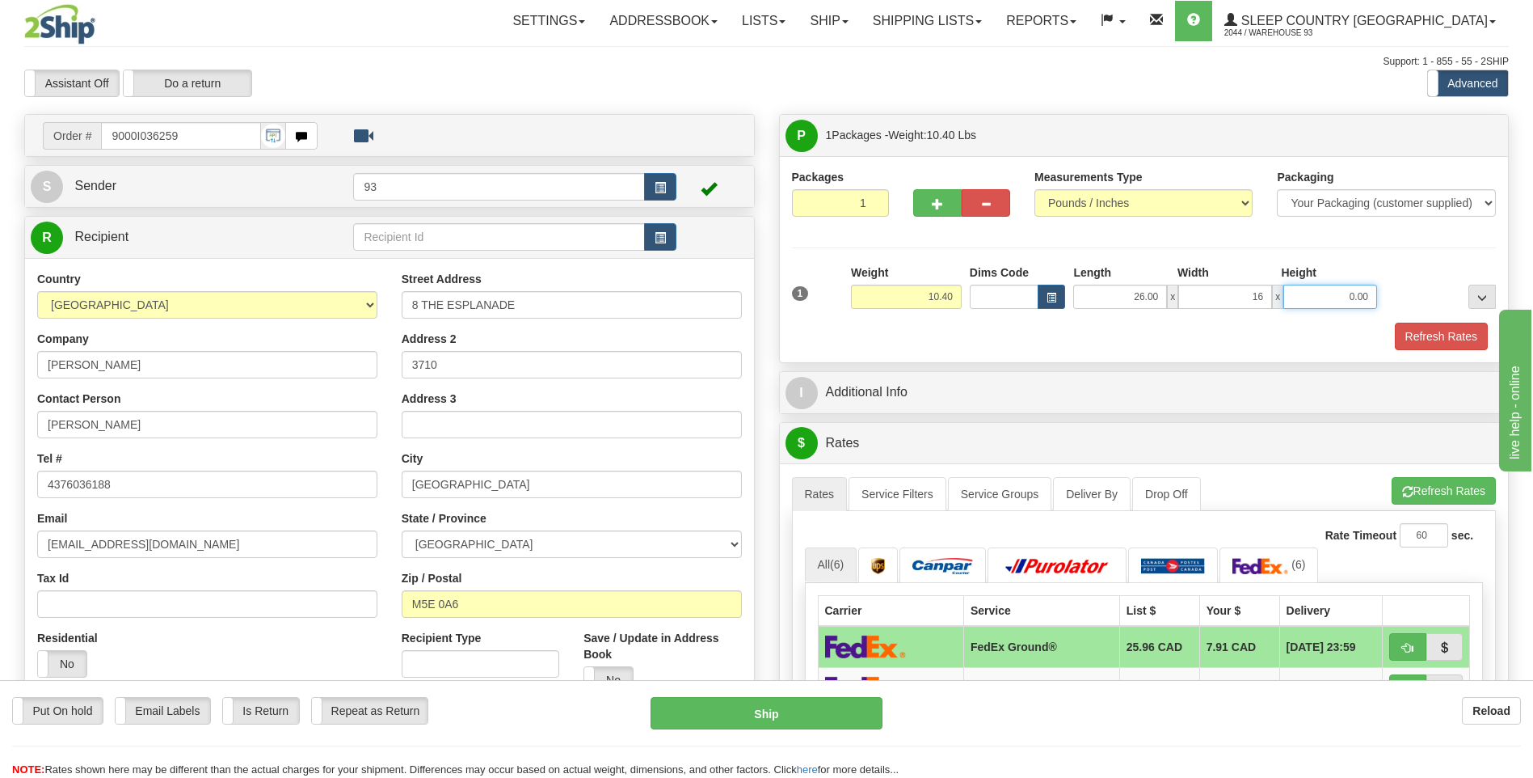
type input "16.00"
click at [1347, 291] on input "0.00" at bounding box center [1331, 297] width 94 height 24
type input "12.00"
click at [1490, 338] on div "Refresh Rates" at bounding box center [1144, 336] width 713 height 27
click at [1436, 334] on button "Refresh Rates" at bounding box center [1441, 336] width 93 height 27
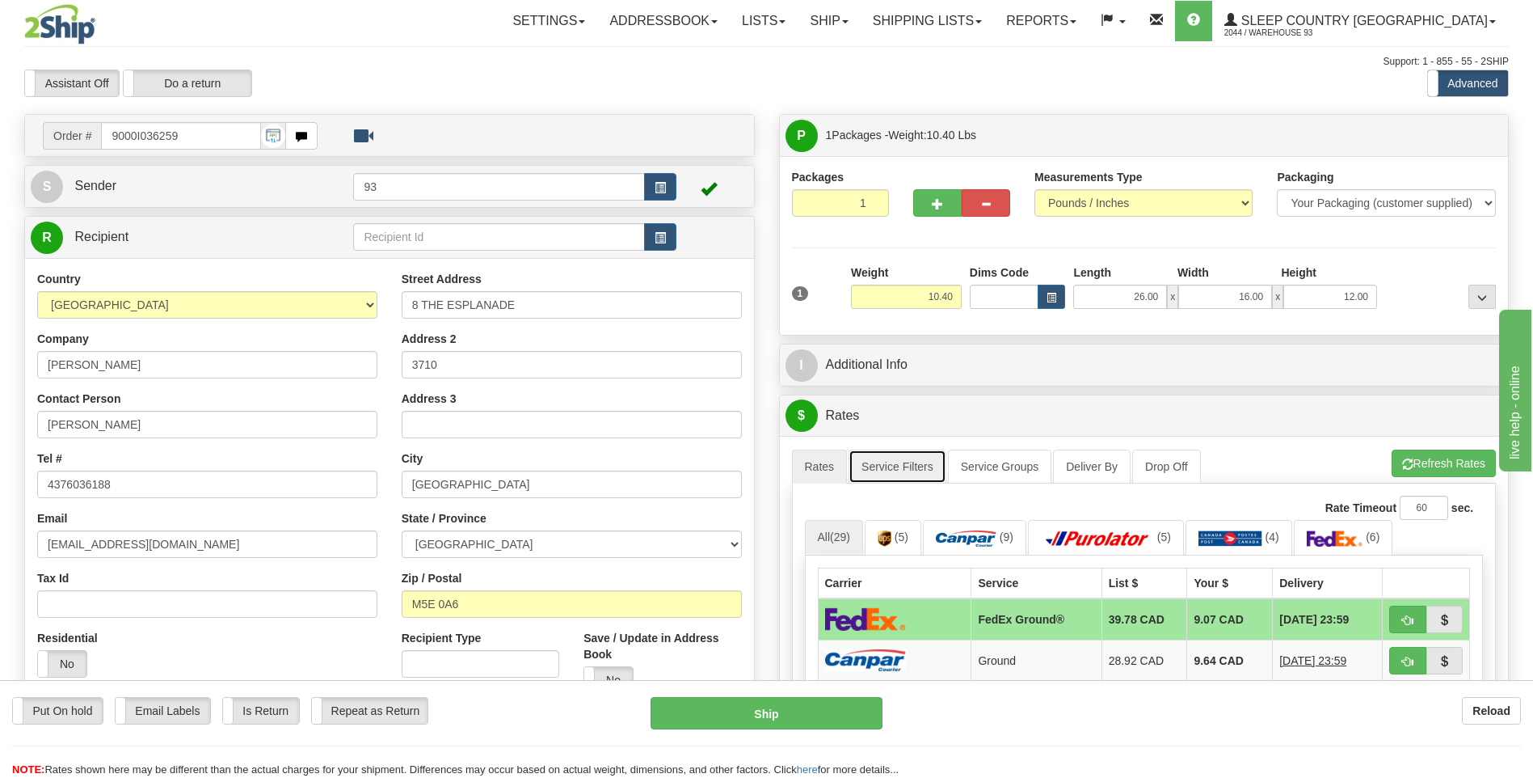
click at [903, 466] on link "Service Filters" at bounding box center [898, 466] width 98 height 34
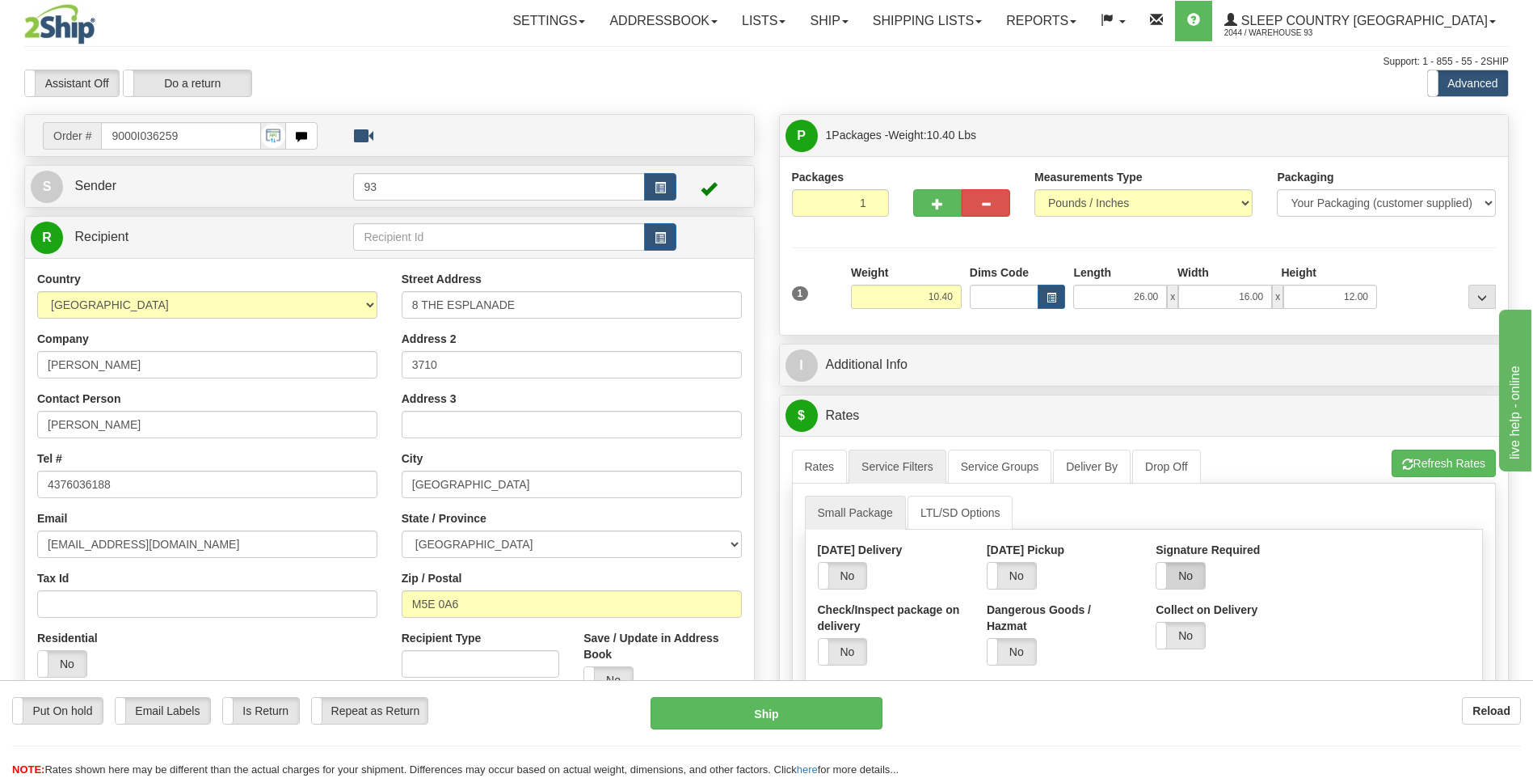
click at [1191, 567] on label "No" at bounding box center [1181, 576] width 48 height 26
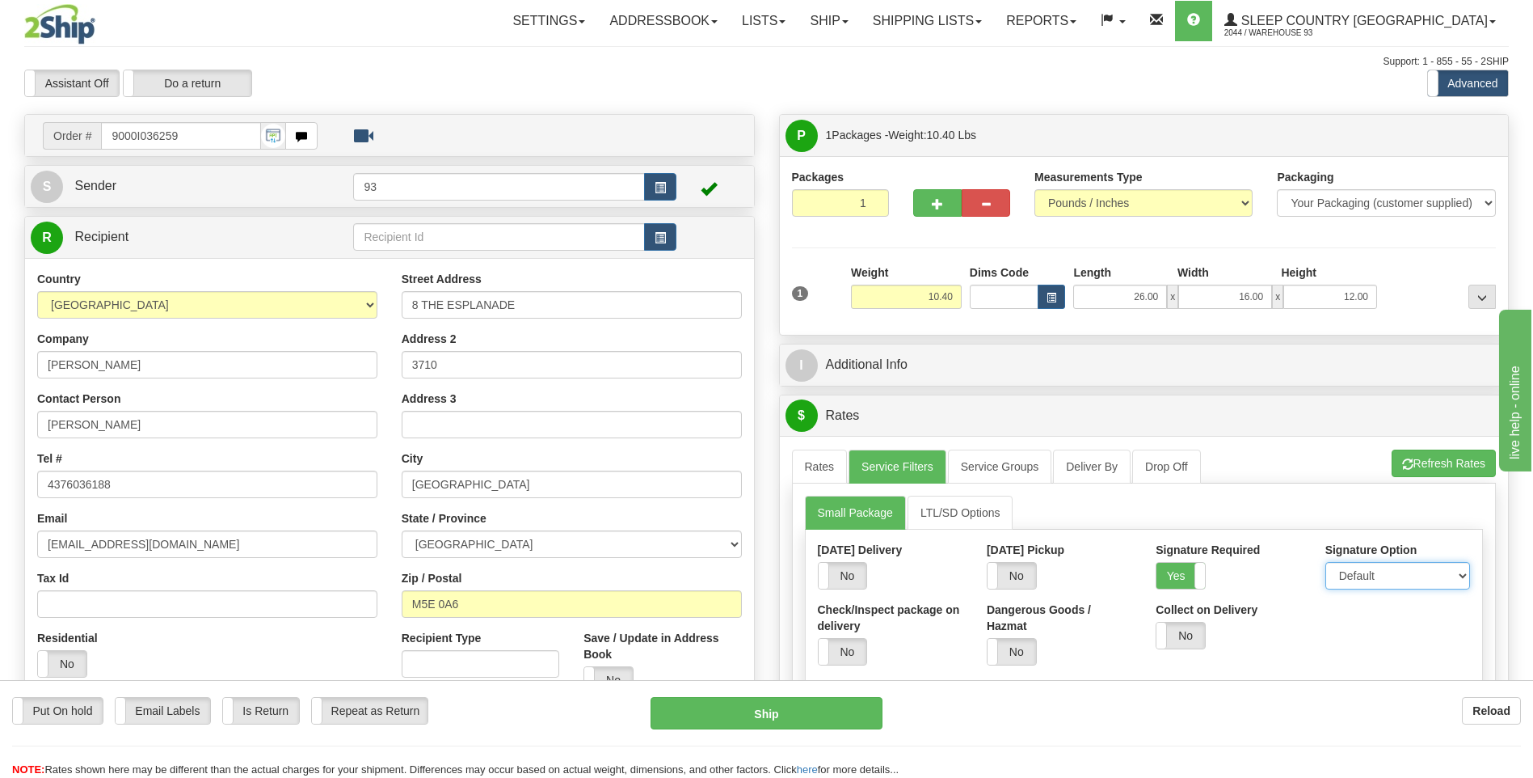
drag, startPoint x: 1343, startPoint y: 570, endPoint x: 1347, endPoint y: 580, distance: 10.8
click at [1343, 570] on select "Default Adult Direct Indirect No Signature Required" at bounding box center [1398, 575] width 145 height 27
select select "1"
click at [1326, 562] on select "Default Adult Direct Indirect No Signature Required" at bounding box center [1398, 575] width 145 height 27
click at [834, 468] on link "Rates" at bounding box center [820, 466] width 56 height 34
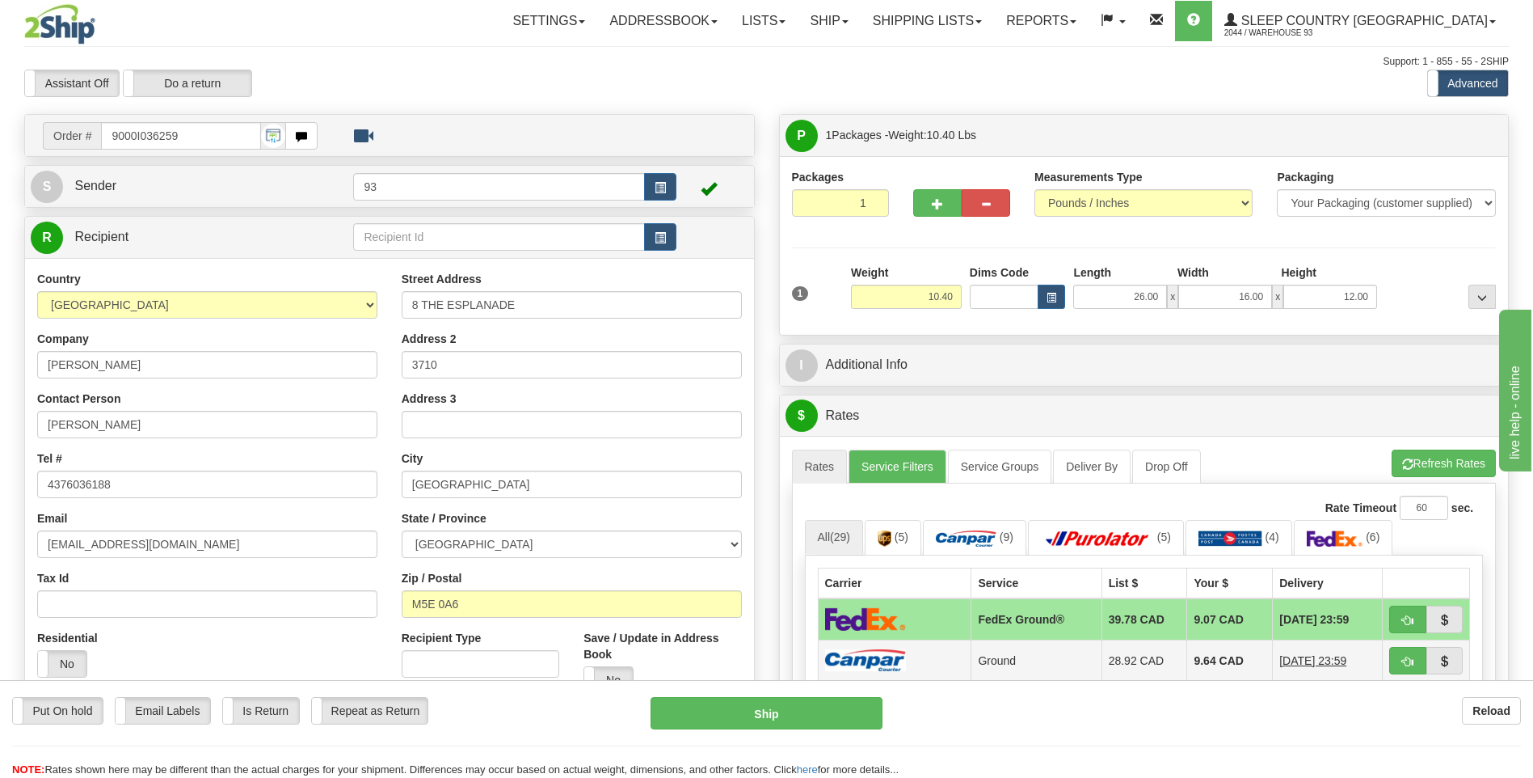
click at [892, 657] on img at bounding box center [865, 660] width 81 height 22
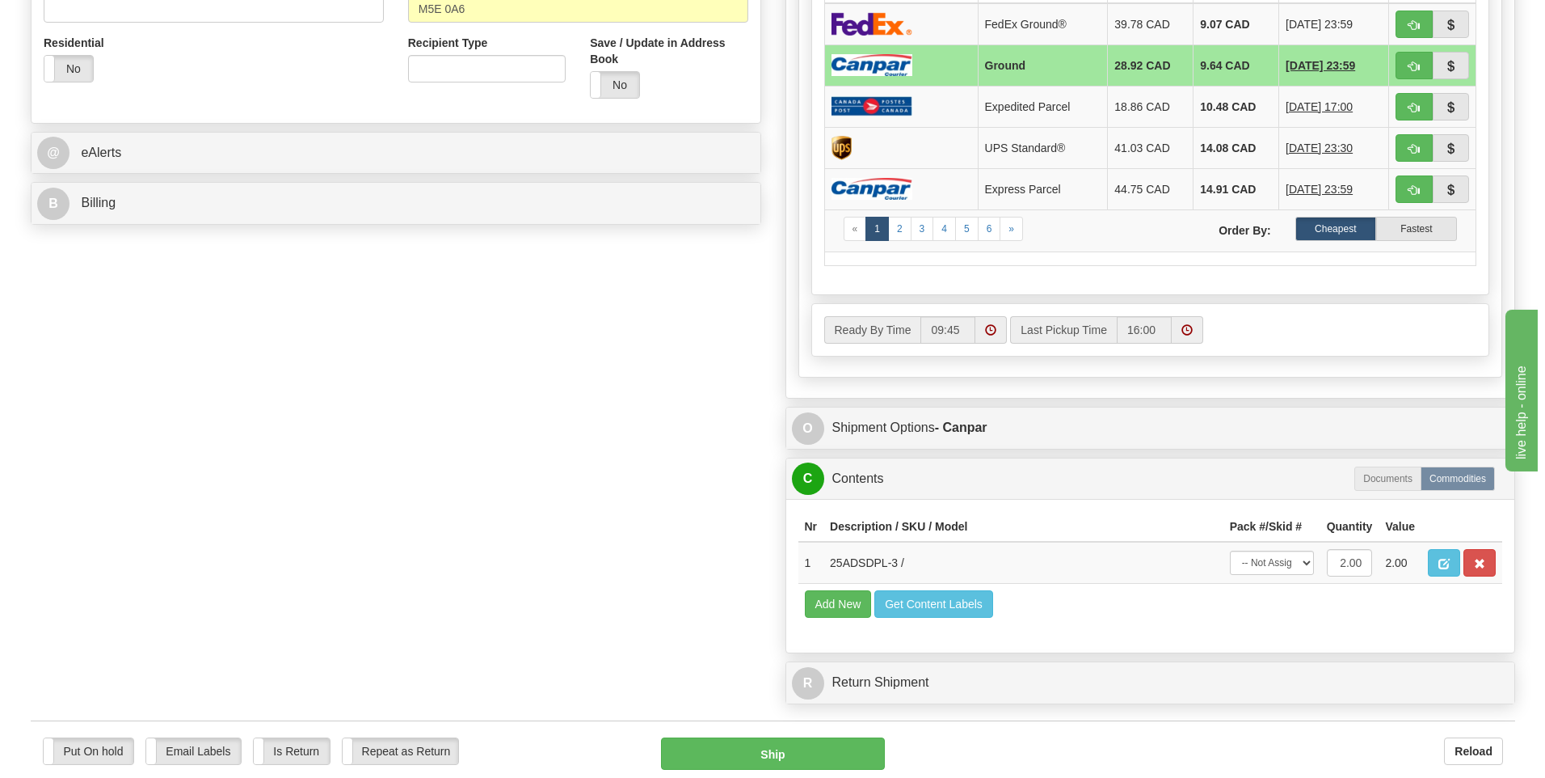
scroll to position [647, 0]
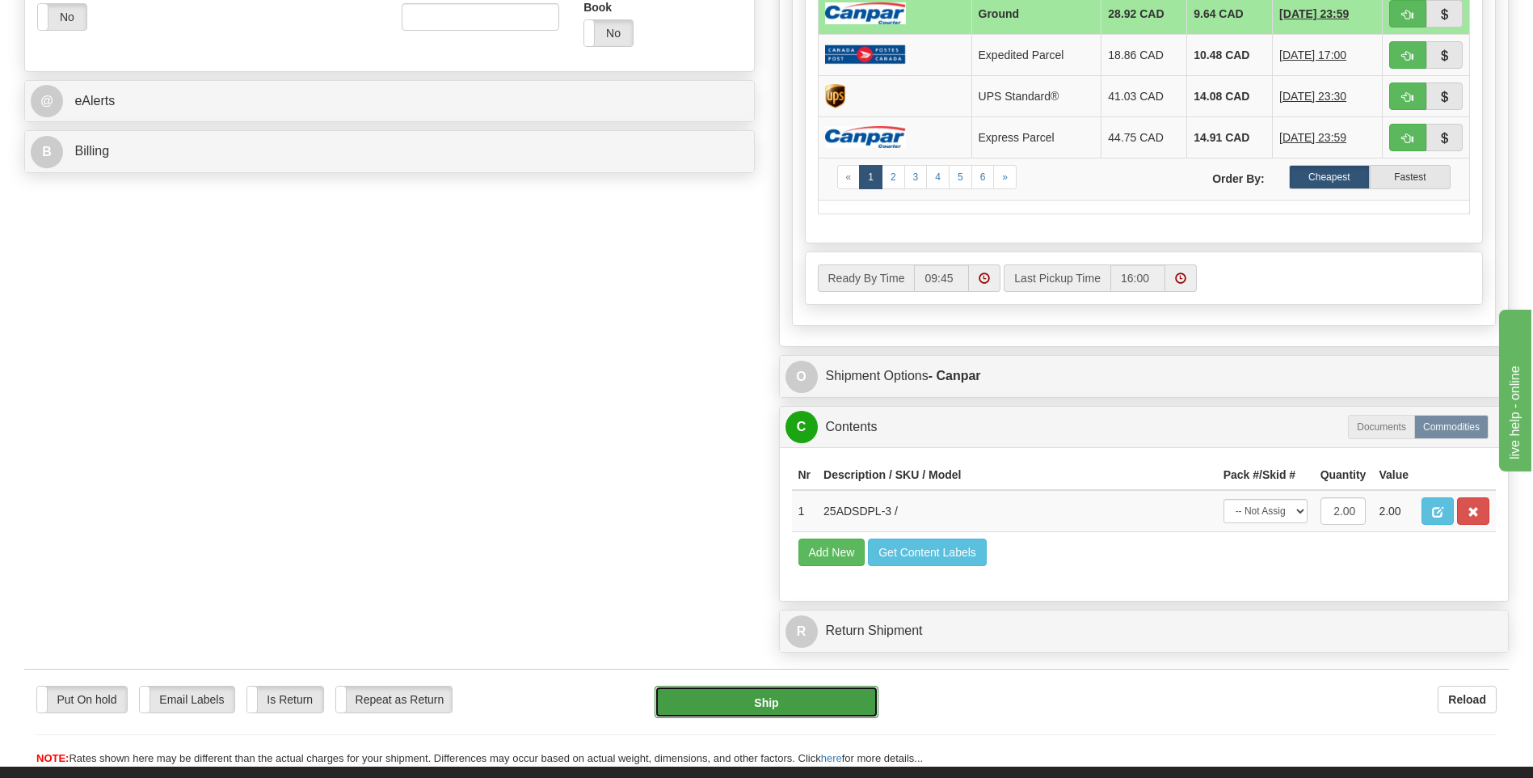
click at [858, 698] on button "Ship" at bounding box center [766, 701] width 223 height 32
type input "1"
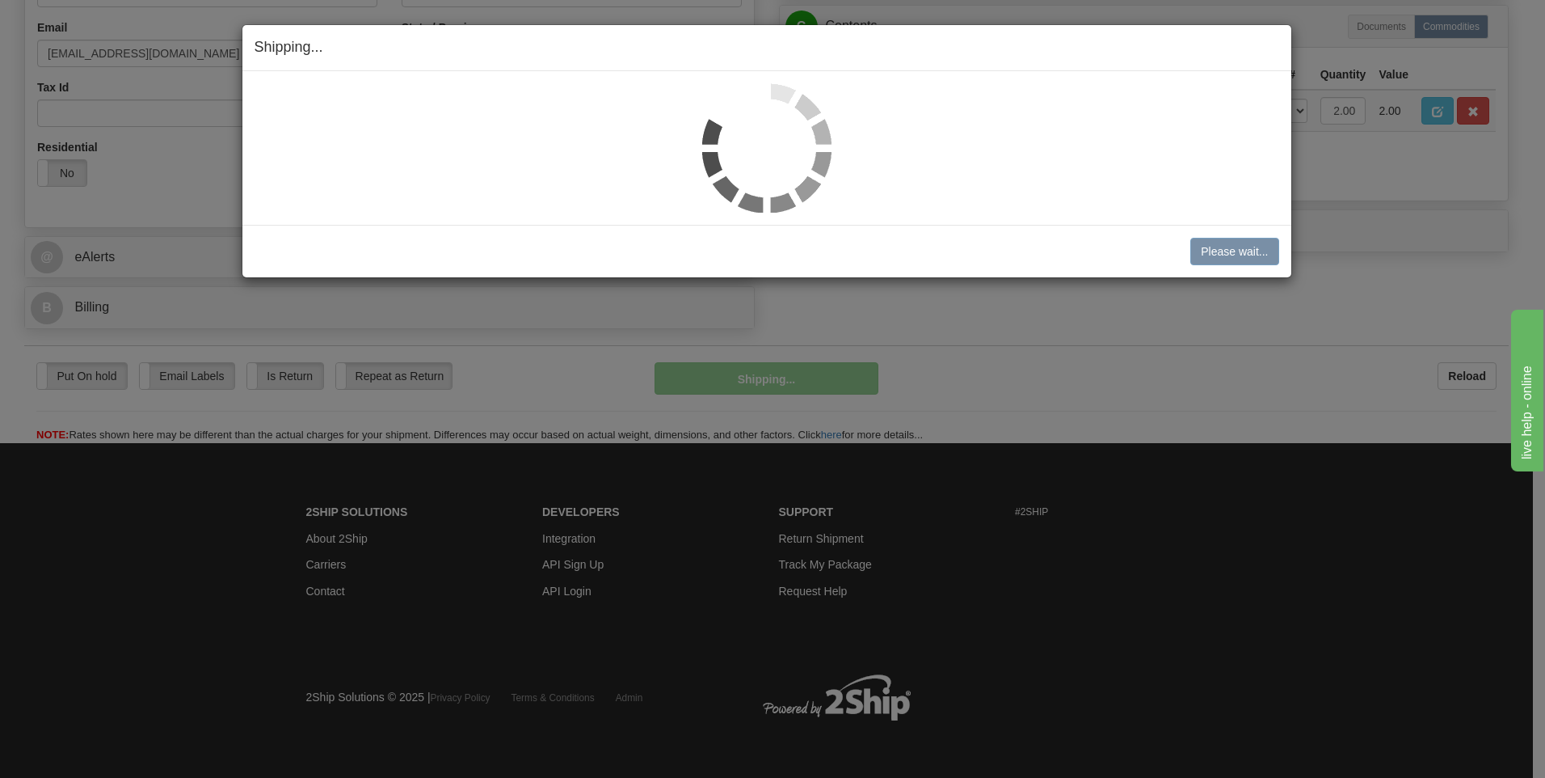
scroll to position [491, 0]
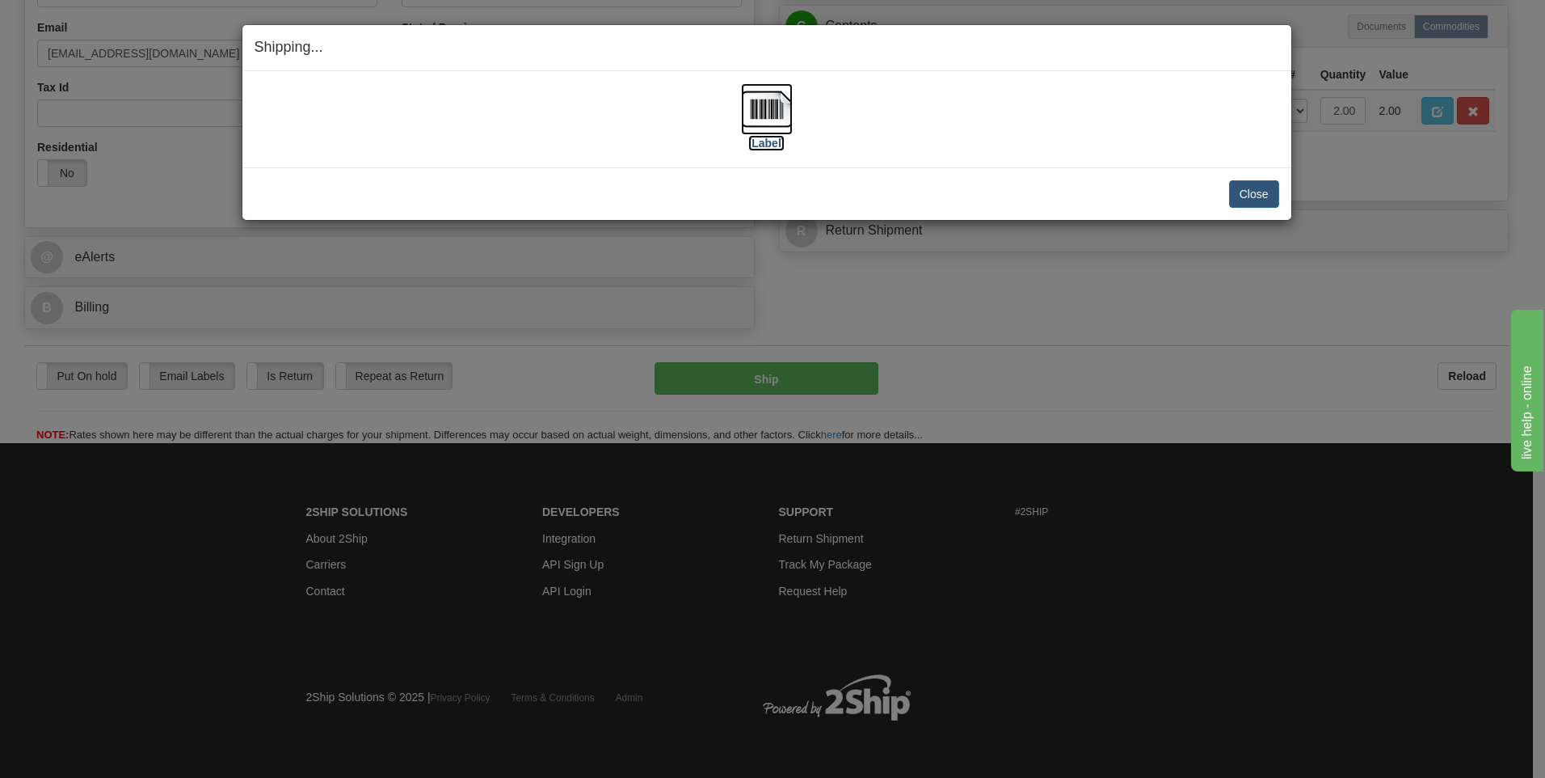
click at [779, 108] on img at bounding box center [767, 109] width 52 height 52
click at [1263, 199] on button "Close" at bounding box center [1254, 193] width 50 height 27
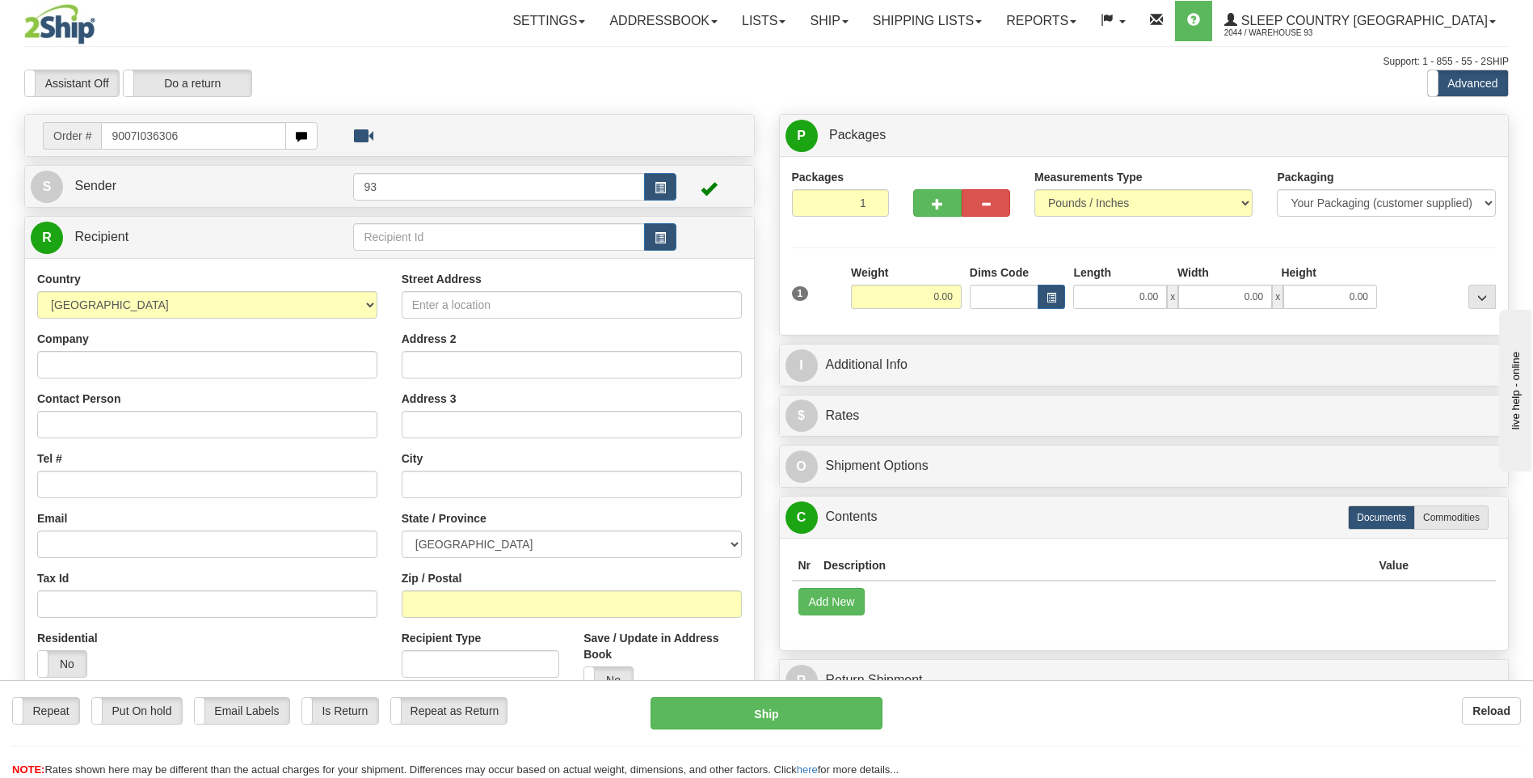
type input "9007I036306"
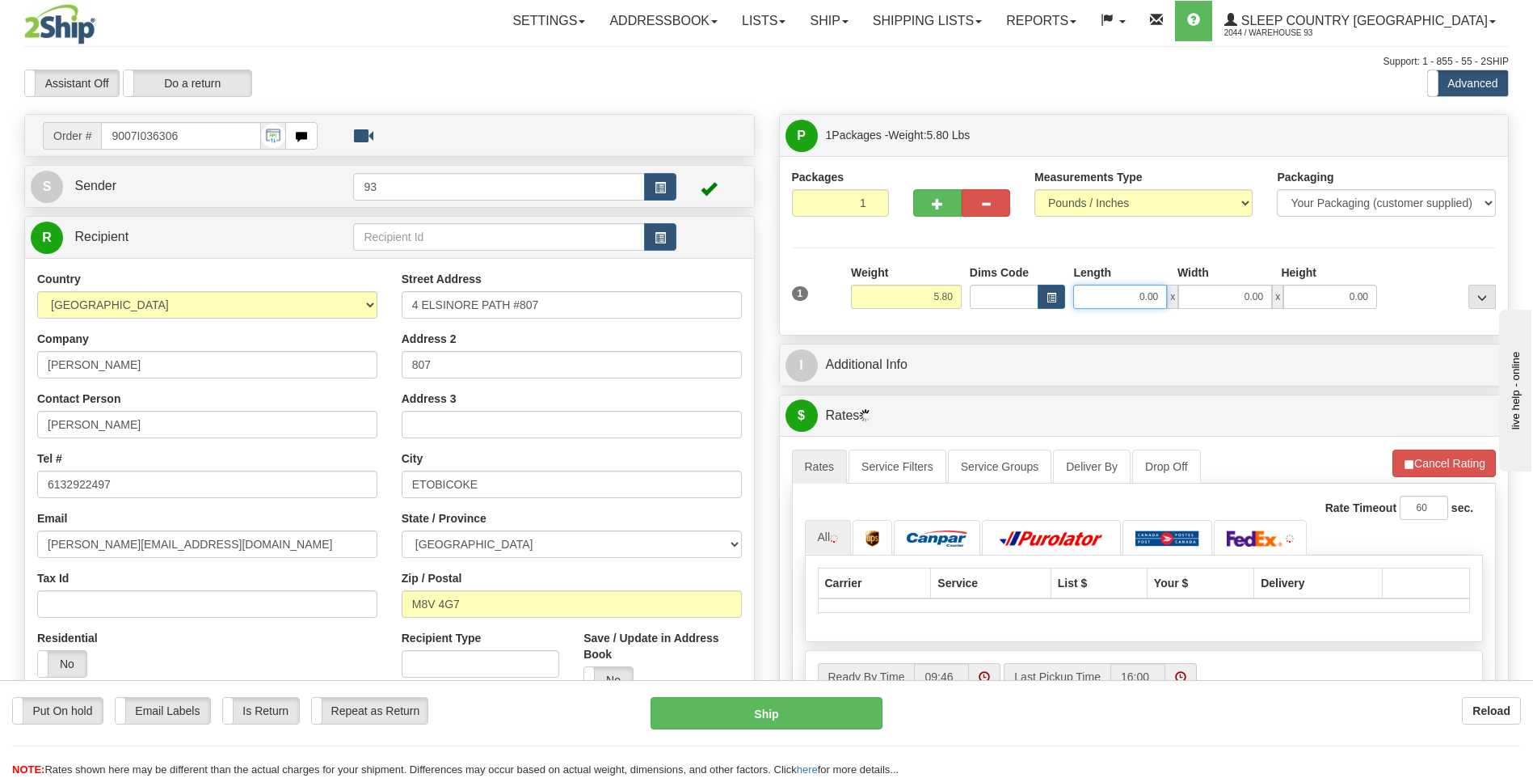
click at [1096, 290] on input "0.00" at bounding box center [1120, 297] width 94 height 24
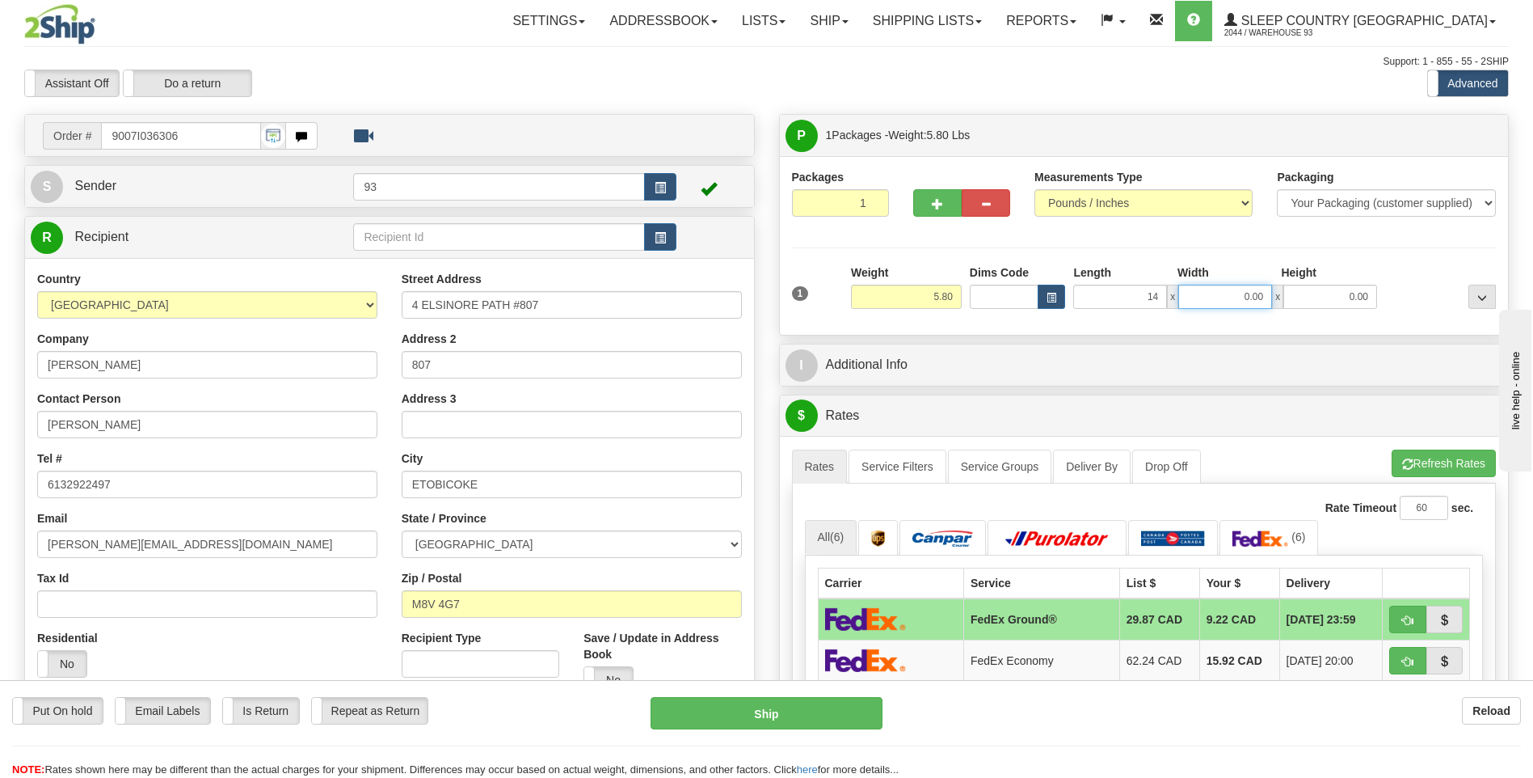
type input "14.00"
click at [1231, 297] on input "0.00" at bounding box center [1225, 297] width 94 height 24
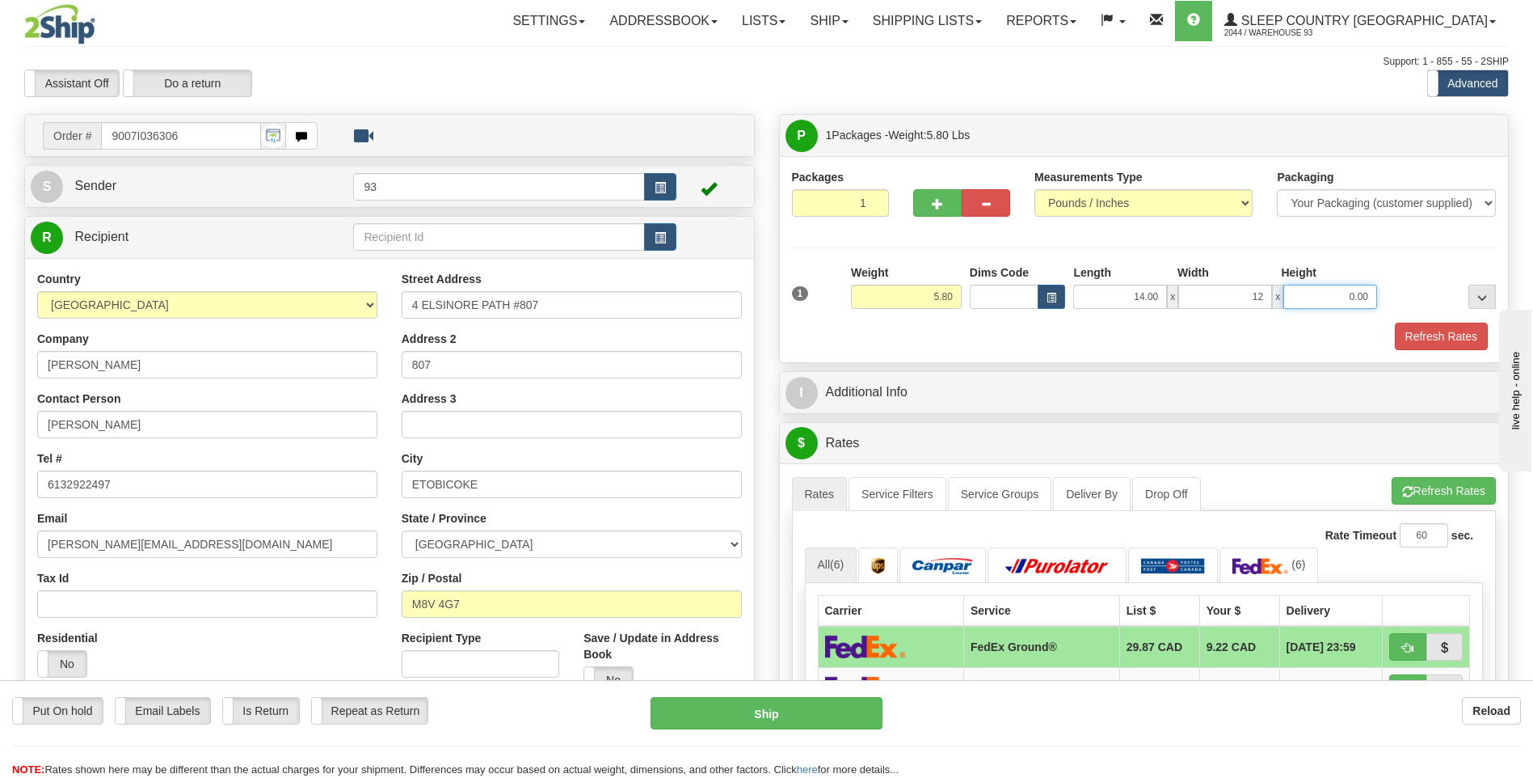
type input "12.00"
click at [1334, 290] on input "0.00" at bounding box center [1331, 297] width 94 height 24
type input "6.00"
click at [1427, 332] on button "Refresh Rates" at bounding box center [1441, 336] width 93 height 27
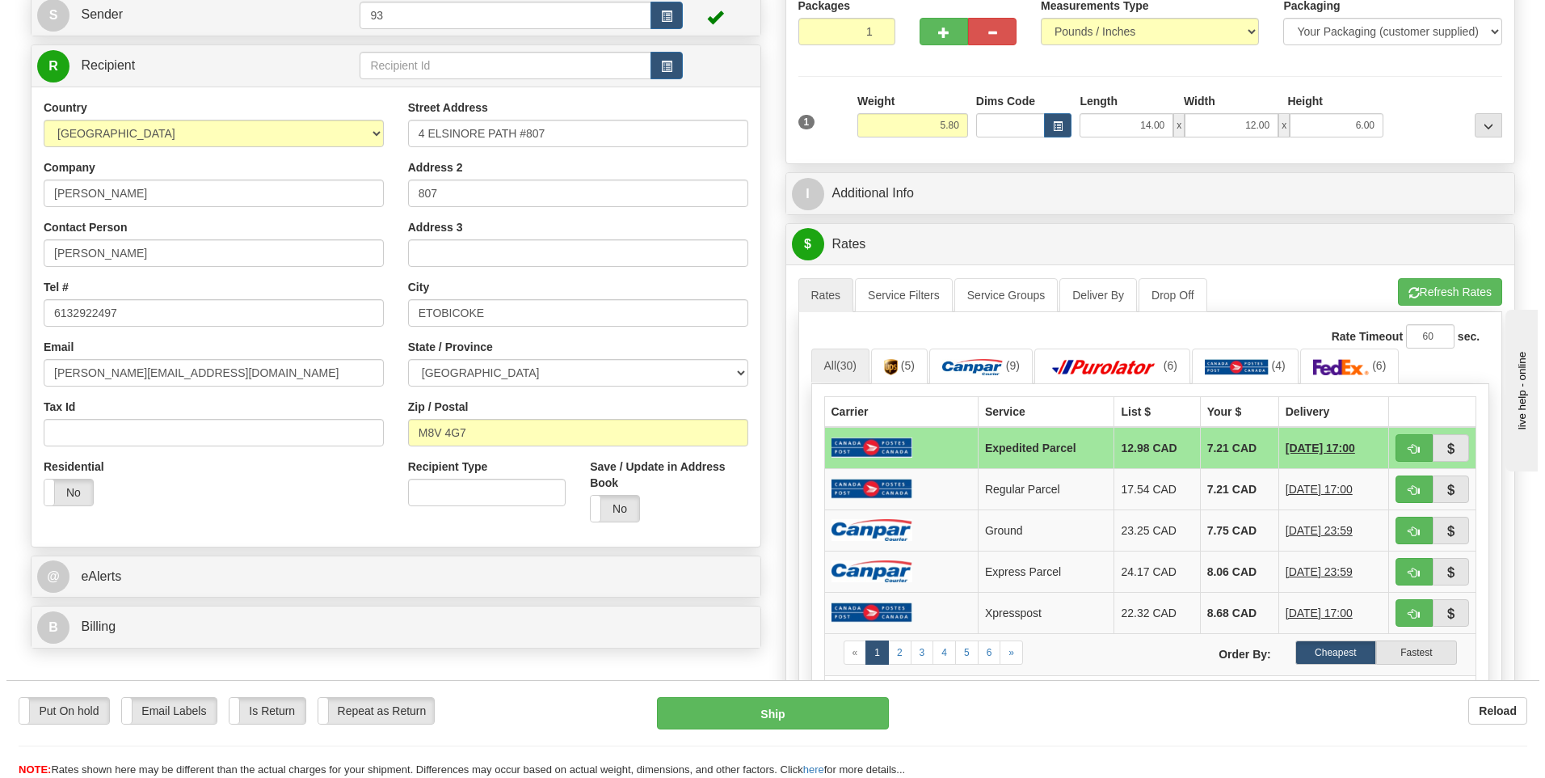
scroll to position [242, 0]
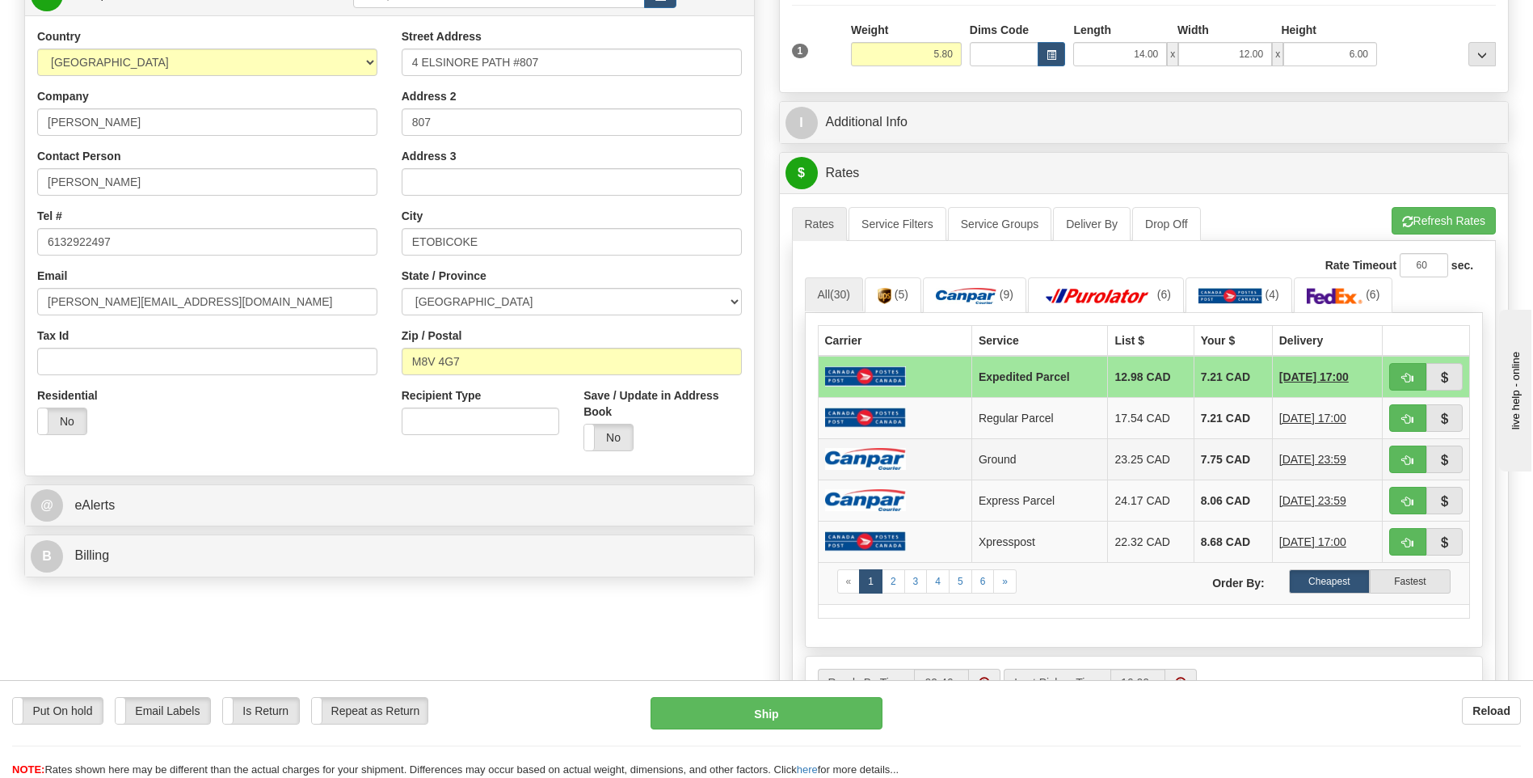
click at [906, 466] on td at bounding box center [895, 458] width 154 height 41
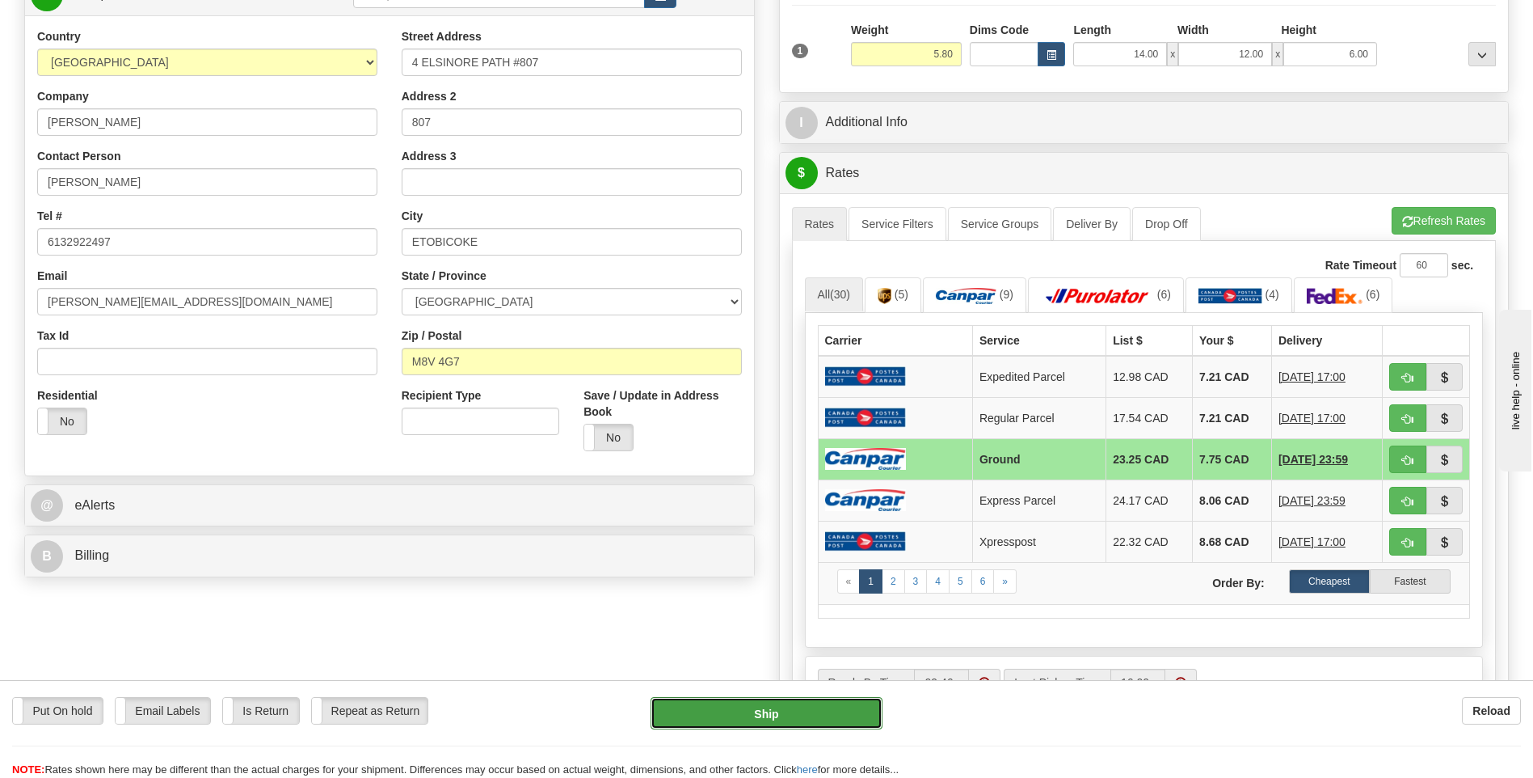
click at [832, 715] on button "Ship" at bounding box center [766, 713] width 231 height 32
type input "1"
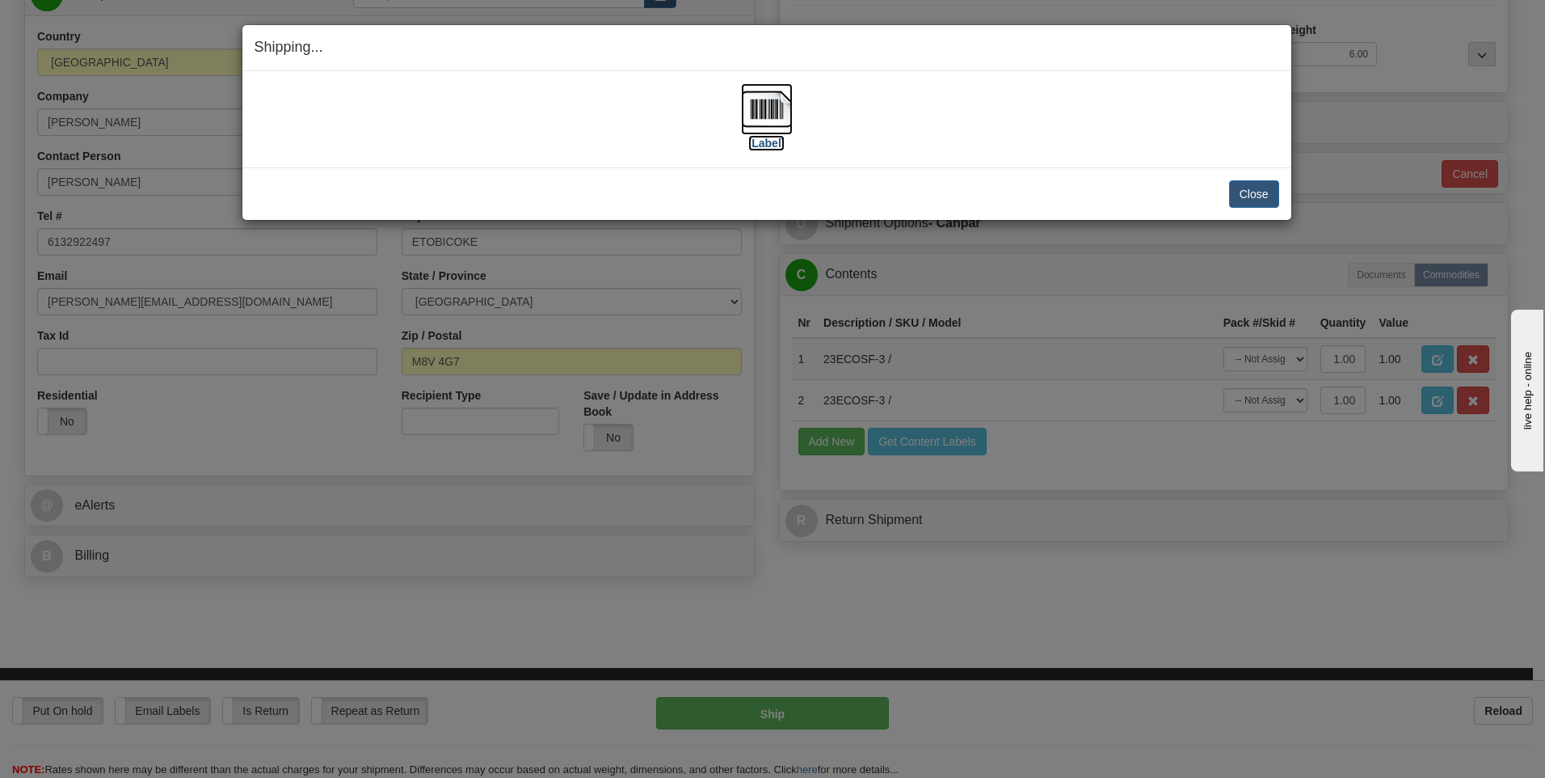
click at [769, 115] on img at bounding box center [767, 109] width 52 height 52
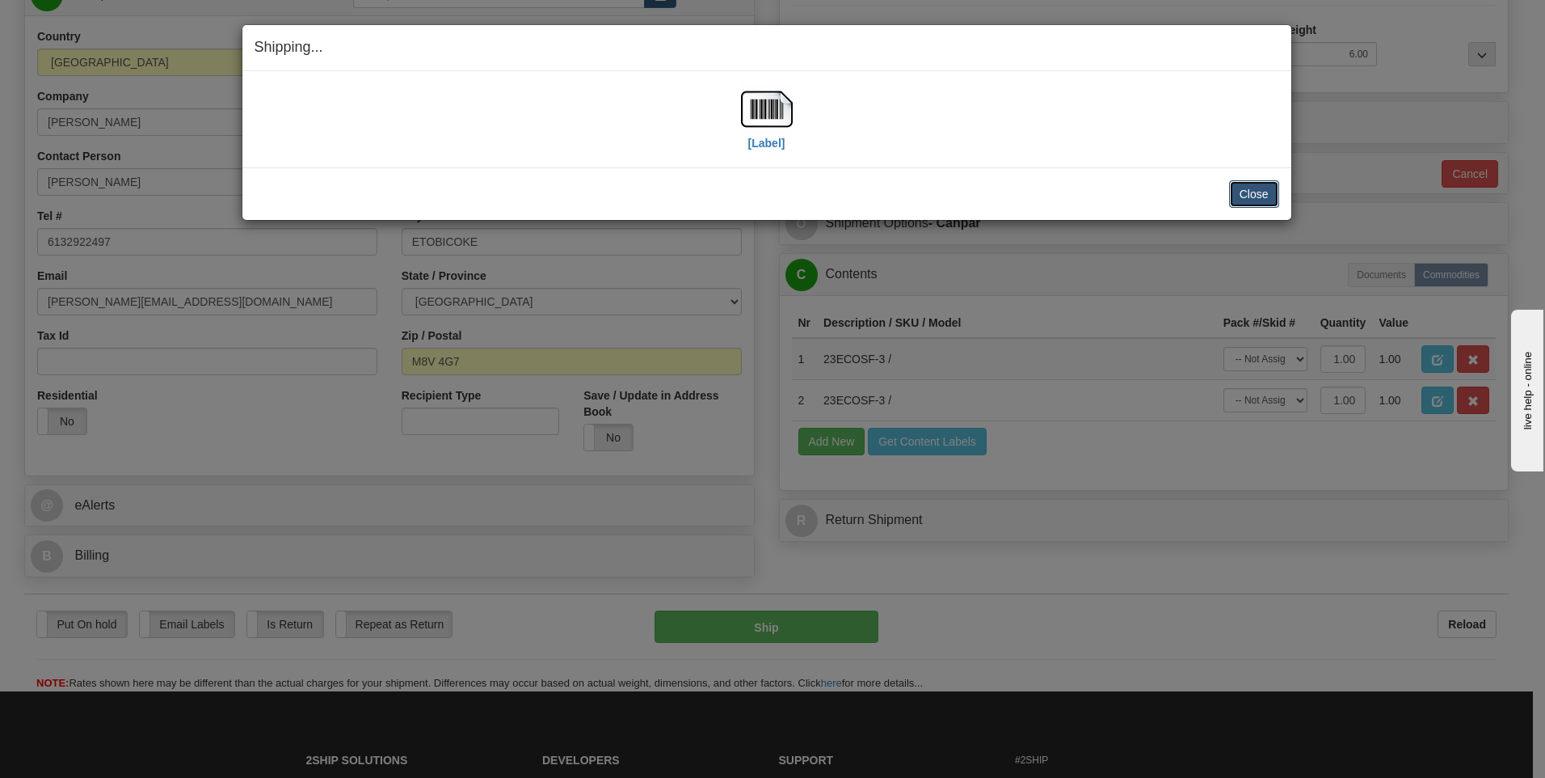
click at [1251, 187] on button "Close" at bounding box center [1254, 193] width 50 height 27
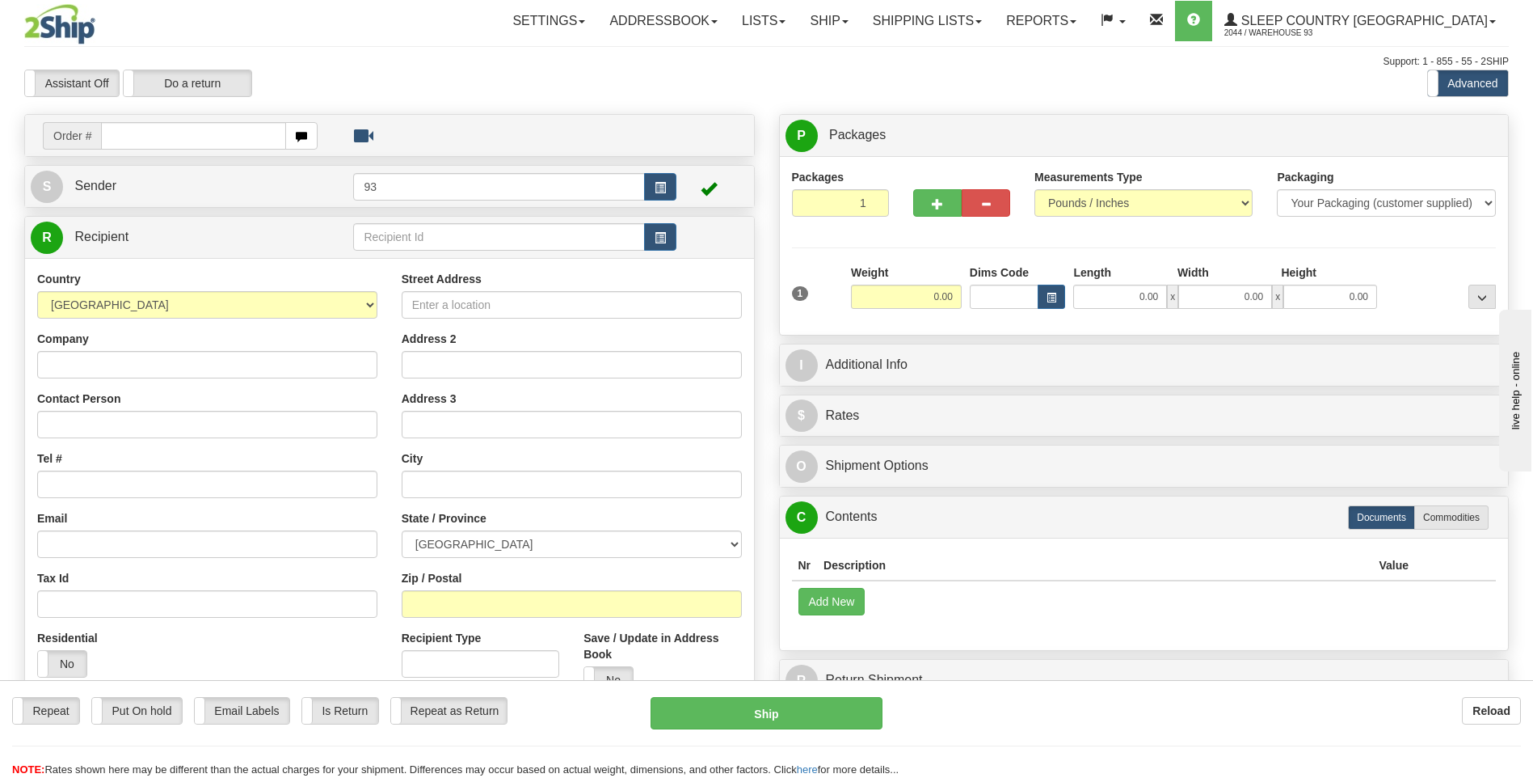
click at [160, 145] on input "text" at bounding box center [193, 135] width 184 height 27
type input "9007I036323"
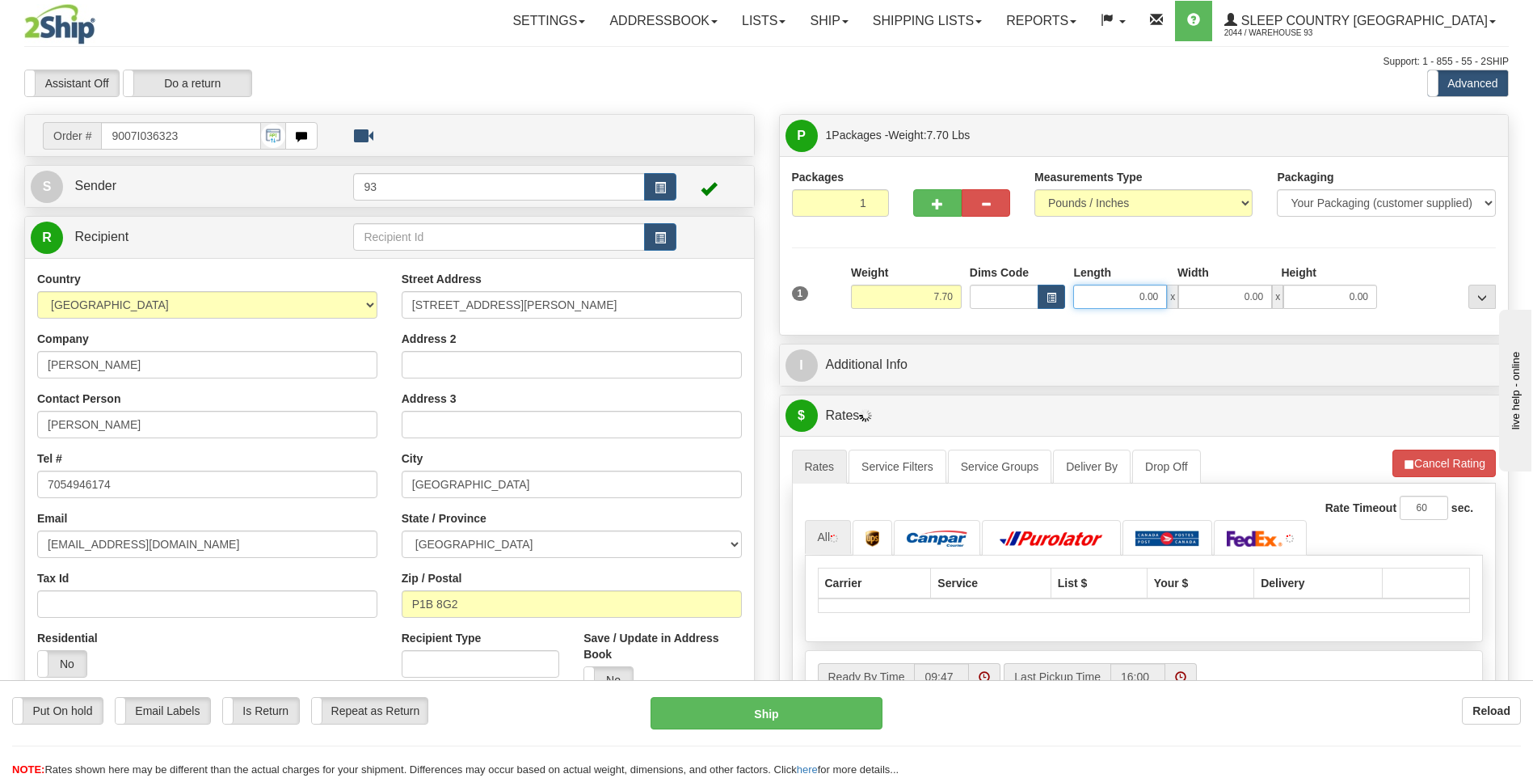
click at [1105, 293] on input "0.00" at bounding box center [1120, 297] width 94 height 24
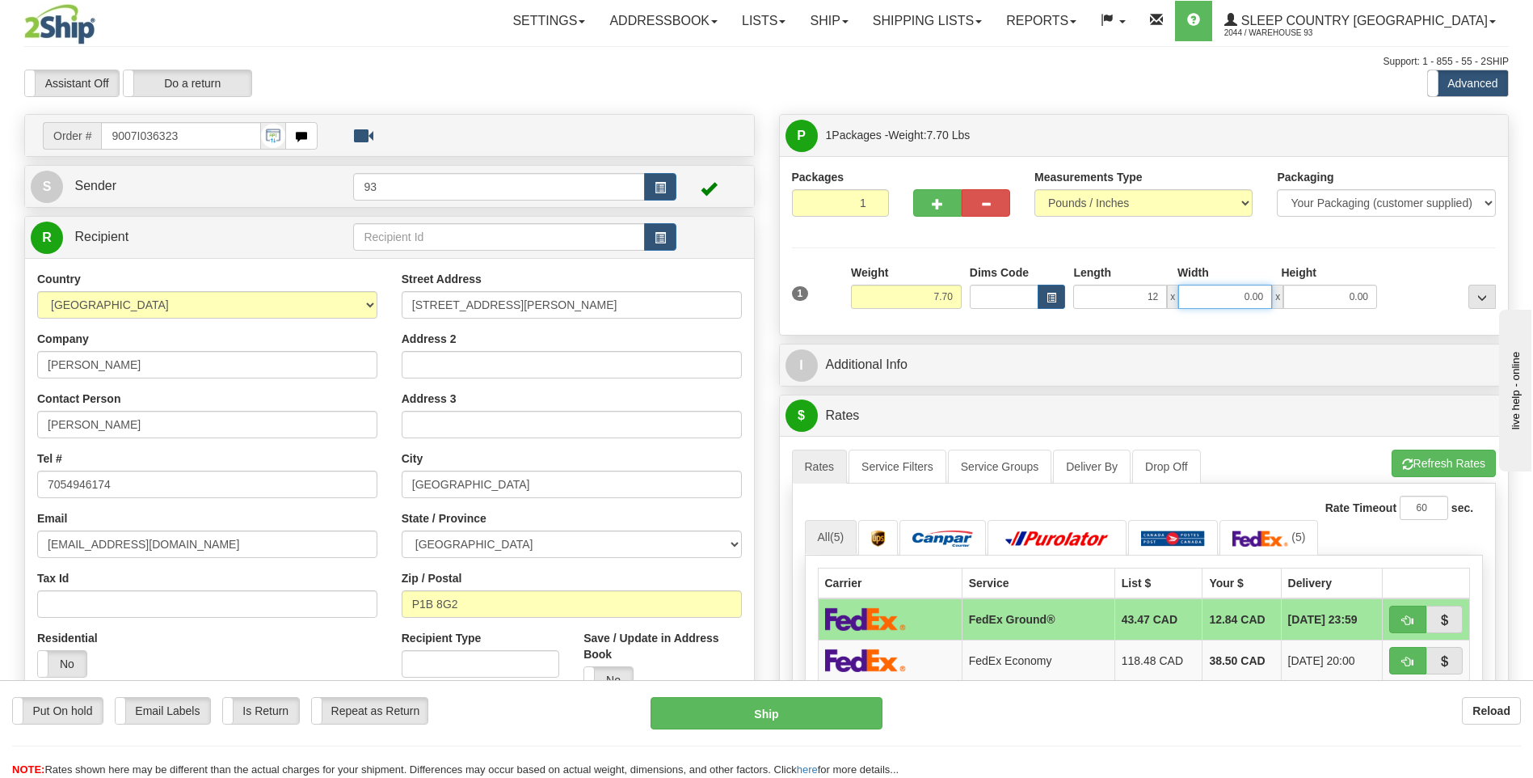
type input "12.00"
click at [1233, 288] on input "0.00" at bounding box center [1225, 297] width 94 height 24
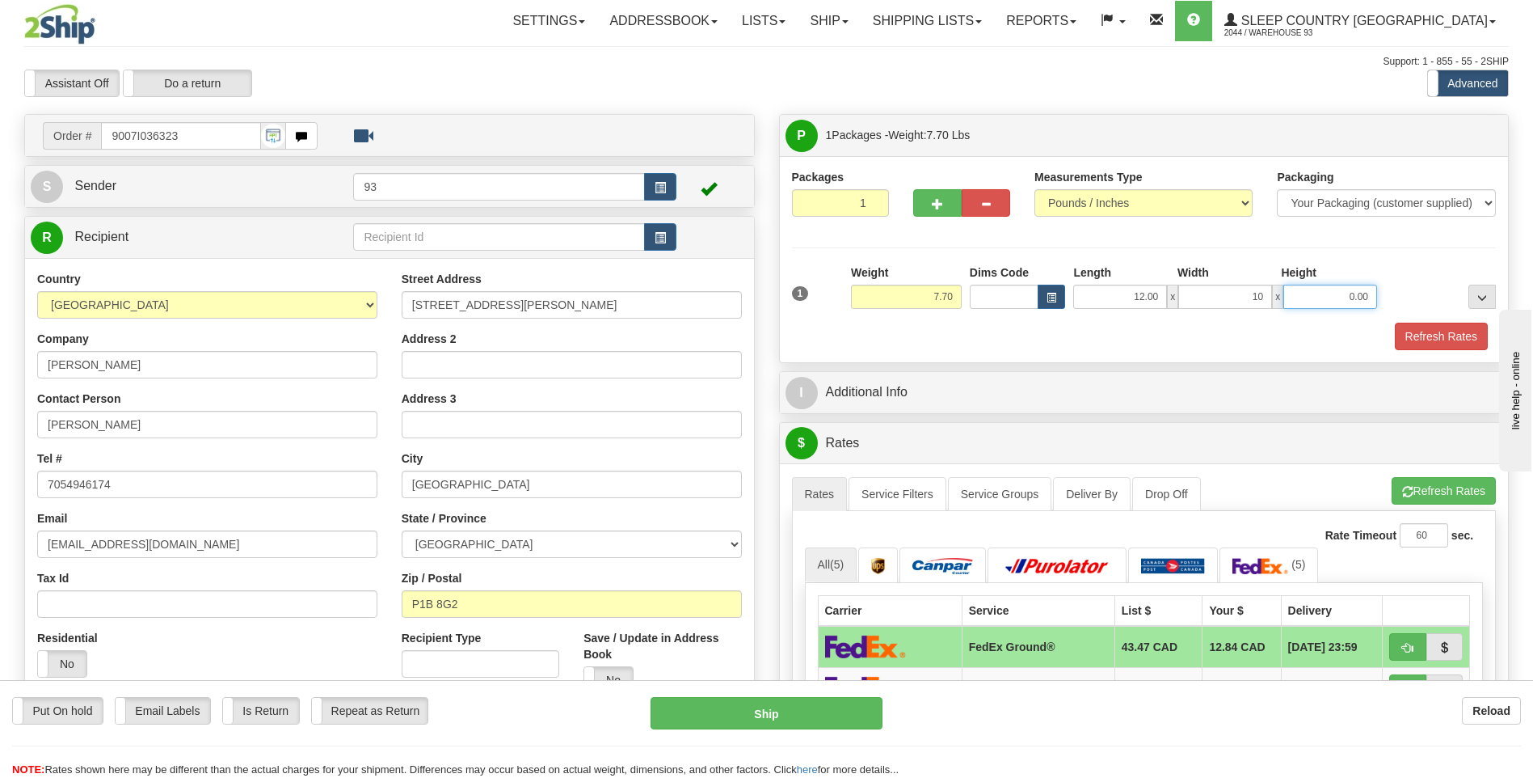
type input "10.00"
click at [1321, 294] on input "0.00" at bounding box center [1331, 297] width 94 height 24
type input "2.00"
click at [1443, 338] on button "Refresh Rates" at bounding box center [1441, 336] width 93 height 27
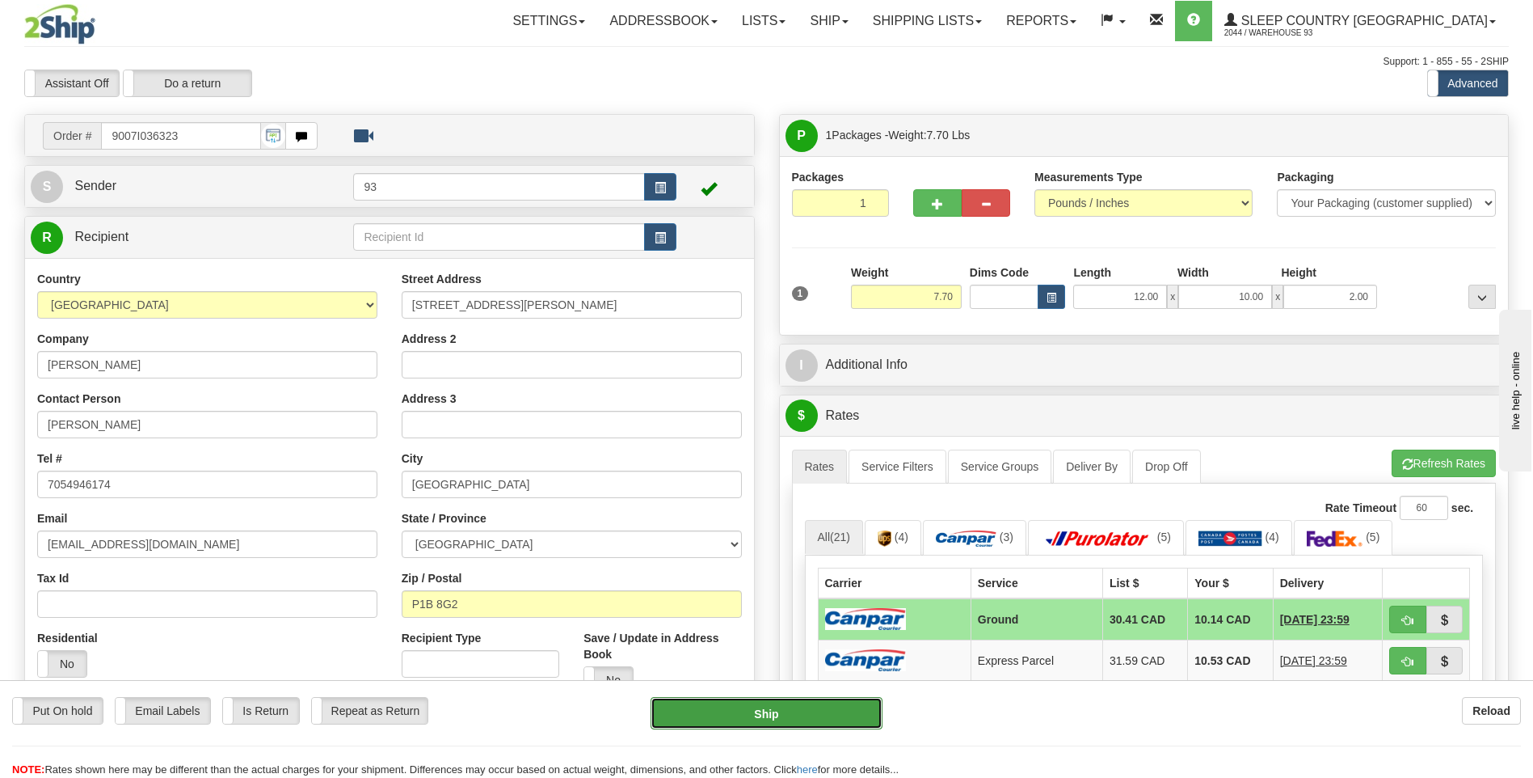
click at [784, 715] on button "Ship" at bounding box center [766, 713] width 231 height 32
type input "1"
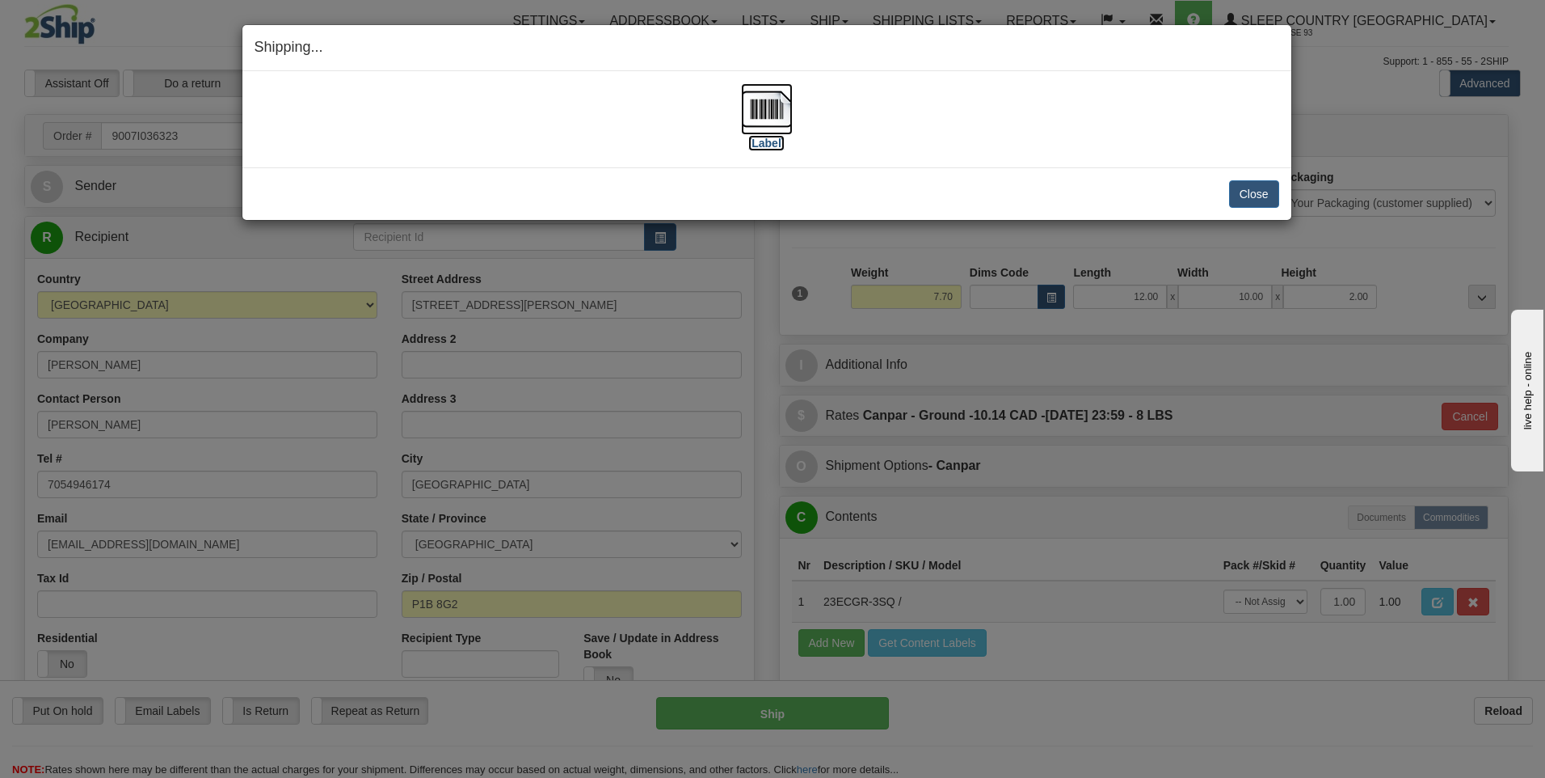
click at [765, 102] on img at bounding box center [767, 109] width 52 height 52
click at [1250, 199] on button "Close" at bounding box center [1254, 193] width 50 height 27
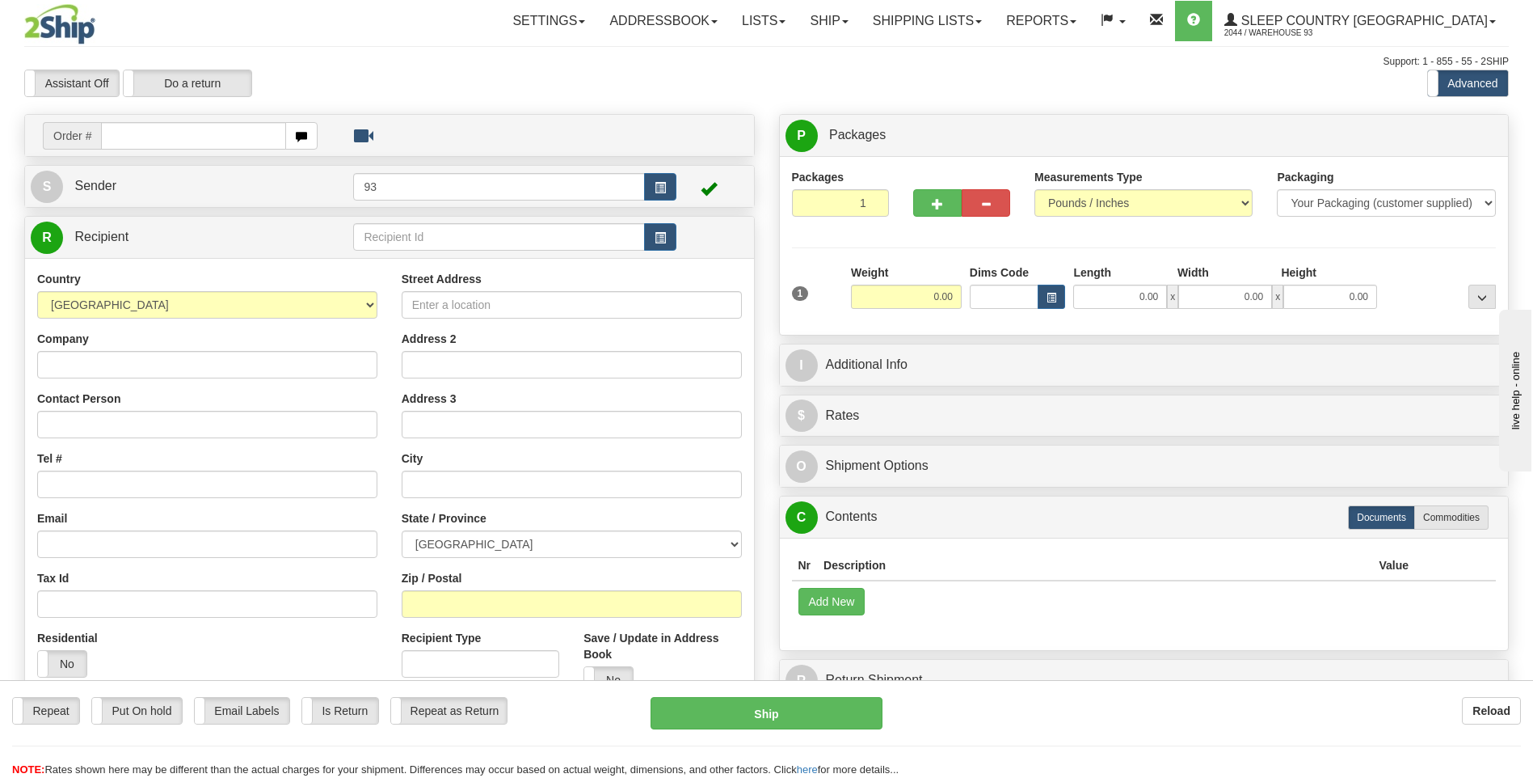
click at [192, 142] on input "text" at bounding box center [193, 135] width 184 height 27
type input "9000I036617"
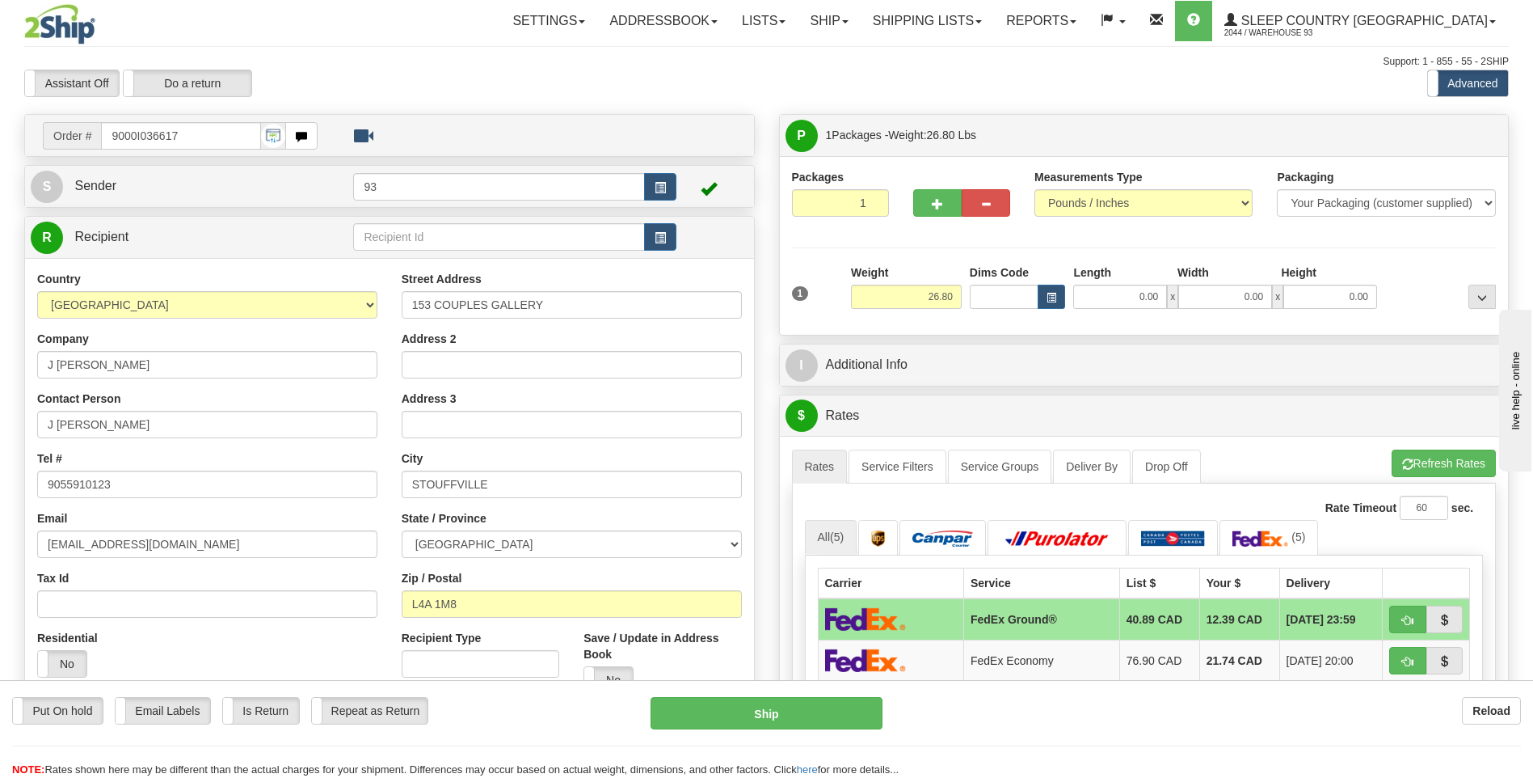
click at [1127, 311] on div "1 Weight 26.80 Dims Code x x" at bounding box center [1144, 292] width 713 height 57
click at [1126, 292] on input "0.00" at bounding box center [1120, 297] width 94 height 24
type input "25.00"
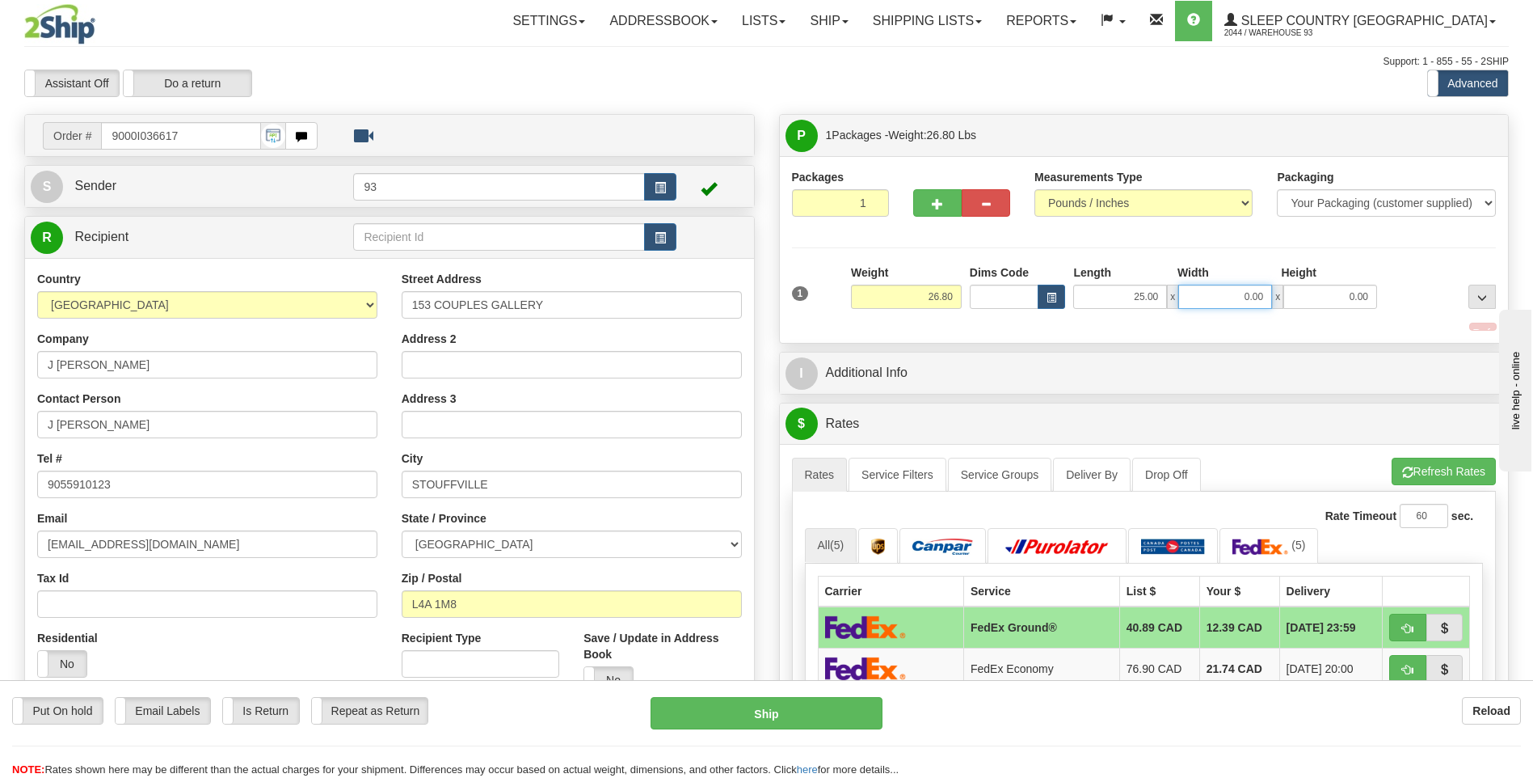
click at [1254, 293] on input "0.00" at bounding box center [1225, 297] width 94 height 24
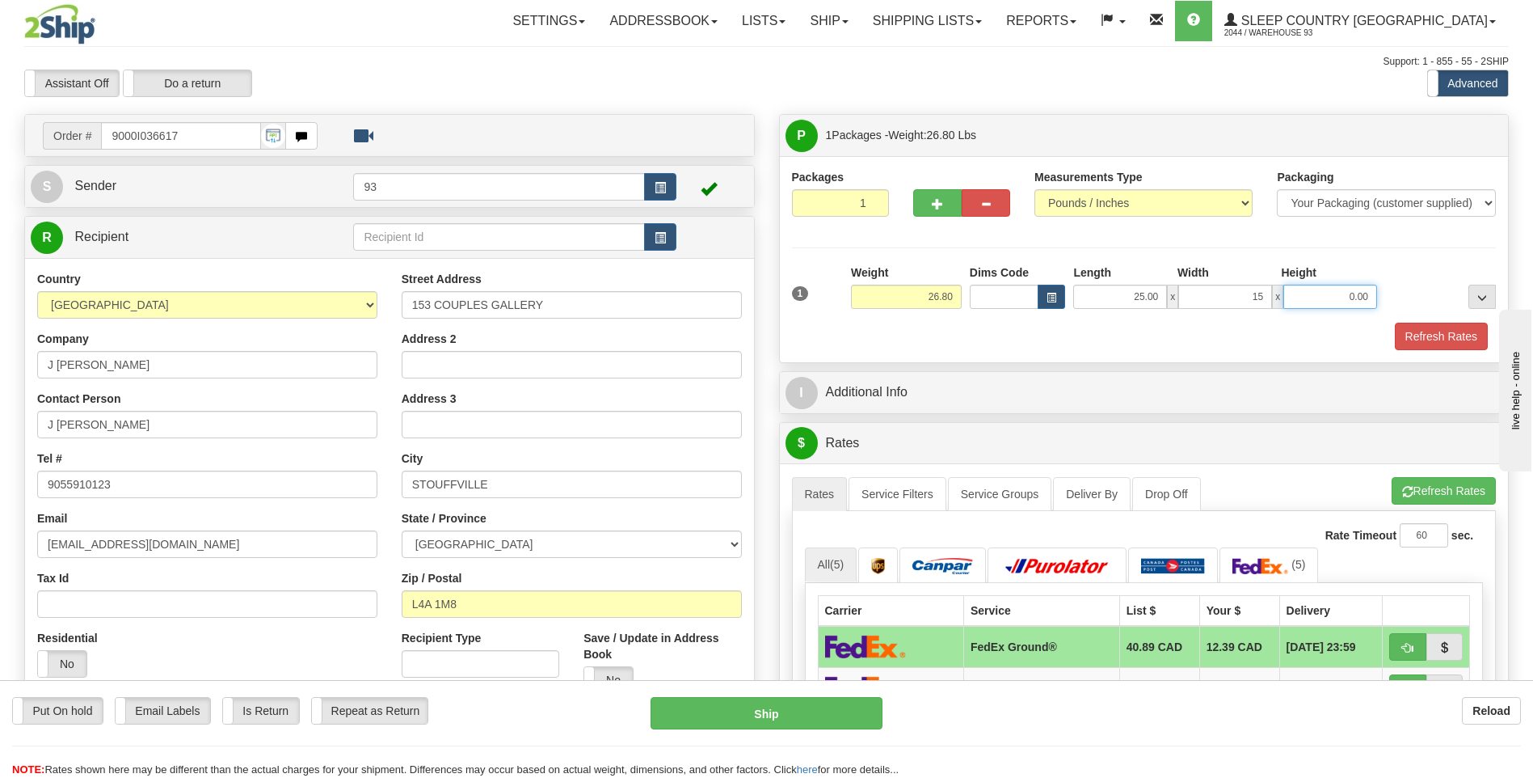
type input "15.00"
click at [1339, 292] on input "0.00" at bounding box center [1331, 297] width 94 height 24
type input "10.00"
click at [1431, 334] on button "Refresh Rates" at bounding box center [1441, 336] width 93 height 27
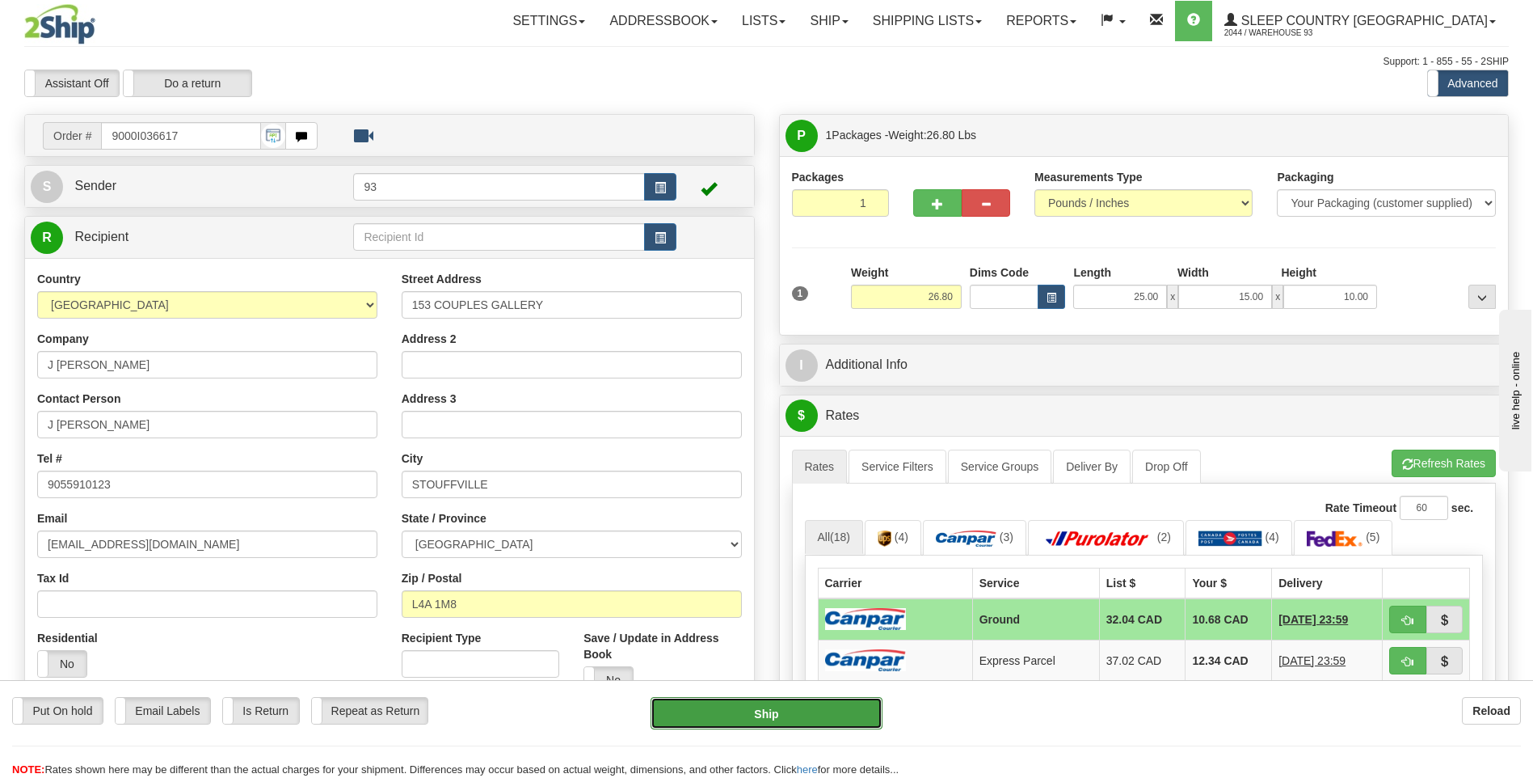
click at [778, 710] on button "Ship" at bounding box center [766, 713] width 231 height 32
type input "1"
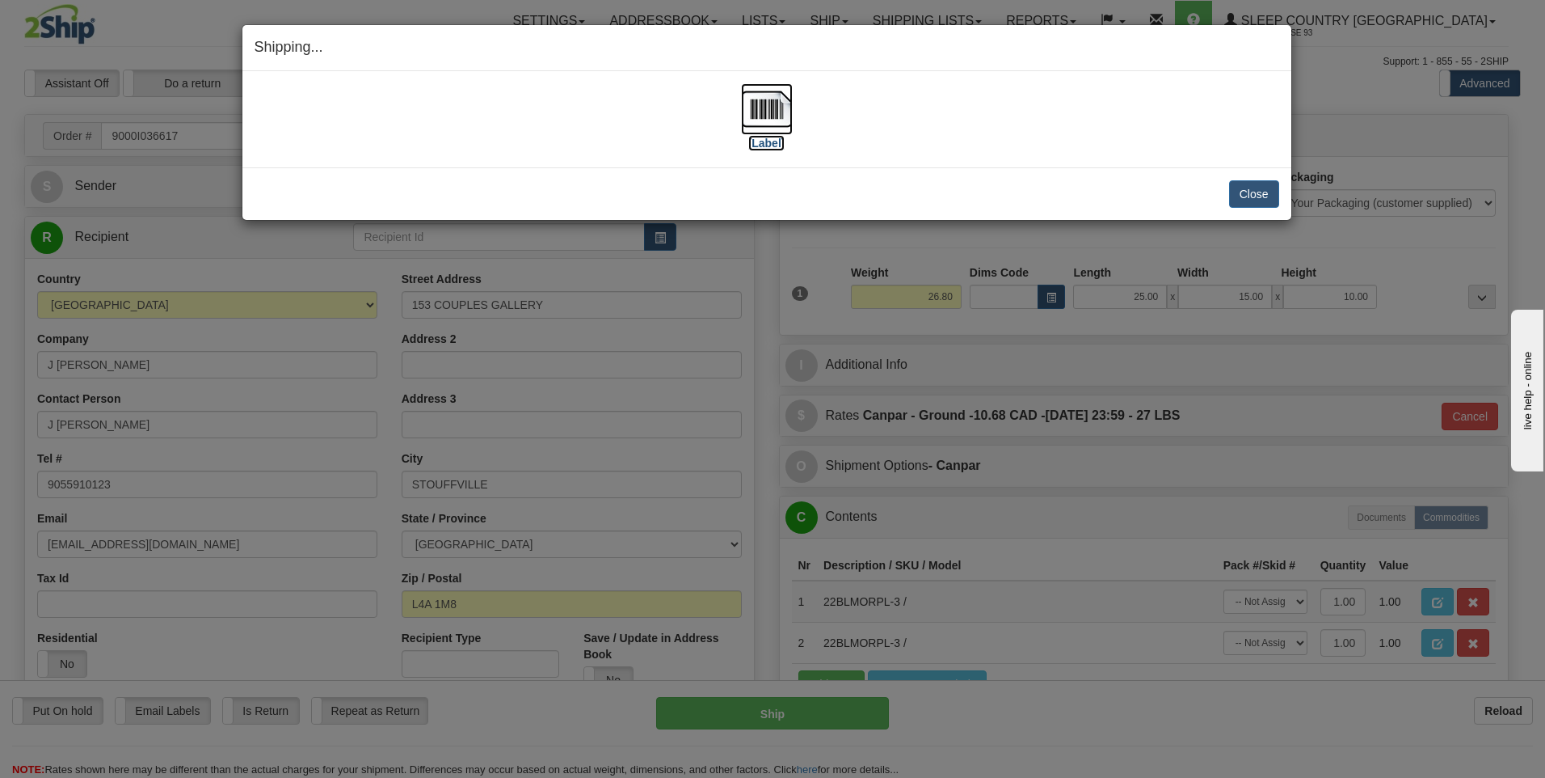
click at [774, 112] on img at bounding box center [767, 109] width 52 height 52
click at [1252, 191] on button "Close" at bounding box center [1254, 193] width 50 height 27
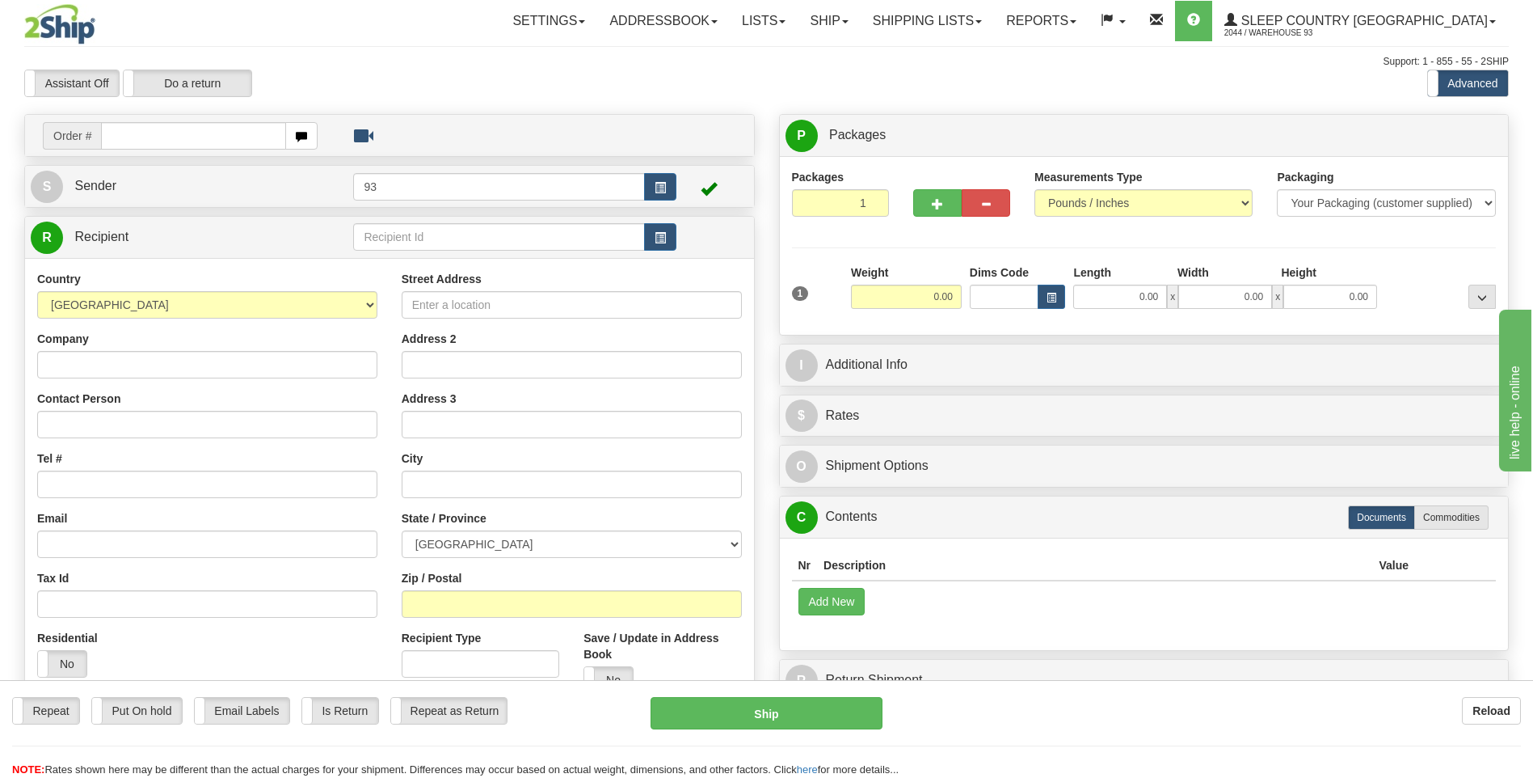
click at [147, 135] on input "text" at bounding box center [193, 135] width 184 height 27
type input "9000I036666"
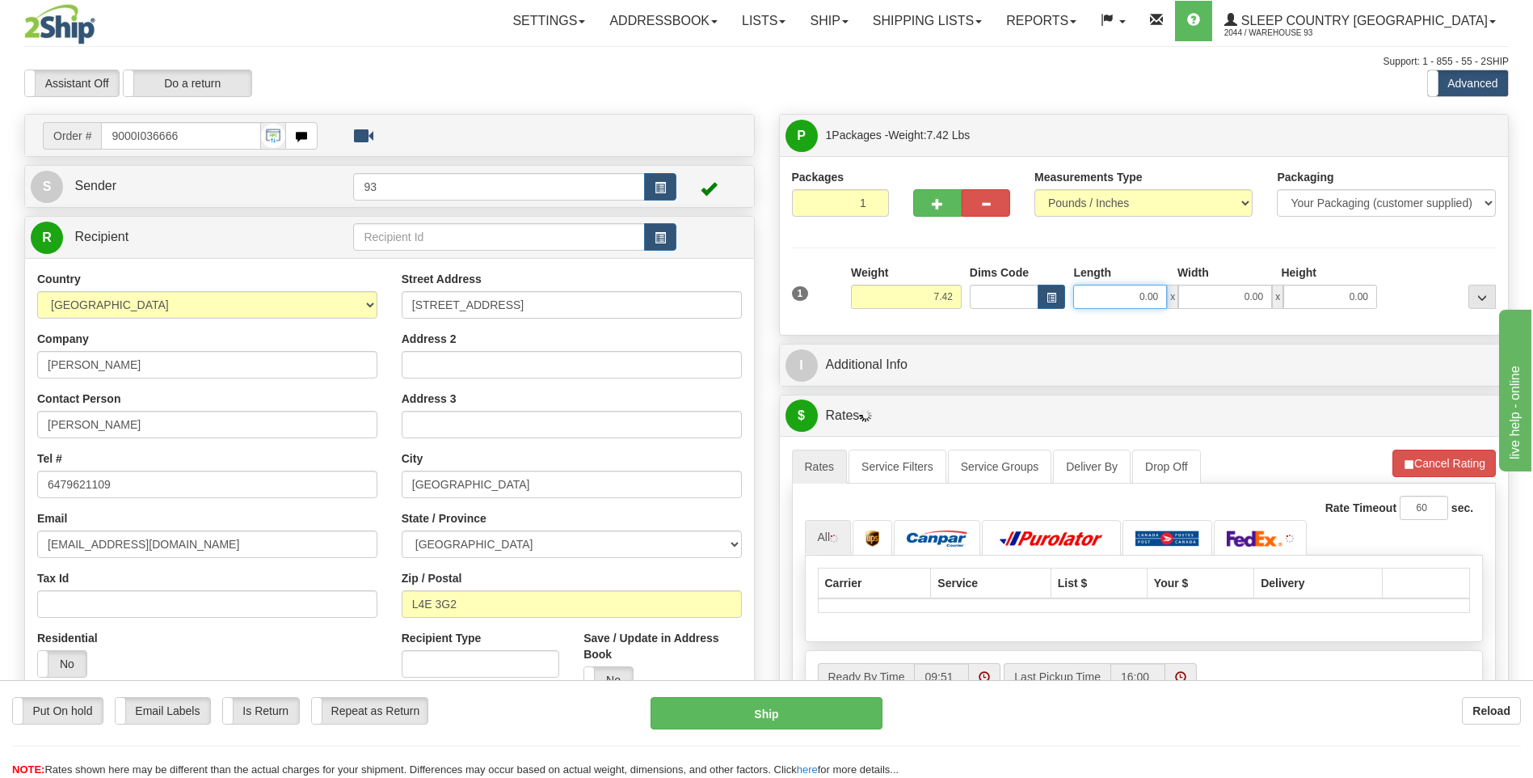
click at [1124, 301] on input "0.00" at bounding box center [1120, 297] width 94 height 24
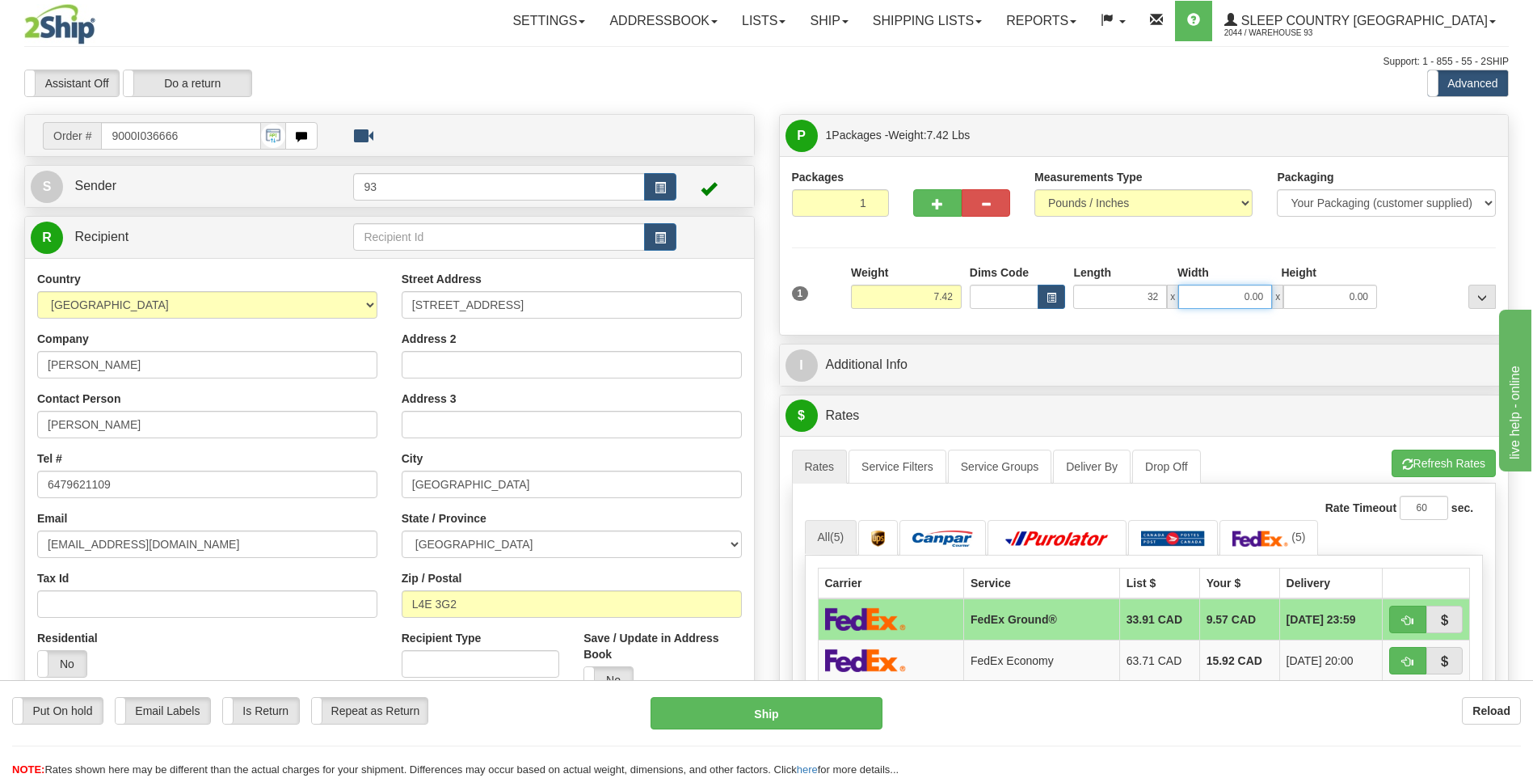
type input "32.00"
click at [1191, 294] on input "0.00" at bounding box center [1225, 297] width 94 height 24
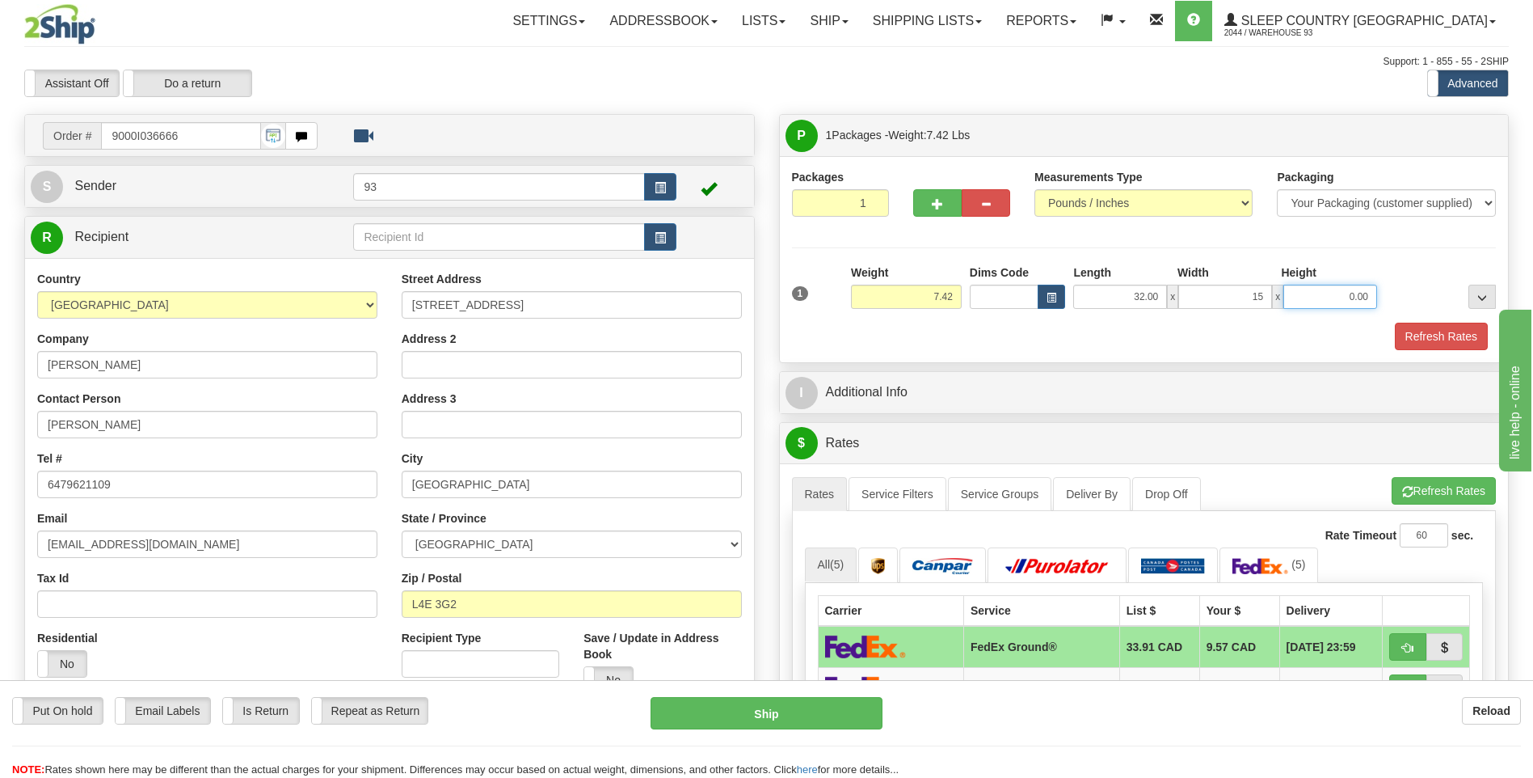
type input "15.00"
click at [1313, 299] on input "0.00" at bounding box center [1331, 297] width 94 height 24
type input "10.00"
click at [1441, 327] on button "Refresh Rates" at bounding box center [1441, 336] width 93 height 27
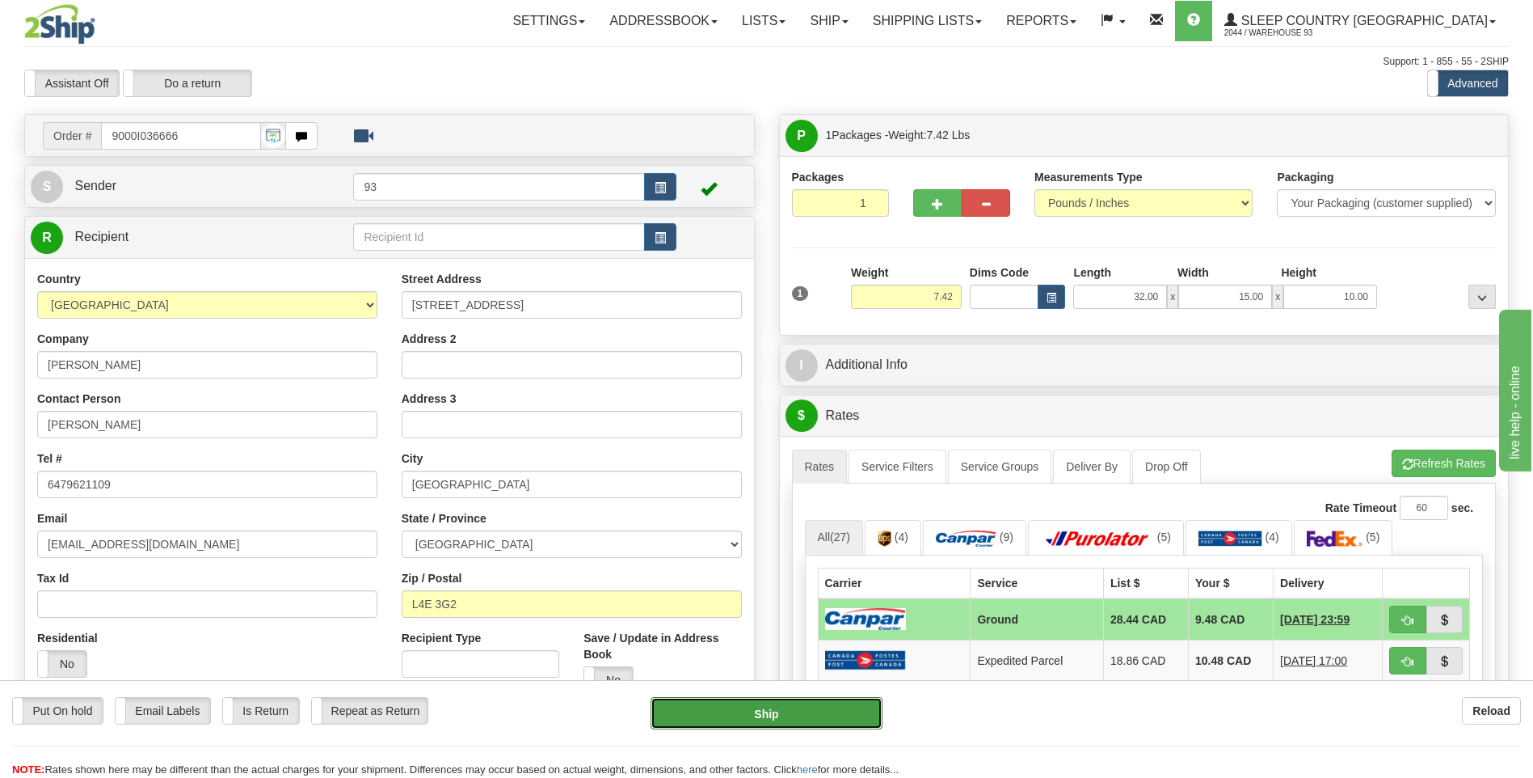
click at [841, 715] on button "Ship" at bounding box center [766, 713] width 231 height 32
type input "1"
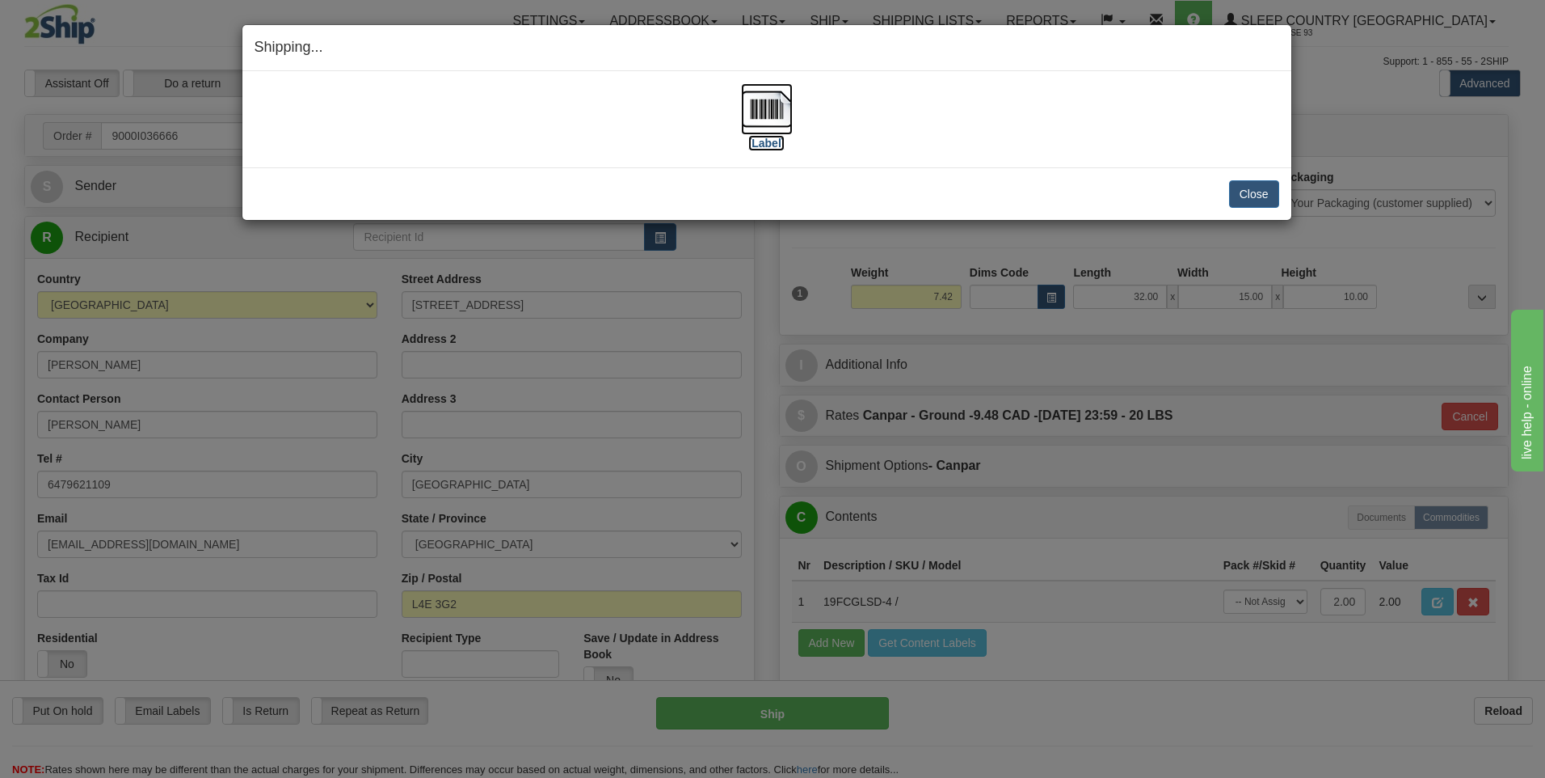
click at [765, 111] on img at bounding box center [767, 109] width 52 height 52
click at [1254, 185] on button "Close" at bounding box center [1254, 193] width 50 height 27
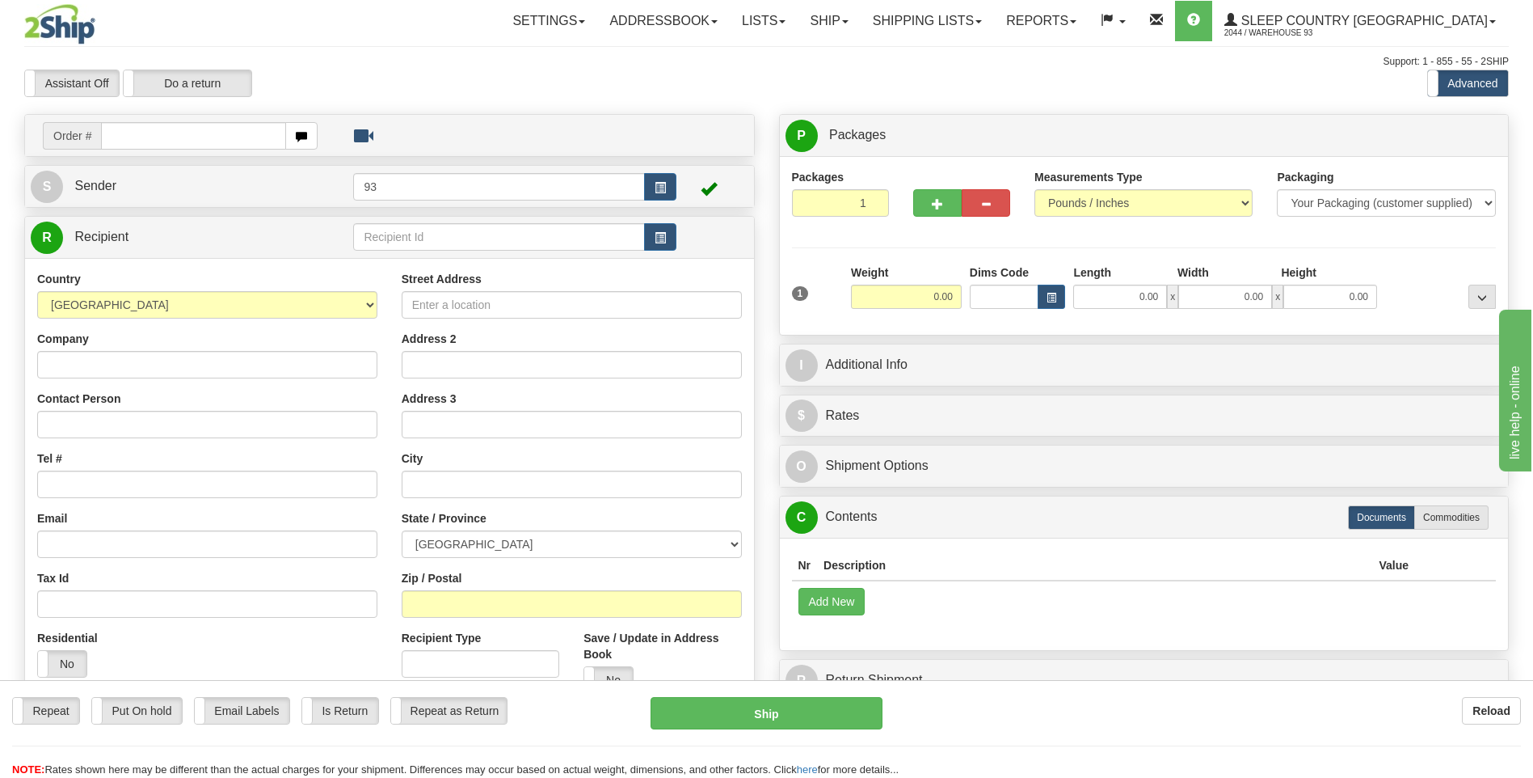
click at [159, 136] on input "text" at bounding box center [193, 135] width 184 height 27
type input "9000I036766"
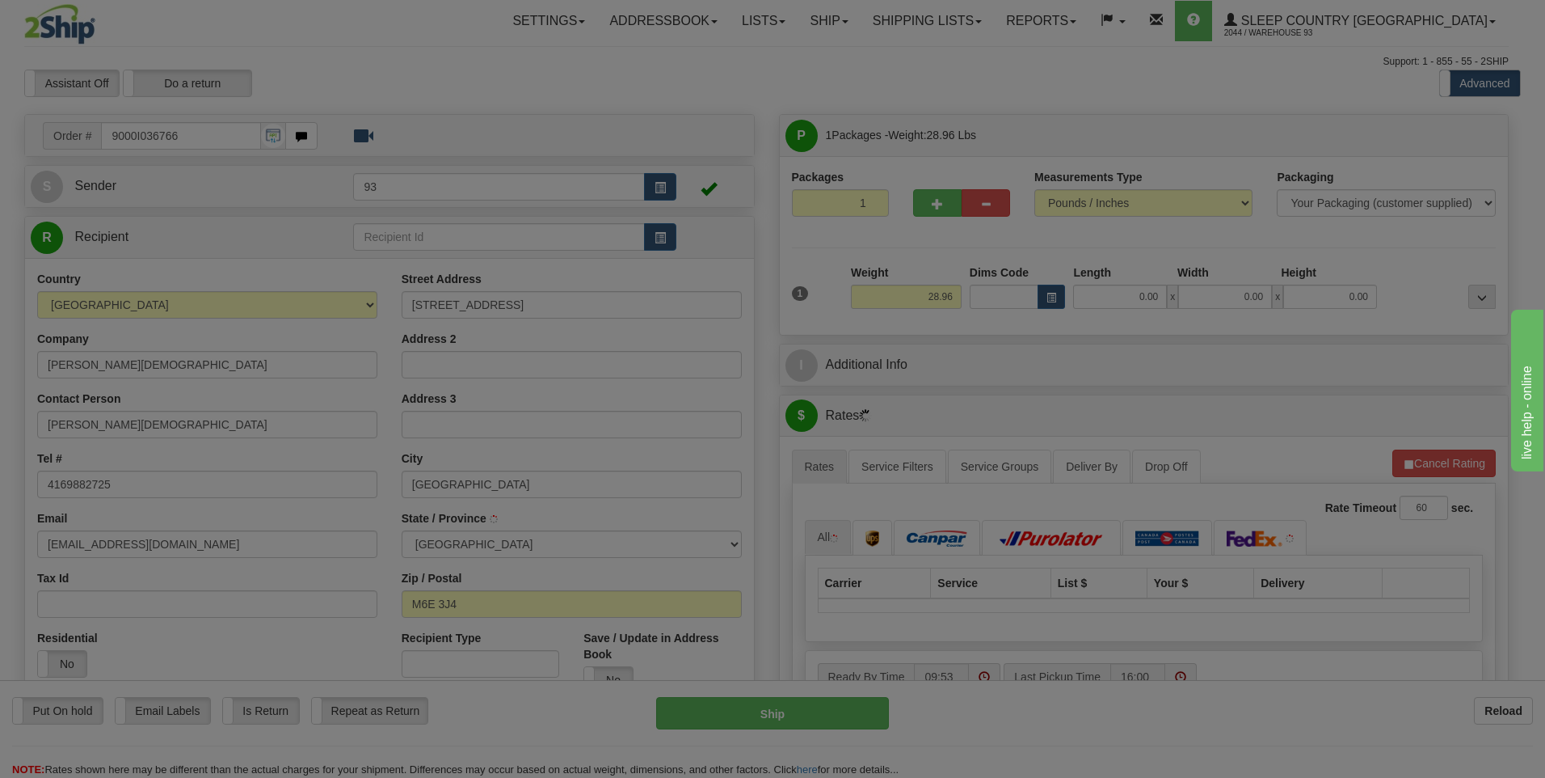
type input "YORK"
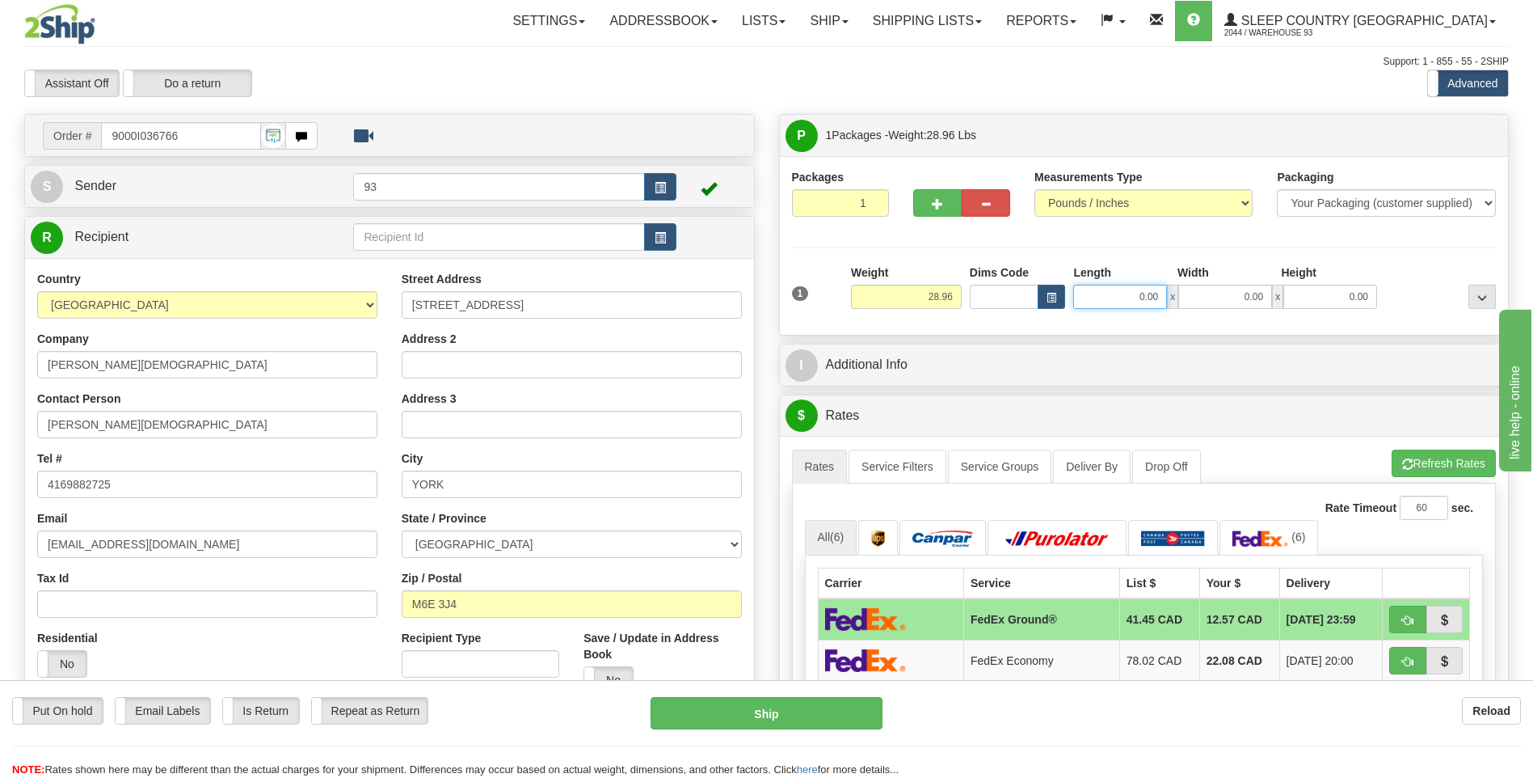
click at [1128, 293] on input "0.00" at bounding box center [1120, 297] width 94 height 24
type input "24.00"
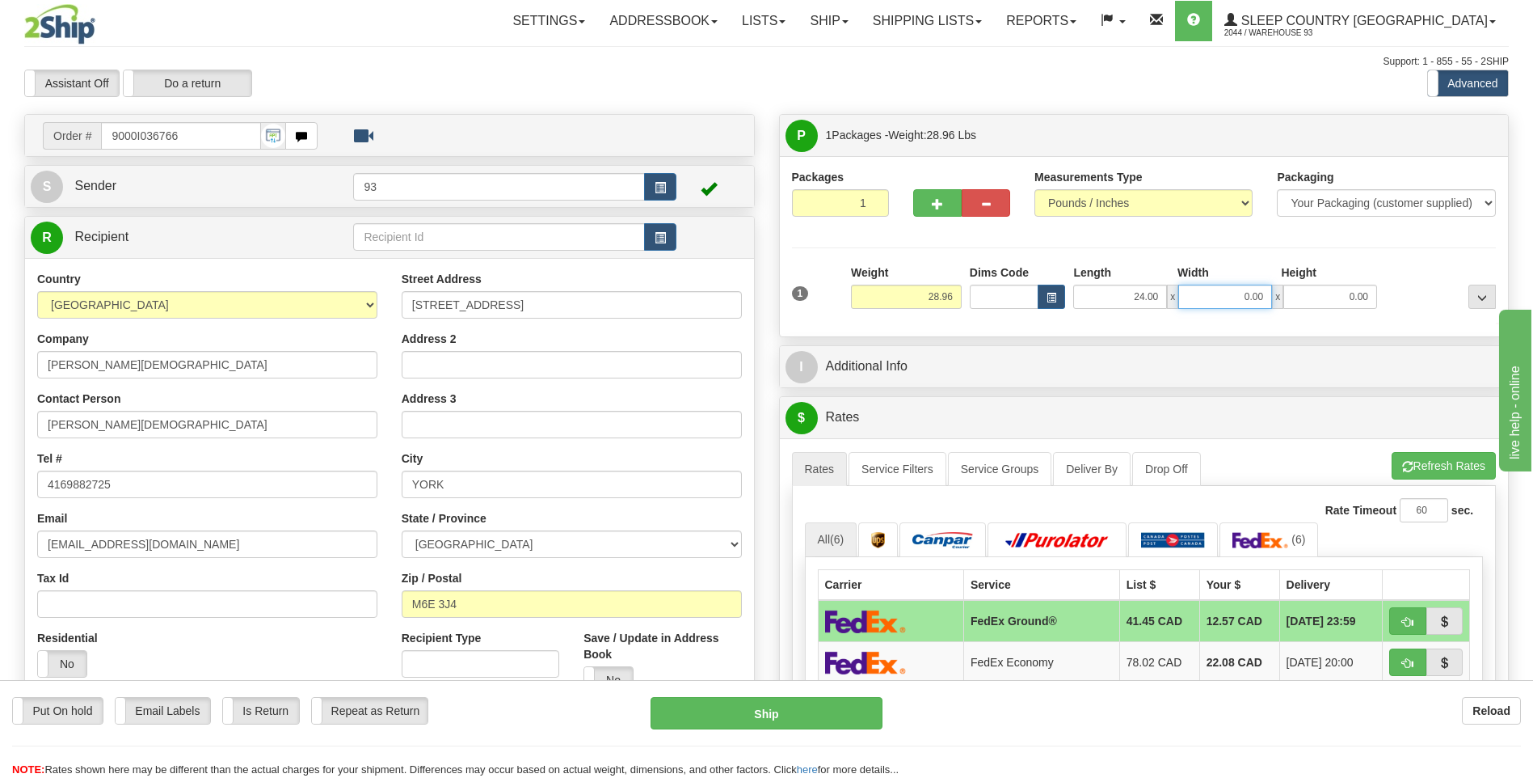
click at [1241, 301] on input "0.00" at bounding box center [1225, 297] width 94 height 24
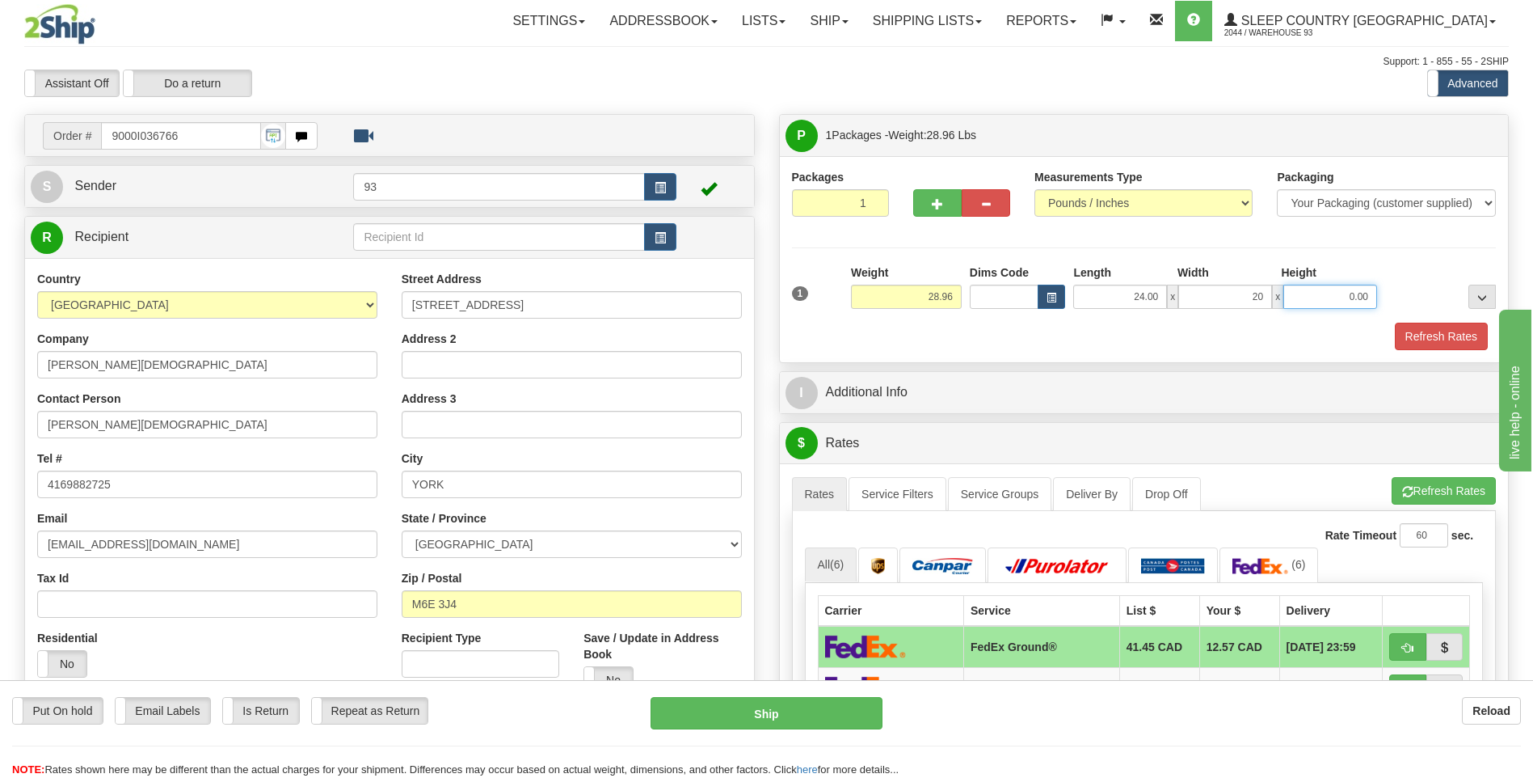
type input "20.00"
click at [1349, 297] on input "0.00" at bounding box center [1331, 297] width 94 height 24
type input "6.00"
click at [1430, 326] on button "Refresh Rates" at bounding box center [1441, 336] width 93 height 27
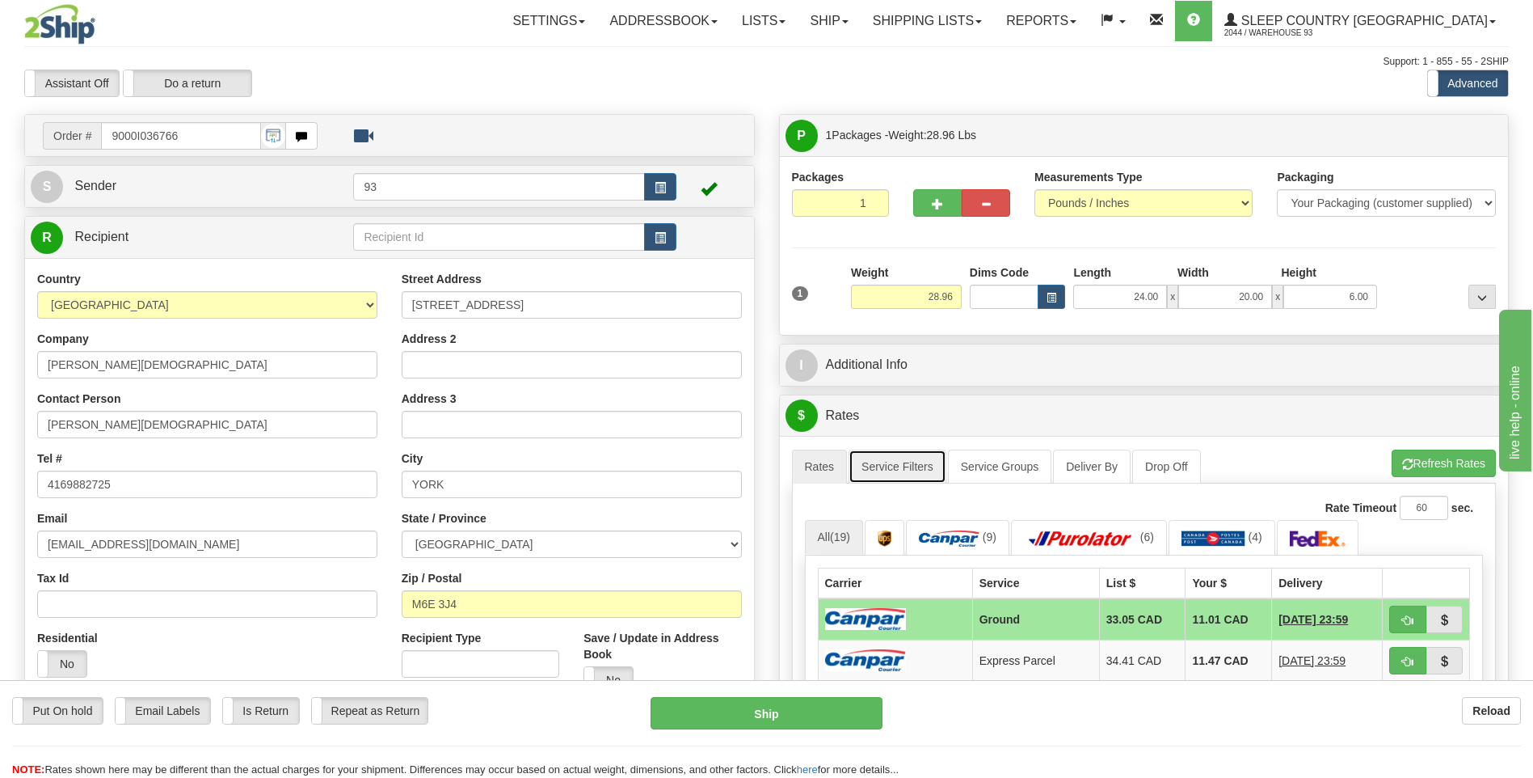
click at [920, 470] on link "Service Filters" at bounding box center [898, 466] width 98 height 34
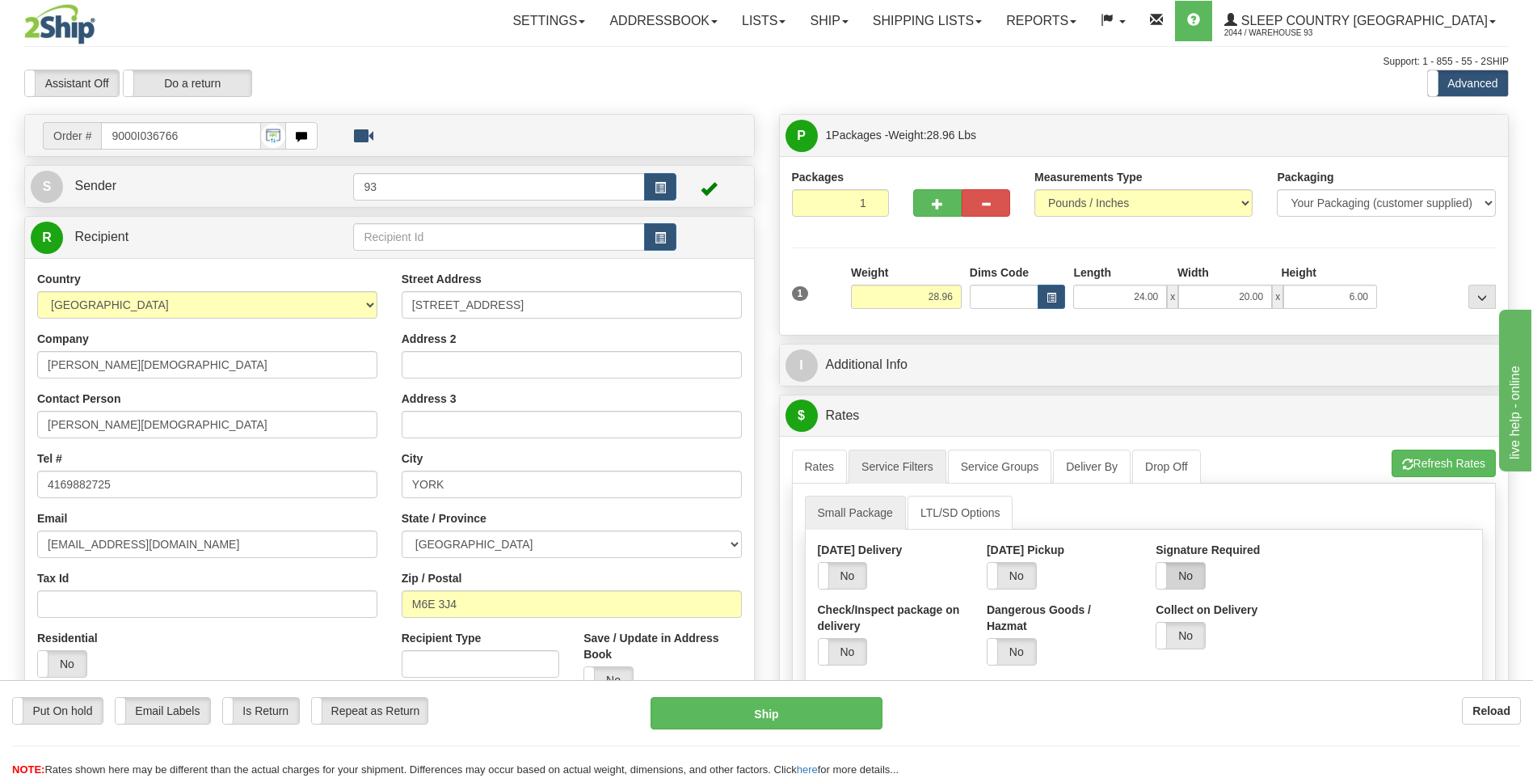
click at [1191, 574] on label "No" at bounding box center [1181, 576] width 48 height 26
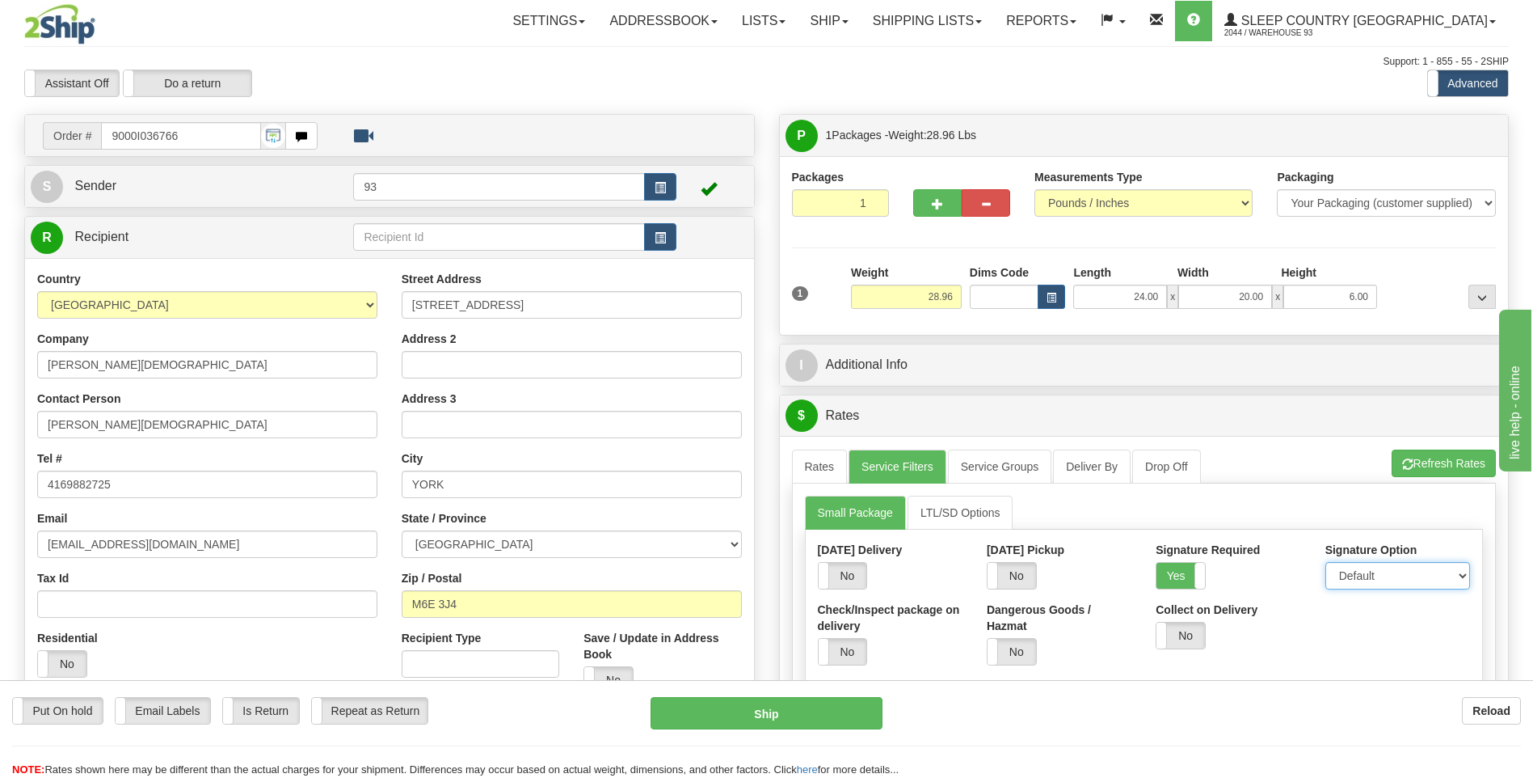
click at [1364, 579] on select "Default Adult Direct Indirect No Signature Required" at bounding box center [1398, 575] width 145 height 27
select select "1"
click at [1326, 562] on select "Default Adult Direct Indirect No Signature Required" at bounding box center [1398, 575] width 145 height 27
click at [837, 474] on link "Rates" at bounding box center [820, 466] width 56 height 34
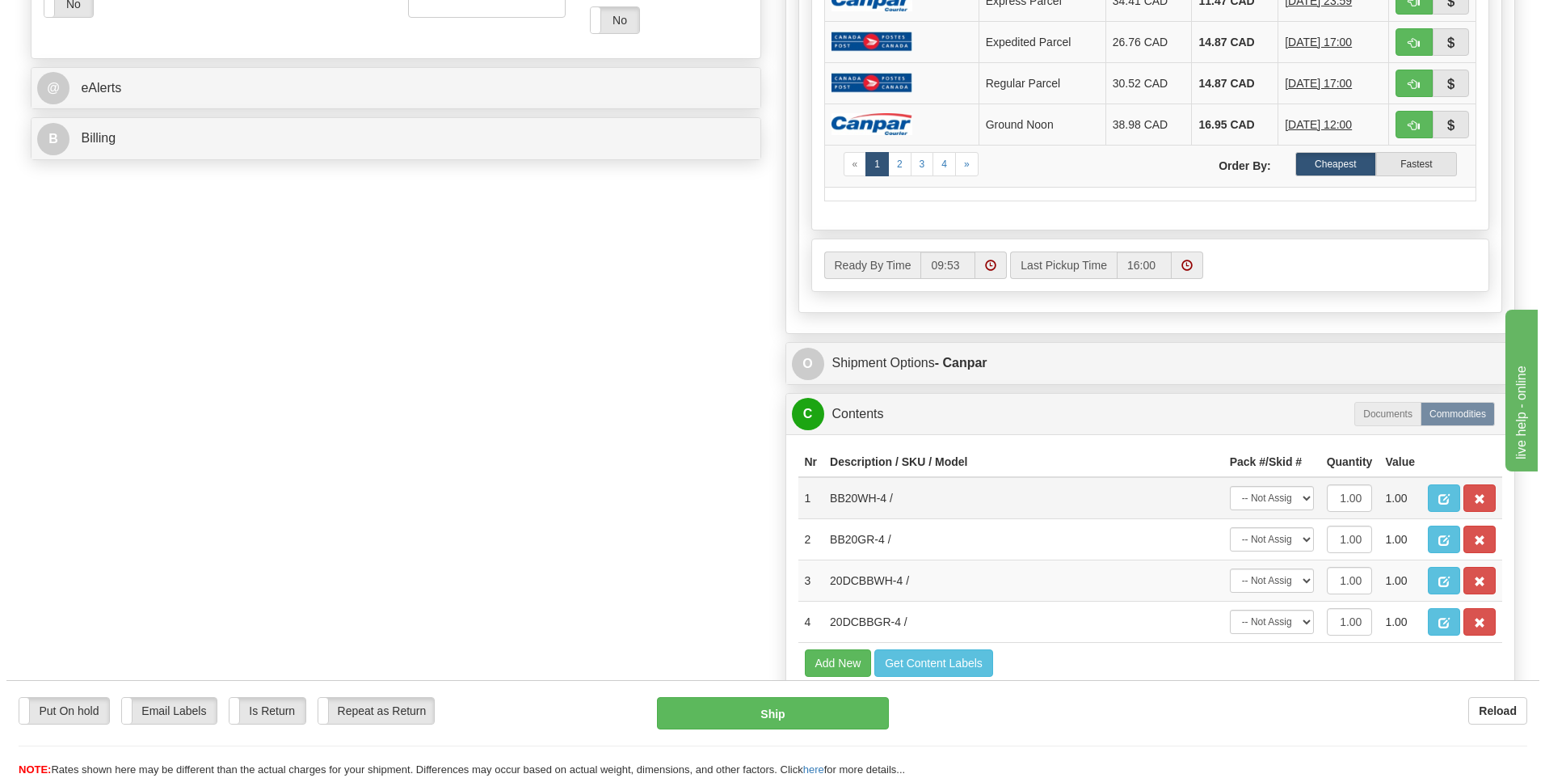
scroll to position [727, 0]
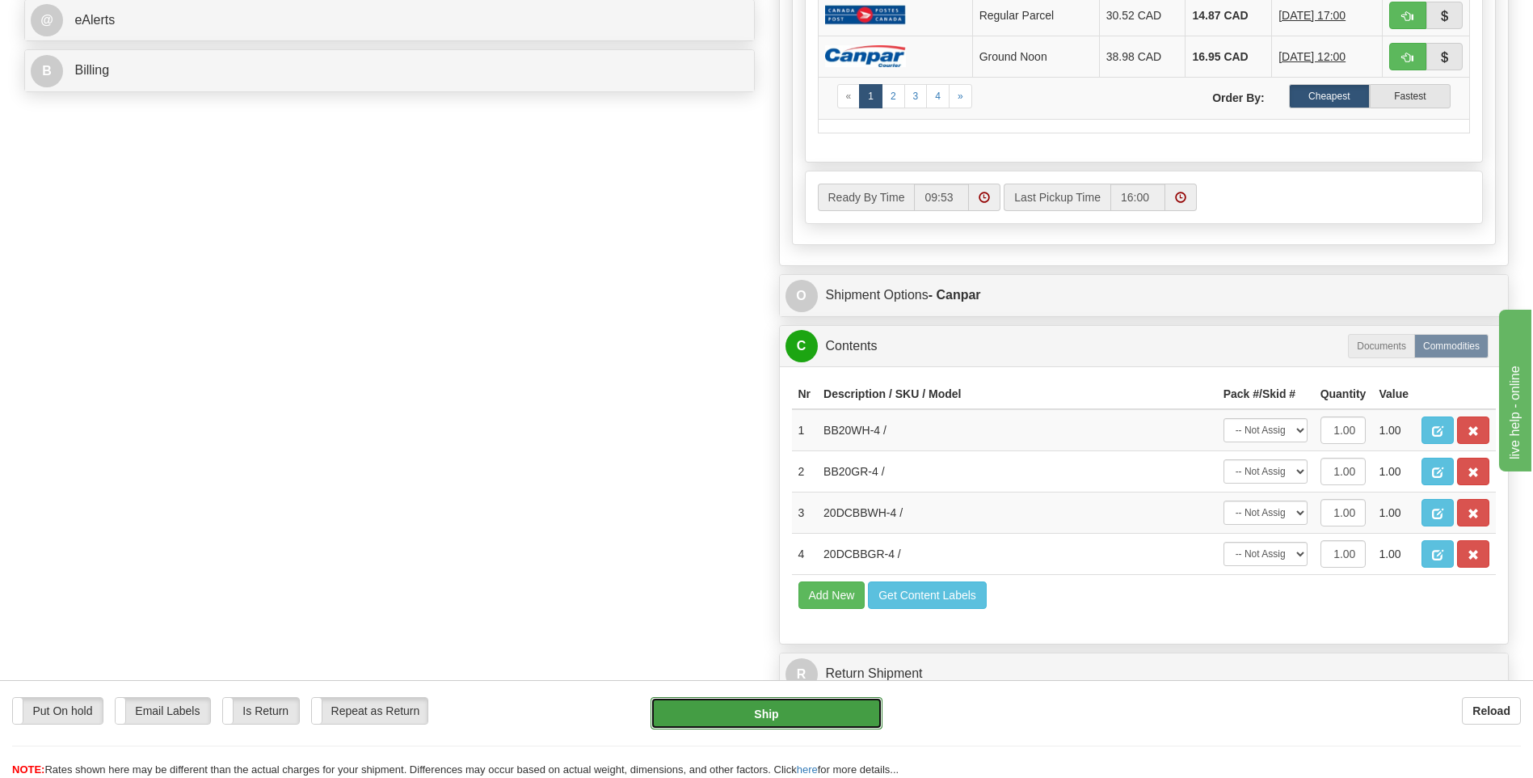
click at [836, 714] on button "Ship" at bounding box center [766, 713] width 231 height 32
type input "1"
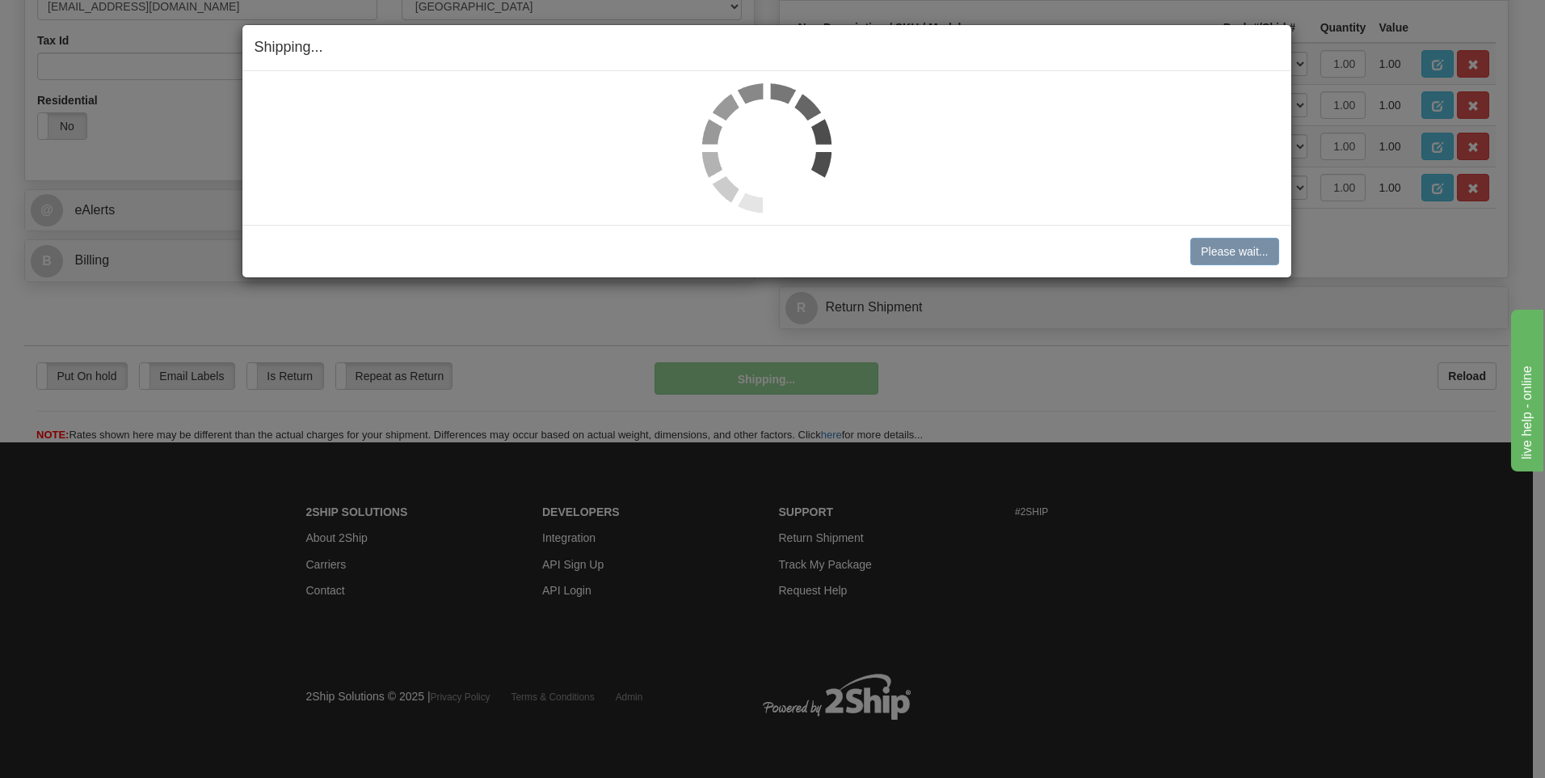
scroll to position [538, 0]
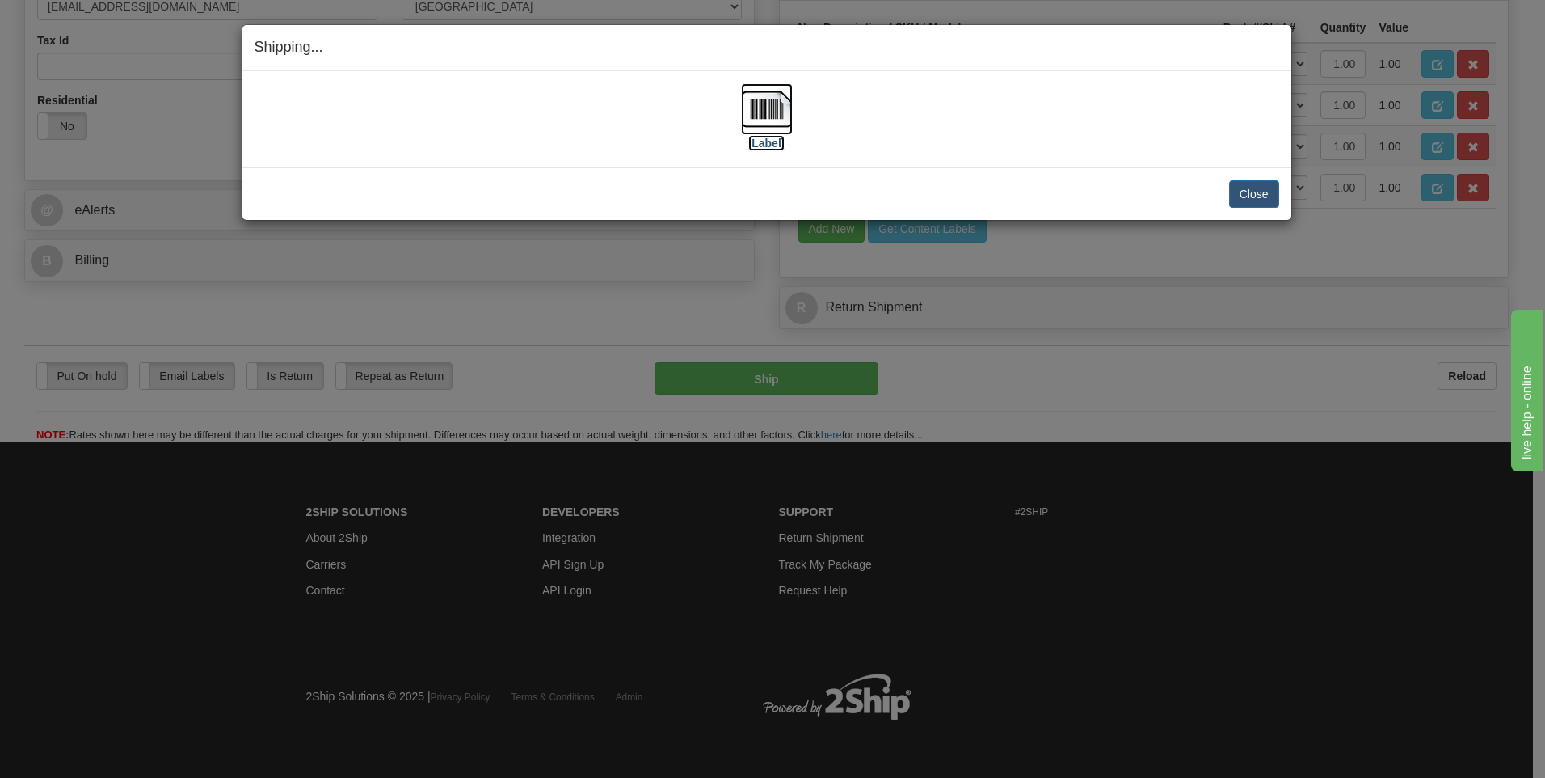
click at [769, 110] on img at bounding box center [767, 109] width 52 height 52
click at [1254, 192] on button "Close" at bounding box center [1254, 193] width 50 height 27
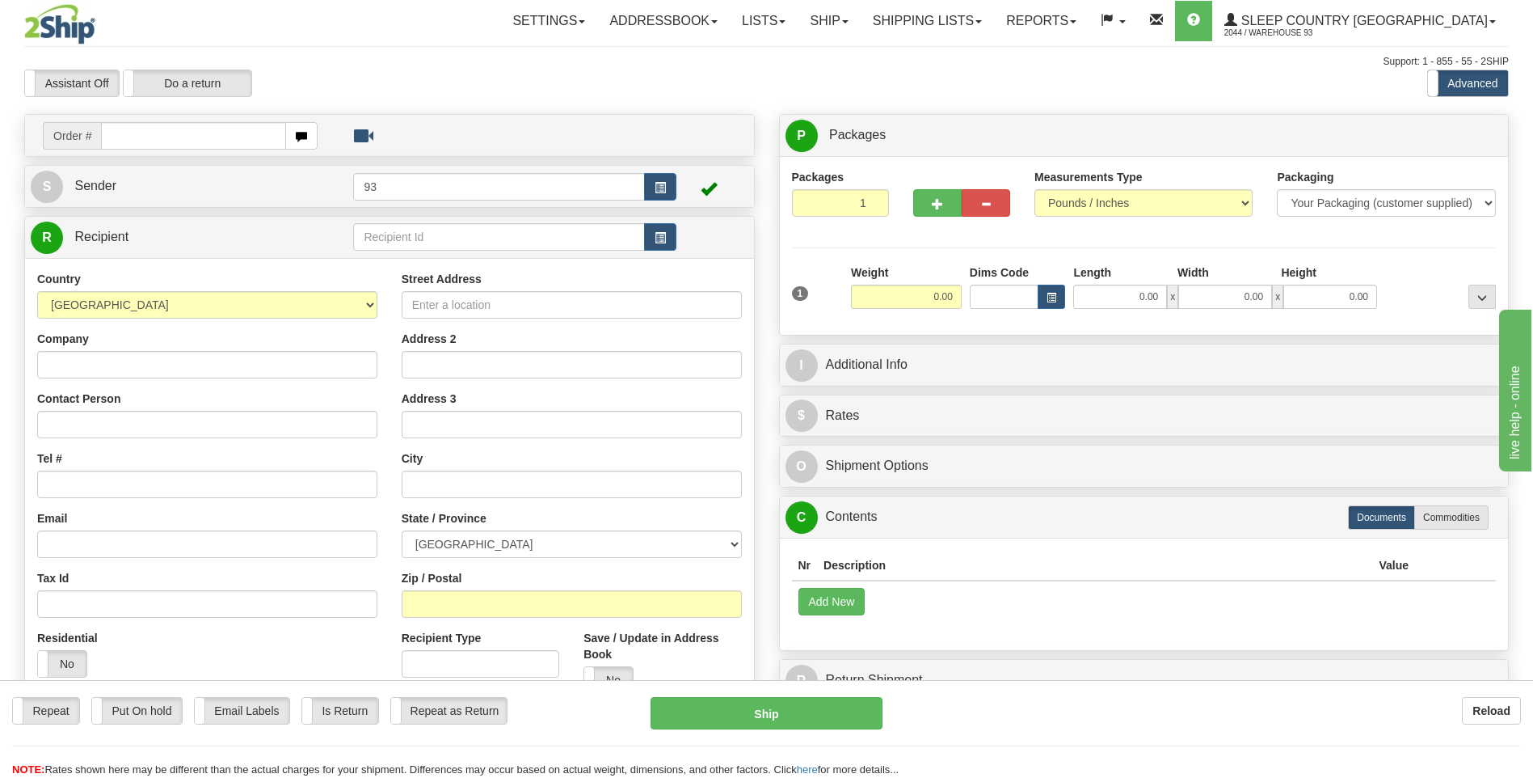
click at [139, 129] on input "text" at bounding box center [193, 135] width 184 height 27
type input "9000I036812"
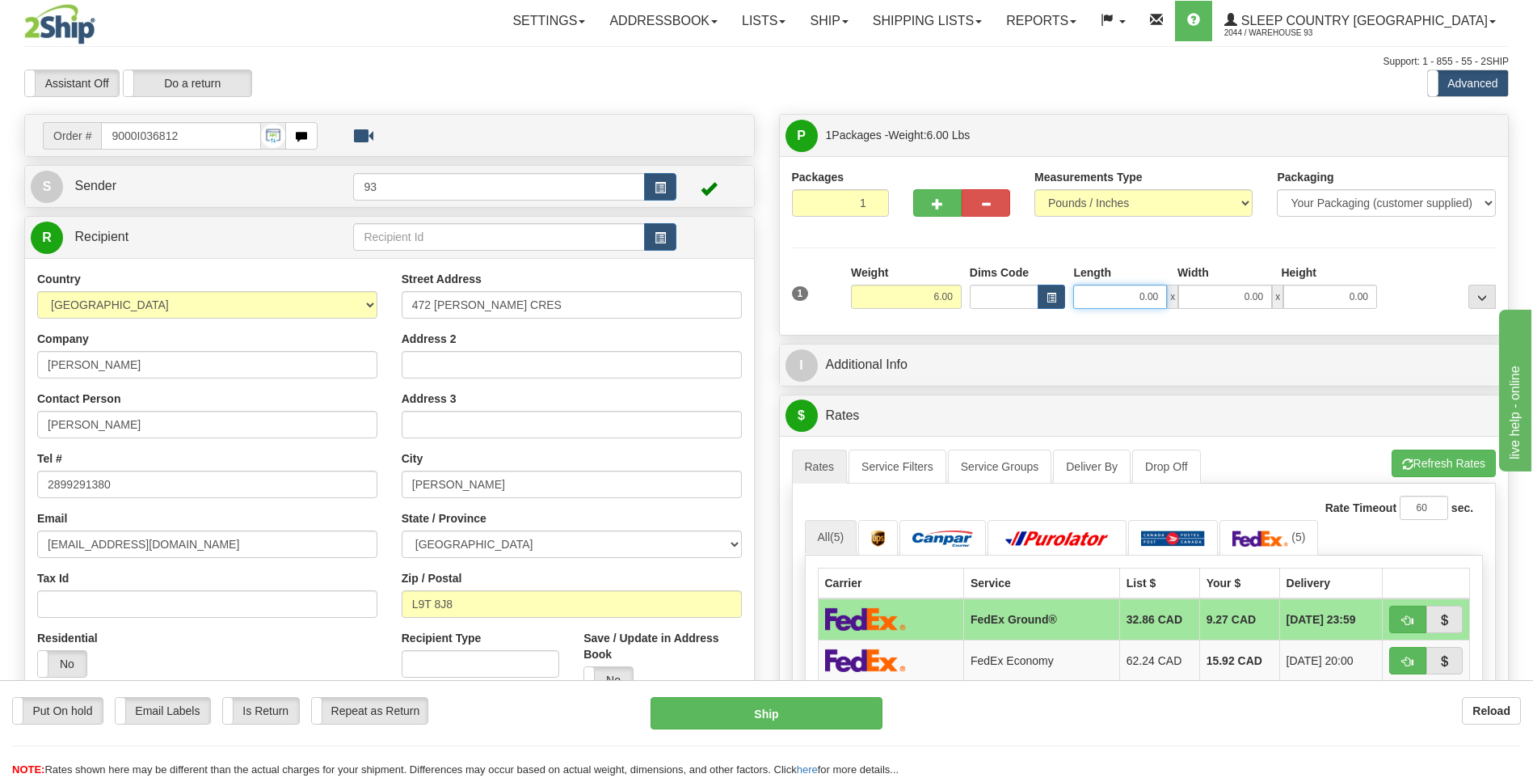
click at [1078, 292] on input "0.00" at bounding box center [1120, 297] width 94 height 24
type input "16.00"
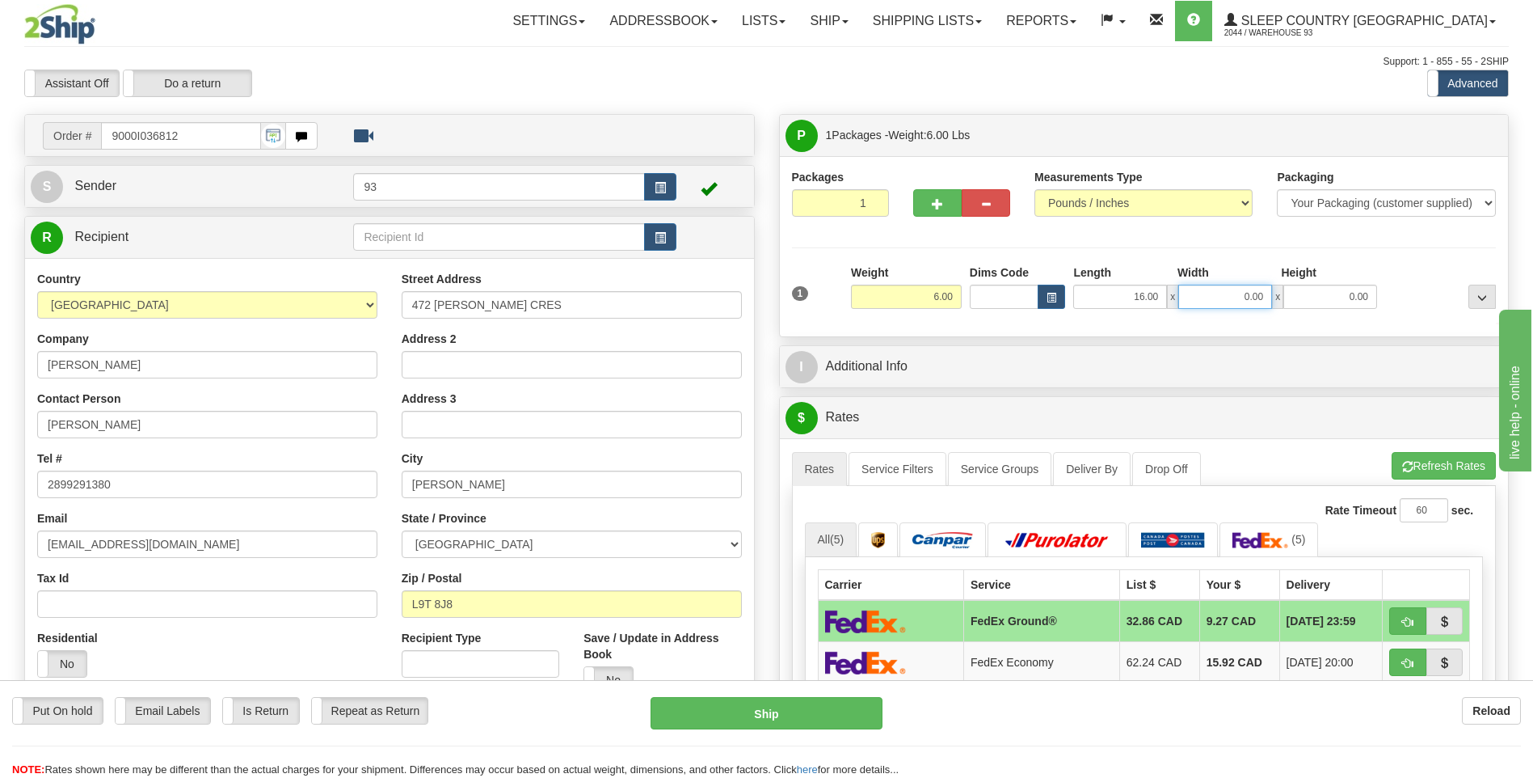
click at [1203, 292] on input "0.00" at bounding box center [1225, 297] width 94 height 24
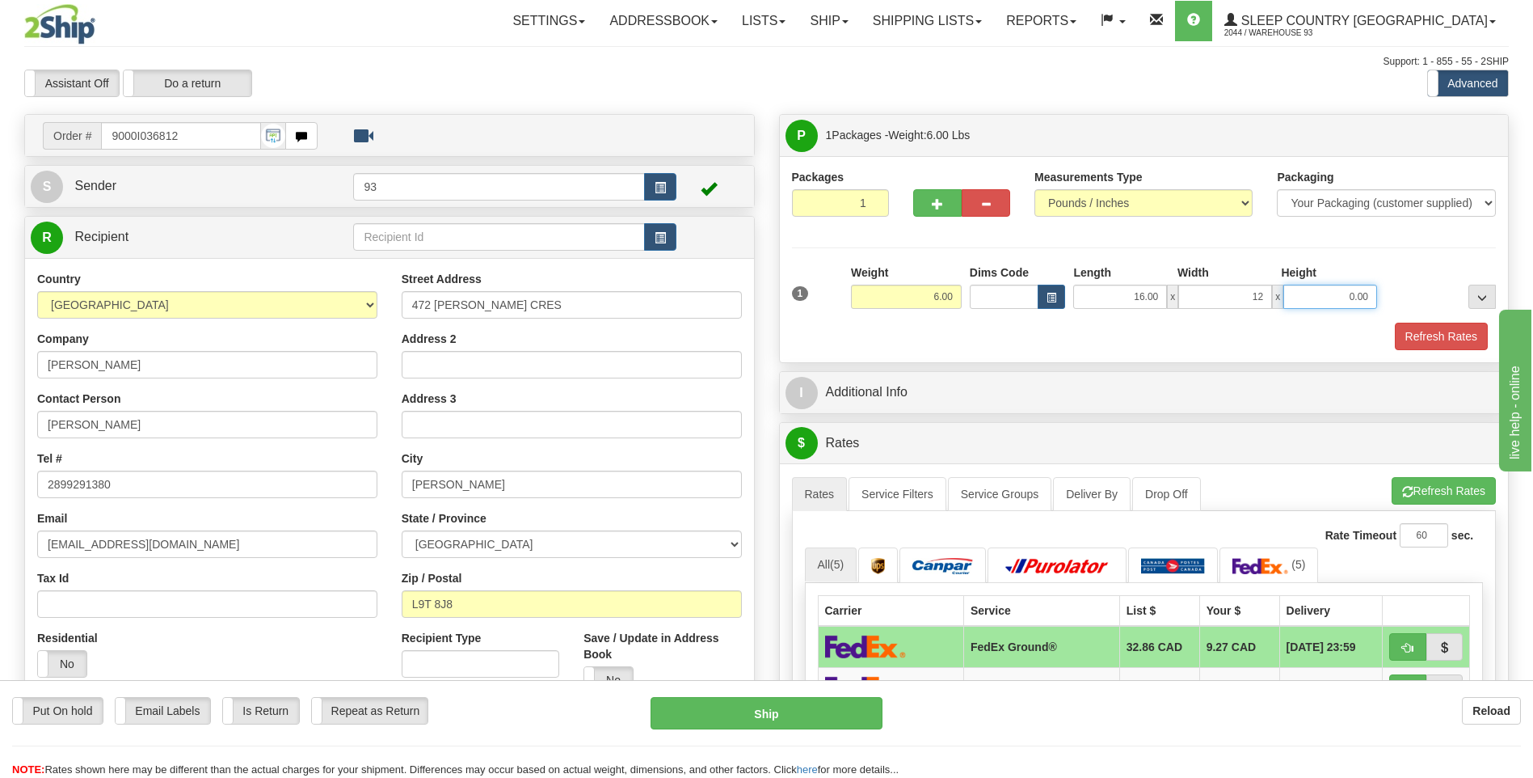
type input "12.00"
click at [1330, 295] on input "0.00" at bounding box center [1331, 297] width 94 height 24
type input "6.00"
click at [1438, 327] on button "Refresh Rates" at bounding box center [1441, 336] width 93 height 27
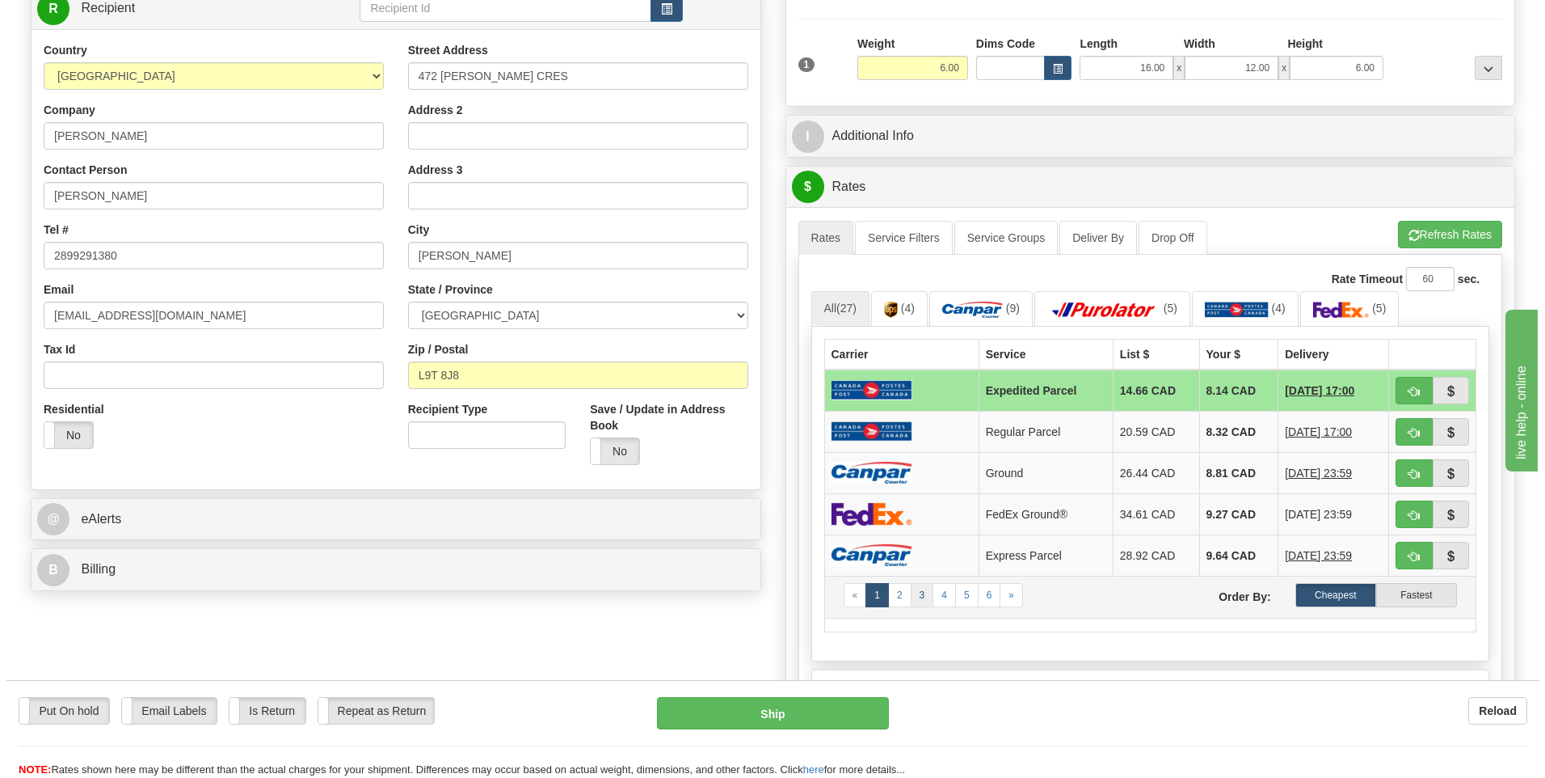
scroll to position [242, 0]
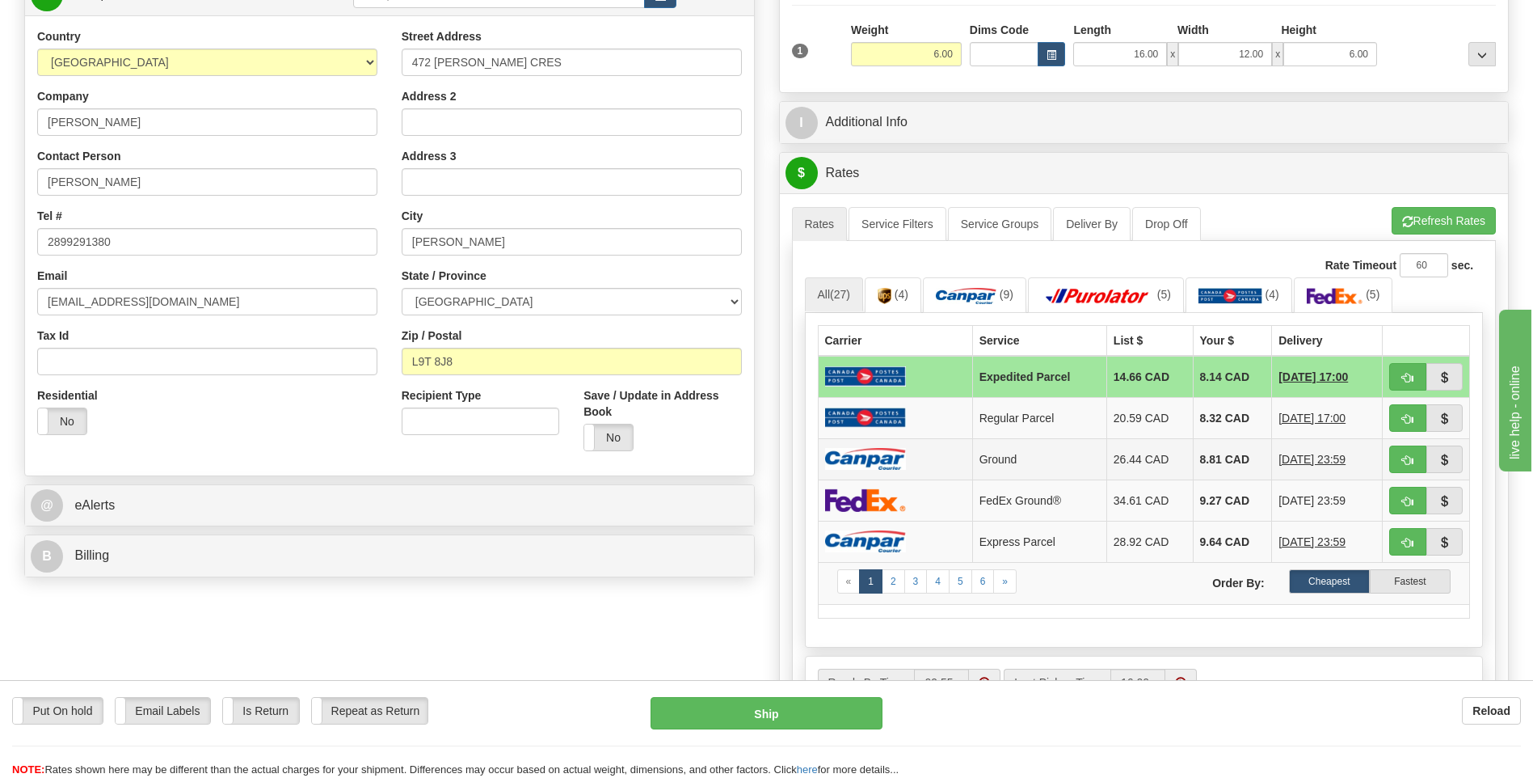
click at [907, 454] on td at bounding box center [895, 458] width 154 height 41
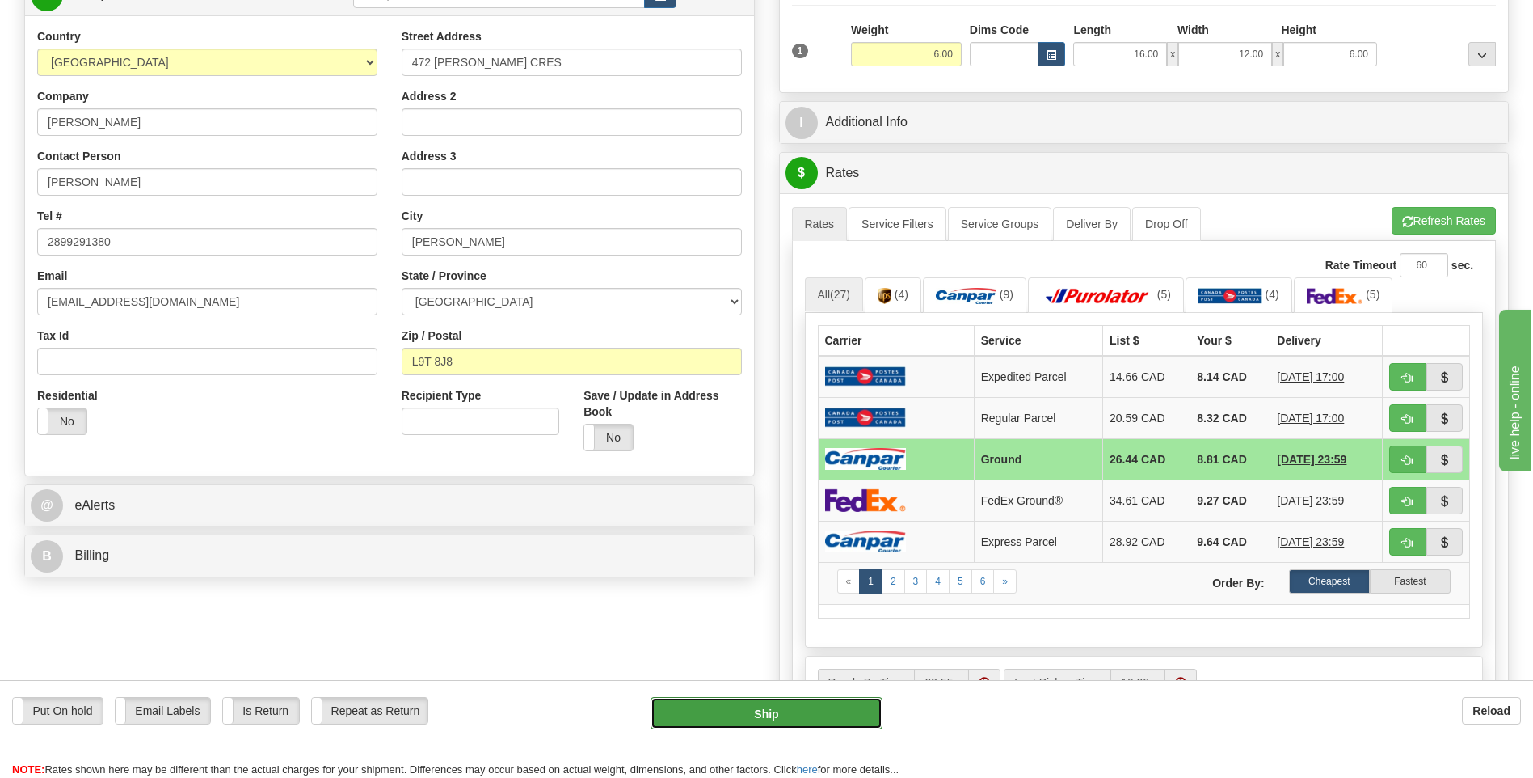
click at [835, 719] on button "Ship" at bounding box center [766, 713] width 231 height 32
type input "1"
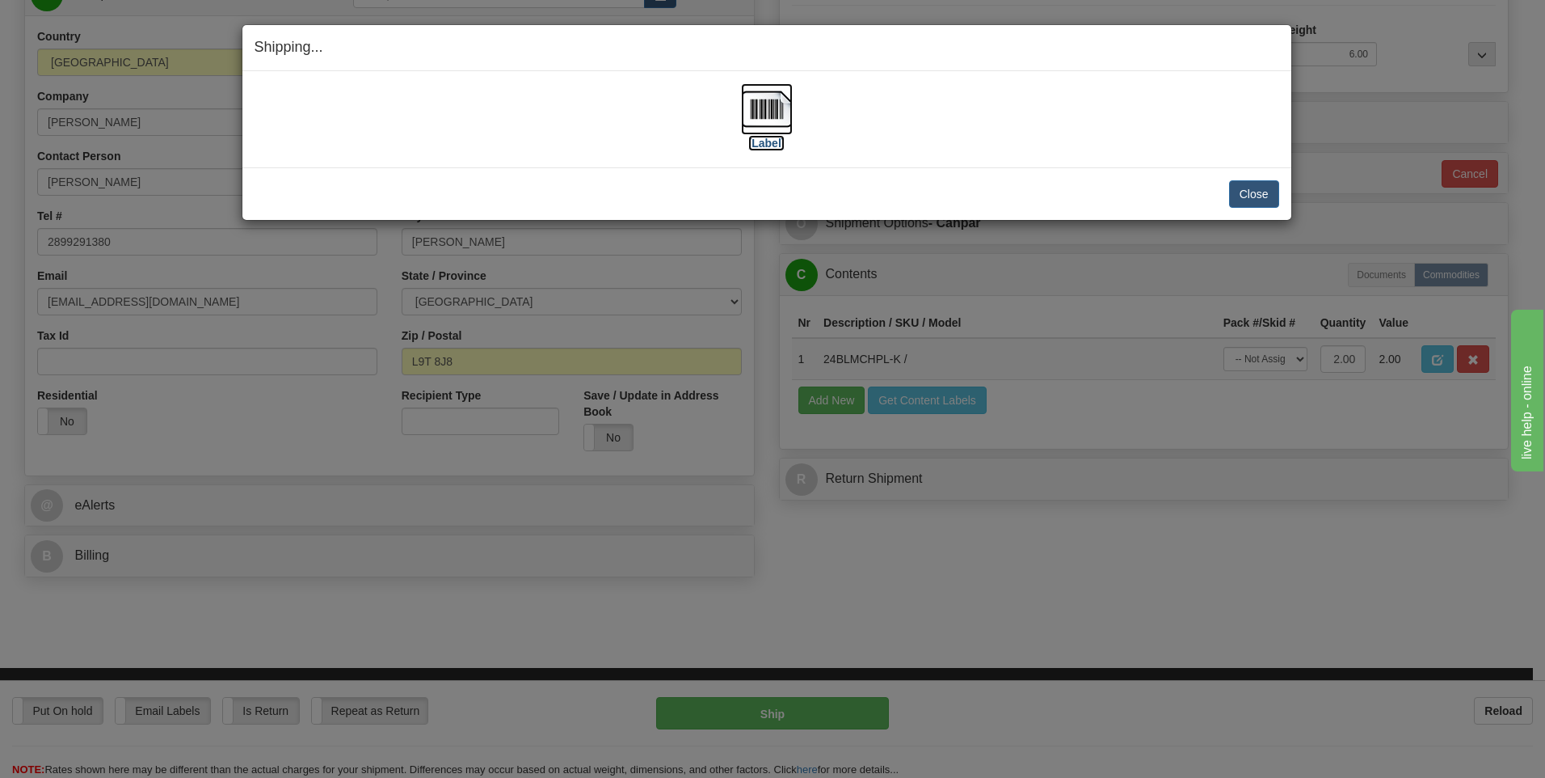
click at [763, 113] on img at bounding box center [767, 109] width 52 height 52
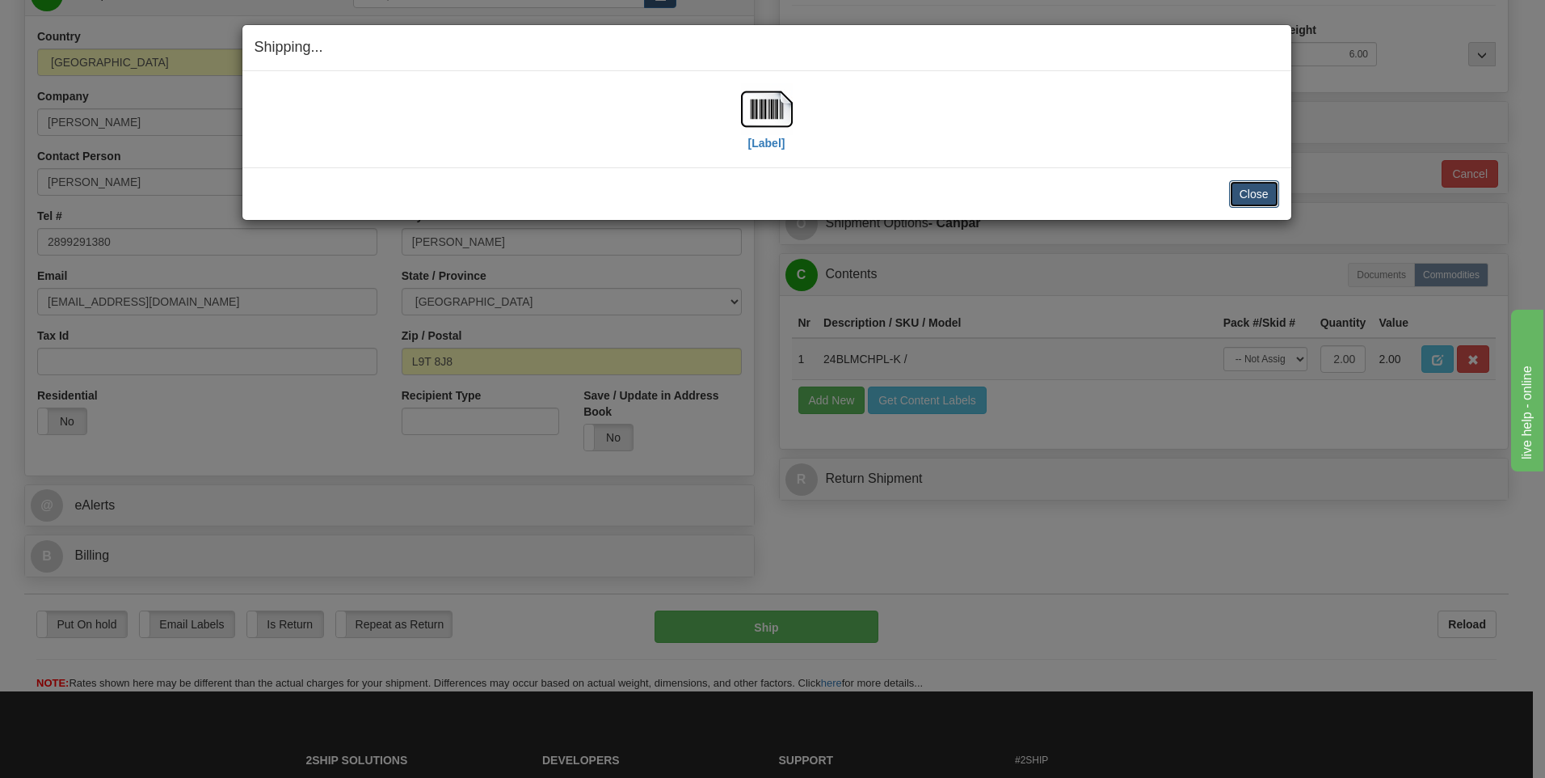
click at [1246, 202] on button "Close" at bounding box center [1254, 193] width 50 height 27
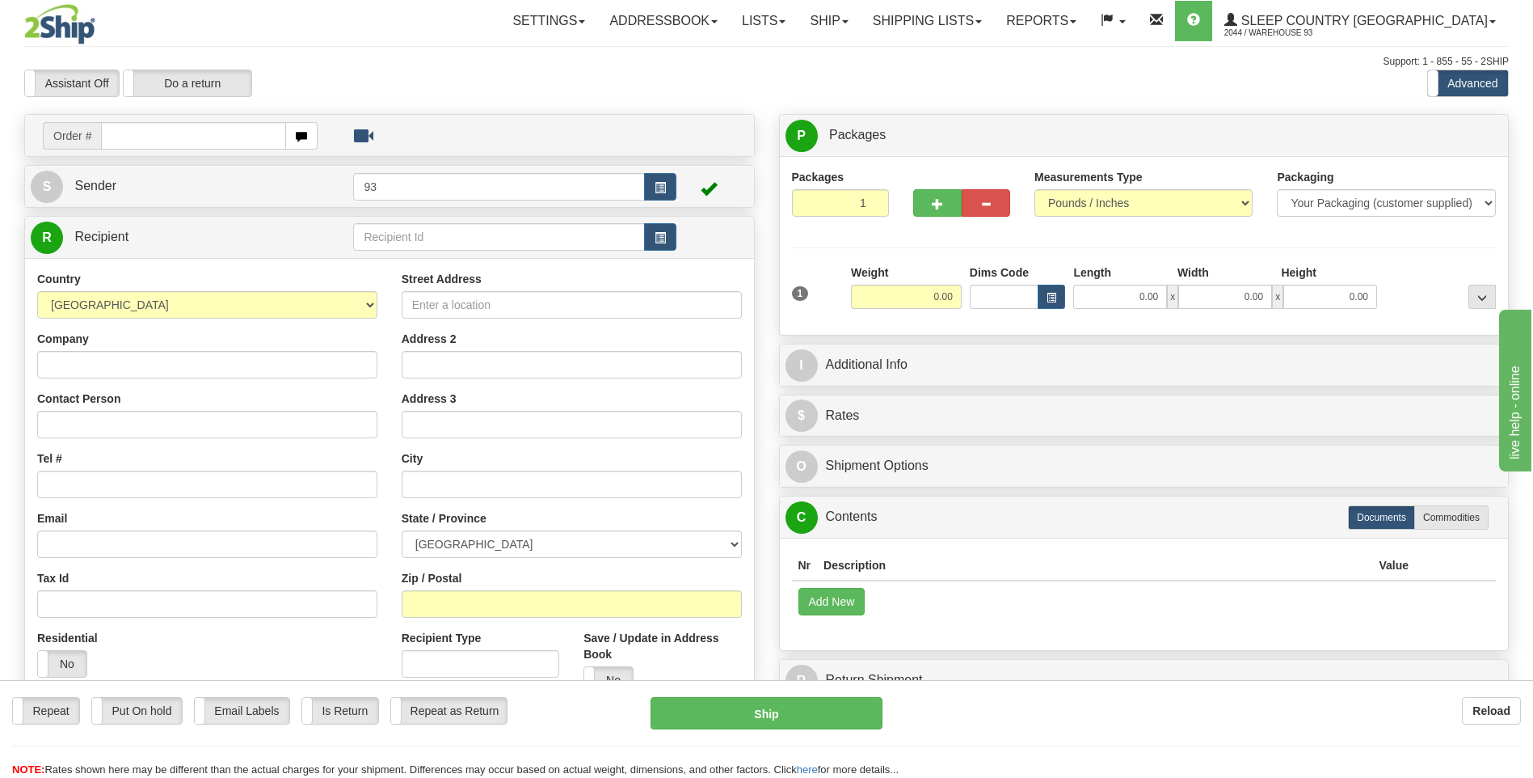
click at [161, 133] on input "text" at bounding box center [193, 135] width 184 height 27
type input "9000I037019"
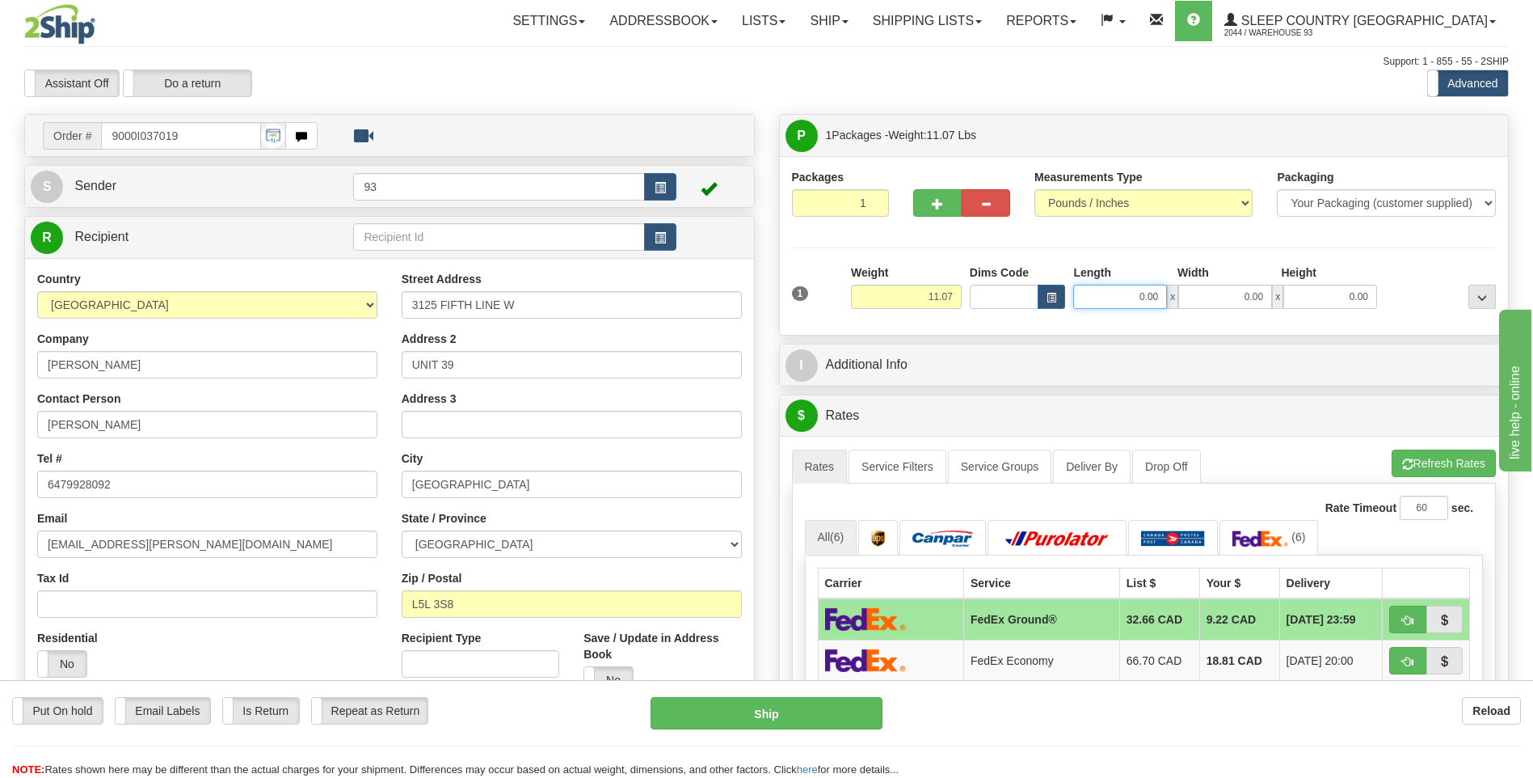
click at [1104, 297] on input "0.00" at bounding box center [1120, 297] width 94 height 24
type input "12.00"
click at [1223, 302] on input "0.00" at bounding box center [1225, 297] width 94 height 24
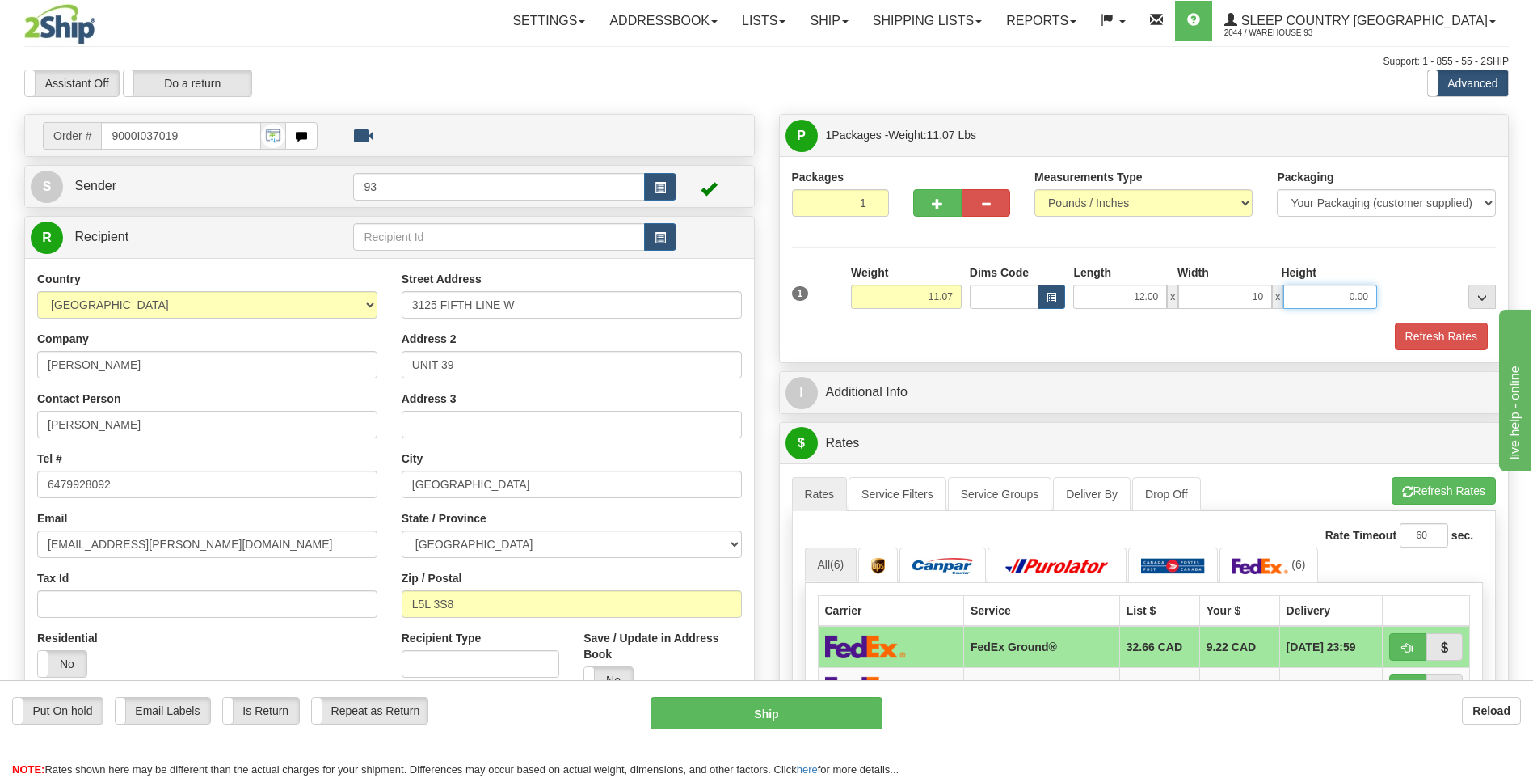
type input "10.00"
click at [1331, 289] on input "0.00" at bounding box center [1331, 297] width 94 height 24
type input "10.00"
click at [1440, 344] on button "Refresh Rates" at bounding box center [1441, 336] width 93 height 27
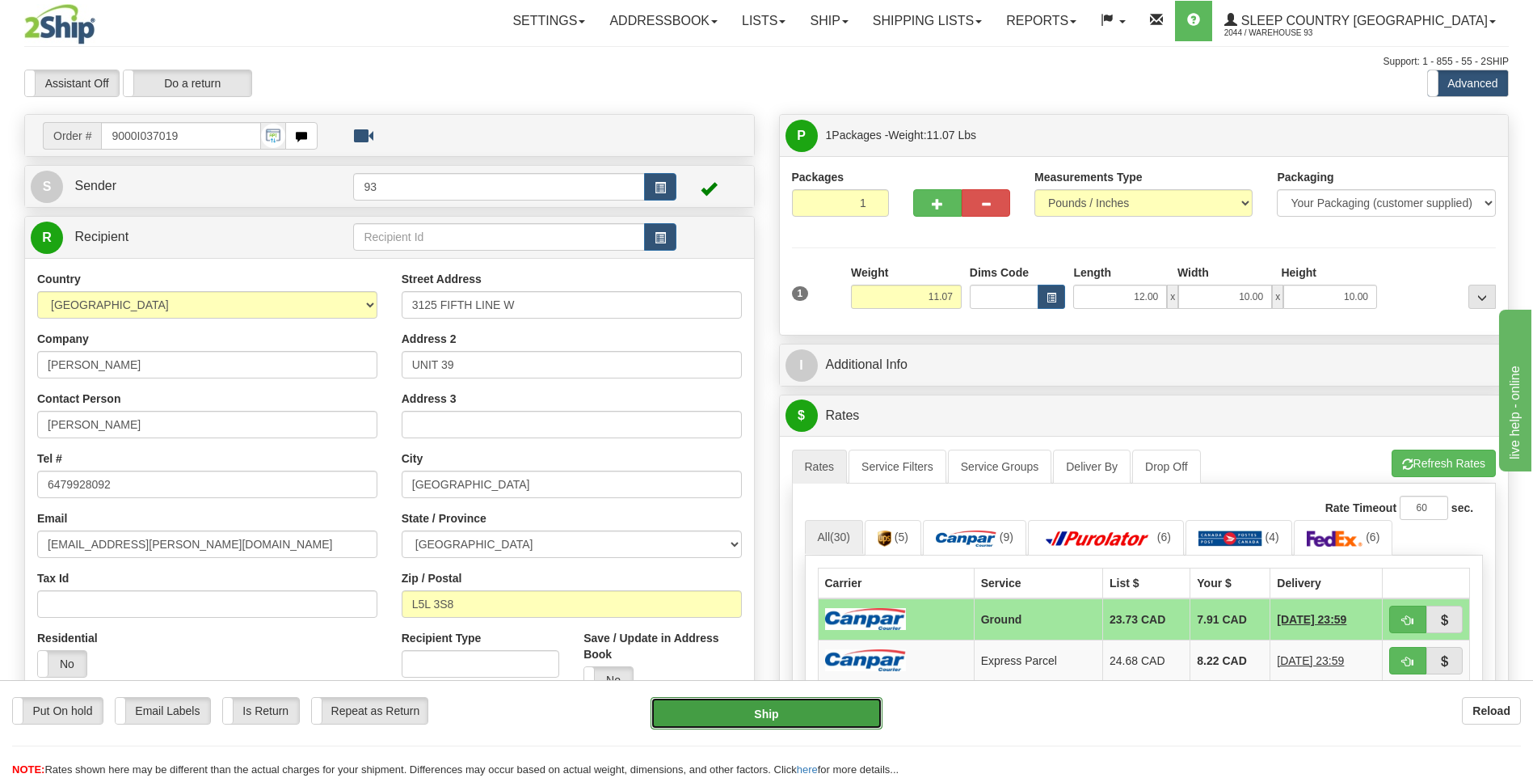
click at [843, 718] on button "Ship" at bounding box center [766, 713] width 231 height 32
type input "1"
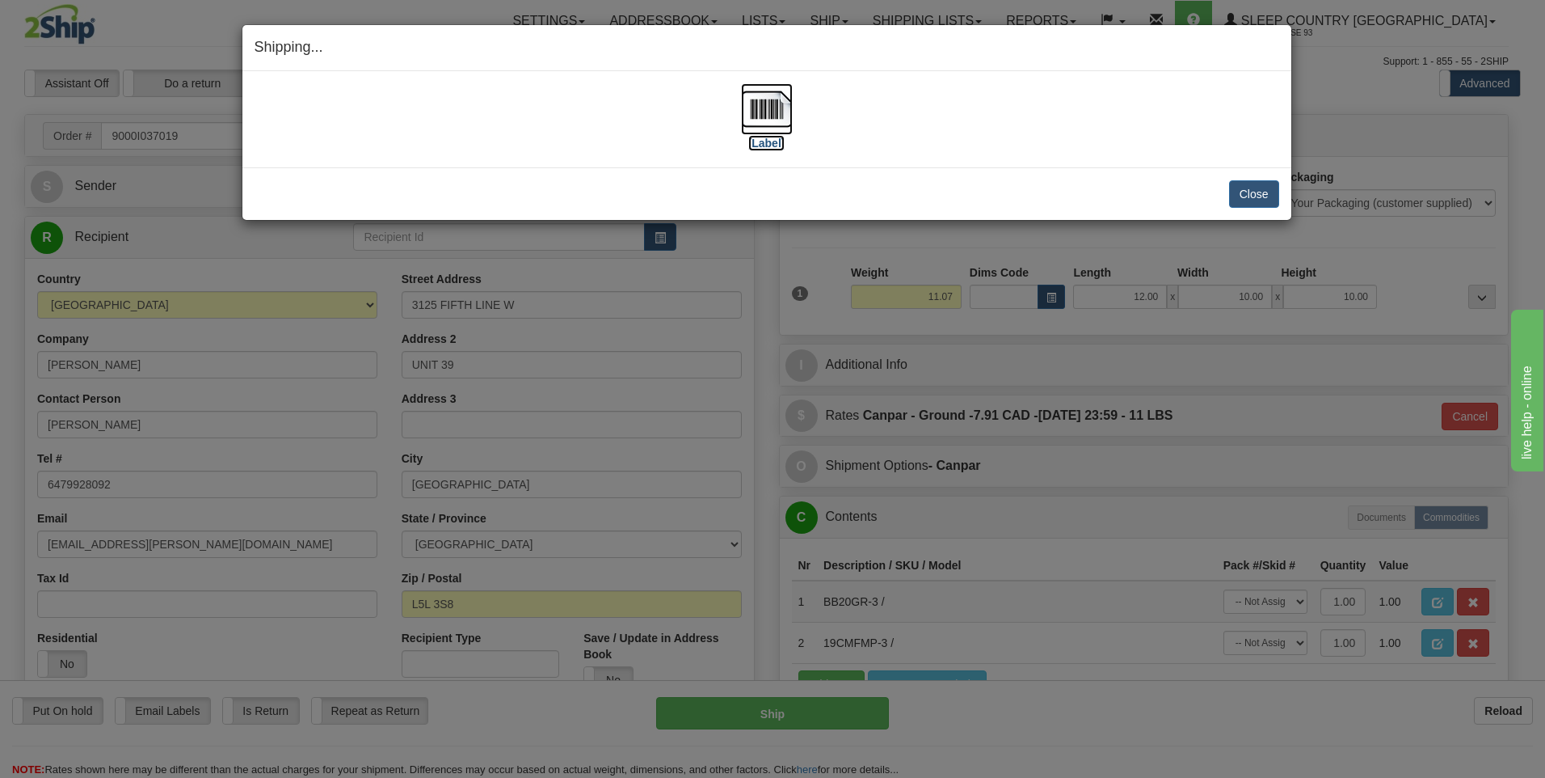
click at [771, 107] on img at bounding box center [767, 109] width 52 height 52
click at [1252, 188] on button "Close" at bounding box center [1254, 193] width 50 height 27
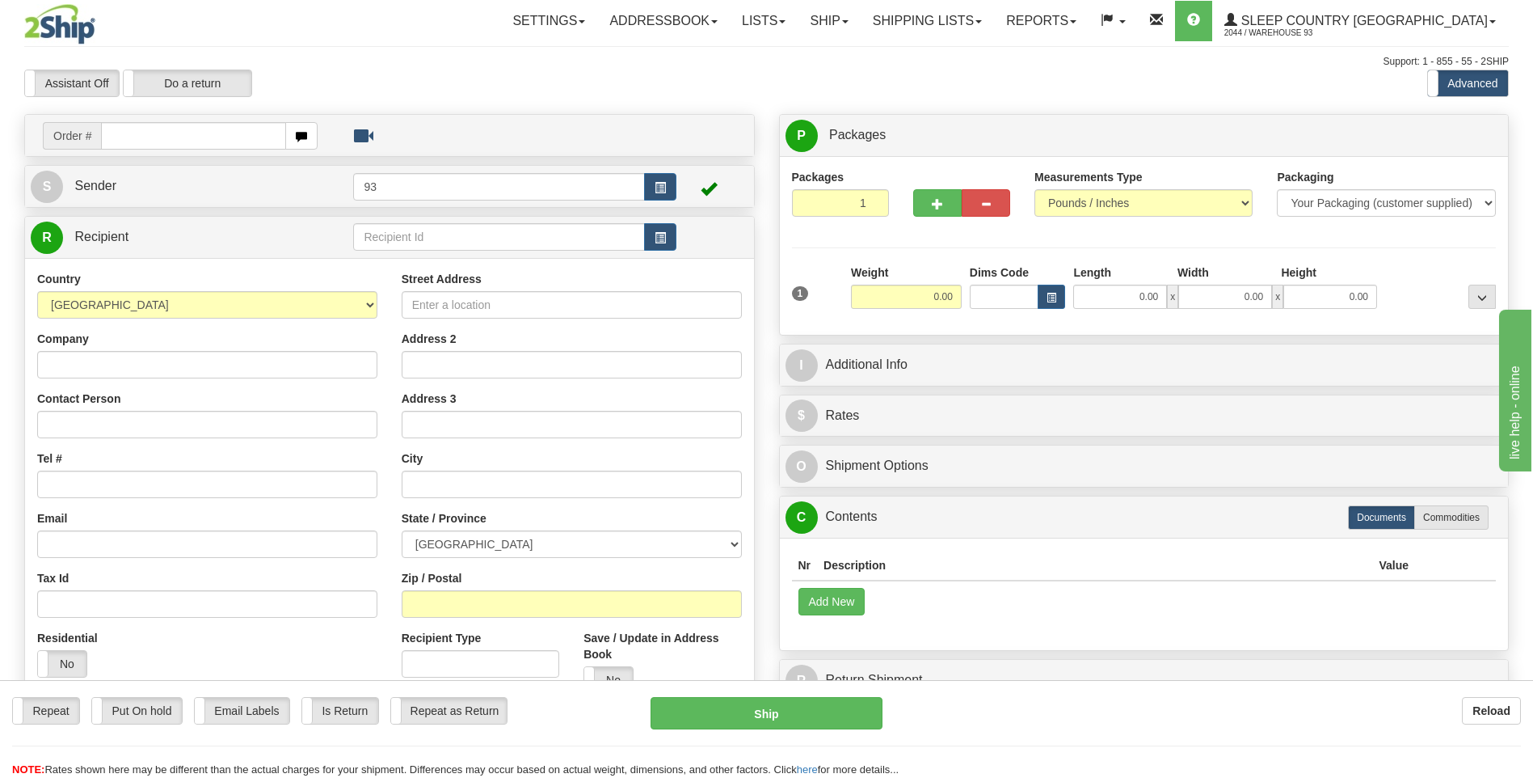
click at [164, 120] on td "Order #" at bounding box center [390, 135] width 718 height 33
click at [167, 138] on input "text" at bounding box center [193, 135] width 184 height 27
type input "9000I037111"
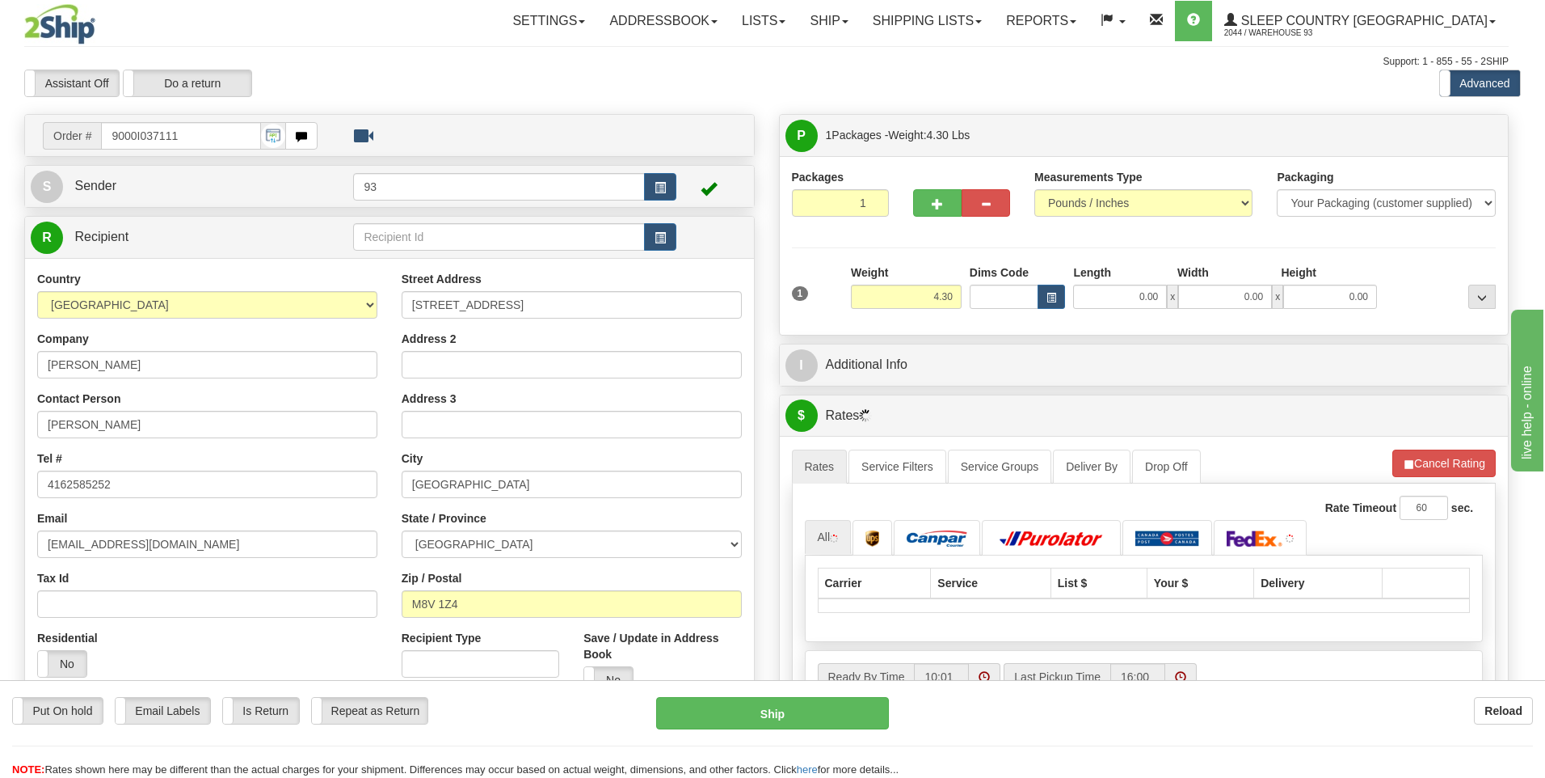
type input "ETOBICOKE"
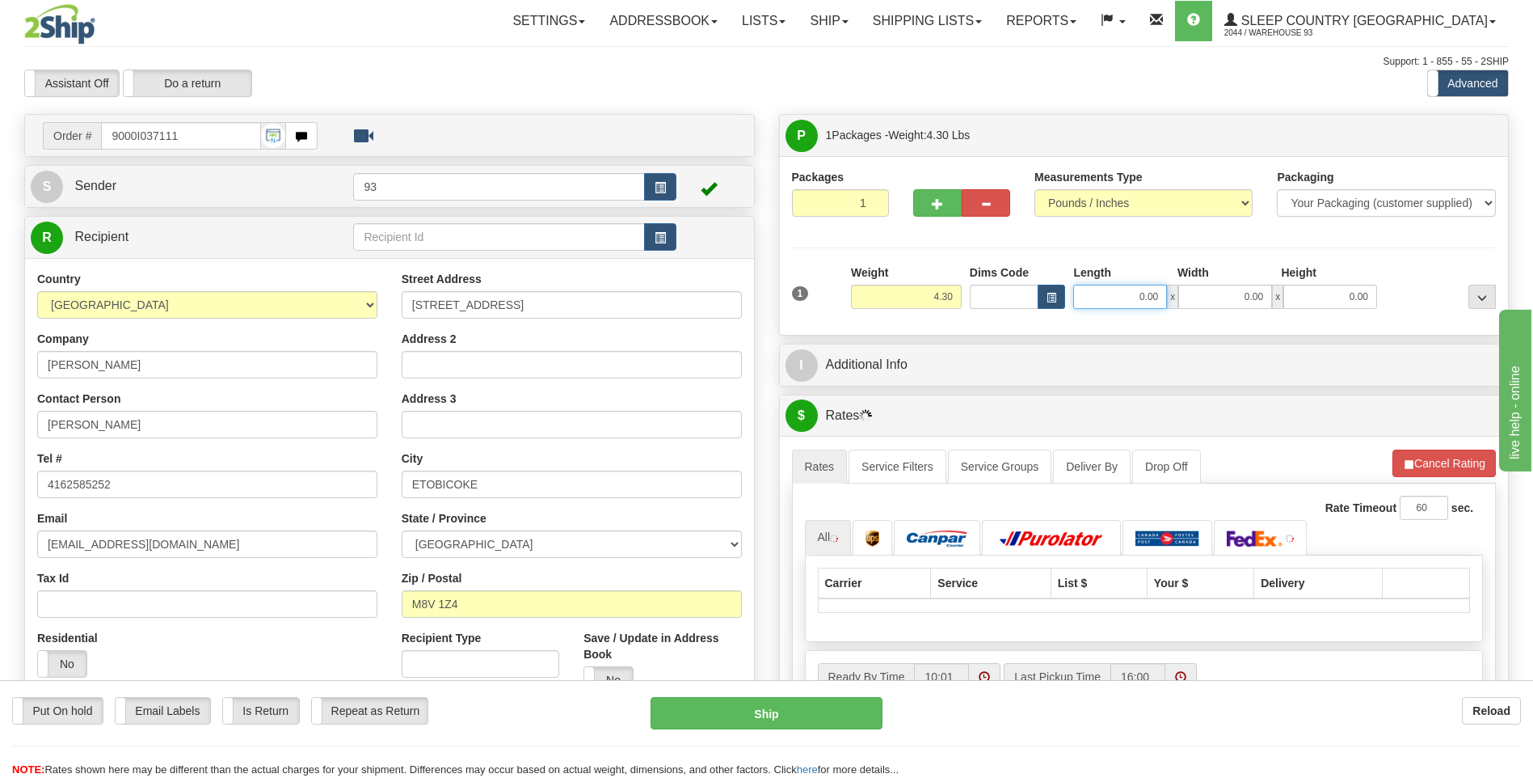
click at [1140, 301] on input "0.00" at bounding box center [1120, 297] width 94 height 24
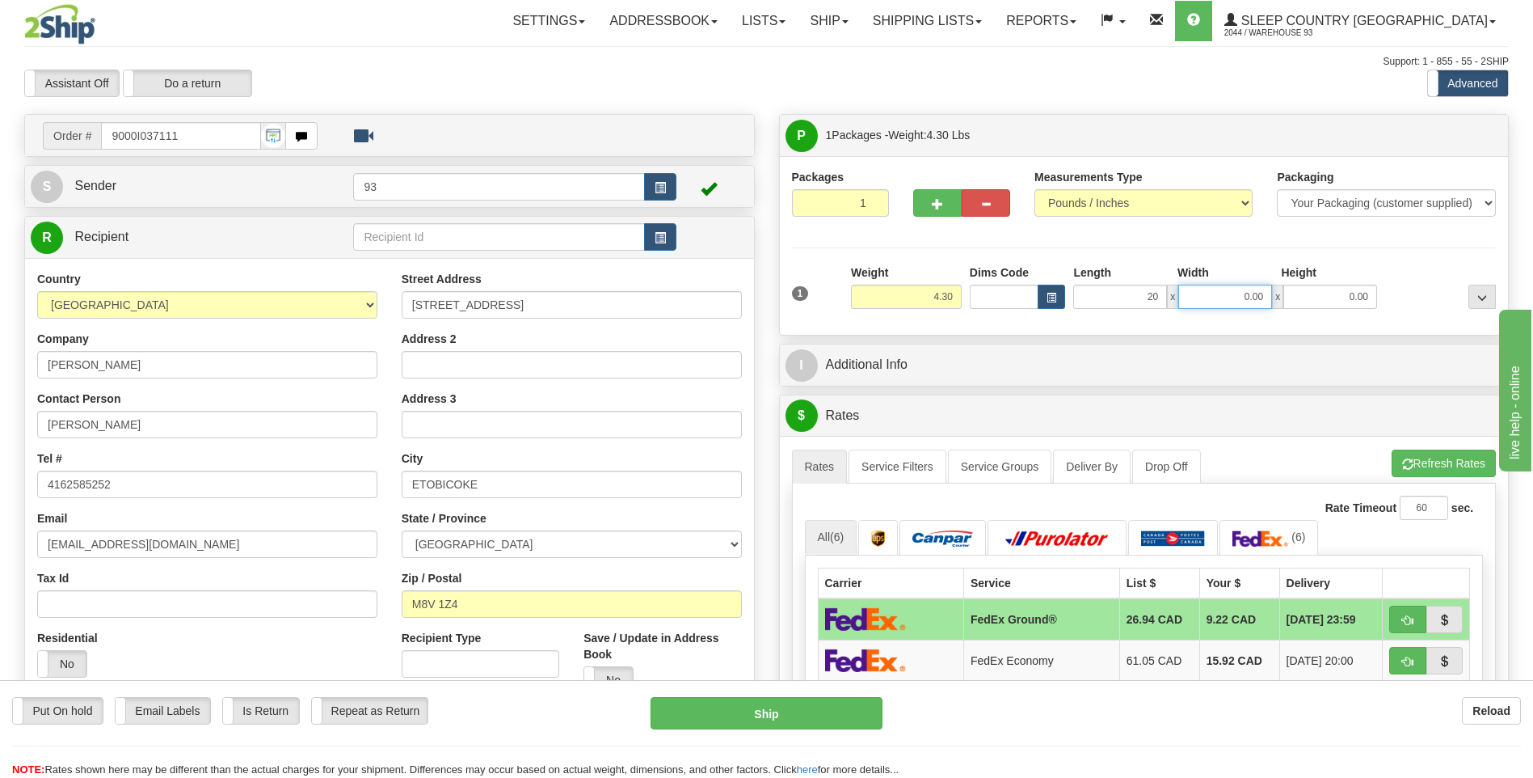
type input "20.00"
click at [1221, 299] on input "0.00" at bounding box center [1225, 297] width 94 height 24
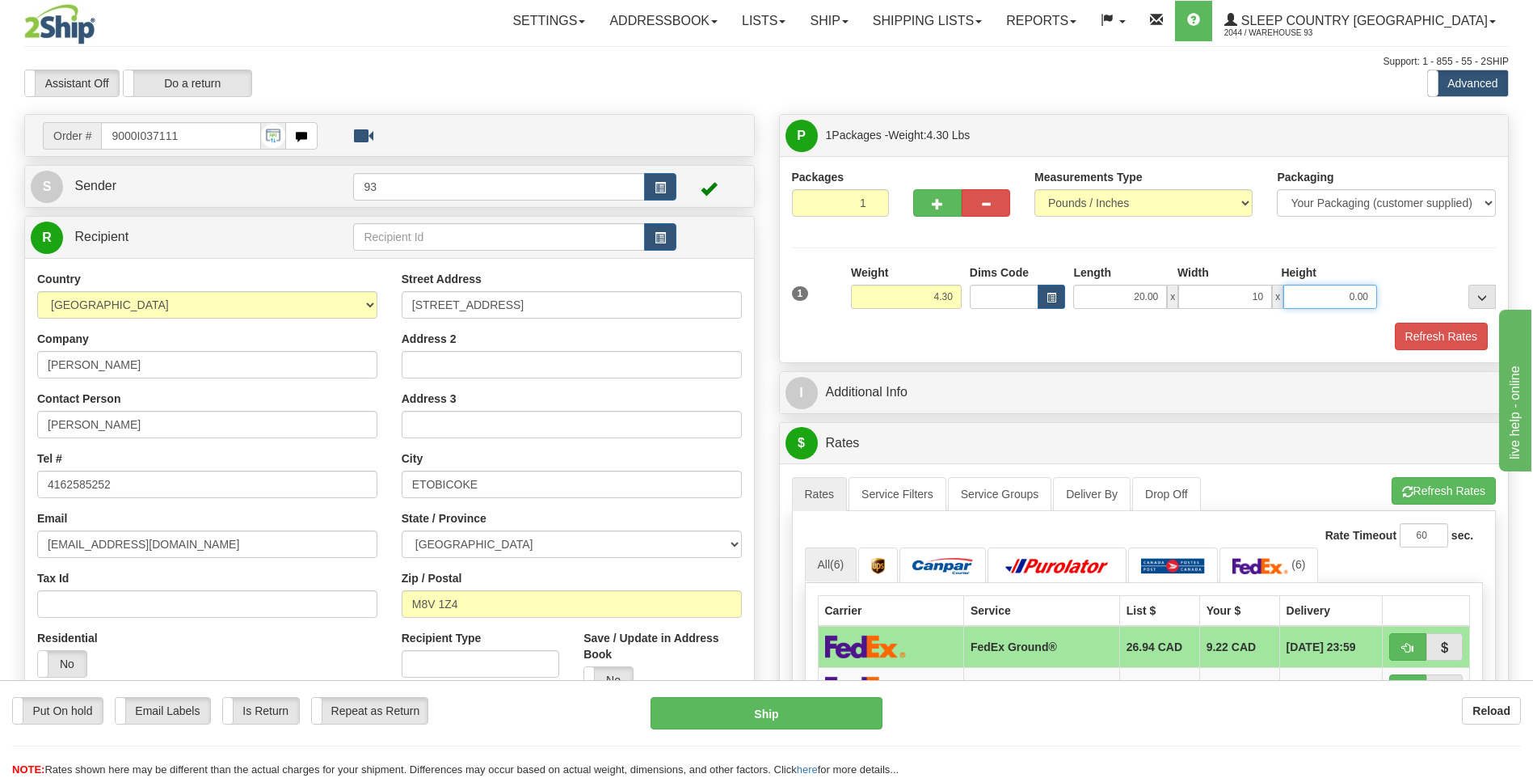
type input "10.00"
click at [1351, 302] on input "0.00" at bounding box center [1331, 297] width 94 height 24
type input "10.00"
click at [1457, 327] on button "Refresh Rates" at bounding box center [1441, 336] width 93 height 27
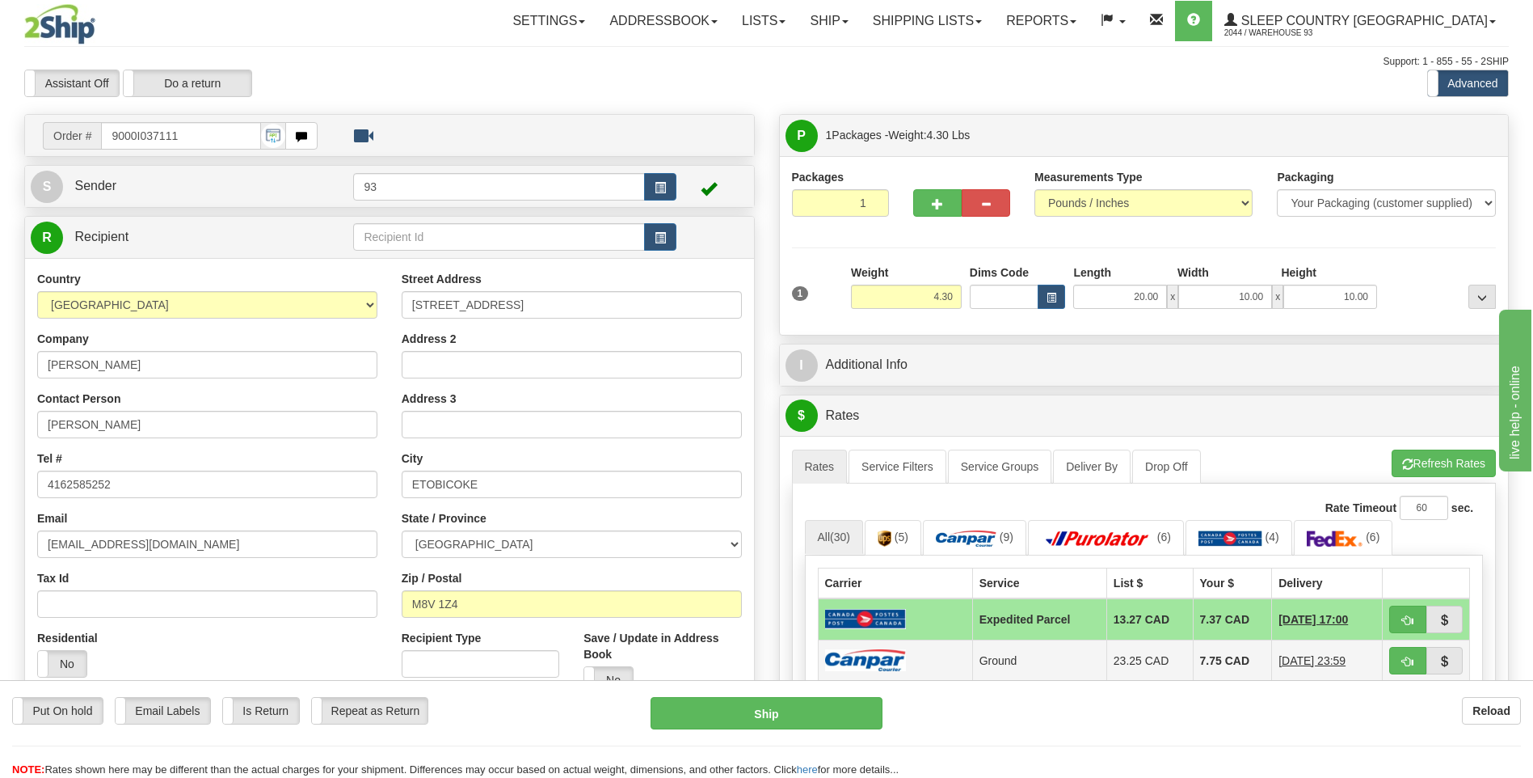
click at [862, 656] on img at bounding box center [865, 660] width 81 height 22
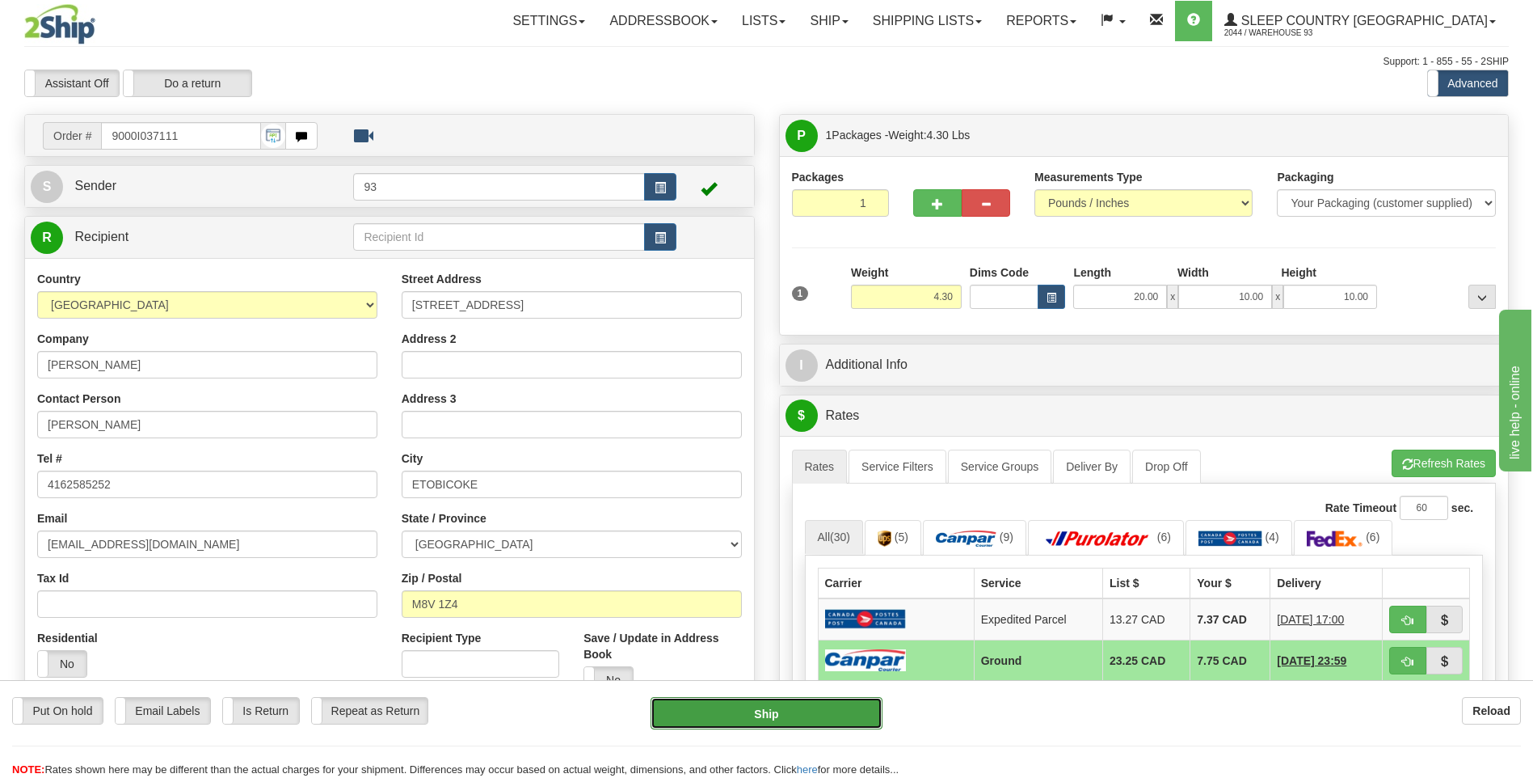
click at [847, 715] on button "Ship" at bounding box center [766, 713] width 231 height 32
type input "1"
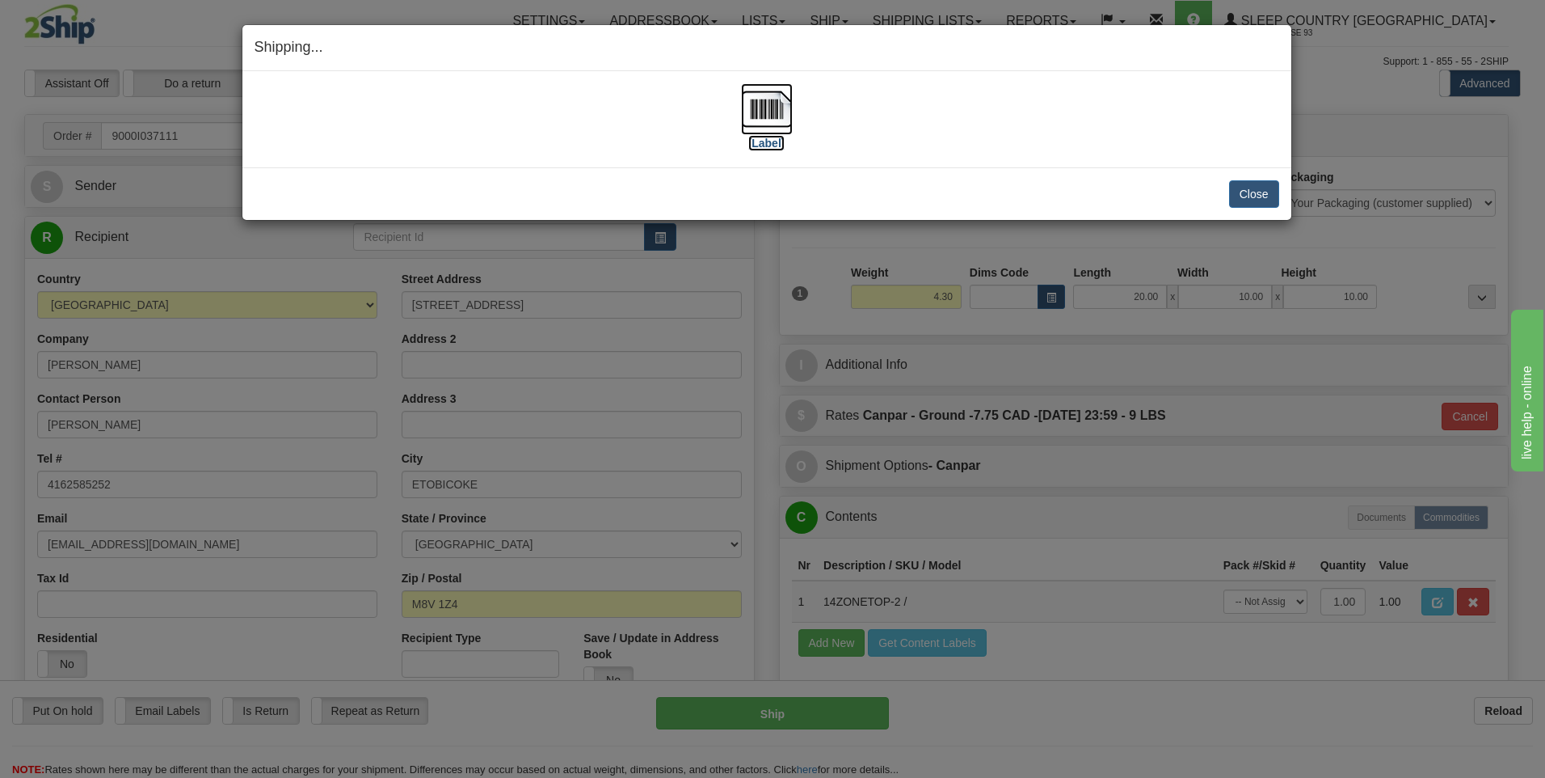
click at [779, 98] on img at bounding box center [767, 109] width 52 height 52
click at [1260, 202] on button "Close" at bounding box center [1254, 193] width 50 height 27
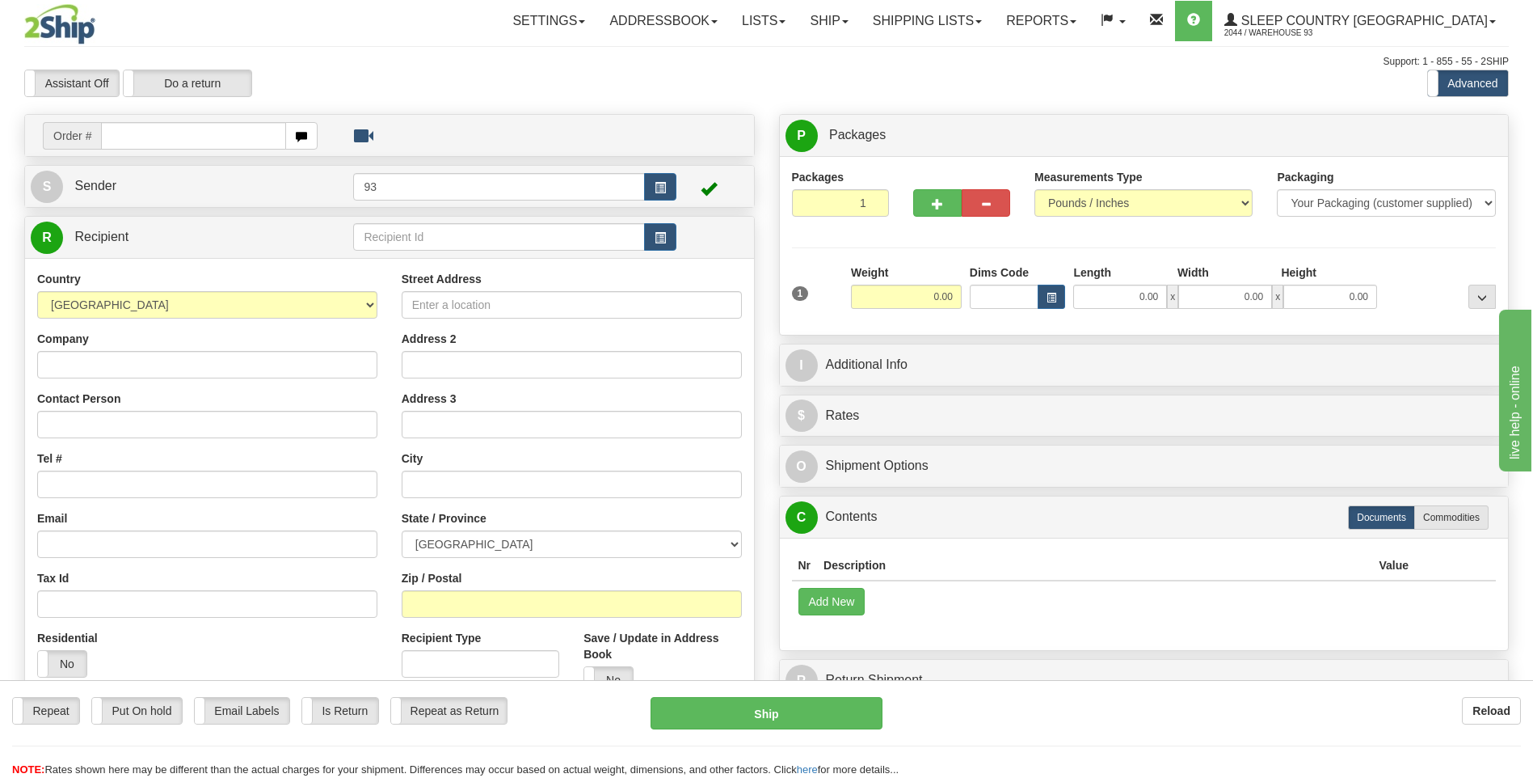
click at [167, 141] on input "text" at bounding box center [193, 135] width 184 height 27
type input "9000I037113"
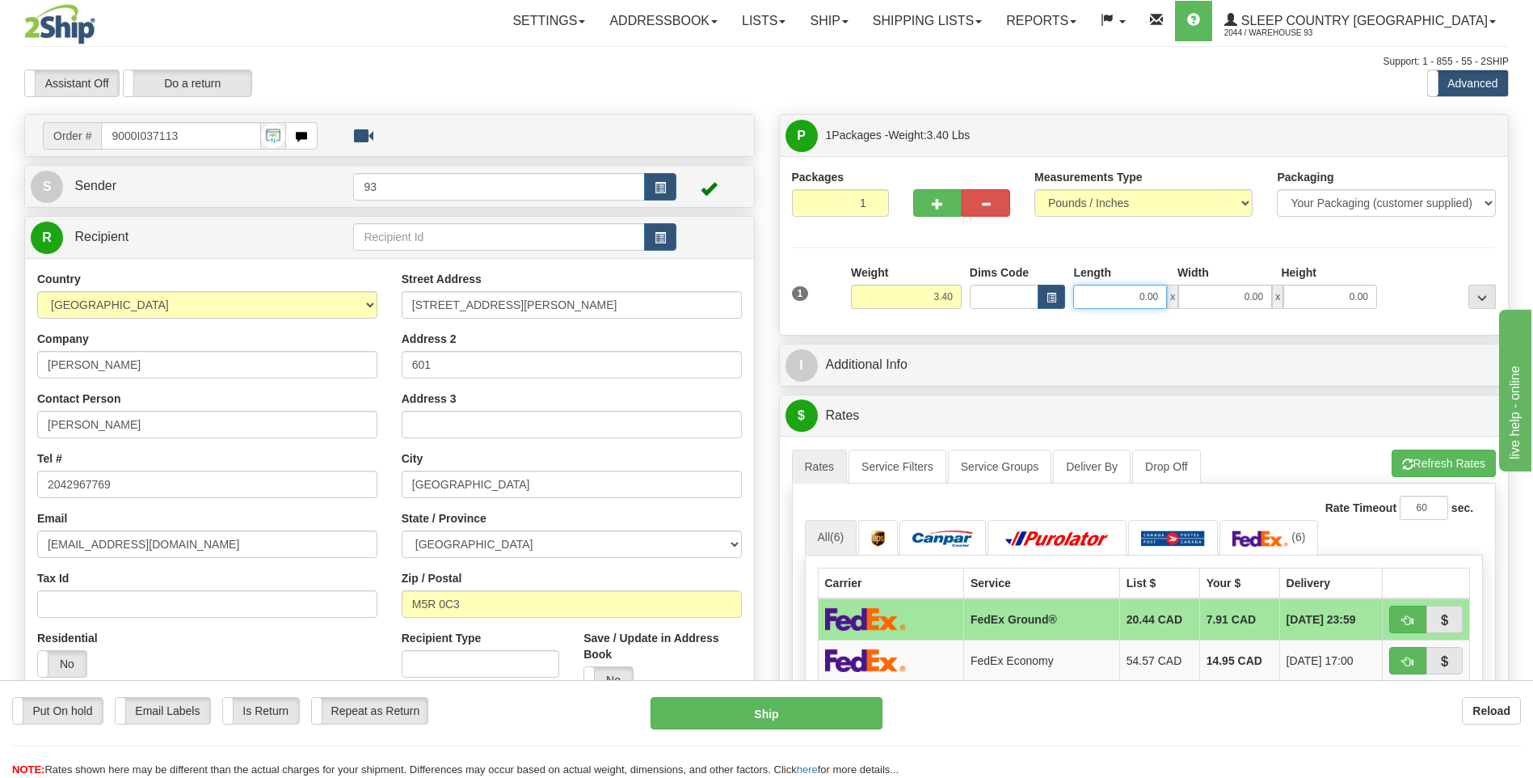
click at [1140, 296] on input "0.00" at bounding box center [1120, 297] width 94 height 24
type input "10.00"
click at [1248, 306] on input "0.00" at bounding box center [1225, 297] width 94 height 24
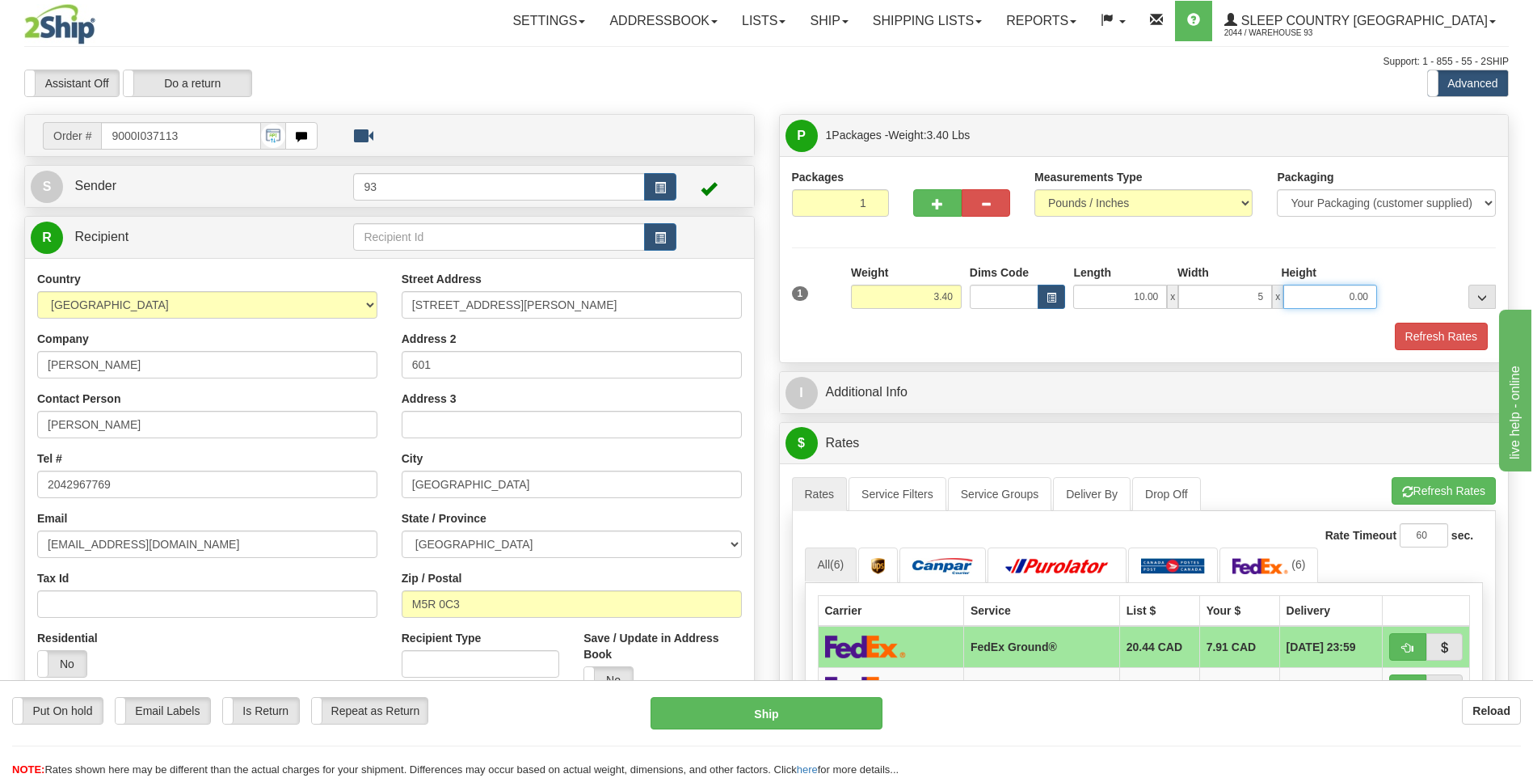
type input "5.00"
click at [1296, 303] on input "0.00" at bounding box center [1331, 297] width 94 height 24
type input "5.00"
click at [1446, 334] on button "Refresh Rates" at bounding box center [1441, 336] width 93 height 27
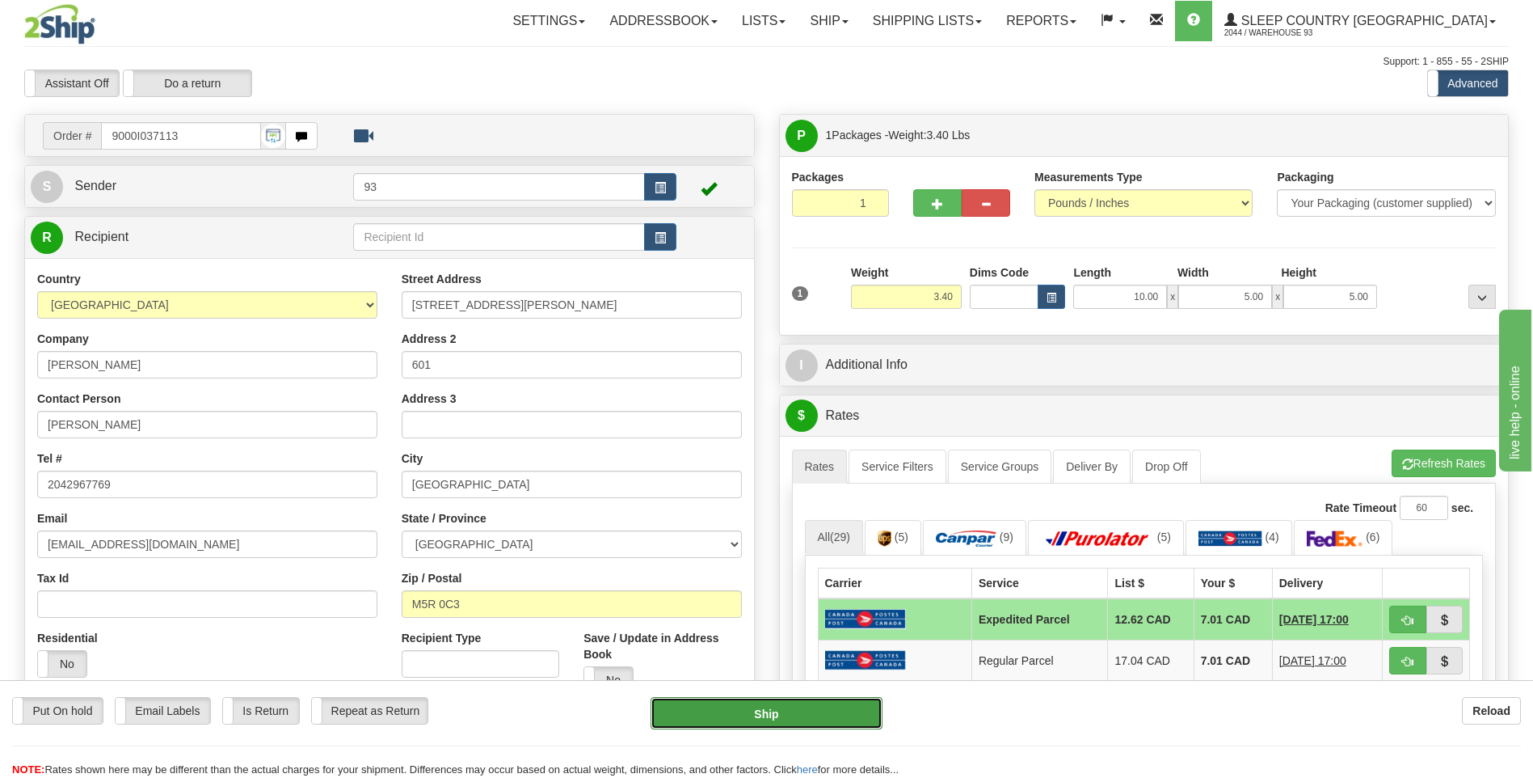
click at [833, 714] on button "Ship" at bounding box center [766, 713] width 231 height 32
type input "DOM.EP"
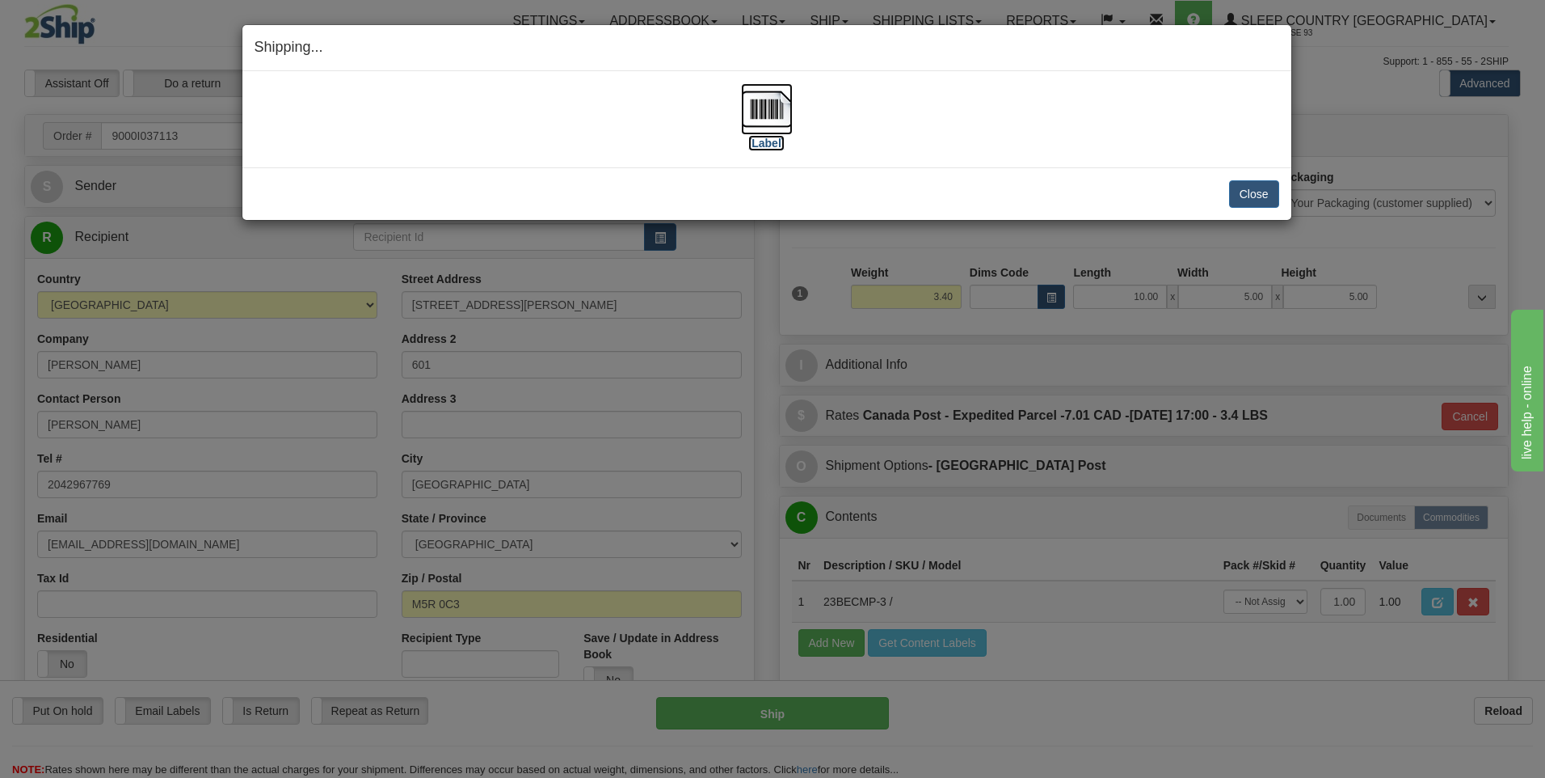
click at [748, 101] on img at bounding box center [767, 109] width 52 height 52
click at [1241, 192] on button "Close" at bounding box center [1254, 193] width 50 height 27
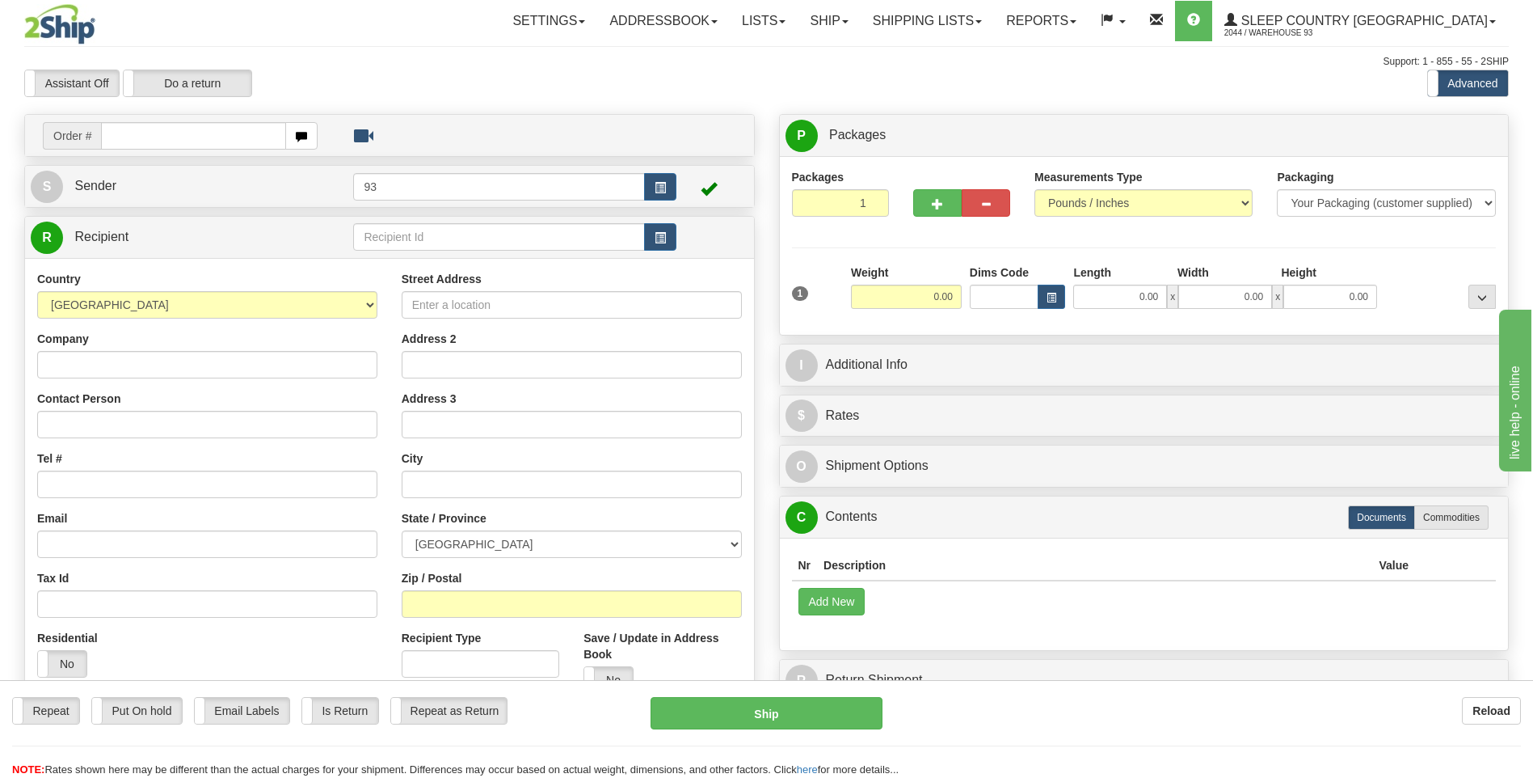
click at [145, 141] on input "text" at bounding box center [193, 135] width 184 height 27
type input "9000I037471"
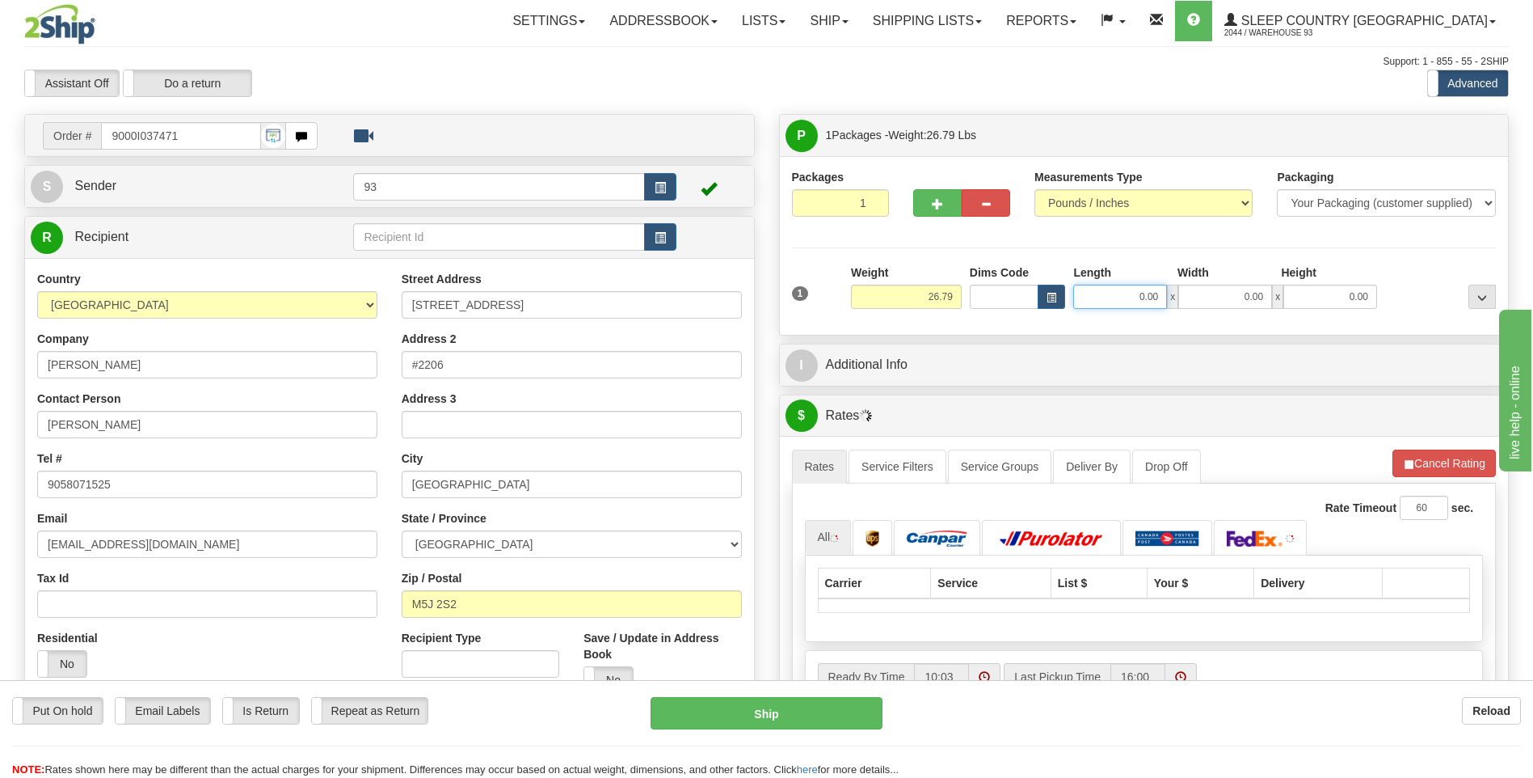
click at [1098, 304] on input "0.00" at bounding box center [1120, 297] width 94 height 24
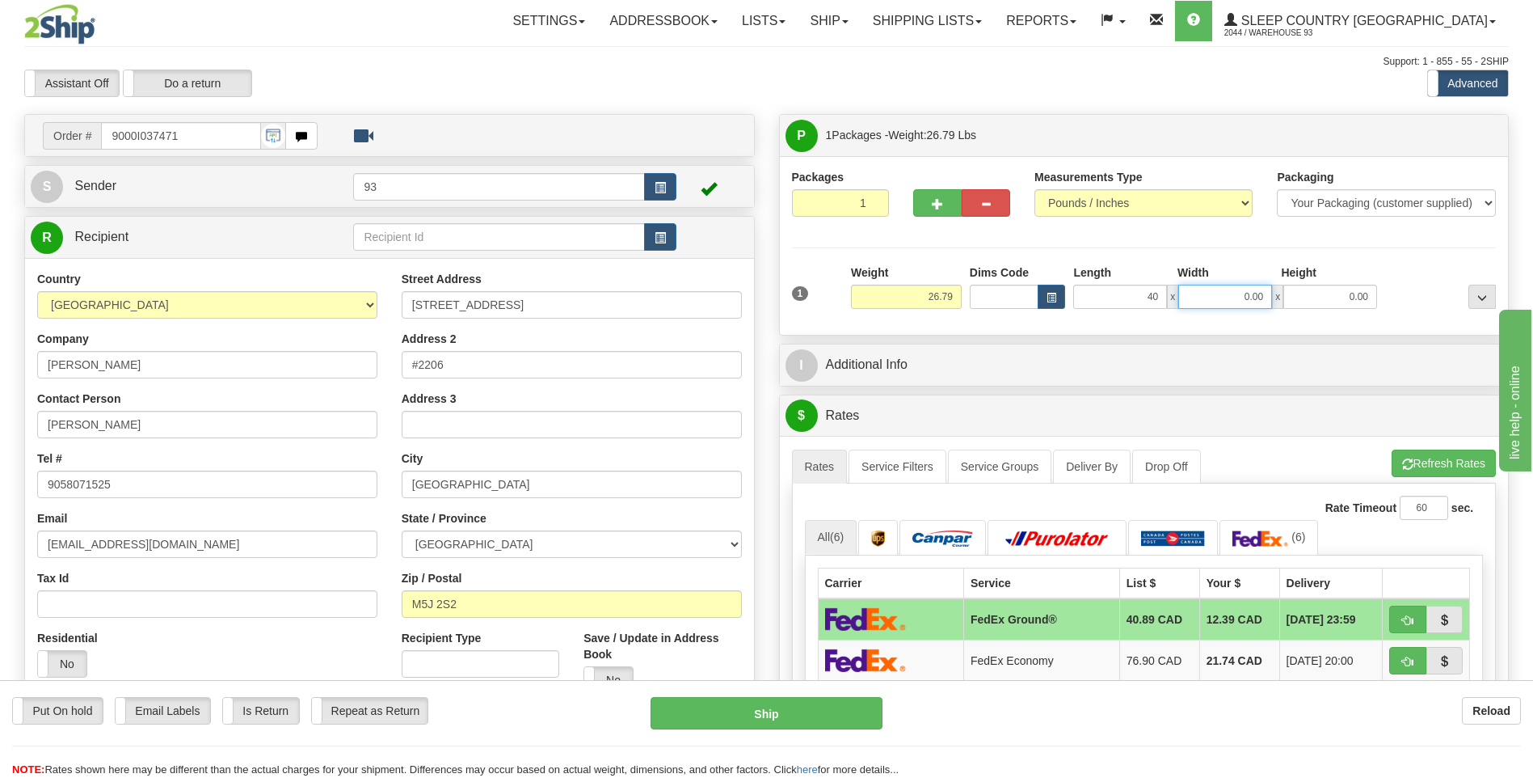
type input "40.00"
click at [1229, 298] on input "0.00" at bounding box center [1225, 297] width 94 height 24
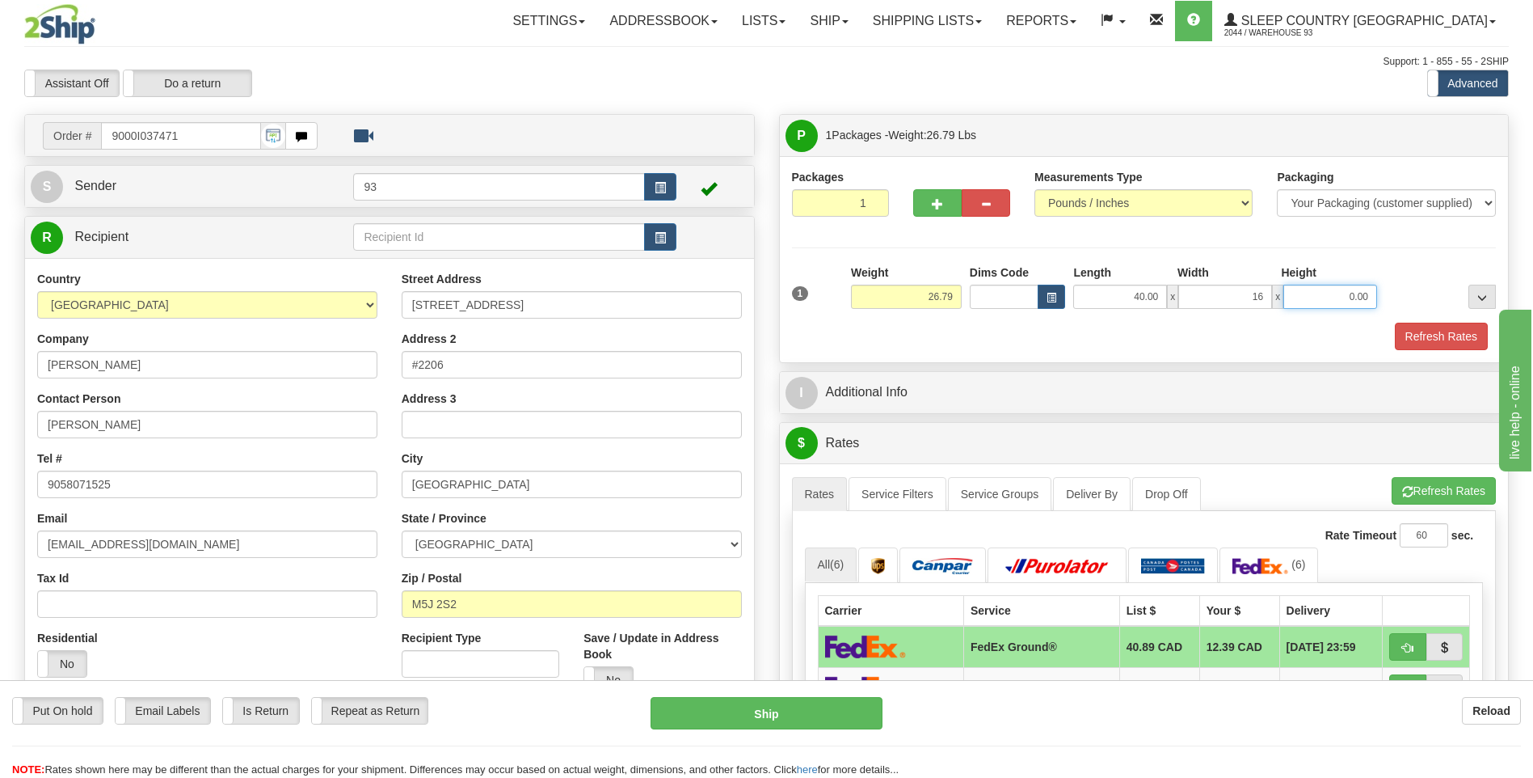
type input "16.00"
click at [1326, 305] on input "0.00" at bounding box center [1331, 297] width 94 height 24
type input "16.00"
click at [1458, 327] on button "Refresh Rates" at bounding box center [1441, 336] width 93 height 27
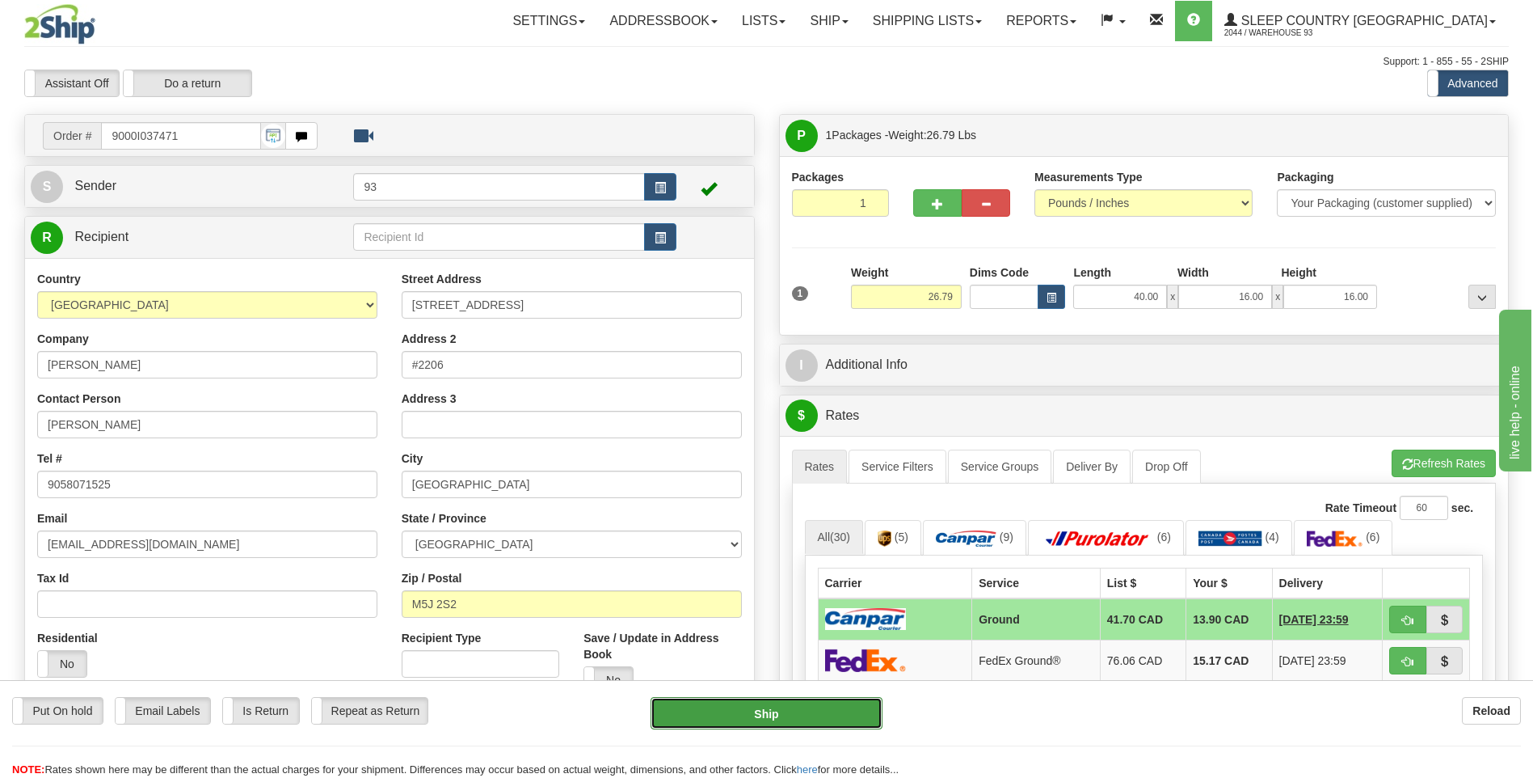
click at [794, 720] on button "Ship" at bounding box center [766, 713] width 231 height 32
type input "1"
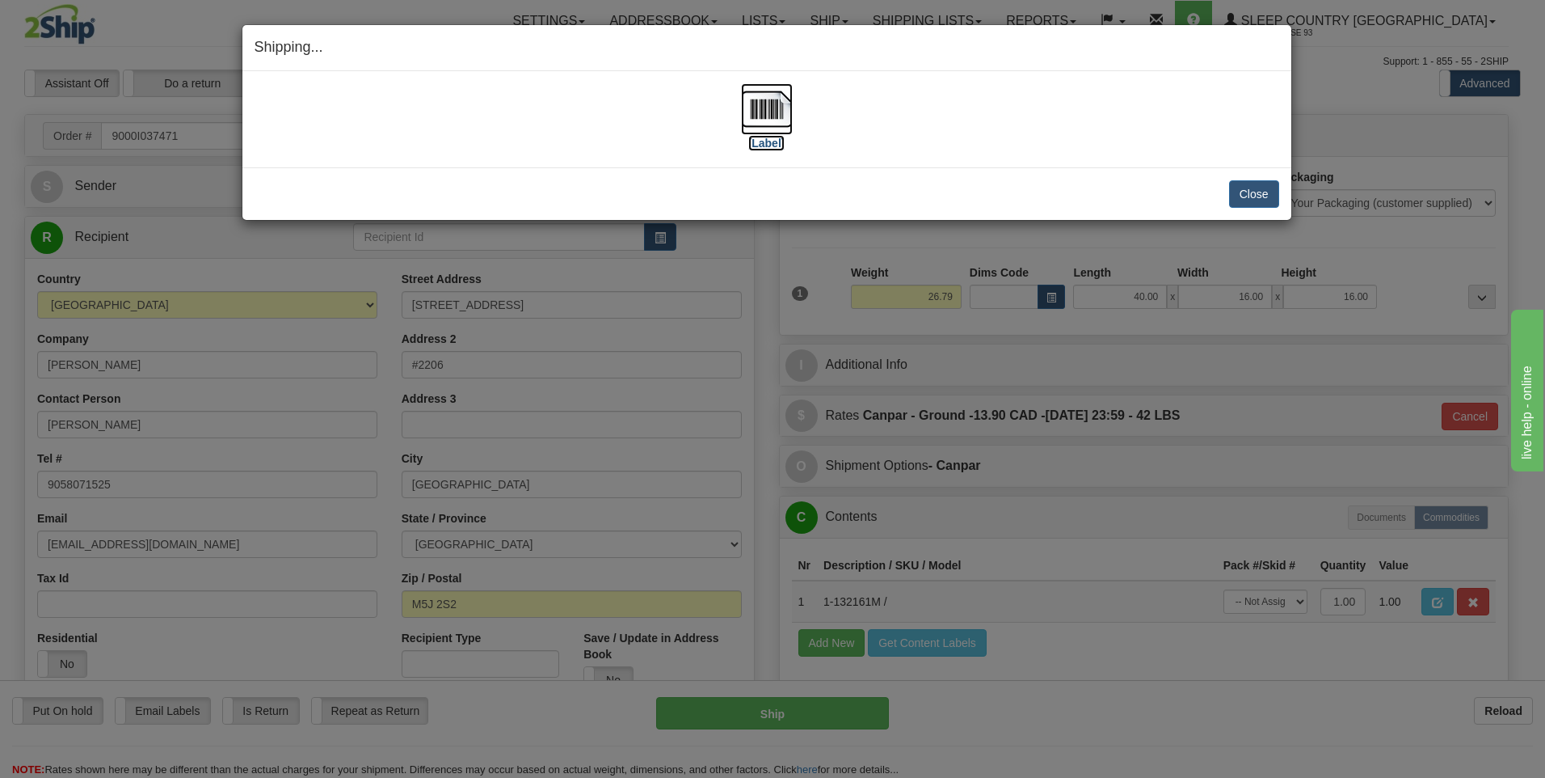
click at [769, 95] on img at bounding box center [767, 109] width 52 height 52
click at [1268, 196] on button "Close" at bounding box center [1254, 193] width 50 height 27
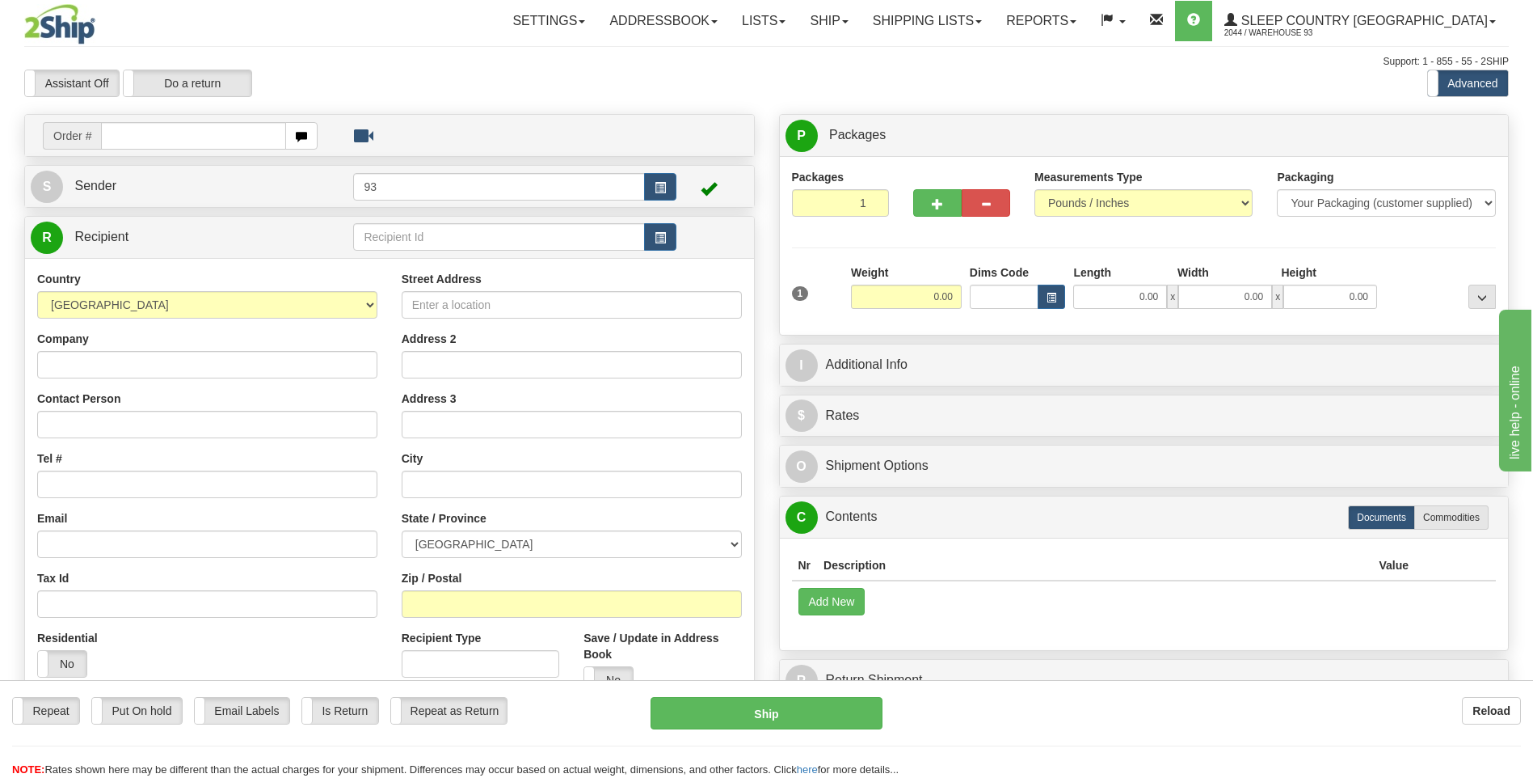
click at [150, 136] on input "text" at bounding box center [193, 135] width 184 height 27
type input "9000I037624"
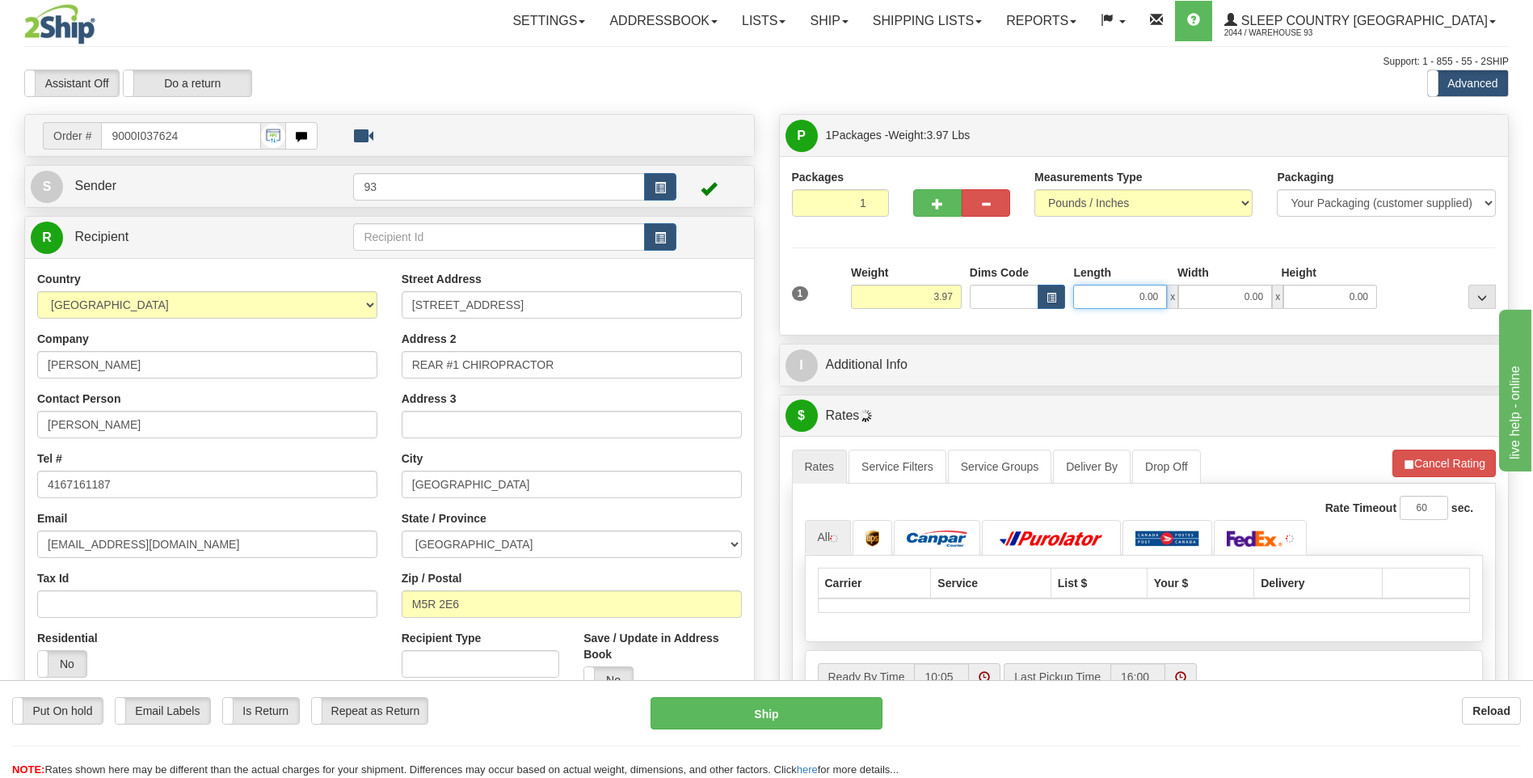
click at [1086, 302] on input "0.00" at bounding box center [1120, 297] width 94 height 24
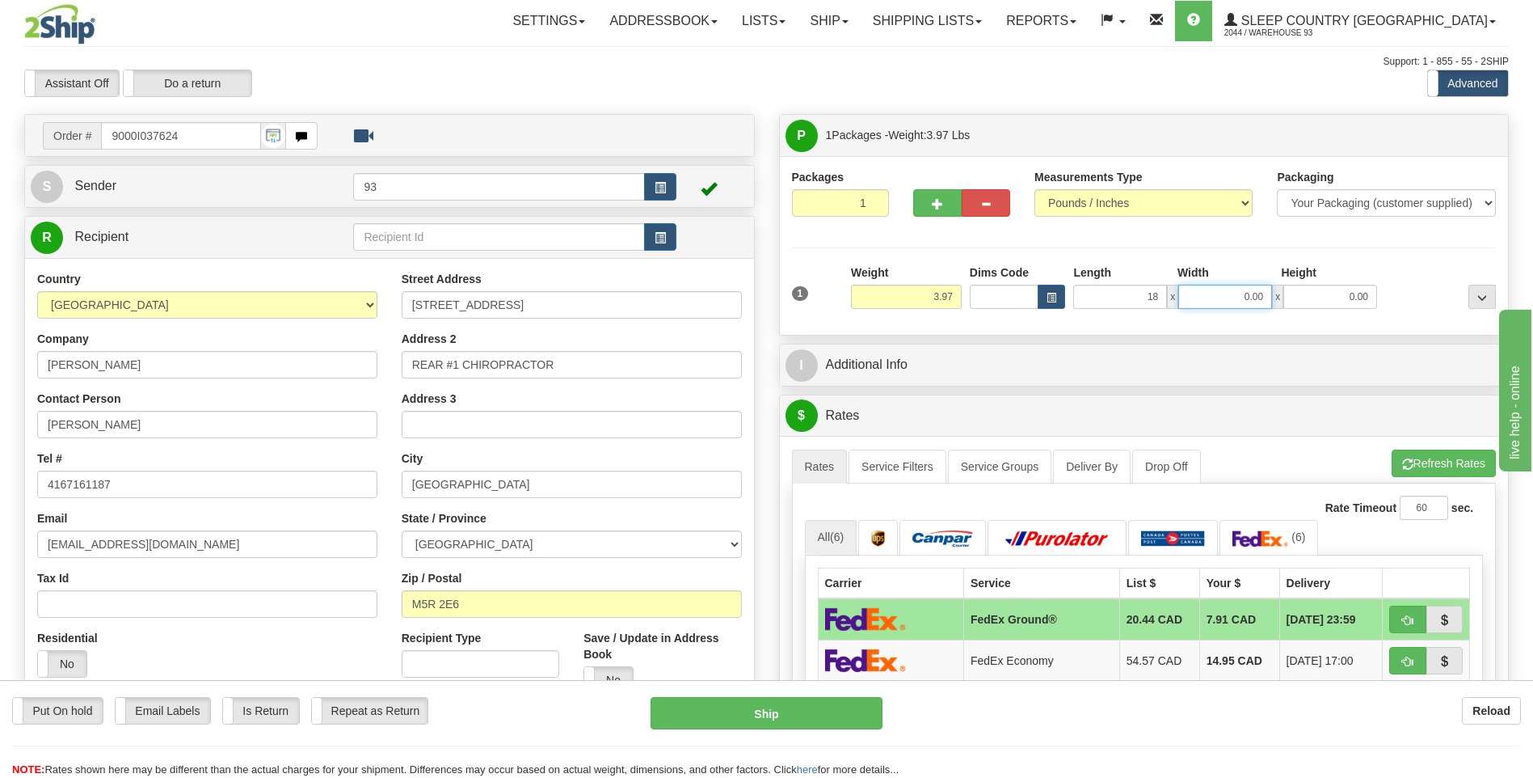
type input "18.00"
click at [1222, 303] on input "0.00" at bounding box center [1225, 297] width 94 height 24
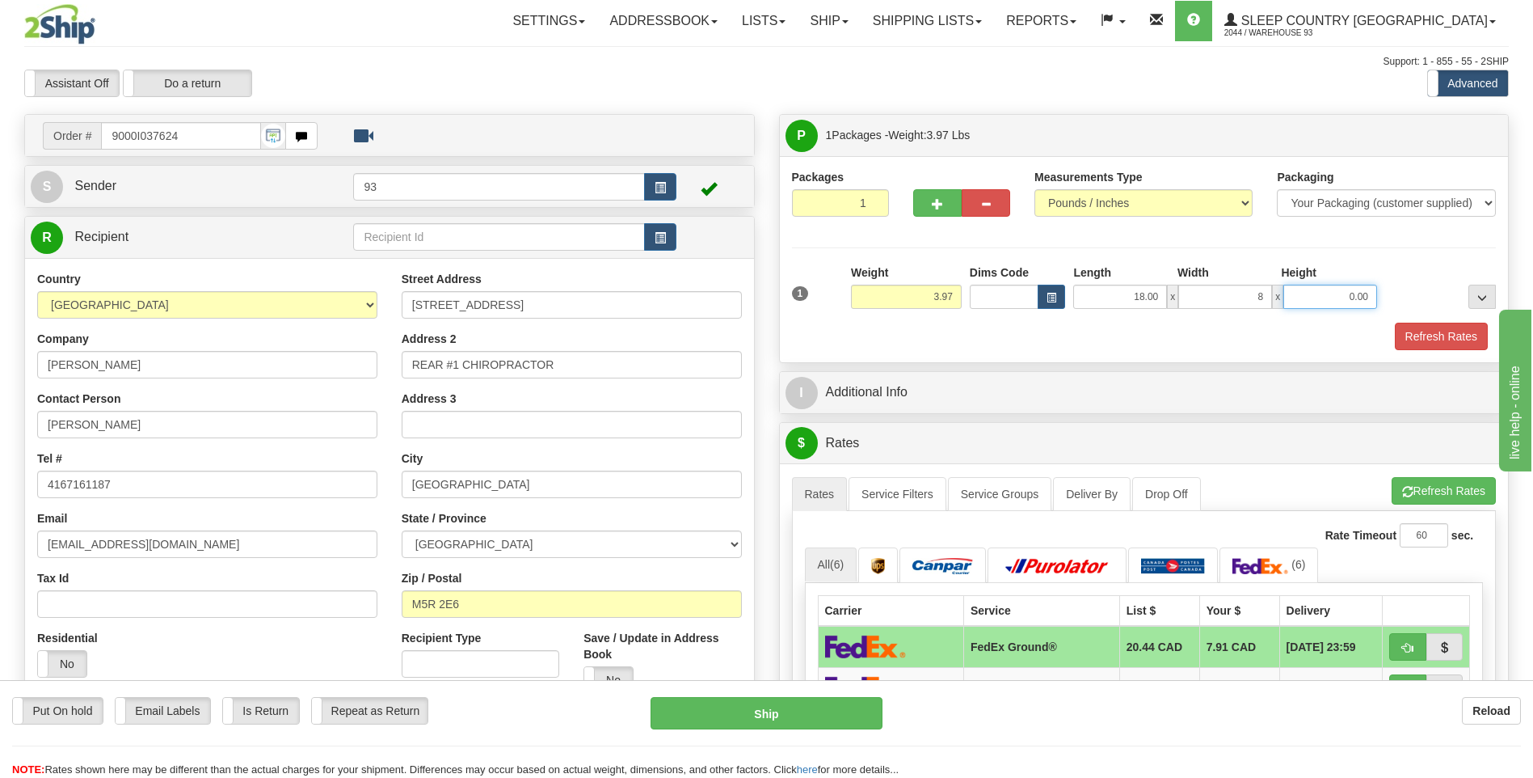
type input "8.00"
click at [1360, 301] on input "0.00" at bounding box center [1331, 297] width 94 height 24
type input "8.00"
click at [1447, 343] on button "Refresh Rates" at bounding box center [1441, 336] width 93 height 27
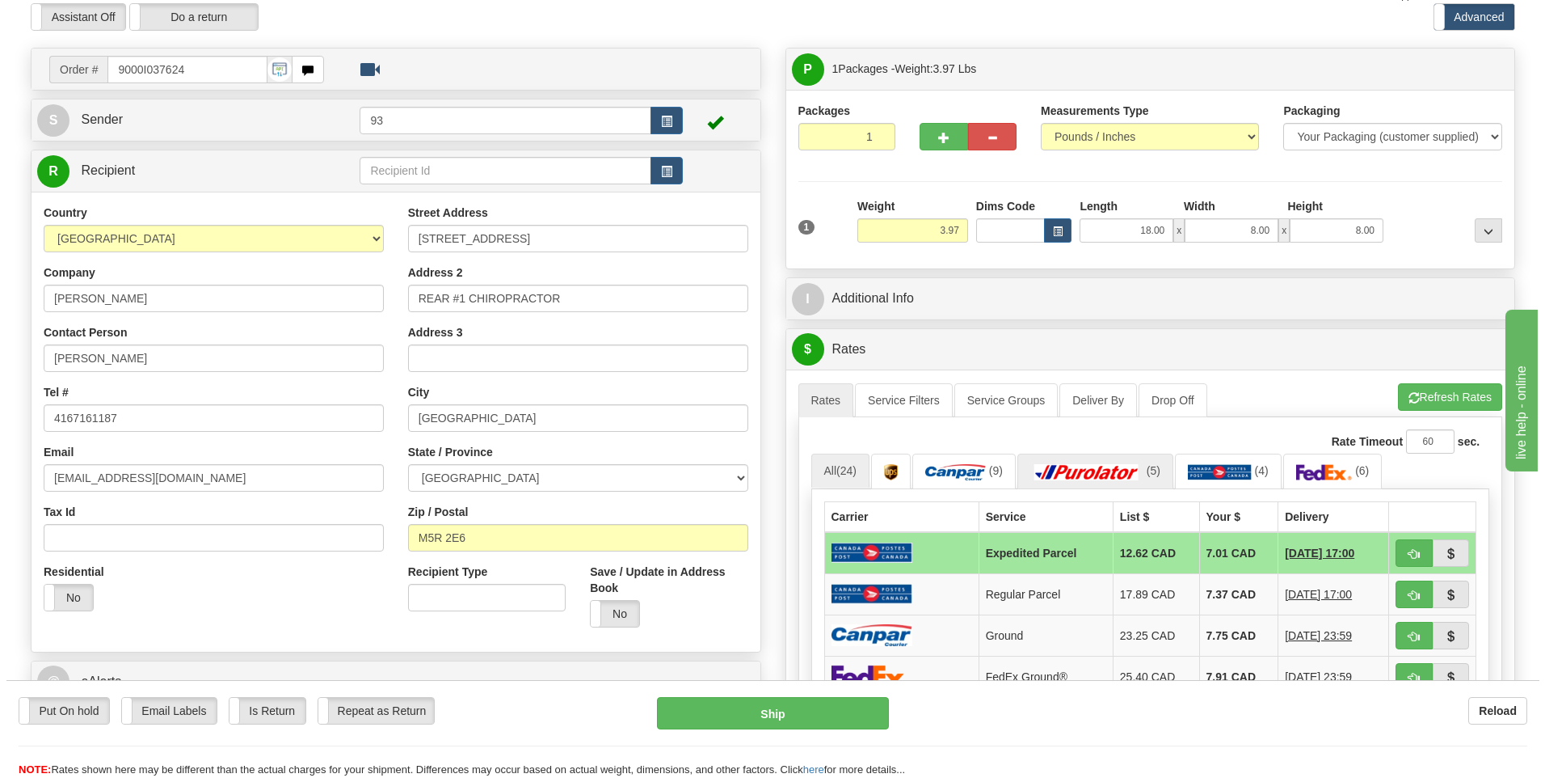
scroll to position [242, 0]
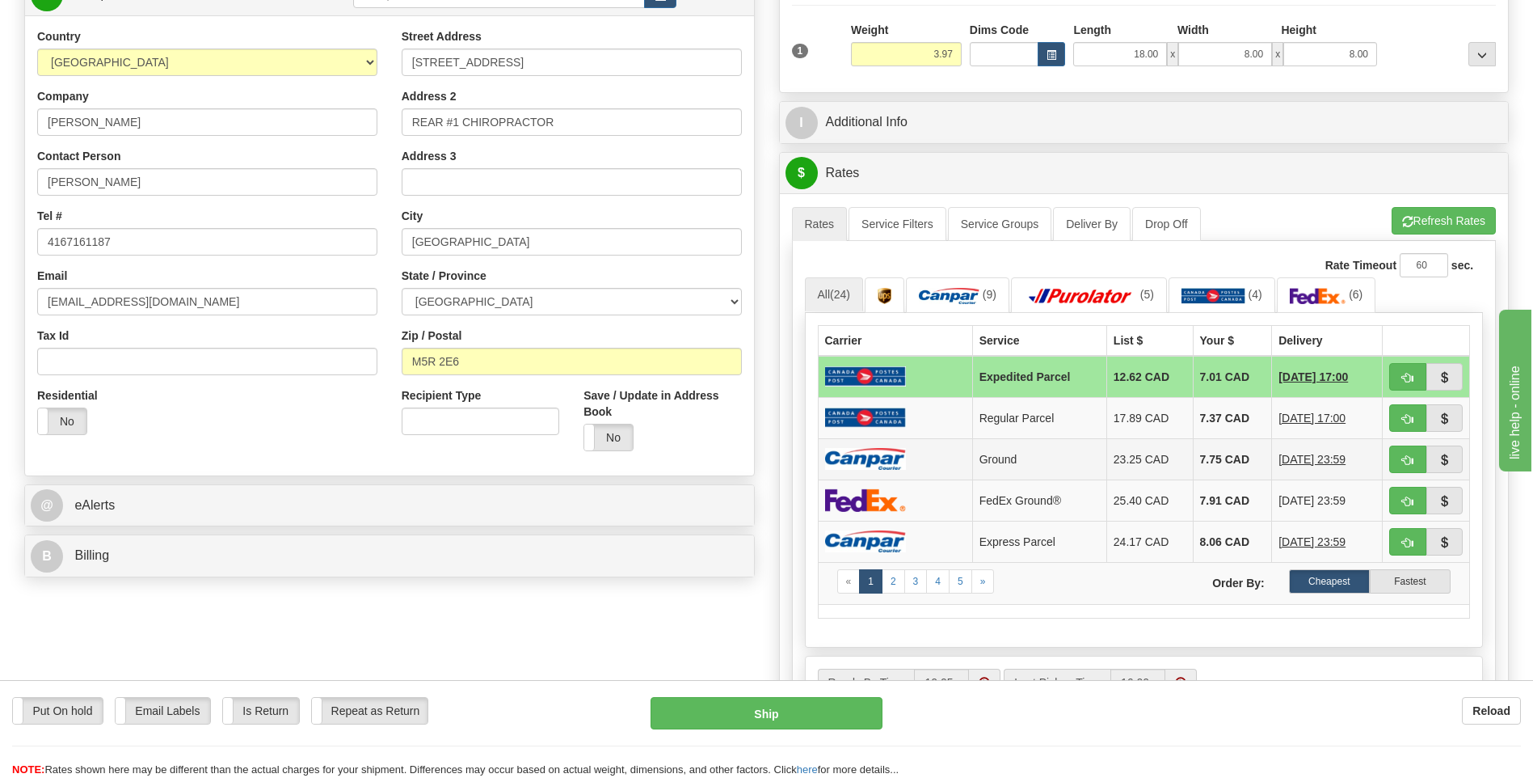
click at [916, 475] on td at bounding box center [895, 458] width 154 height 41
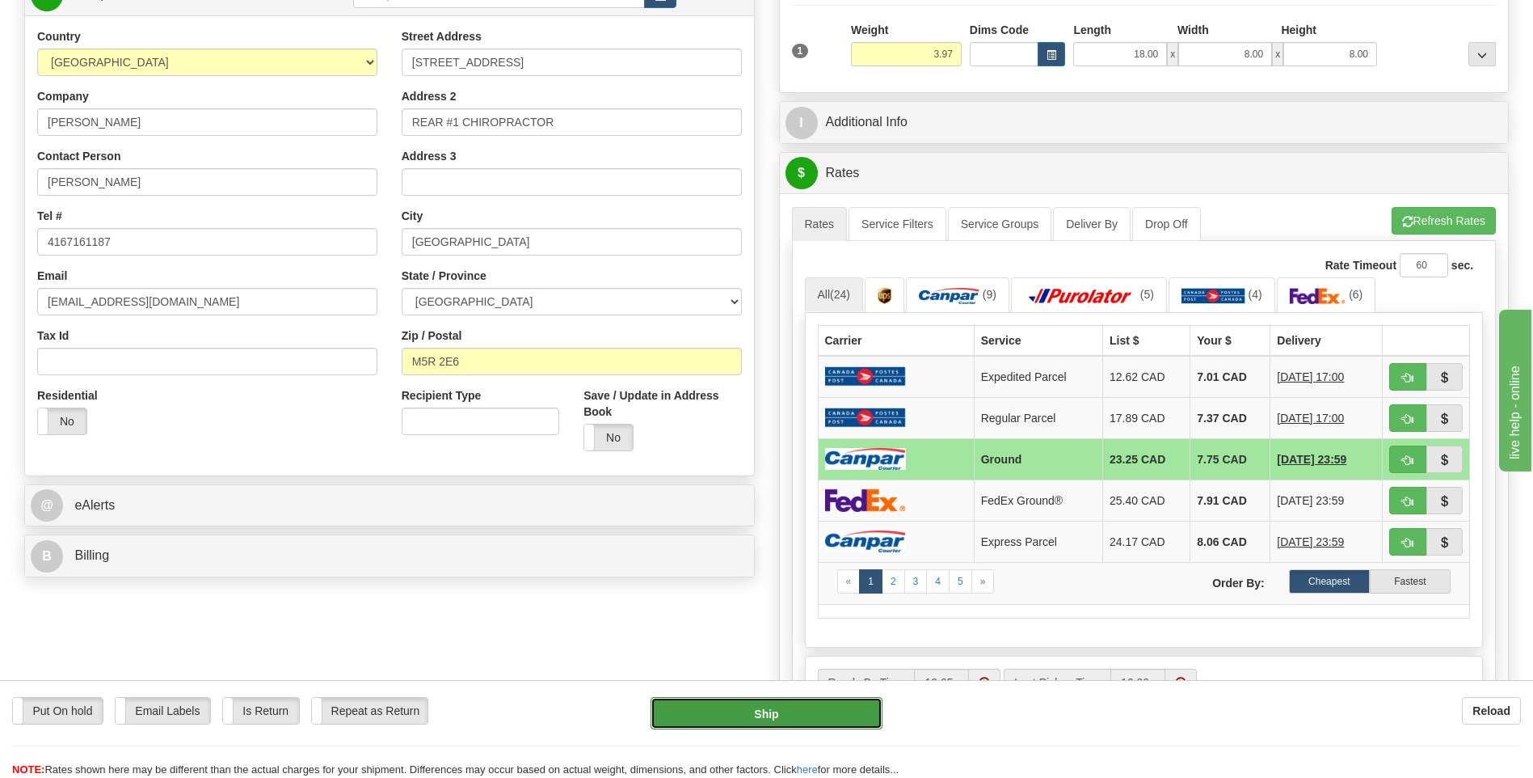
click at [862, 709] on button "Ship" at bounding box center [766, 713] width 231 height 32
type input "1"
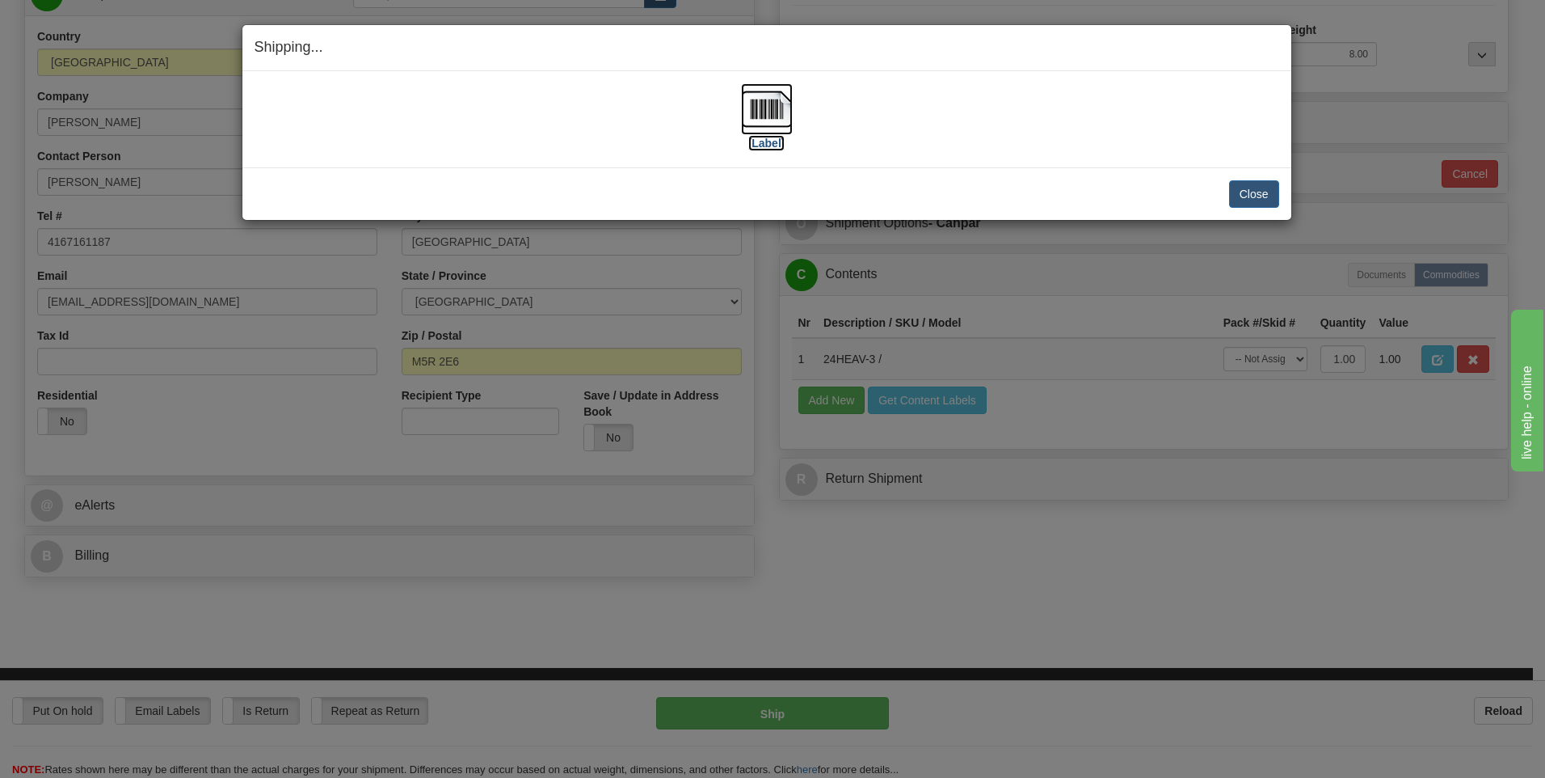
click at [760, 103] on img at bounding box center [767, 109] width 52 height 52
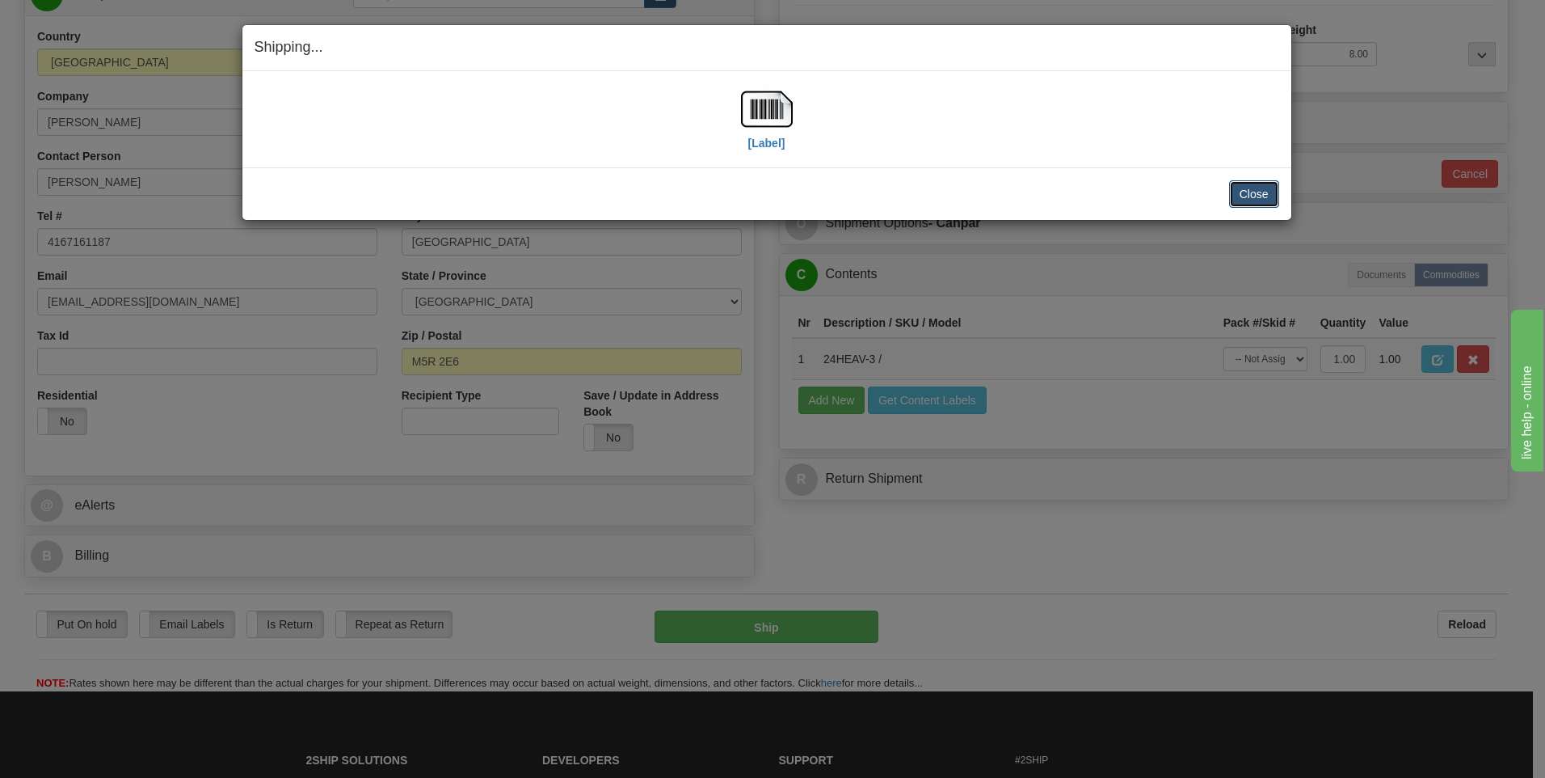
click at [1258, 196] on button "Close" at bounding box center [1254, 193] width 50 height 27
